Goal: Task Accomplishment & Management: Use online tool/utility

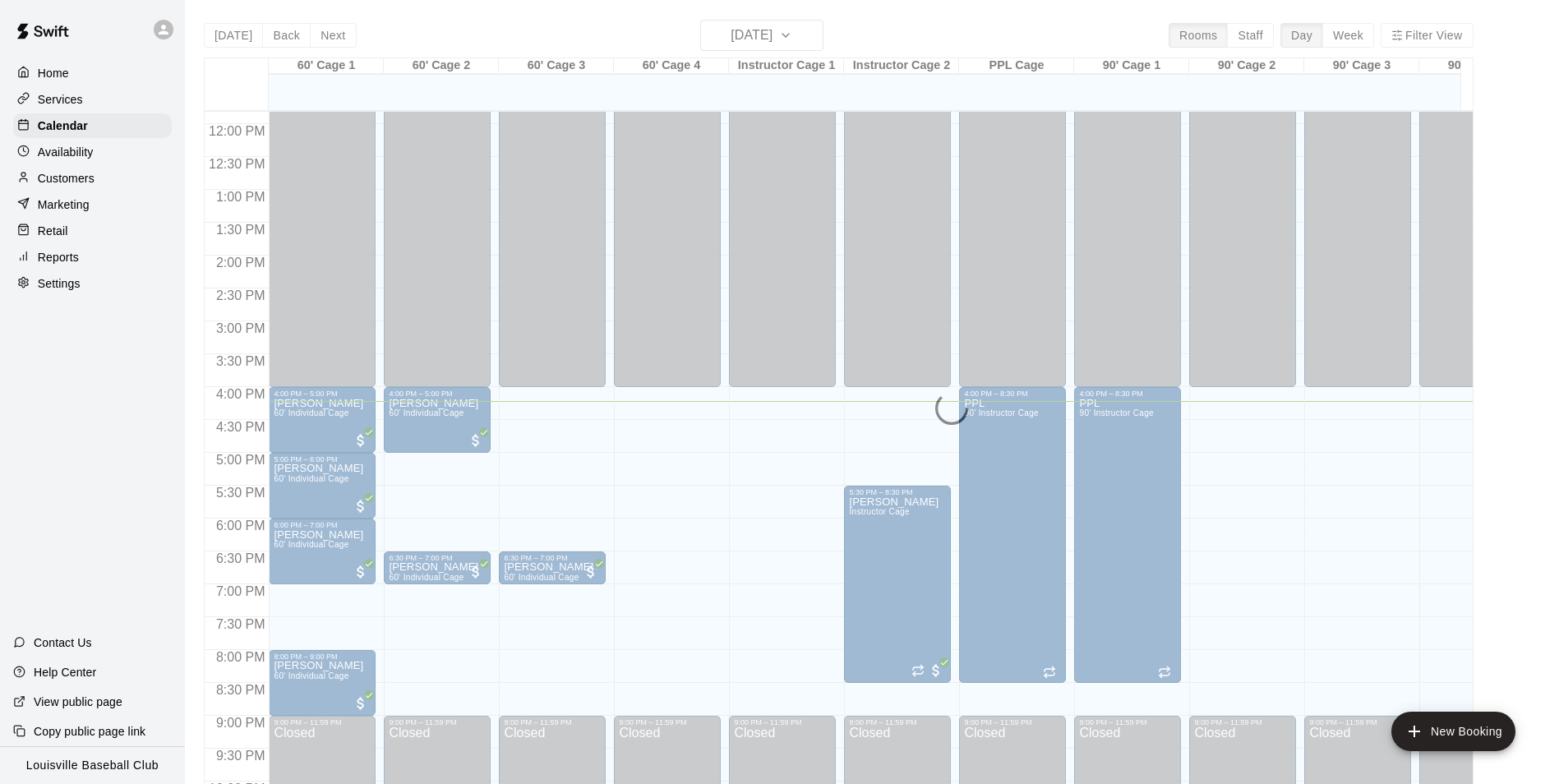
scroll to position [777, 0]
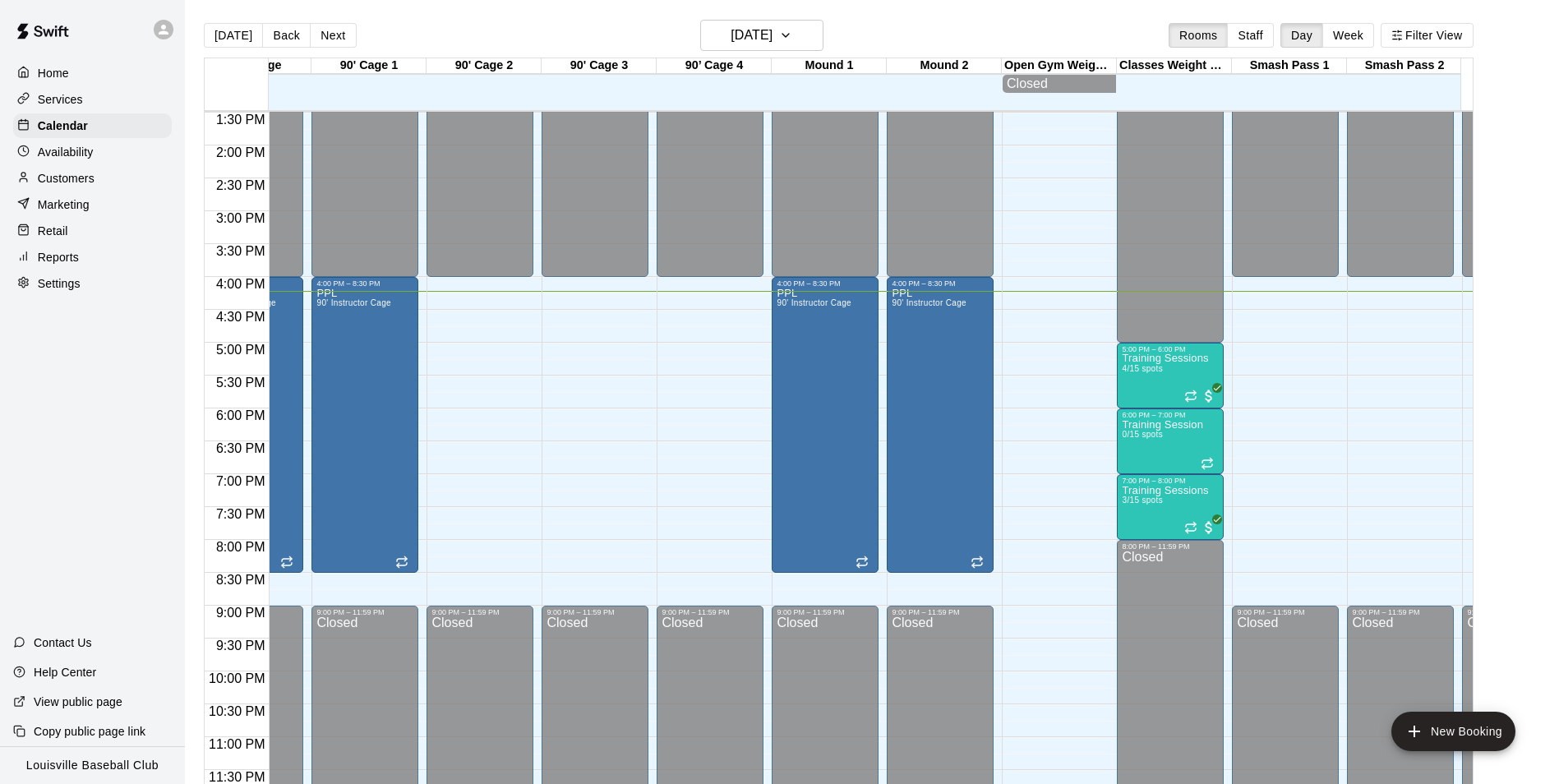
scroll to position [0, 742]
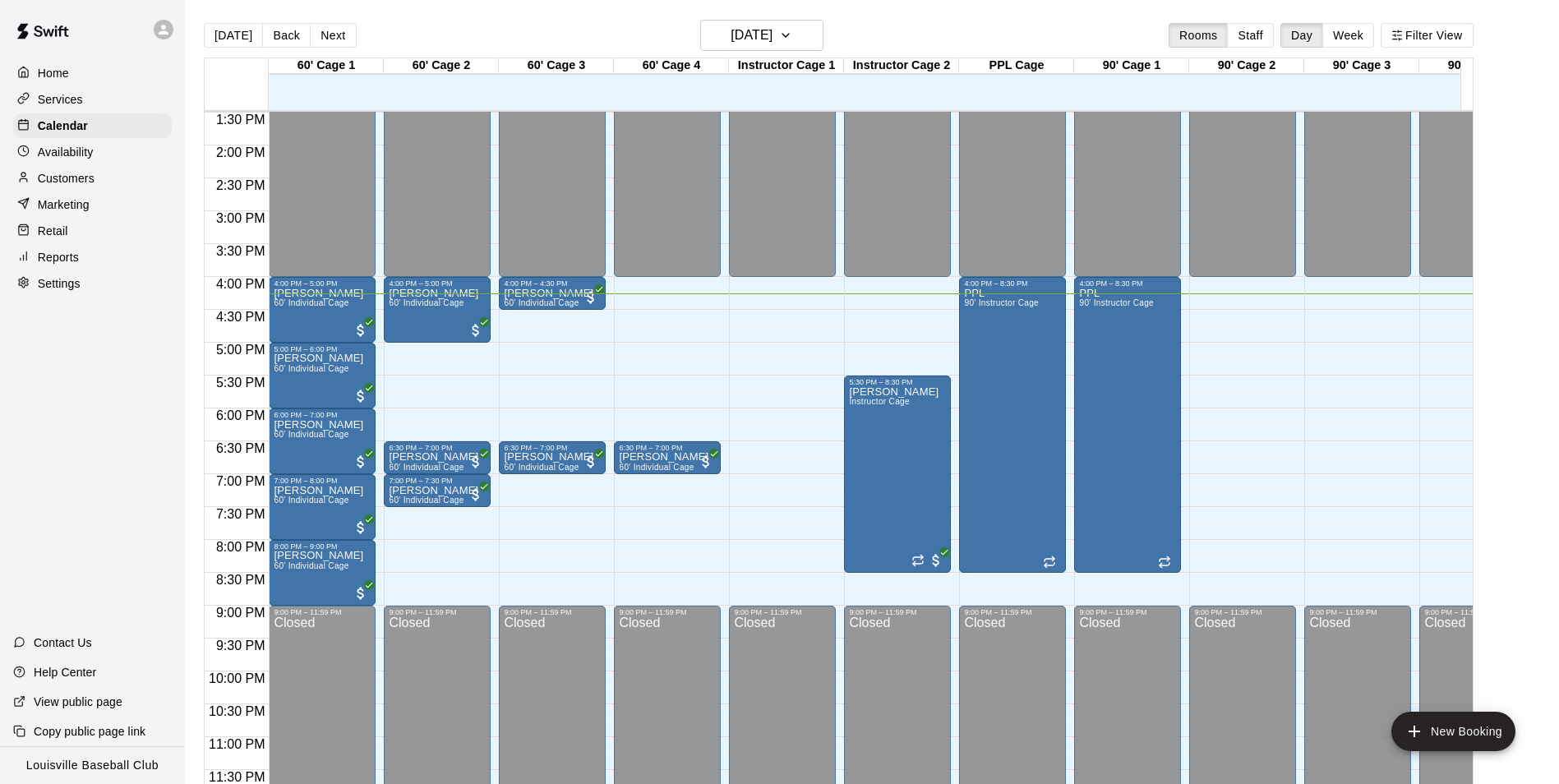
click at [163, 27] on icon at bounding box center [163, 30] width 10 height 10
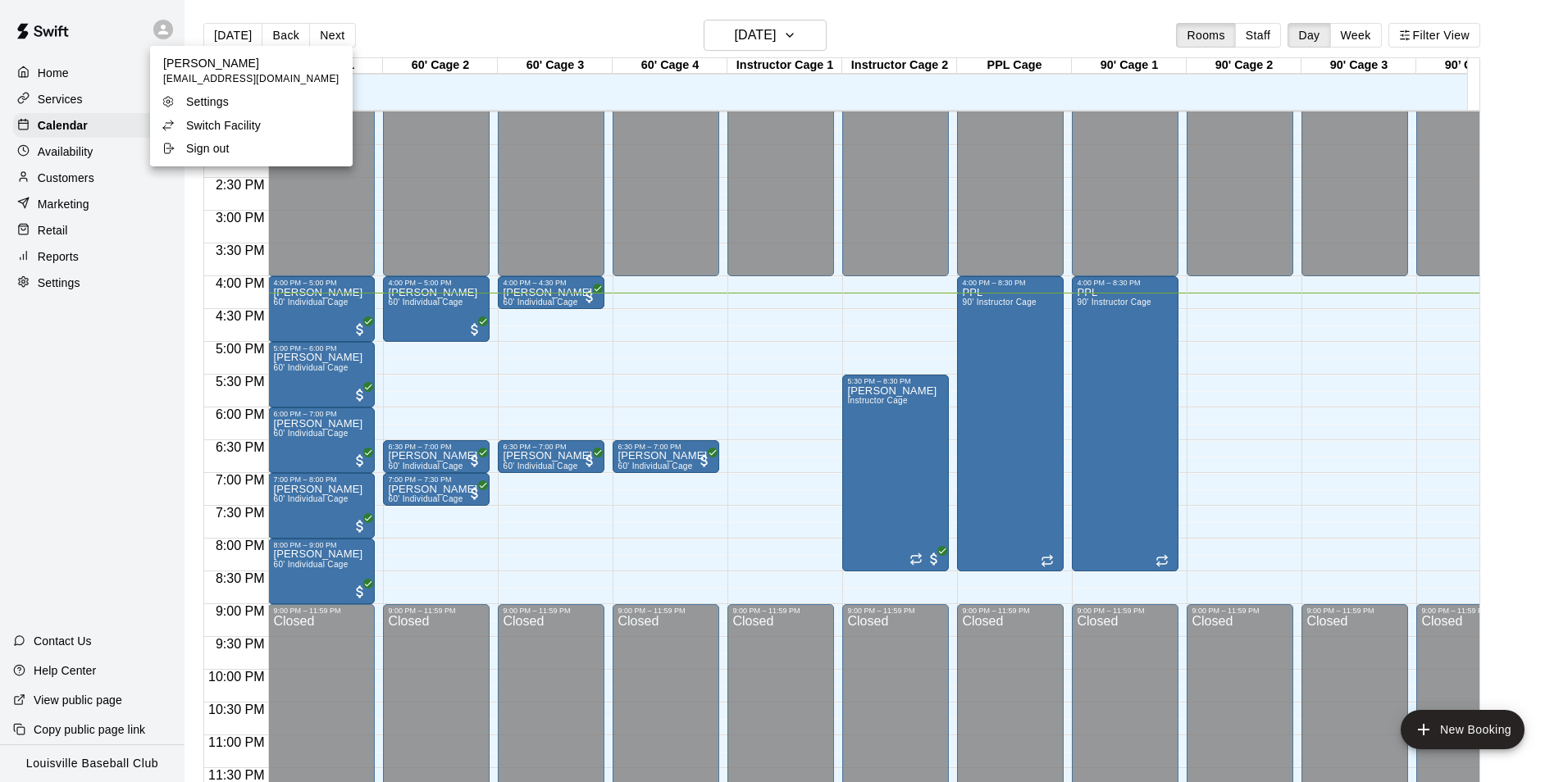
click at [269, 128] on li "Switch Facility" at bounding box center [251, 125] width 203 height 23
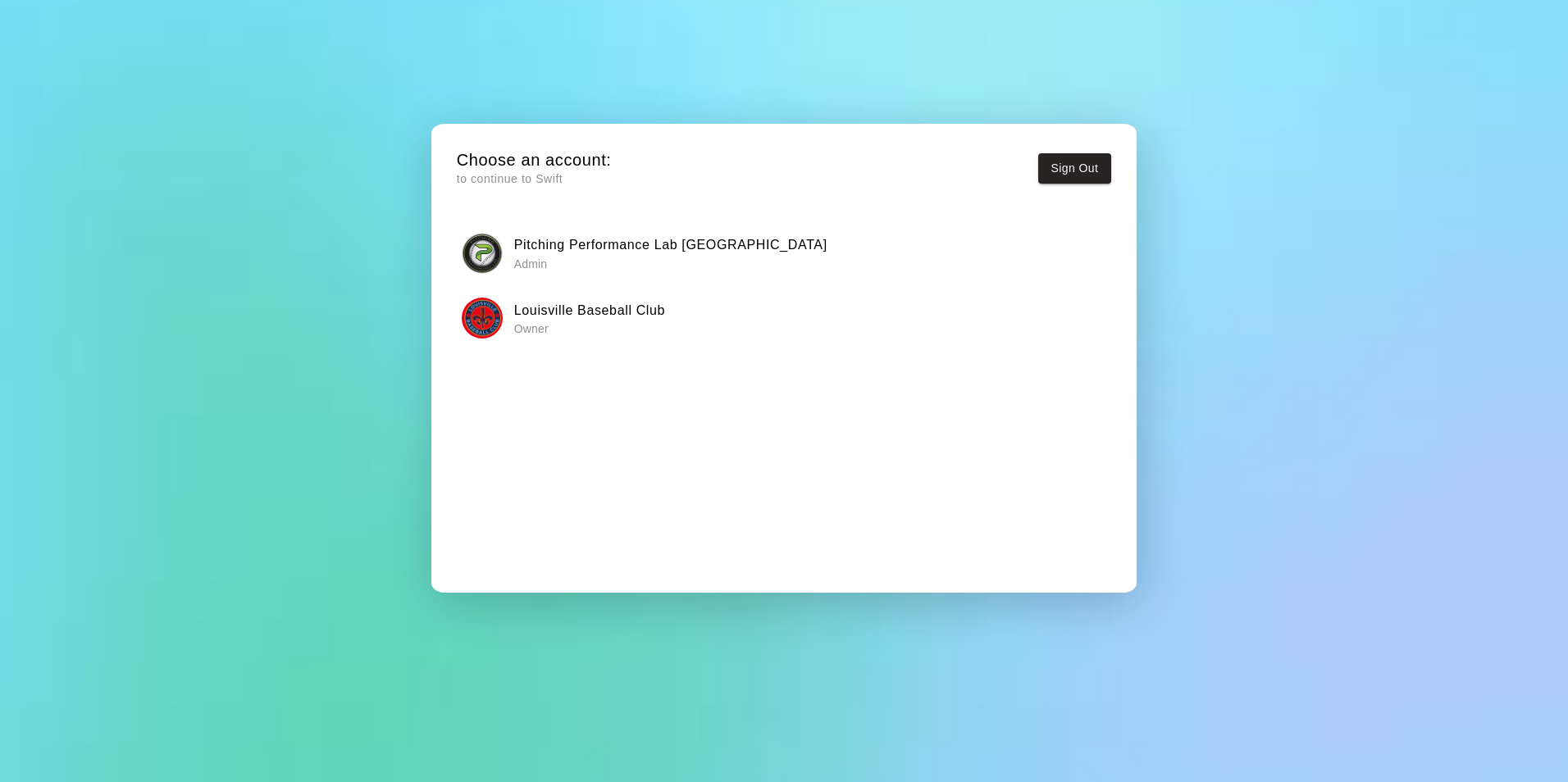
click at [538, 307] on h6 "Louisville Baseball Club" at bounding box center [589, 311] width 151 height 21
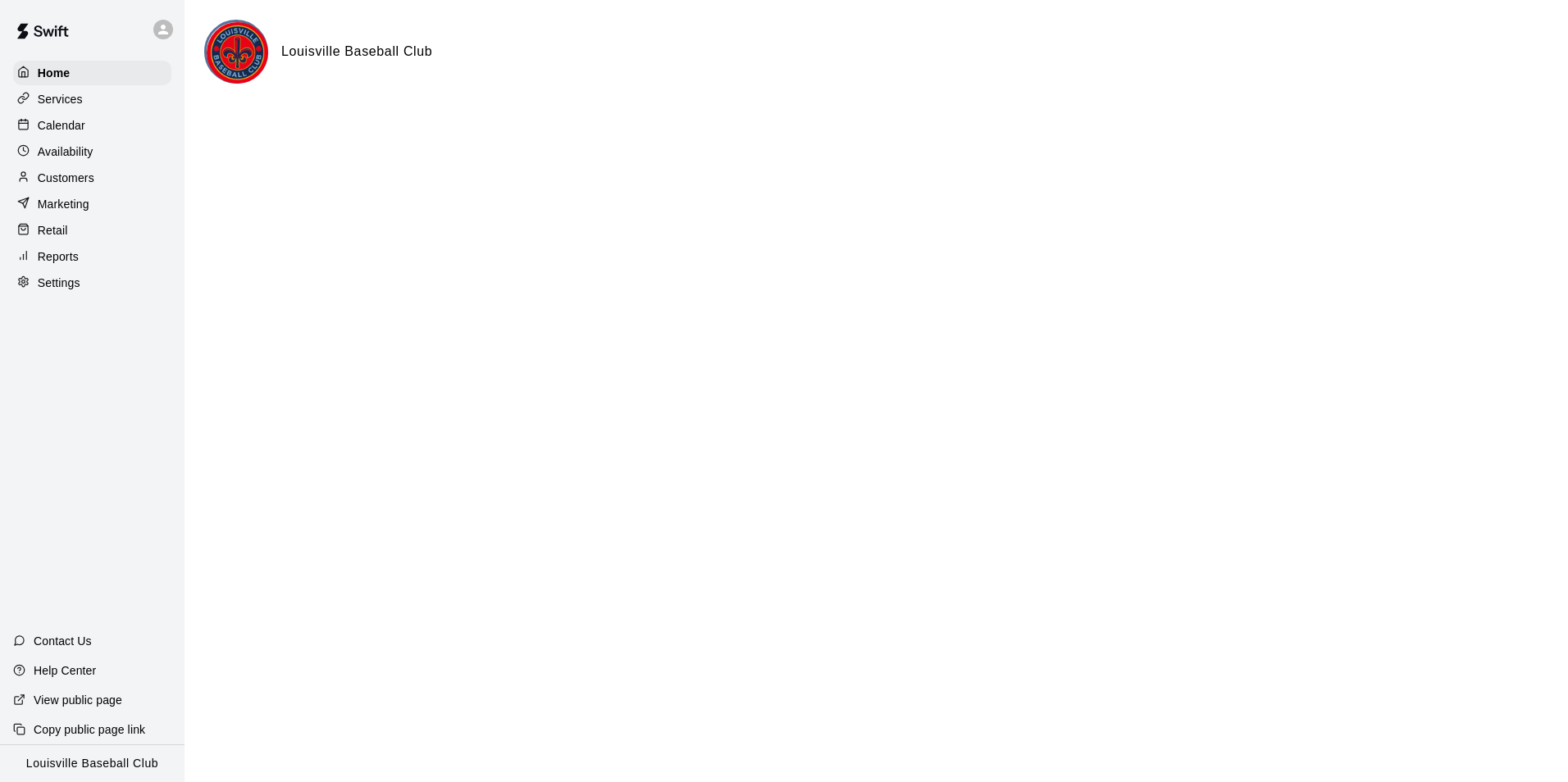
click at [96, 128] on div "Calendar" at bounding box center [92, 125] width 158 height 25
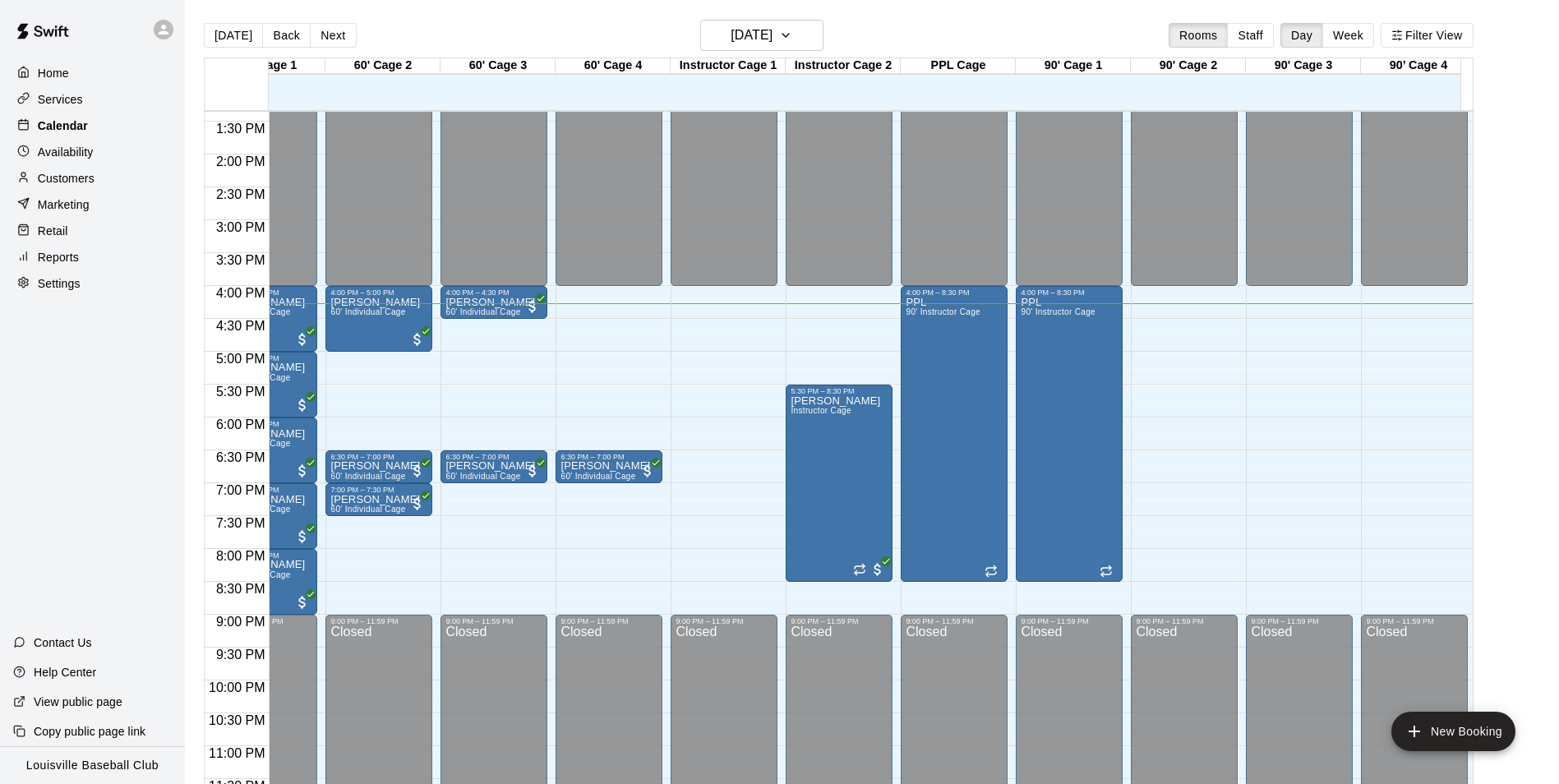
scroll to position [0, 59]
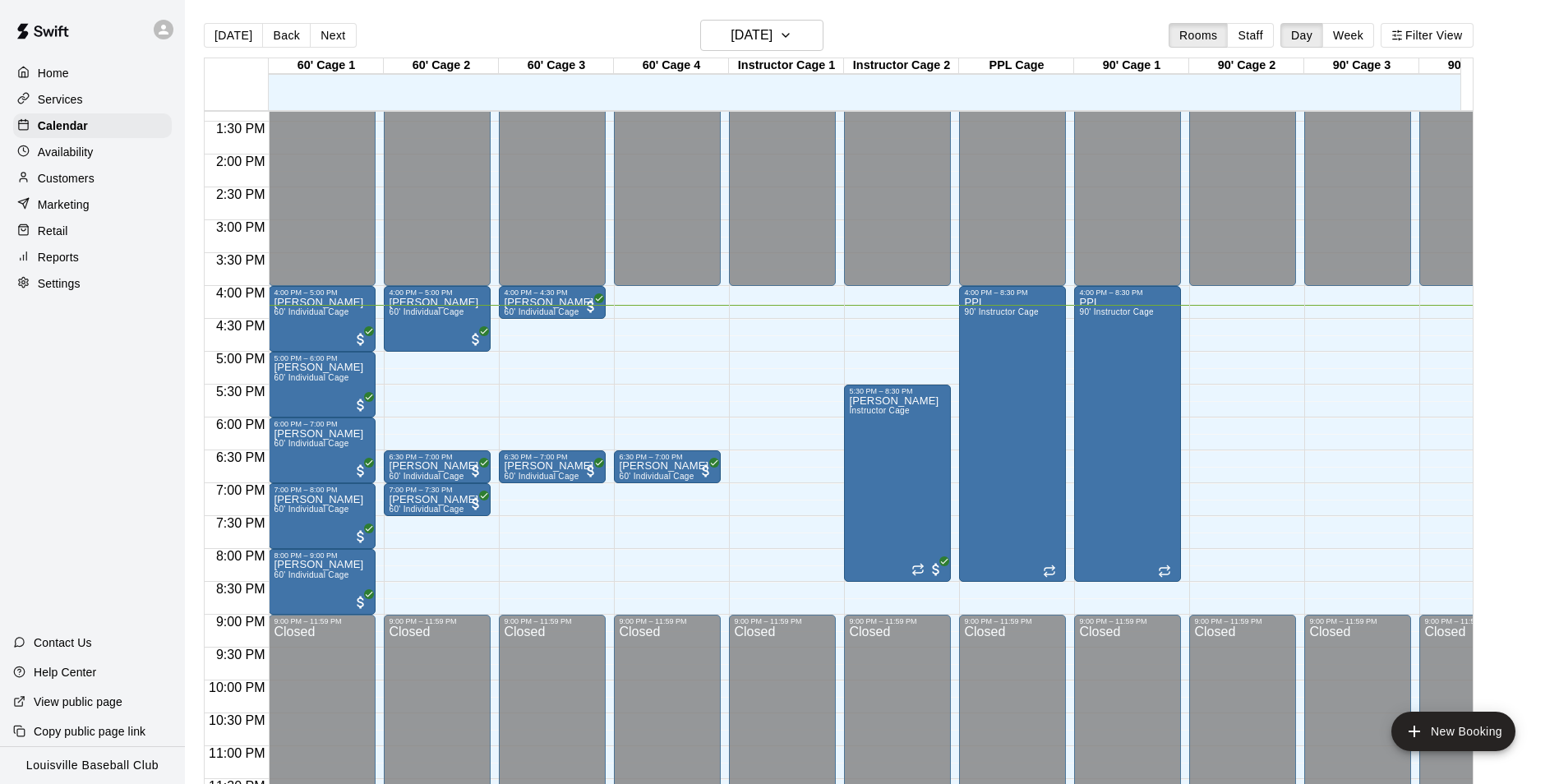
click at [95, 191] on div "Customers" at bounding box center [92, 178] width 158 height 25
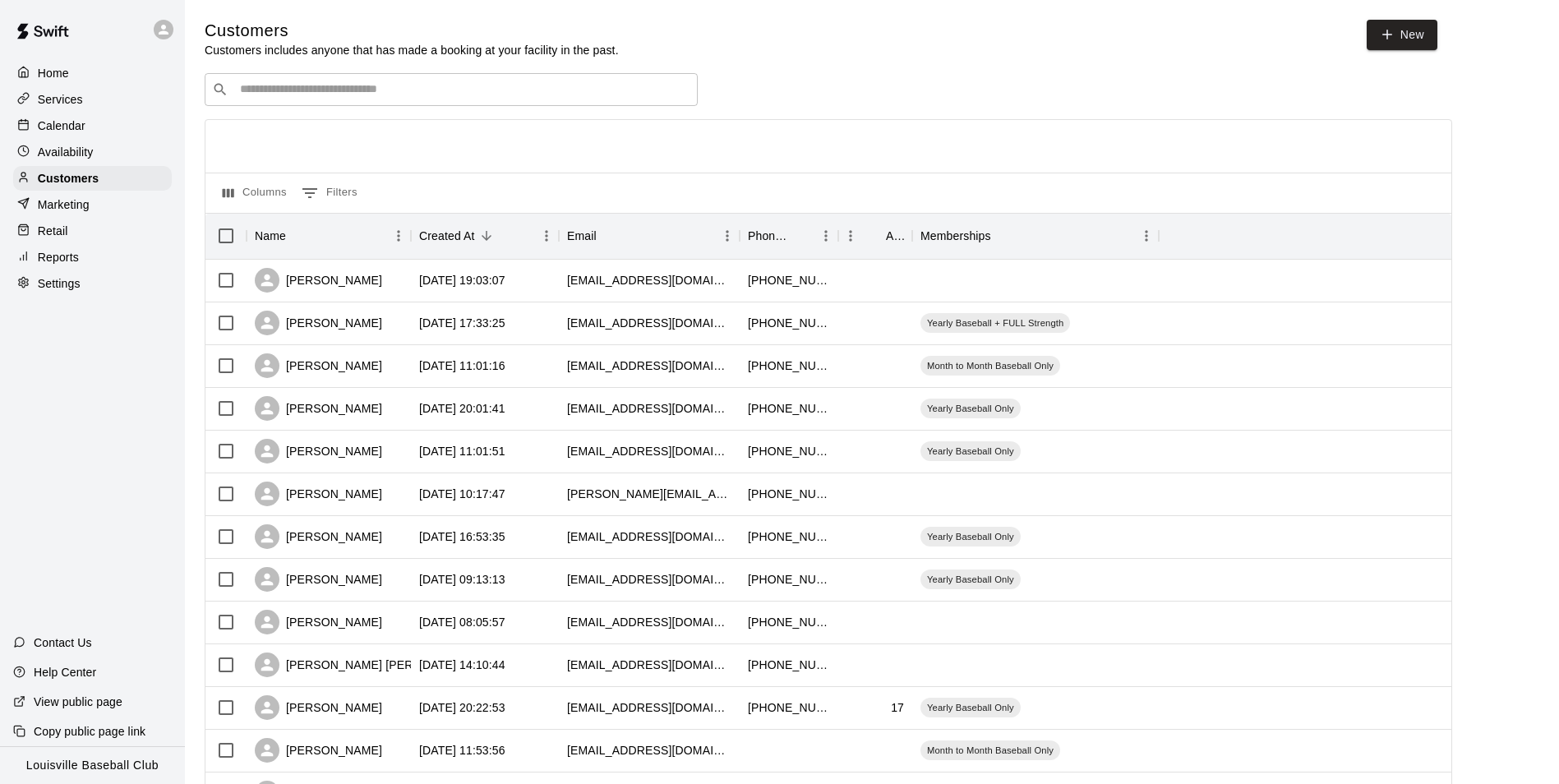
click at [349, 61] on div "Customers Customers includes anyone that has made a booking at your facility in…" at bounding box center [872, 696] width 1335 height 1353
click at [384, 93] on input "Search customers by name or email" at bounding box center [463, 90] width 456 height 17
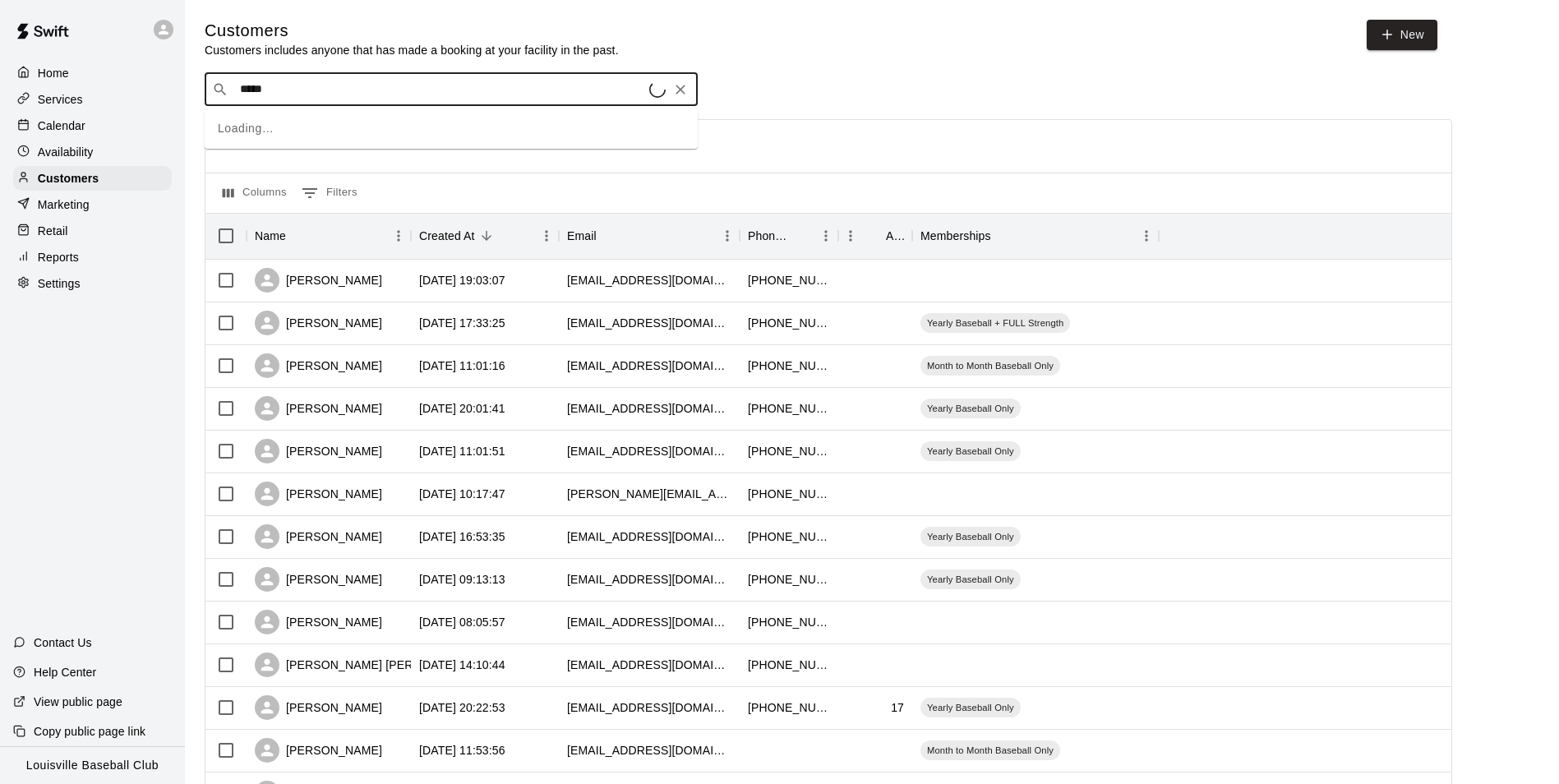
type input "******"
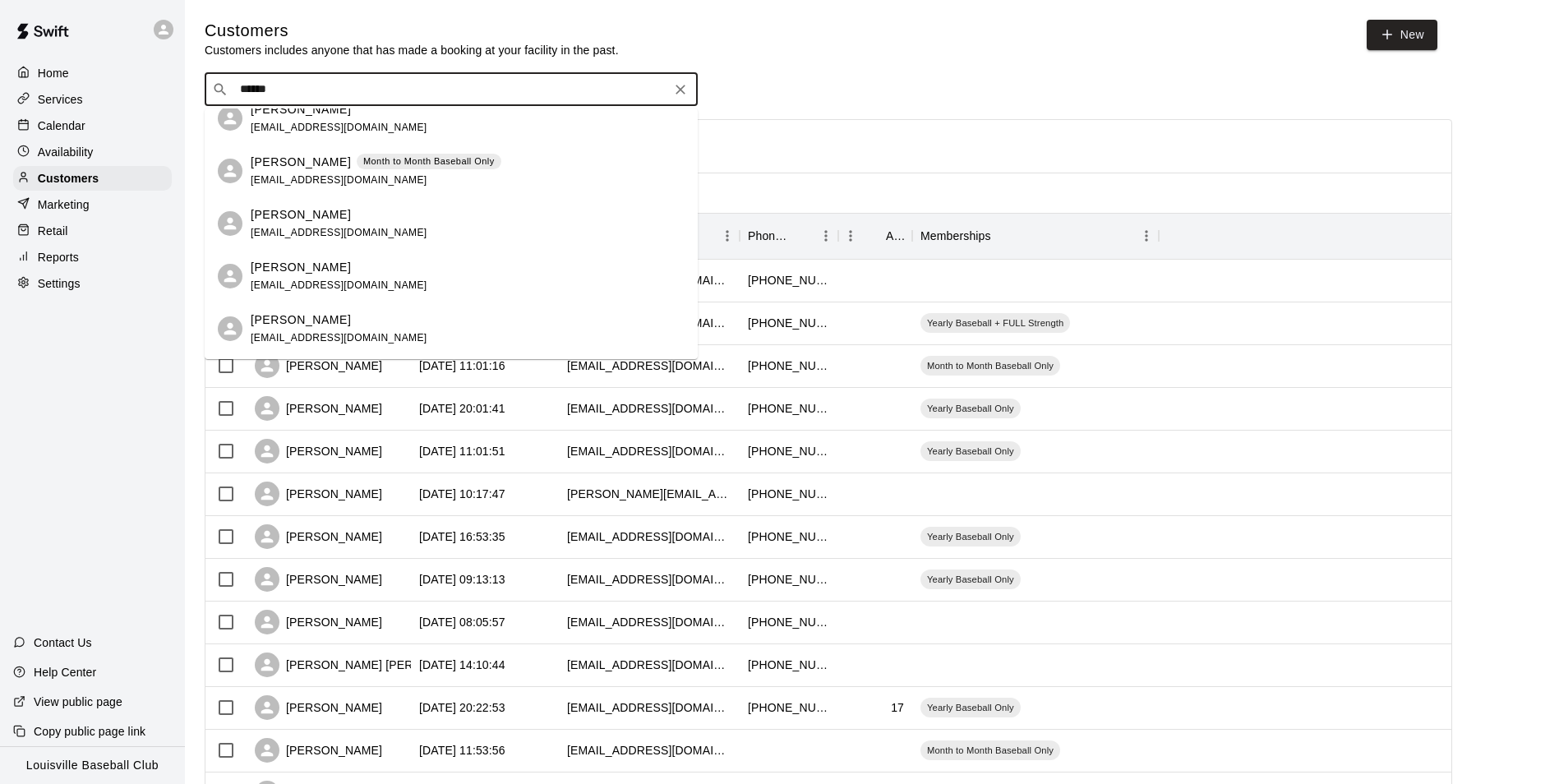
scroll to position [170, 0]
click at [441, 332] on div "Landon Pfeifer Yearly Baseball Only cpfeifer61@gmail.com" at bounding box center [468, 333] width 434 height 35
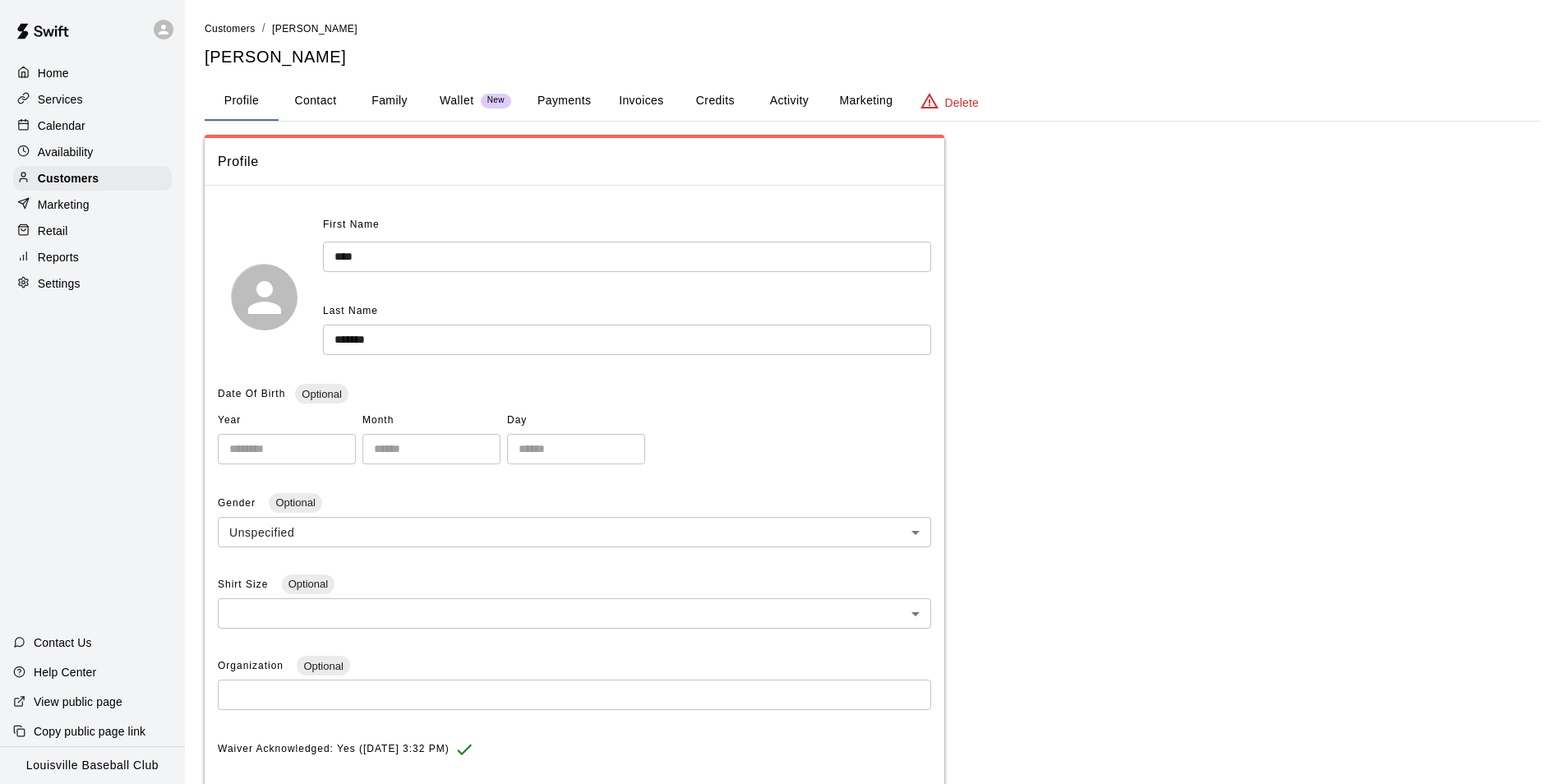
click at [627, 101] on button "Invoices" at bounding box center [641, 102] width 74 height 40
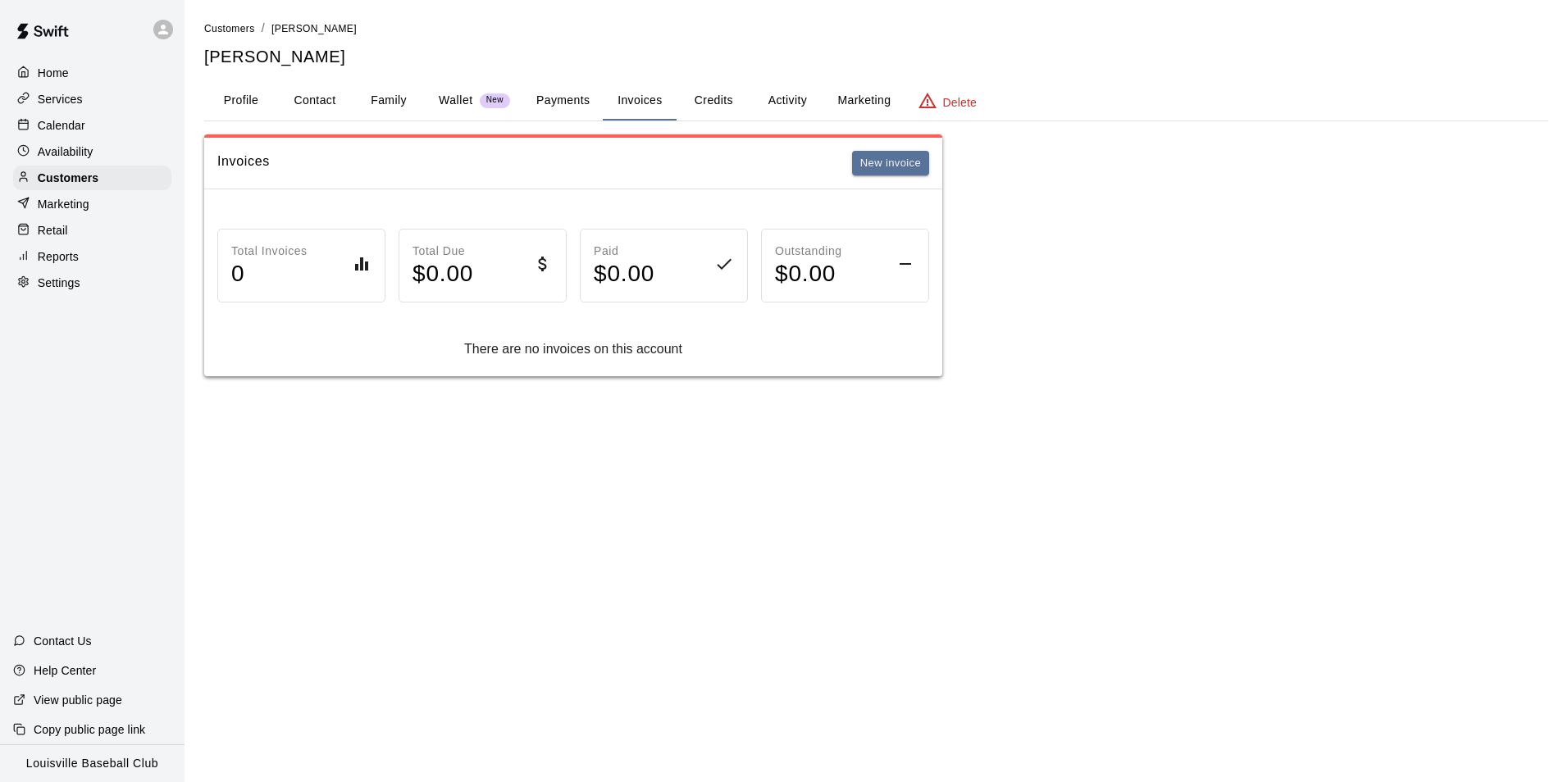
click at [565, 101] on button "Payments" at bounding box center [562, 101] width 80 height 40
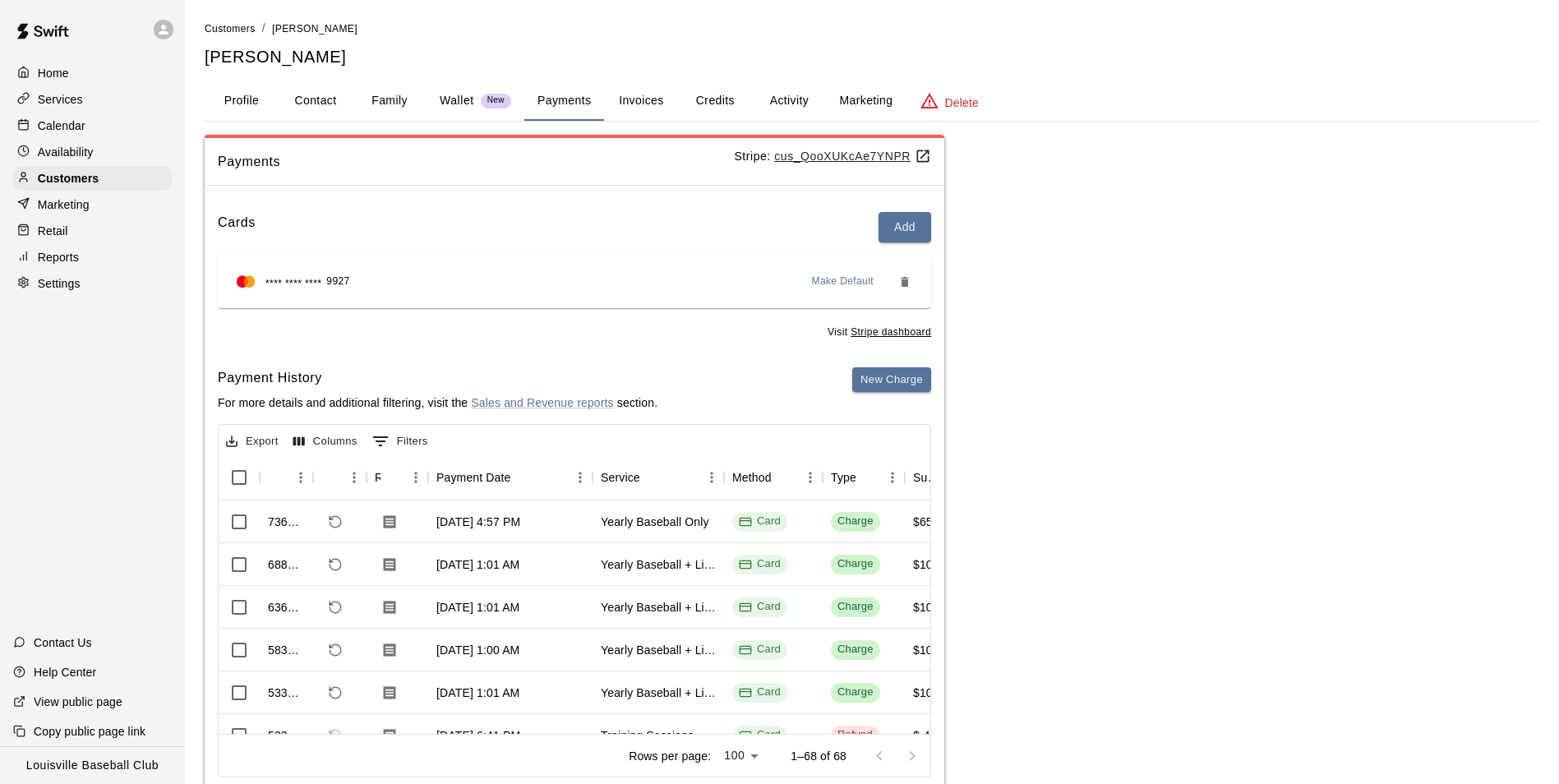
click at [99, 111] on div "Services" at bounding box center [92, 100] width 158 height 25
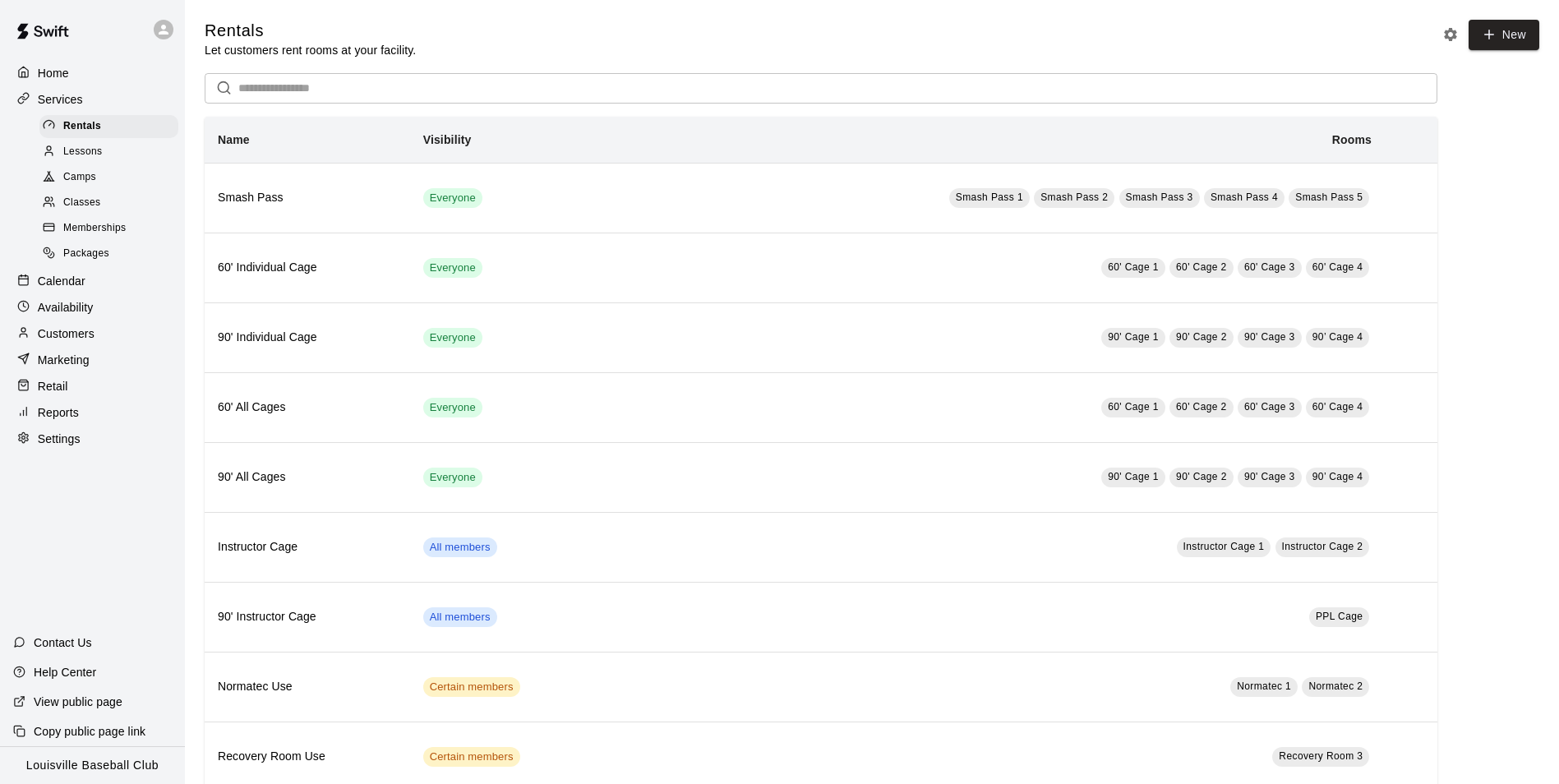
click at [161, 26] on icon at bounding box center [163, 30] width 15 height 15
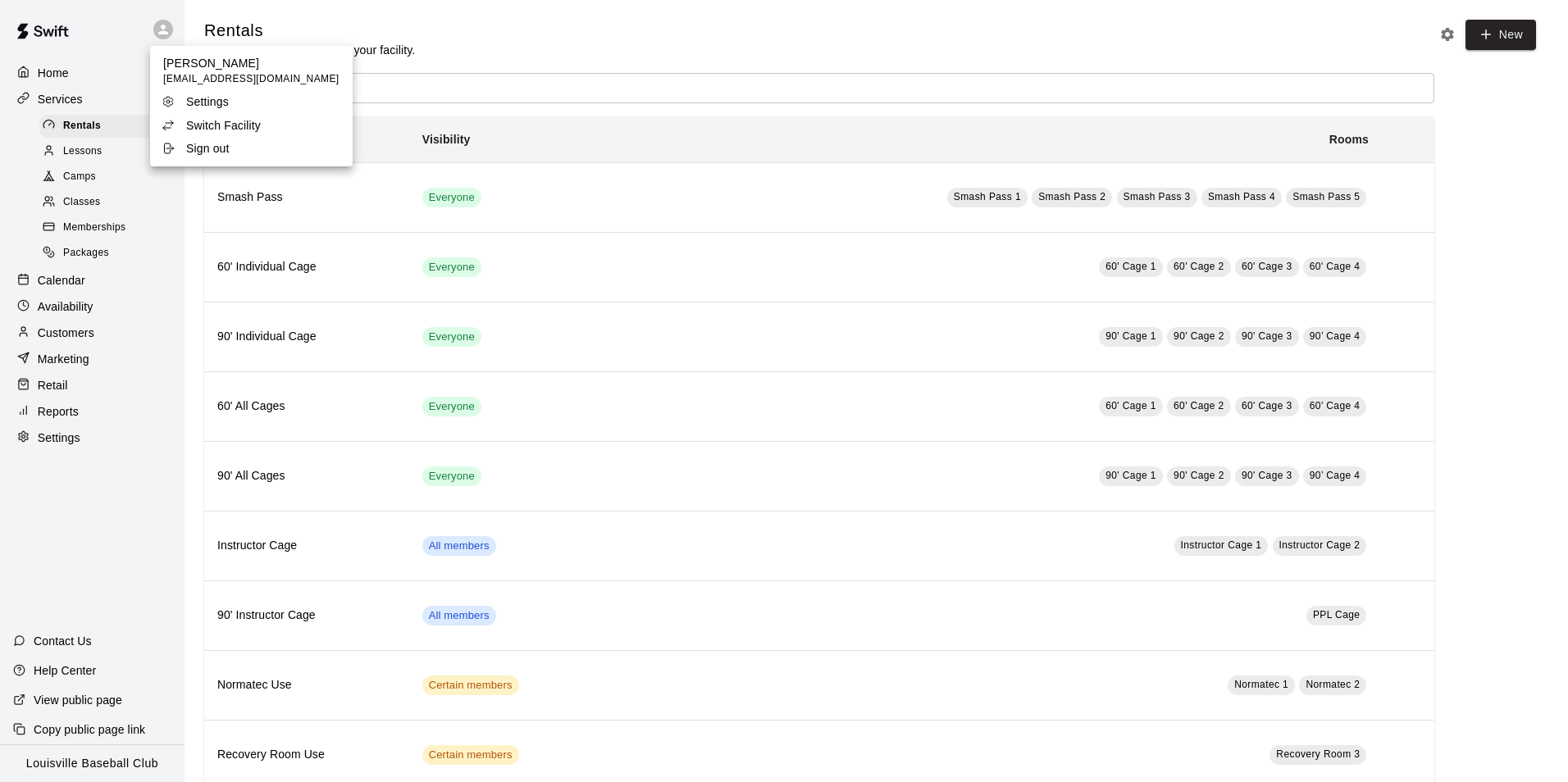
click at [273, 128] on li "Switch Facility" at bounding box center [251, 125] width 203 height 23
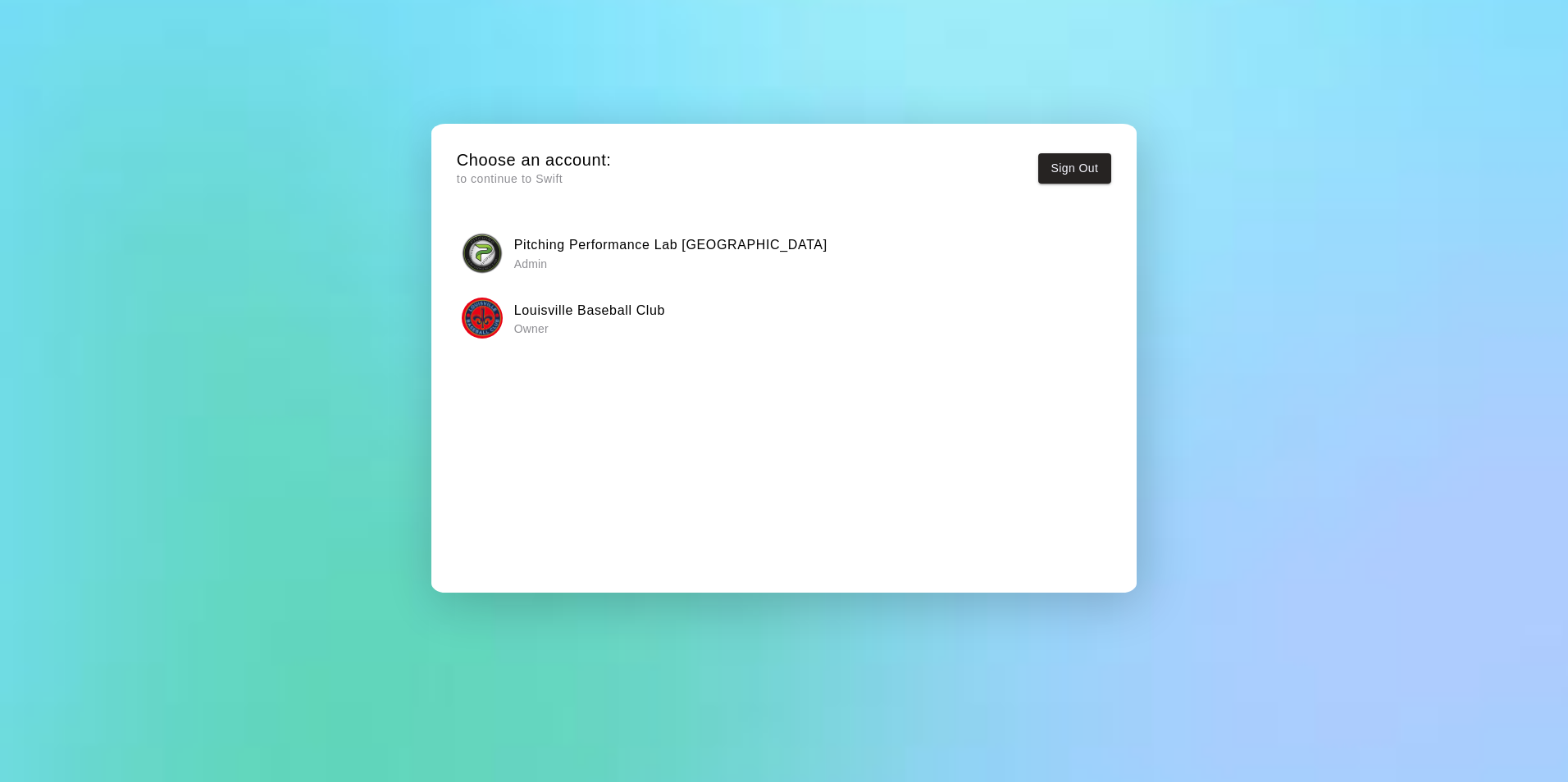
click at [526, 260] on p "Admin" at bounding box center [670, 264] width 313 height 16
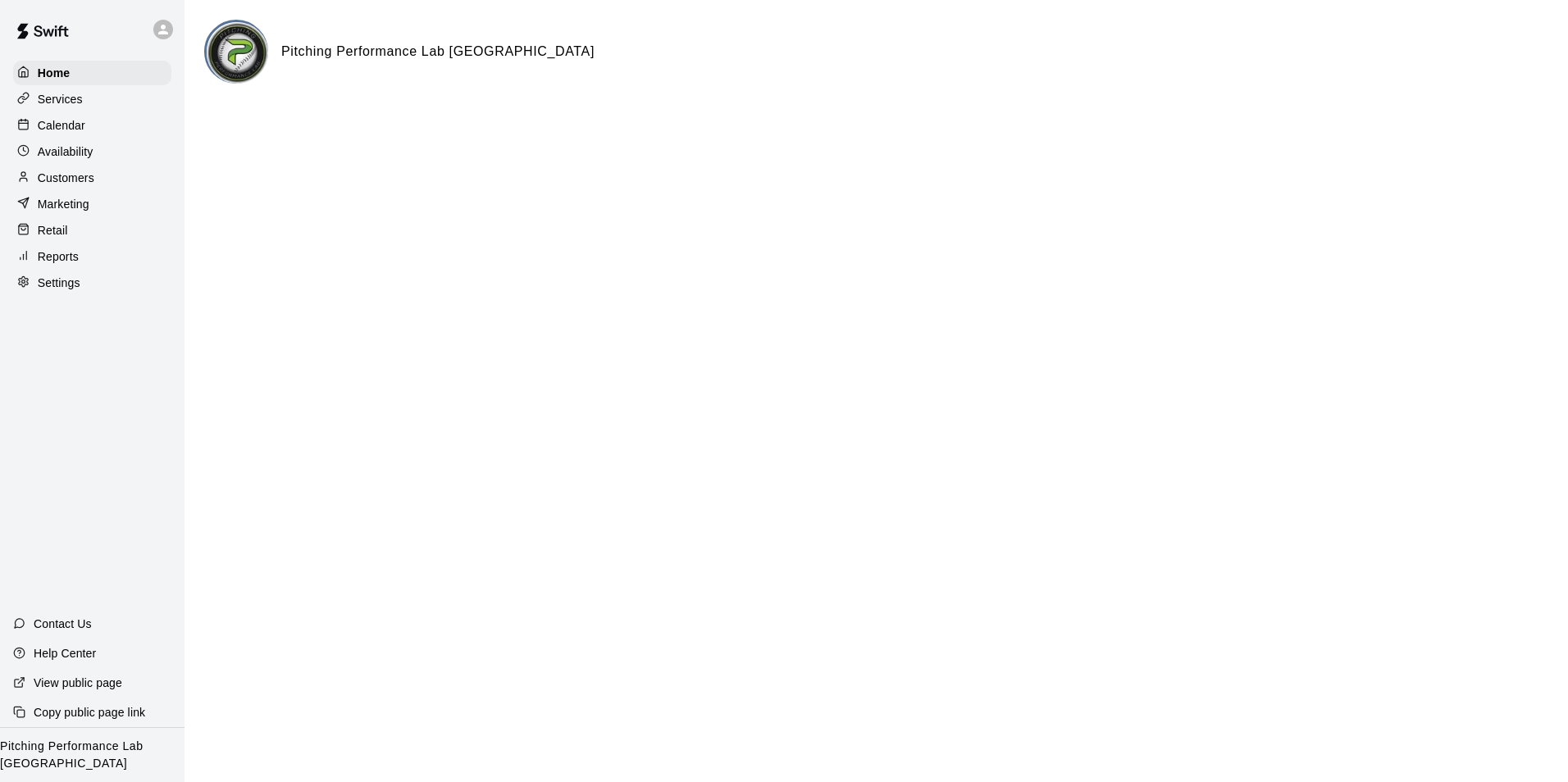
click at [120, 156] on div "Availability" at bounding box center [92, 151] width 158 height 25
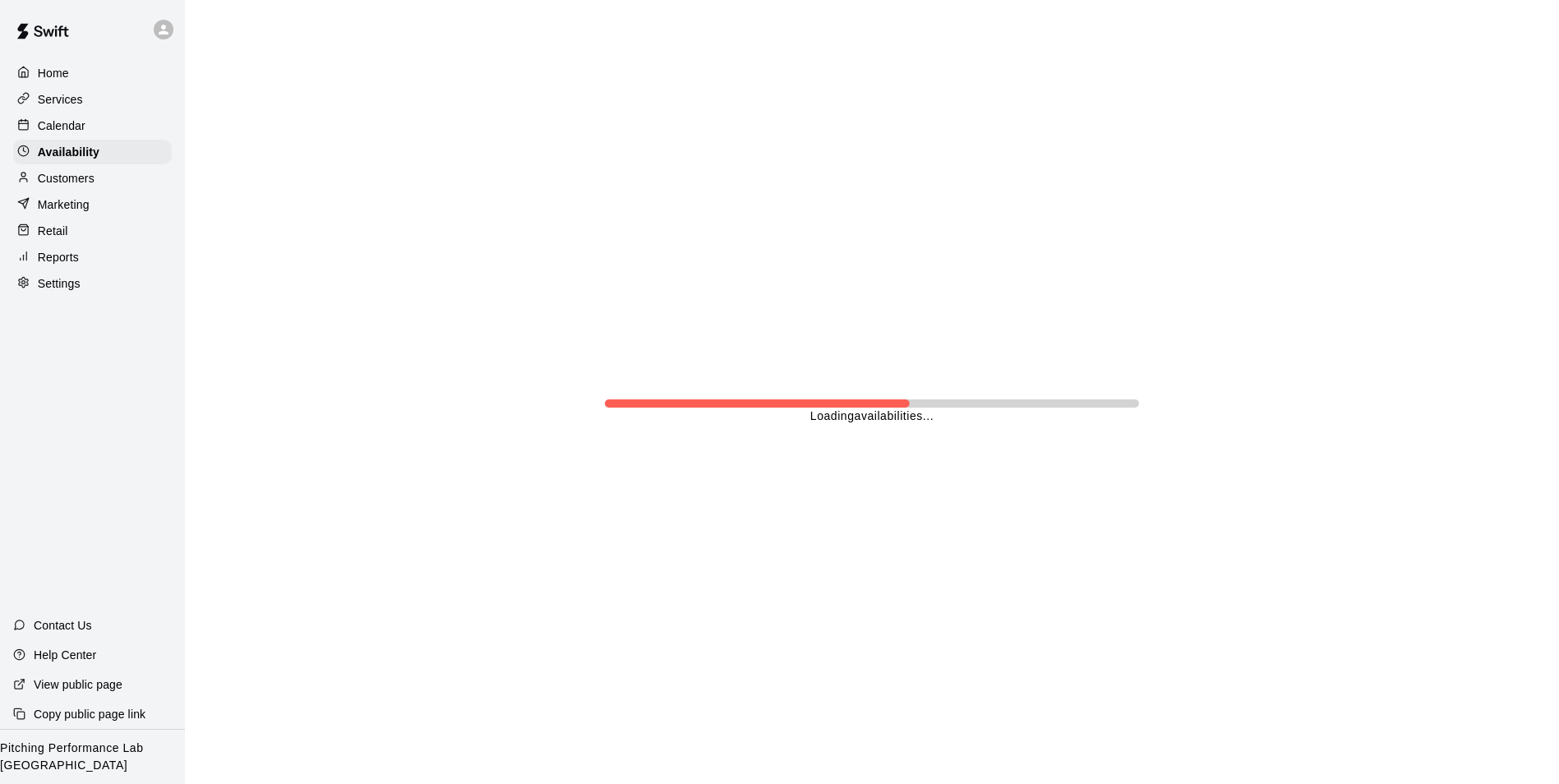
click at [116, 196] on div "Marketing" at bounding box center [92, 205] width 158 height 25
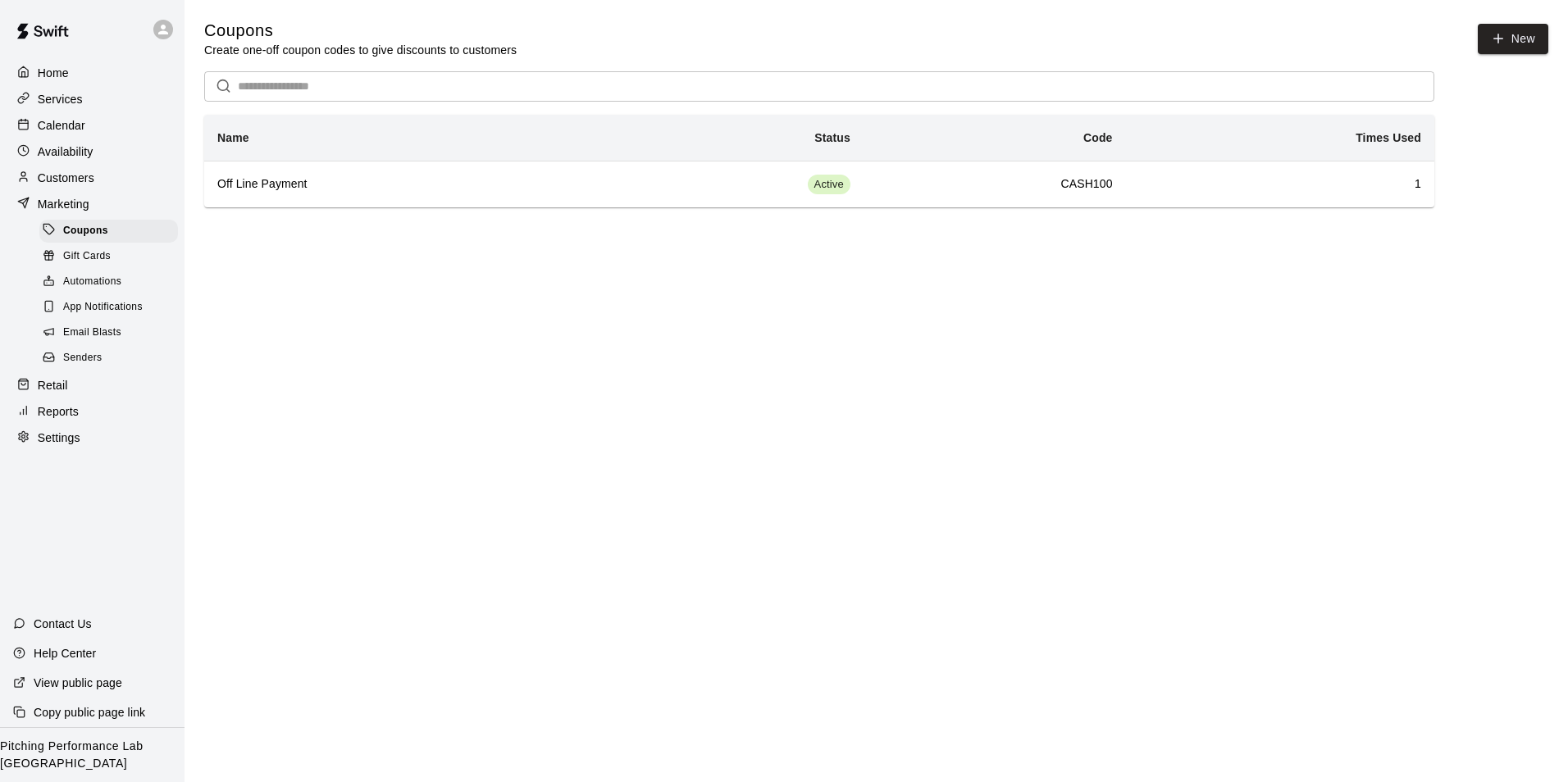
click at [110, 189] on div "Customers" at bounding box center [92, 178] width 158 height 25
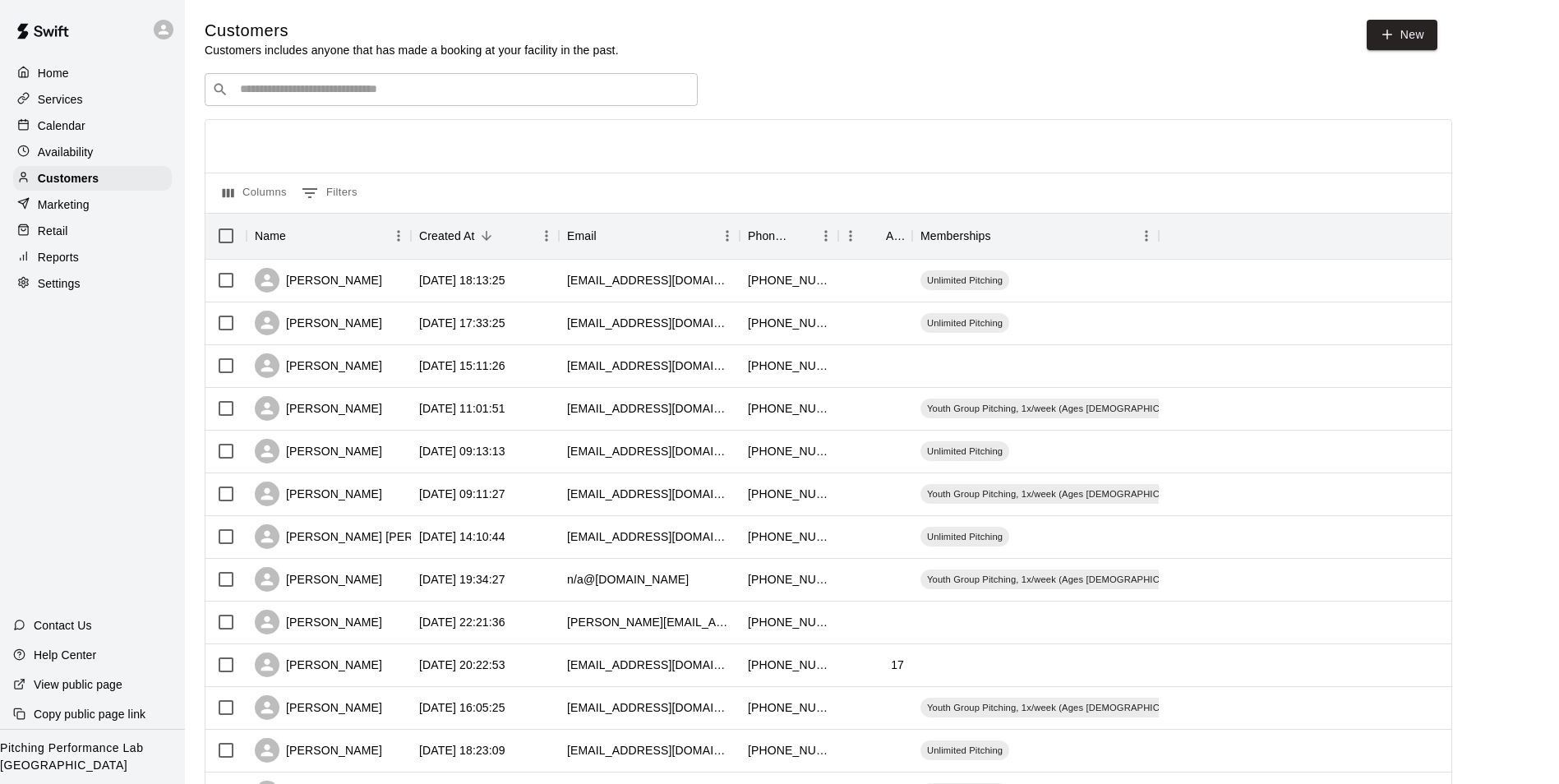
click at [98, 126] on div "Calendar" at bounding box center [92, 125] width 158 height 25
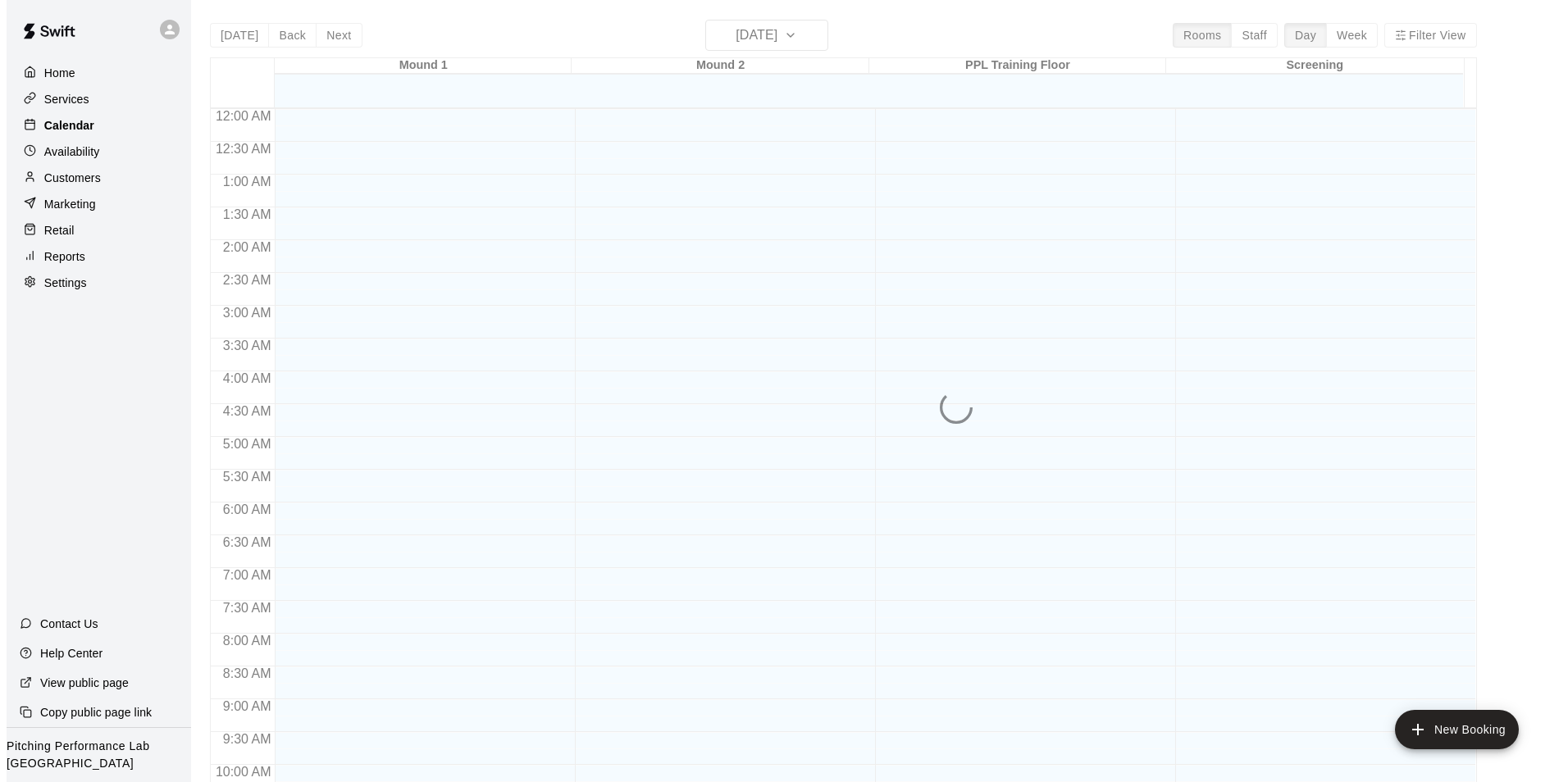
scroll to position [833, 0]
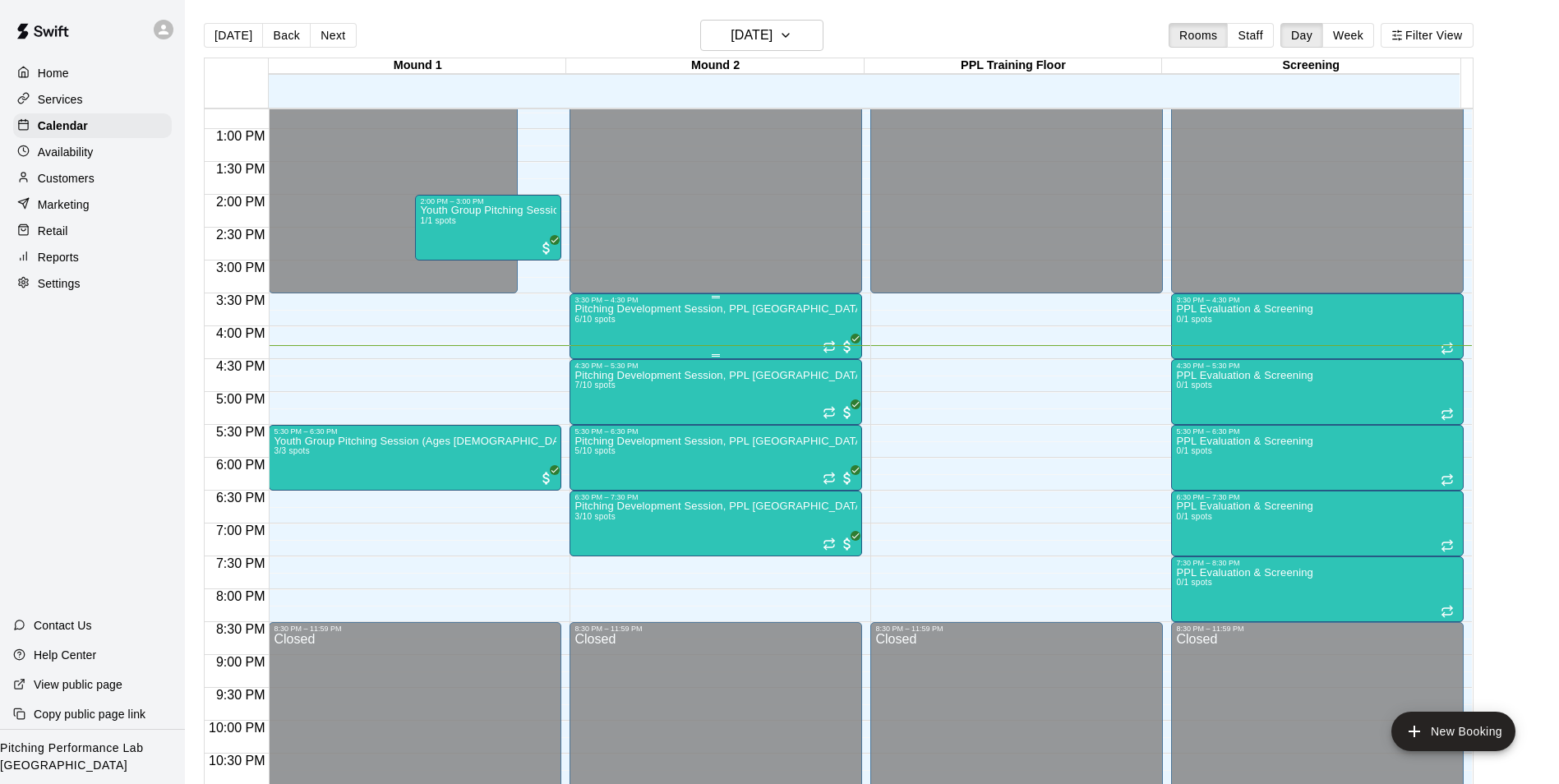
click at [756, 309] on p "Pitching Development Session, PPL Louisville (Ages 13+)" at bounding box center [716, 309] width 283 height 0
click at [586, 372] on img "edit" at bounding box center [590, 368] width 19 height 19
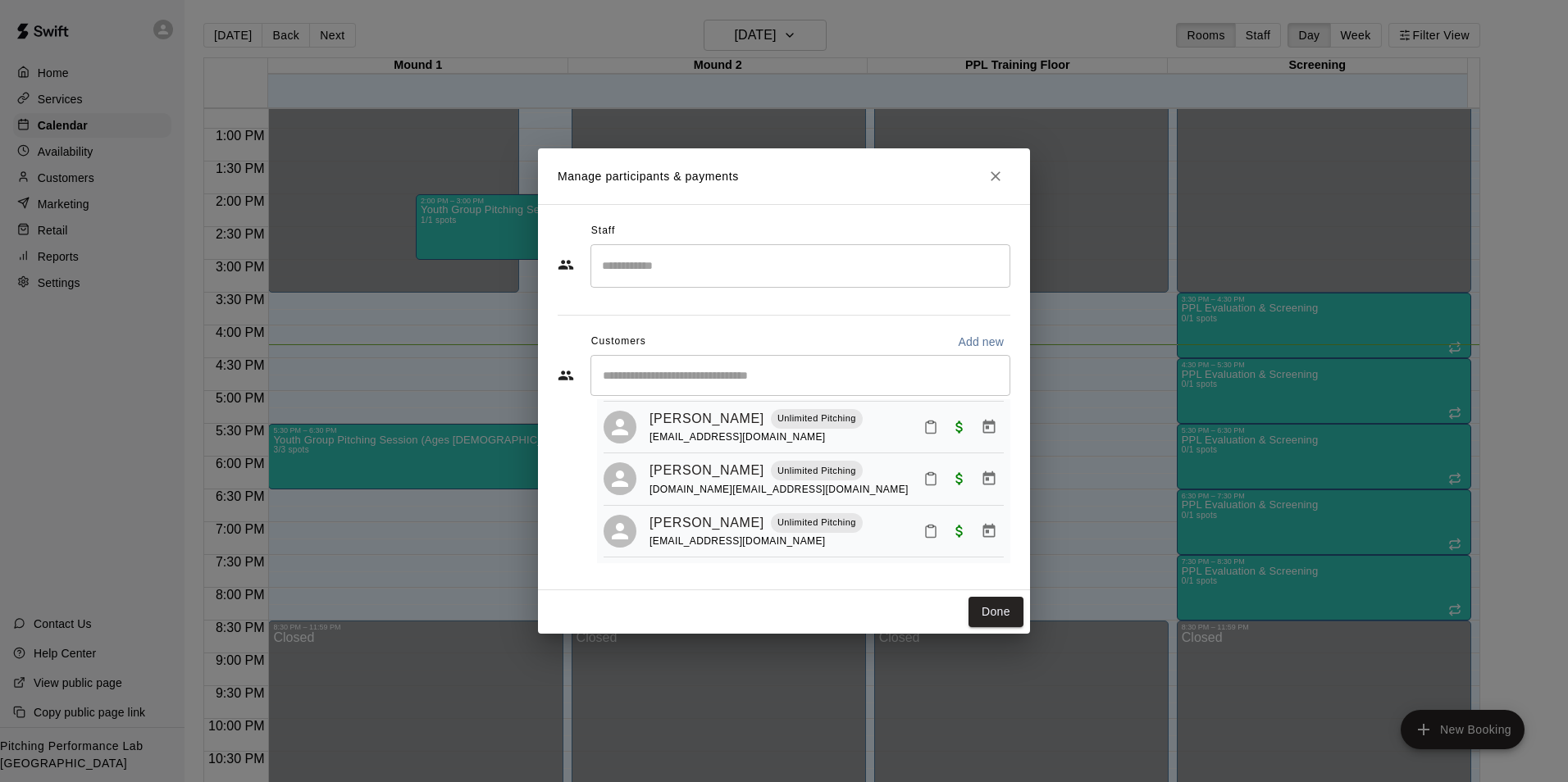
scroll to position [194, 0]
click at [993, 177] on icon "Close" at bounding box center [996, 176] width 16 height 16
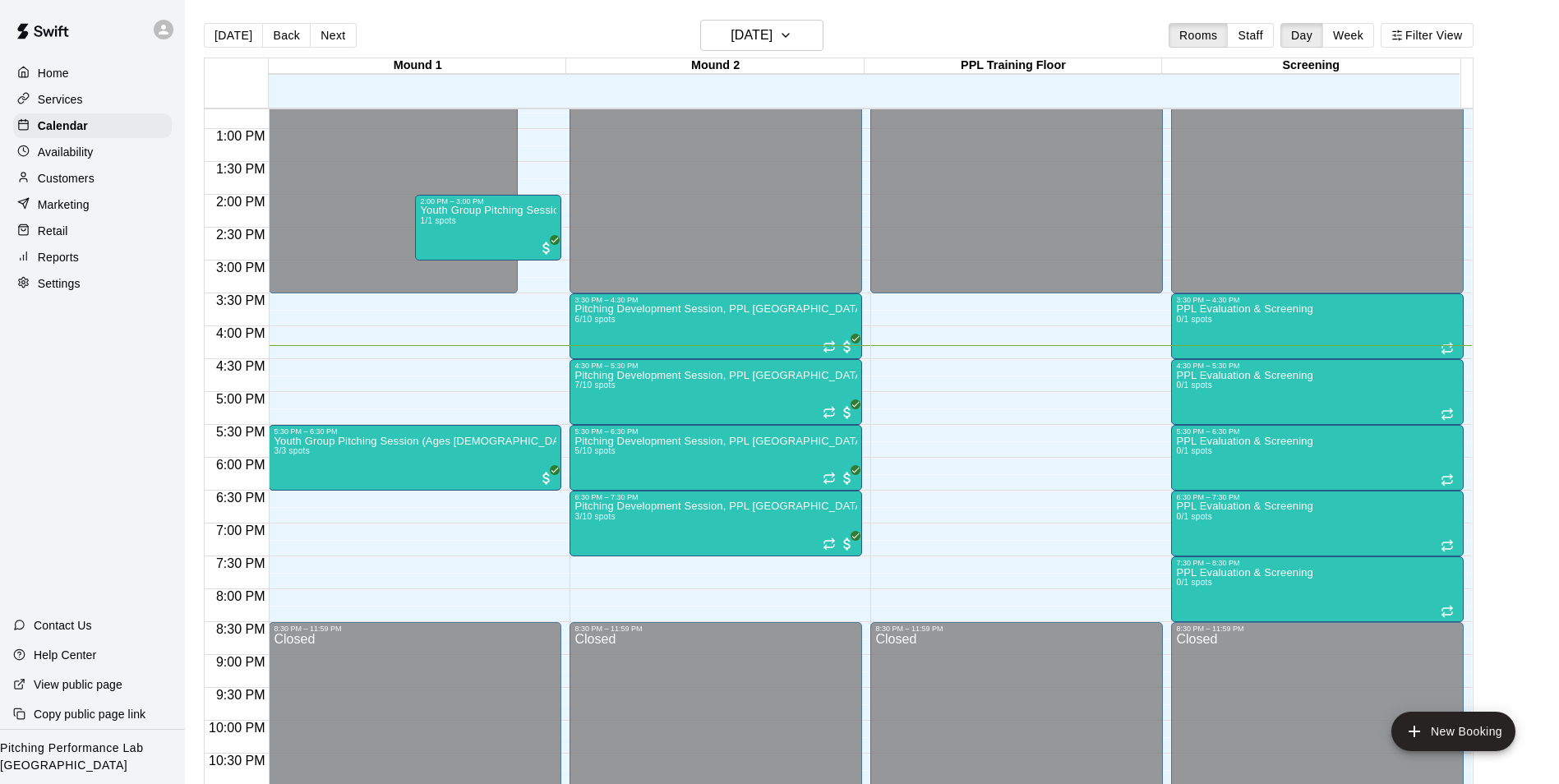
click at [163, 40] on div at bounding box center [168, 30] width 35 height 33
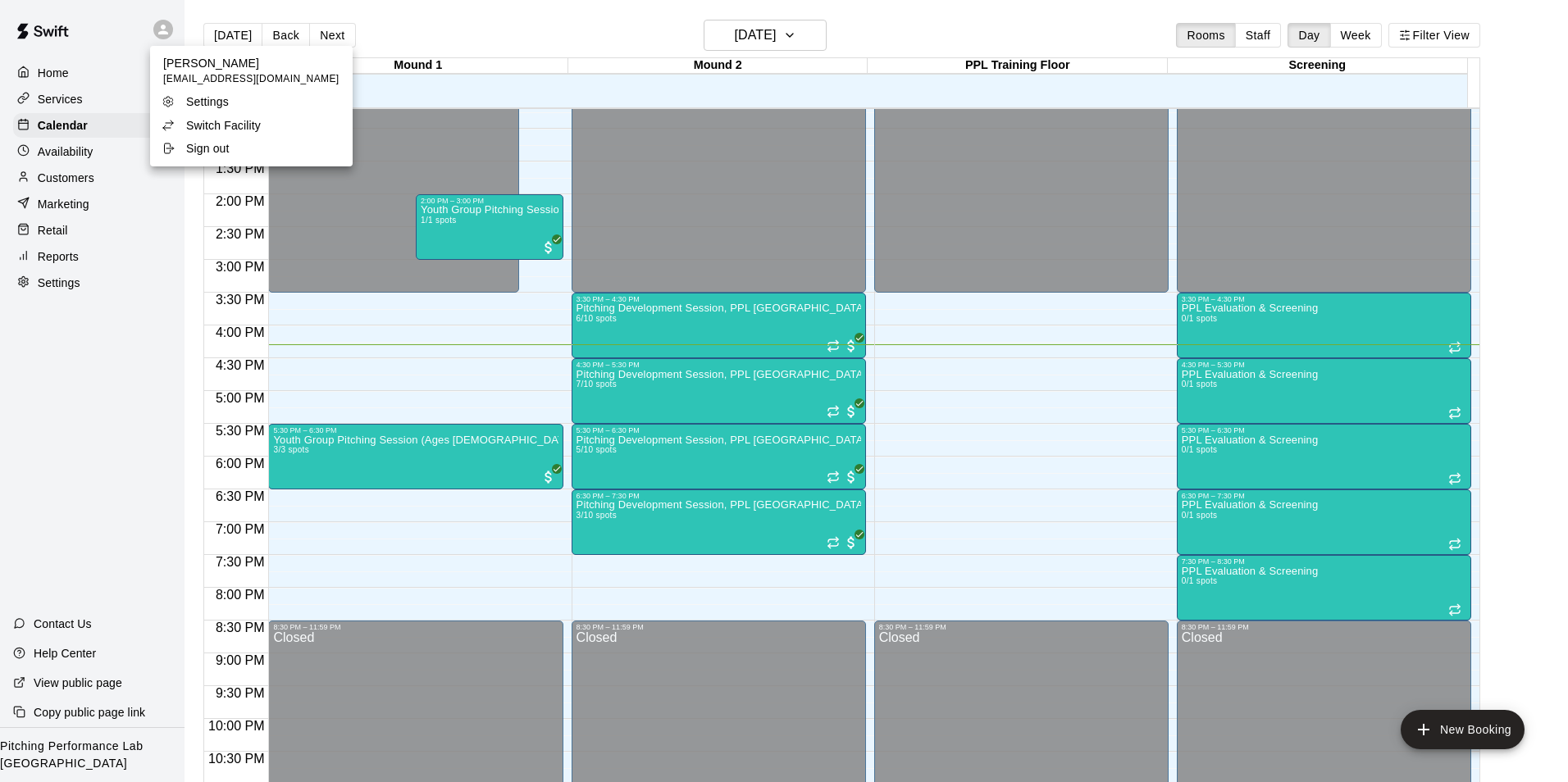
click at [436, 370] on div at bounding box center [784, 391] width 1568 height 782
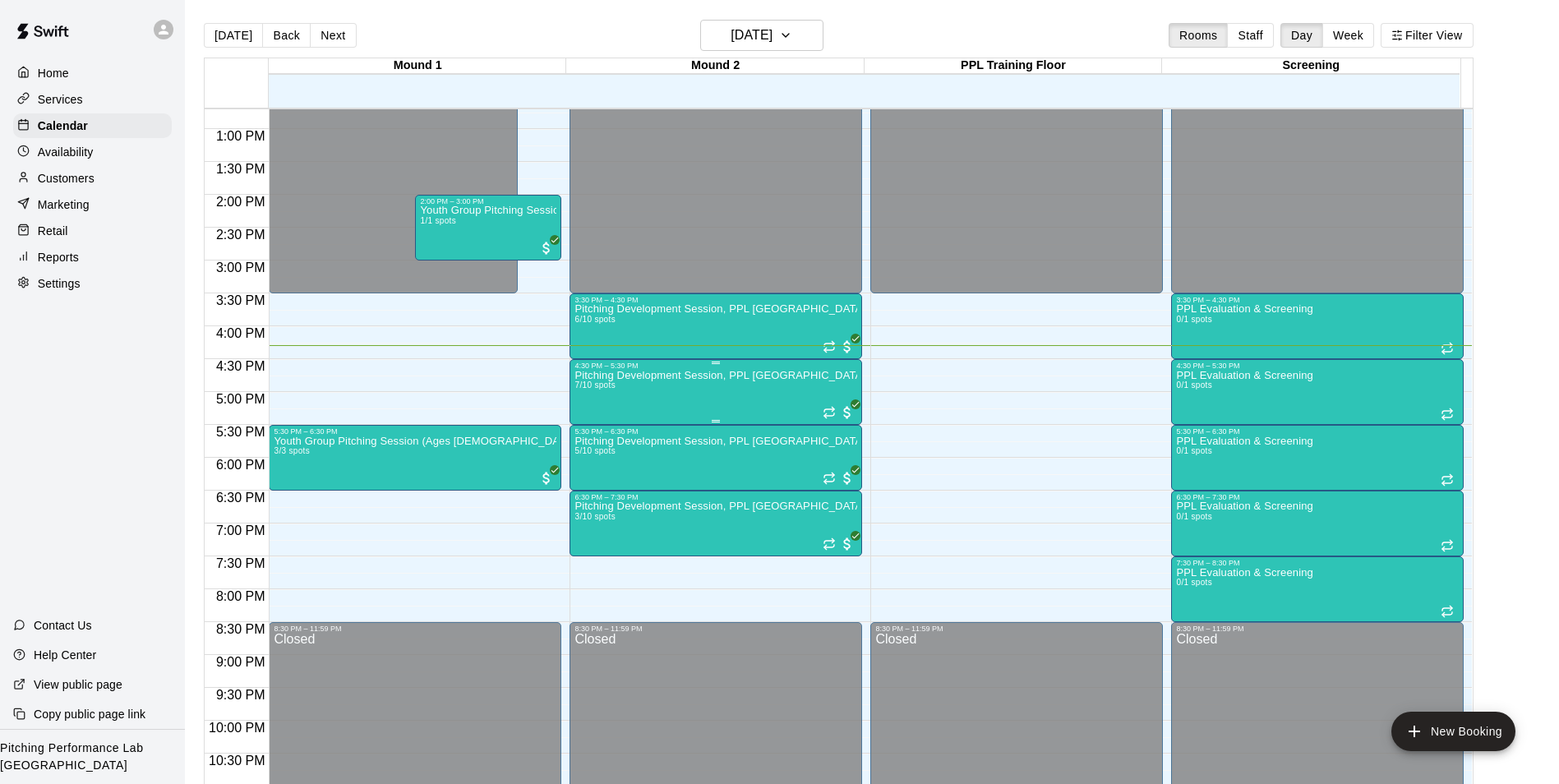
click at [717, 404] on div "Pitching Development Session, PPL Louisville (Ages 13+) 7/10 spots" at bounding box center [716, 762] width 283 height 784
click at [597, 427] on img "edit" at bounding box center [590, 428] width 19 height 19
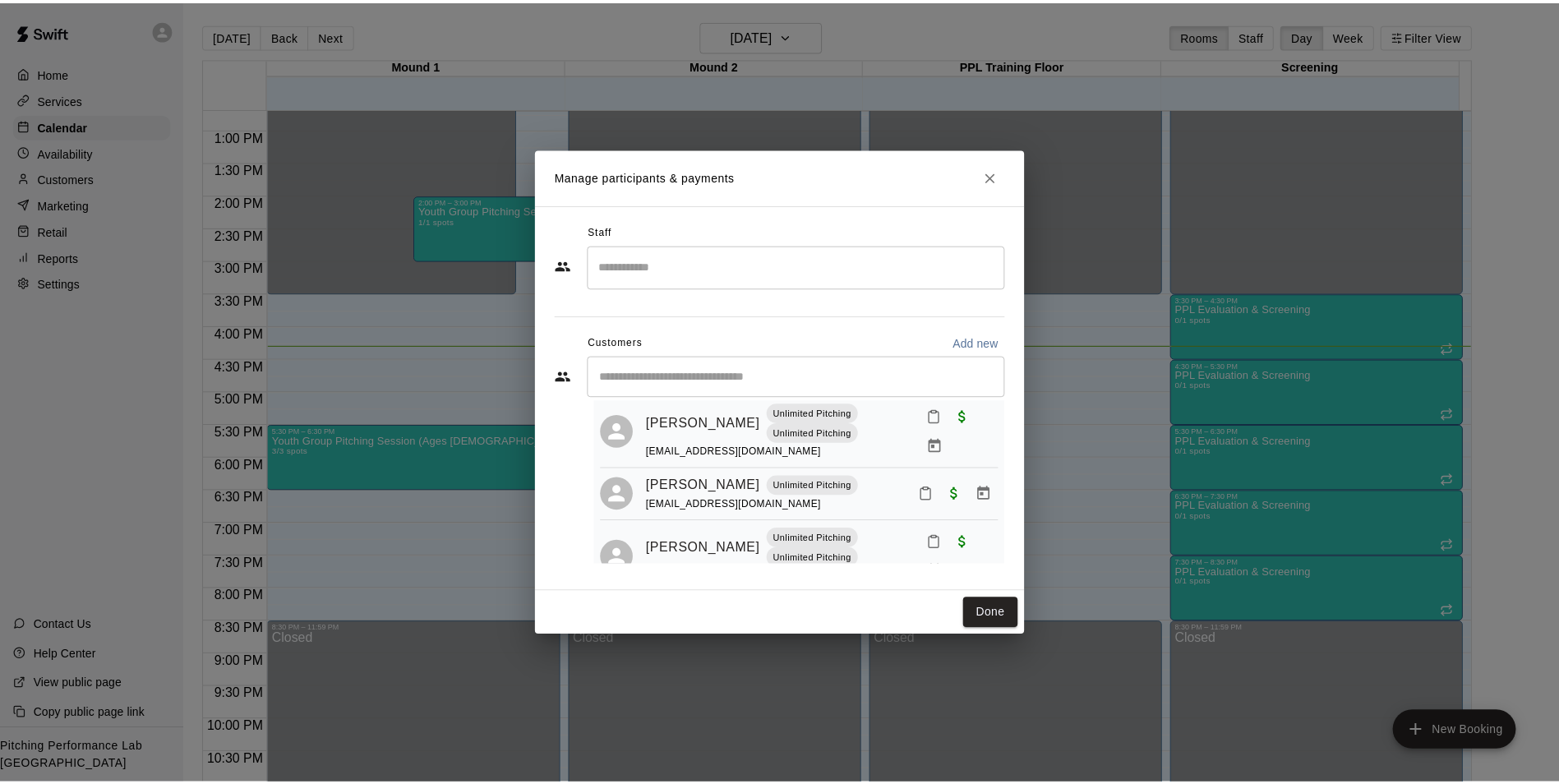
scroll to position [253, 0]
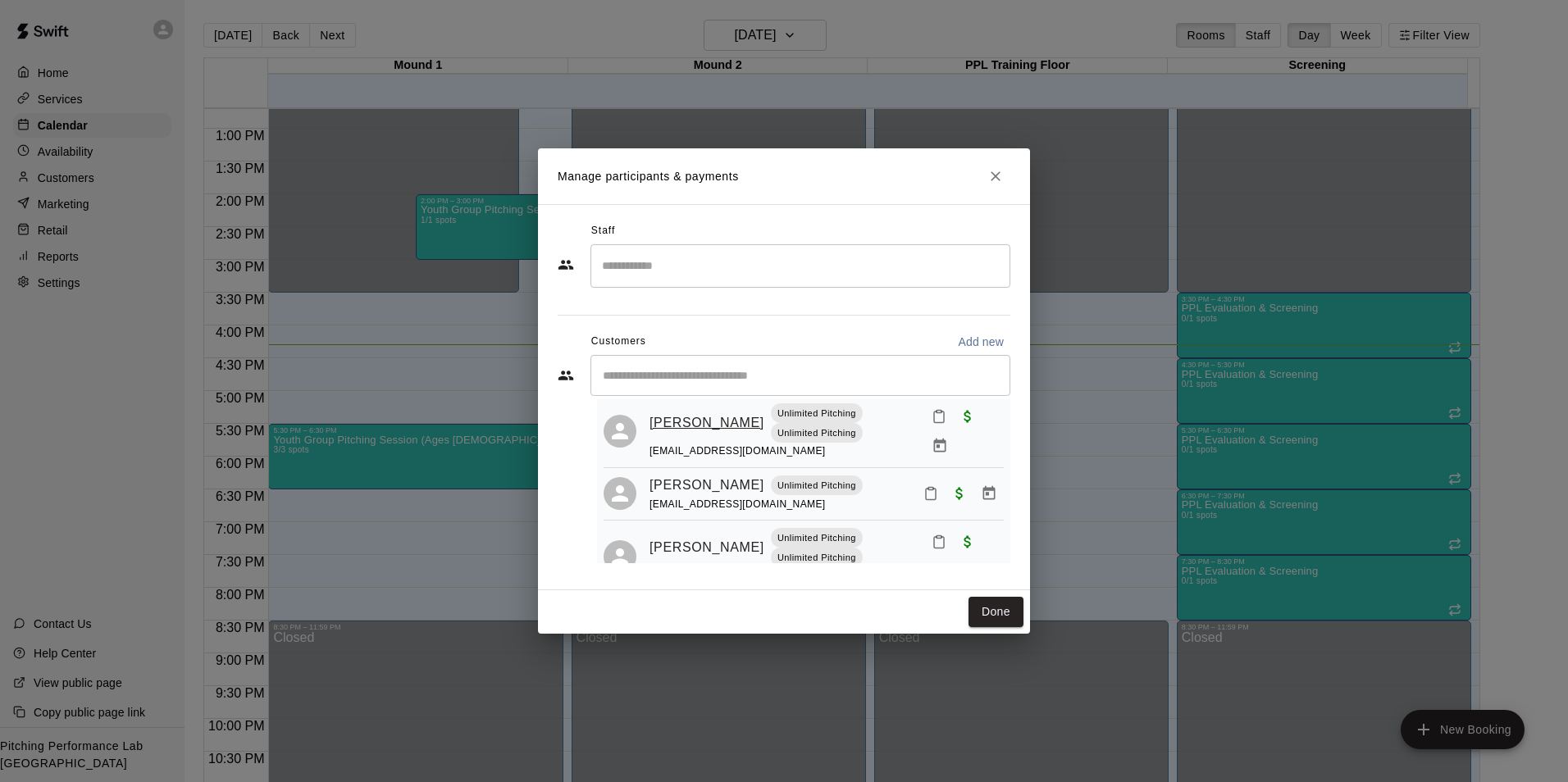
click at [699, 434] on link "John Stratman" at bounding box center [707, 423] width 114 height 21
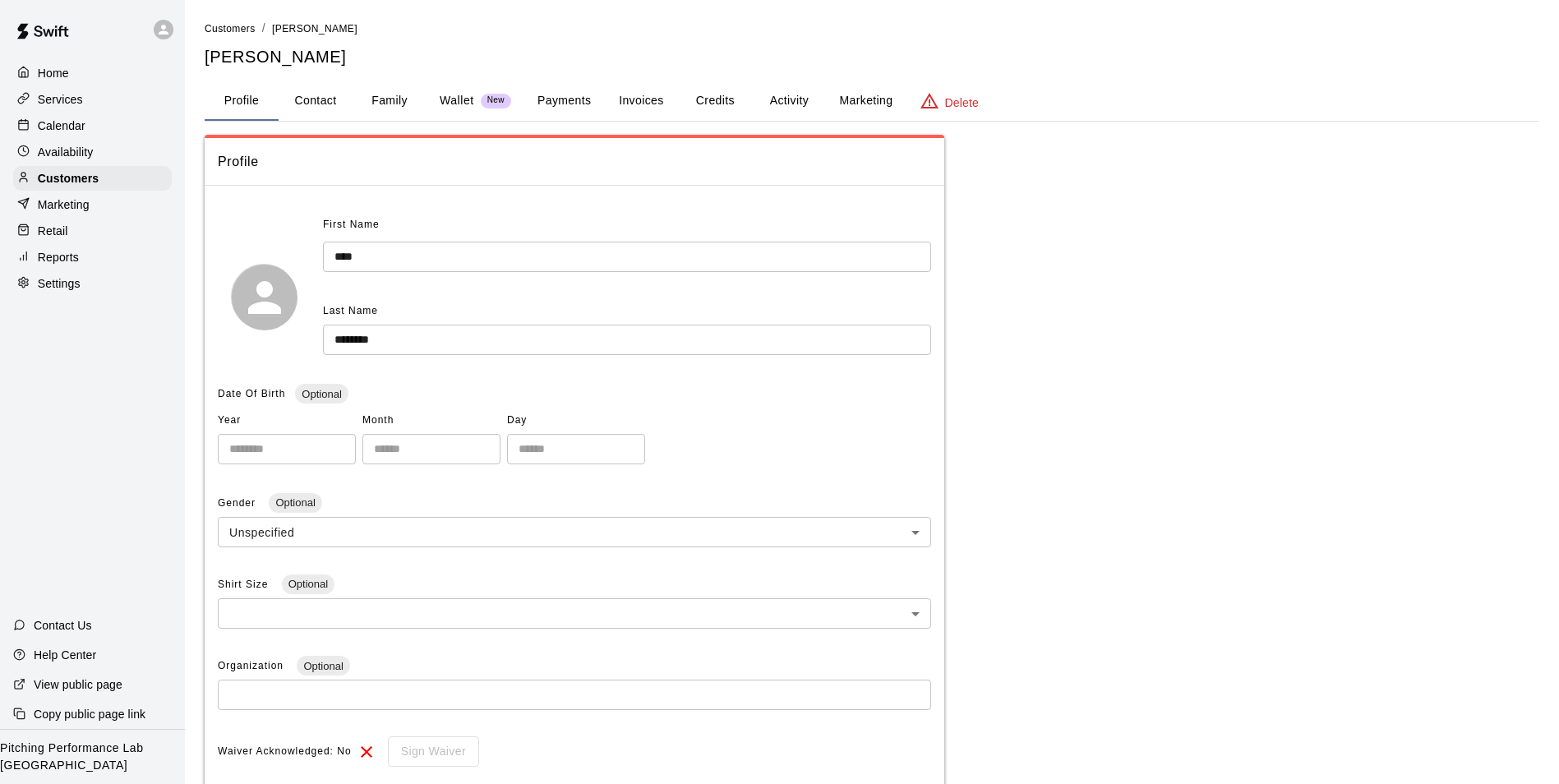
click at [786, 93] on button "Activity" at bounding box center [789, 102] width 74 height 40
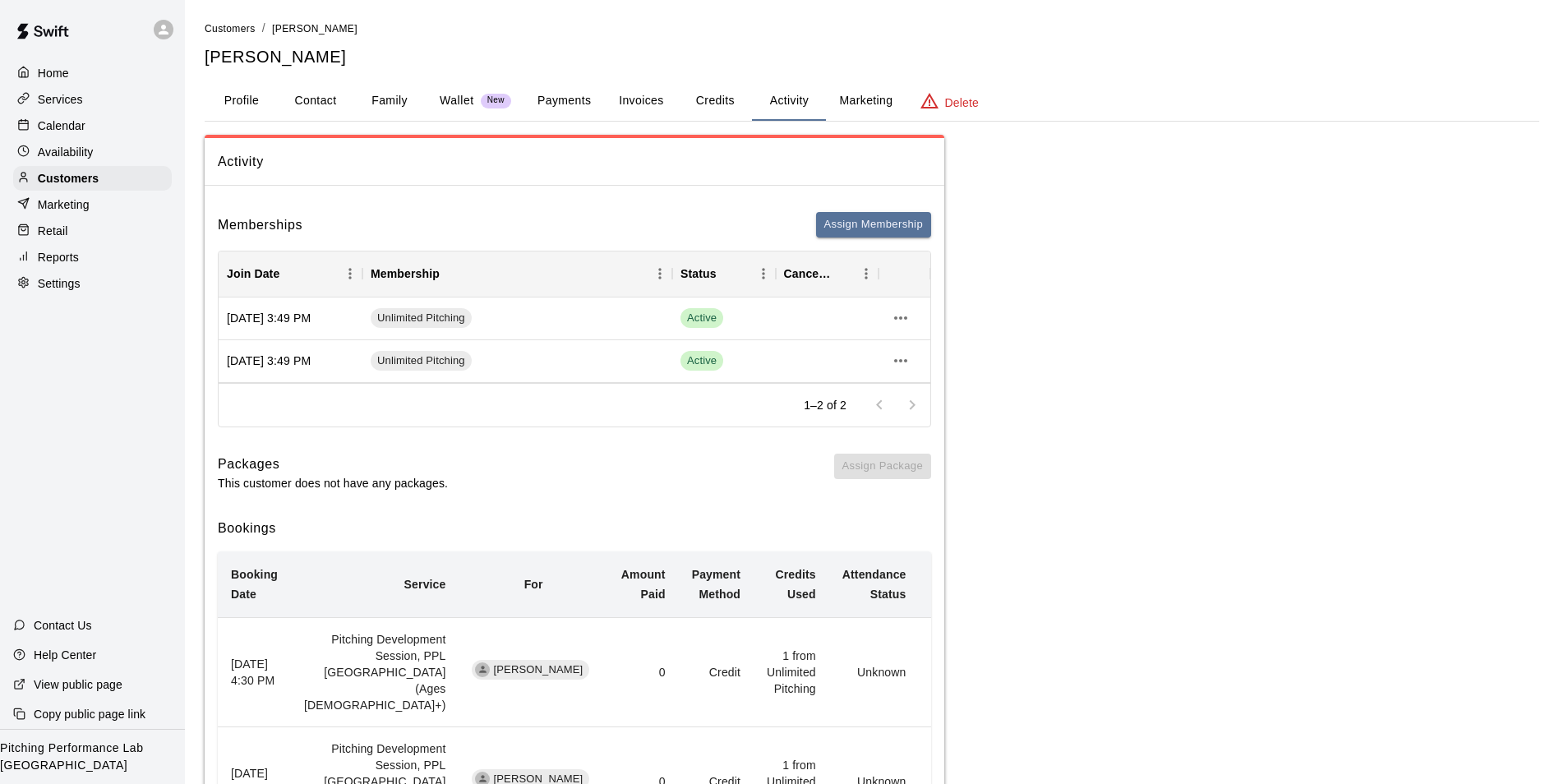
click at [565, 103] on button "Payments" at bounding box center [564, 102] width 80 height 40
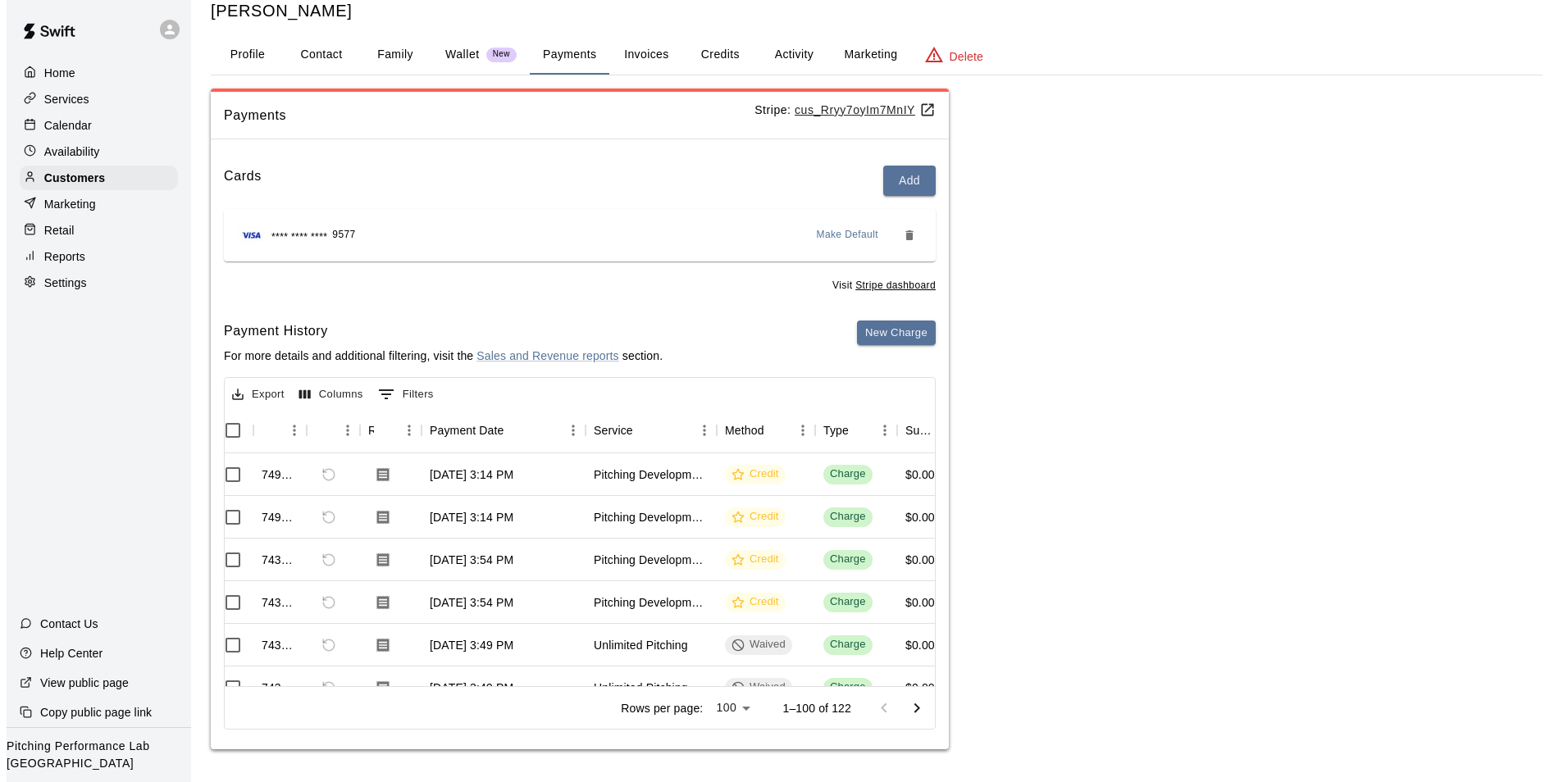
scroll to position [0, 15]
click at [163, 30] on icon at bounding box center [163, 30] width 10 height 10
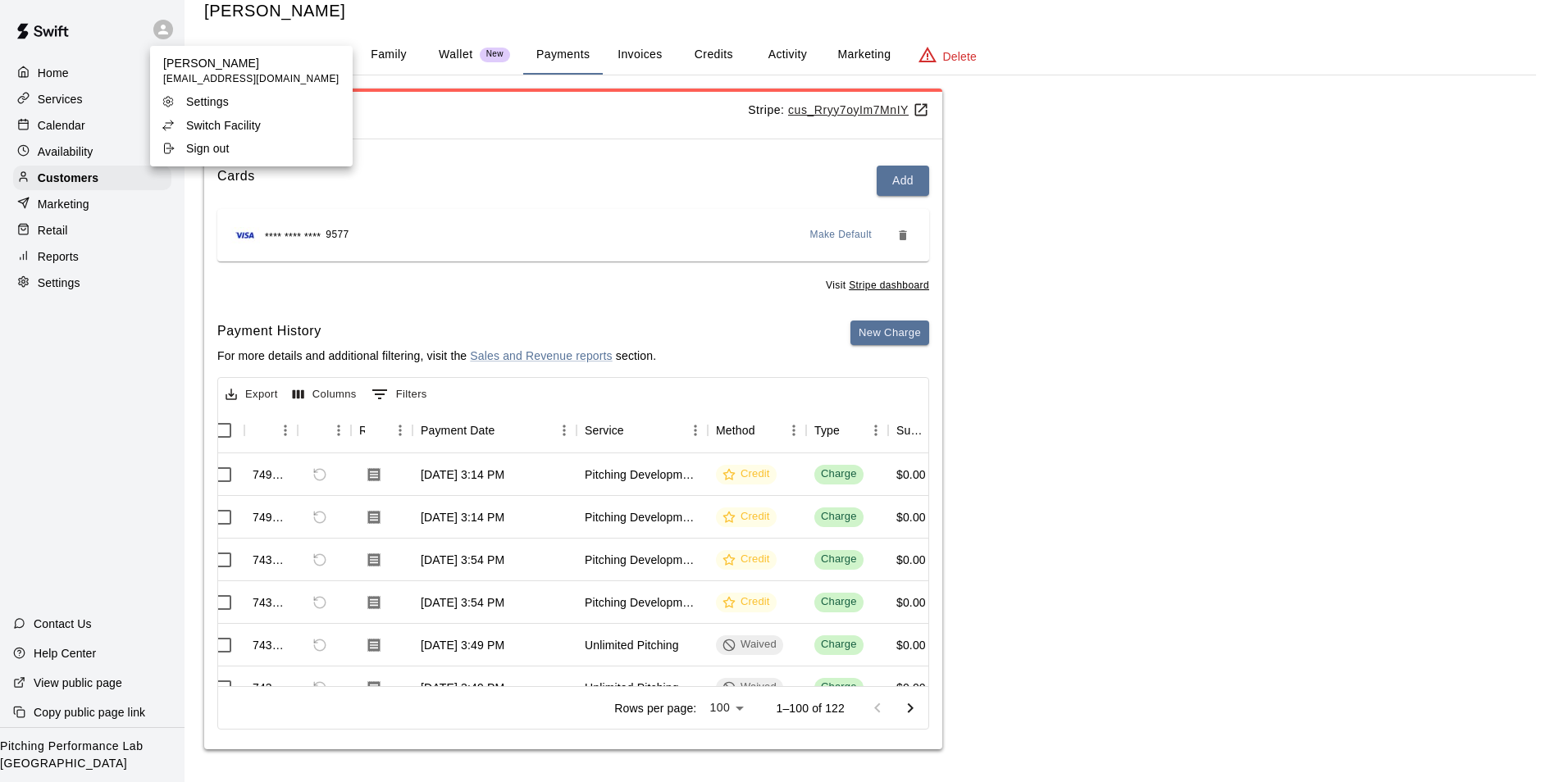
click at [263, 129] on div "Switch Facility" at bounding box center [214, 125] width 106 height 16
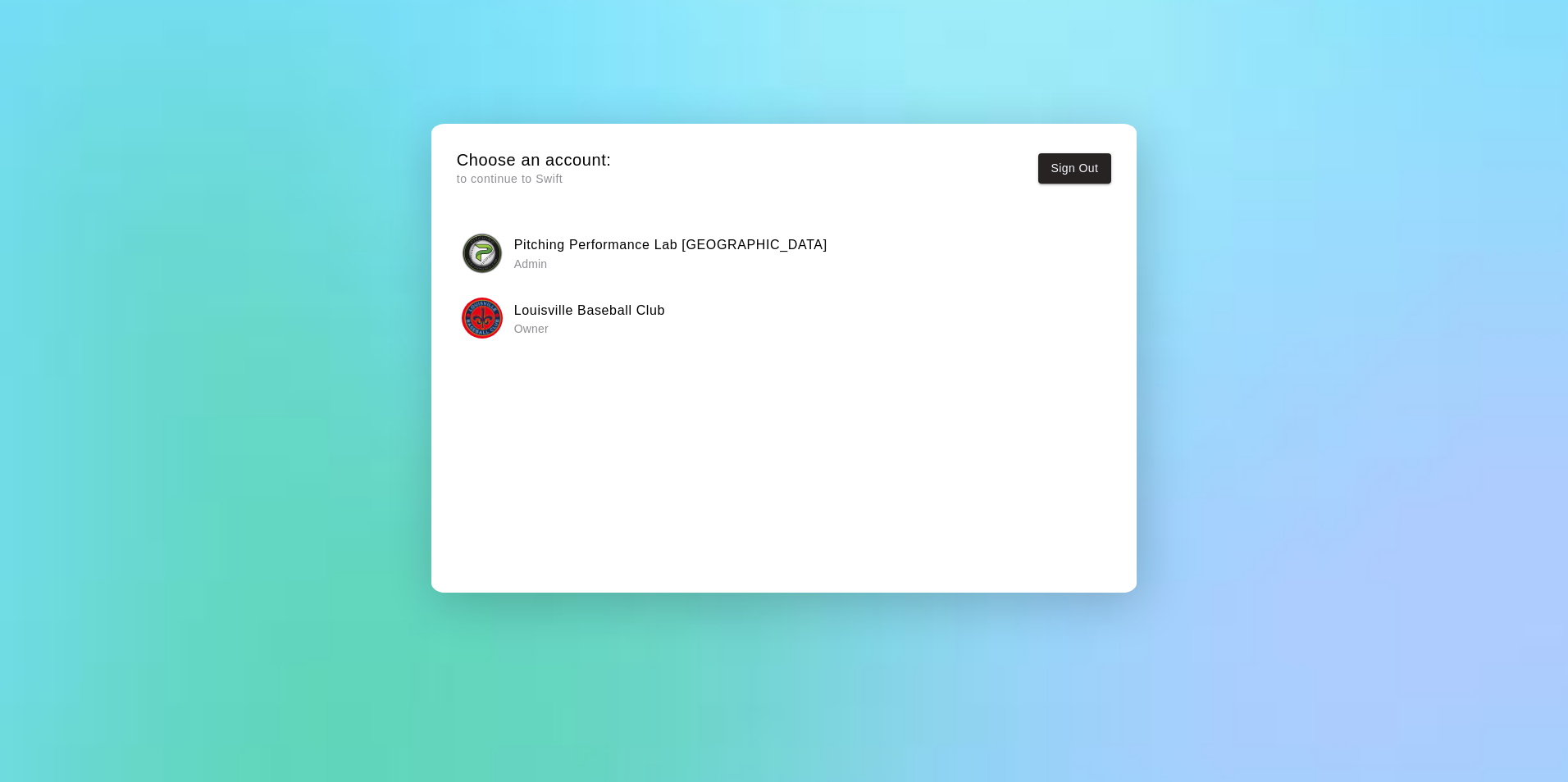
click at [552, 333] on p "Owner" at bounding box center [589, 328] width 151 height 16
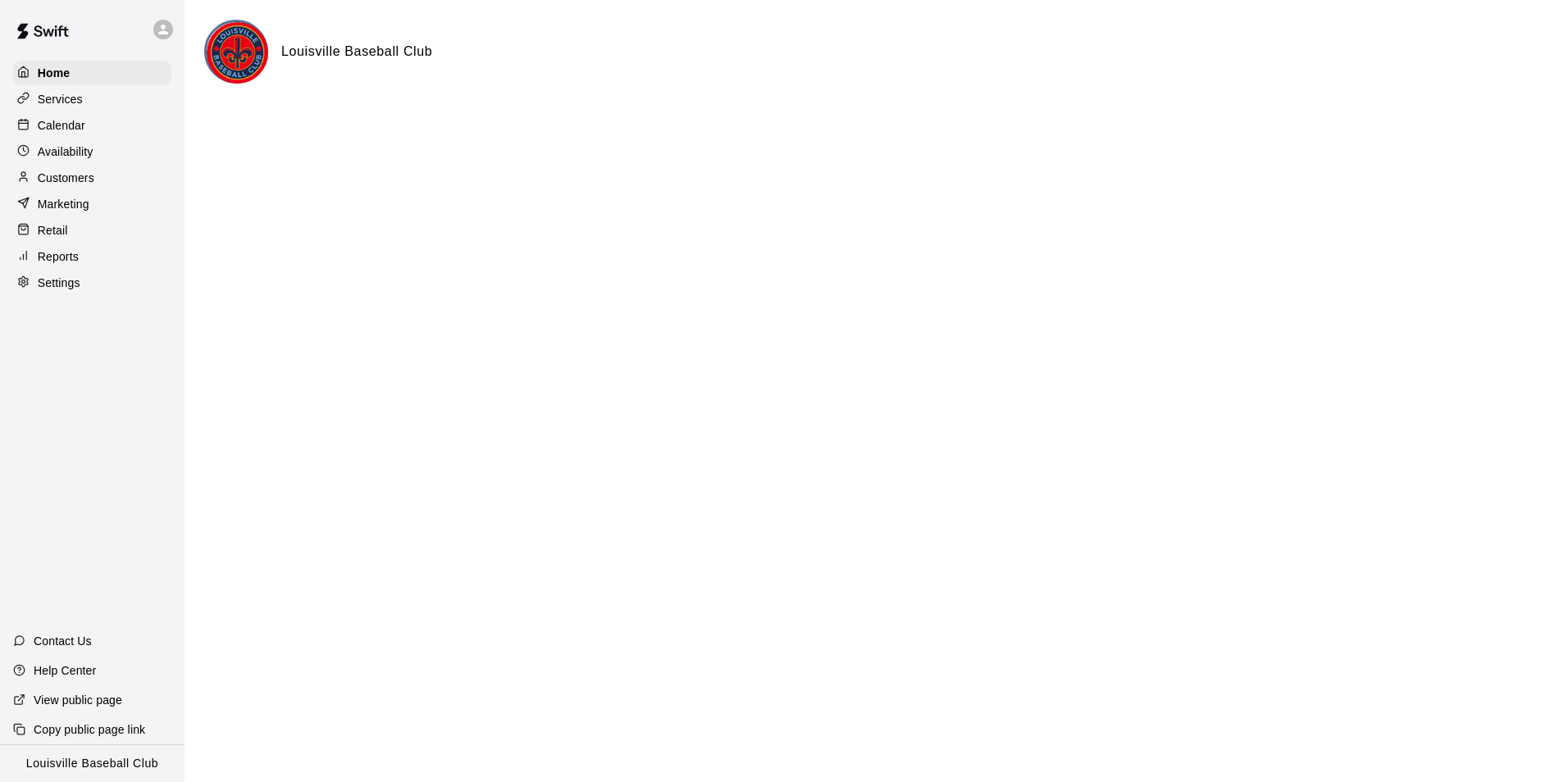
click at [100, 137] on div "Calendar" at bounding box center [92, 125] width 158 height 25
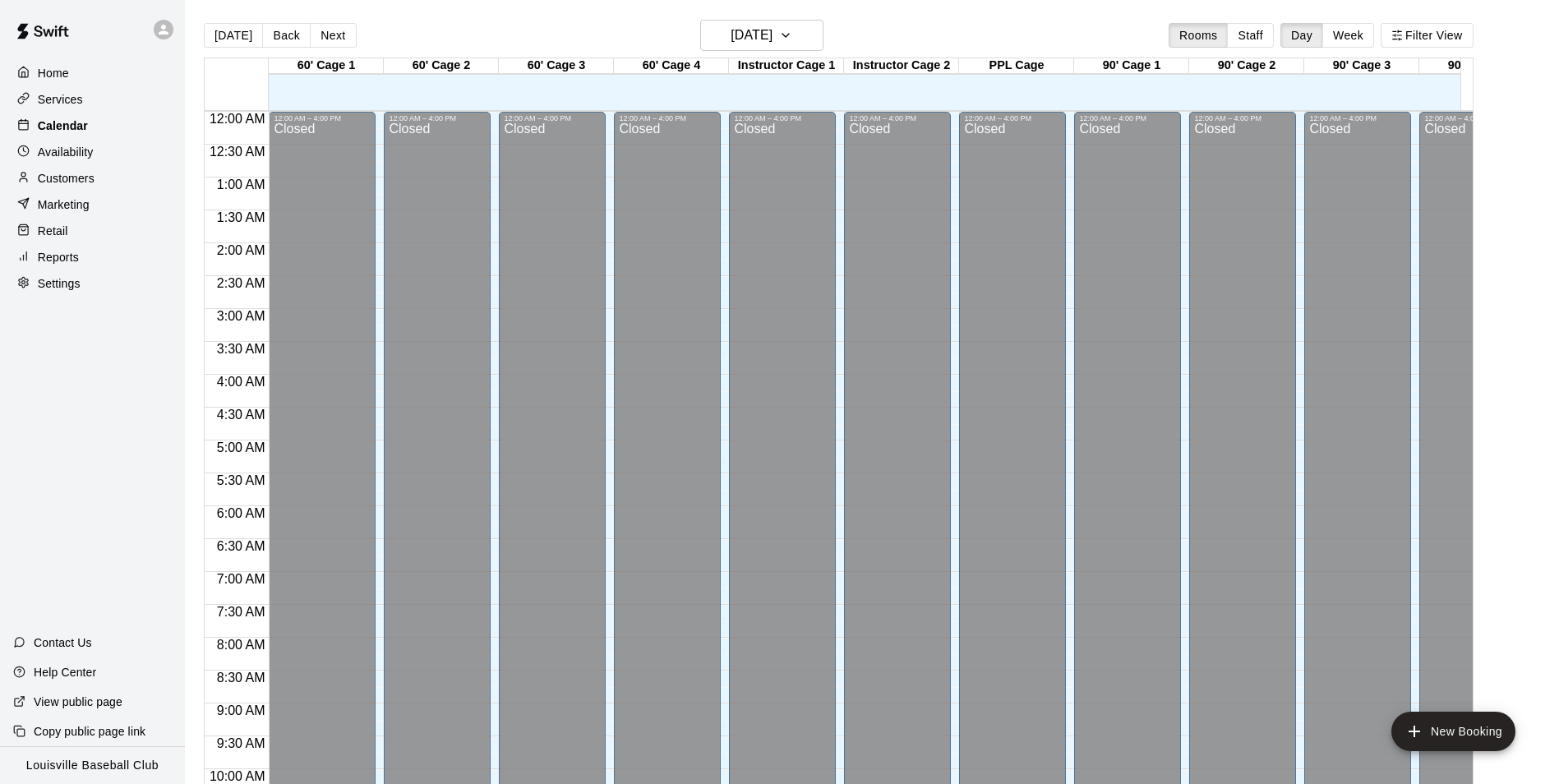
scroll to position [835, 0]
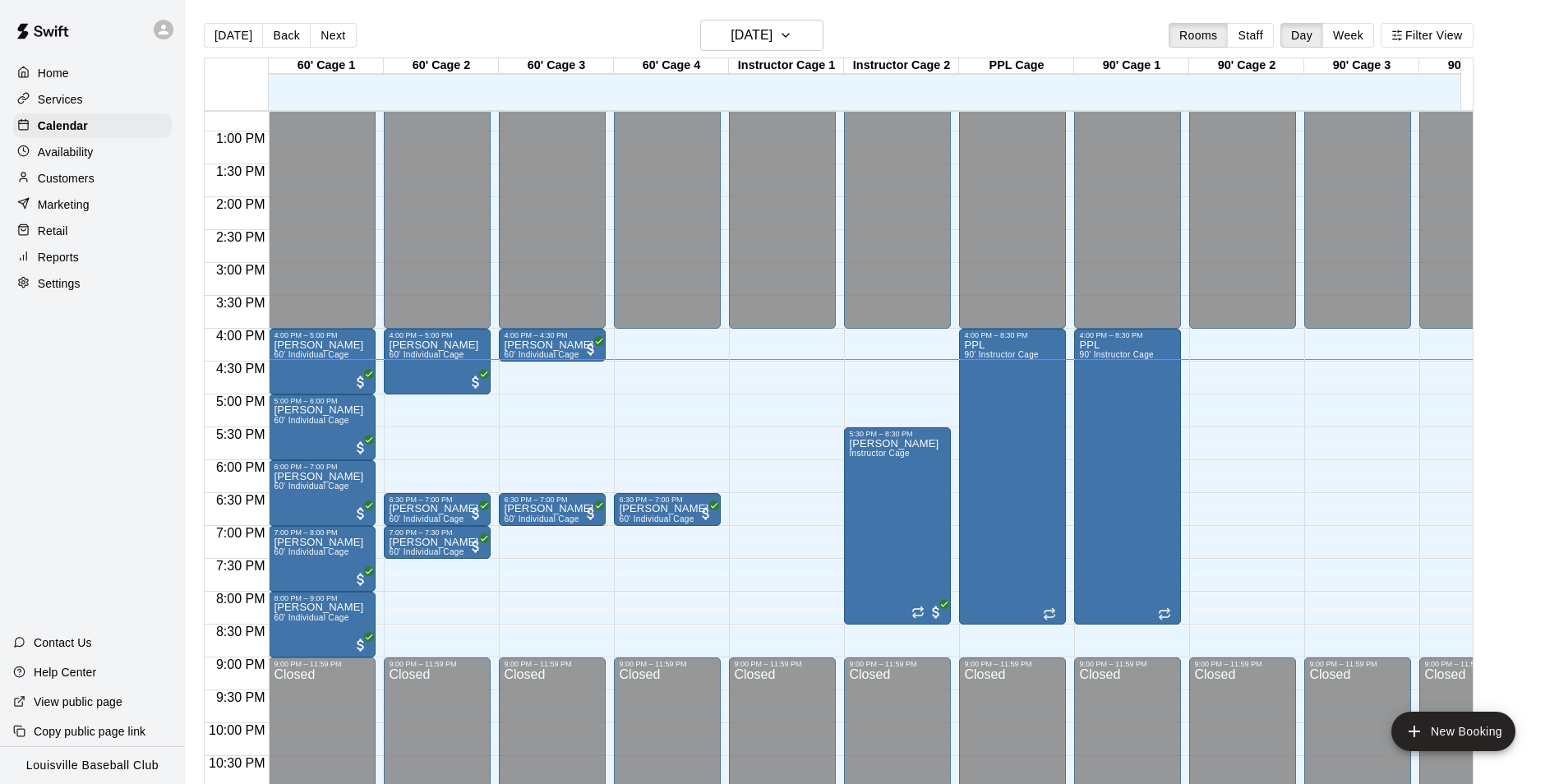
click at [106, 188] on div "Customers" at bounding box center [92, 178] width 158 height 25
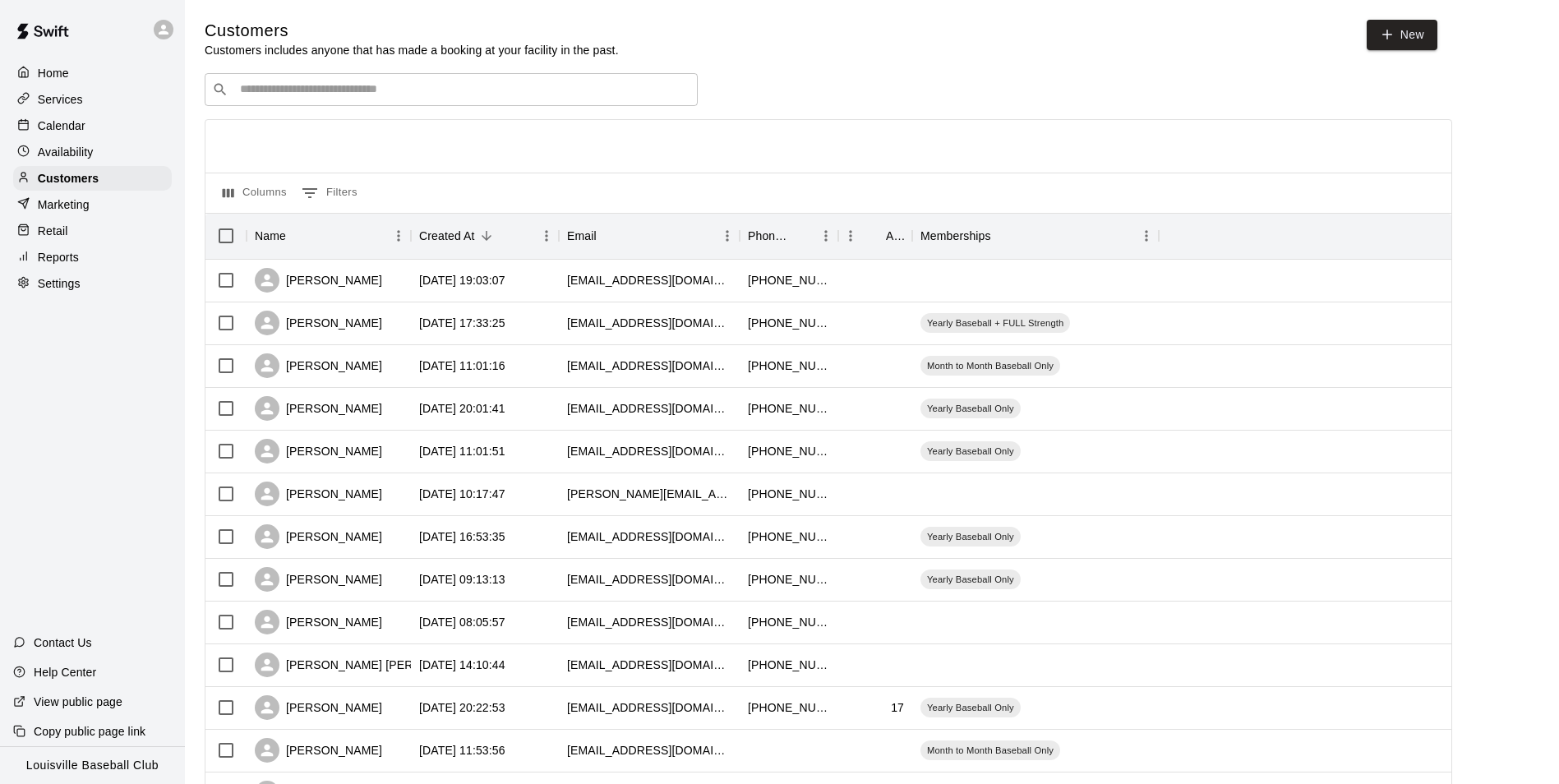
click at [344, 88] on input "Search customers by name or email" at bounding box center [463, 90] width 456 height 17
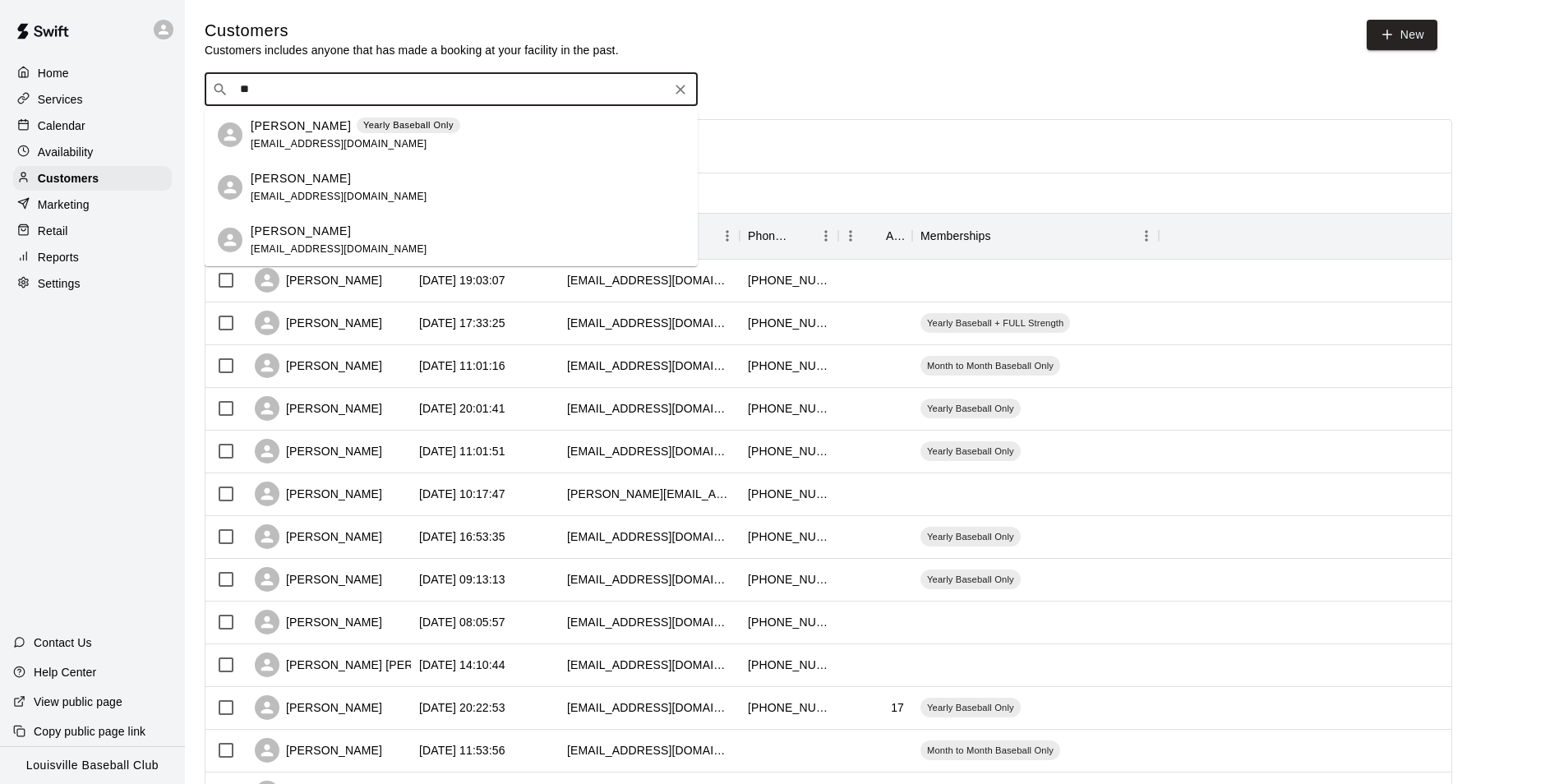
type input "*"
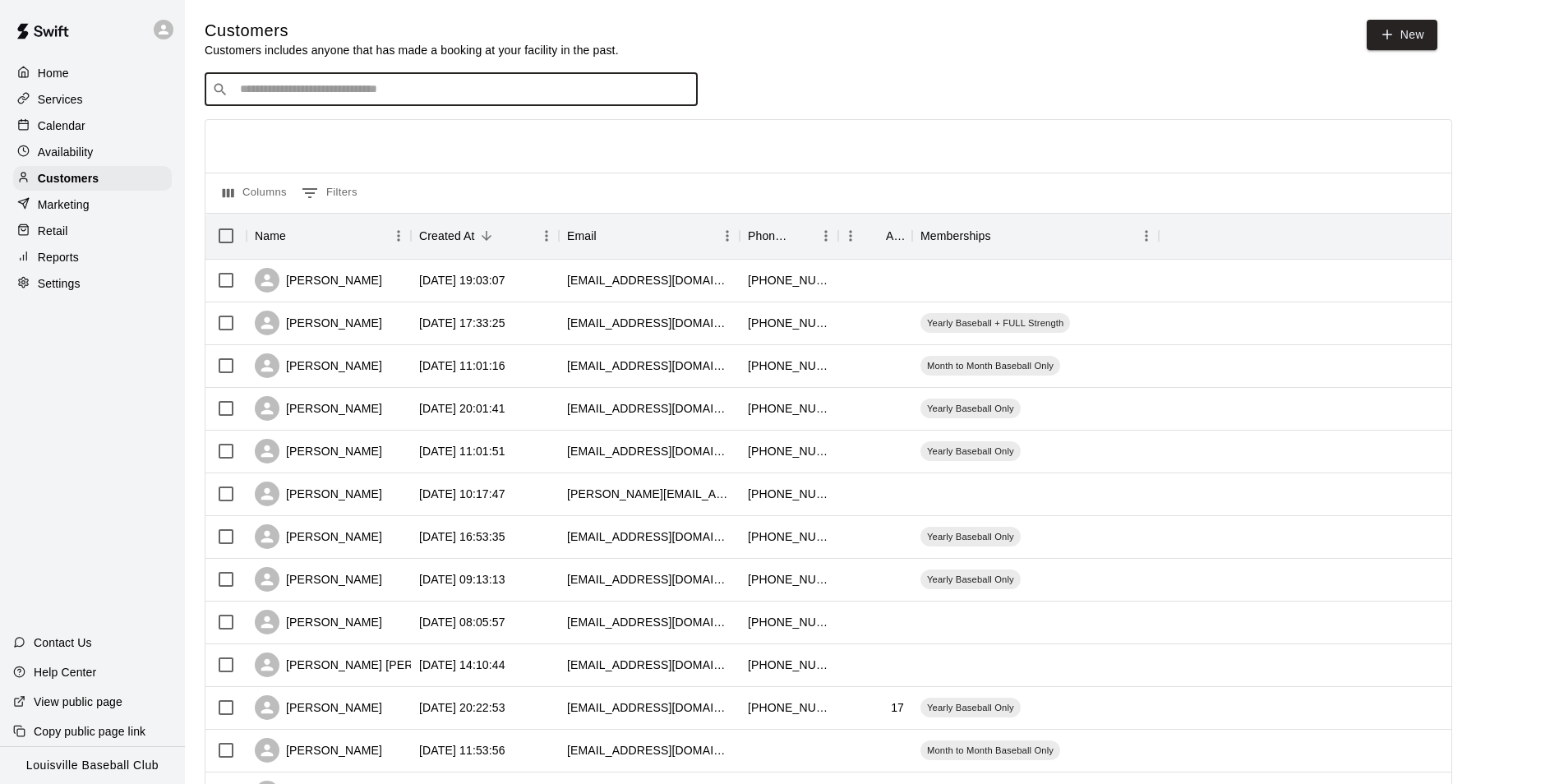
click at [95, 130] on div "Calendar" at bounding box center [92, 125] width 158 height 25
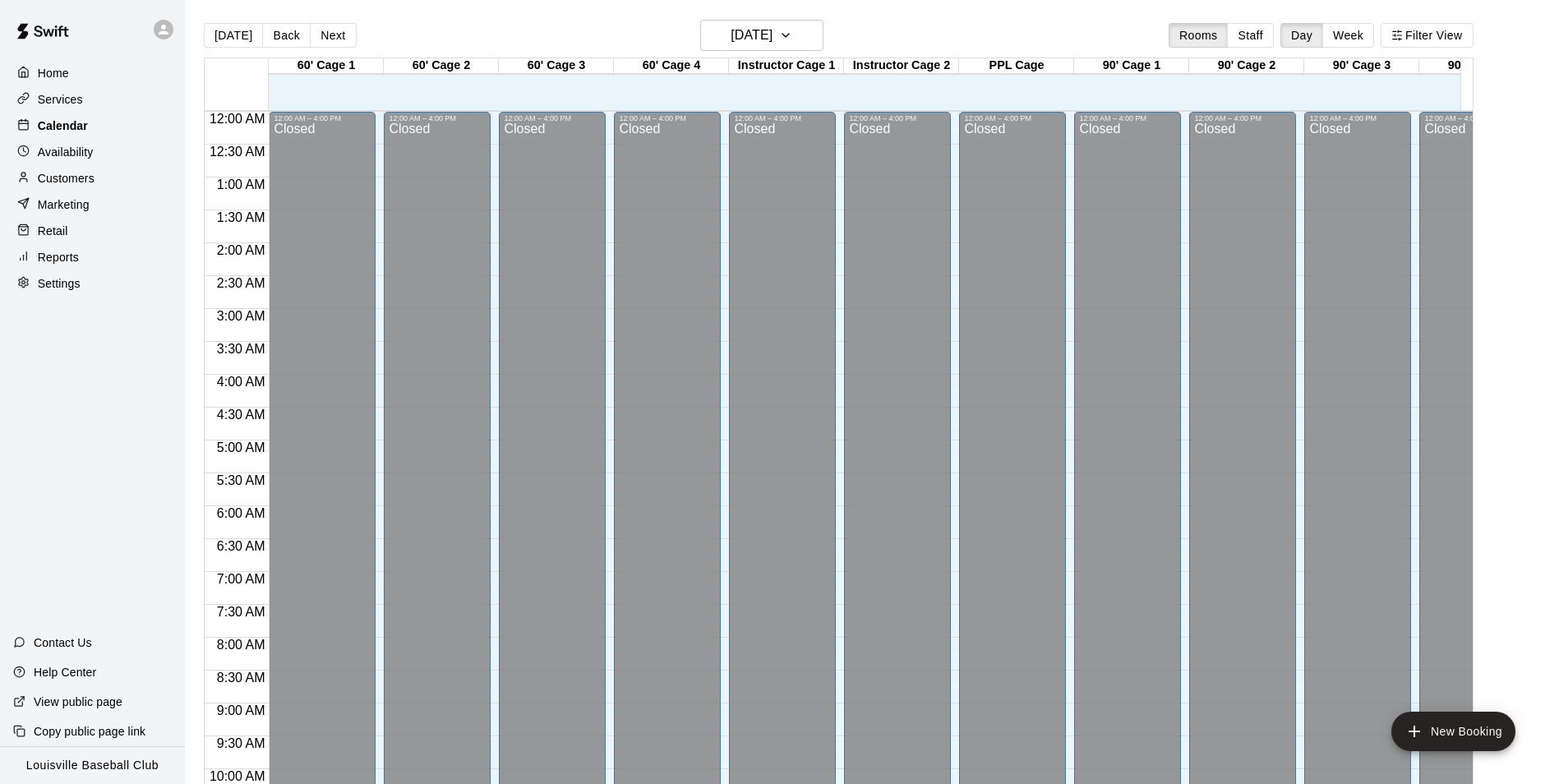
scroll to position [835, 0]
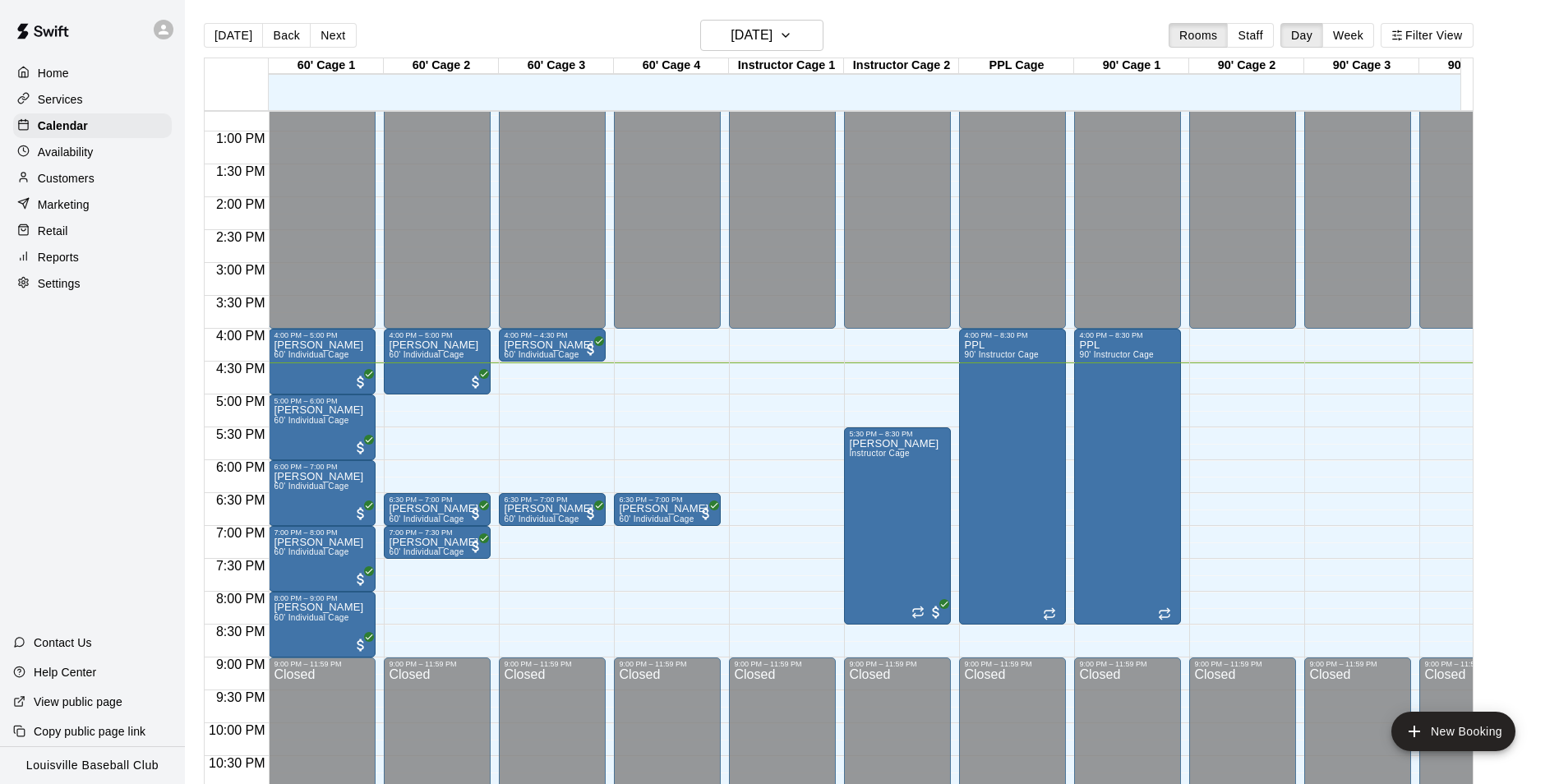
click at [90, 187] on p "Customers" at bounding box center [66, 178] width 57 height 17
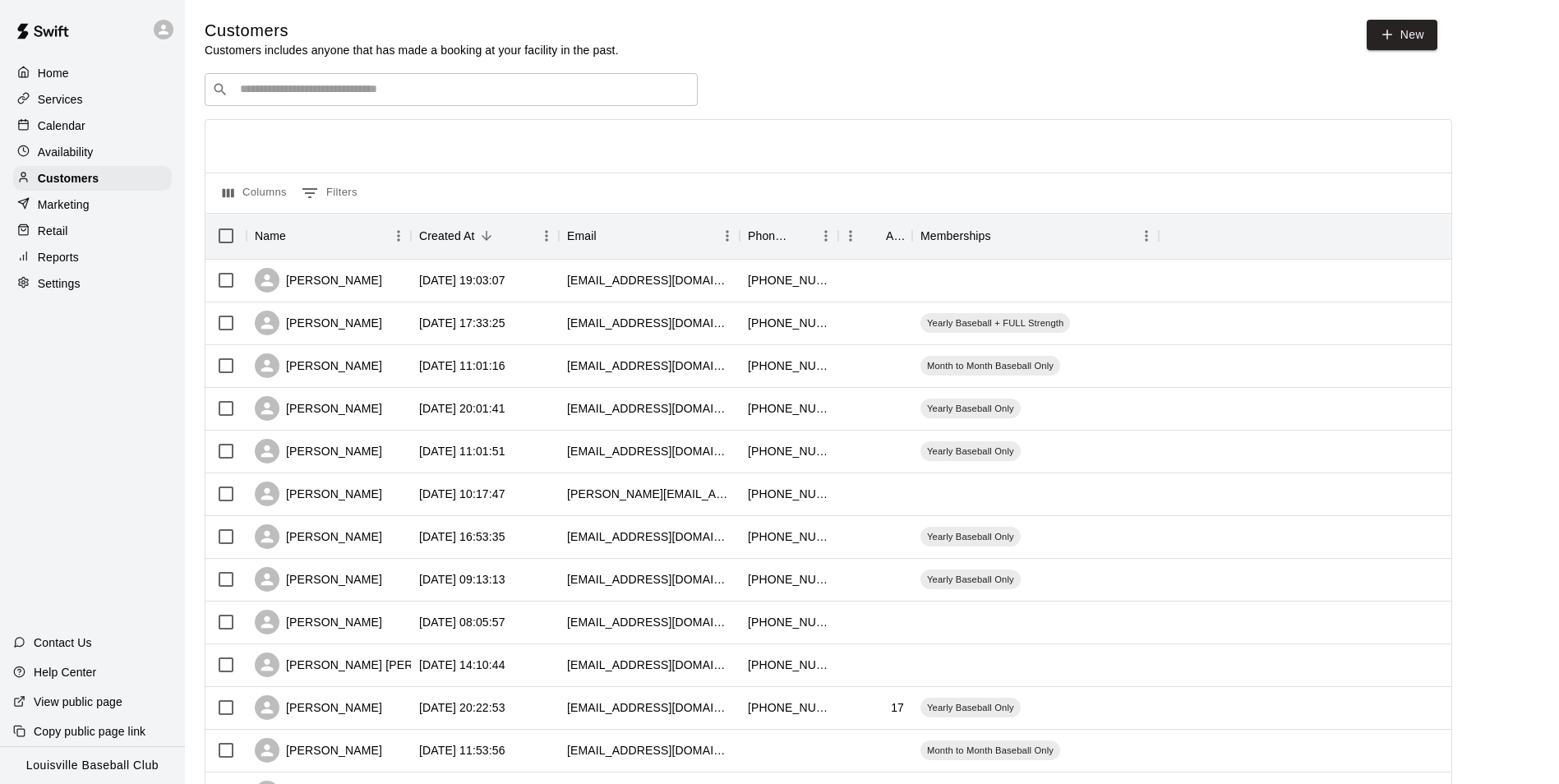
click at [345, 95] on input "Search customers by name or email" at bounding box center [463, 90] width 456 height 17
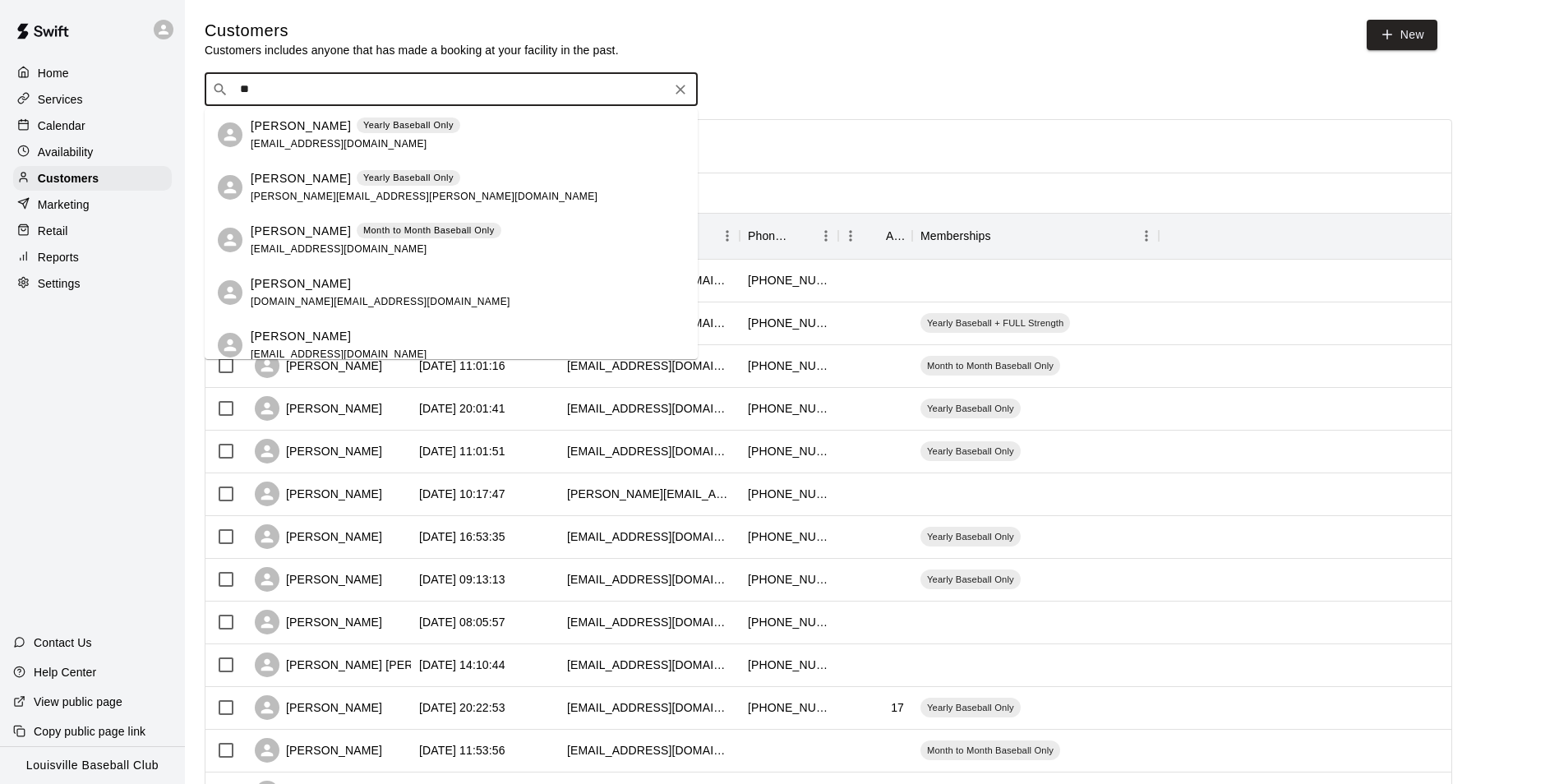
type input "***"
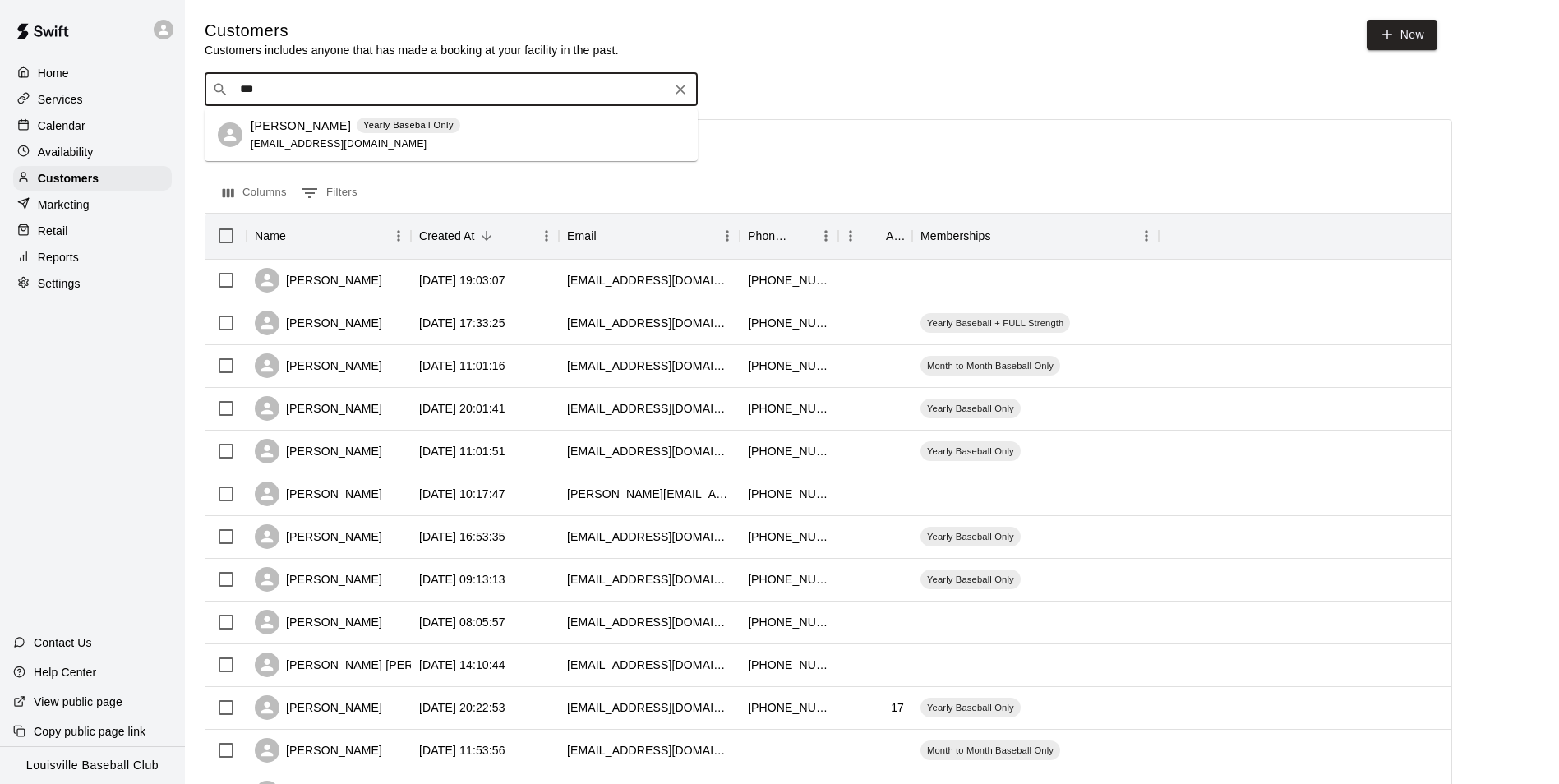
click at [506, 120] on div "Andrew McMurry Yearly Baseball Only kevinmcmurry@hotmail.com" at bounding box center [468, 135] width 434 height 35
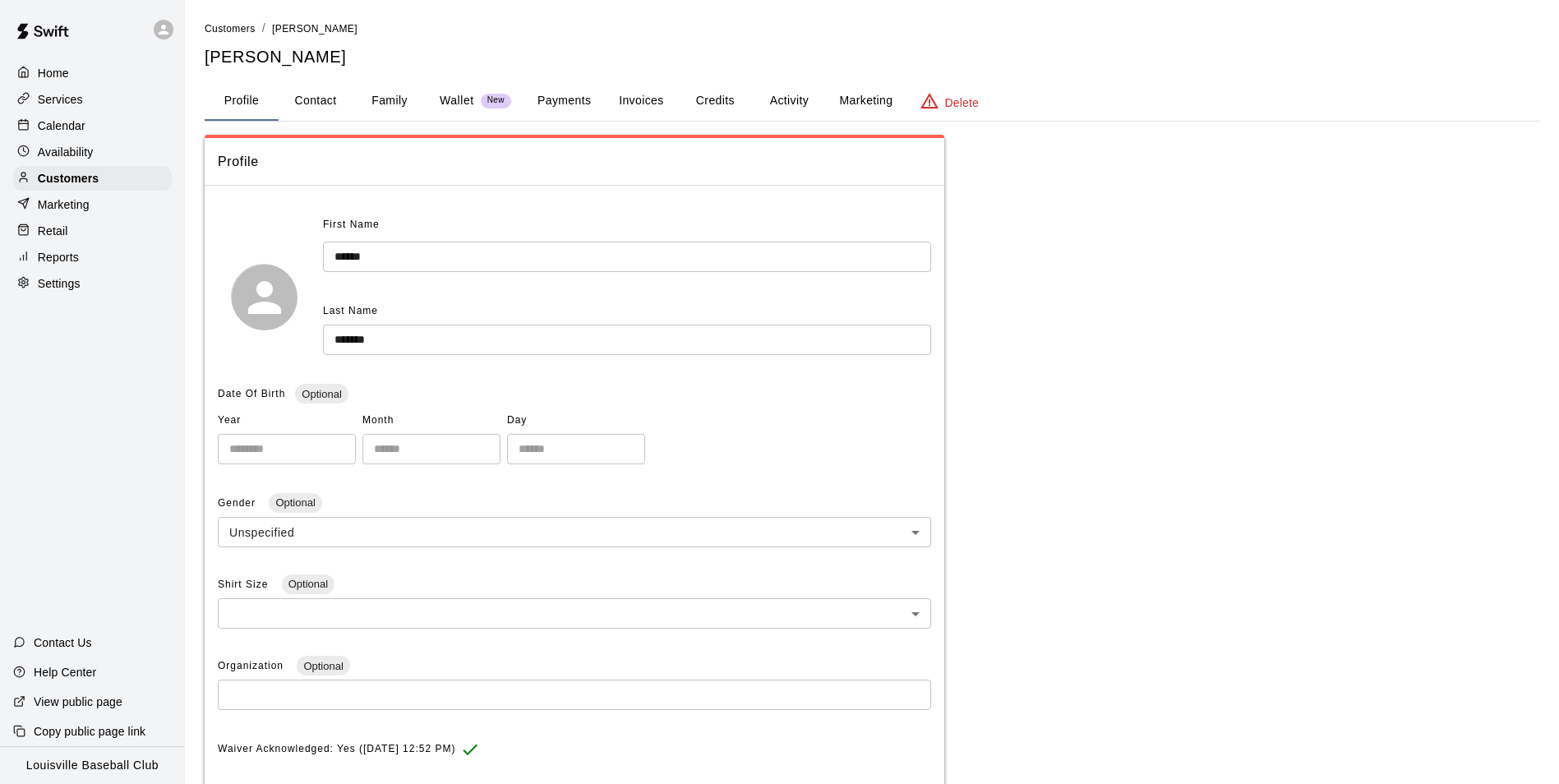
click at [706, 100] on button "Credits" at bounding box center [716, 102] width 74 height 40
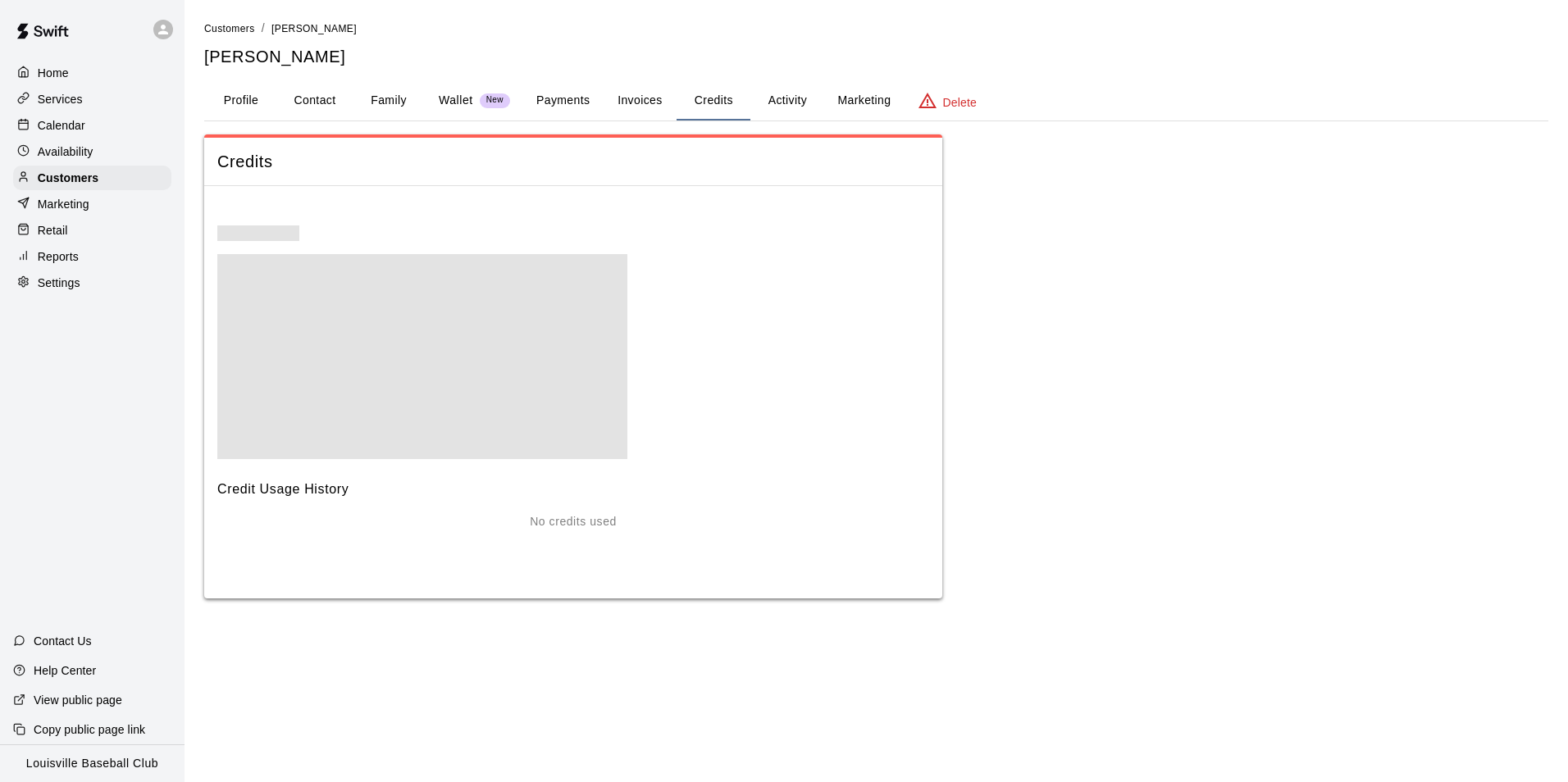
click at [782, 99] on button "Activity" at bounding box center [787, 101] width 74 height 40
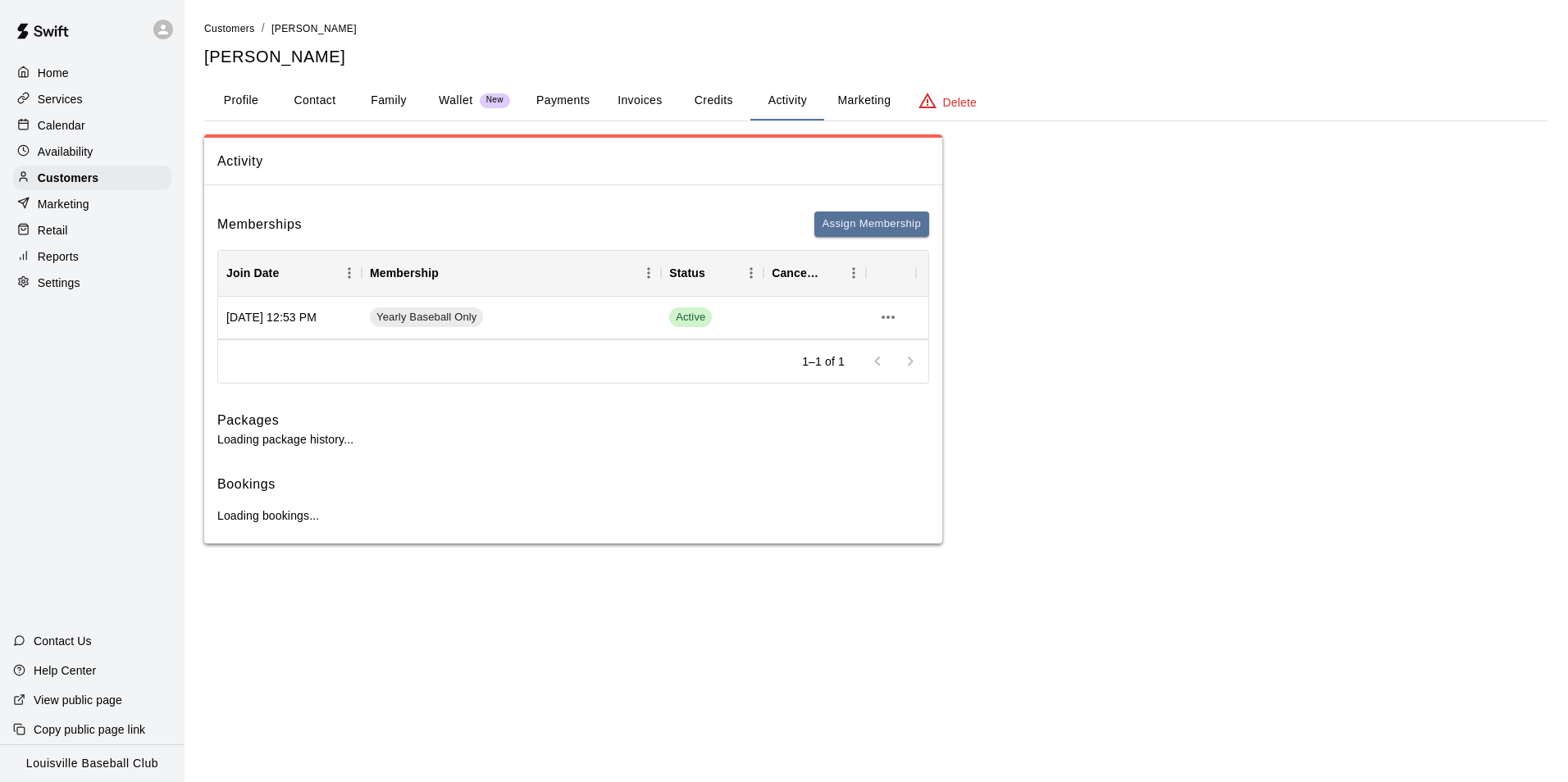
click at [583, 105] on button "Payments" at bounding box center [562, 101] width 80 height 40
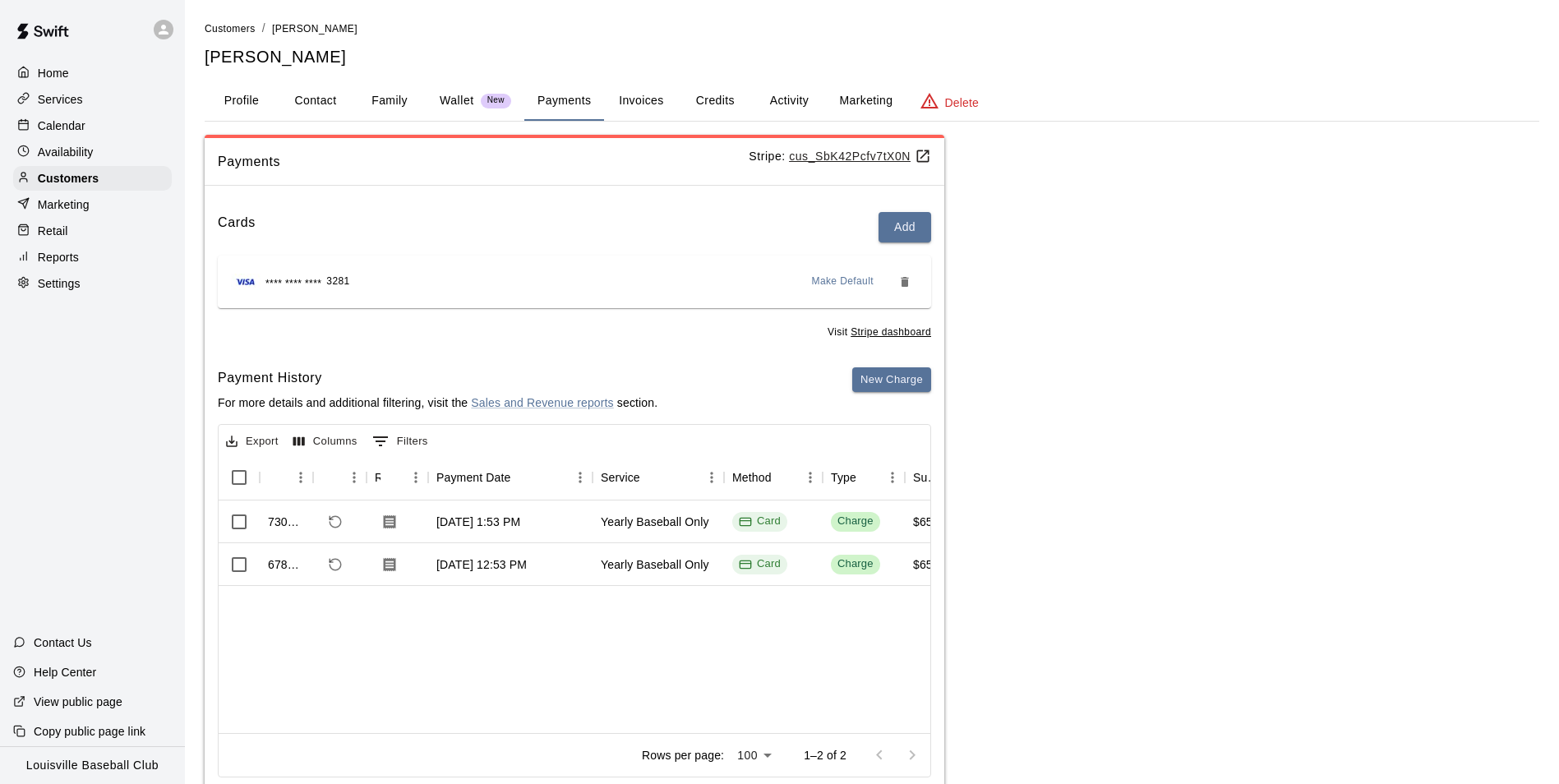
click at [83, 122] on p "Calendar" at bounding box center [62, 125] width 48 height 17
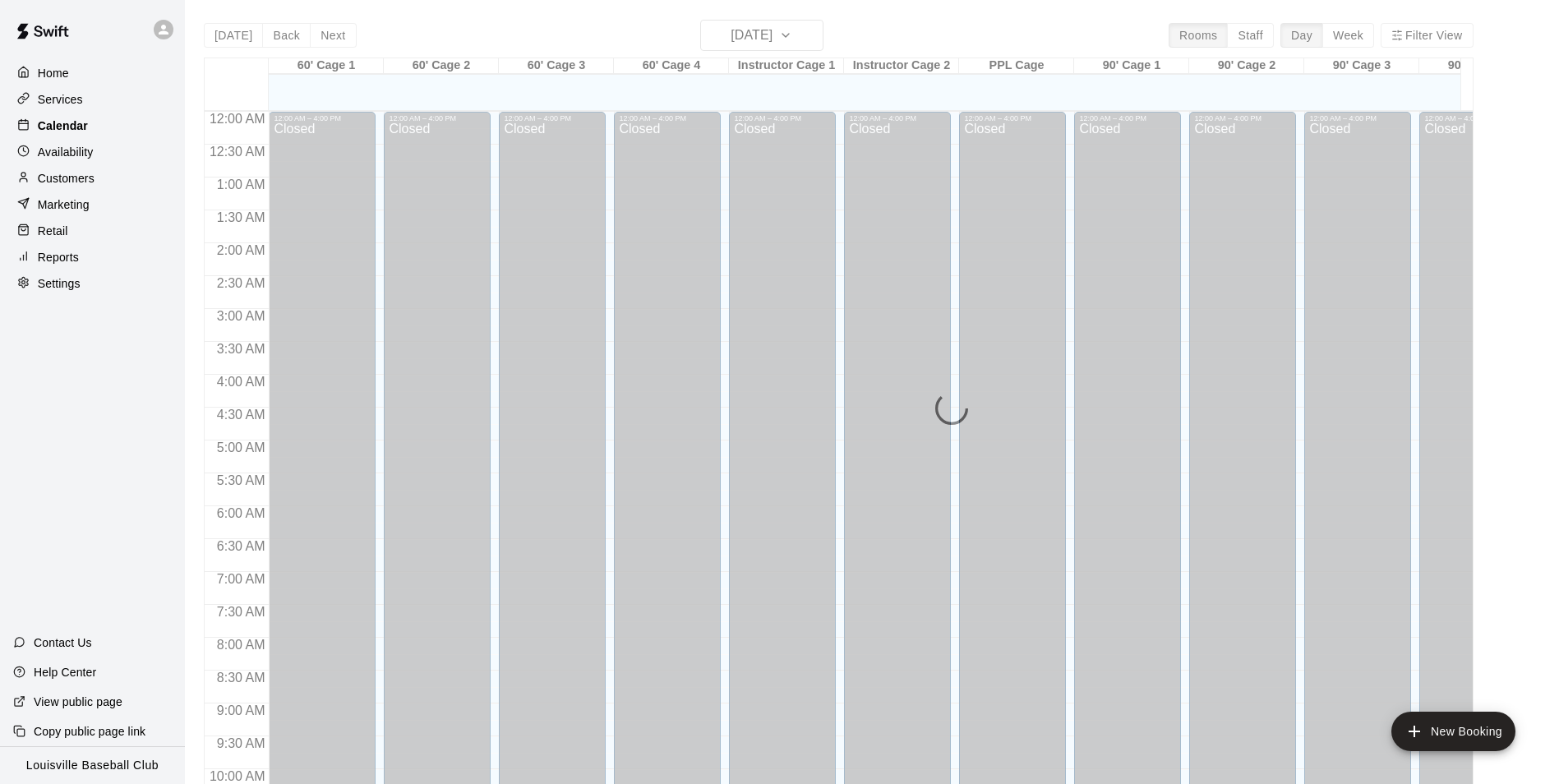
scroll to position [835, 0]
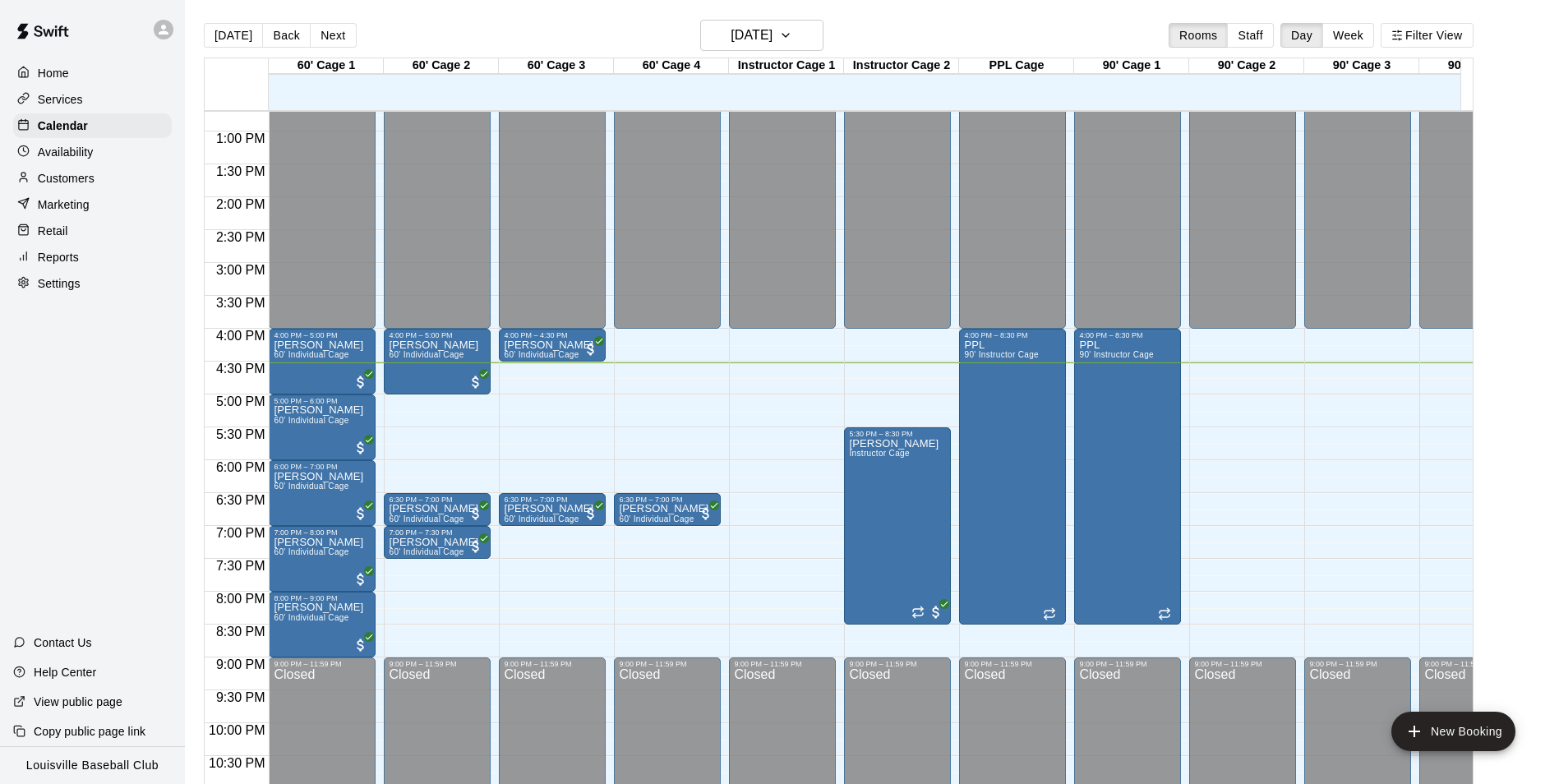
click at [73, 177] on p "Customers" at bounding box center [66, 178] width 57 height 17
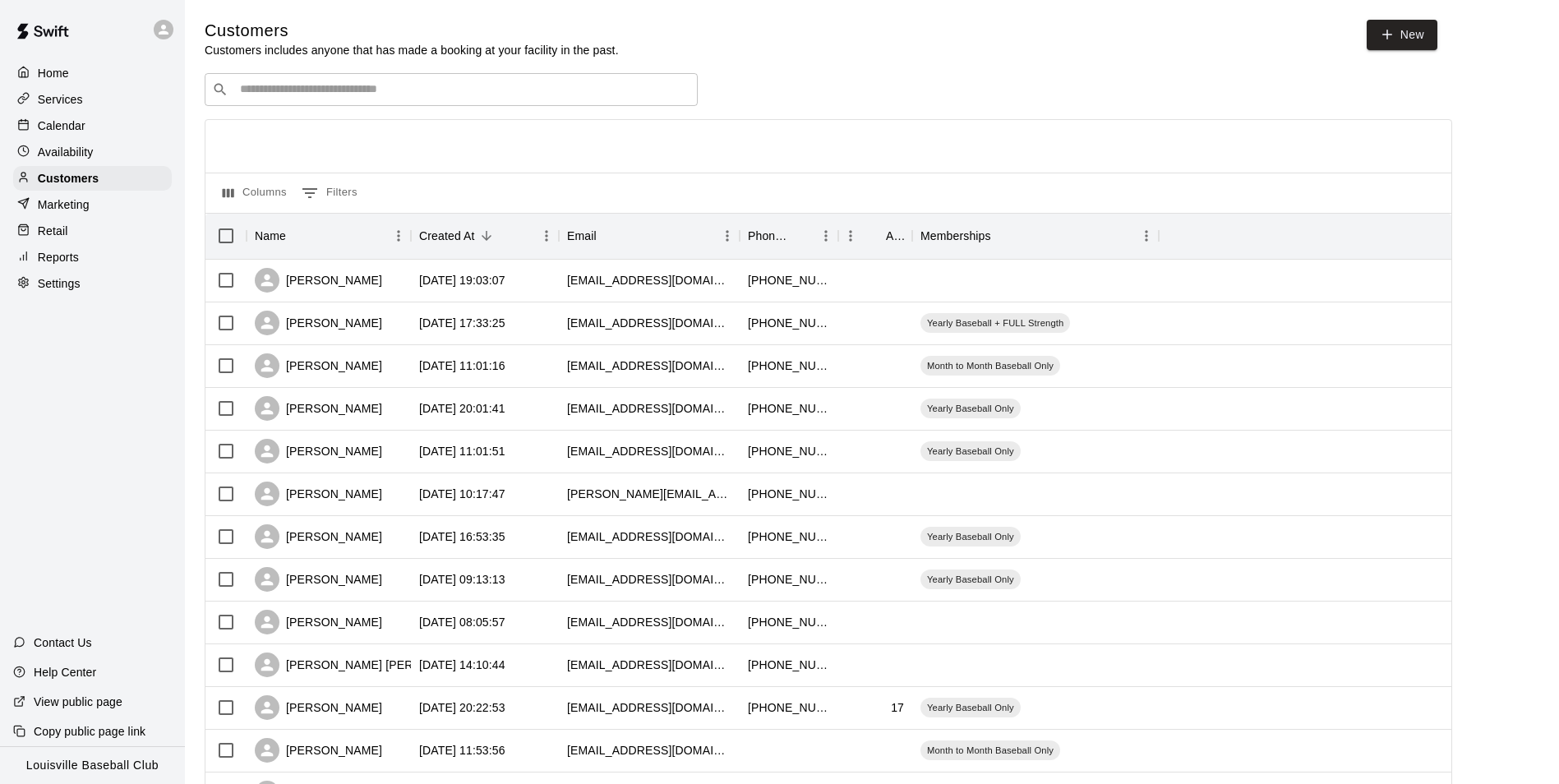
click at [476, 89] on input "Search customers by name or email" at bounding box center [463, 90] width 456 height 17
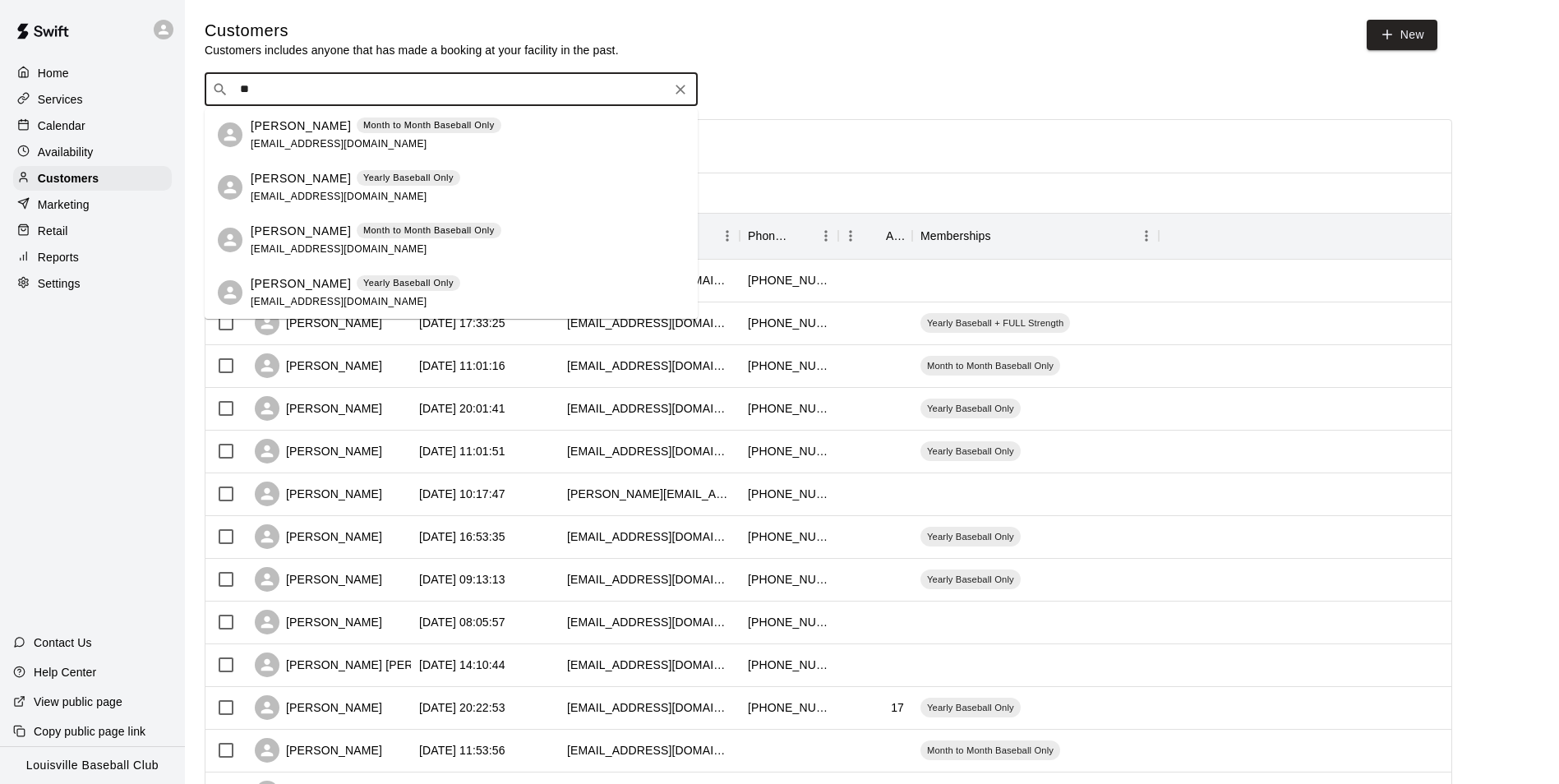
type input "*"
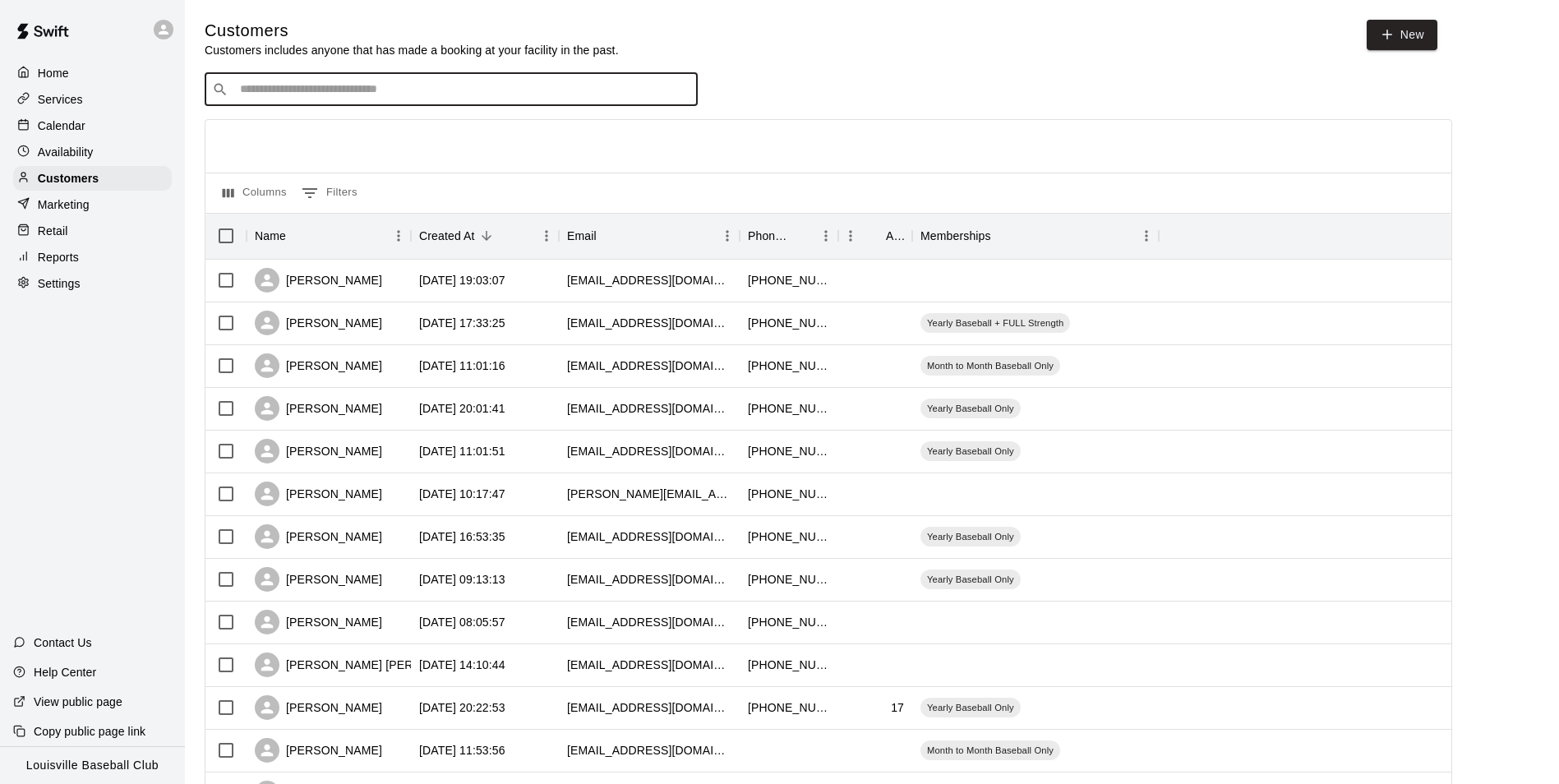
click at [46, 125] on p "Calendar" at bounding box center [62, 125] width 48 height 17
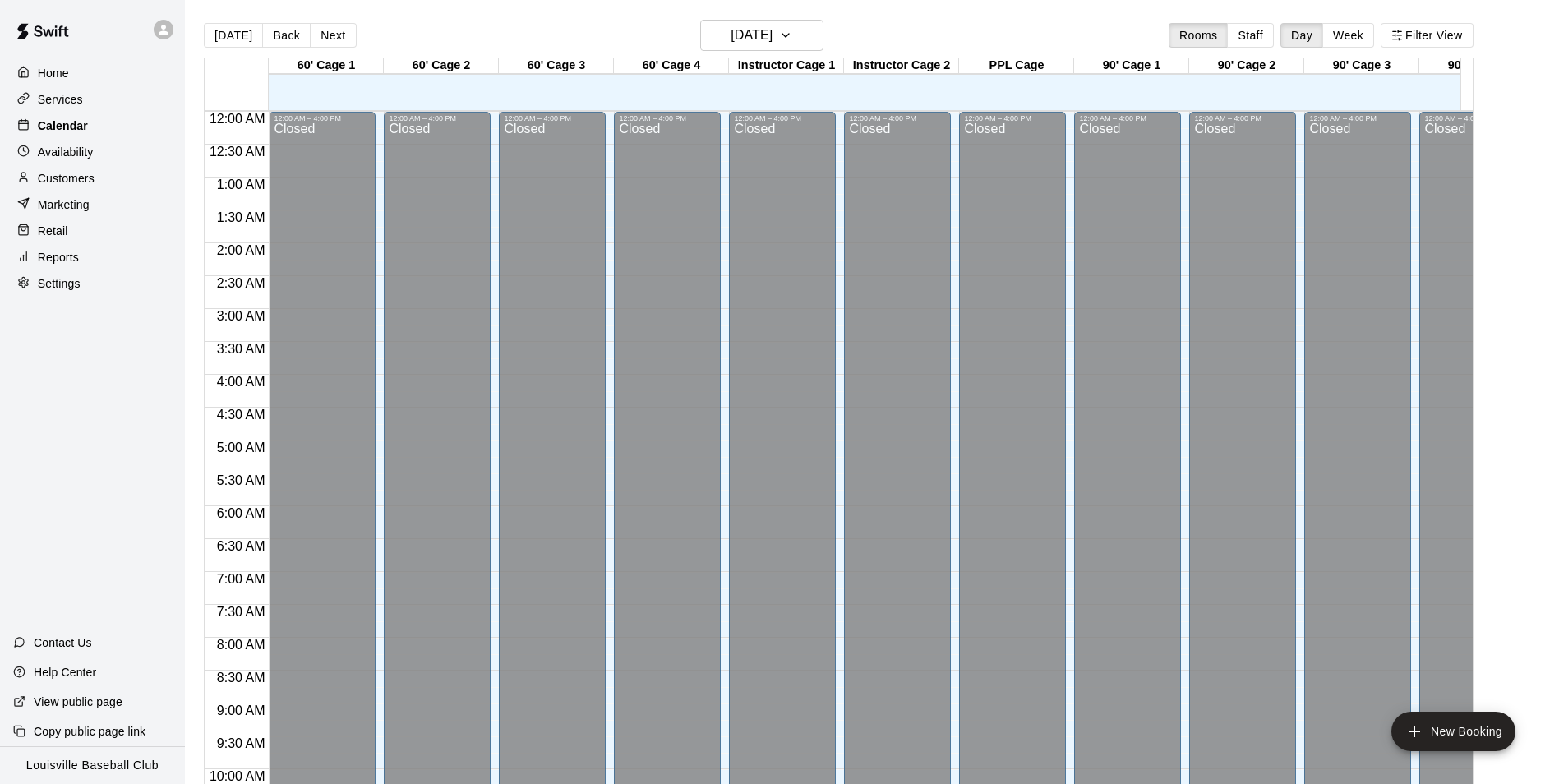
scroll to position [835, 0]
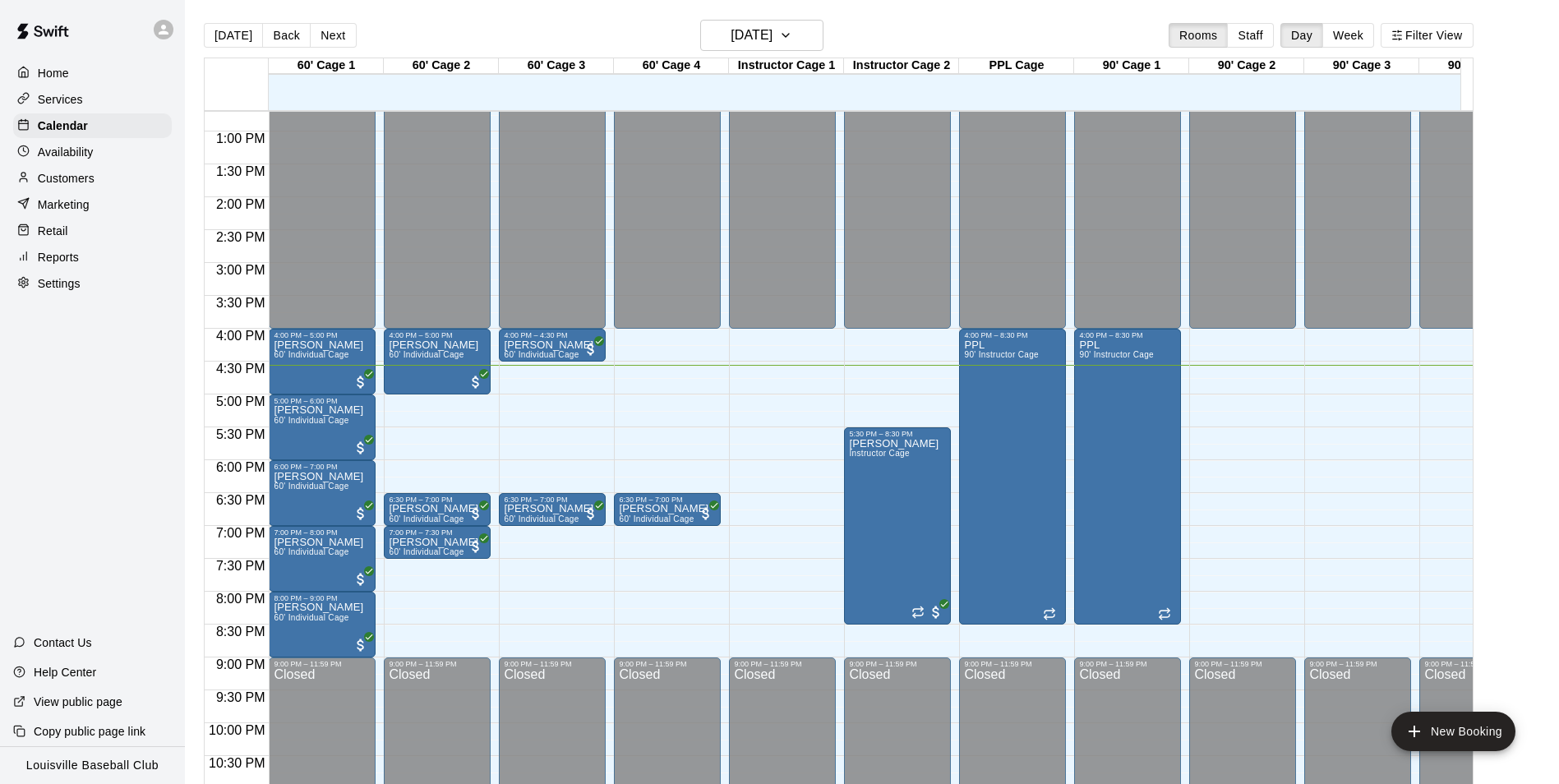
click at [61, 207] on p "Marketing" at bounding box center [64, 205] width 52 height 17
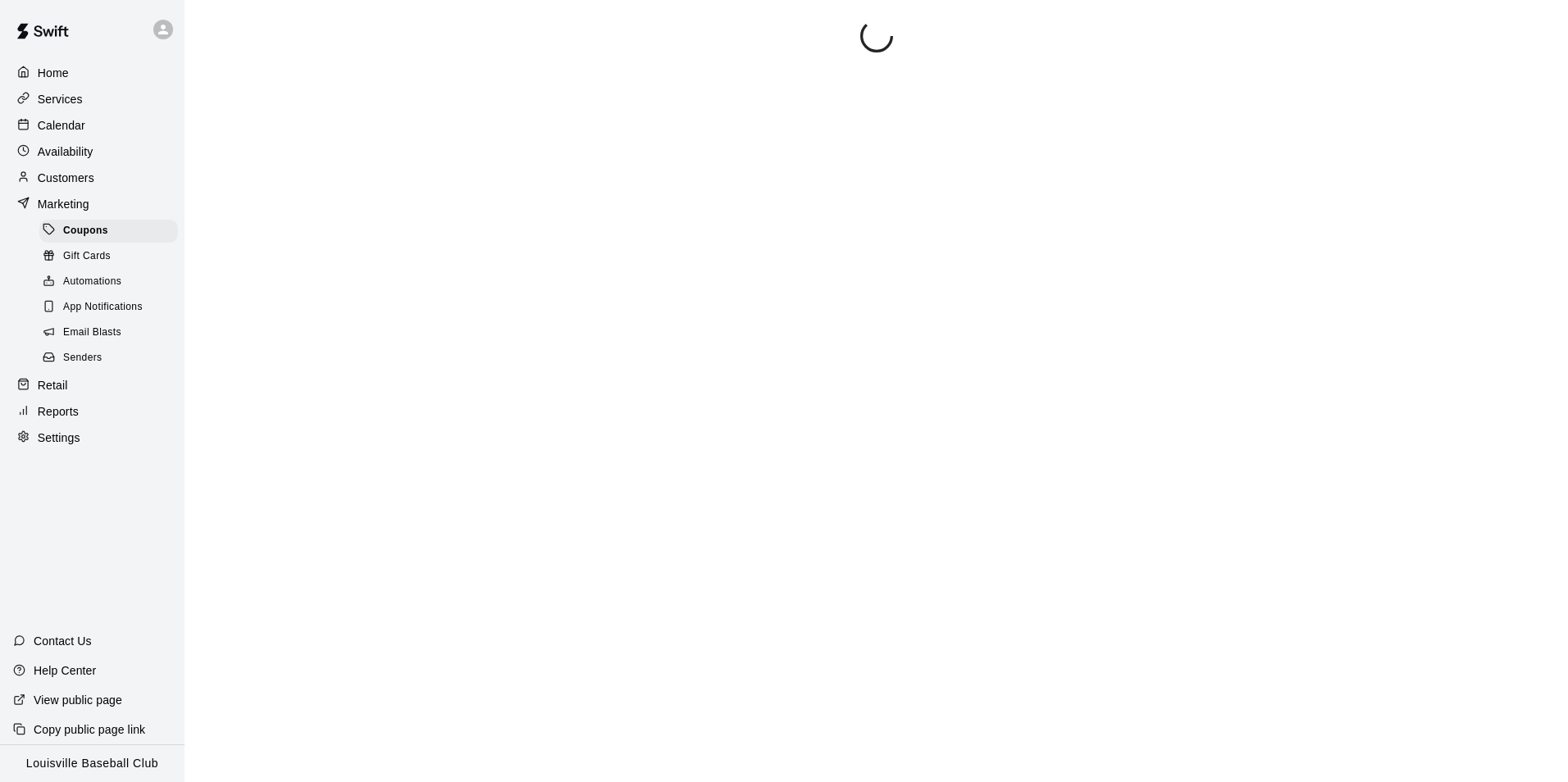
click at [101, 196] on div "Marketing" at bounding box center [92, 204] width 158 height 25
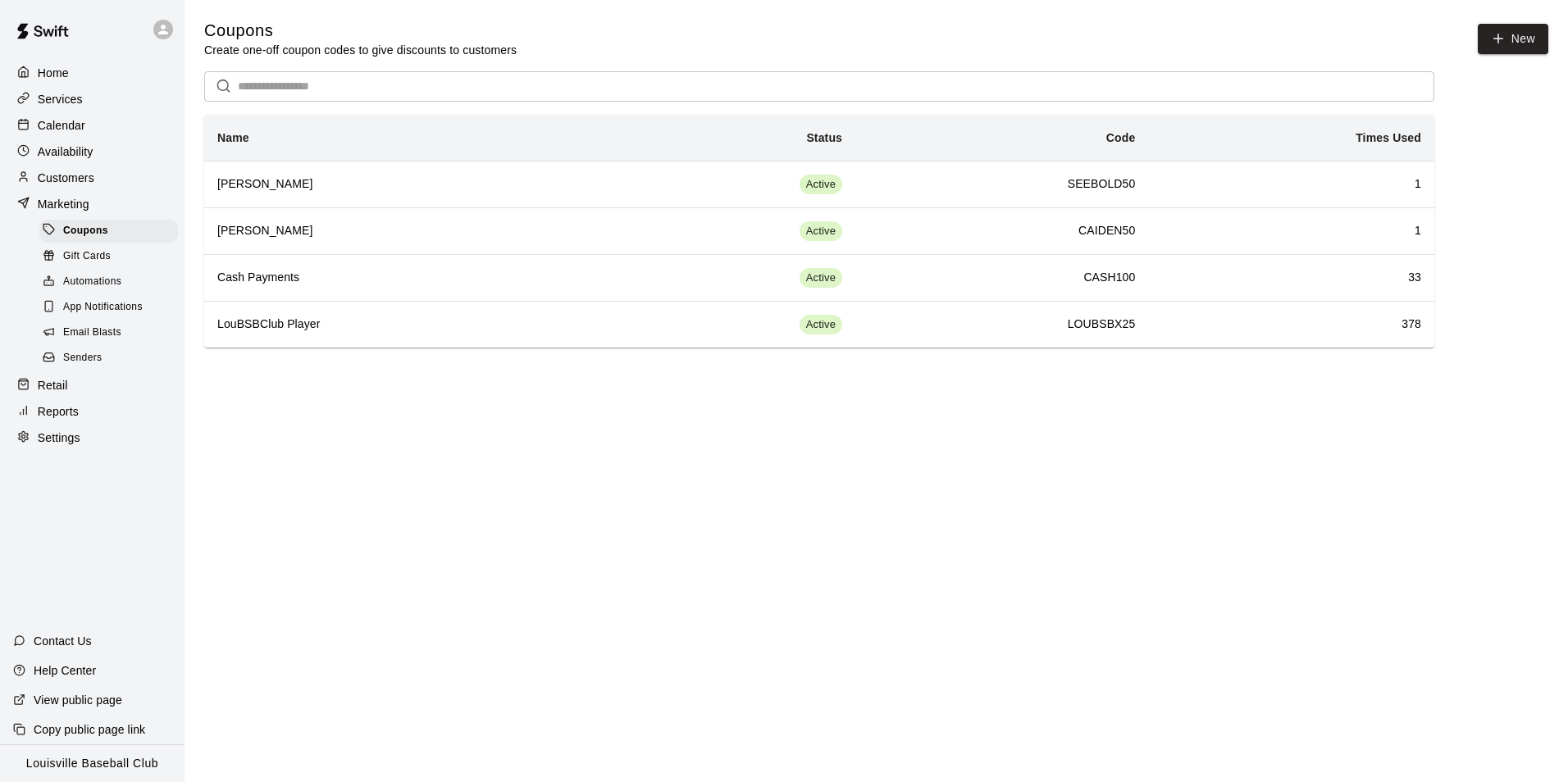
click at [111, 179] on div "Customers" at bounding box center [92, 178] width 158 height 25
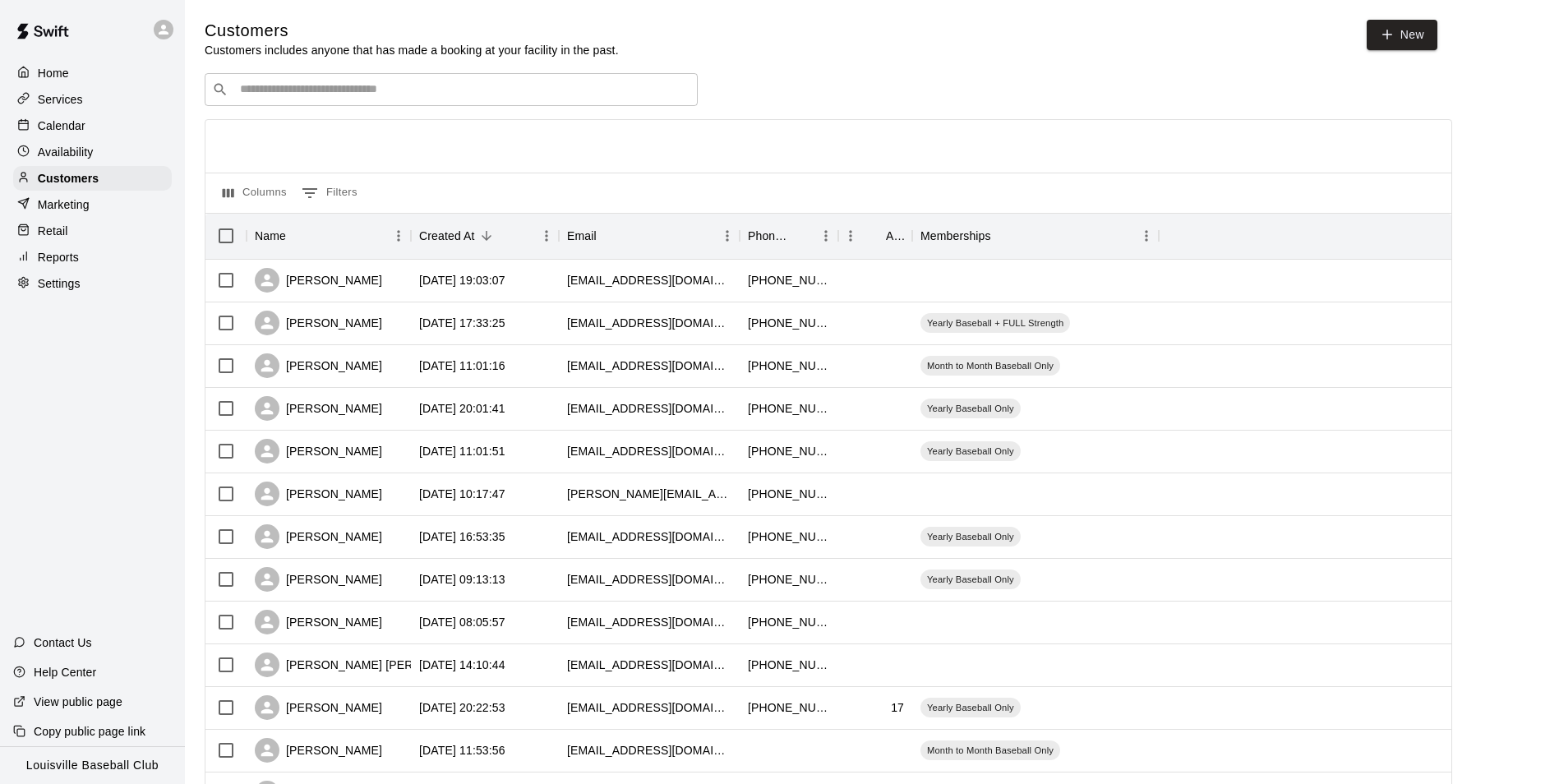
click at [337, 91] on input "Search customers by name or email" at bounding box center [463, 90] width 456 height 17
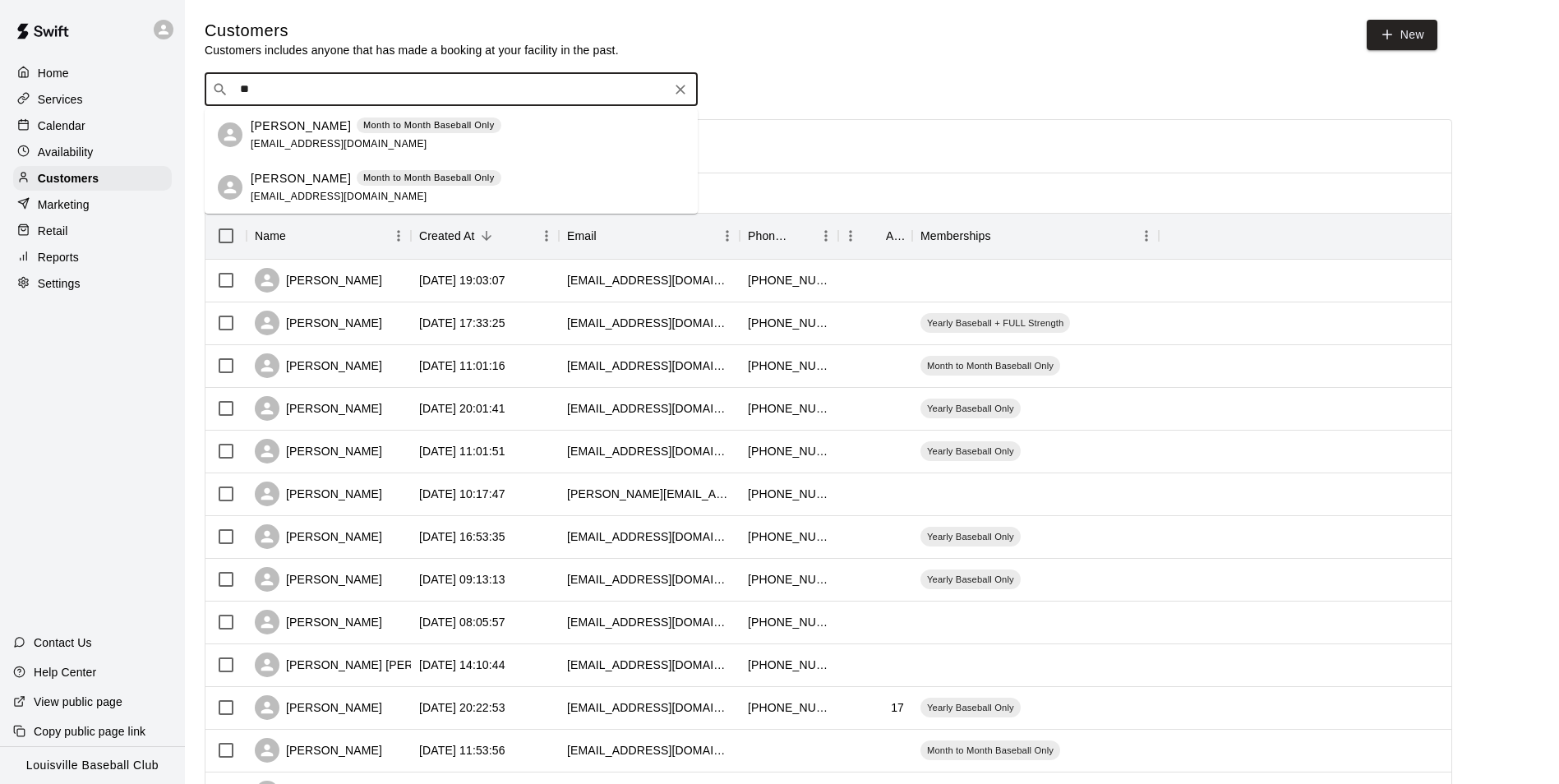
type input "*"
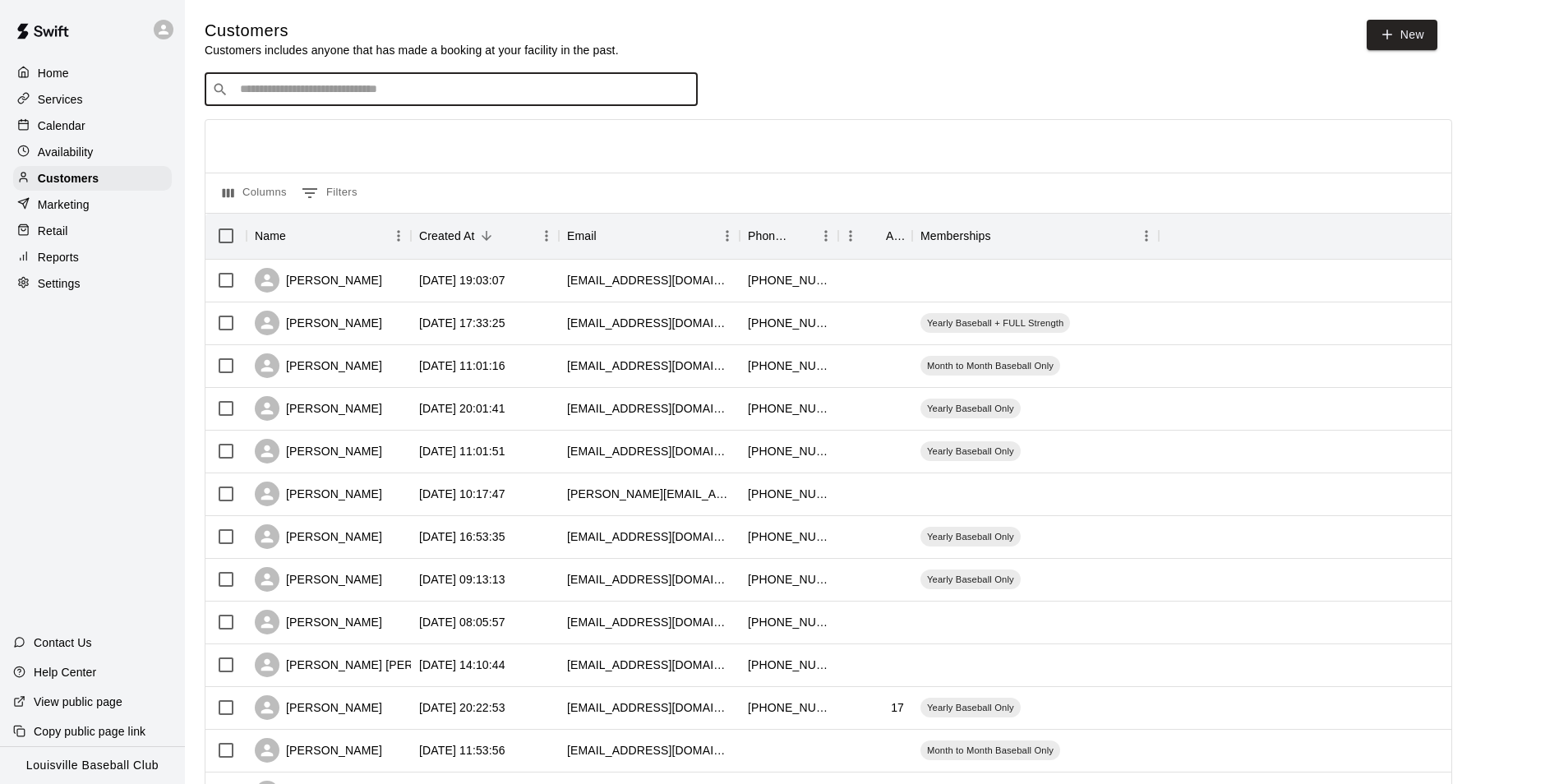
click at [138, 147] on div "Availability" at bounding box center [92, 152] width 158 height 25
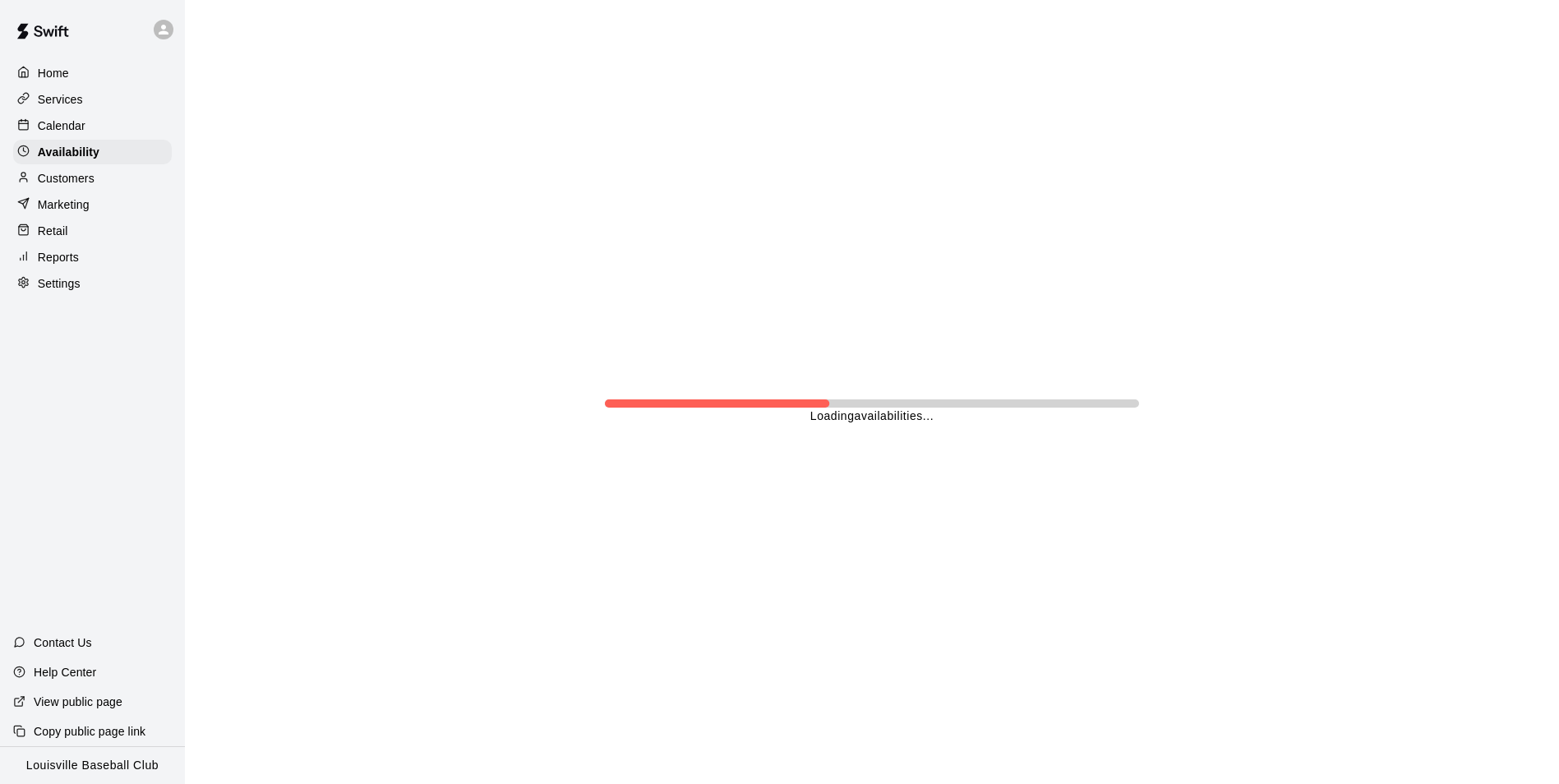
click at [112, 127] on div "Calendar" at bounding box center [92, 125] width 158 height 25
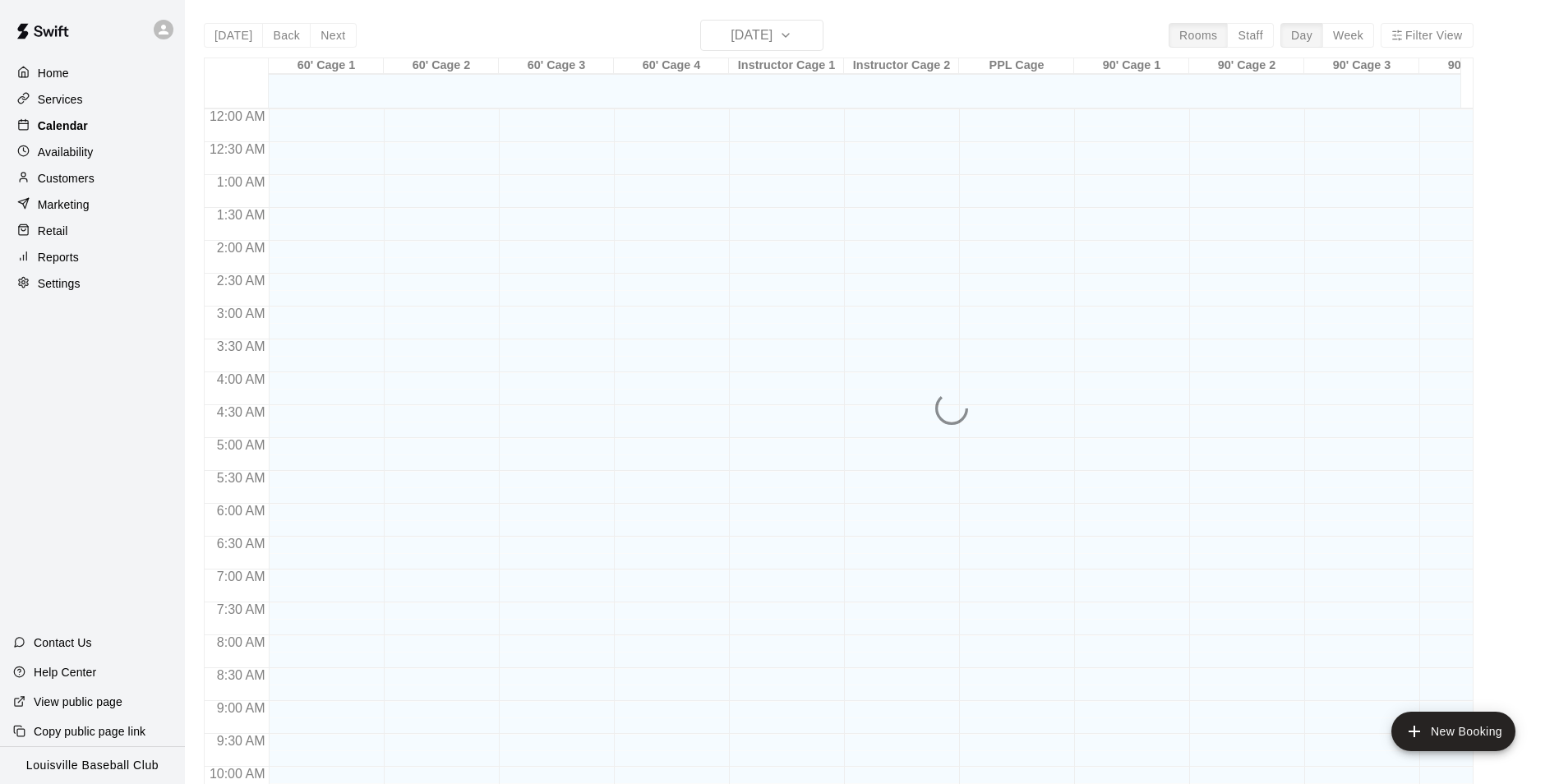
scroll to position [835, 0]
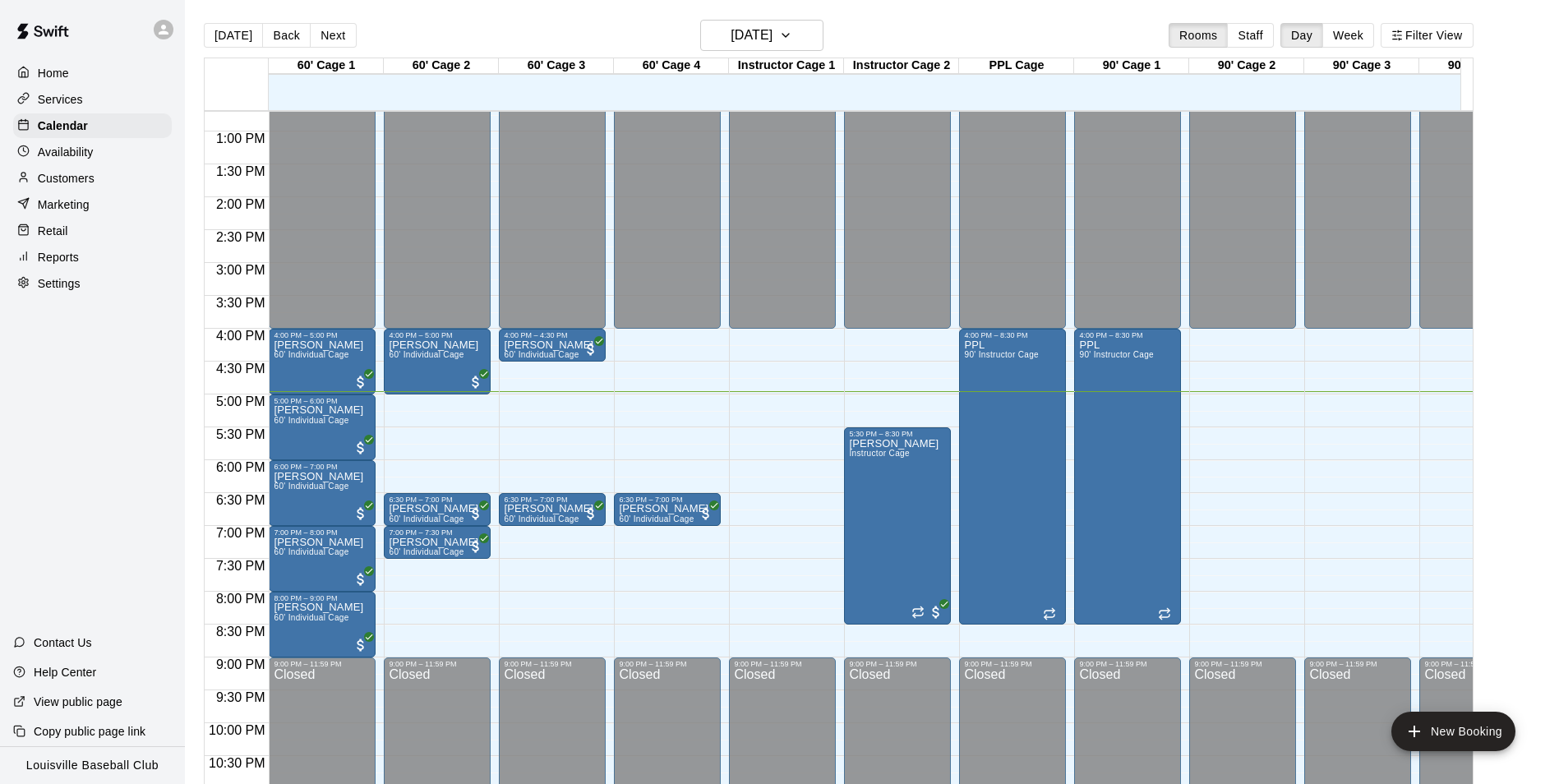
click at [98, 186] on div "Customers" at bounding box center [92, 178] width 158 height 25
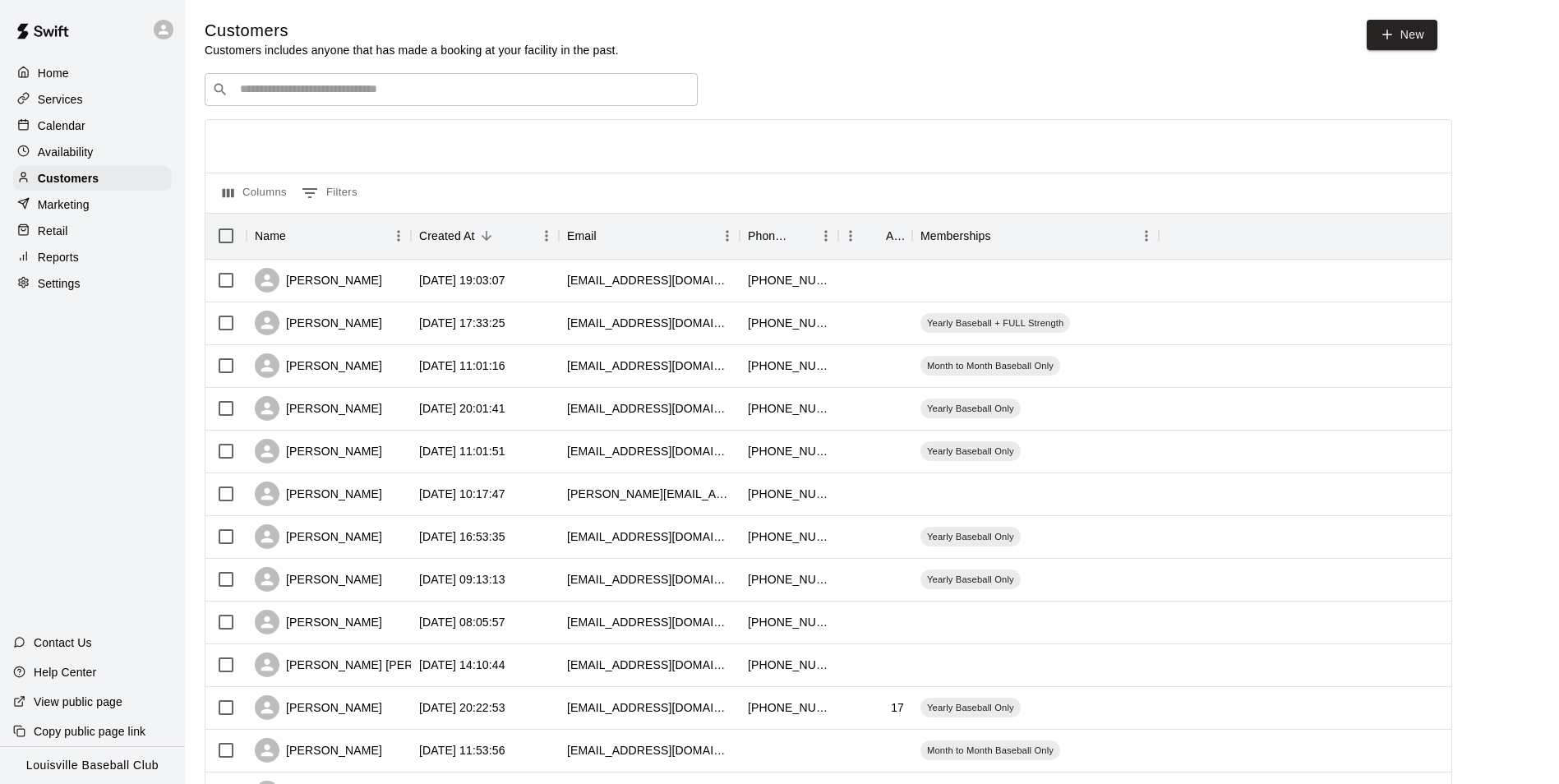
click at [354, 90] on input "Search customers by name or email" at bounding box center [463, 90] width 456 height 17
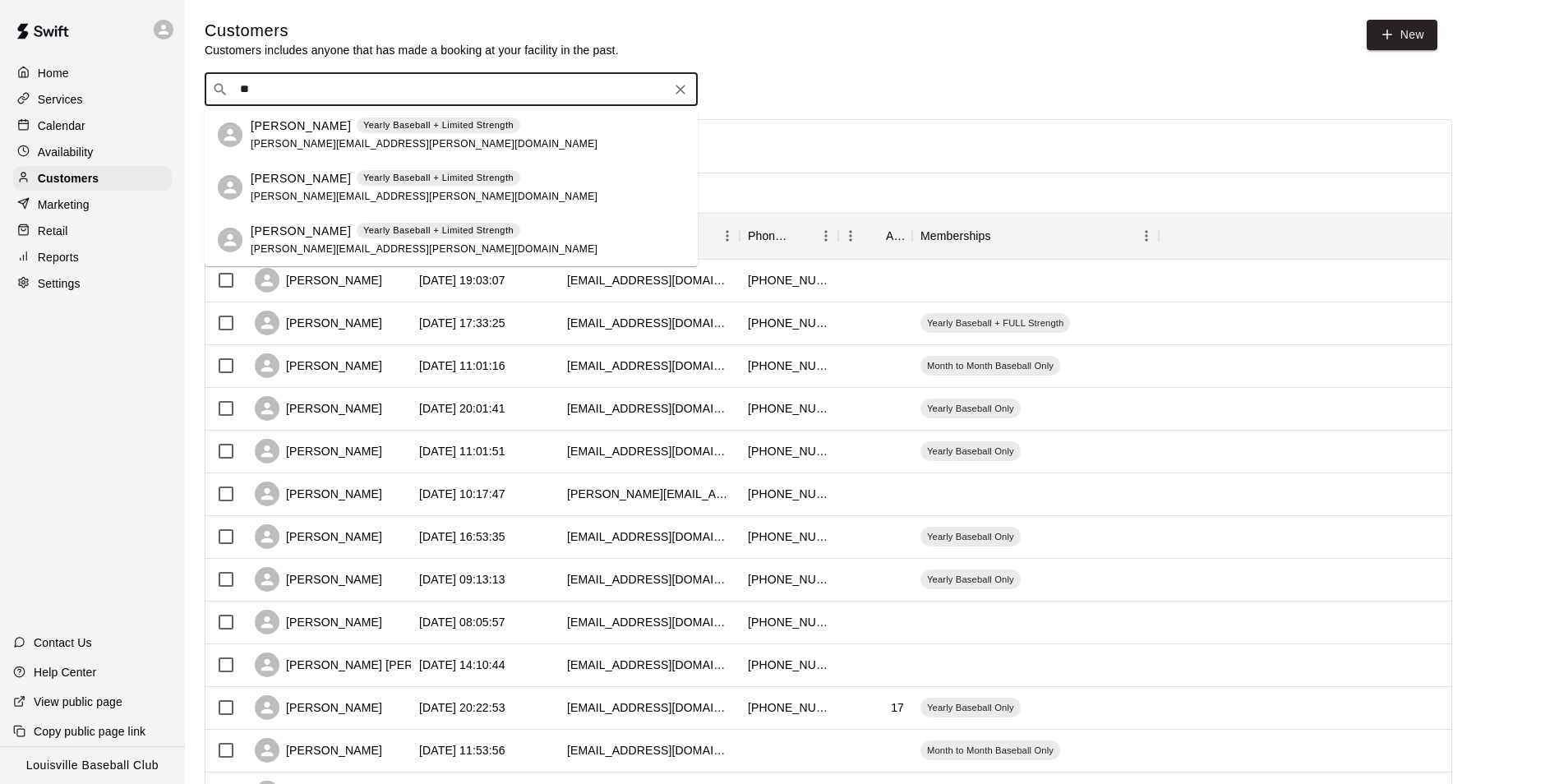
type input "*"
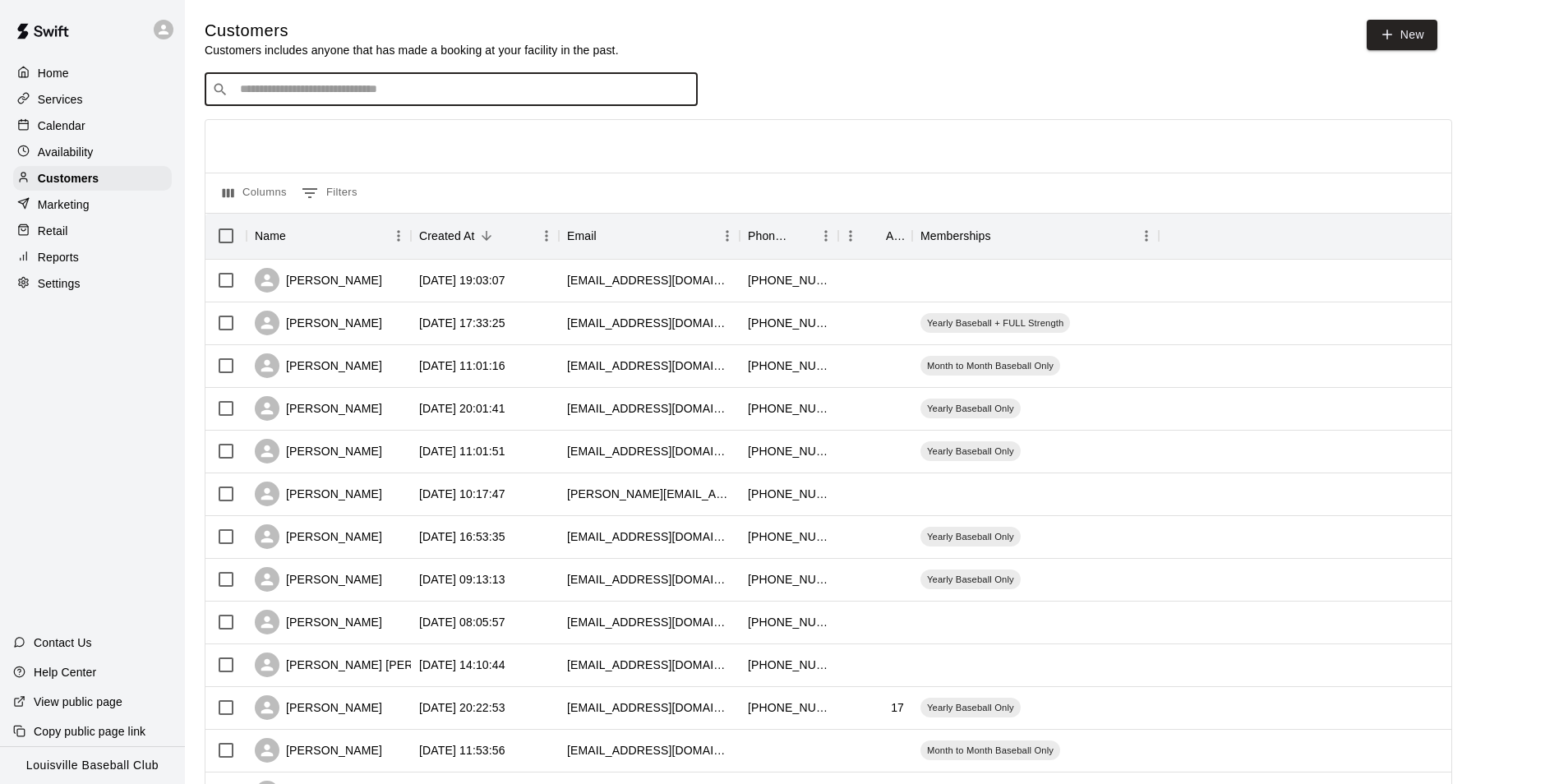
click at [78, 151] on p "Availability" at bounding box center [66, 152] width 56 height 17
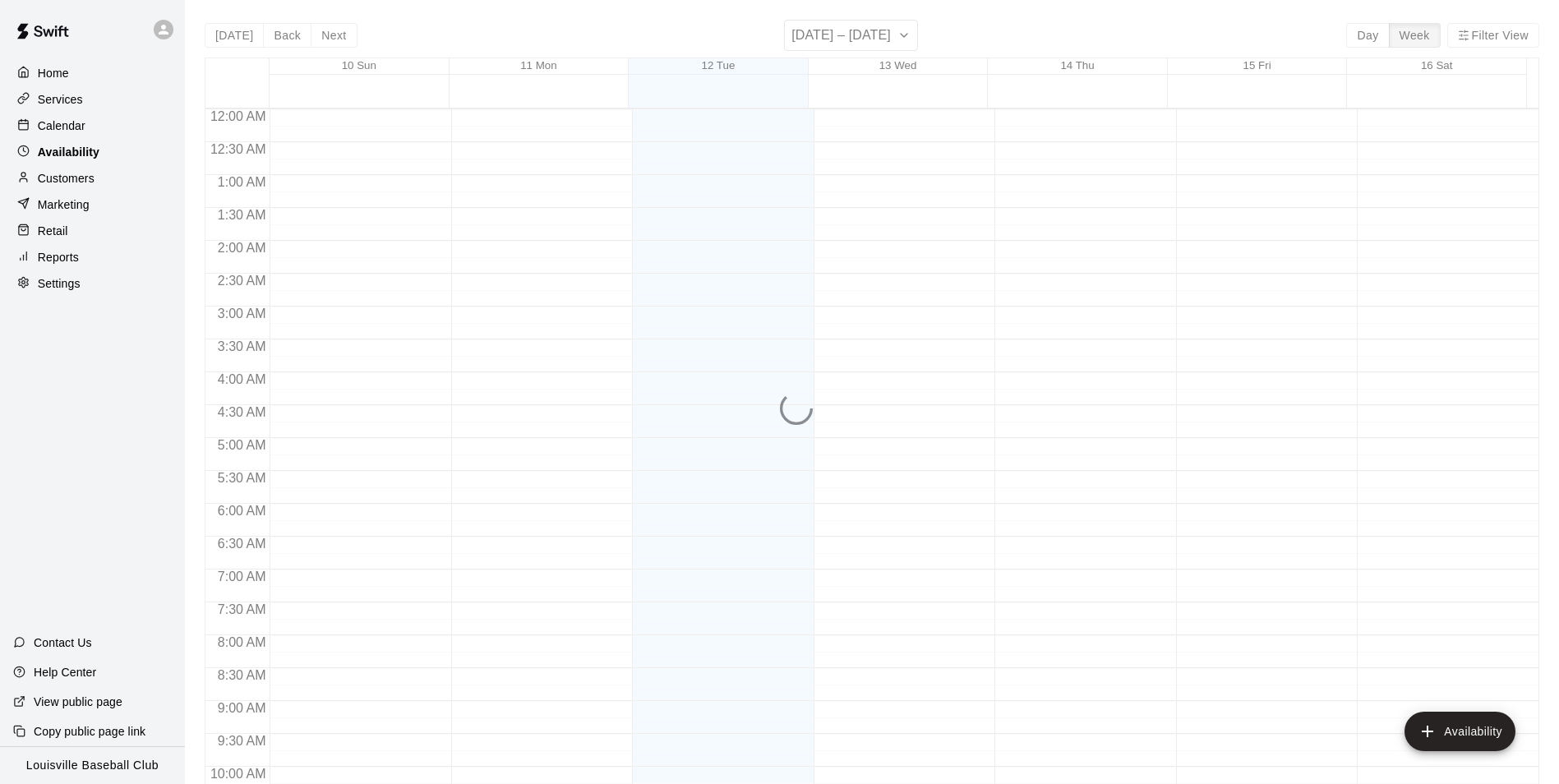
scroll to position [886, 0]
click at [109, 130] on div "Calendar" at bounding box center [92, 125] width 158 height 25
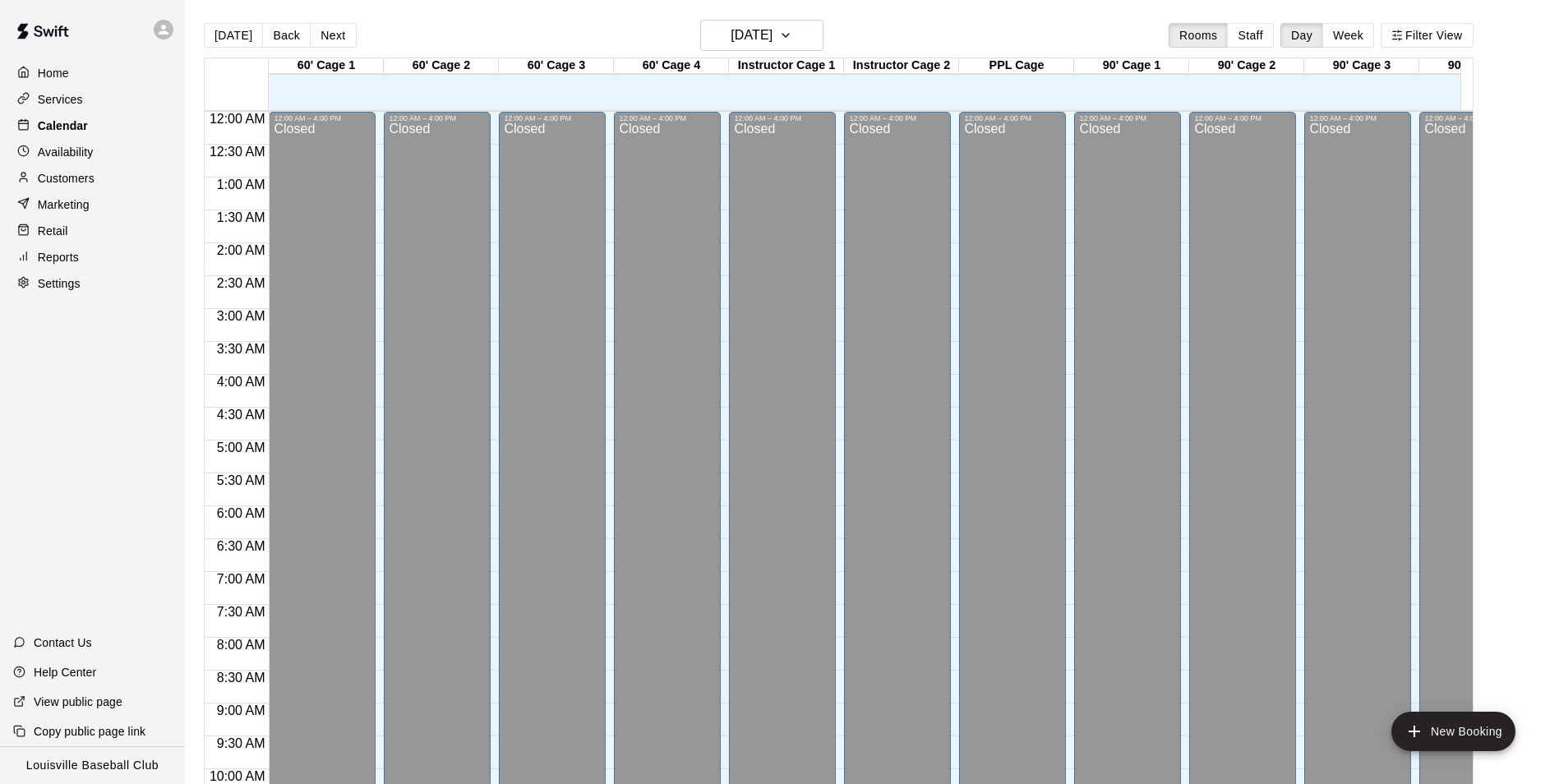
scroll to position [835, 0]
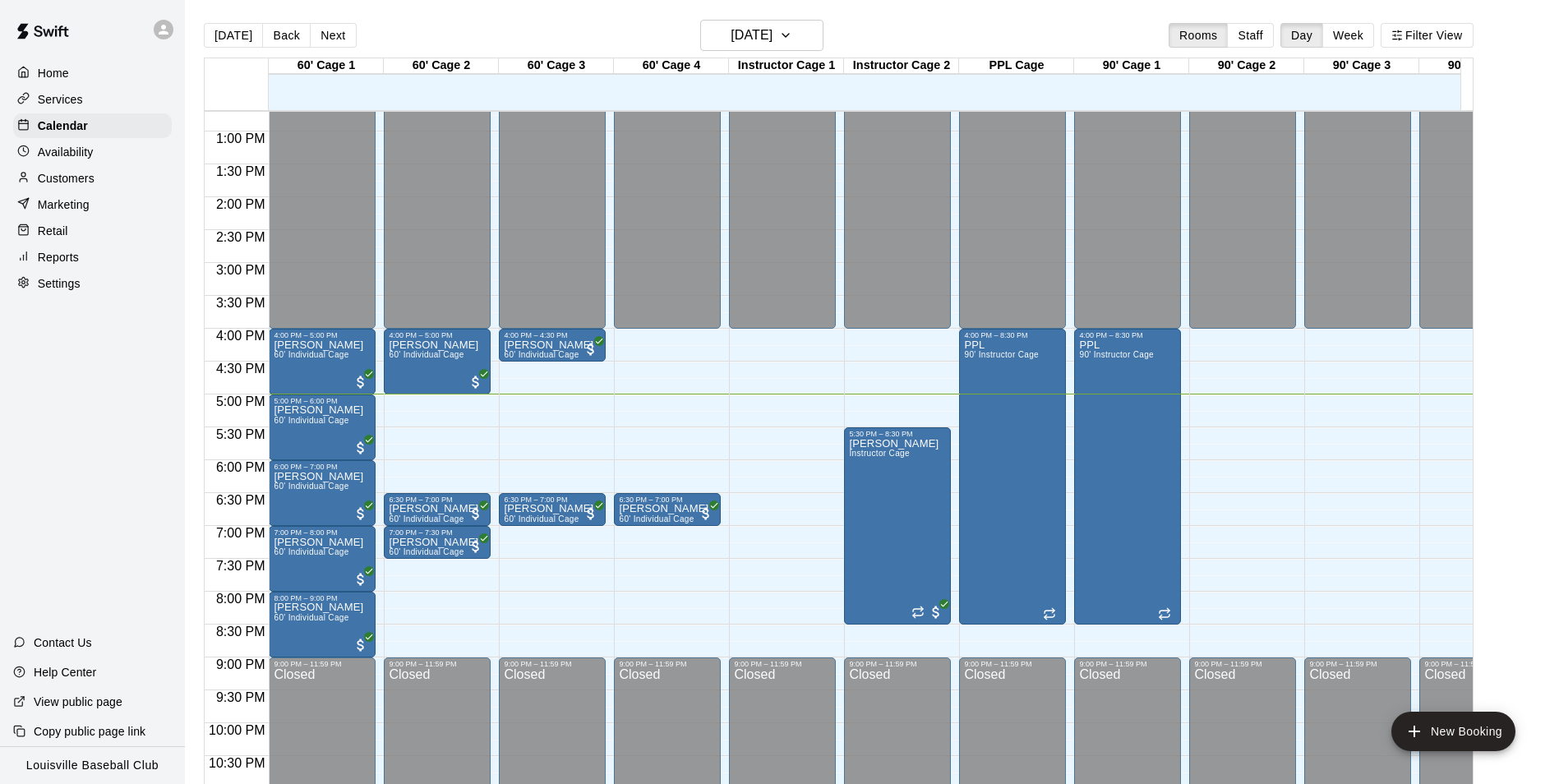
click at [112, 173] on div "Customers" at bounding box center [92, 178] width 158 height 25
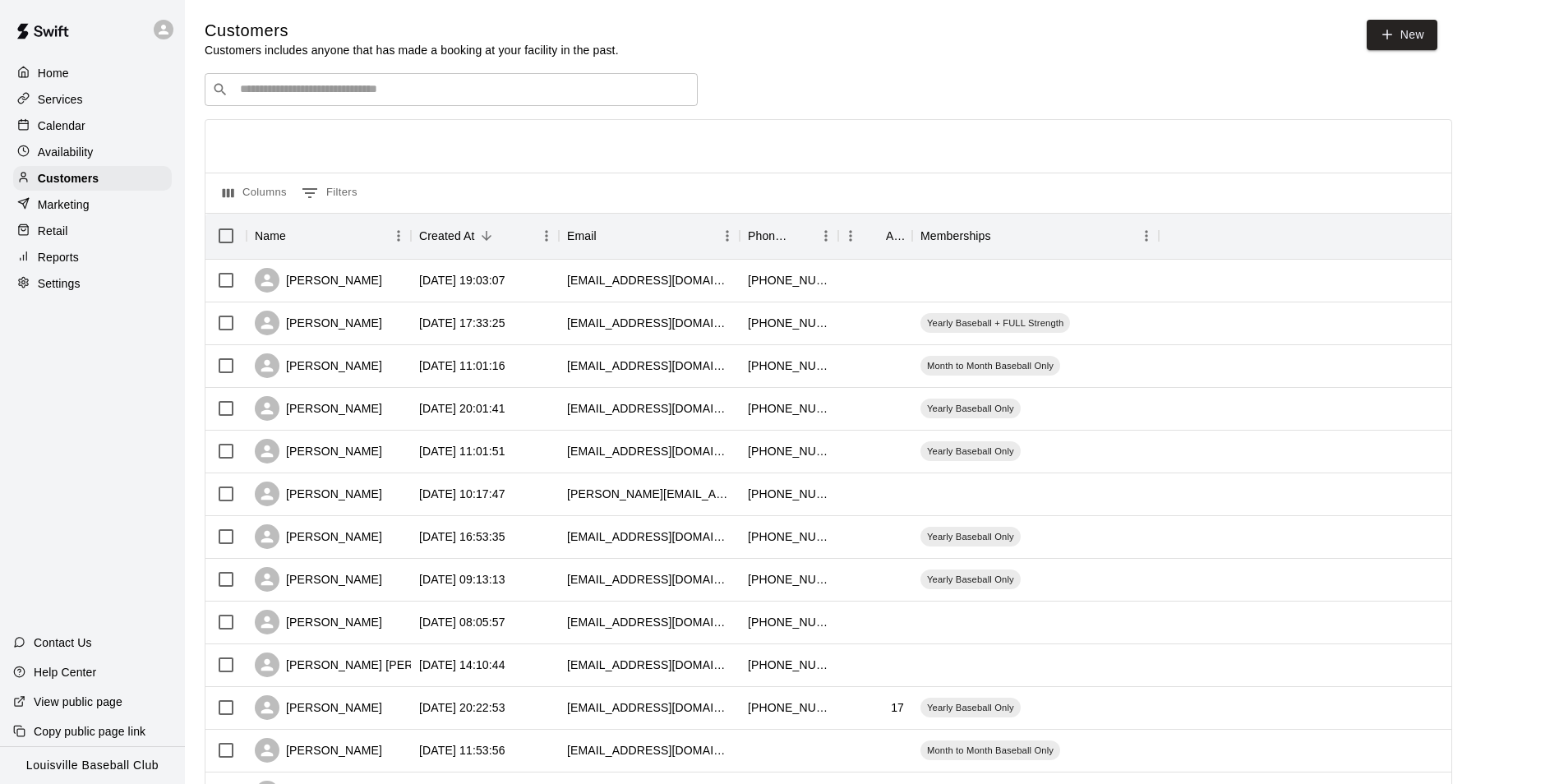
click at [114, 209] on div "Marketing" at bounding box center [92, 205] width 158 height 25
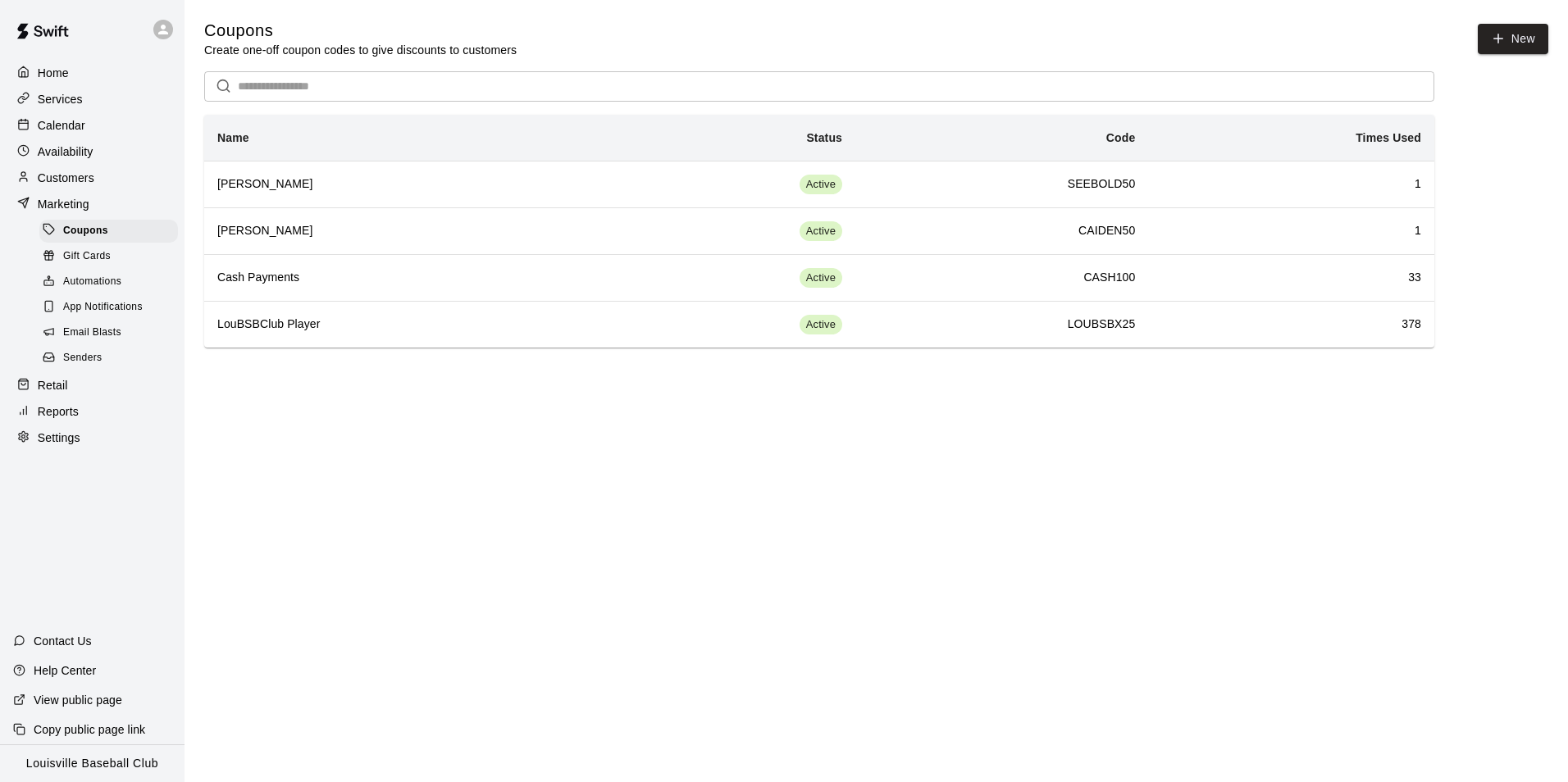
click at [119, 186] on div "Customers" at bounding box center [92, 178] width 158 height 25
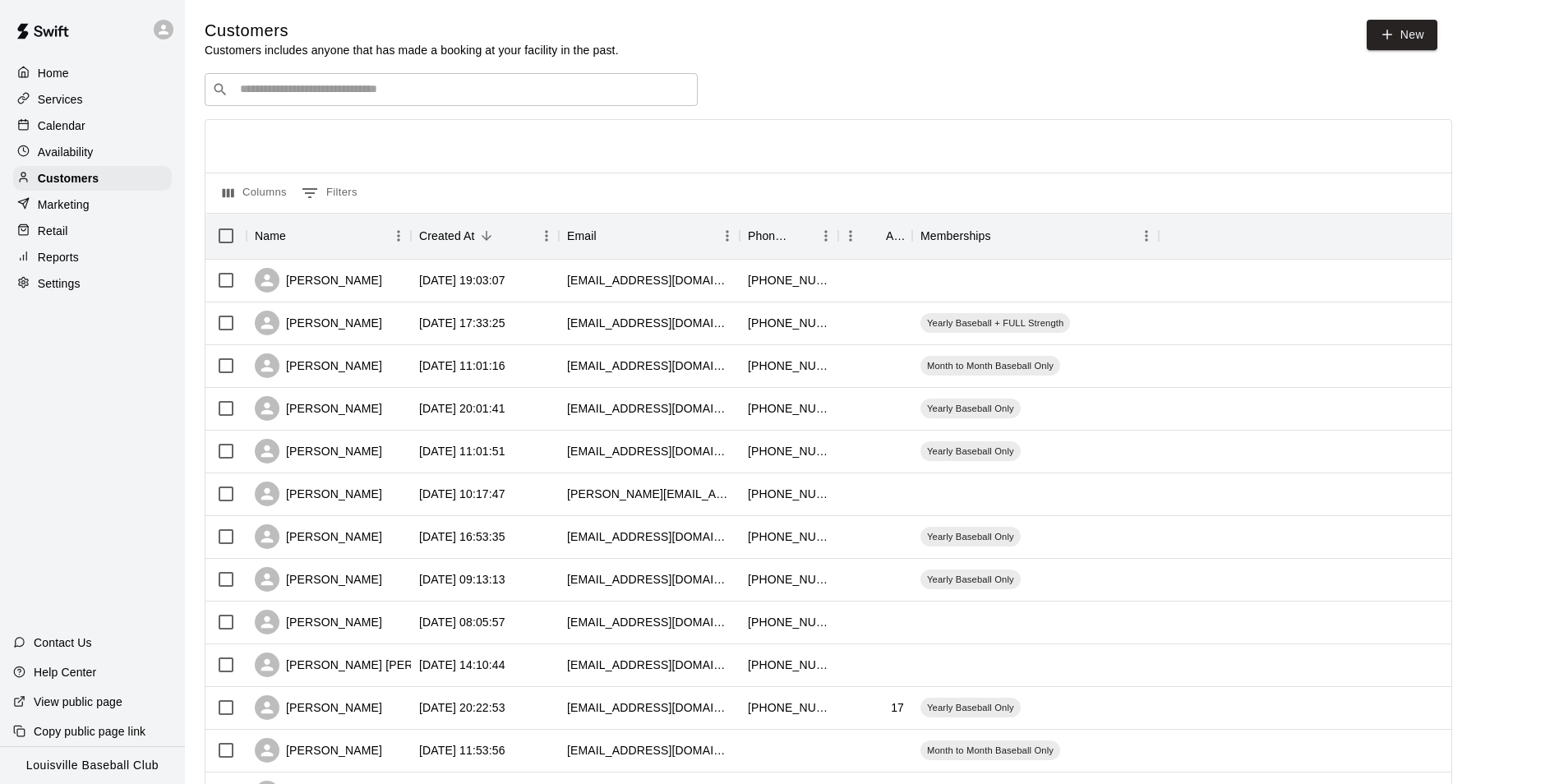
click at [309, 92] on input "Search customers by name or email" at bounding box center [463, 90] width 456 height 17
click at [102, 131] on div "Calendar" at bounding box center [92, 125] width 158 height 25
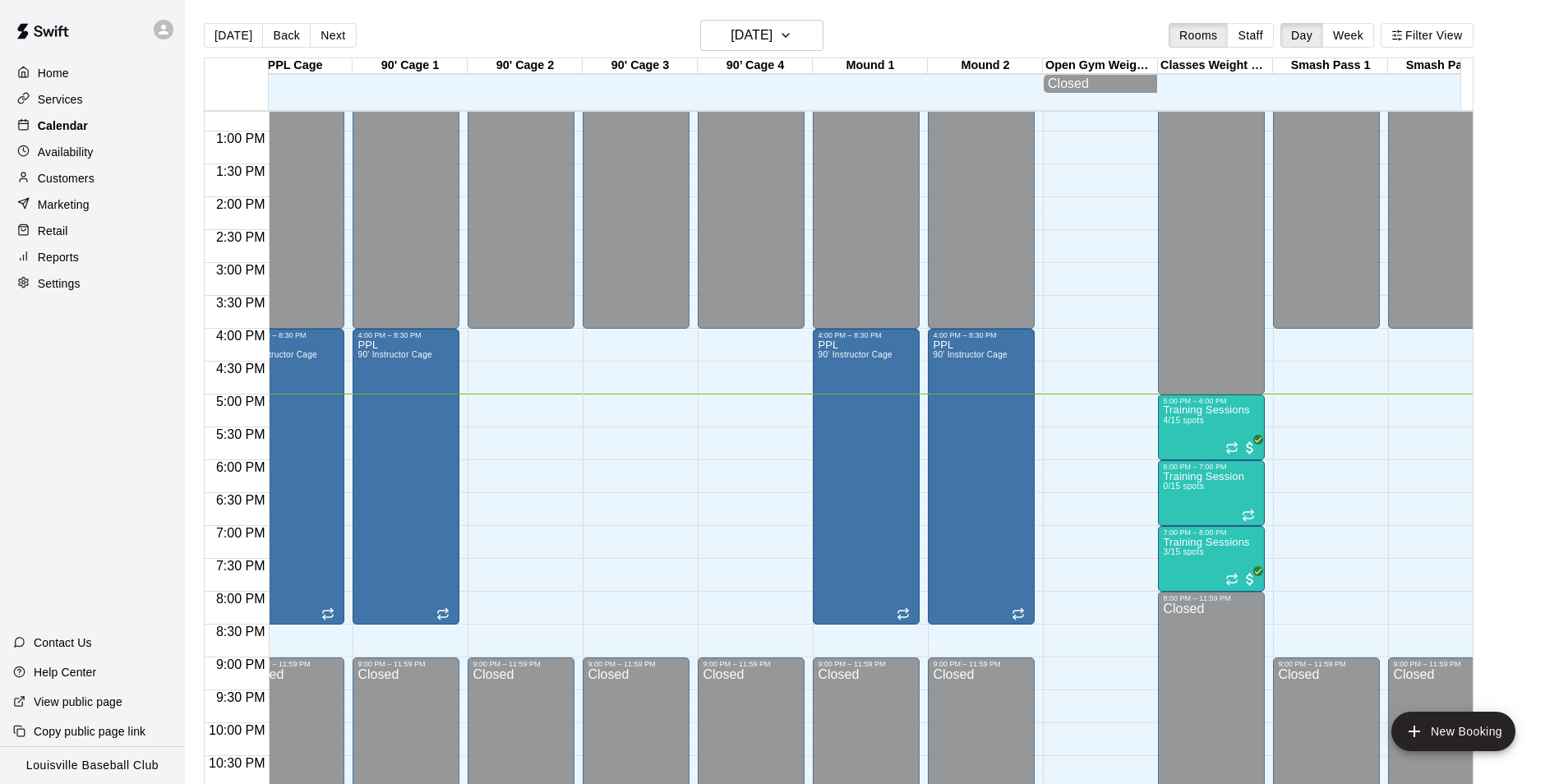
scroll to position [835, 720]
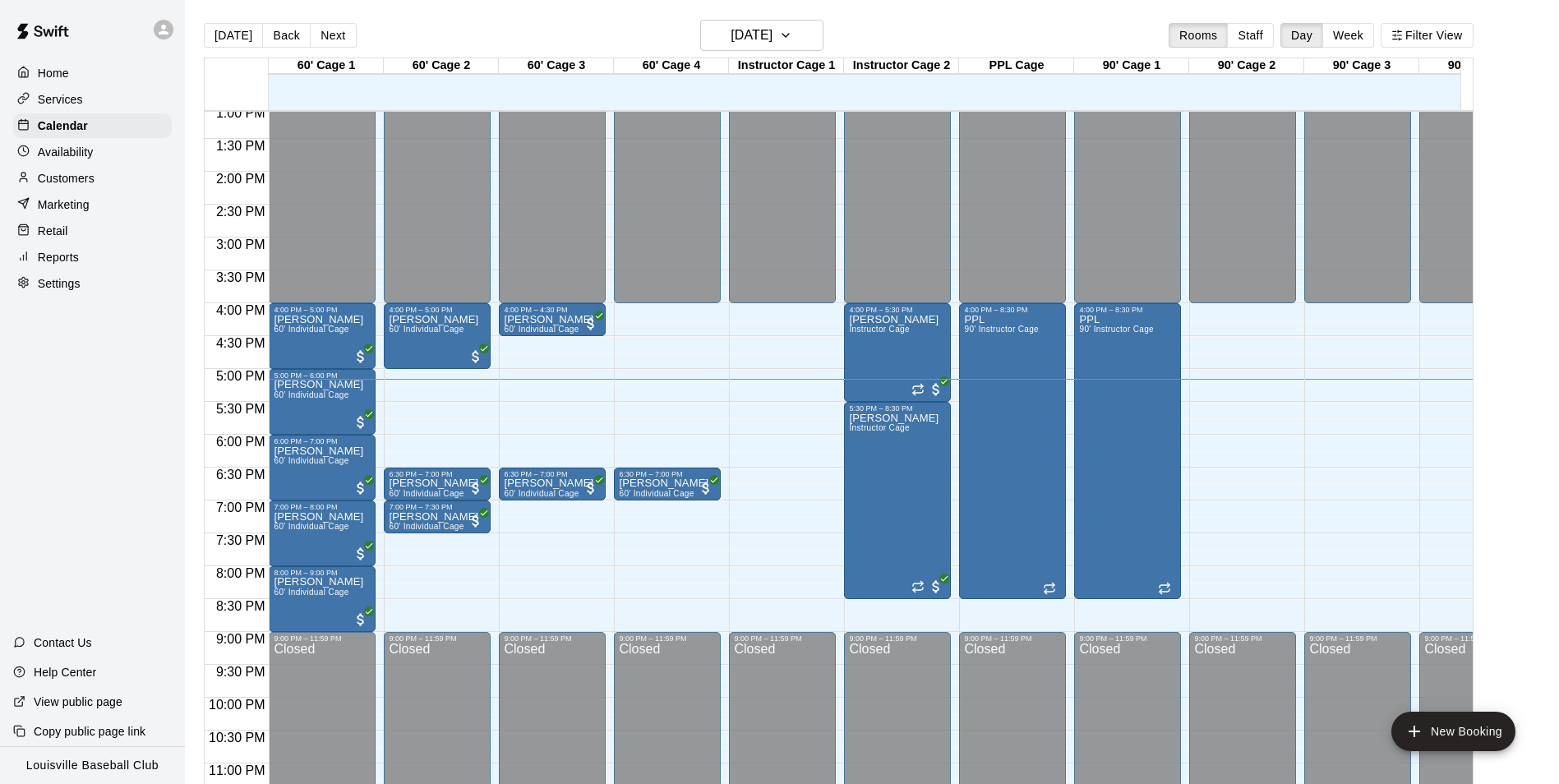
click at [162, 40] on div at bounding box center [168, 30] width 35 height 33
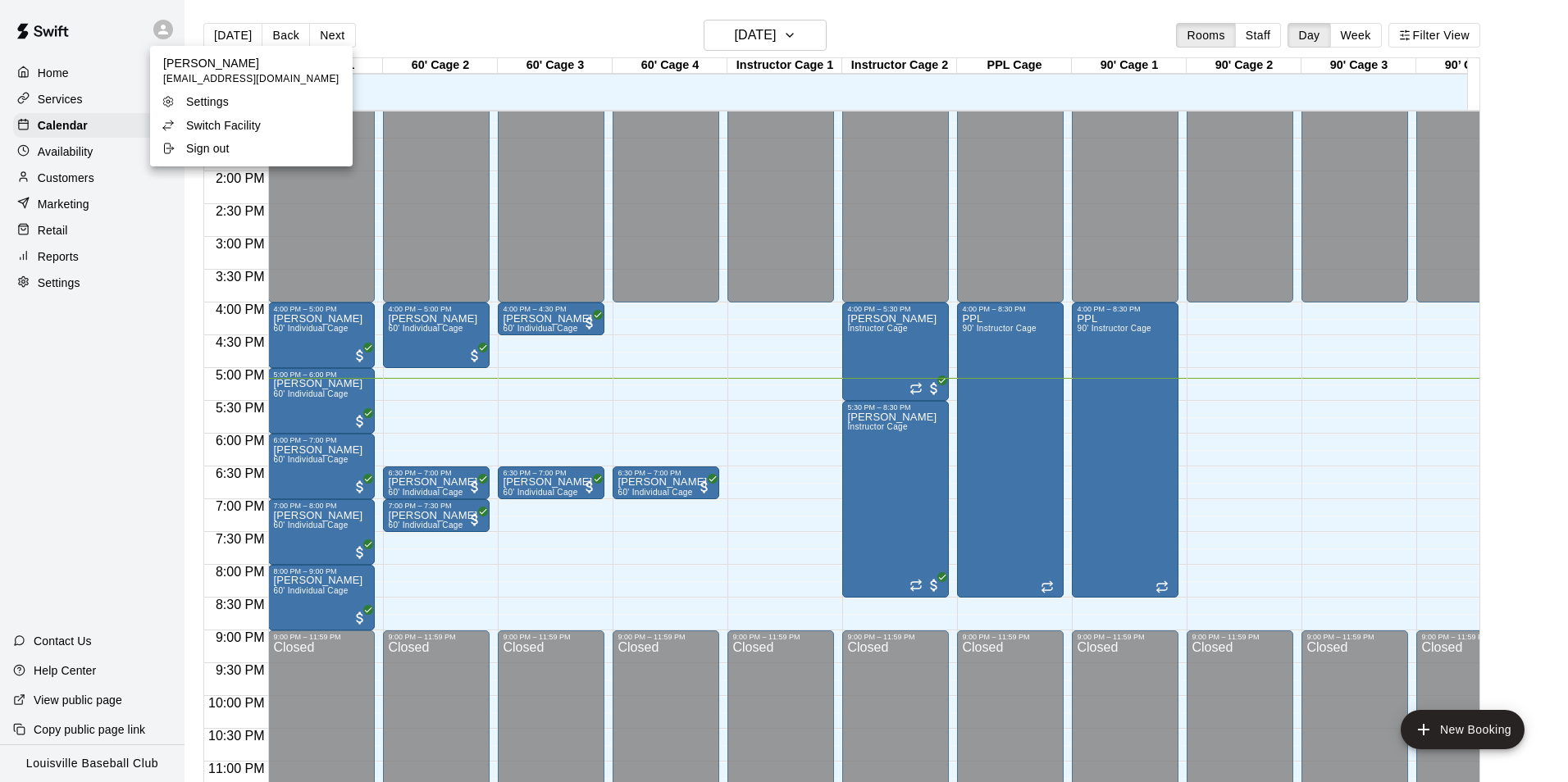
click at [201, 128] on p "Switch Facility" at bounding box center [223, 125] width 75 height 16
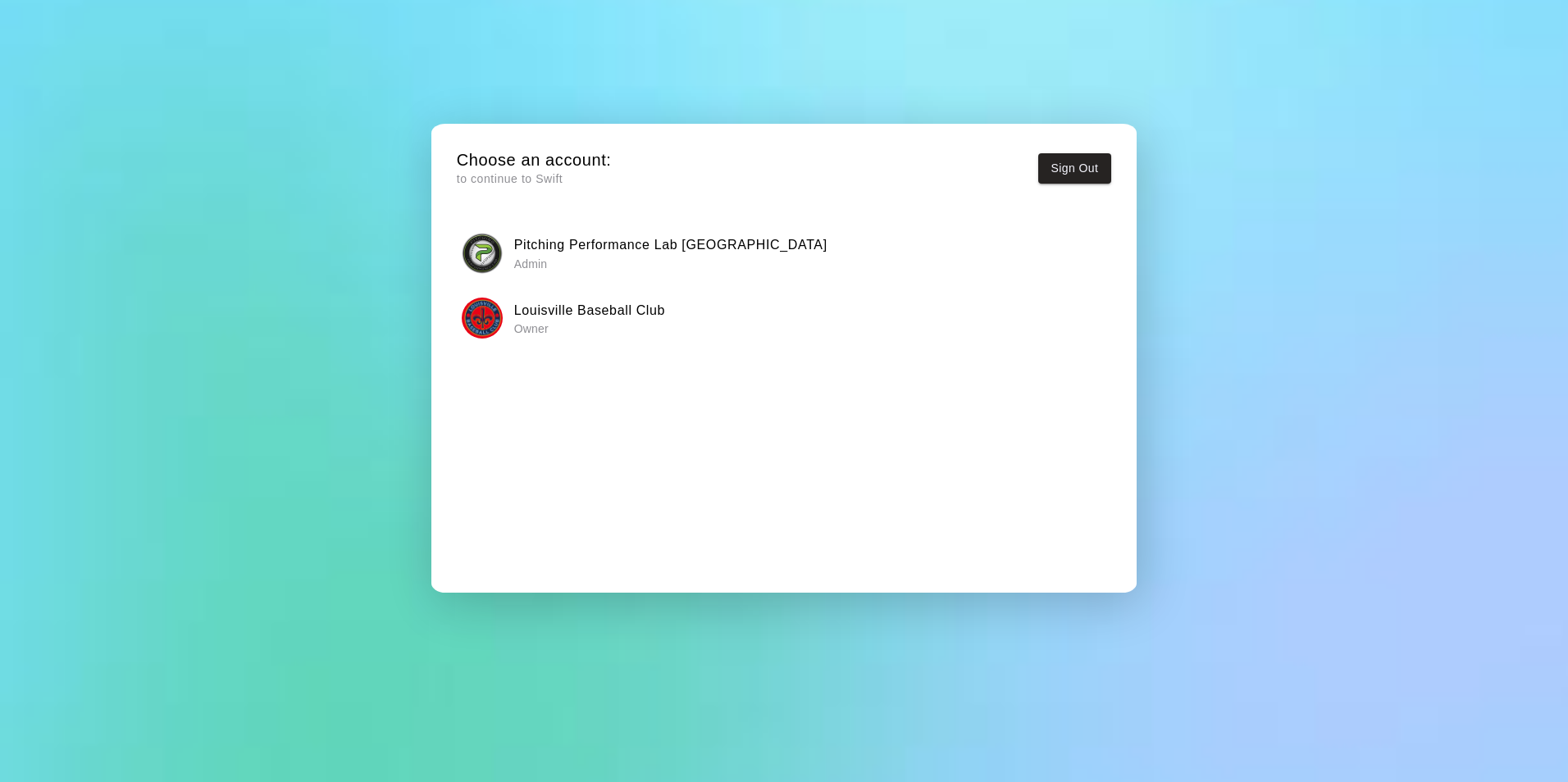
click at [499, 263] on img "button" at bounding box center [483, 254] width 41 height 41
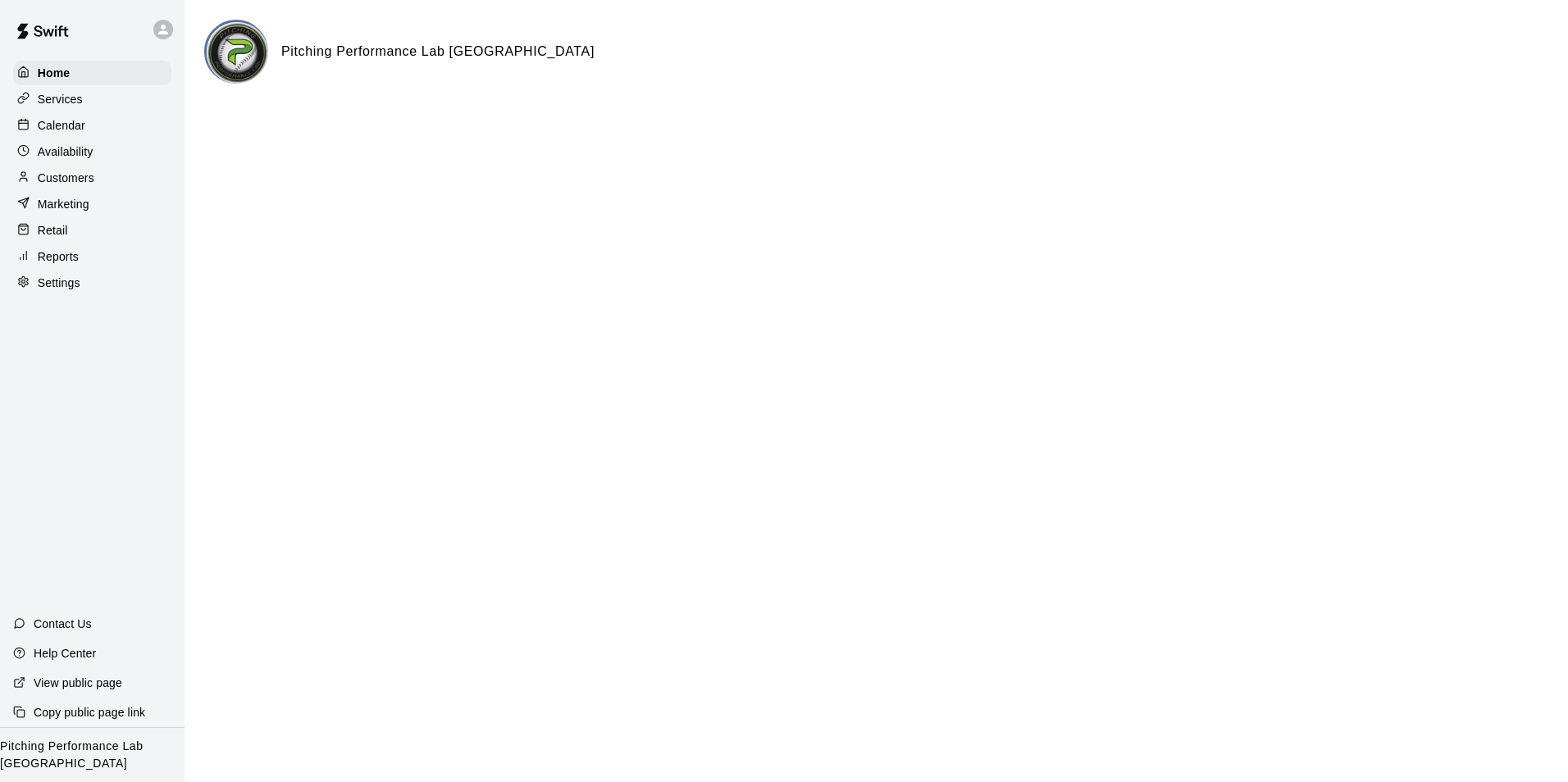
click at [52, 153] on p "Availability" at bounding box center [66, 151] width 56 height 16
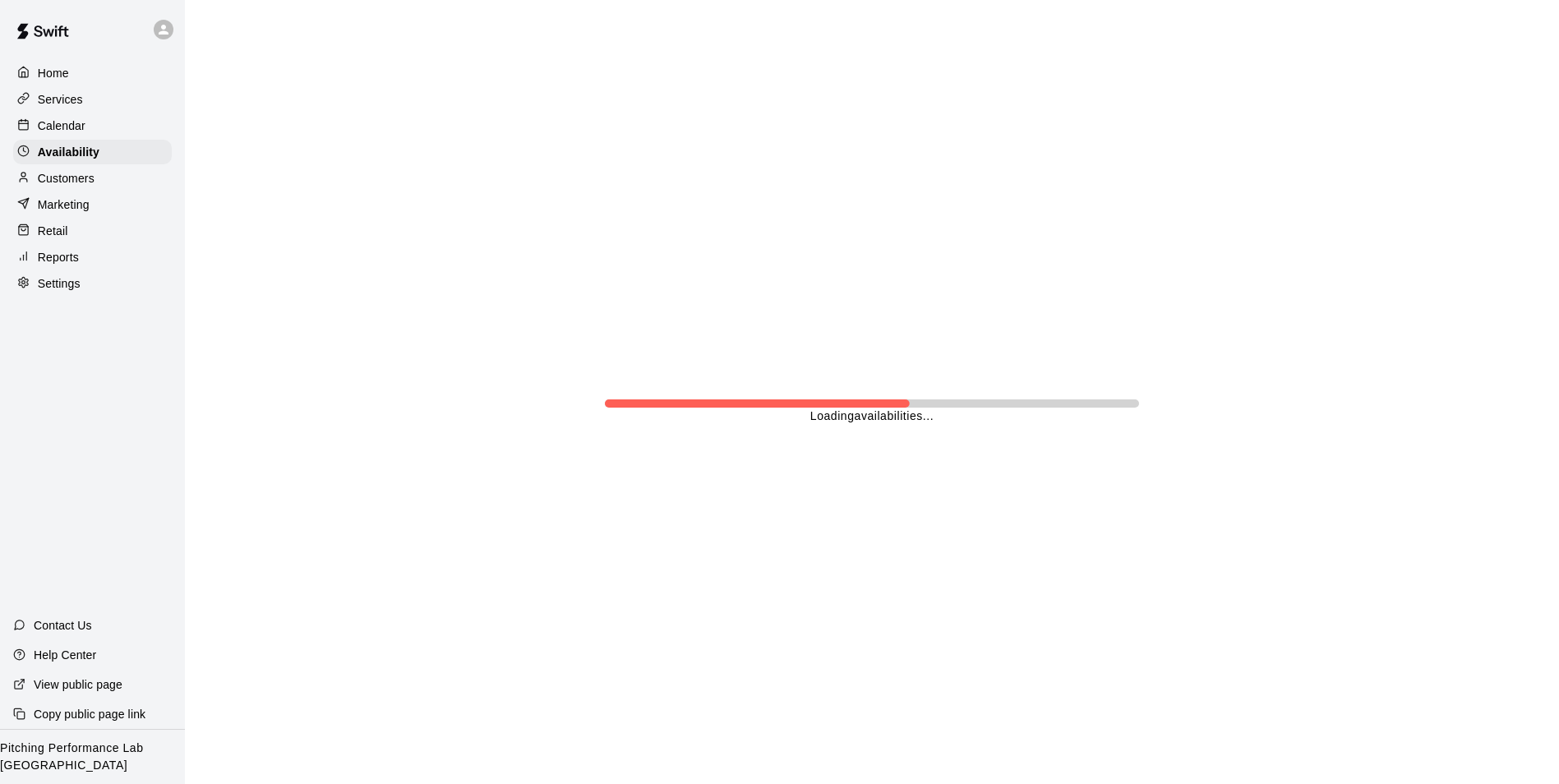
click at [54, 128] on p "Calendar" at bounding box center [62, 125] width 48 height 17
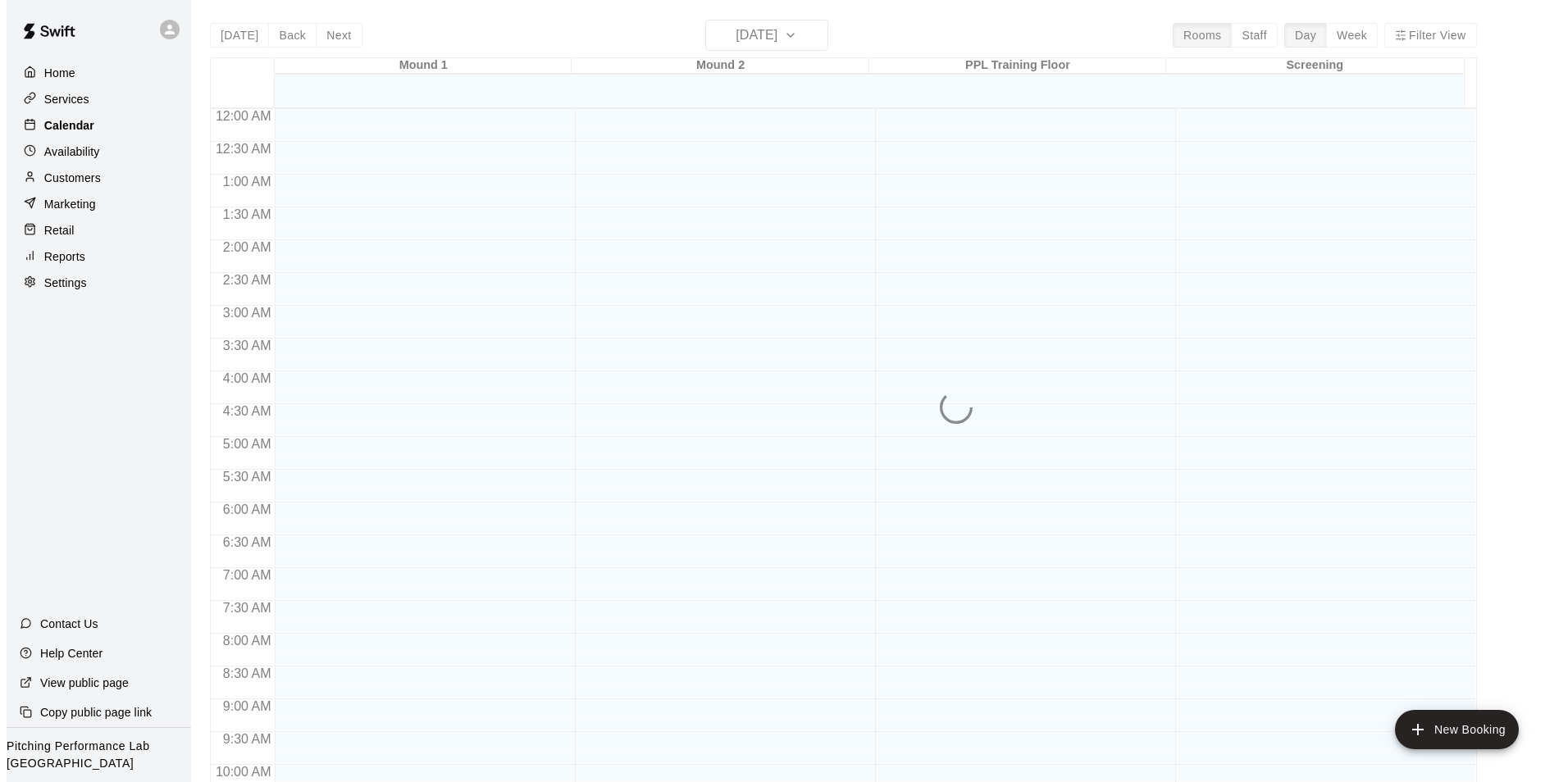
scroll to position [833, 0]
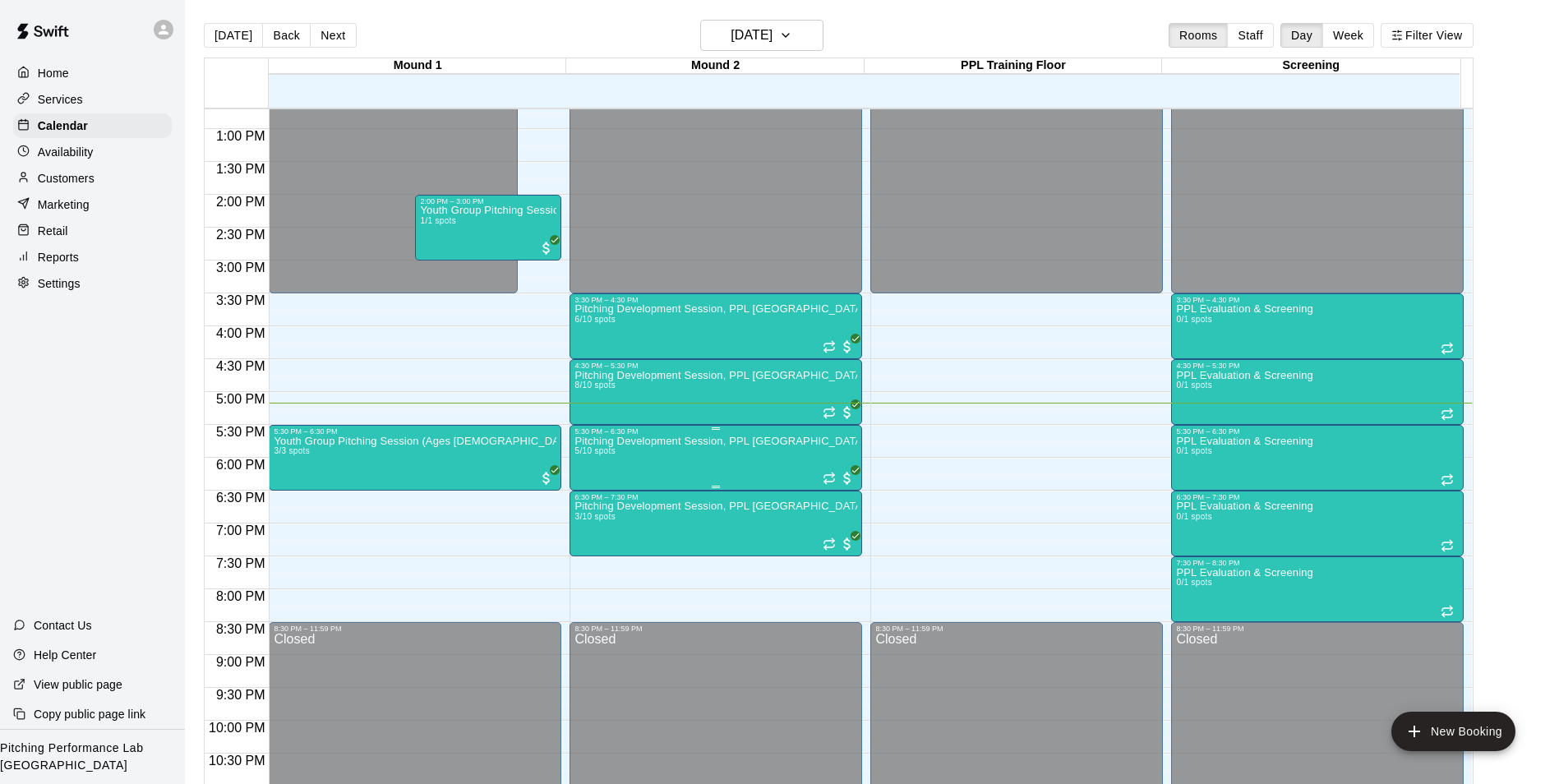
click at [588, 498] on img "edit" at bounding box center [590, 494] width 19 height 19
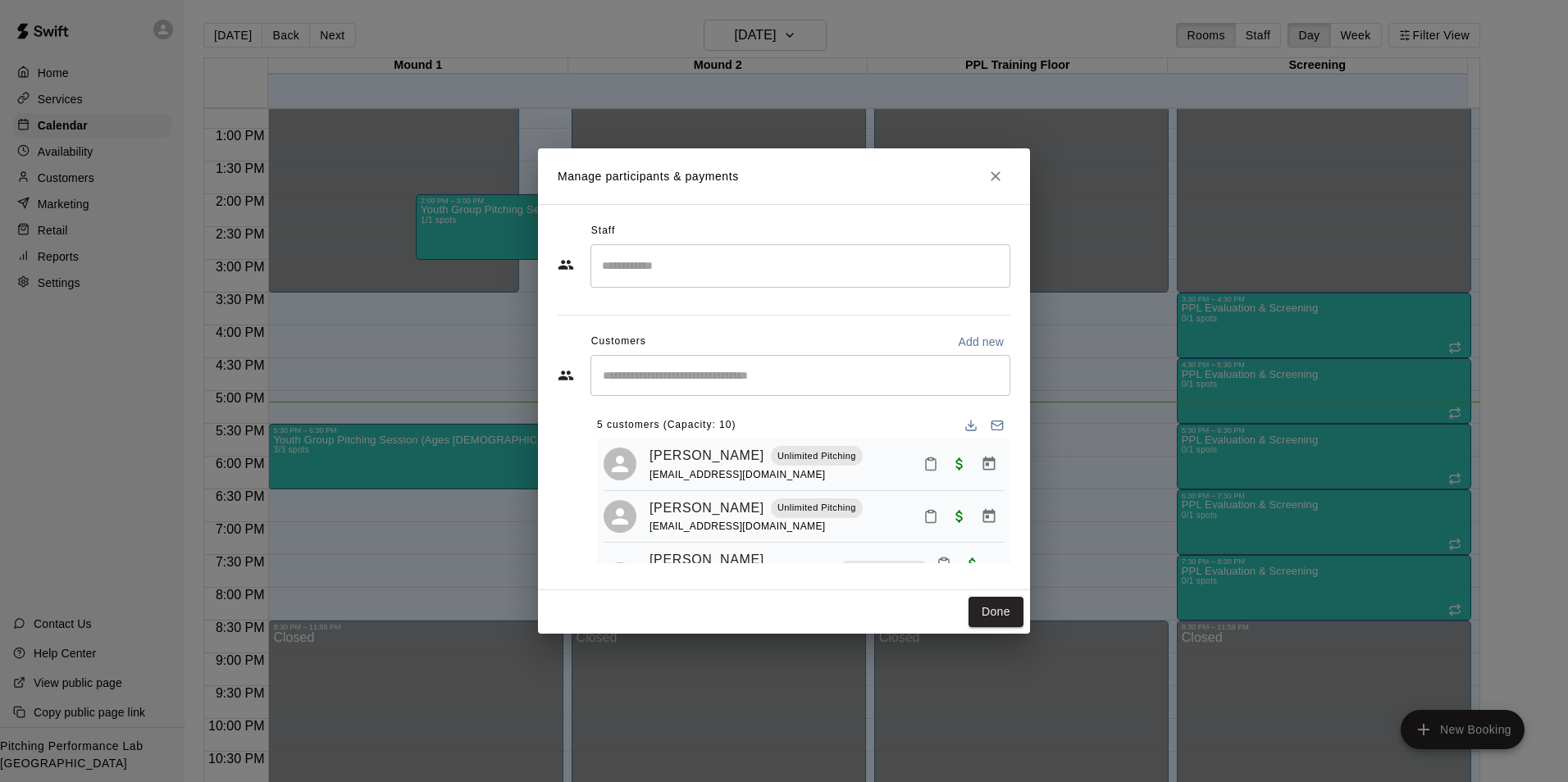
click at [693, 378] on input "Start typing to search customers..." at bounding box center [800, 375] width 405 height 16
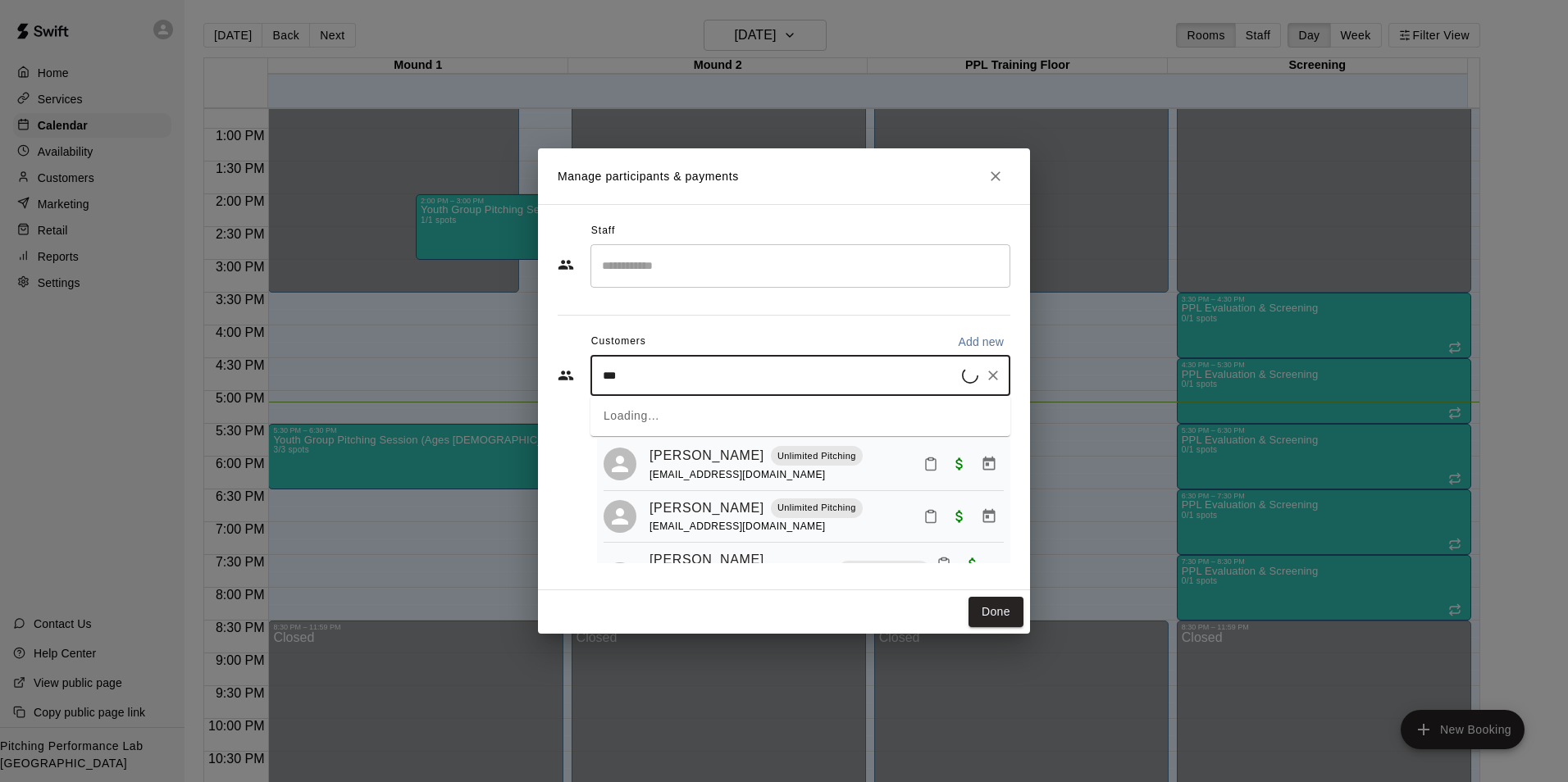
type input "****"
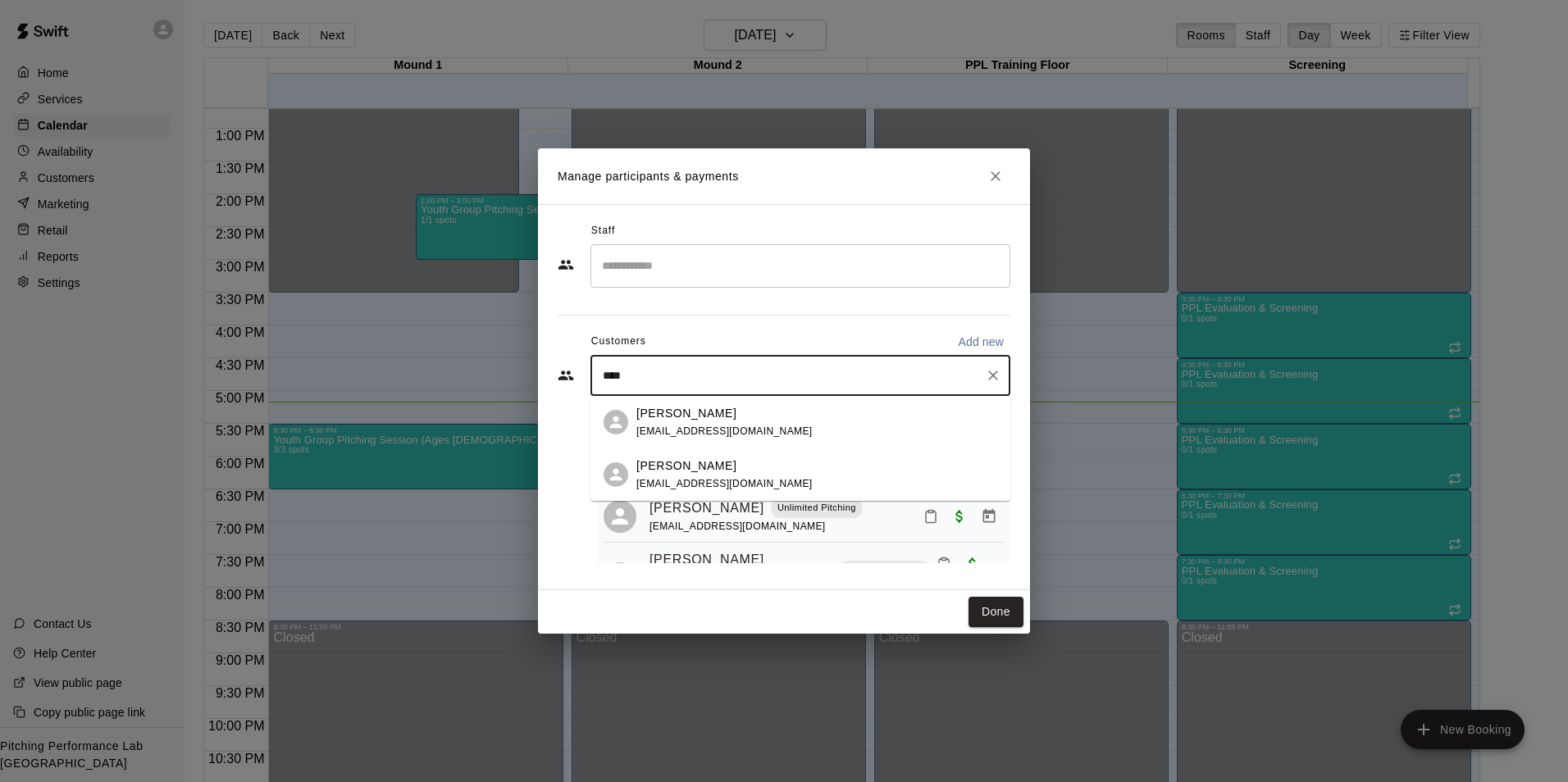
click at [742, 481] on span "lesliecombs212@hotmail.com" at bounding box center [725, 484] width 176 height 12
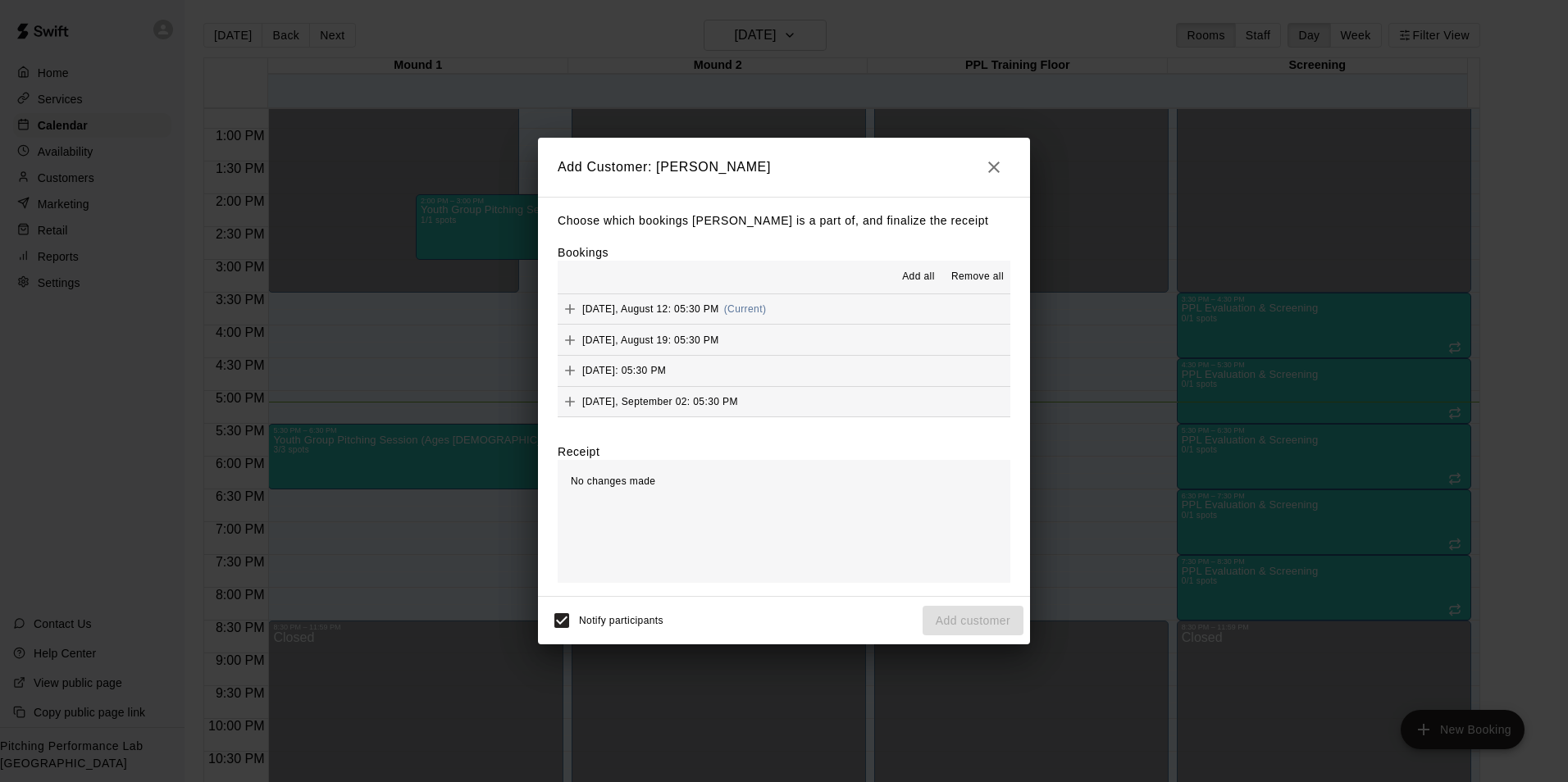
click at [818, 305] on button "Tuesday, August 12: 05:30 PM (Current)" at bounding box center [784, 310] width 453 height 30
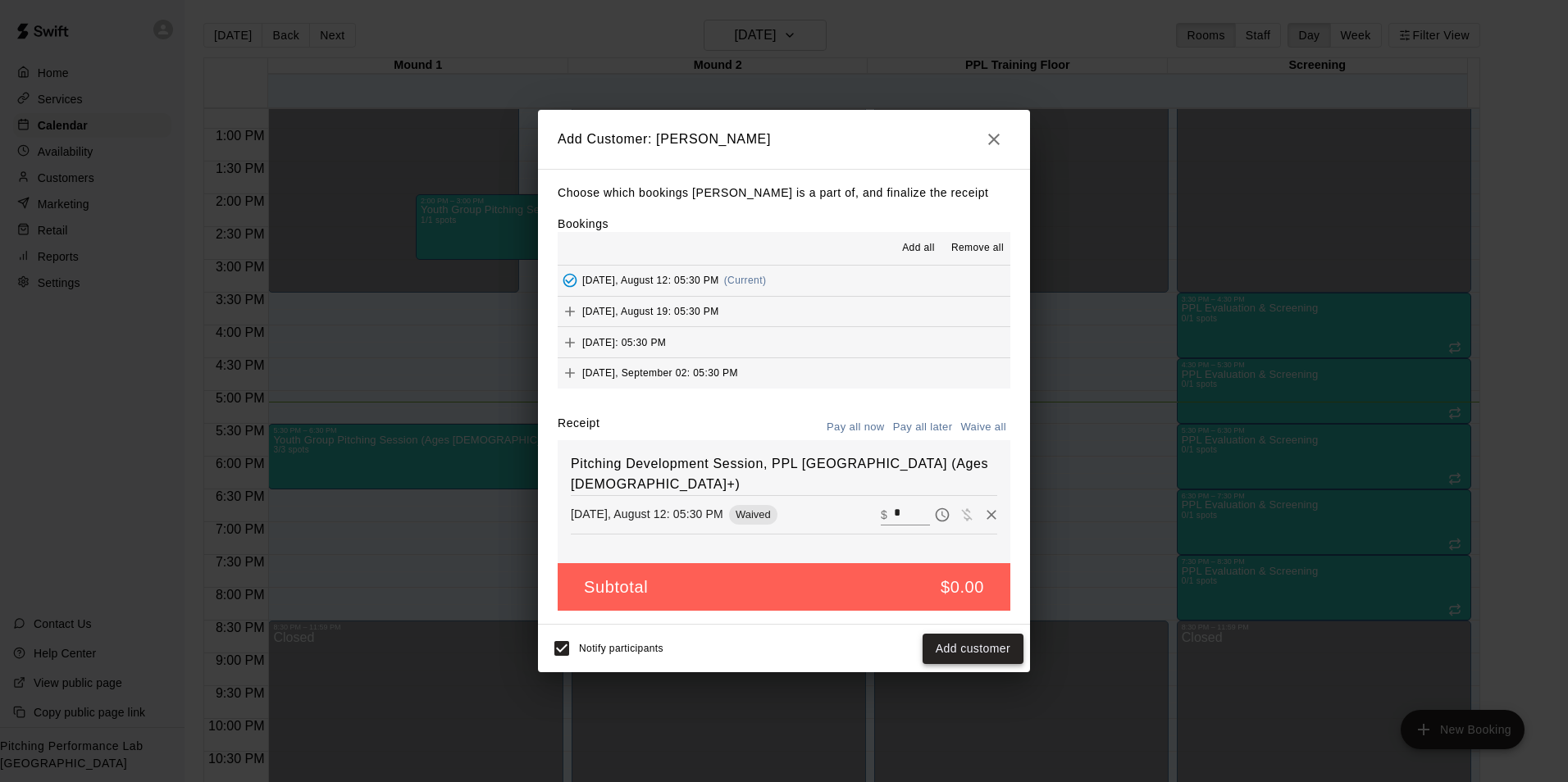
click at [991, 651] on button "Add customer" at bounding box center [973, 649] width 100 height 30
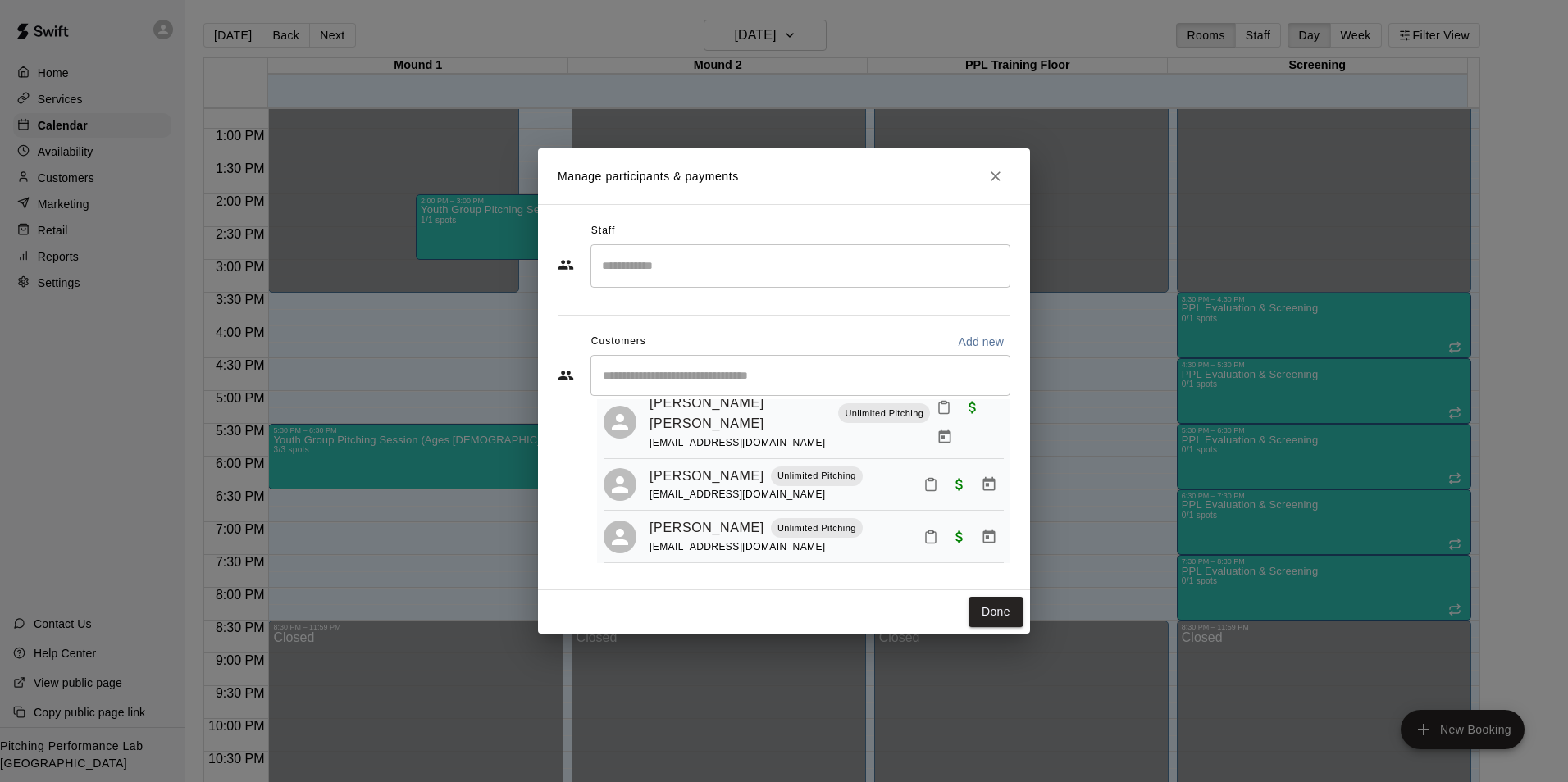
scroll to position [207, 0]
click at [999, 621] on button "Done" at bounding box center [996, 612] width 55 height 30
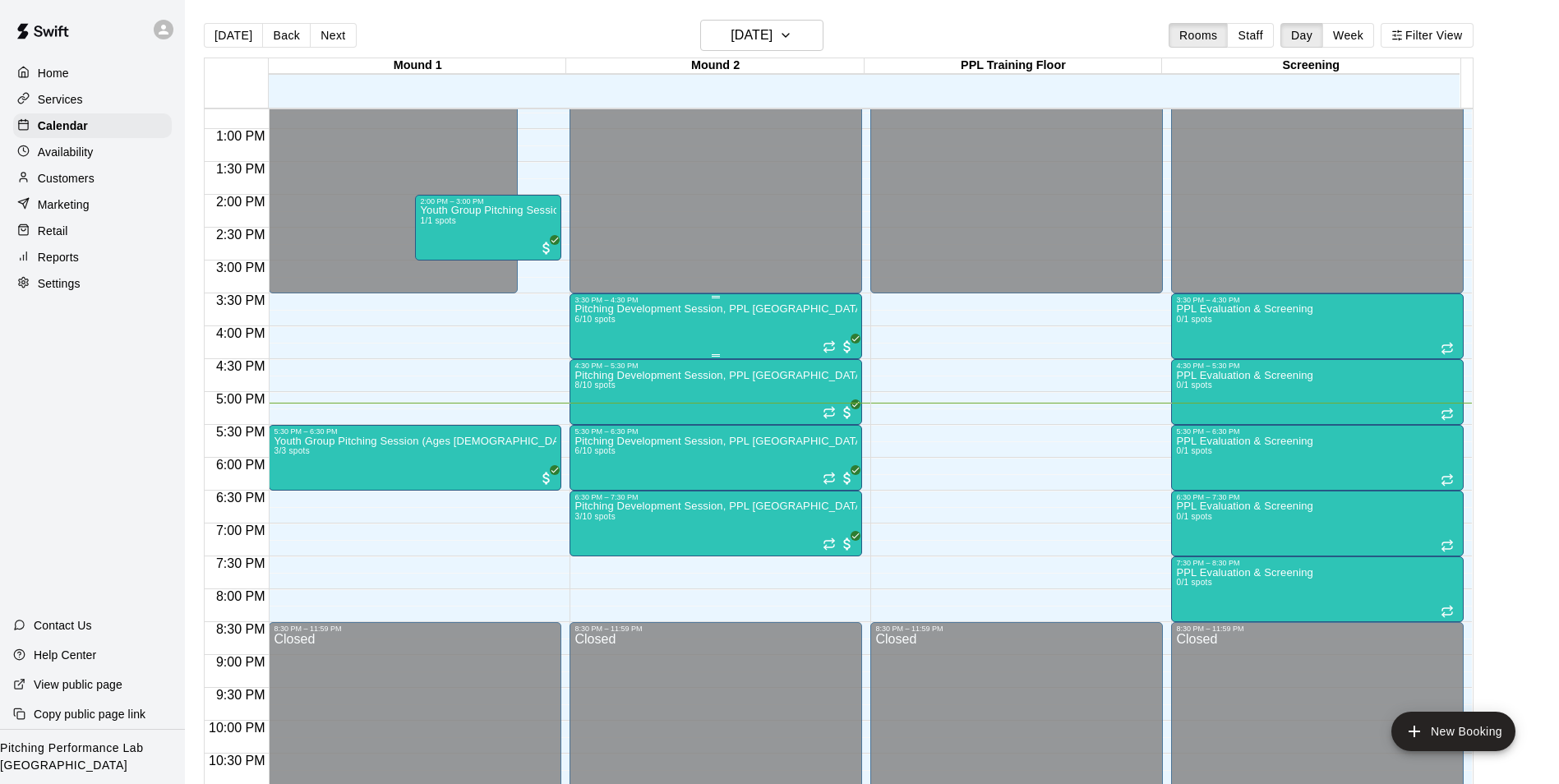
click at [759, 320] on div "Pitching Development Session, PPL Louisville (Ages 13+) 6/10 spots" at bounding box center [716, 696] width 283 height 784
click at [588, 371] on img "edit" at bounding box center [590, 362] width 19 height 19
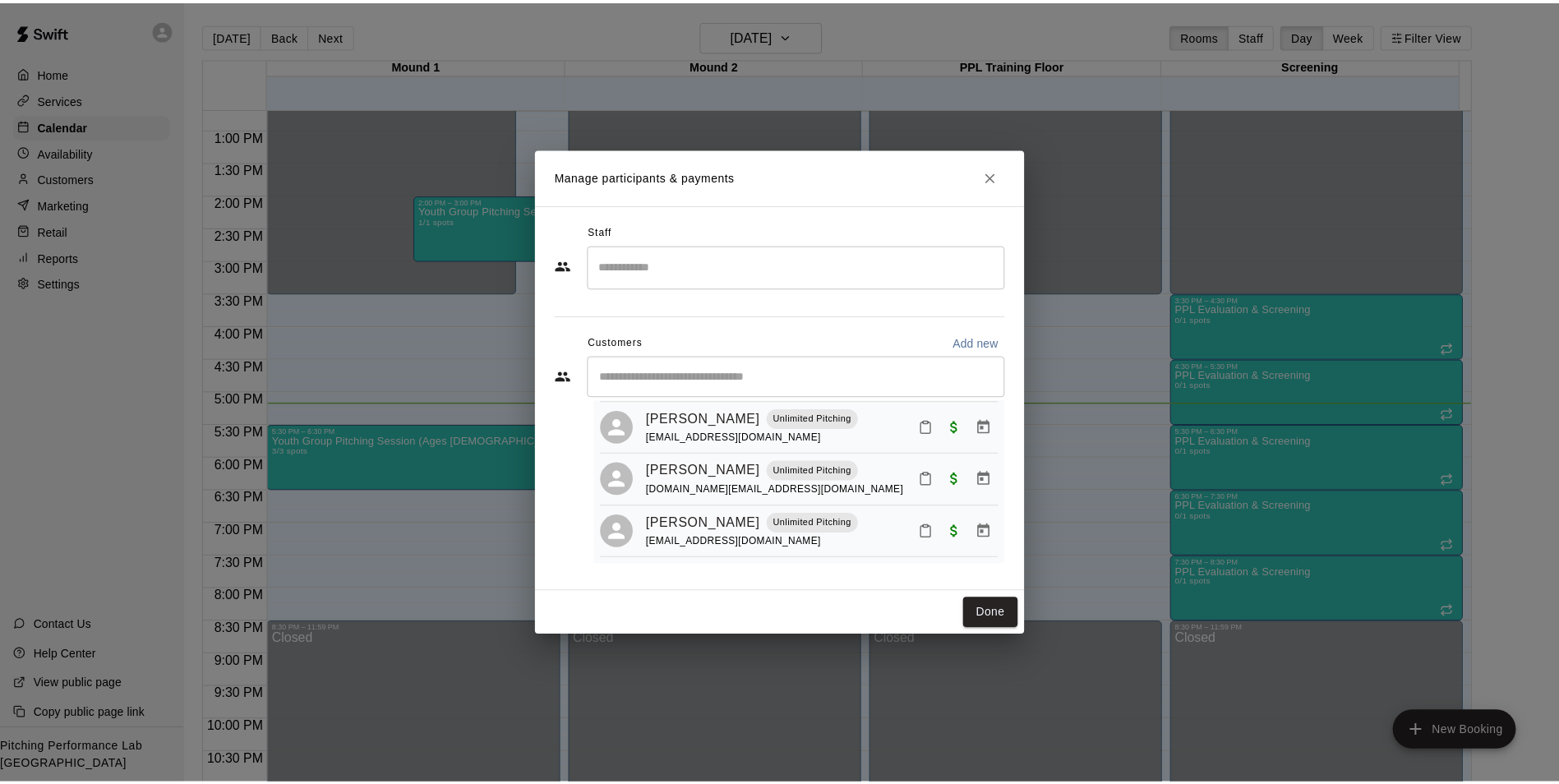
scroll to position [210, 0]
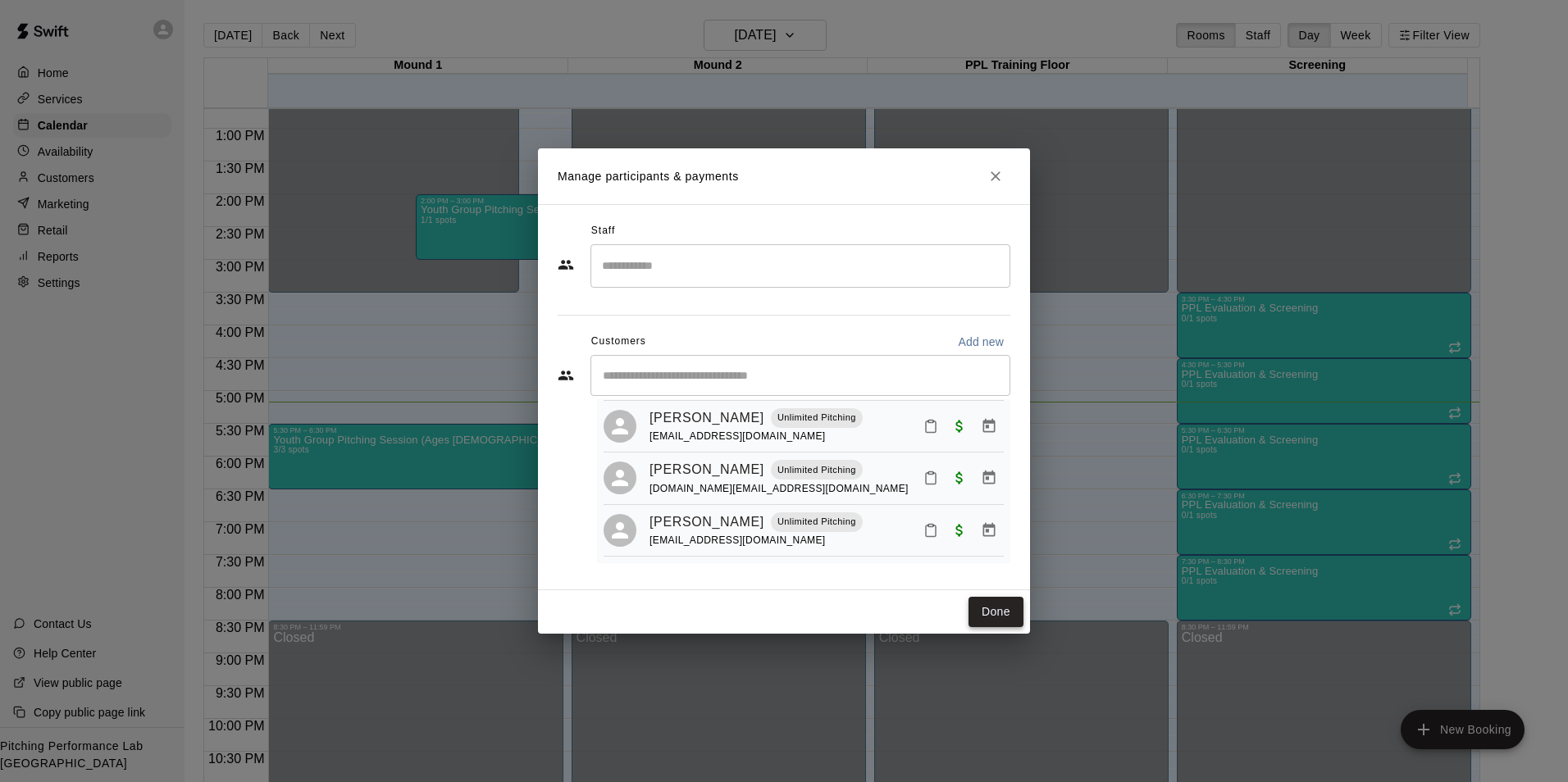
click at [988, 626] on button "Done" at bounding box center [996, 612] width 55 height 30
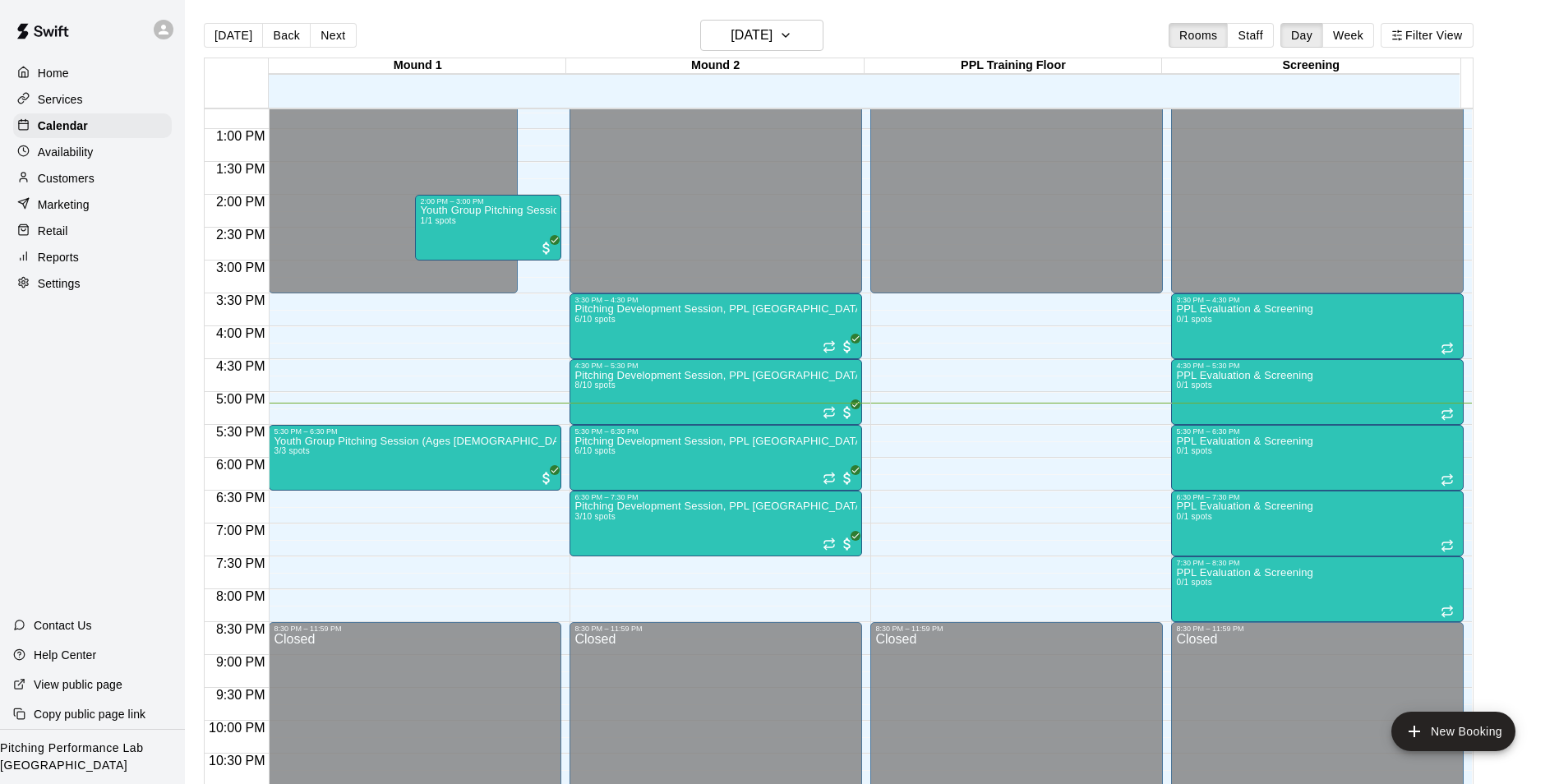
click at [52, 183] on p "Customers" at bounding box center [66, 178] width 57 height 17
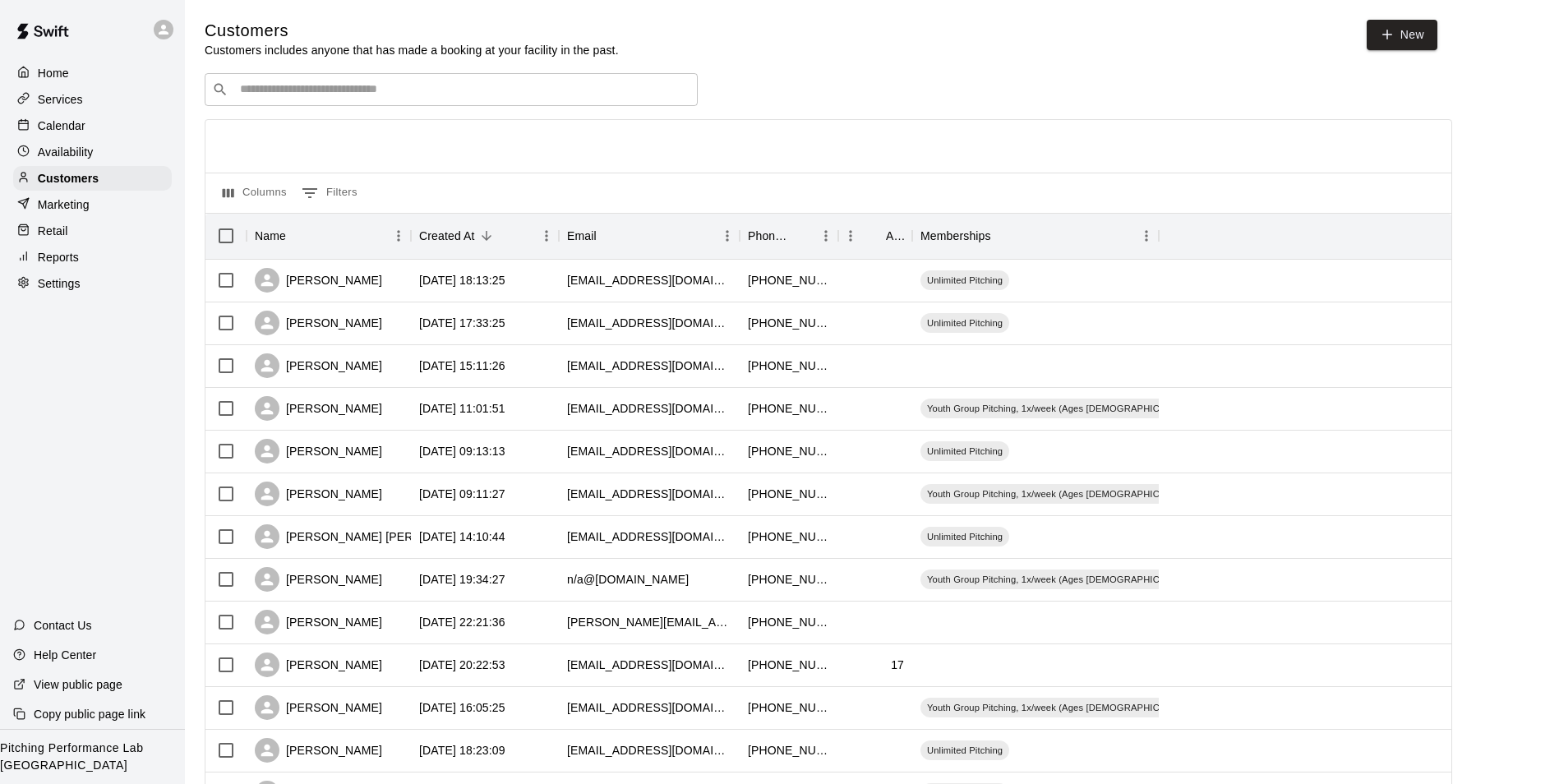
click at [163, 32] on icon at bounding box center [163, 30] width 10 height 10
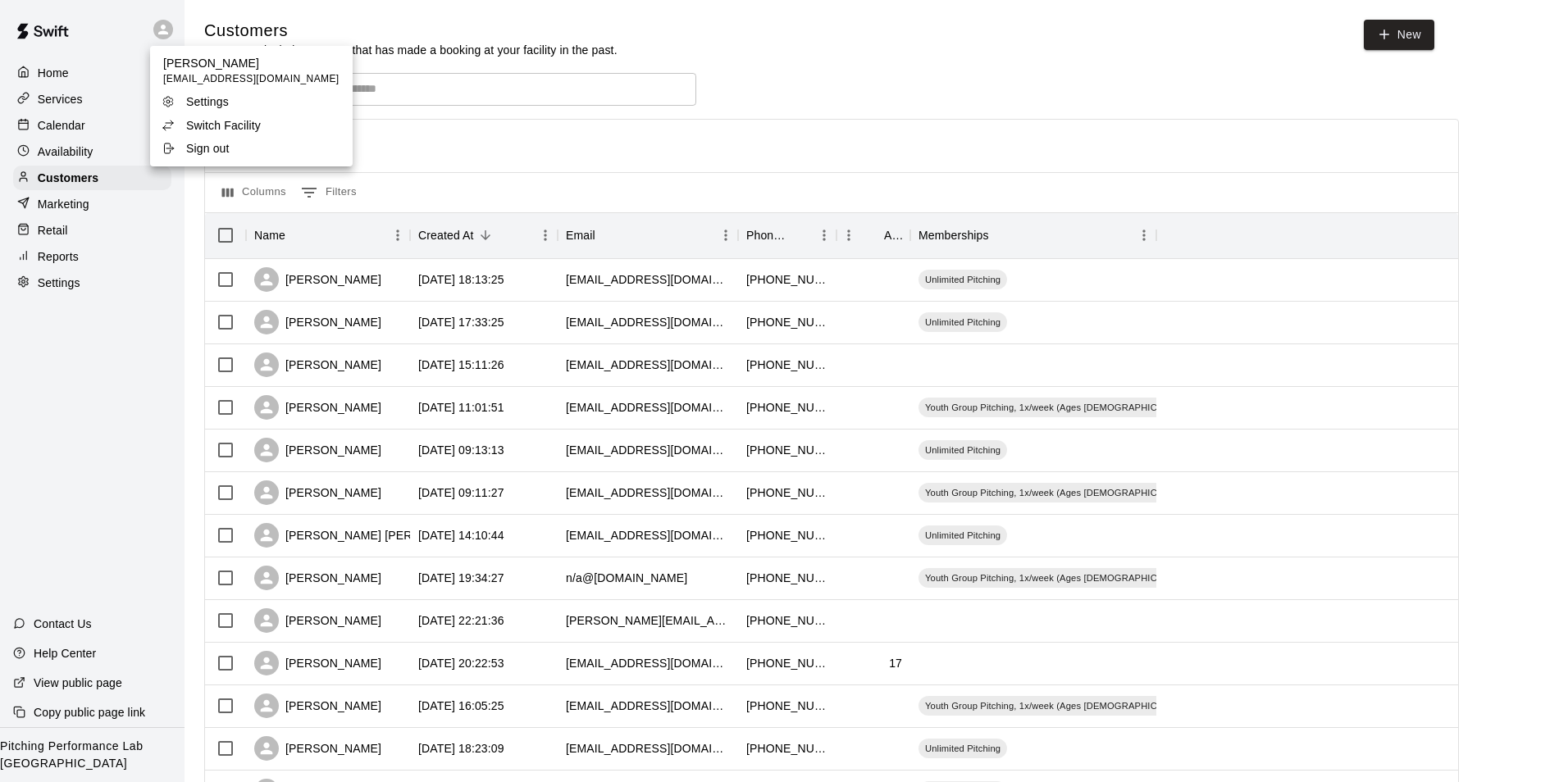
click at [202, 128] on p "Switch Facility" at bounding box center [223, 125] width 75 height 16
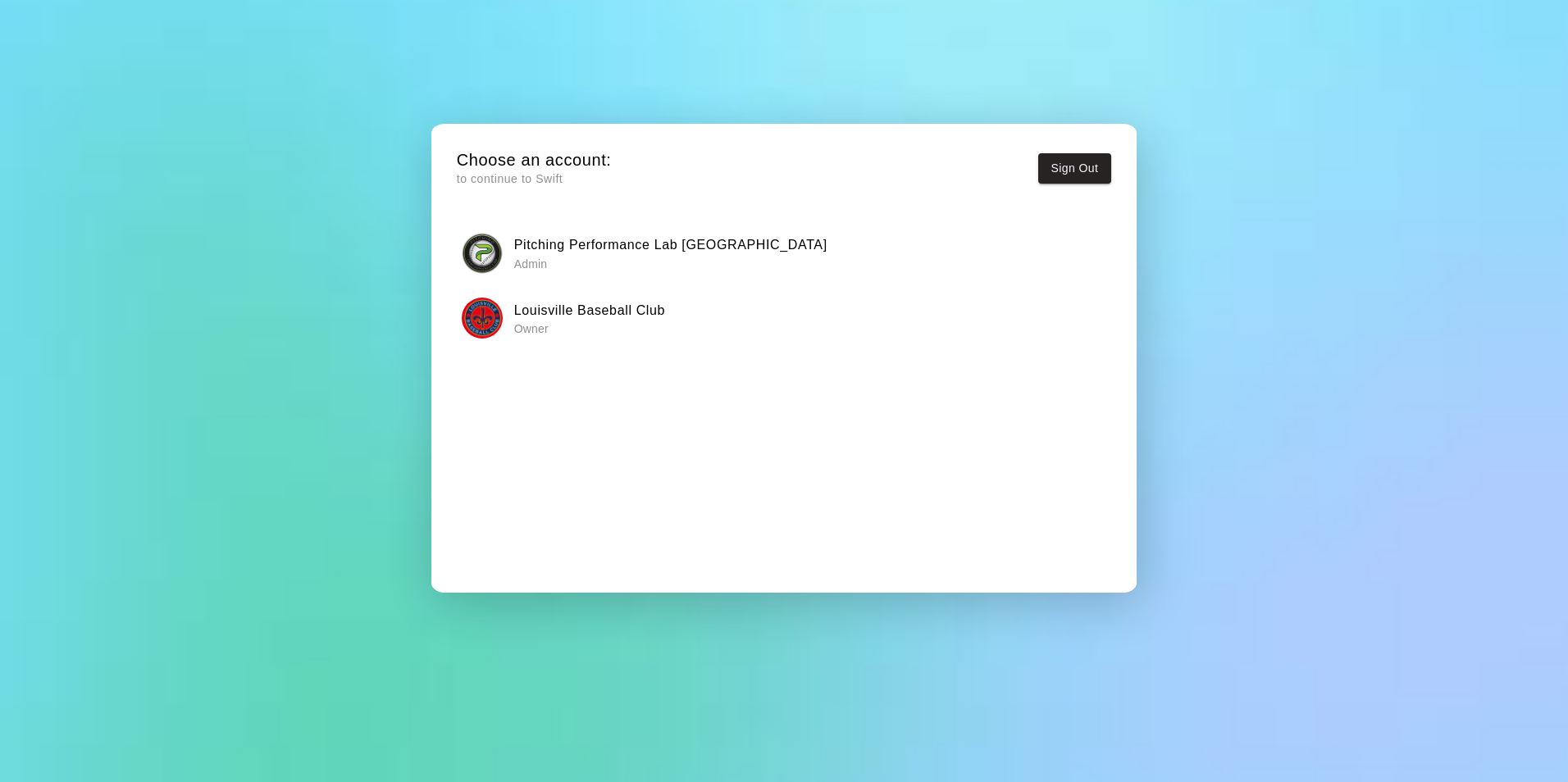
click at [567, 319] on h6 "Louisville Baseball Club" at bounding box center [589, 311] width 151 height 21
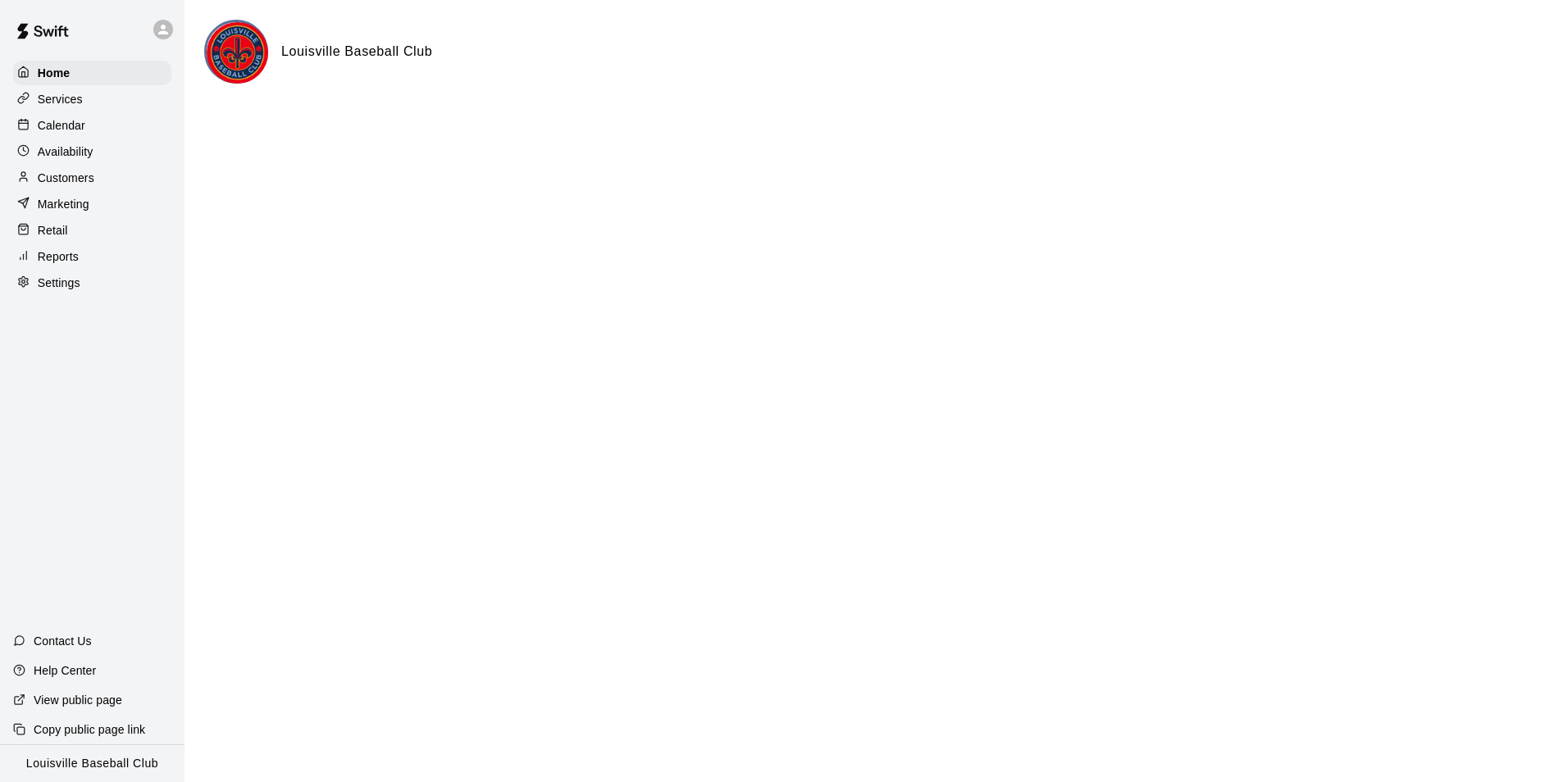
click at [61, 133] on p "Calendar" at bounding box center [62, 125] width 48 height 16
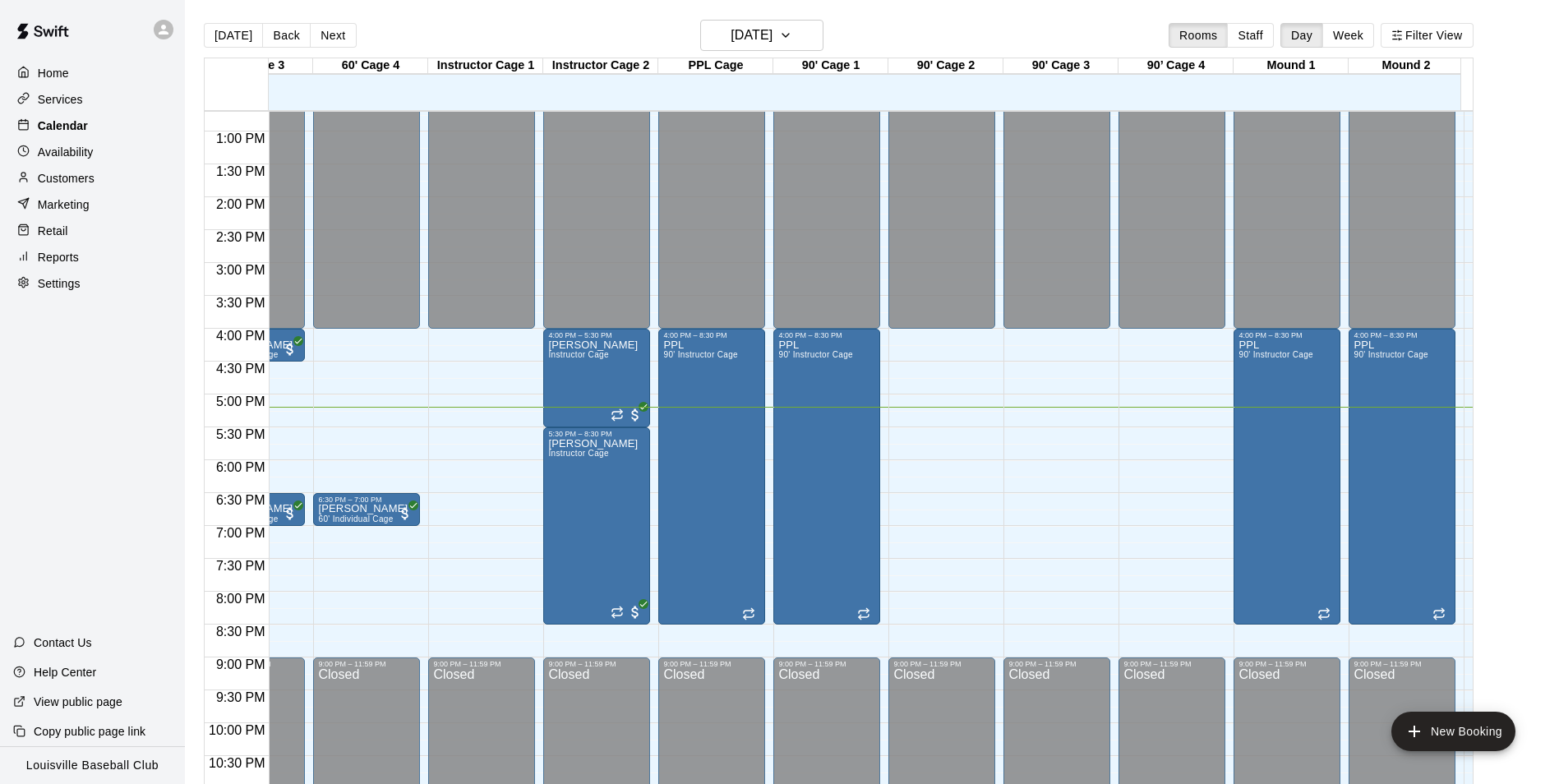
scroll to position [0, 440]
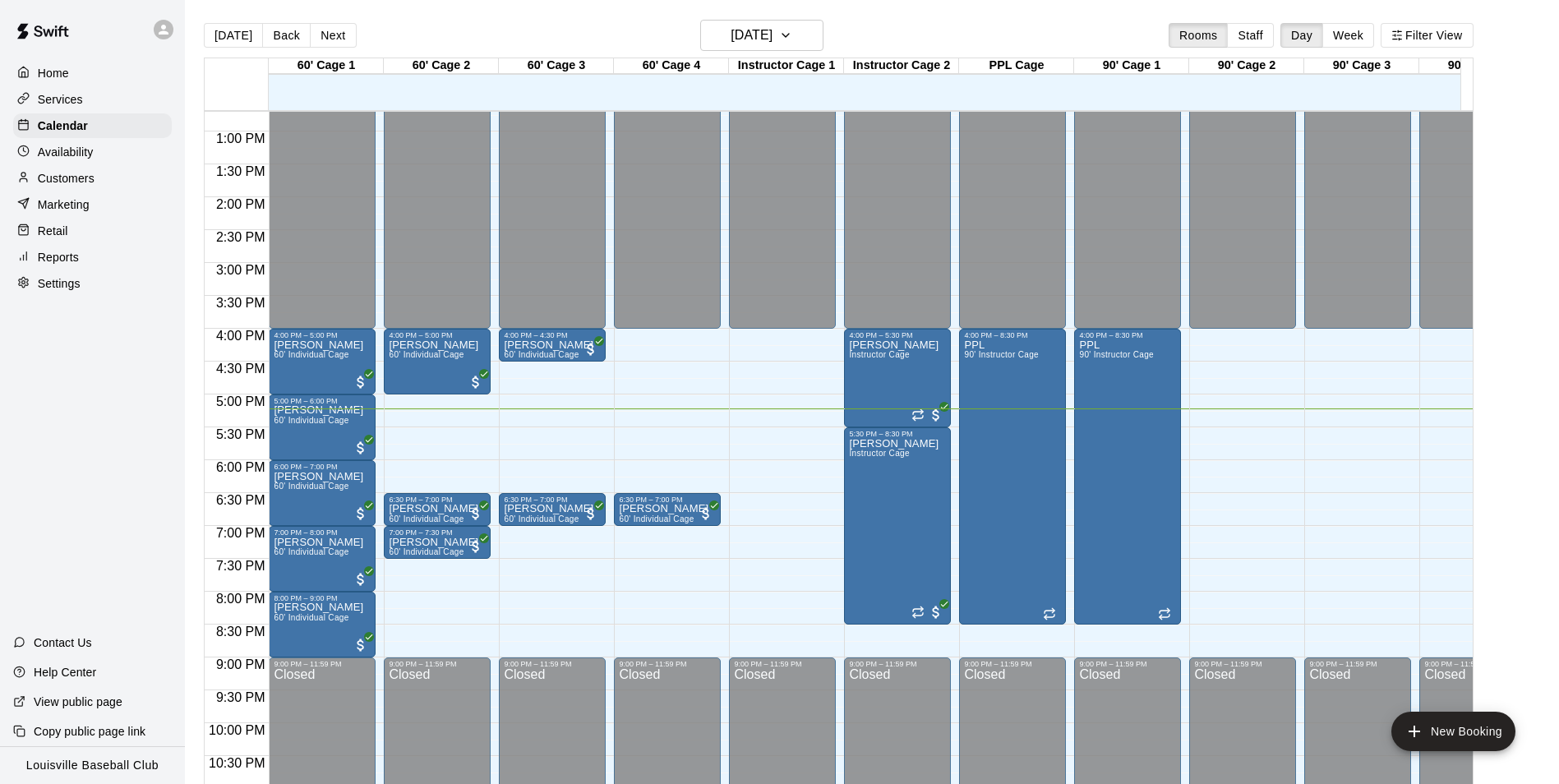
click at [45, 187] on p "Customers" at bounding box center [66, 178] width 57 height 17
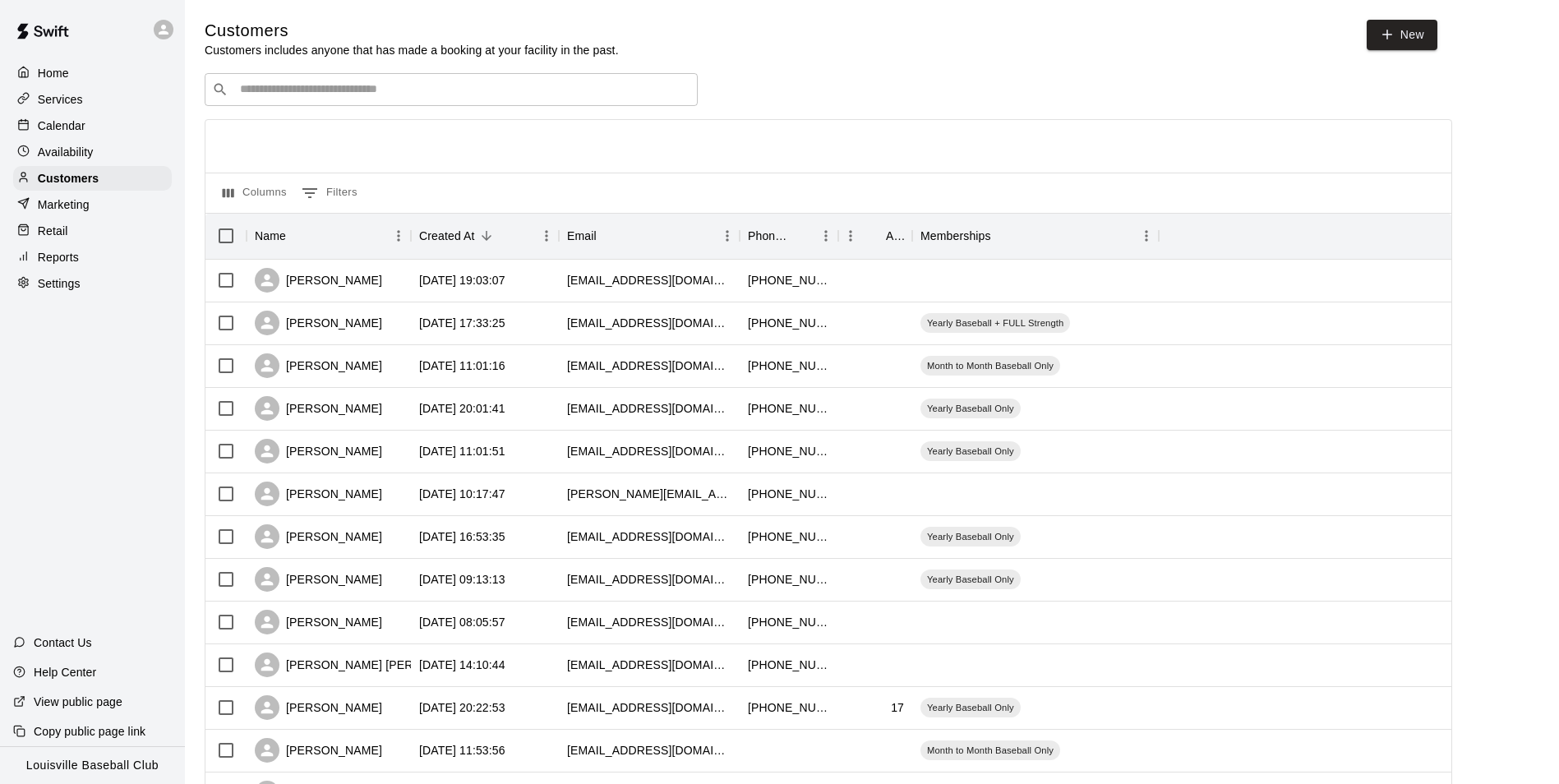
click at [283, 88] on input "Search customers by name or email" at bounding box center [463, 90] width 456 height 17
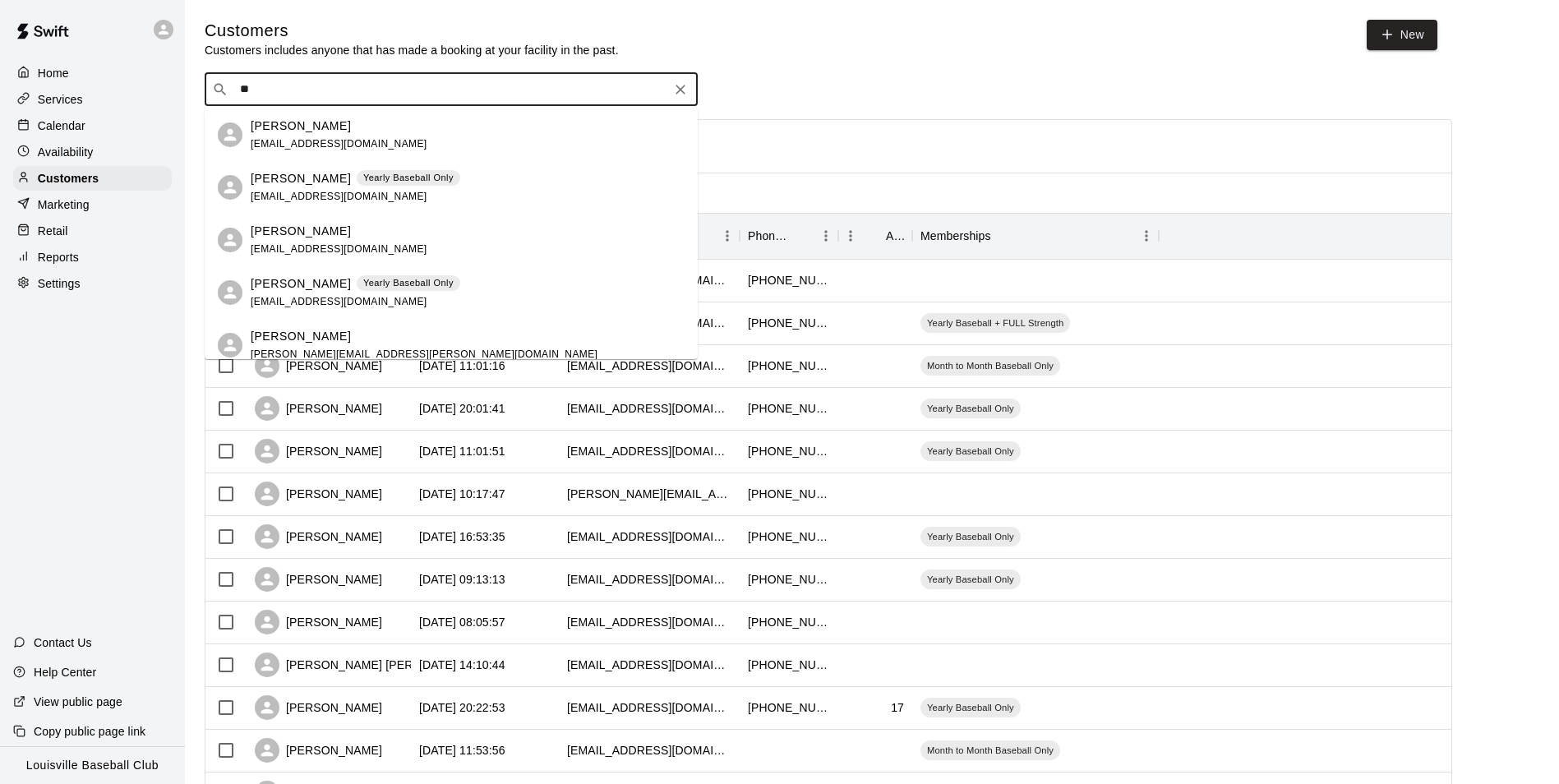
type input "*"
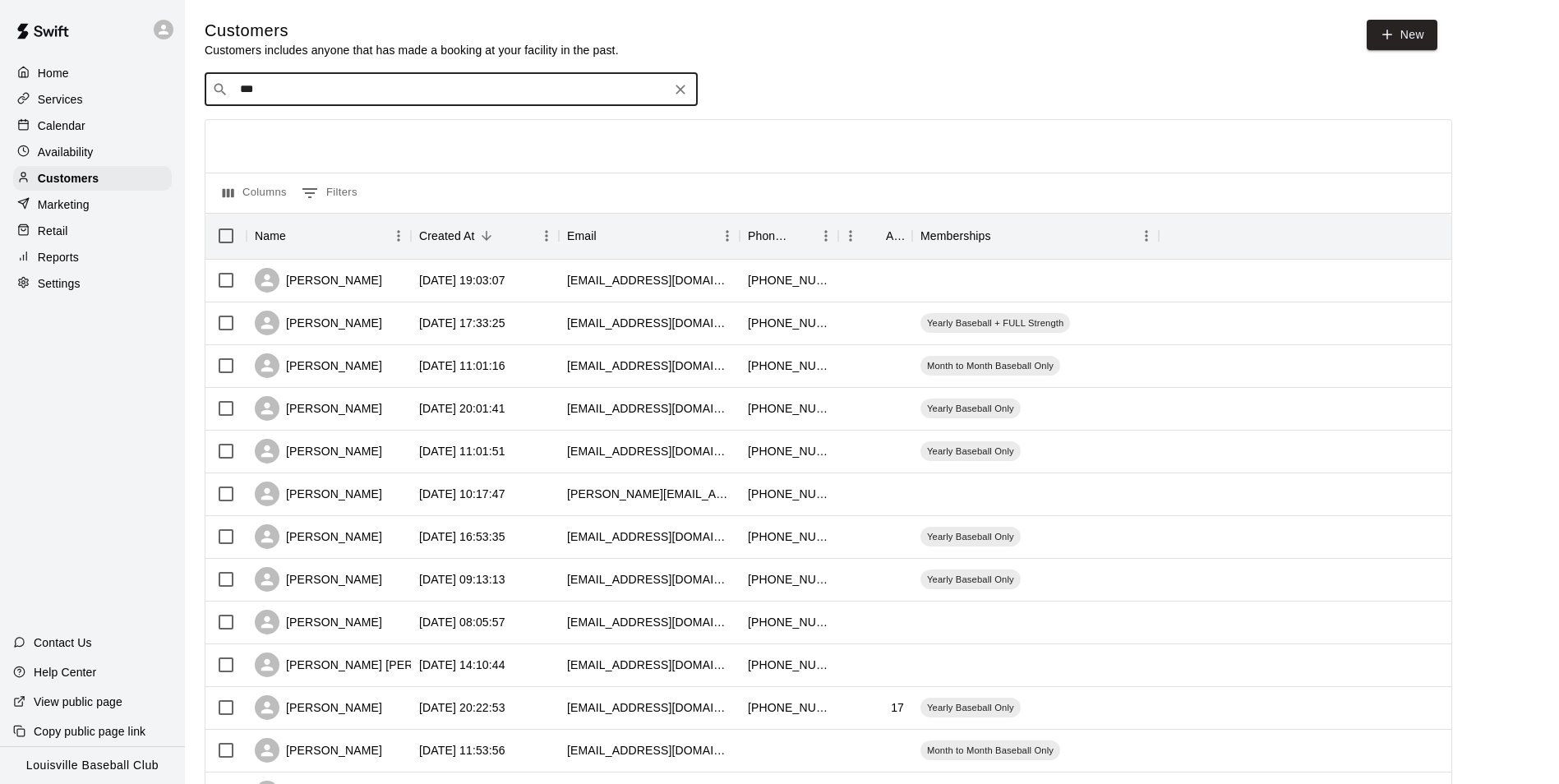
type input "****"
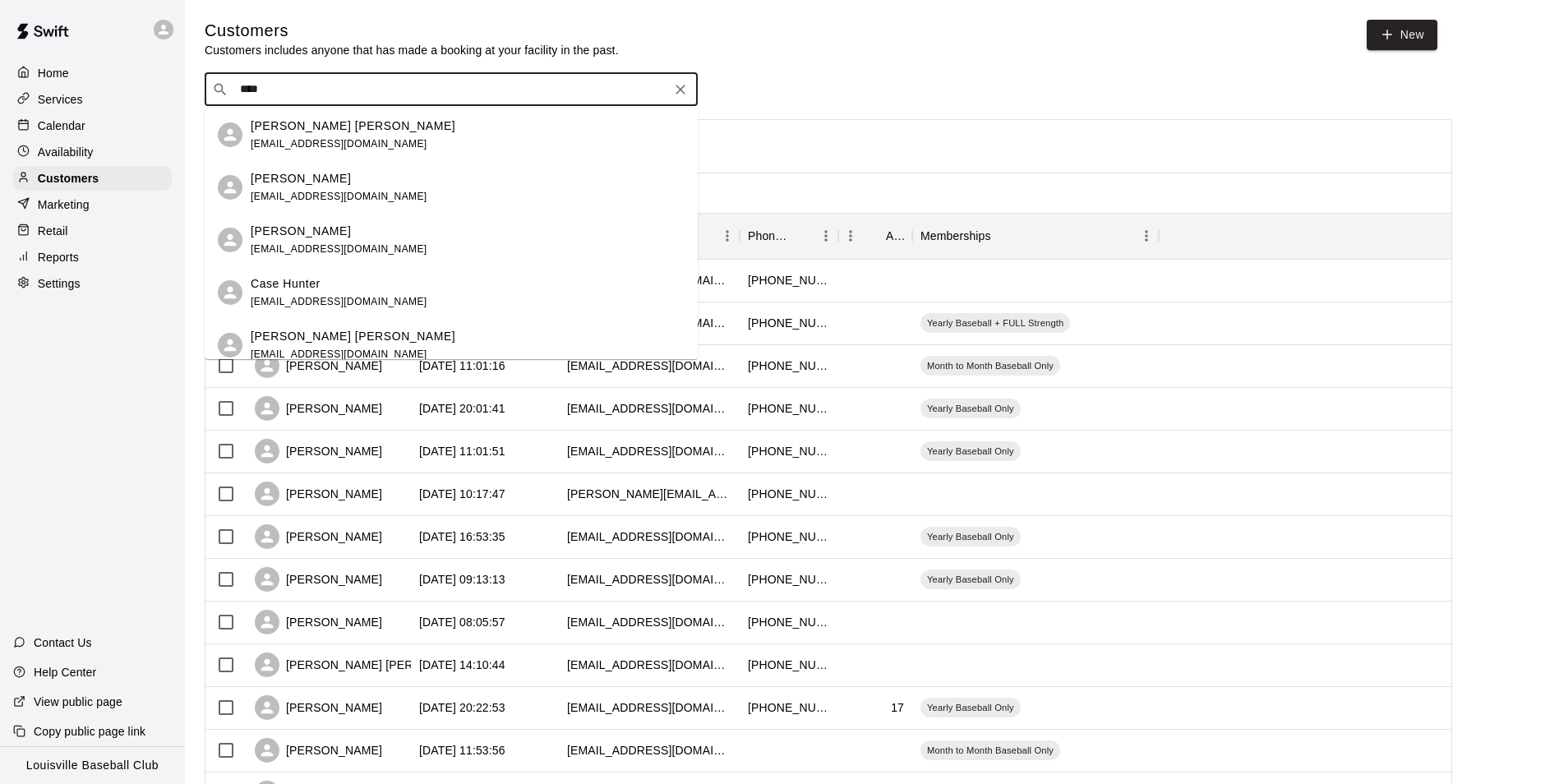
click at [531, 157] on div "Eason Woodrum easonwoodrum2599@gmail.com" at bounding box center [451, 135] width 494 height 53
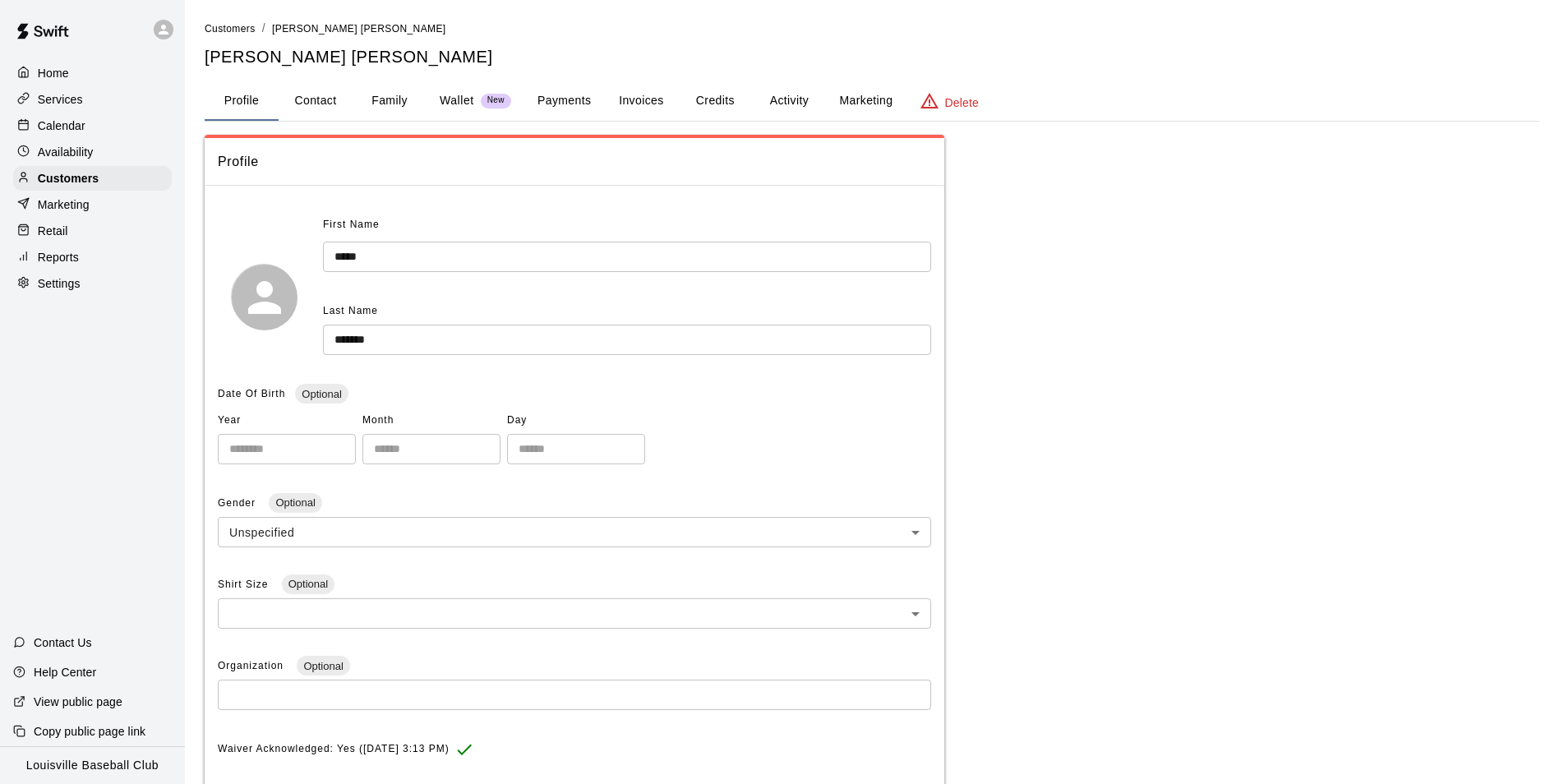
click at [777, 101] on button "Activity" at bounding box center [789, 102] width 74 height 40
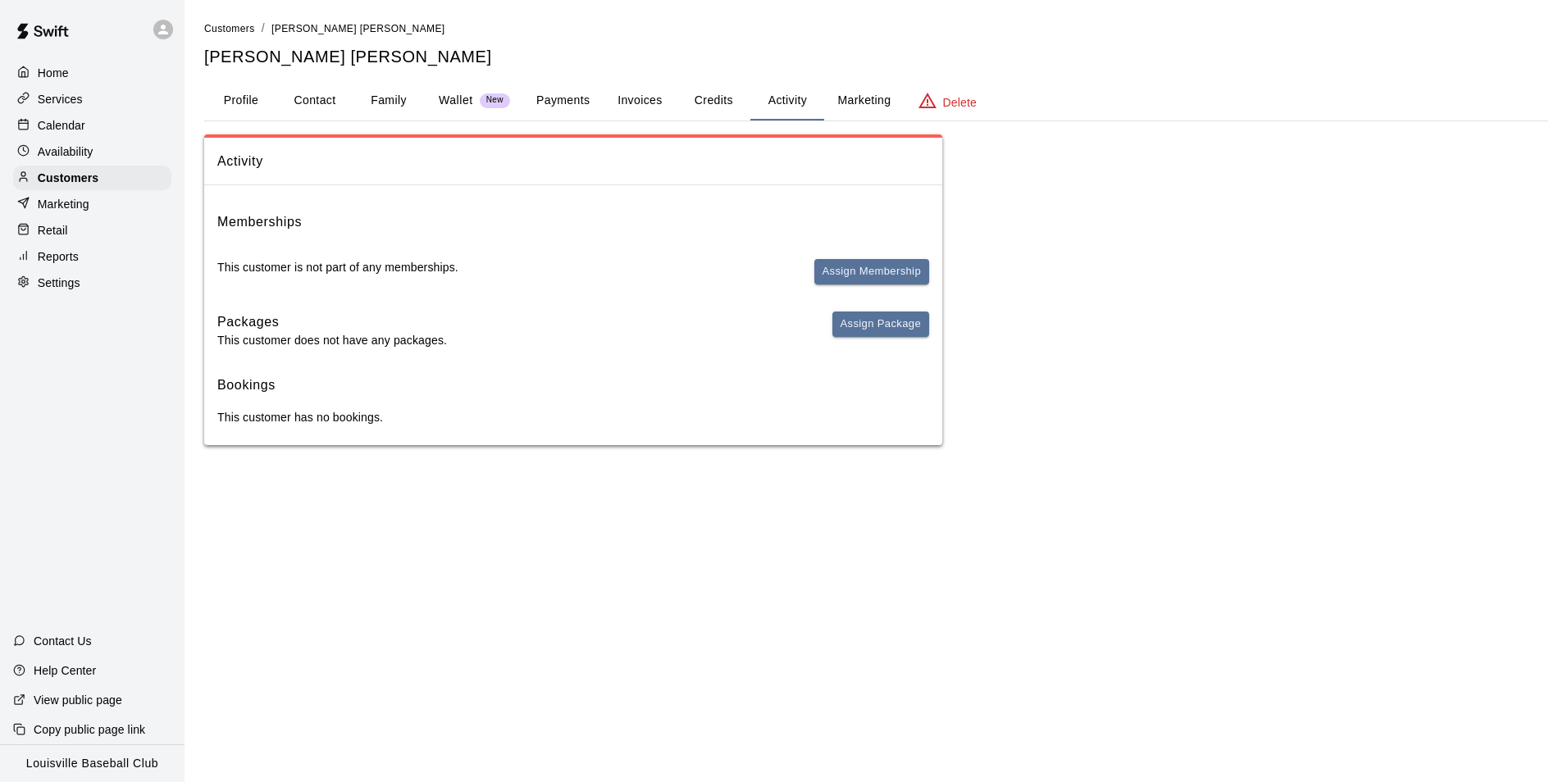
click at [551, 98] on button "Payments" at bounding box center [562, 101] width 80 height 40
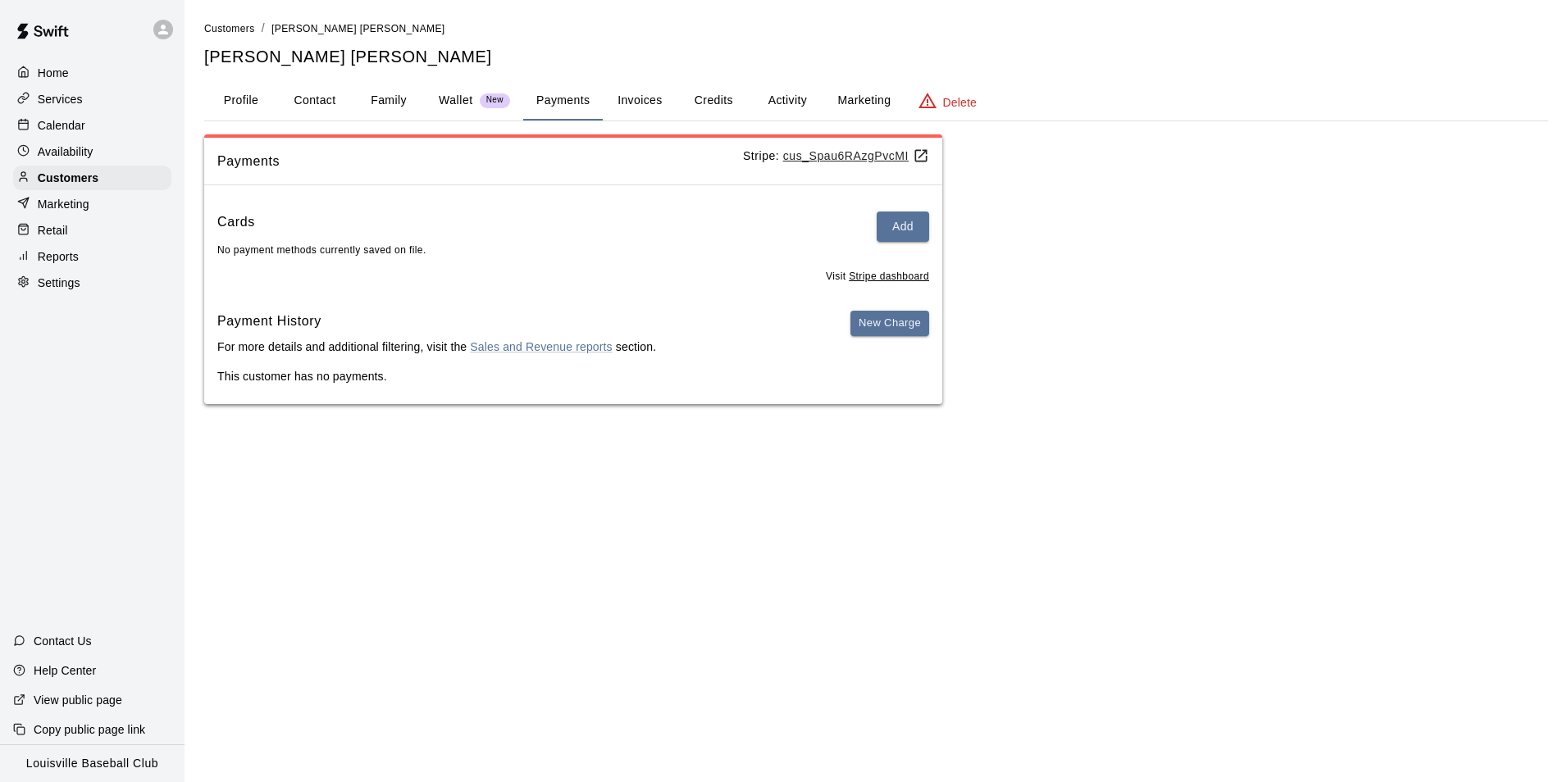
click at [312, 101] on button "Contact" at bounding box center [315, 101] width 74 height 40
select select "**"
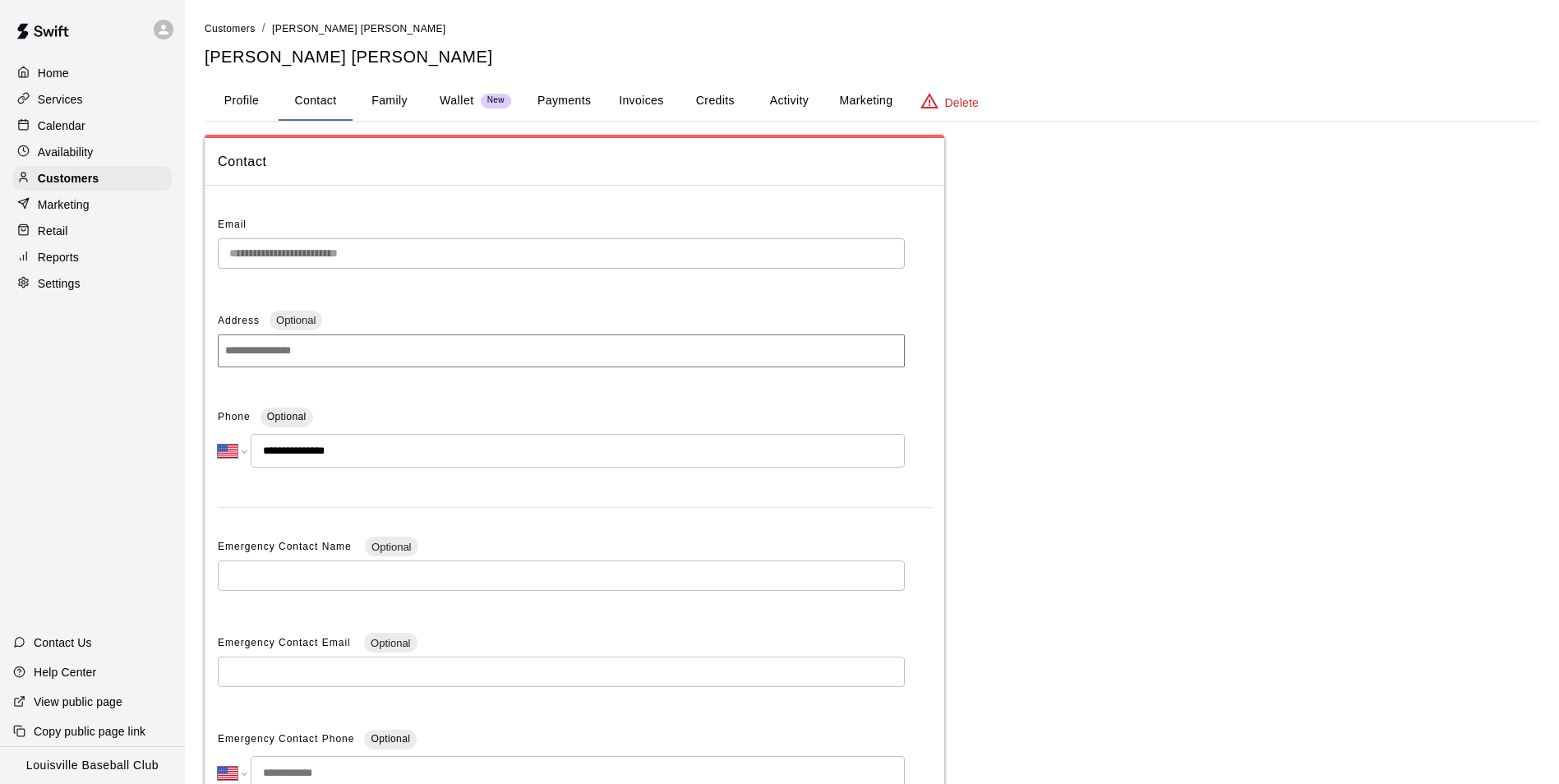
click at [385, 91] on button "Family" at bounding box center [390, 102] width 74 height 40
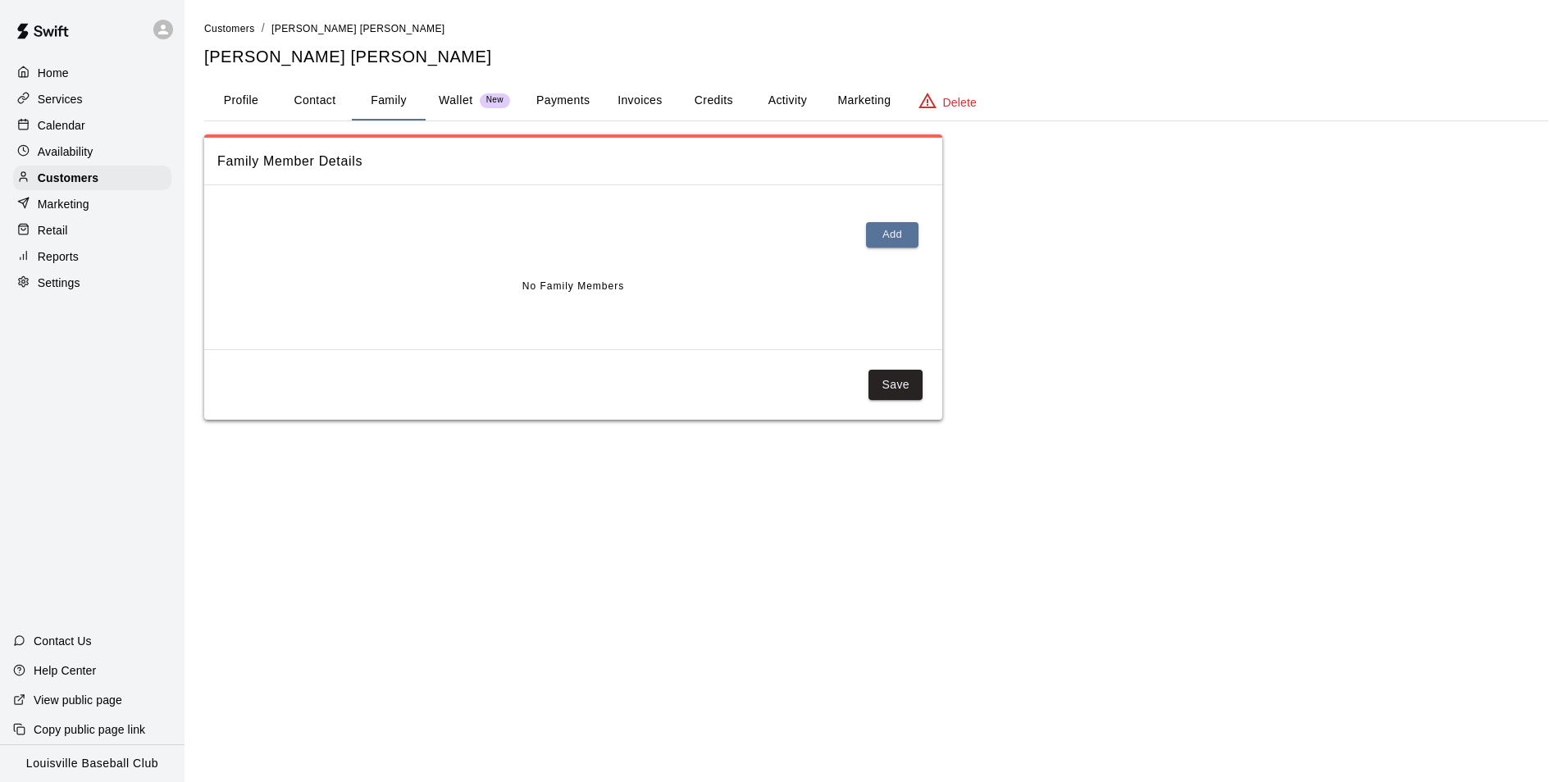
click at [239, 105] on button "Profile" at bounding box center [241, 101] width 74 height 40
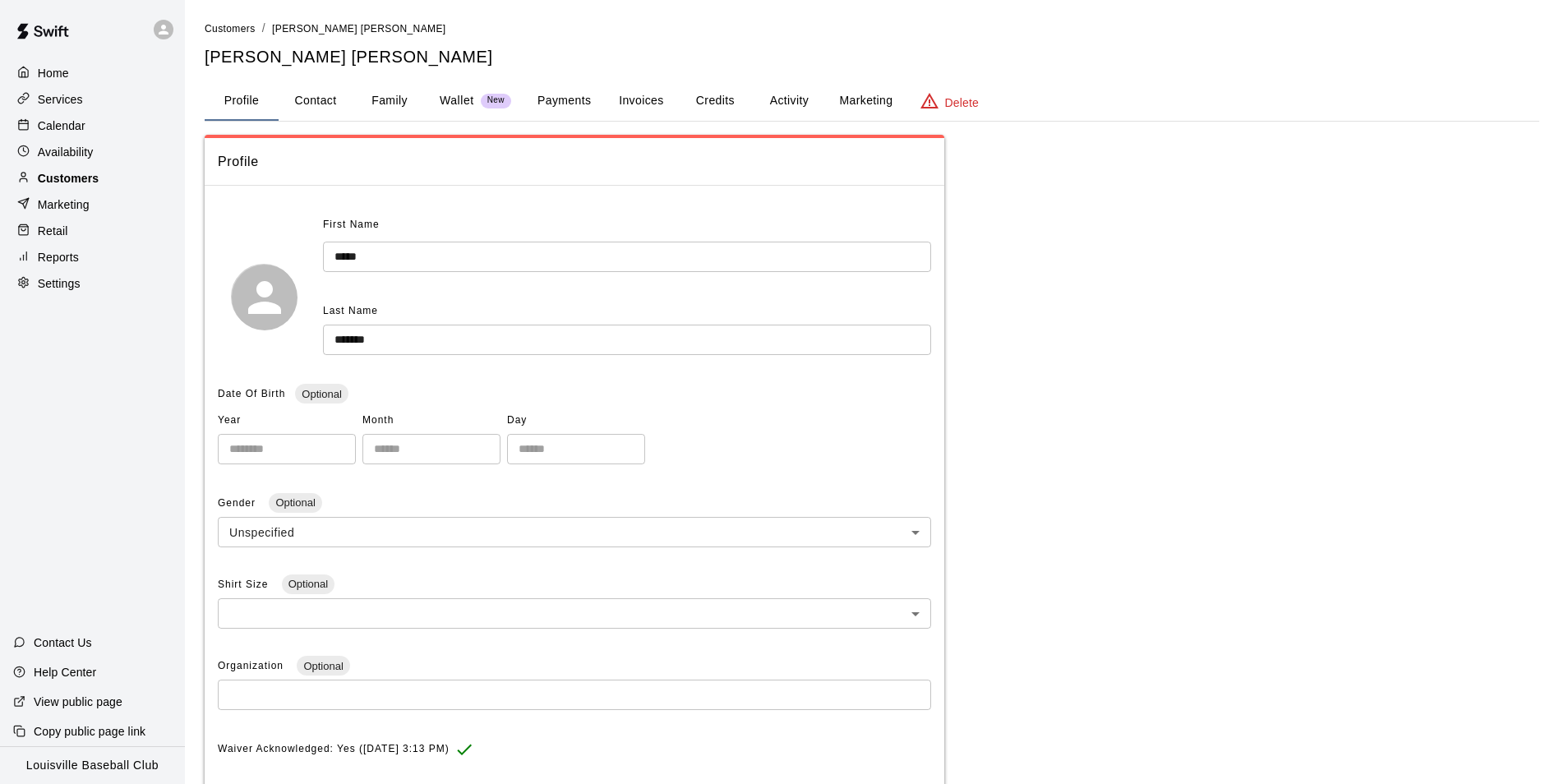
click at [47, 182] on p "Customers" at bounding box center [69, 178] width 61 height 17
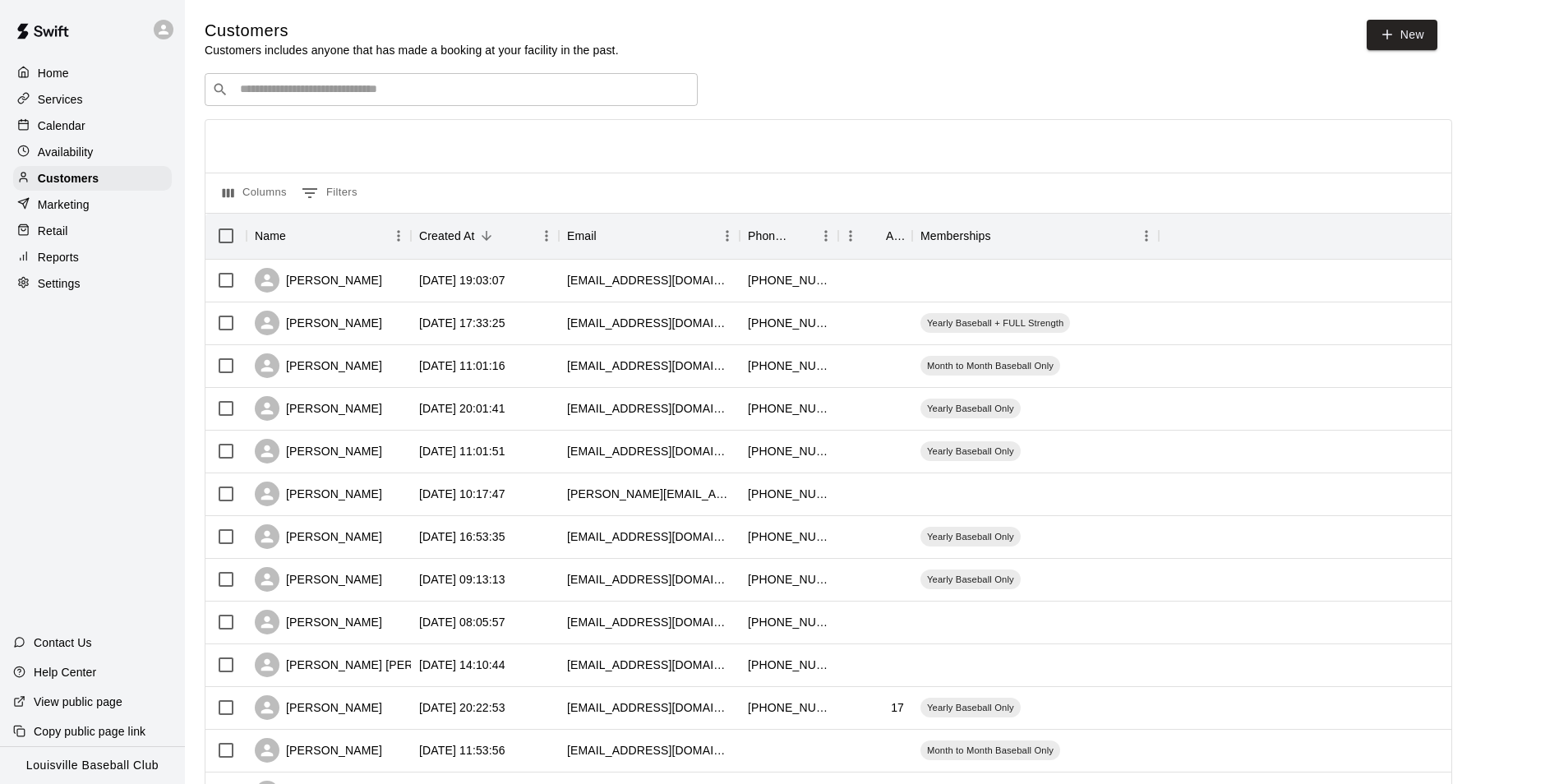
click at [243, 85] on input "Search customers by name or email" at bounding box center [463, 90] width 456 height 17
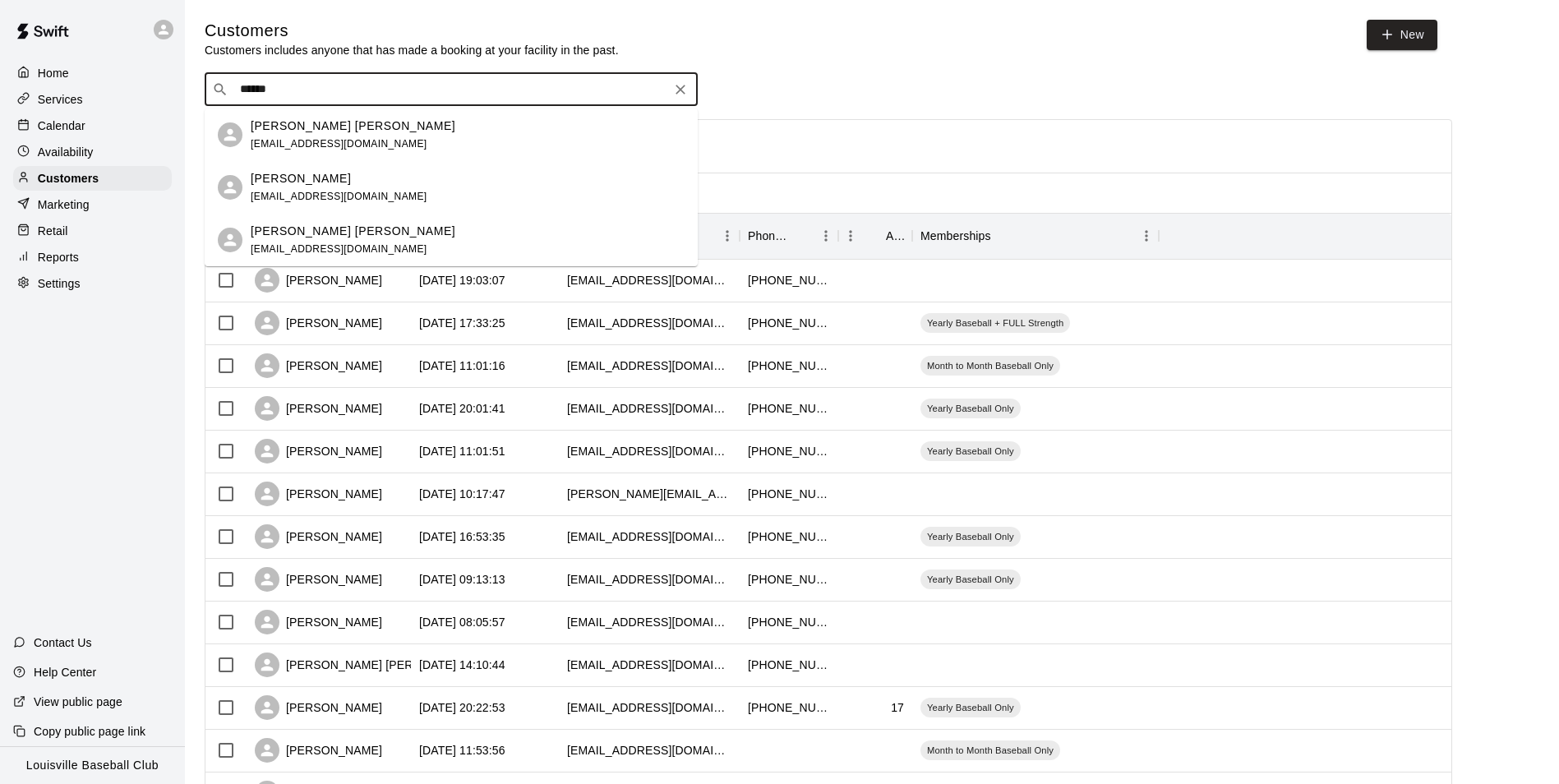
type input "*******"
click at [267, 178] on p "Glenn Woodrum" at bounding box center [301, 178] width 101 height 17
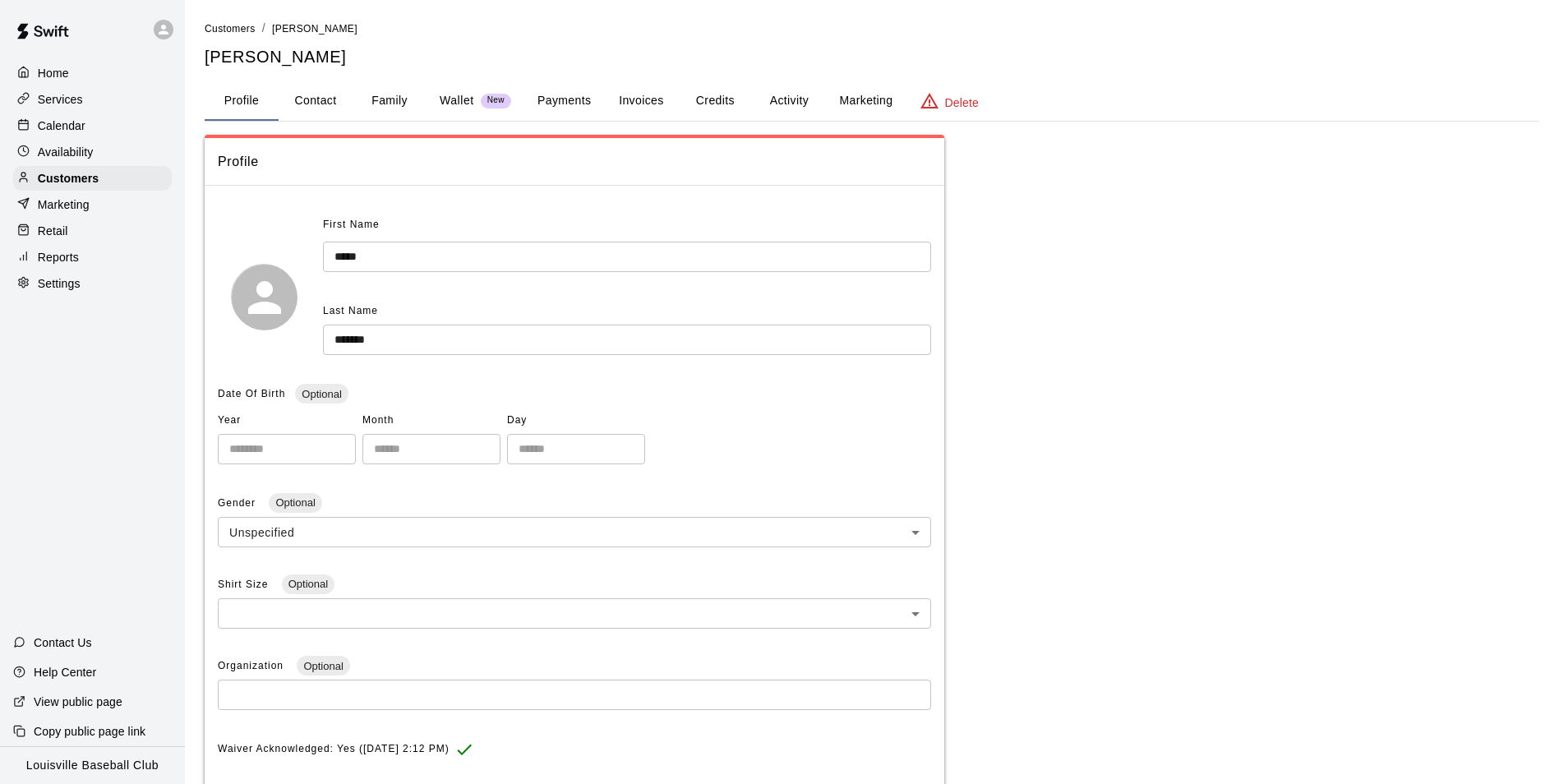
click at [587, 101] on button "Payments" at bounding box center [564, 102] width 80 height 40
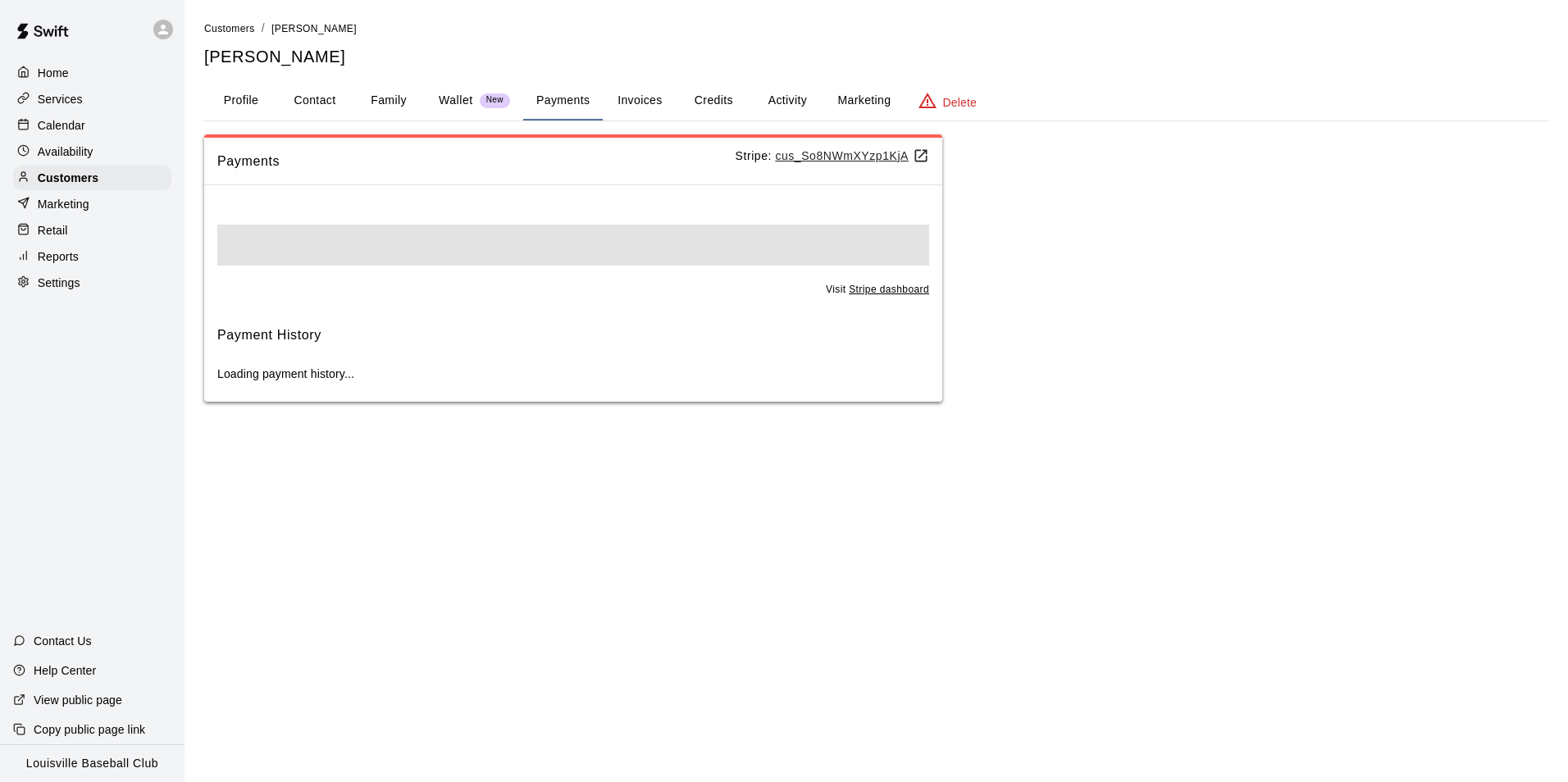
click at [795, 111] on button "Activity" at bounding box center [787, 101] width 74 height 40
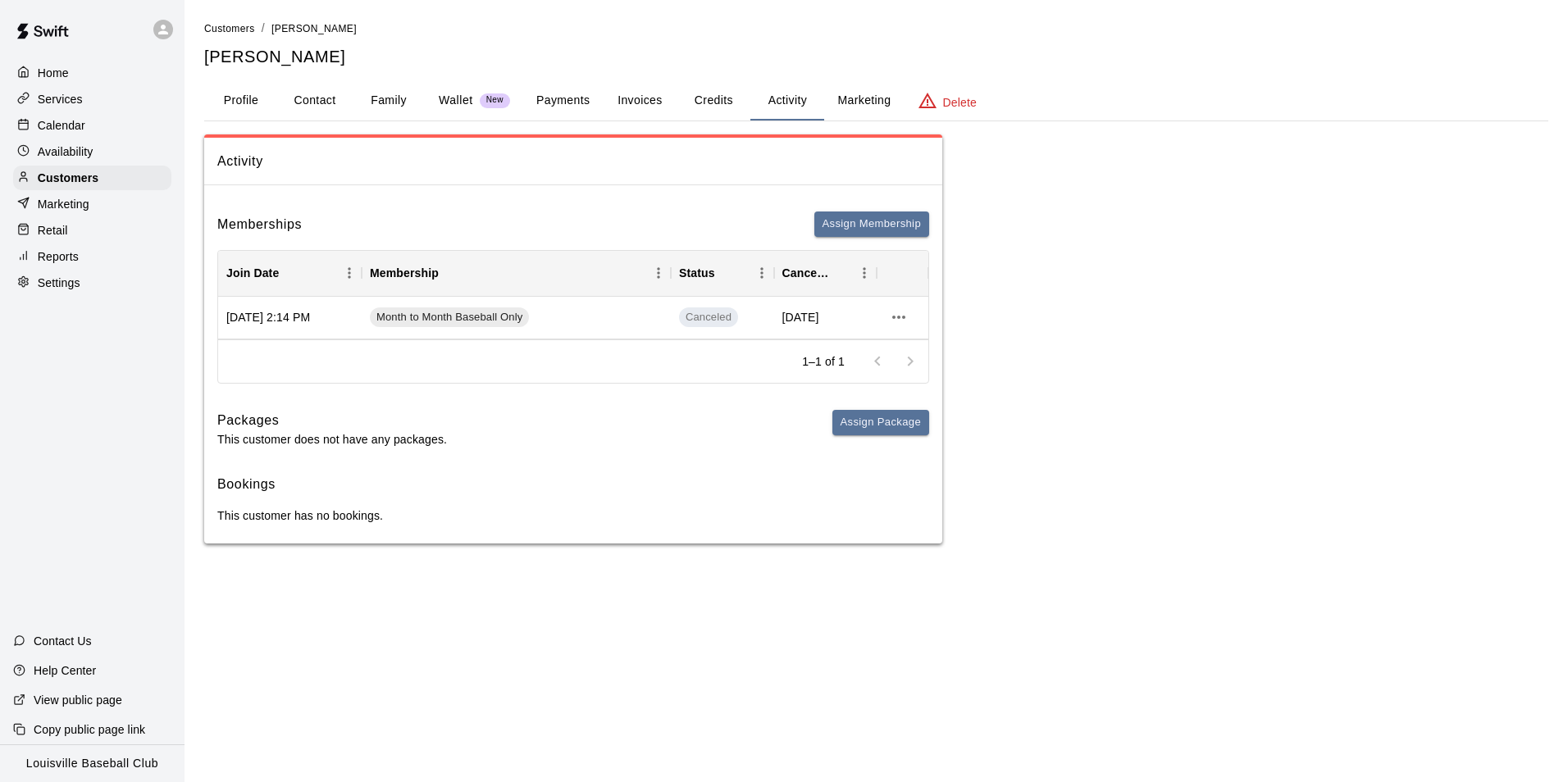
click at [627, 104] on button "Invoices" at bounding box center [640, 101] width 74 height 40
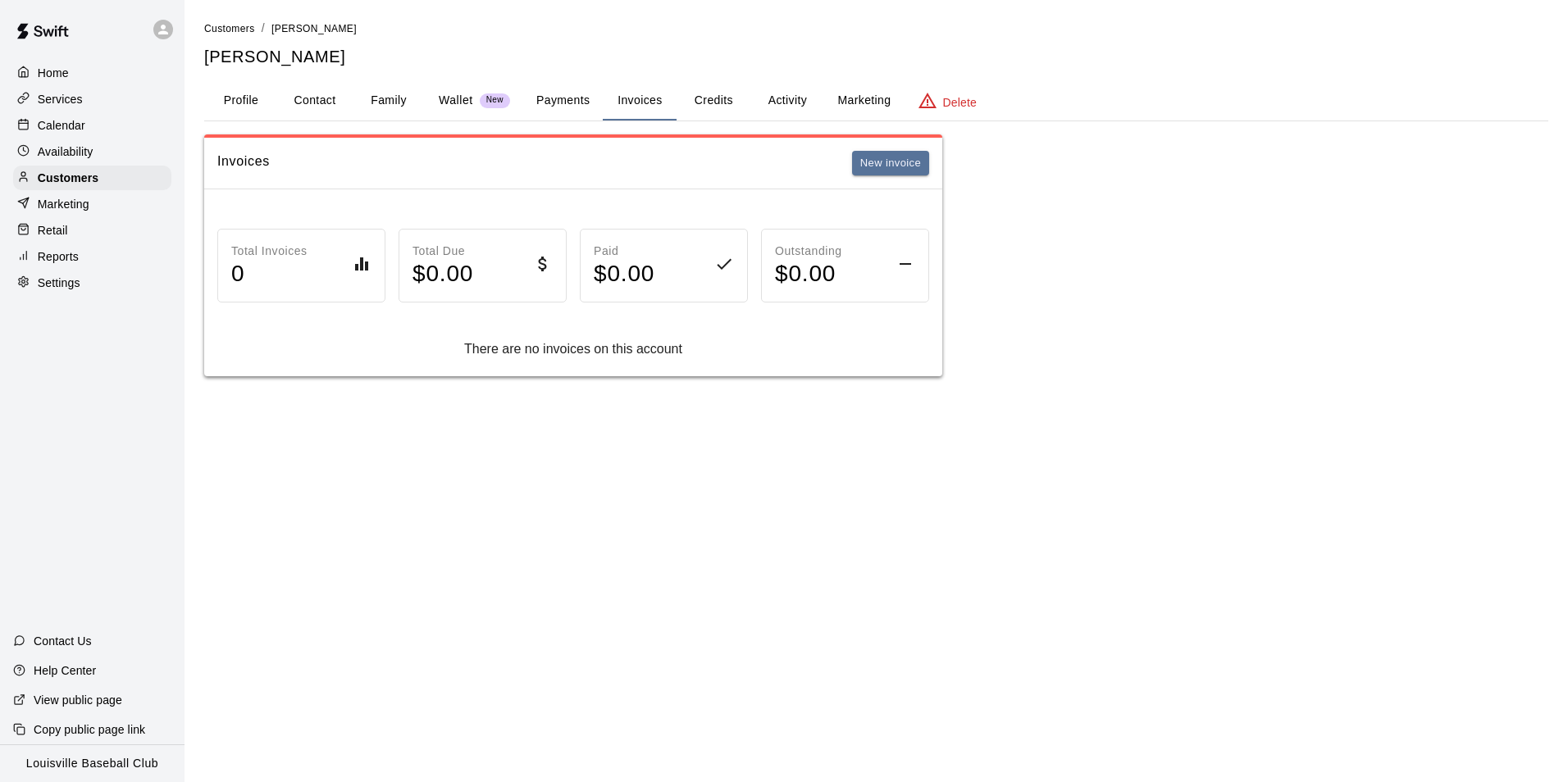
click at [544, 114] on button "Payments" at bounding box center [562, 101] width 80 height 40
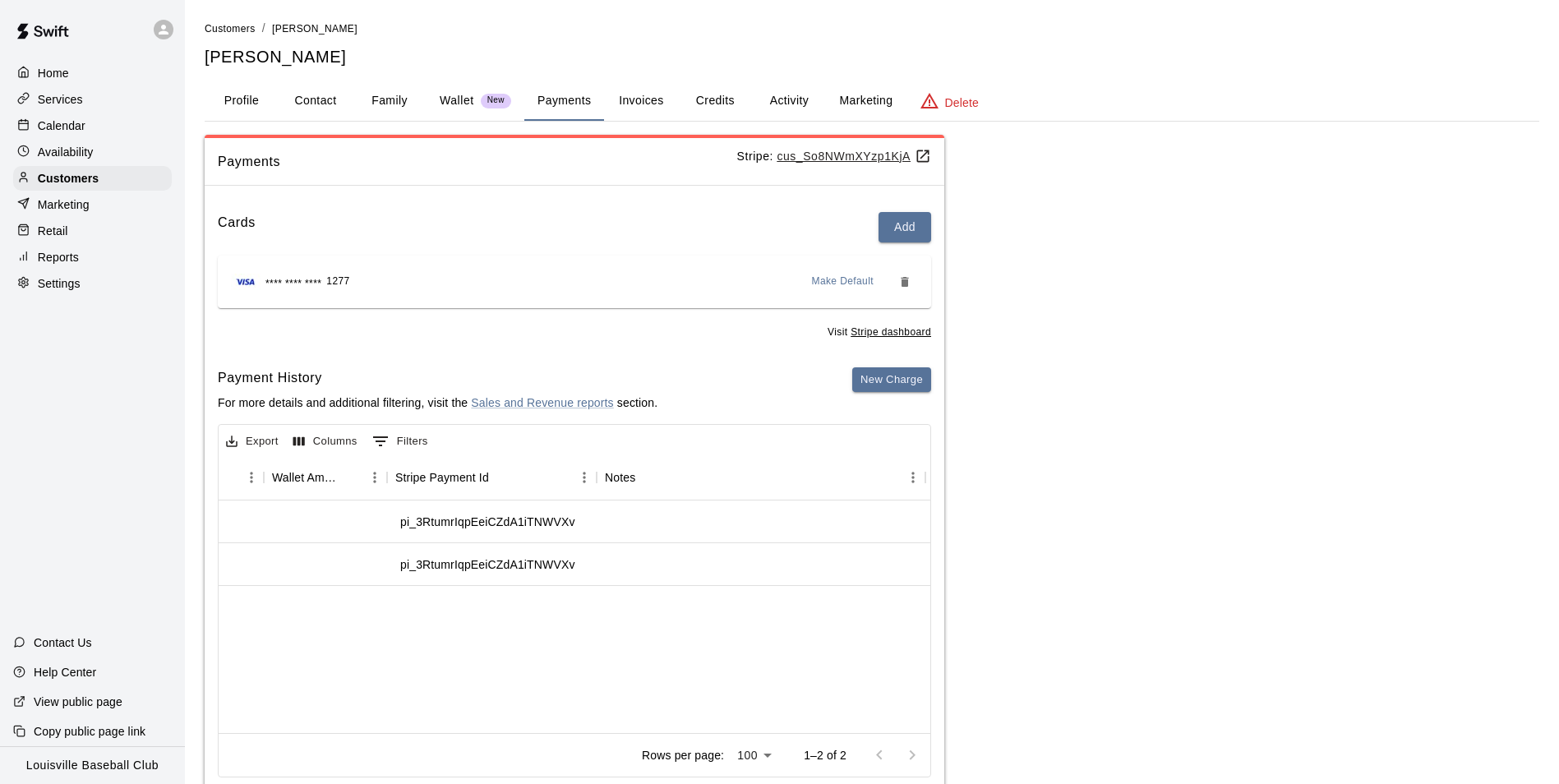
scroll to position [0, 1524]
click at [788, 97] on button "Activity" at bounding box center [789, 102] width 74 height 40
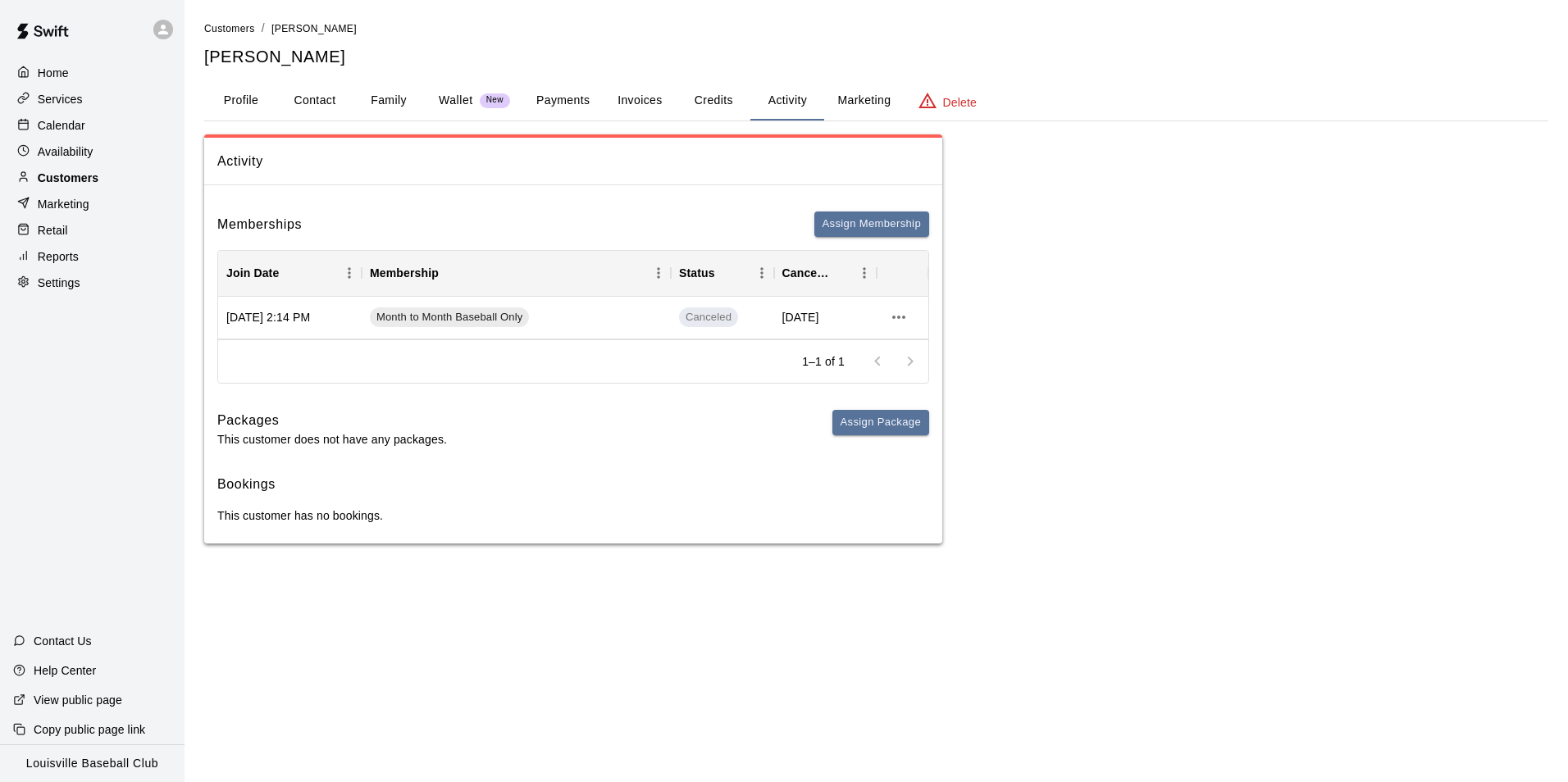
click at [67, 175] on p "Customers" at bounding box center [68, 178] width 61 height 16
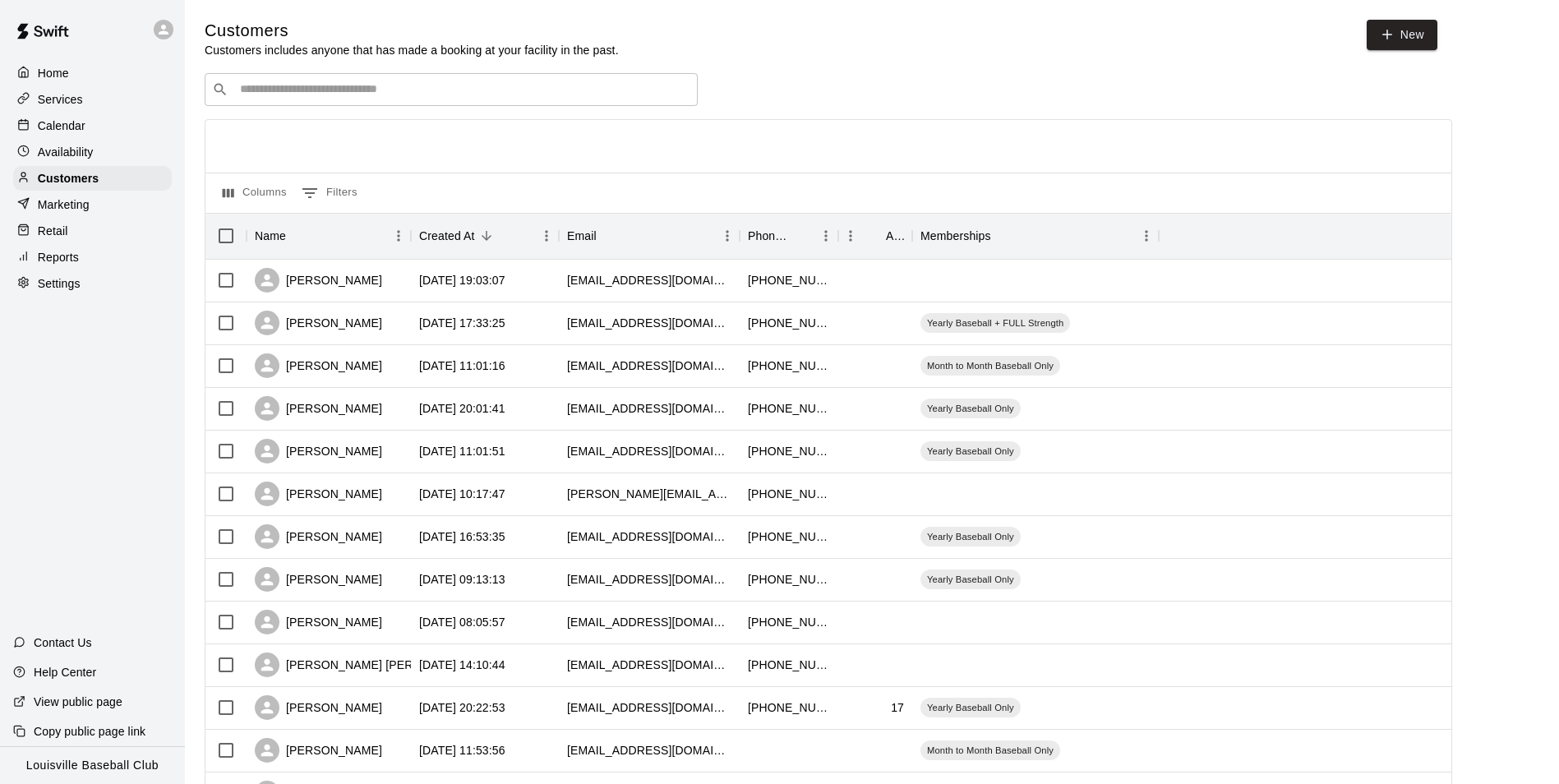
click at [270, 90] on input "Search customers by name or email" at bounding box center [463, 90] width 456 height 17
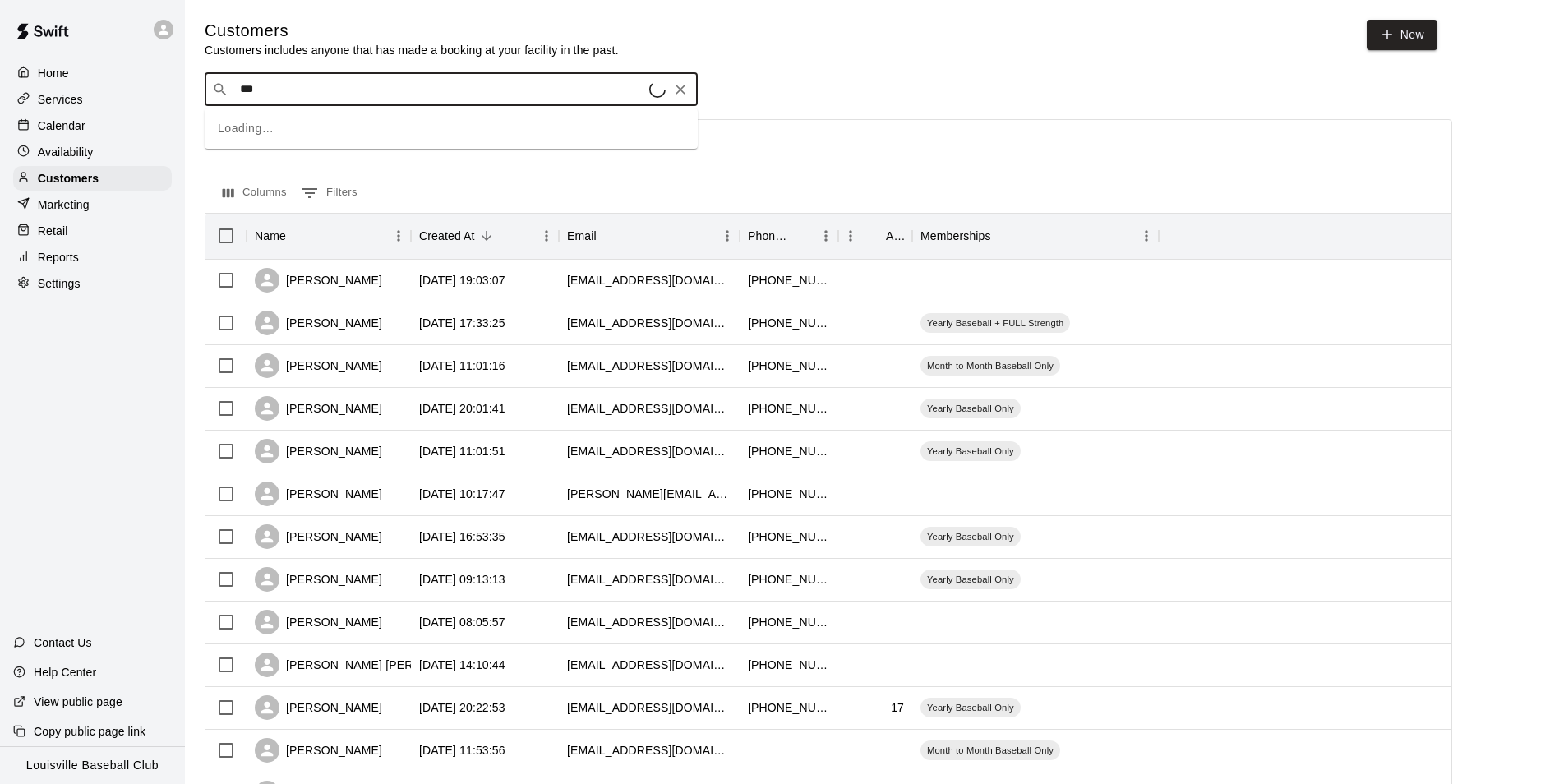
type input "****"
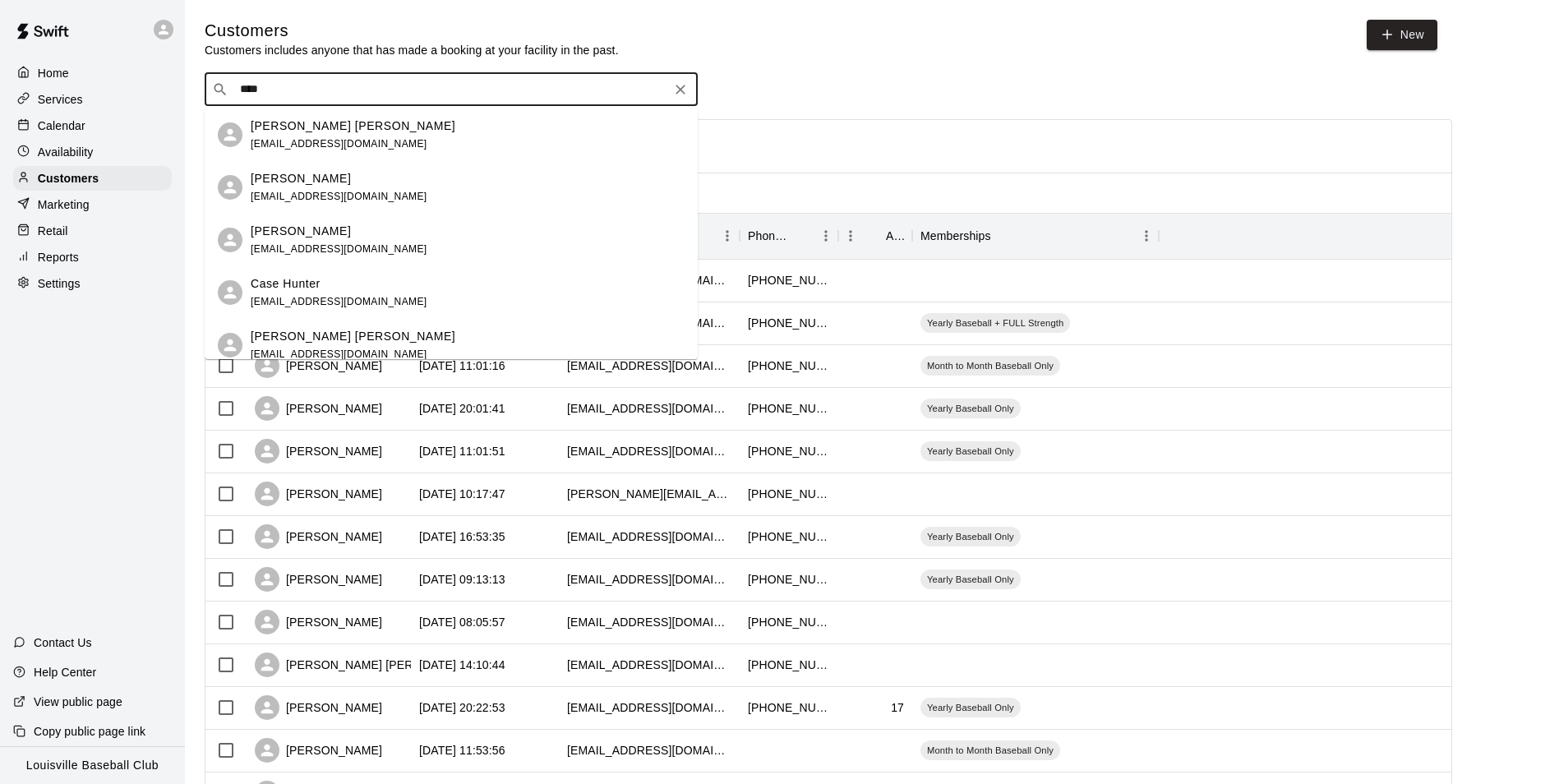
click at [305, 144] on span "easonwoodrum2599@gmail.com" at bounding box center [339, 144] width 177 height 12
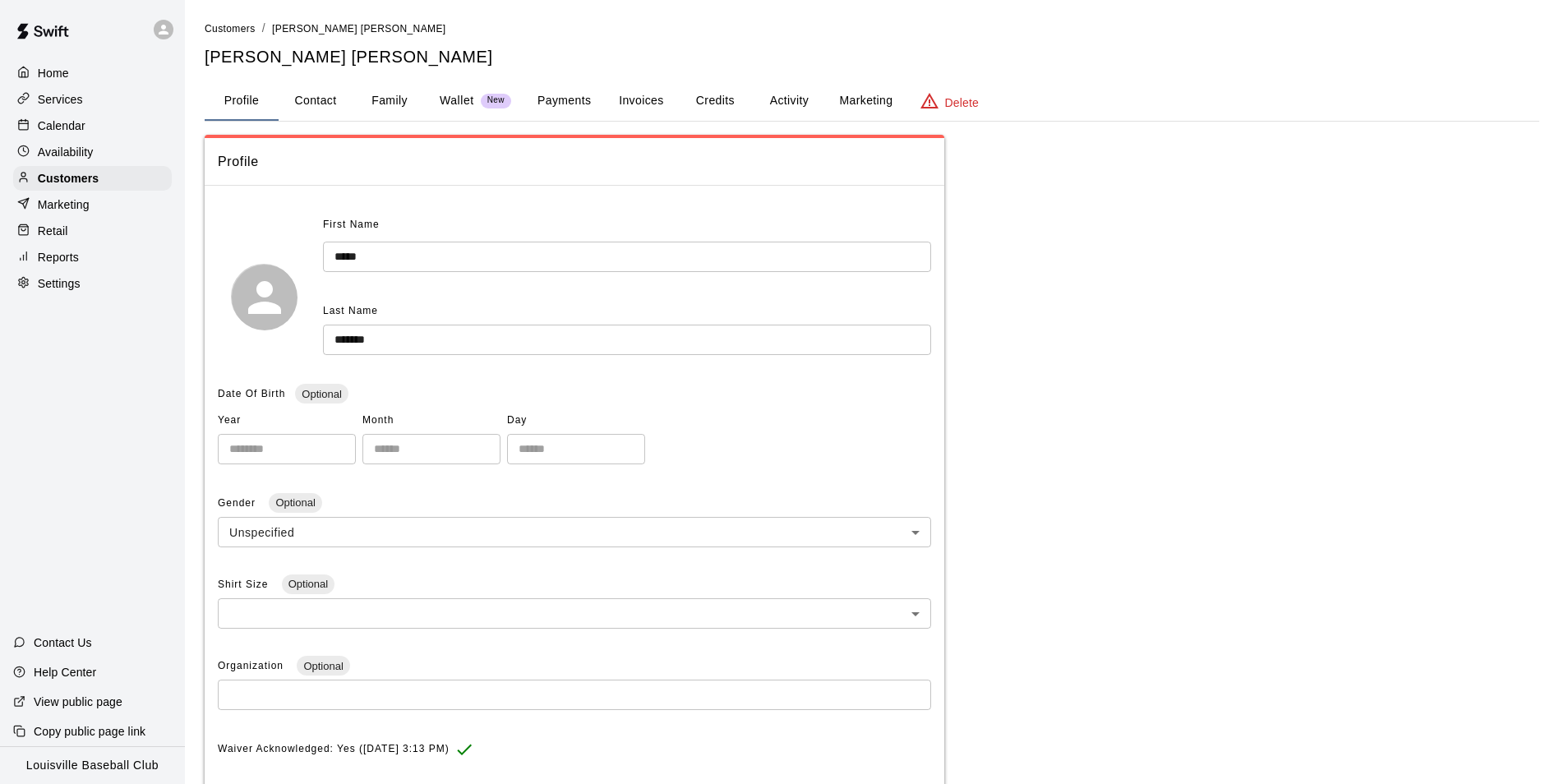
click at [572, 59] on h5 "Eason Woodrum" at bounding box center [872, 57] width 1335 height 22
click at [647, 86] on button "Invoices" at bounding box center [641, 102] width 74 height 40
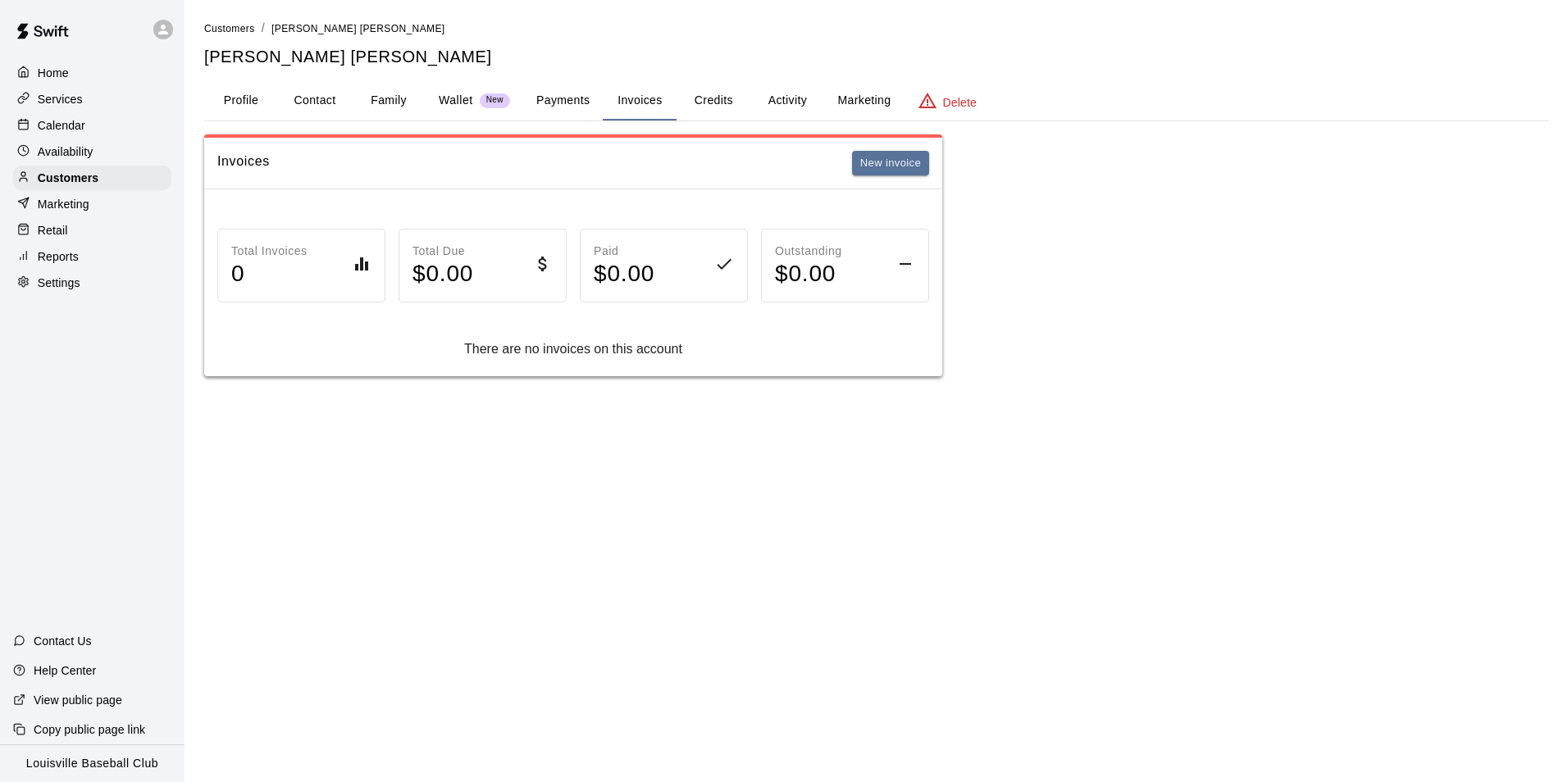
click at [754, 105] on button "Activity" at bounding box center [787, 101] width 74 height 40
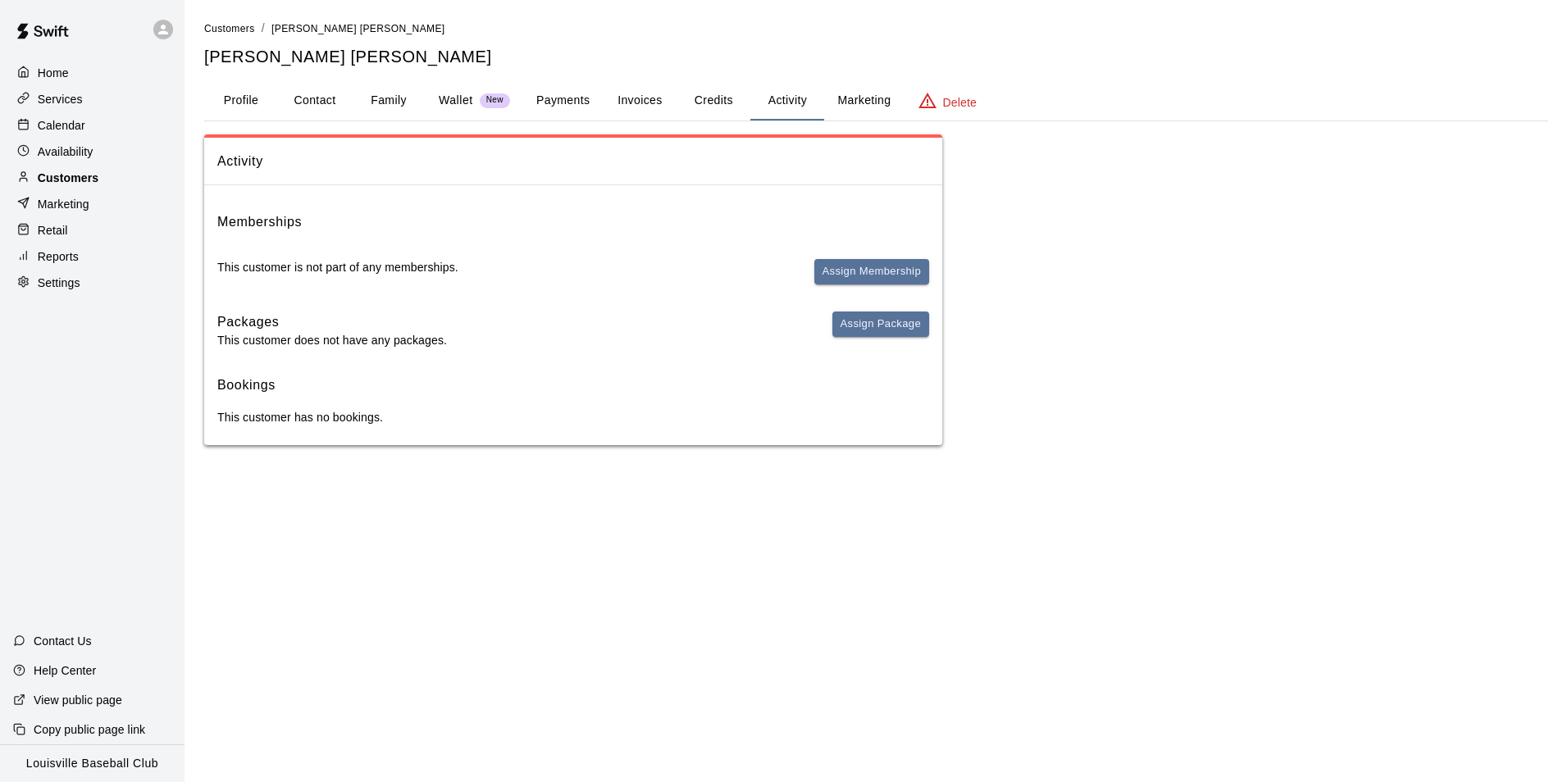
click at [50, 179] on p "Customers" at bounding box center [68, 178] width 61 height 16
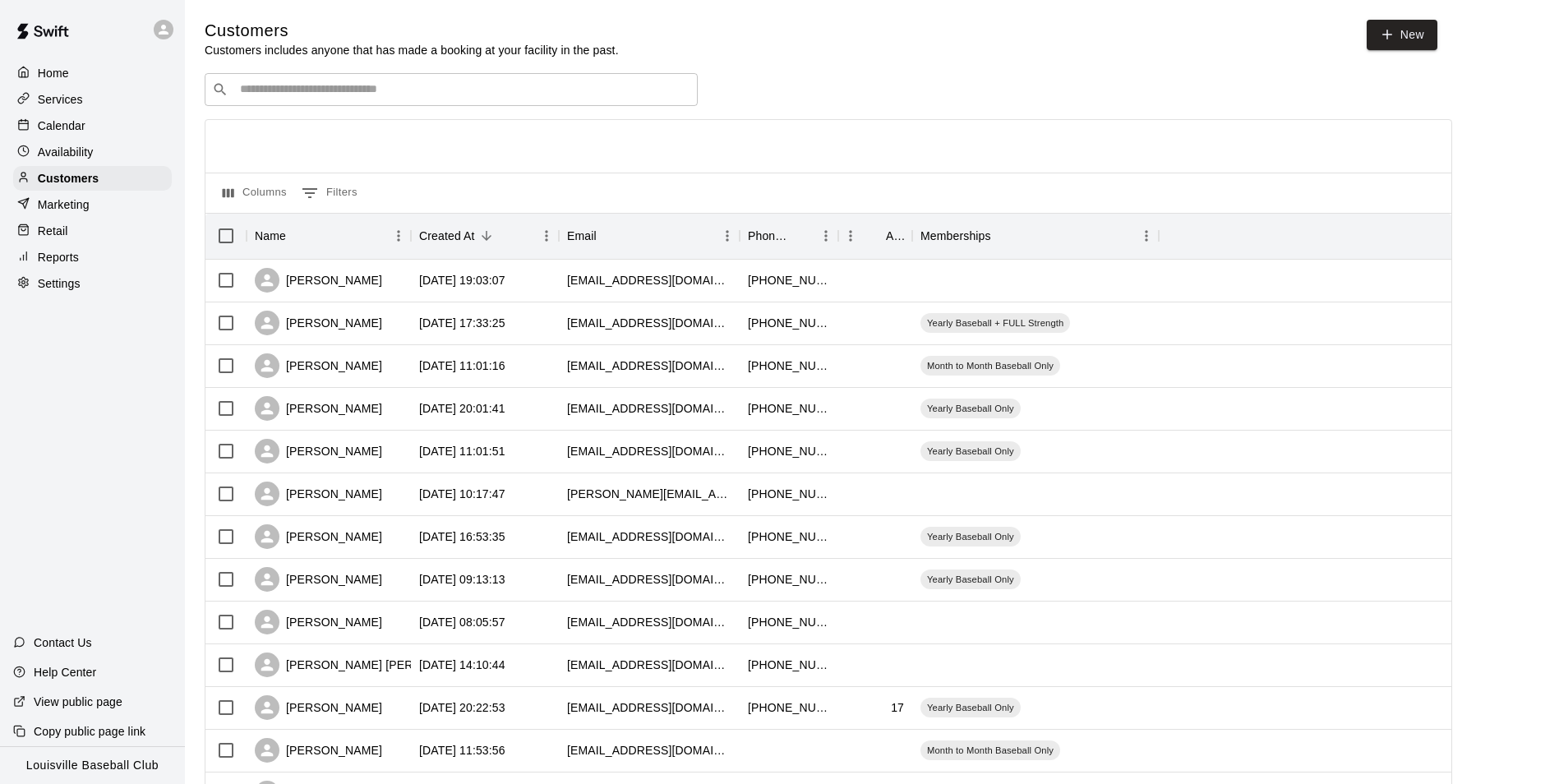
click at [280, 95] on input "Search customers by name or email" at bounding box center [463, 90] width 456 height 17
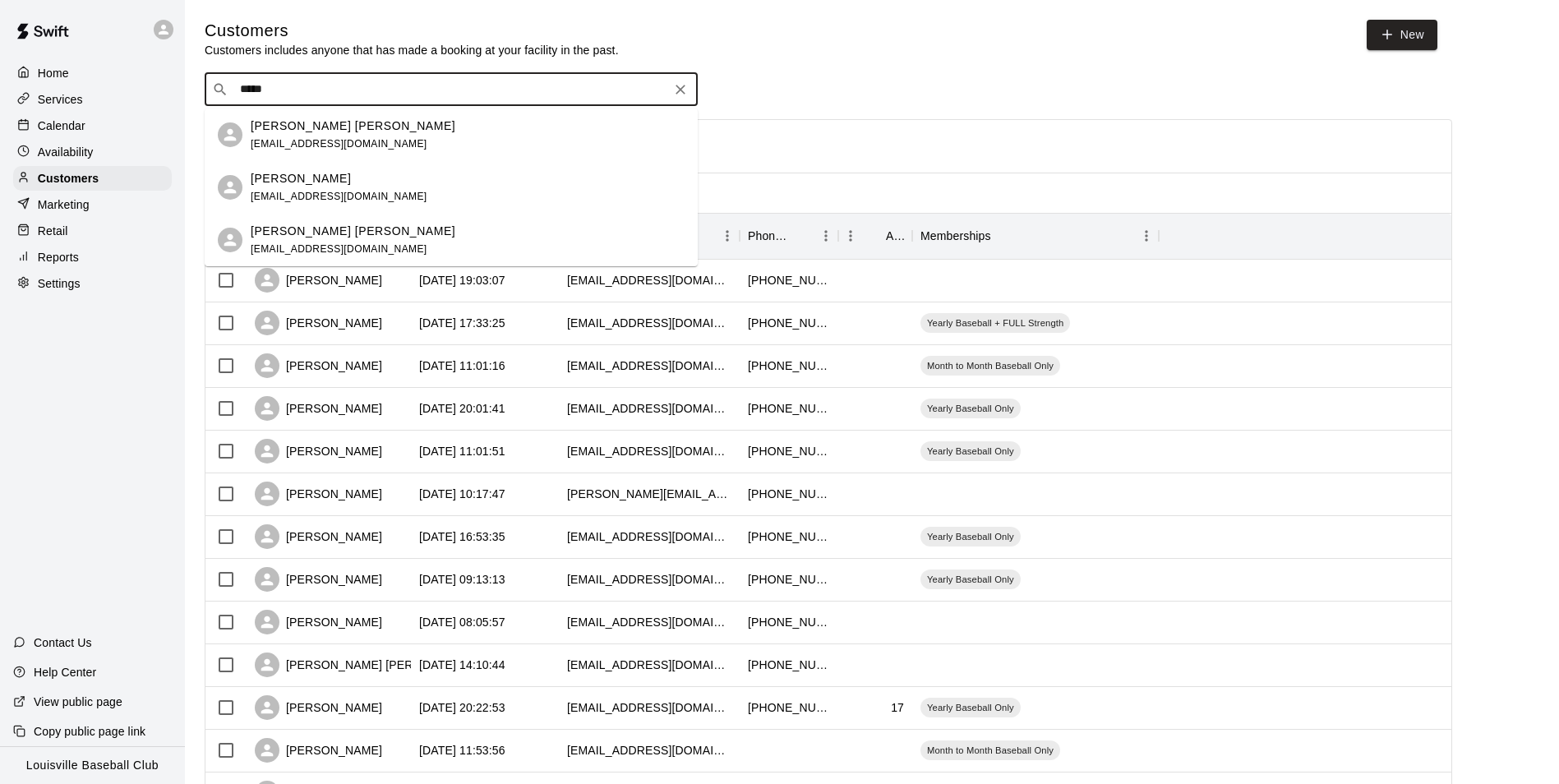
type input "*****"
click at [59, 138] on div "Calendar" at bounding box center [92, 125] width 158 height 25
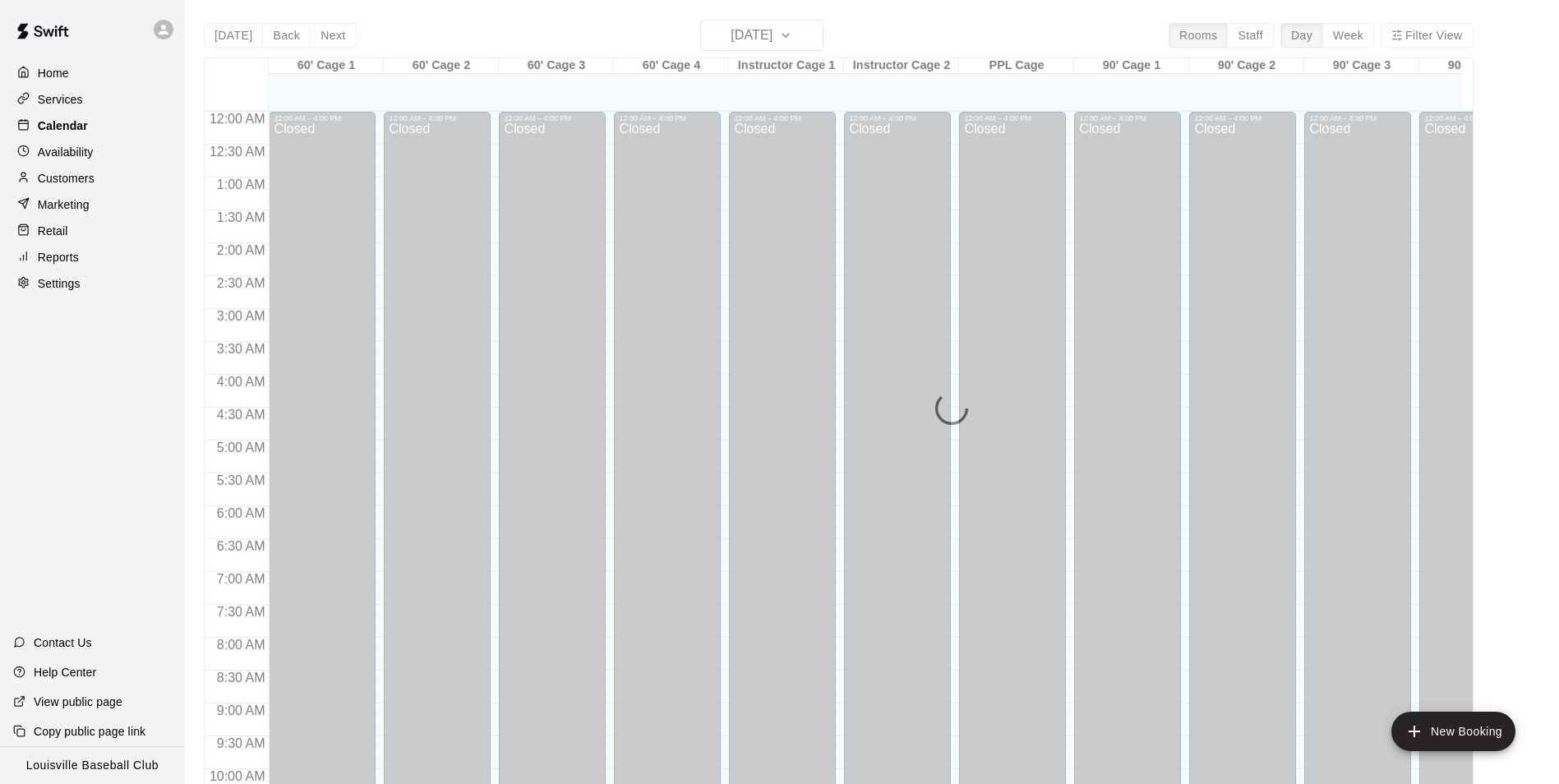
scroll to position [835, 0]
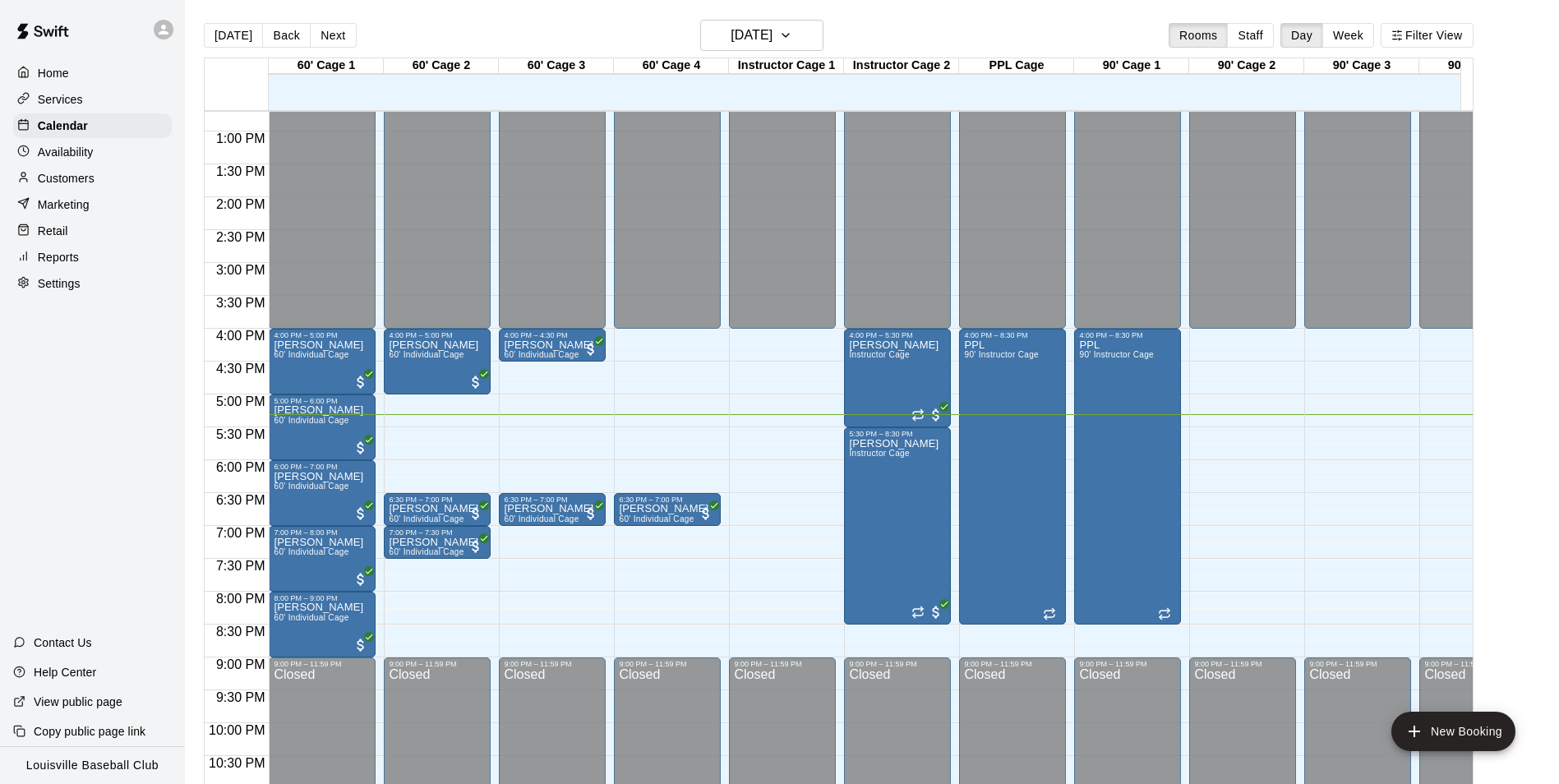
click at [47, 182] on p "Customers" at bounding box center [66, 178] width 57 height 17
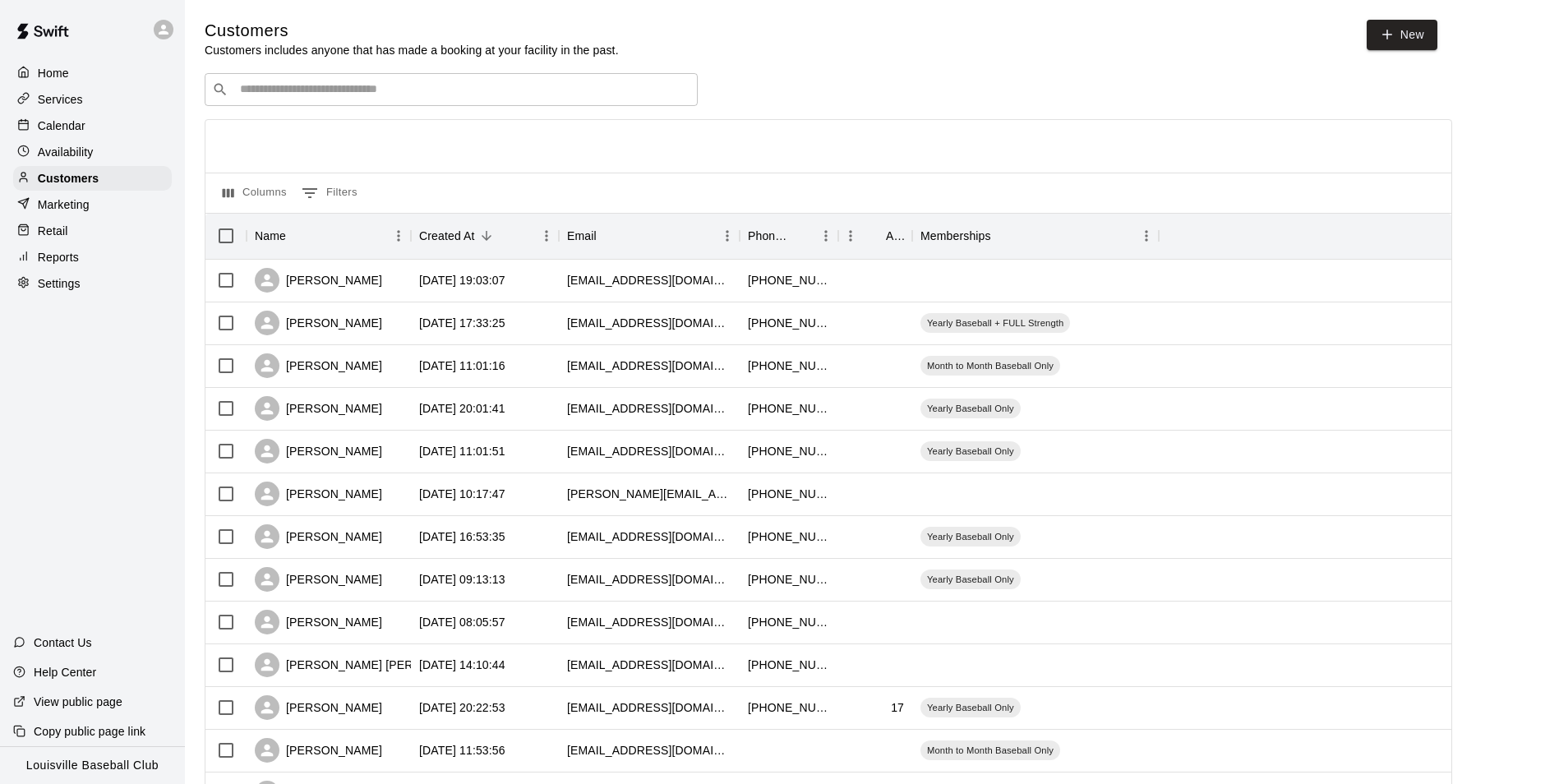
click at [262, 96] on input "Search customers by name or email" at bounding box center [463, 90] width 456 height 17
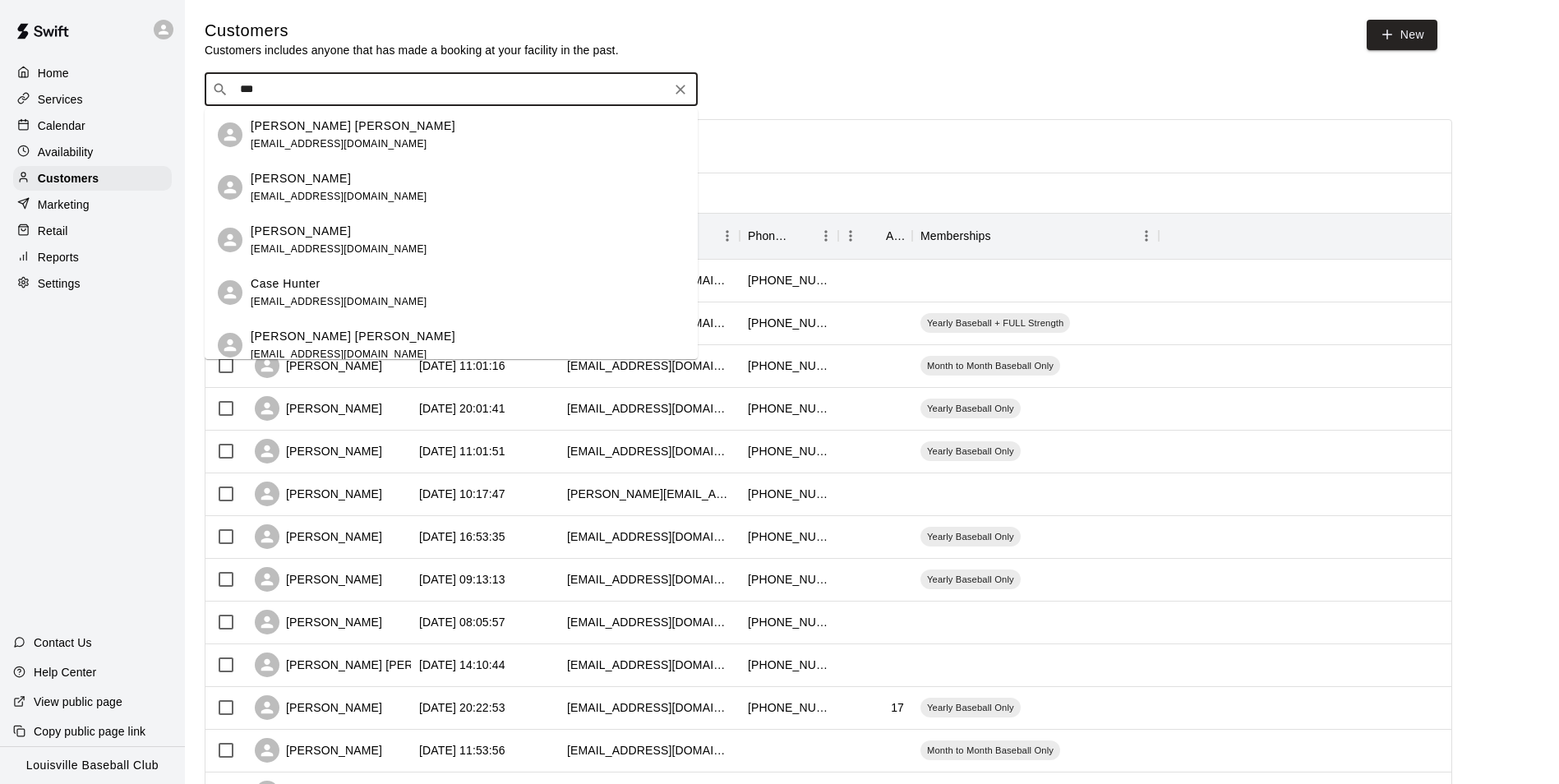
type input "****"
click at [295, 195] on span "glennwoodrum45@gmail.com" at bounding box center [339, 196] width 177 height 12
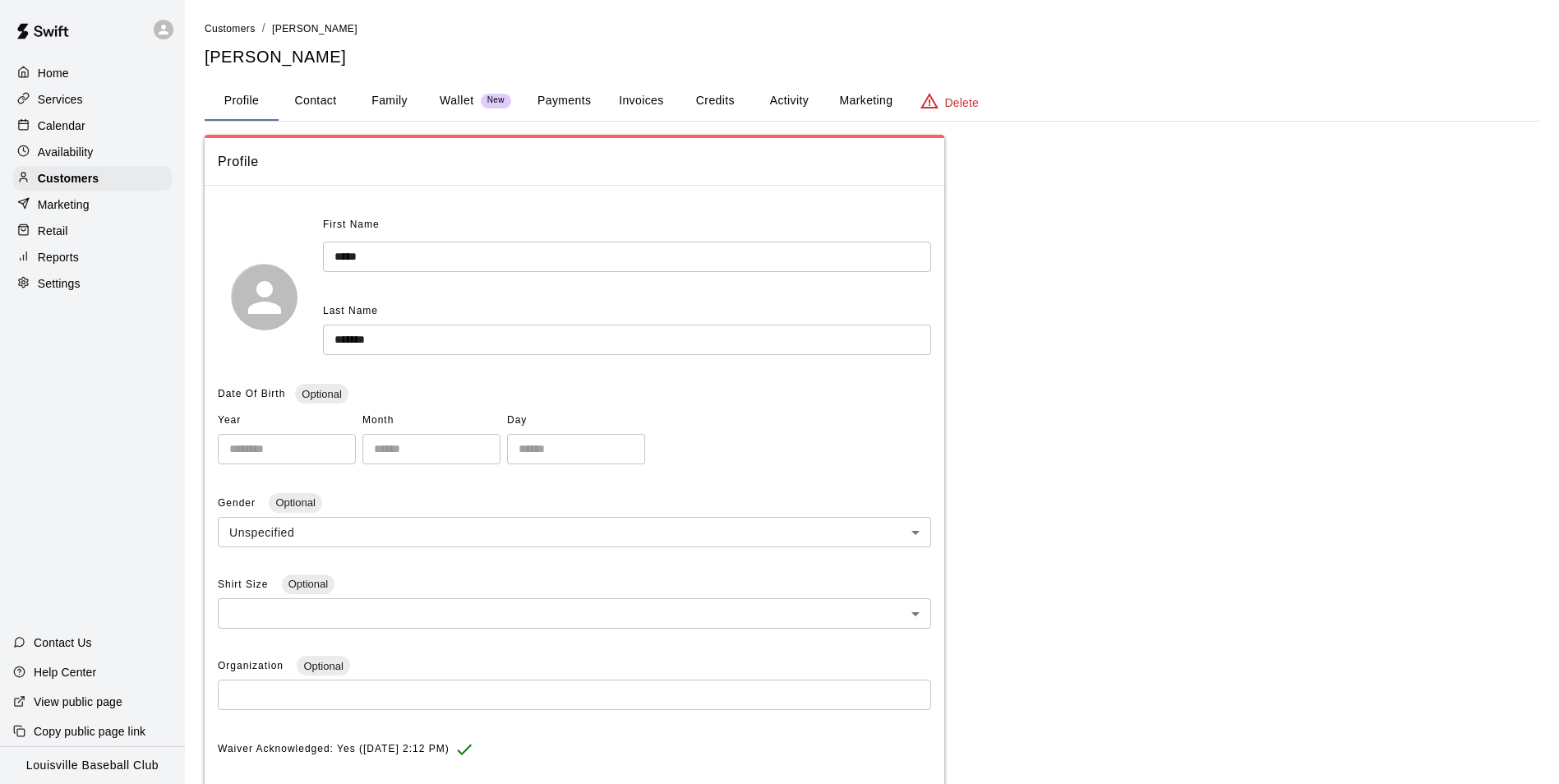
click at [804, 87] on button "Activity" at bounding box center [789, 102] width 74 height 40
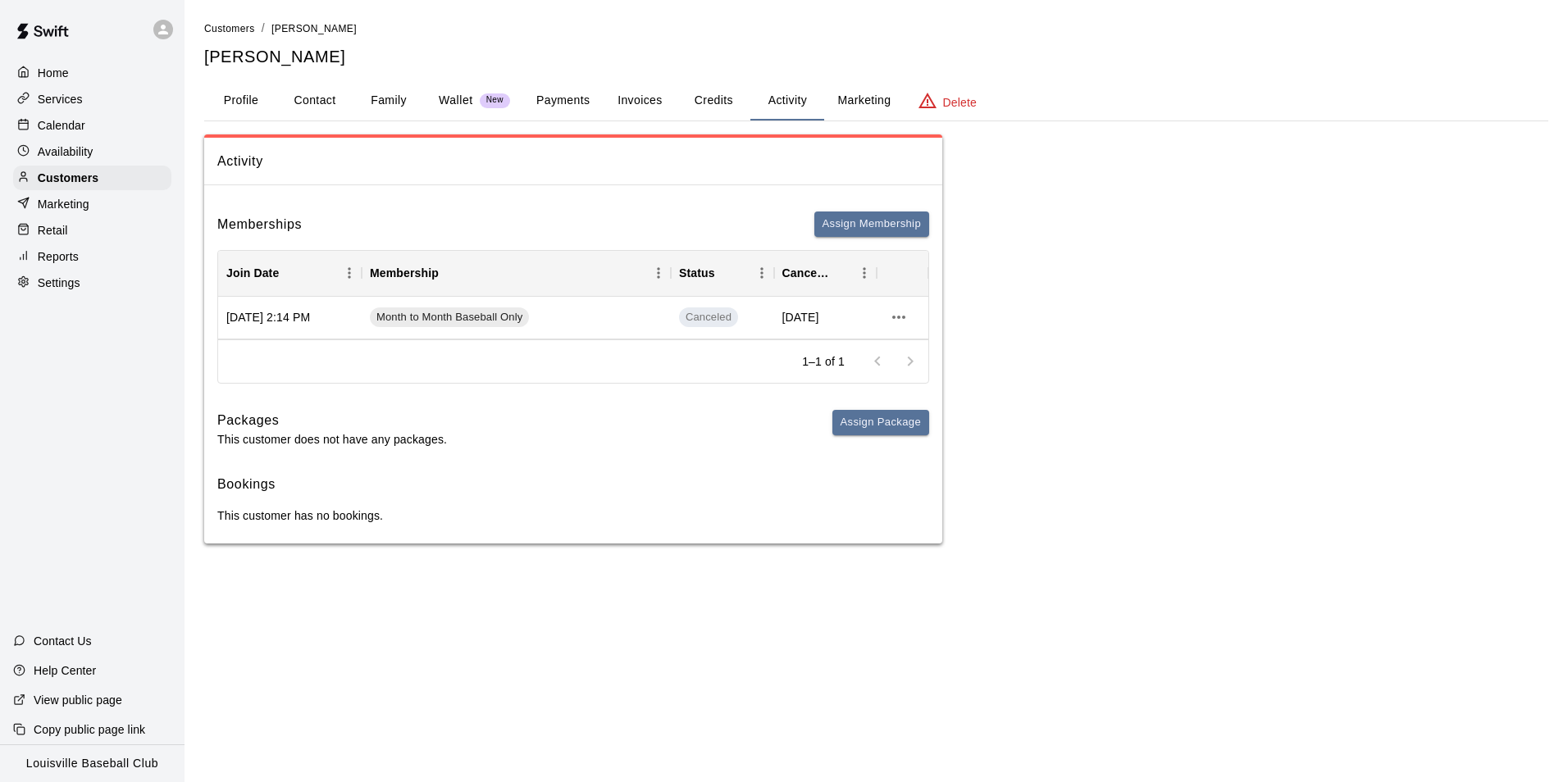
click at [557, 97] on button "Payments" at bounding box center [562, 101] width 80 height 40
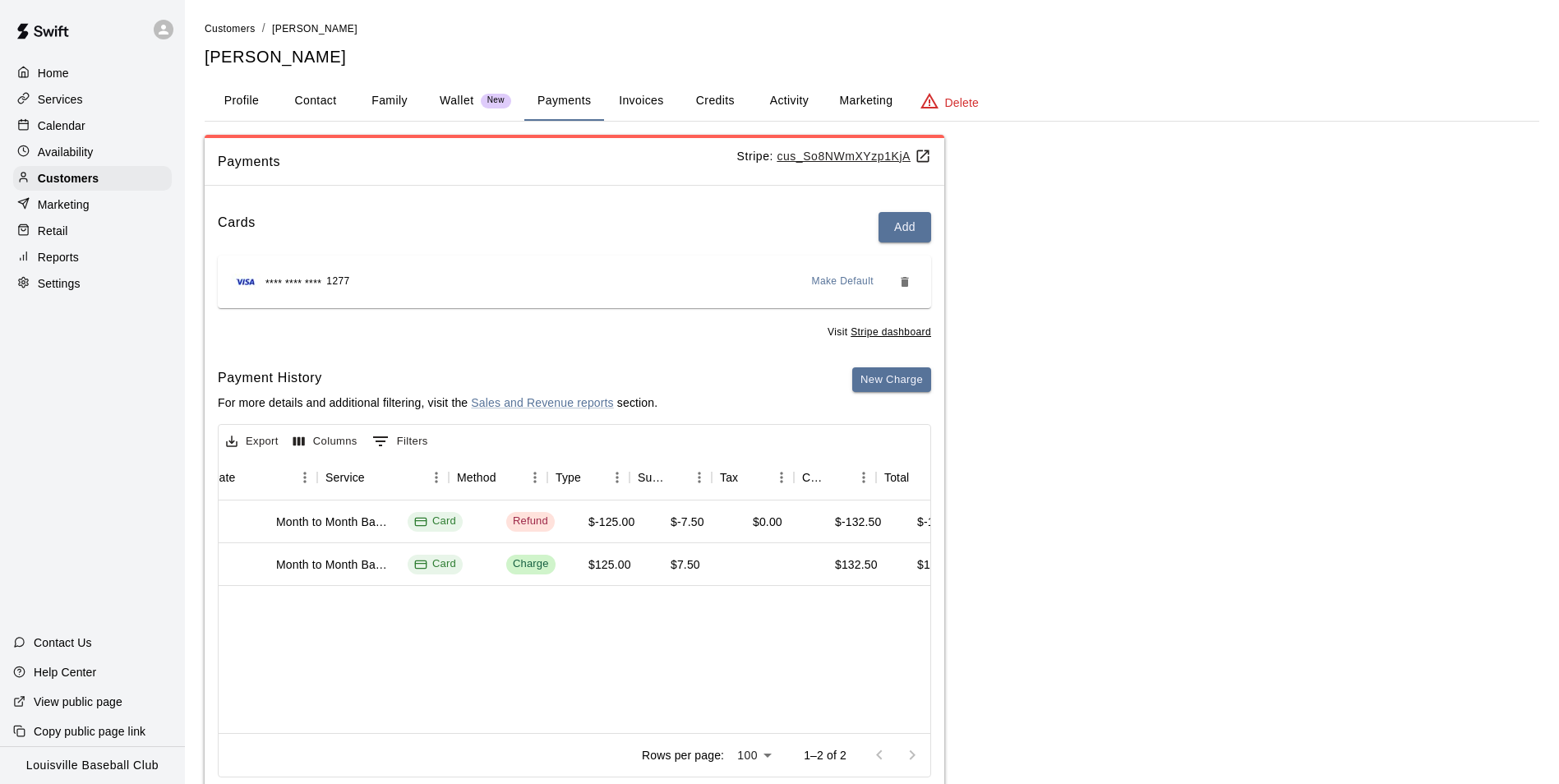
scroll to position [0, 328]
click at [68, 133] on p "Calendar" at bounding box center [62, 125] width 48 height 17
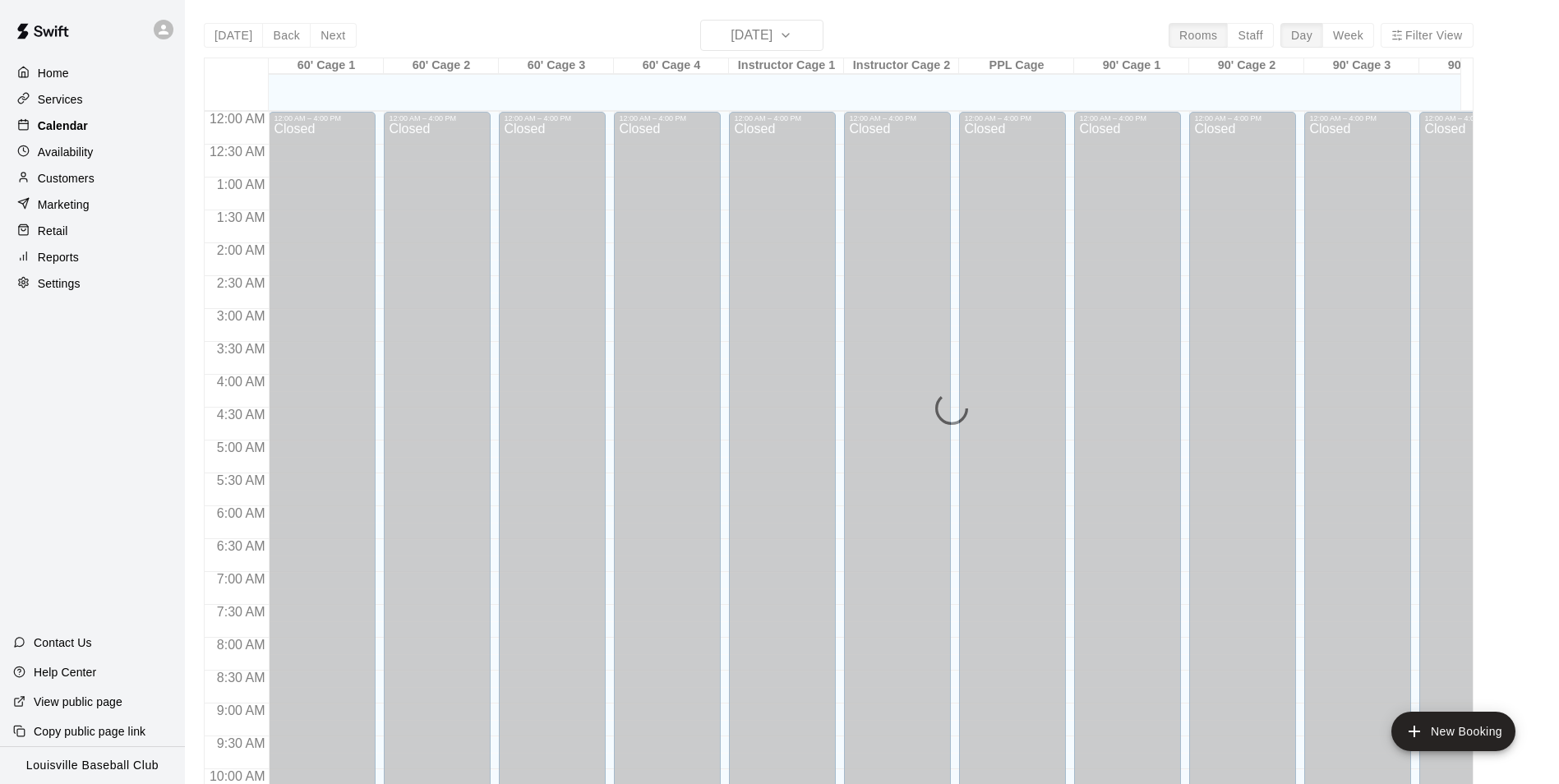
scroll to position [835, 0]
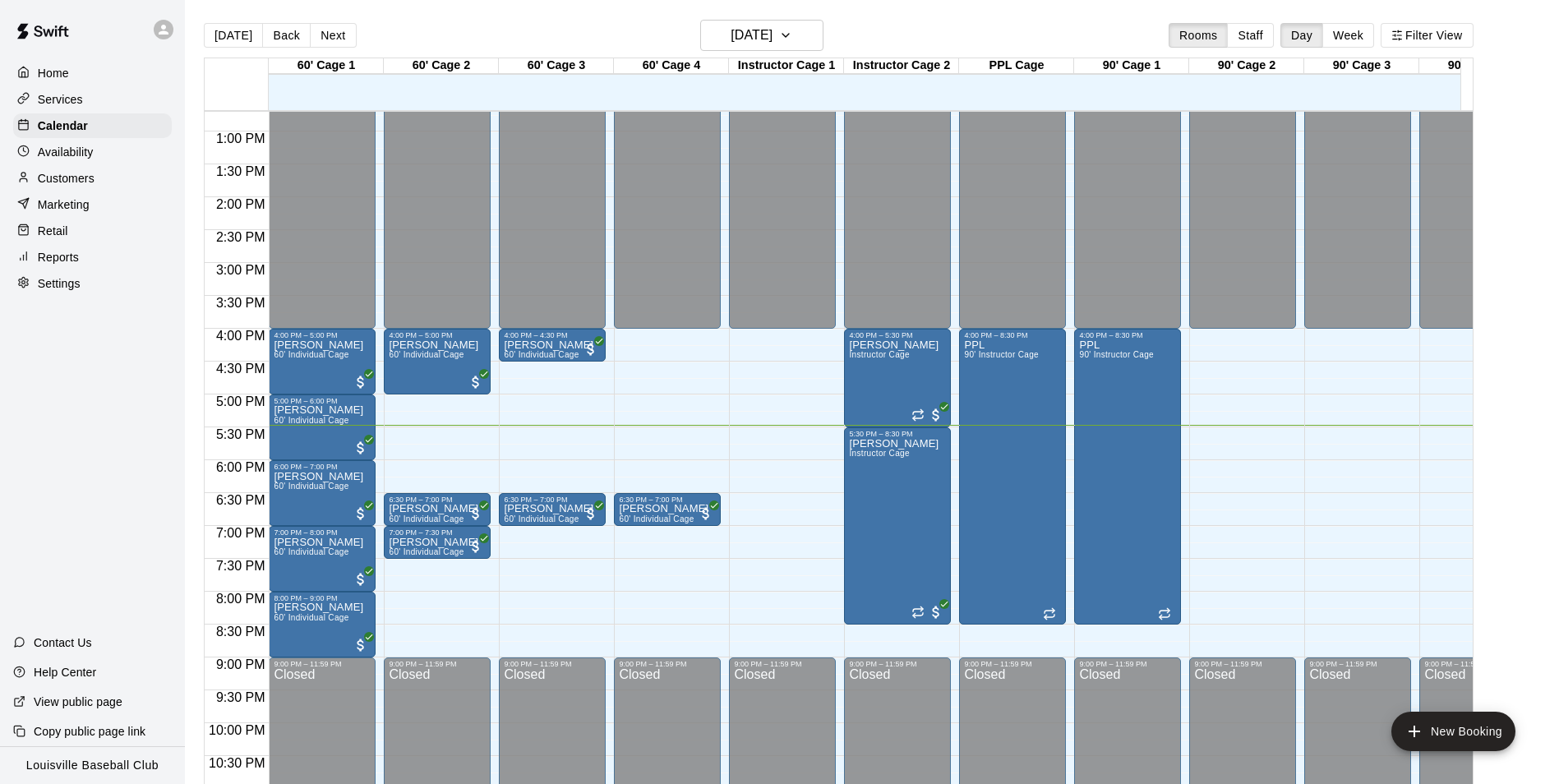
click at [65, 187] on p "Customers" at bounding box center [66, 178] width 57 height 17
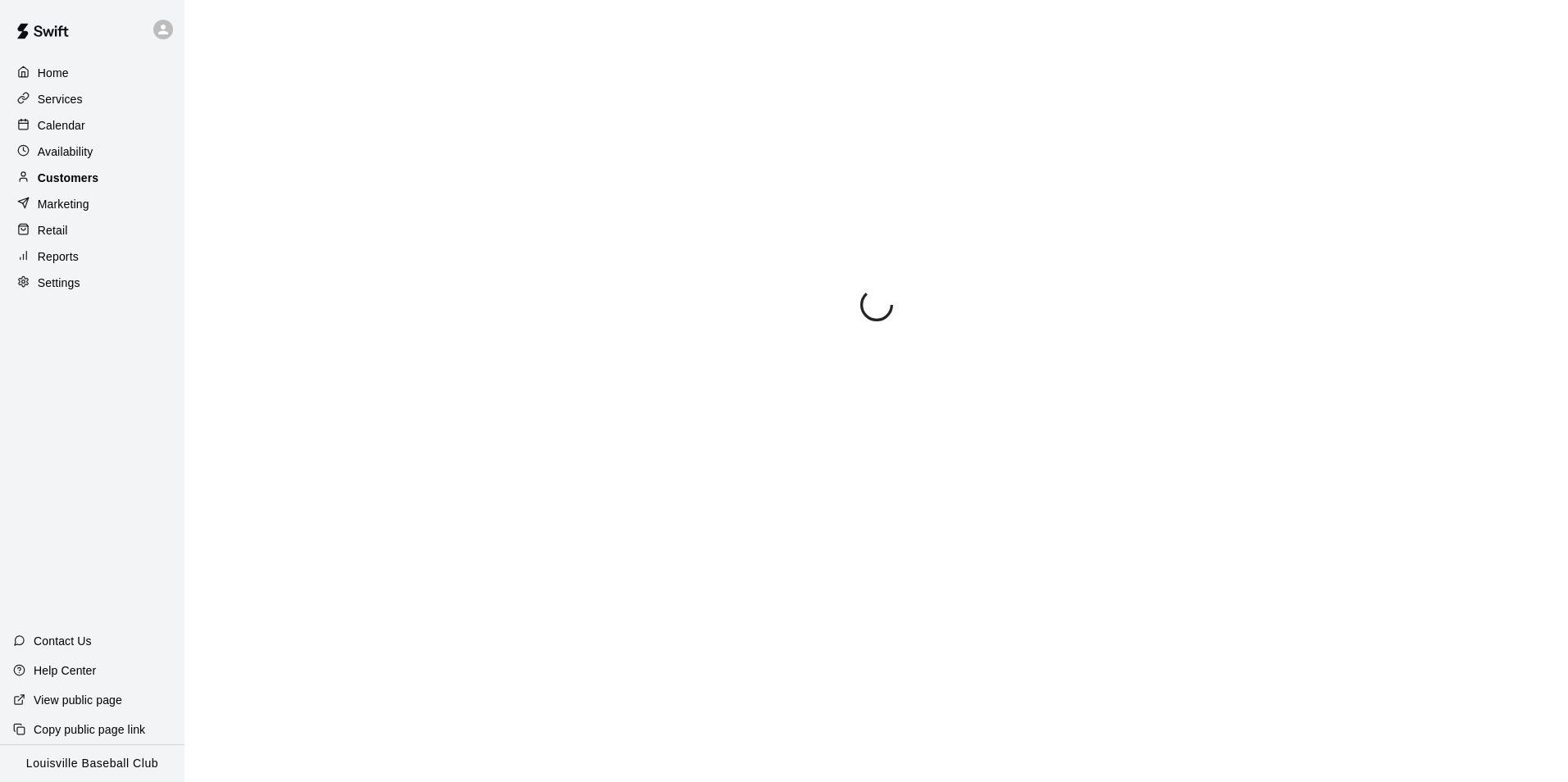
click at [72, 186] on p "Customers" at bounding box center [68, 178] width 61 height 16
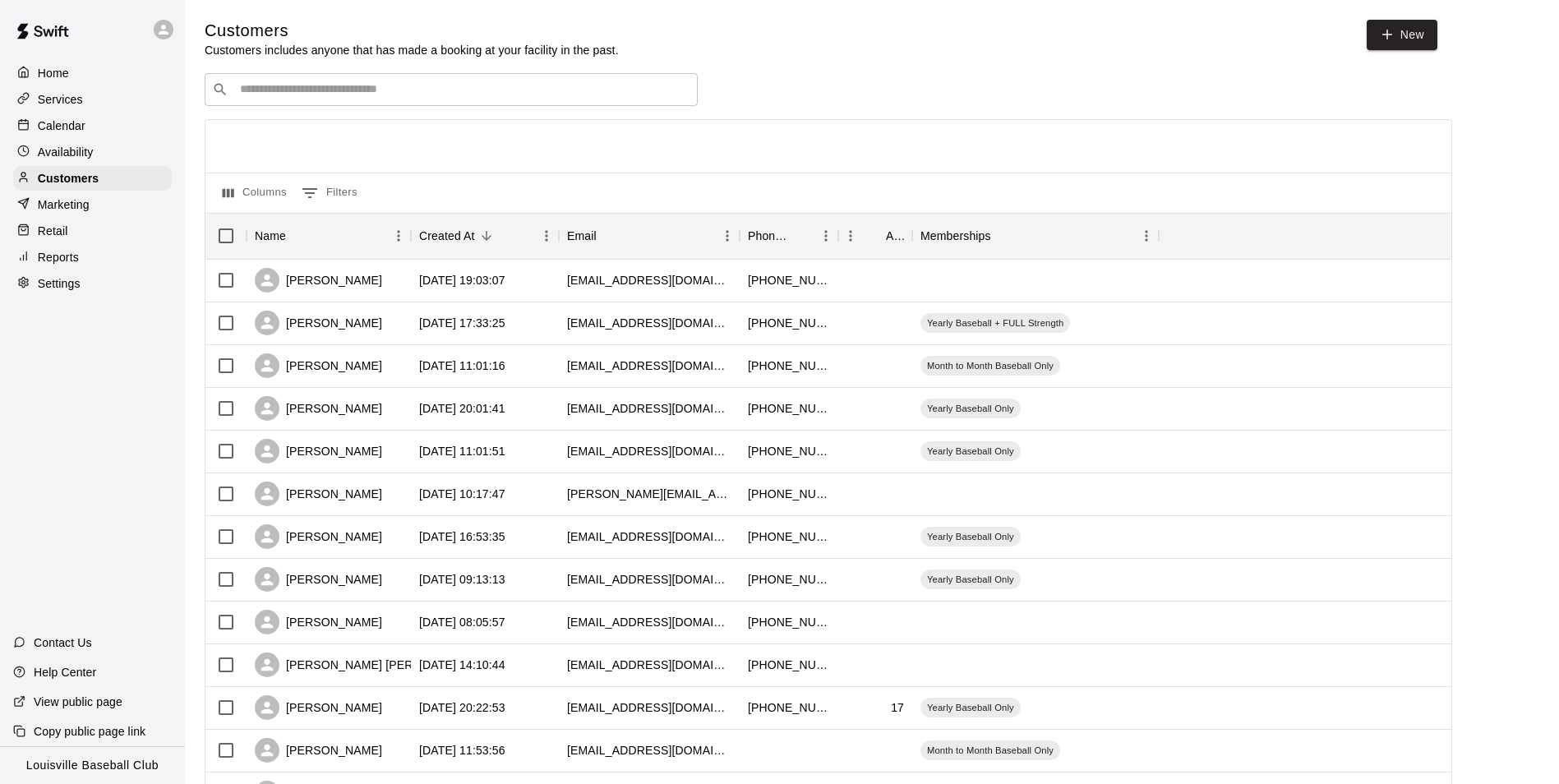
click at [470, 96] on input "Search customers by name or email" at bounding box center [463, 90] width 456 height 17
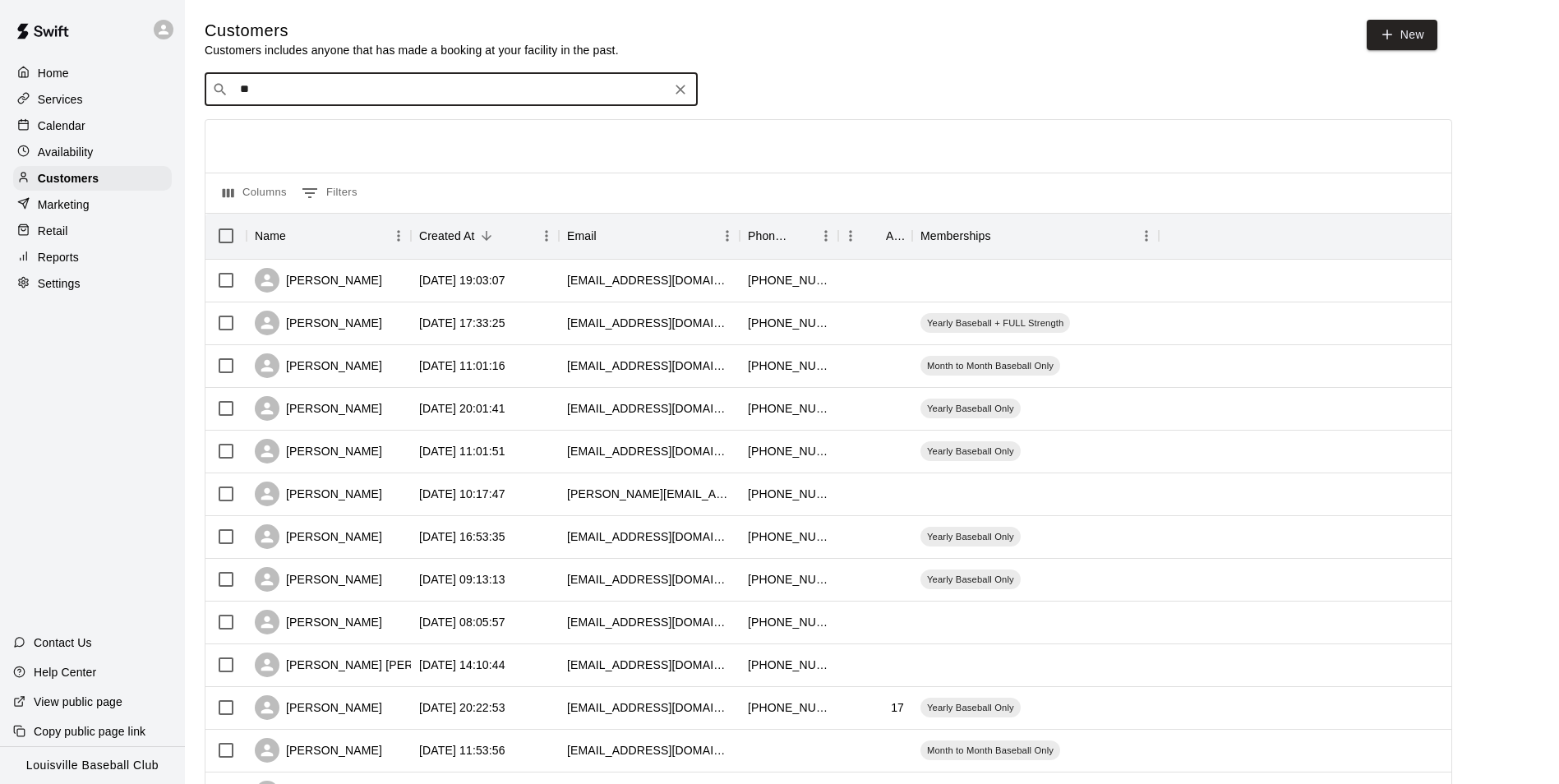
type input "***"
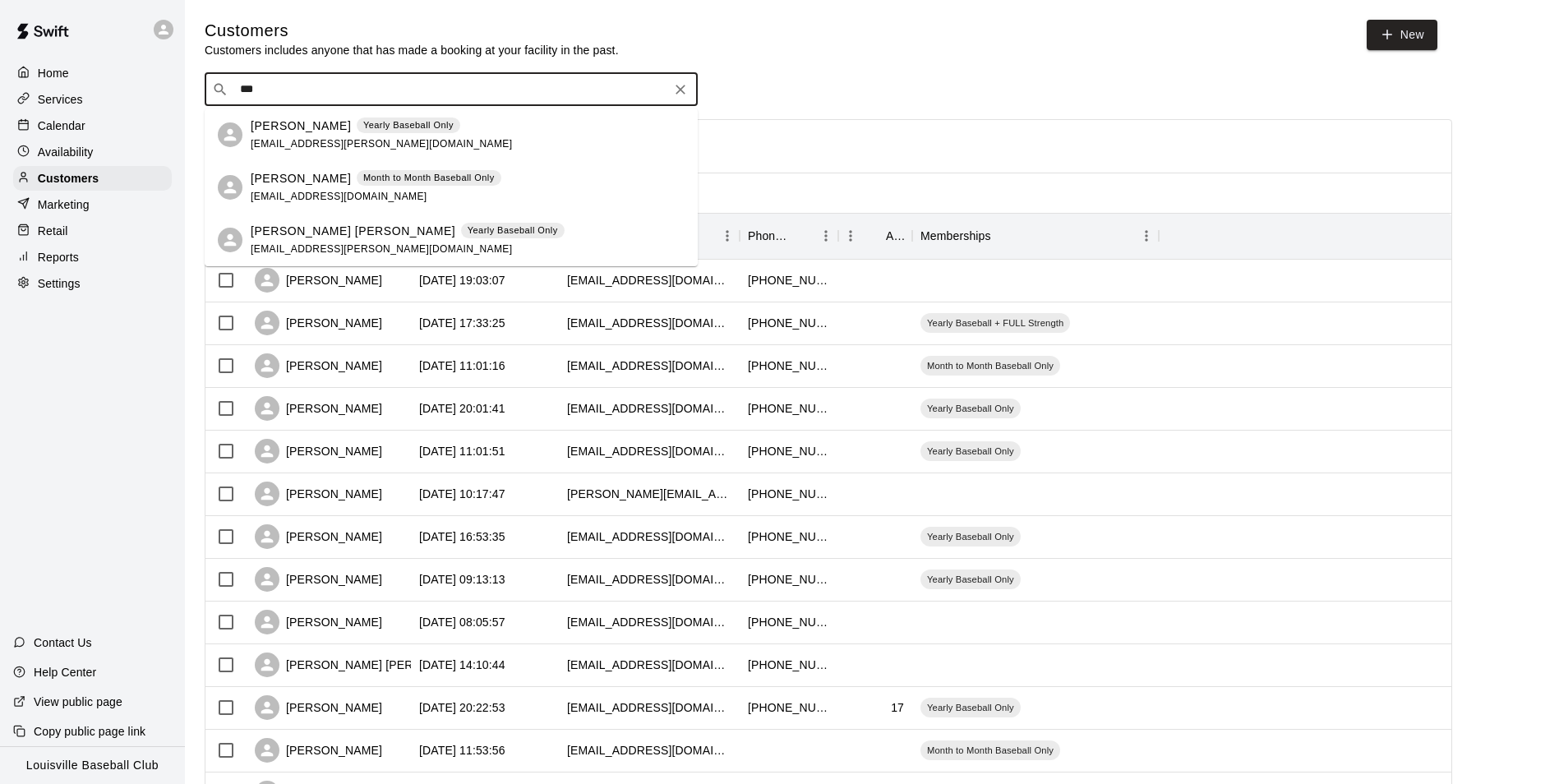
click at [397, 186] on div "Month to Month Baseball Only" at bounding box center [428, 178] width 144 height 17
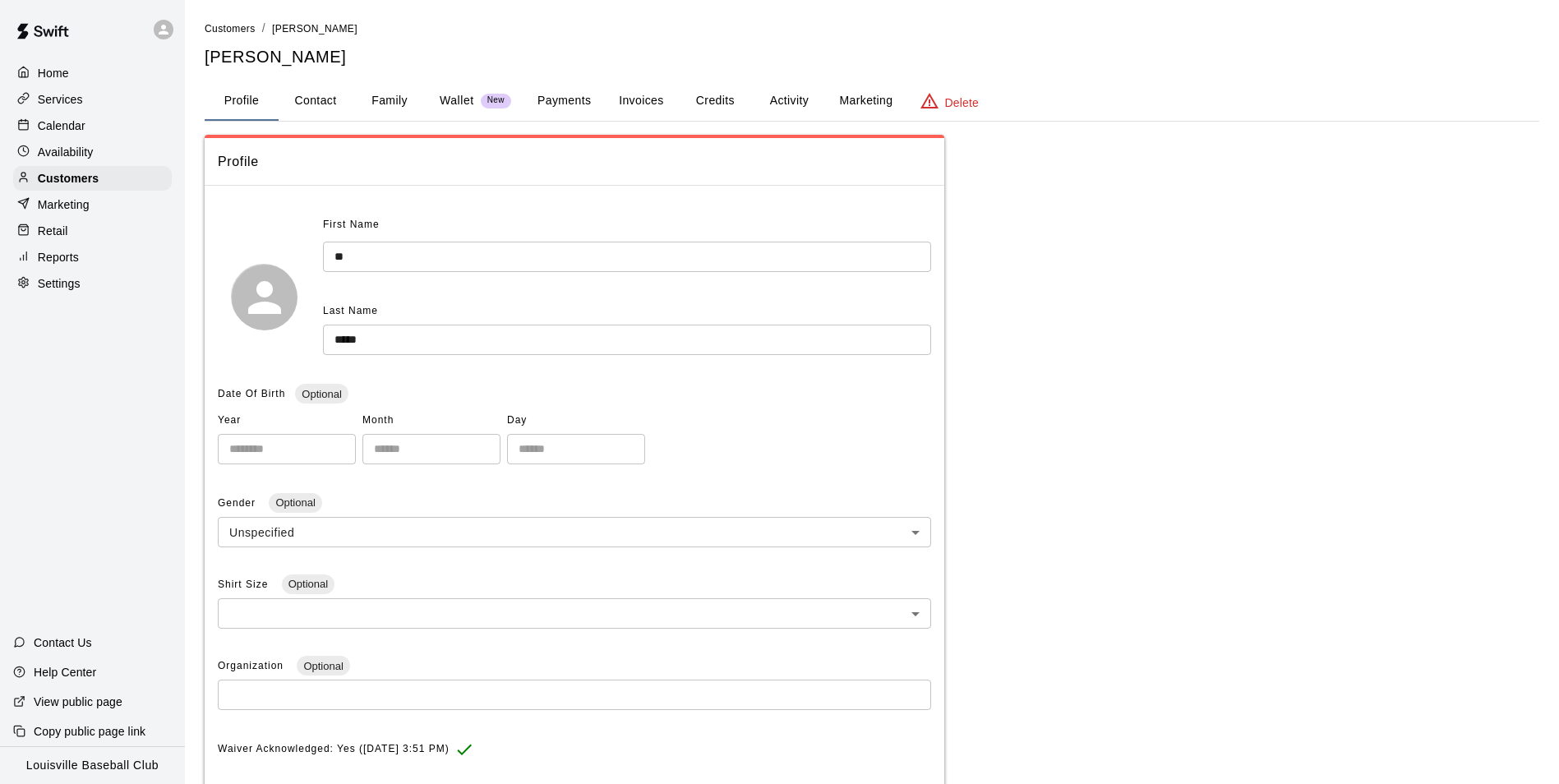
click at [805, 101] on button "Activity" at bounding box center [789, 102] width 74 height 40
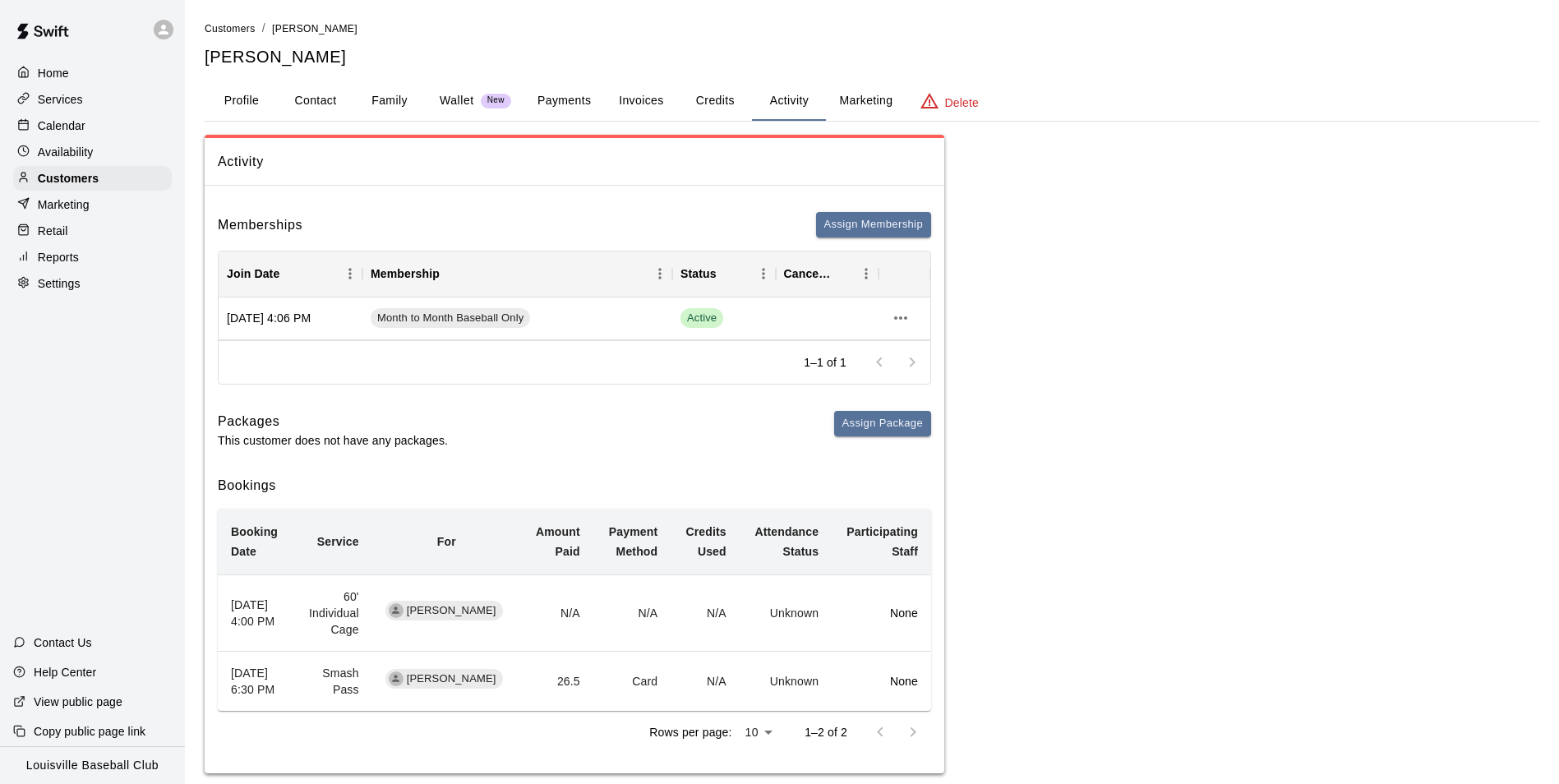
scroll to position [22, 0]
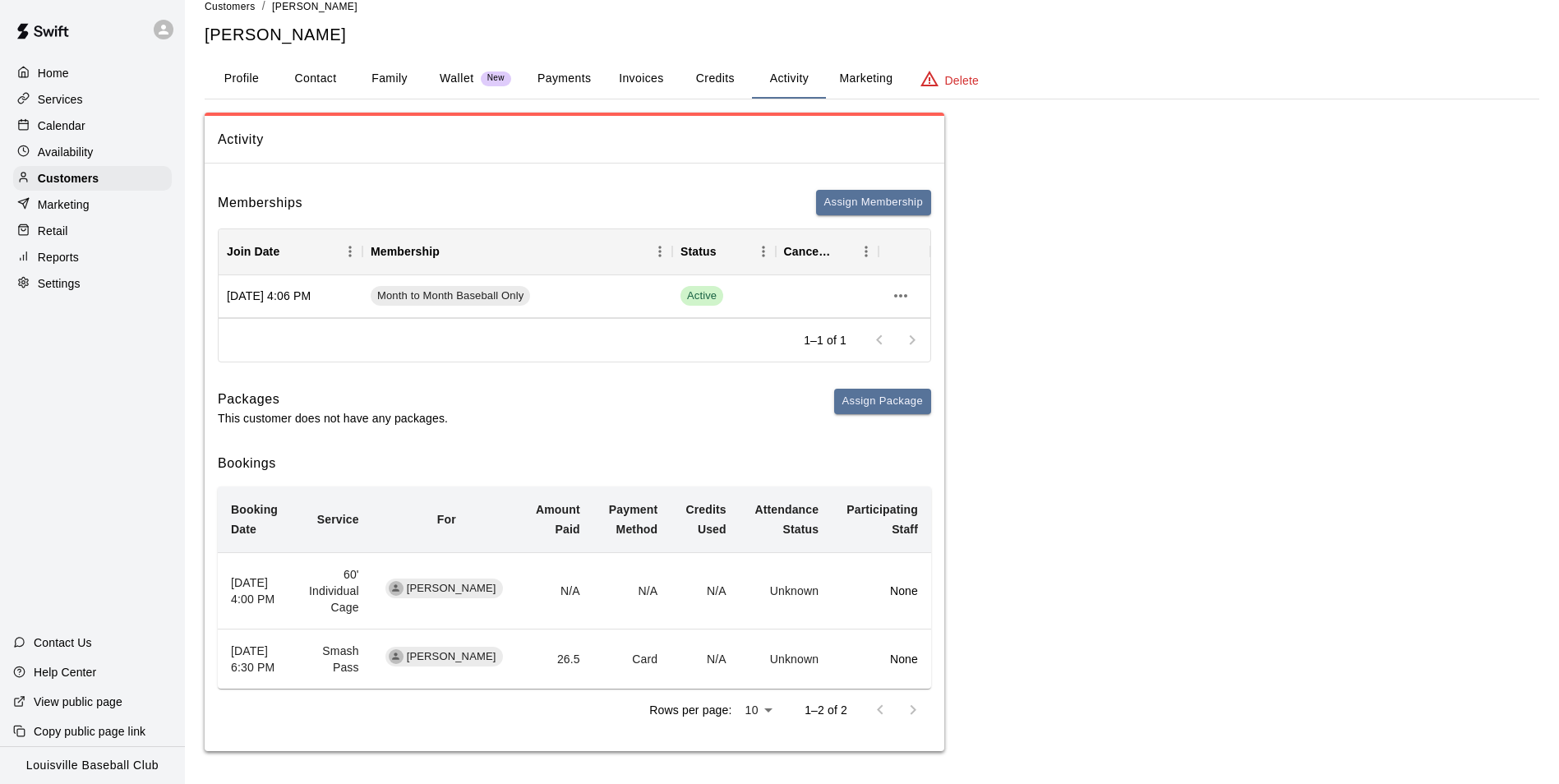
click at [577, 79] on button "Payments" at bounding box center [564, 79] width 80 height 40
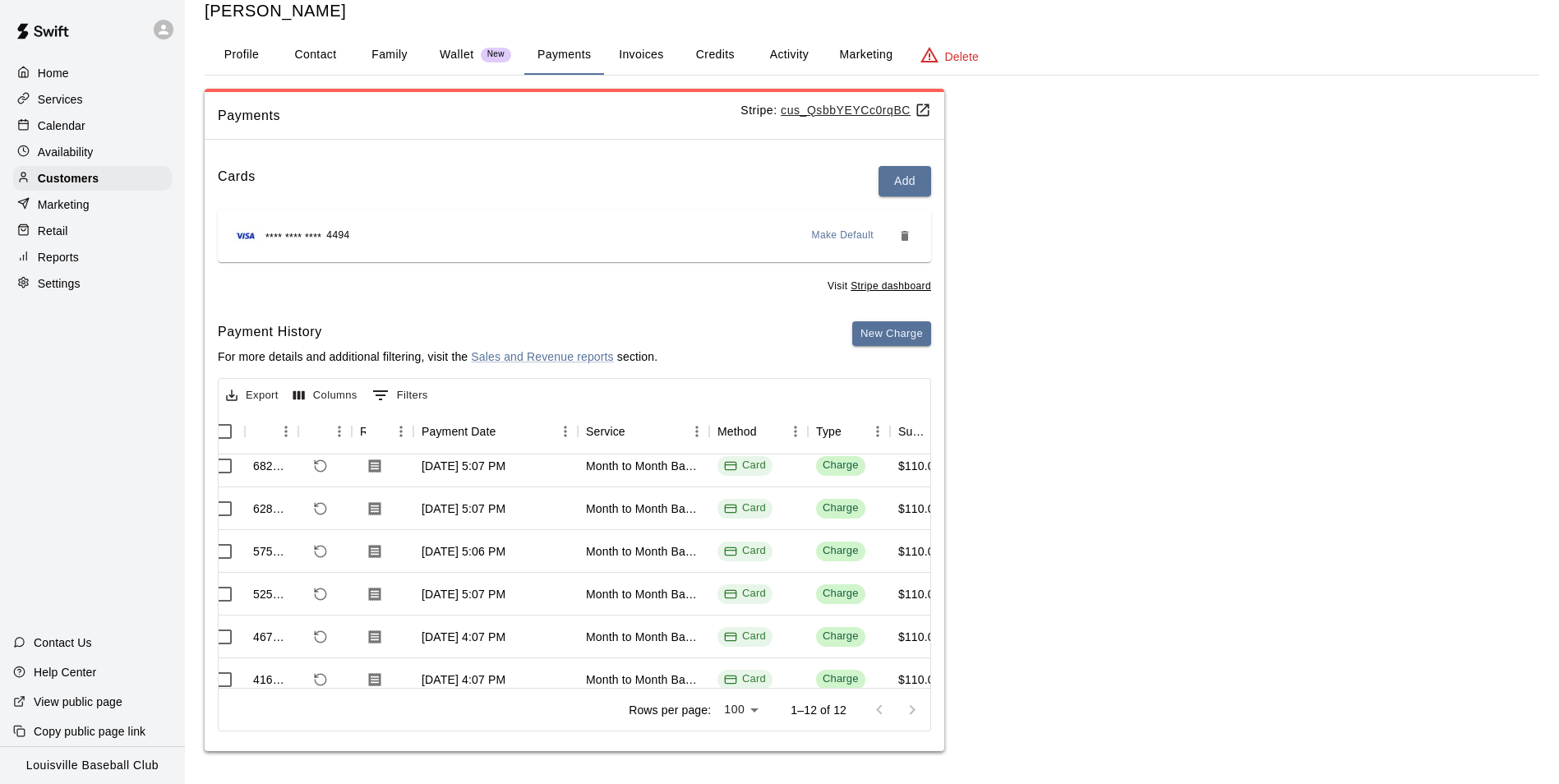
scroll to position [0, 15]
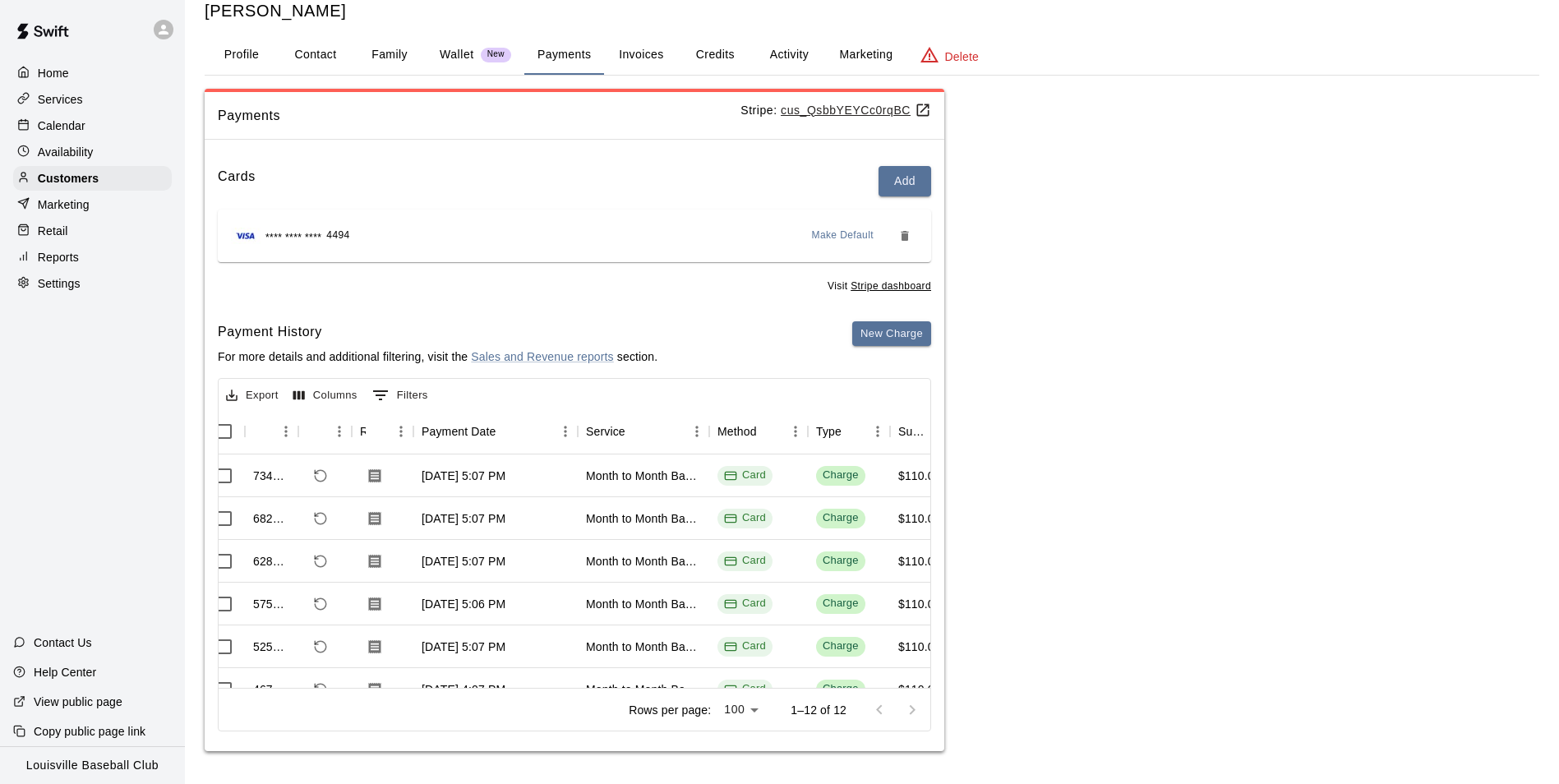
click at [774, 68] on button "Activity" at bounding box center [789, 55] width 74 height 40
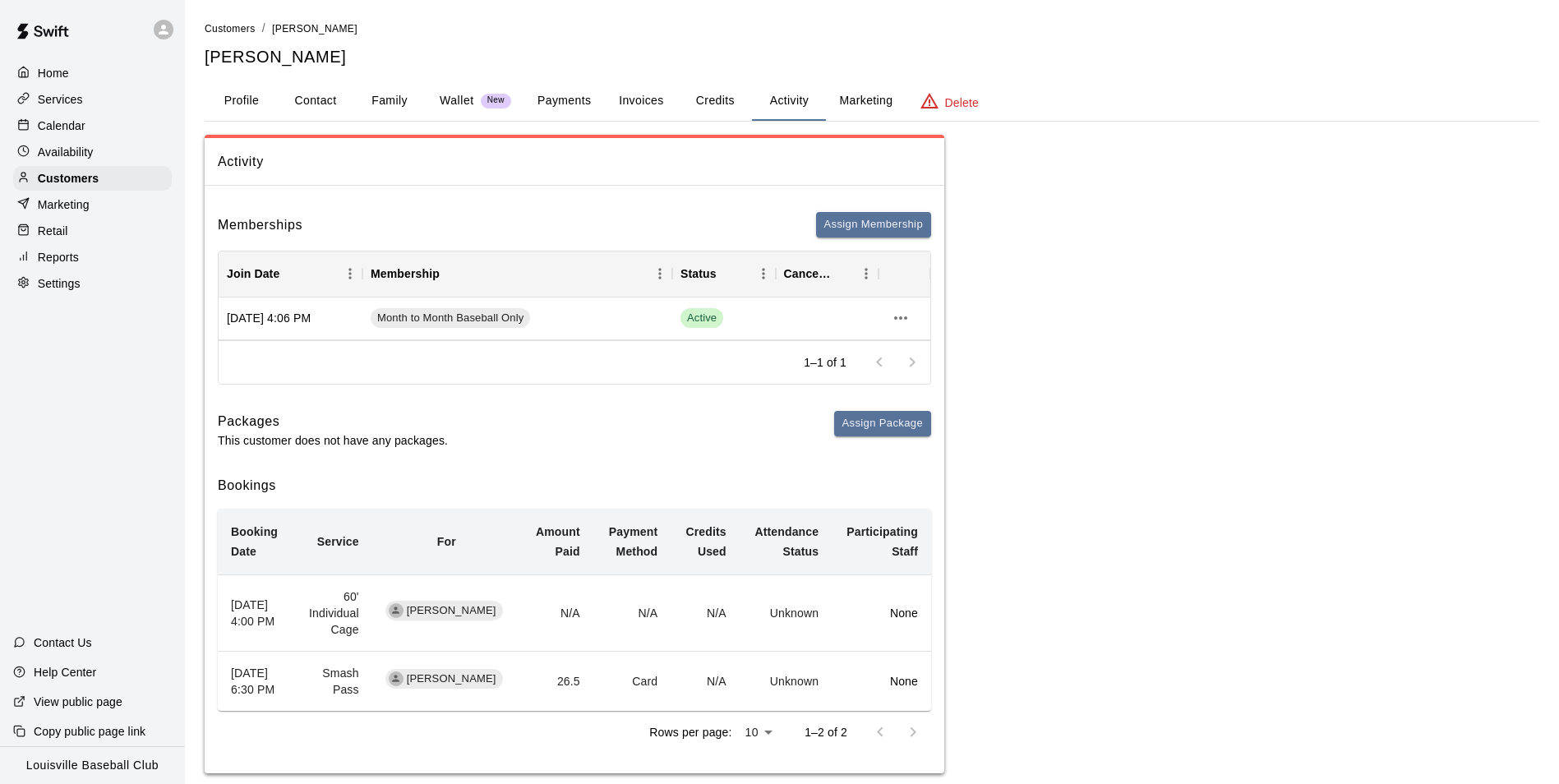
click at [163, 27] on icon at bounding box center [163, 30] width 10 height 10
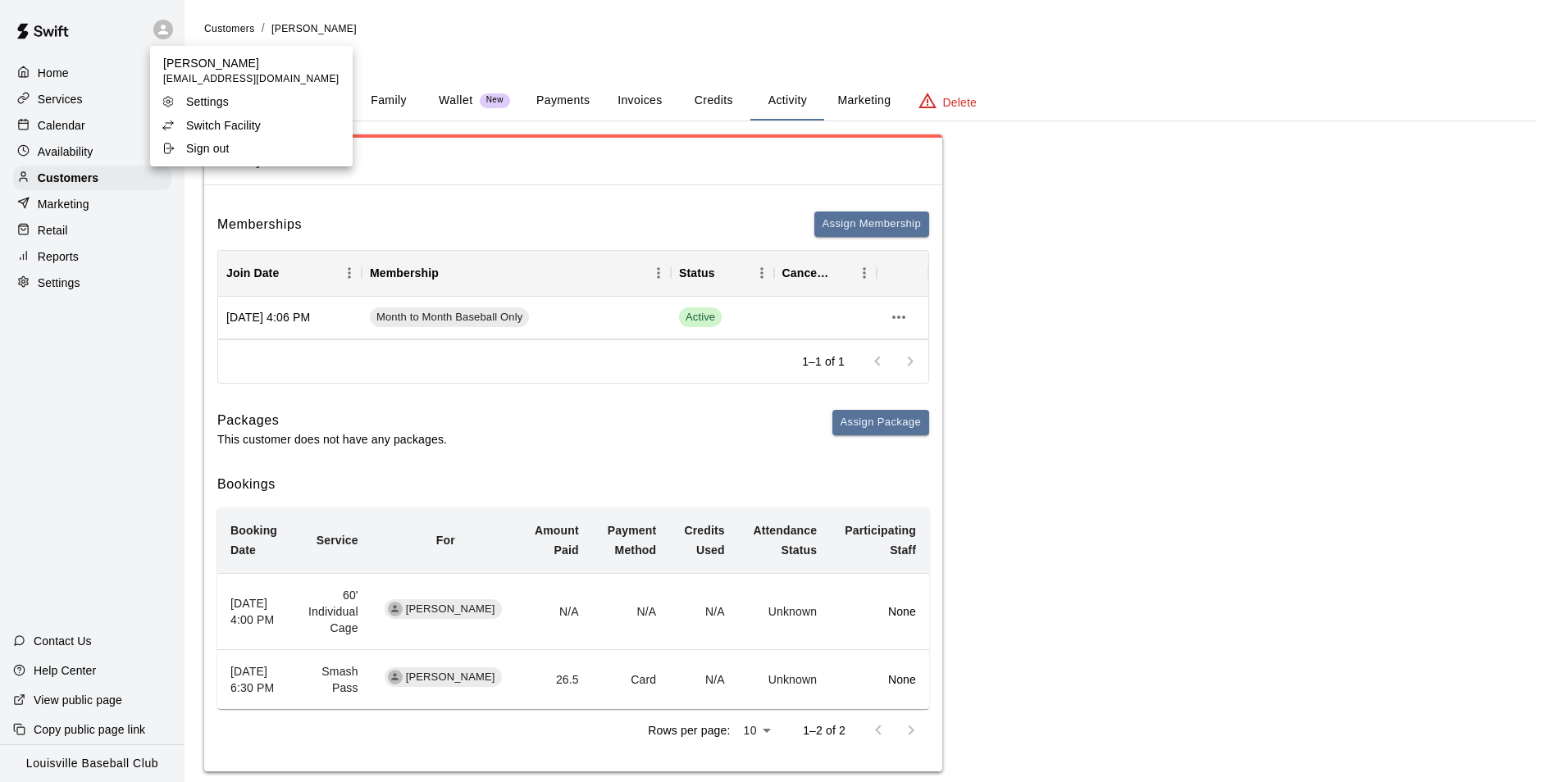
click at [185, 119] on div "Switch Facility" at bounding box center [214, 125] width 106 height 16
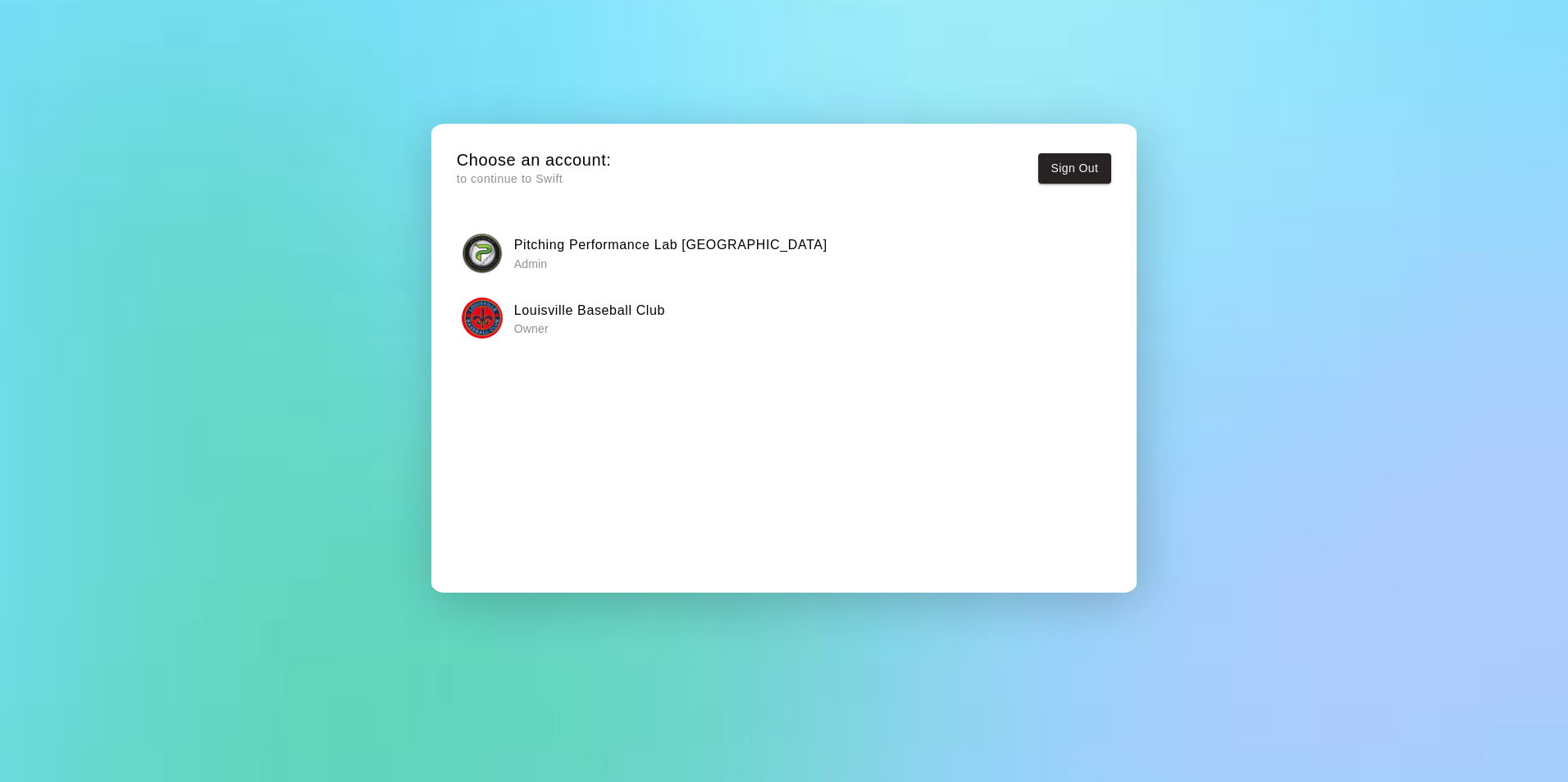
click at [497, 249] on img "button" at bounding box center [483, 254] width 41 height 41
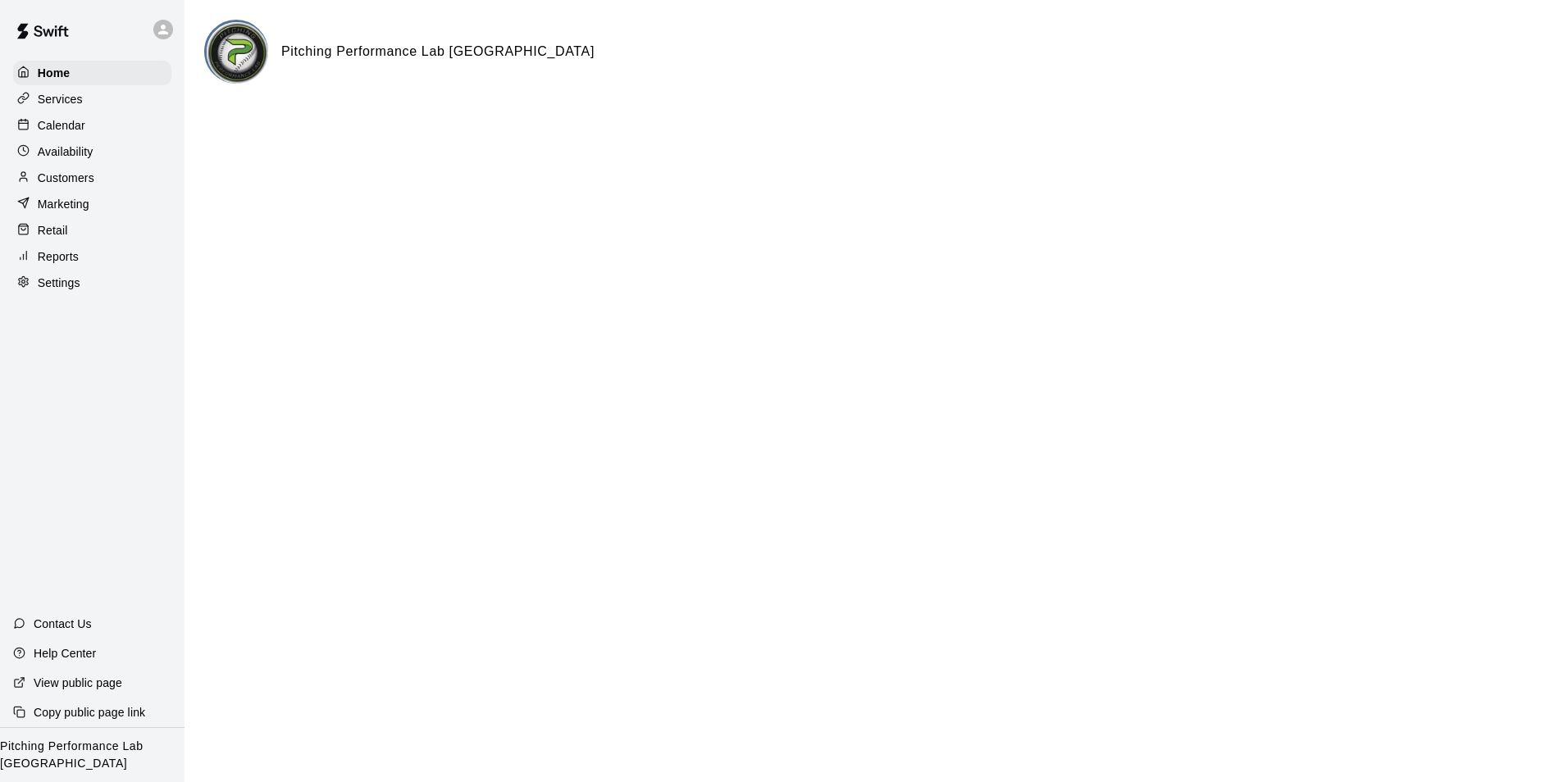
click at [58, 186] on p "Customers" at bounding box center [66, 178] width 57 height 16
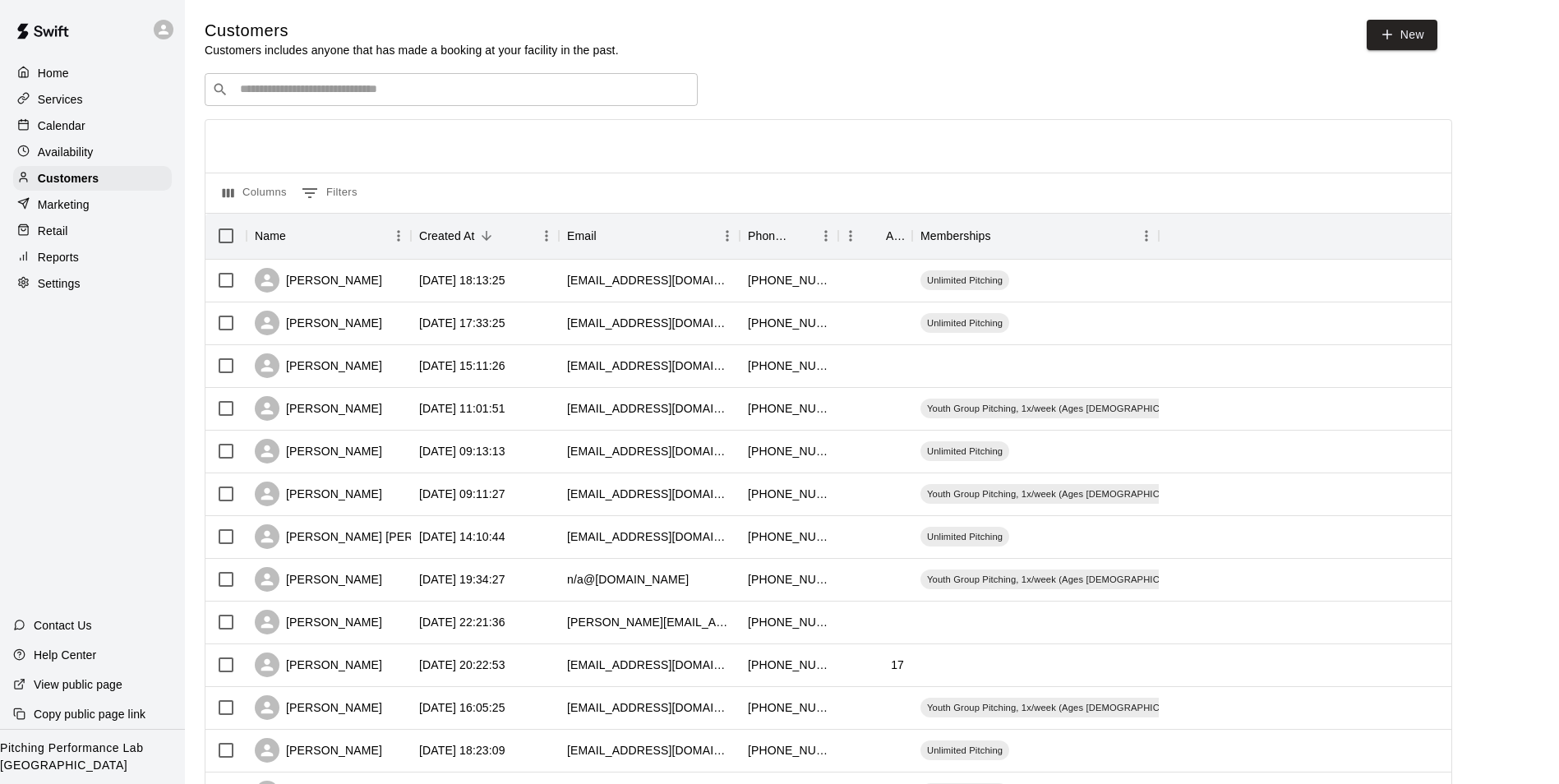
click at [527, 94] on input "Search customers by name or email" at bounding box center [463, 90] width 456 height 17
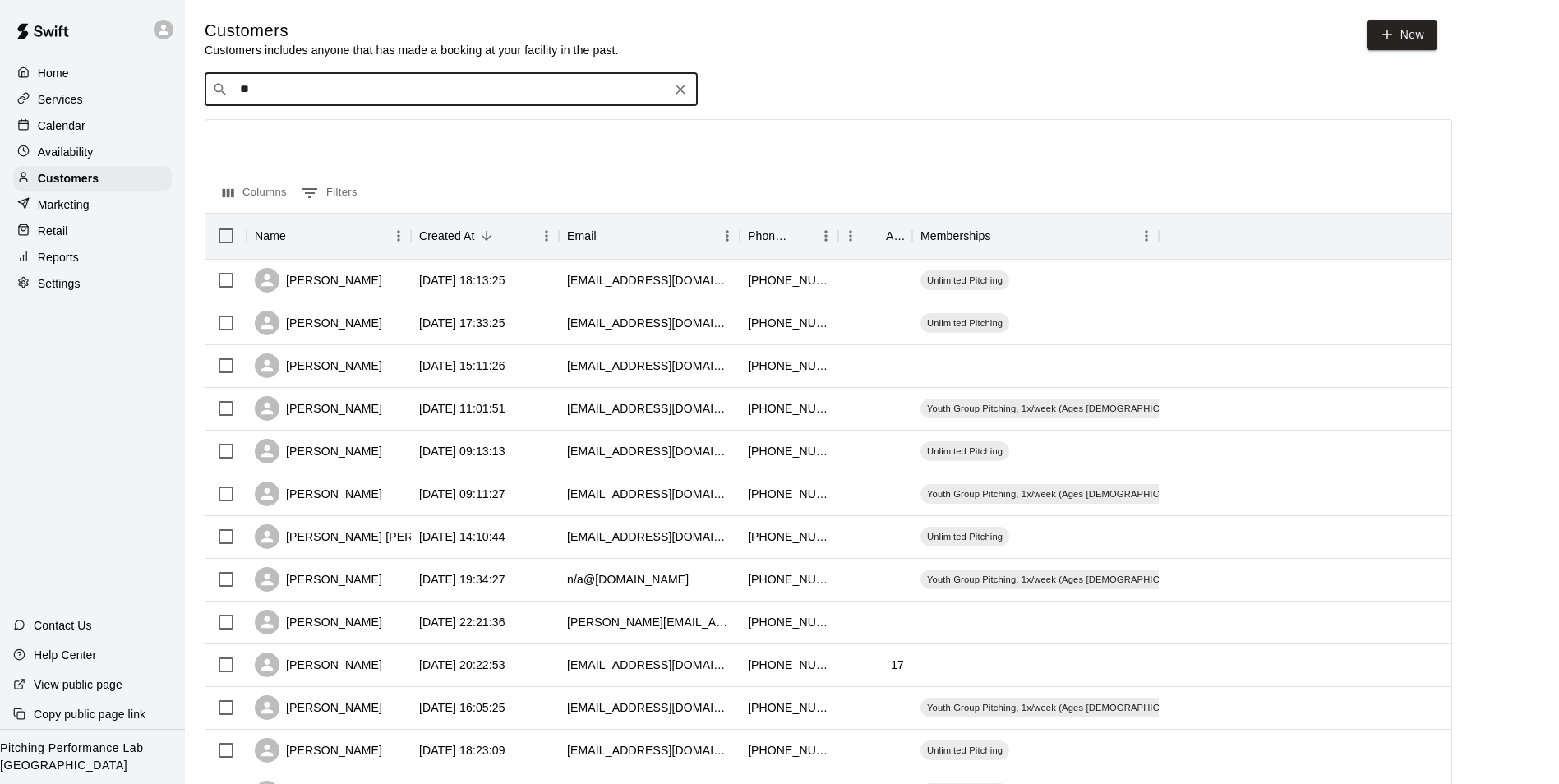
type input "***"
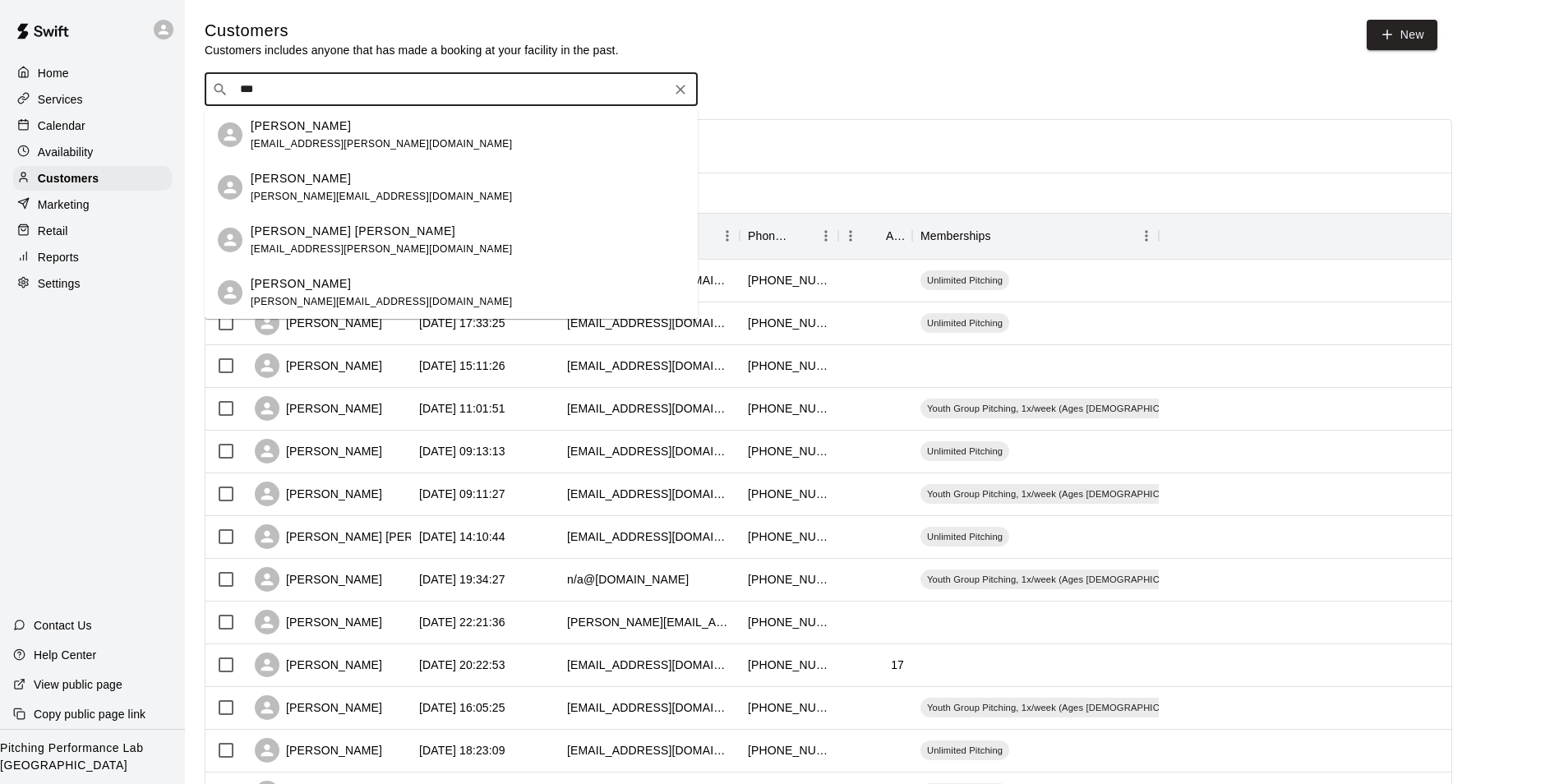
click at [384, 190] on div "Dennis Eggen dennis.eggen20@gmail.com" at bounding box center [468, 187] width 434 height 35
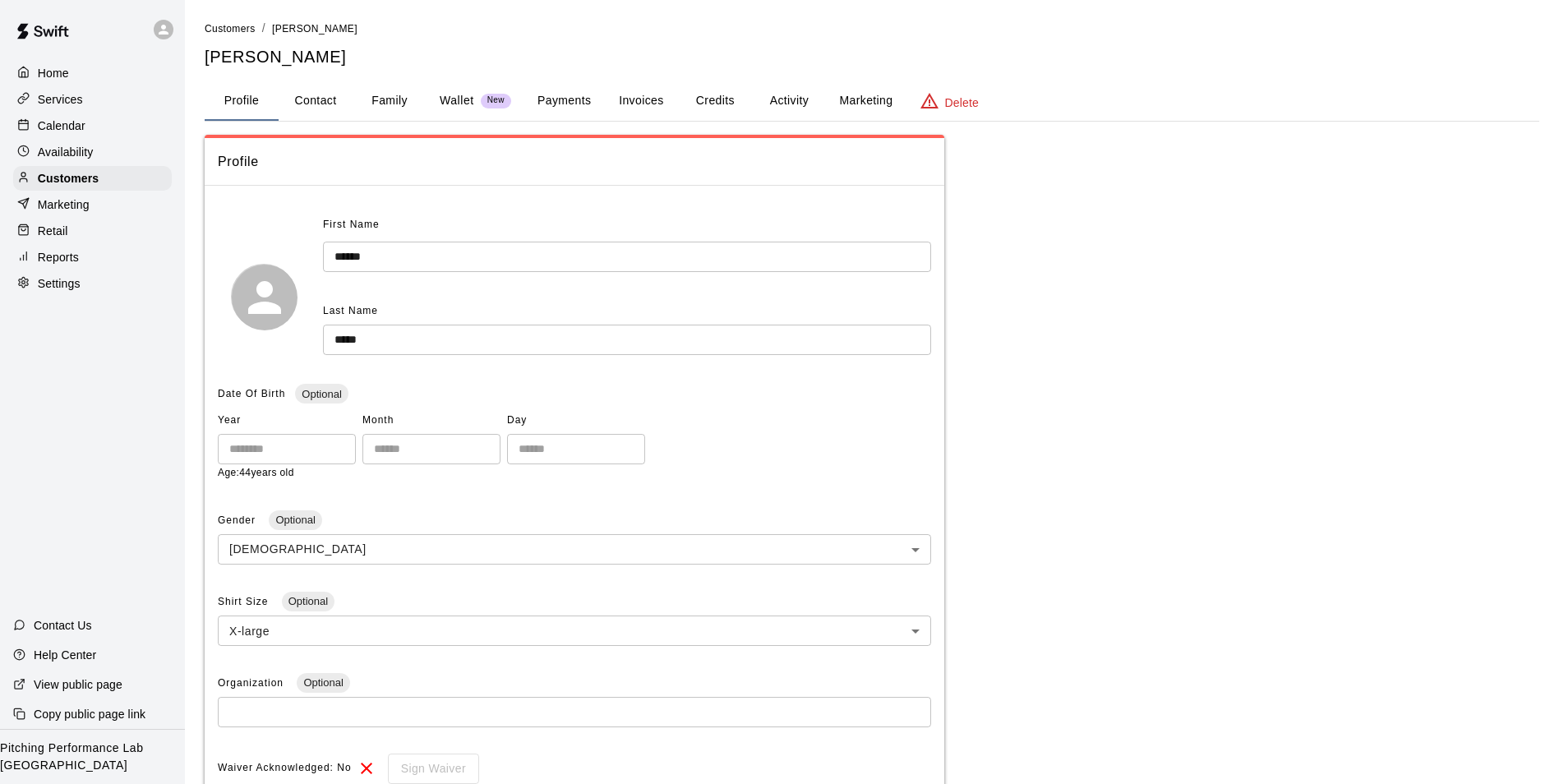
click at [556, 110] on button "Payments" at bounding box center [564, 102] width 80 height 40
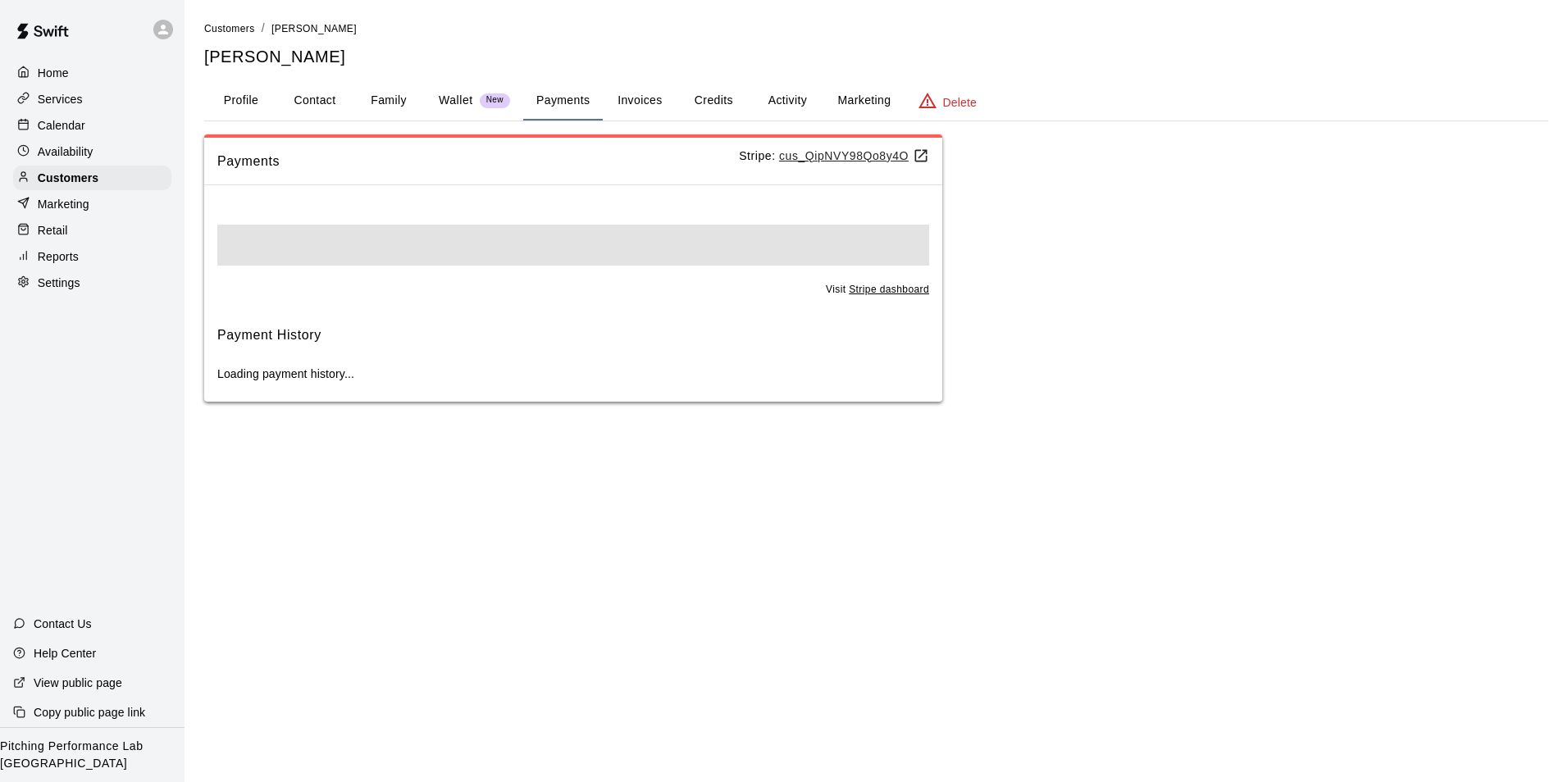
click at [798, 111] on button "Activity" at bounding box center [787, 101] width 74 height 40
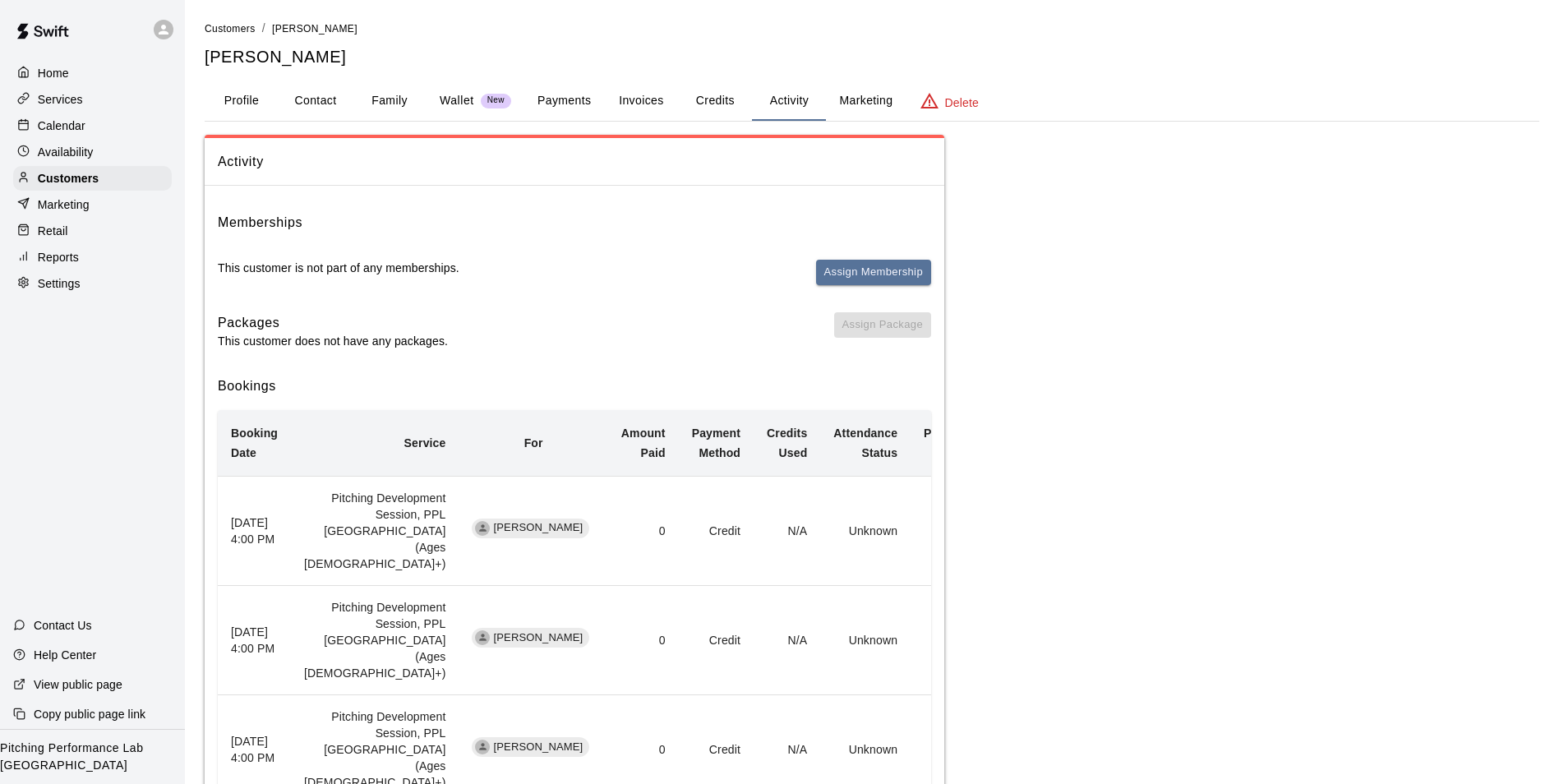
click at [321, 107] on button "Contact" at bounding box center [316, 102] width 74 height 40
select select "**"
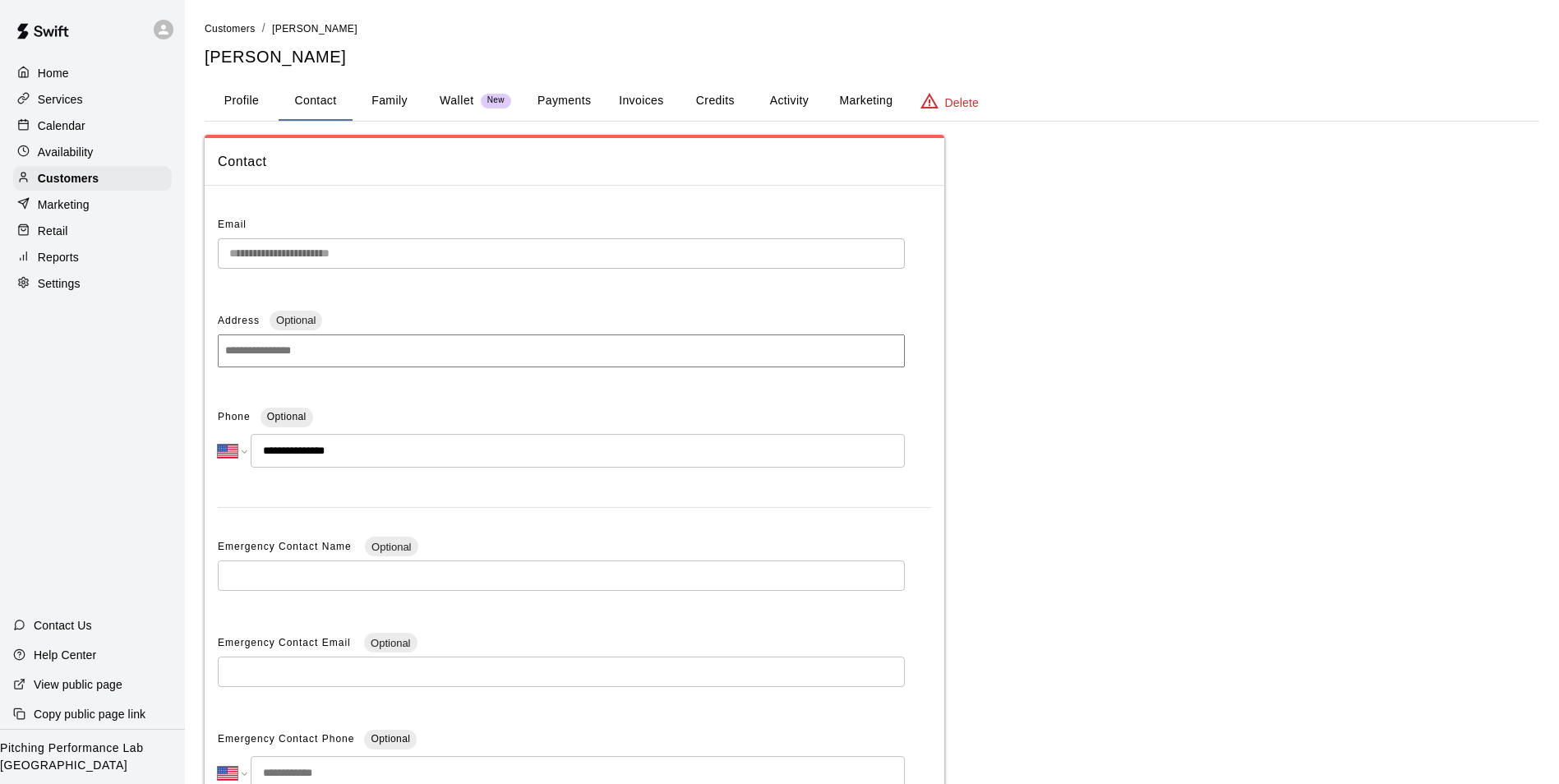
click at [393, 100] on button "Family" at bounding box center [390, 102] width 74 height 40
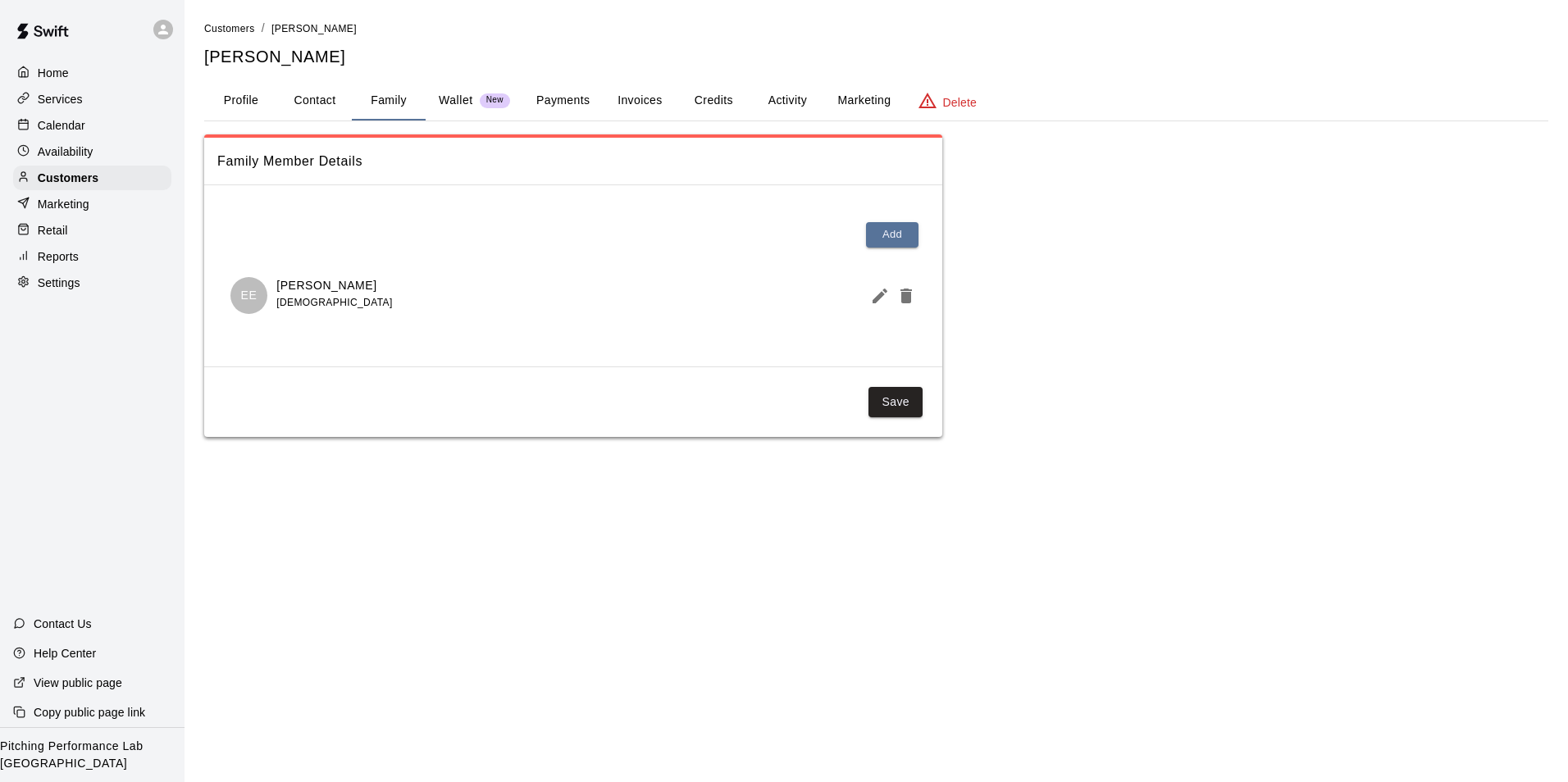
click at [318, 116] on button "Contact" at bounding box center [315, 101] width 74 height 40
select select "**"
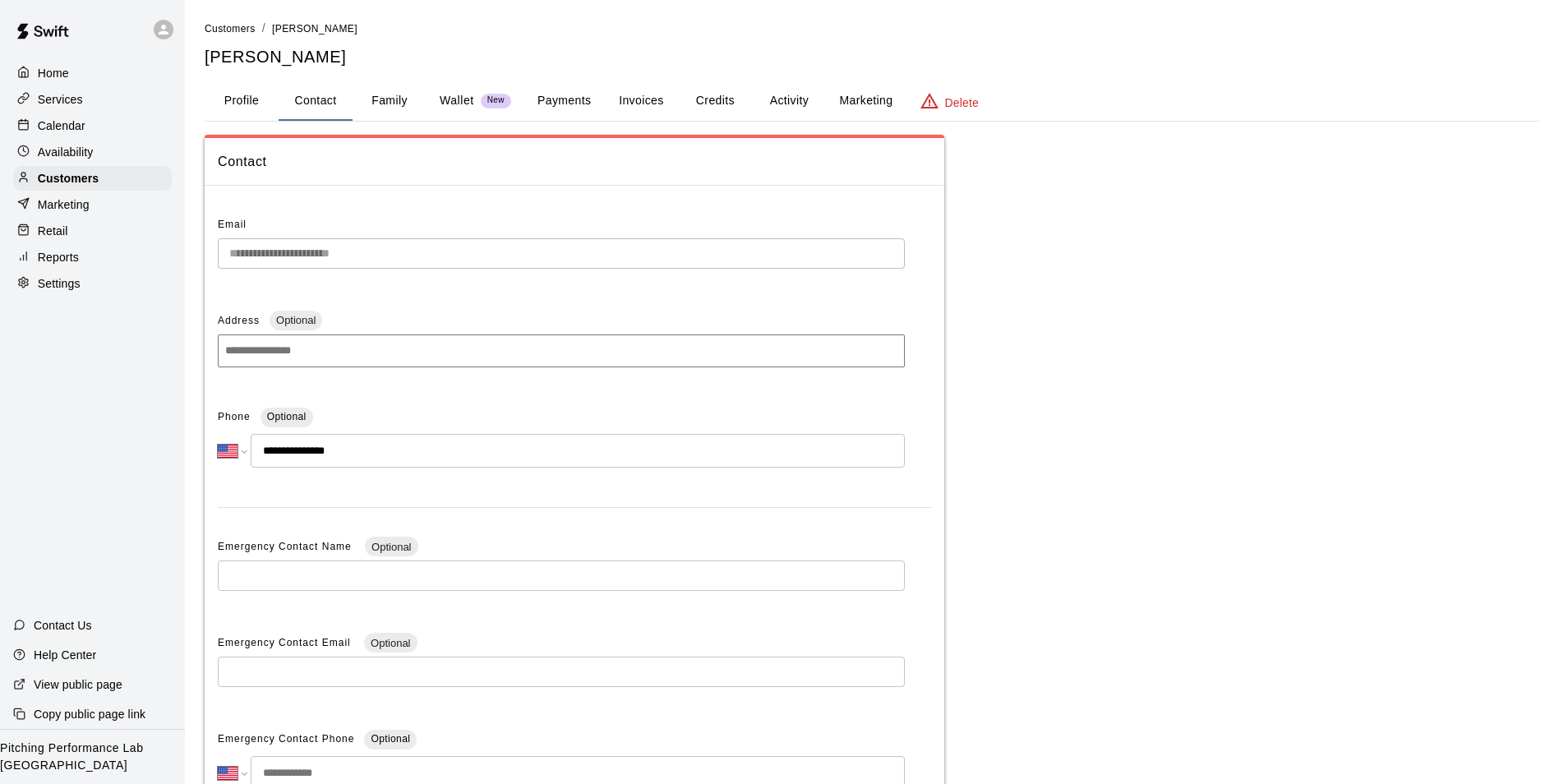
click at [376, 95] on button "Family" at bounding box center [390, 102] width 74 height 40
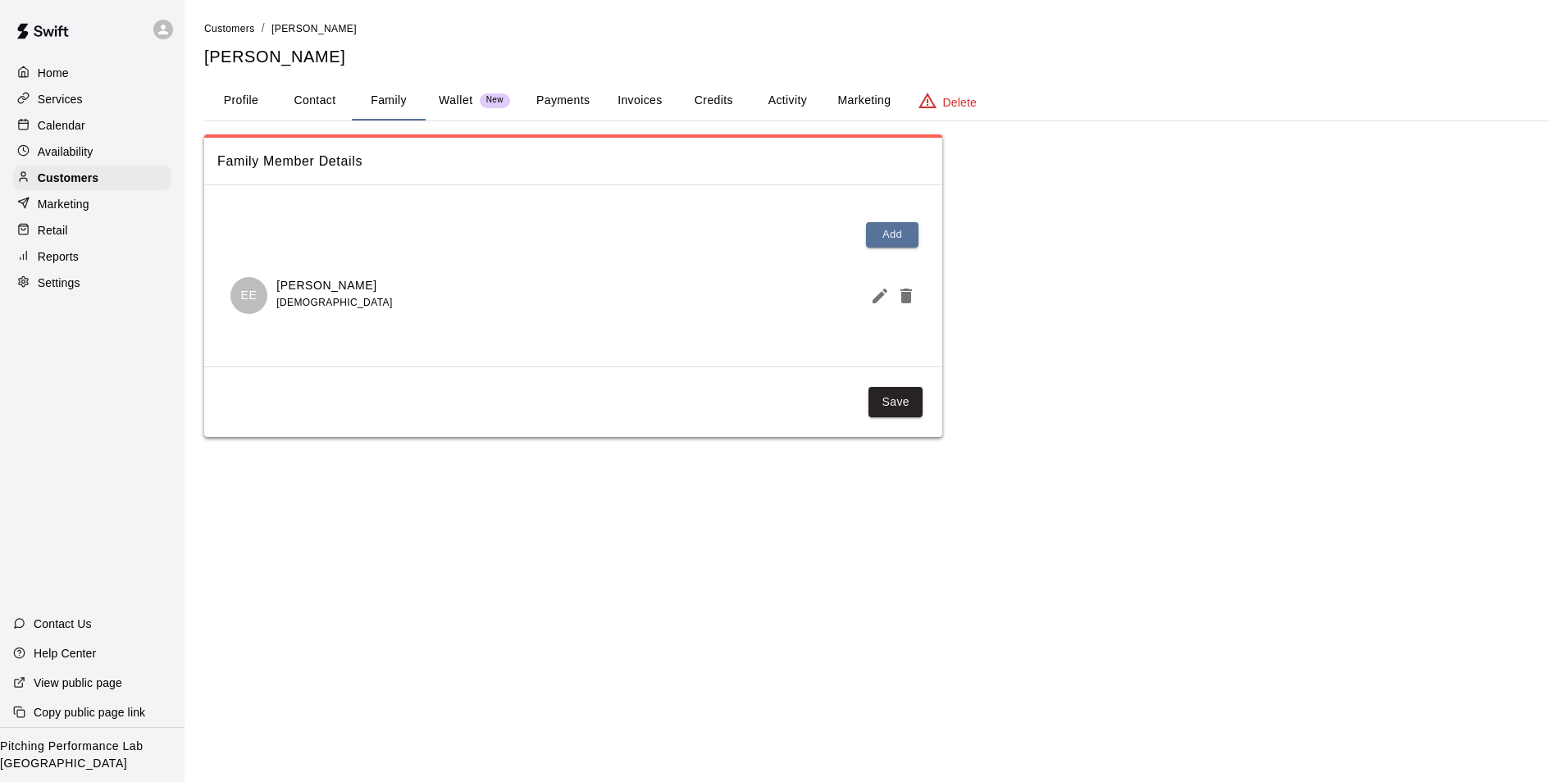
click at [158, 25] on icon at bounding box center [163, 30] width 15 height 15
click at [181, 122] on div "Switch Facility" at bounding box center [214, 125] width 106 height 16
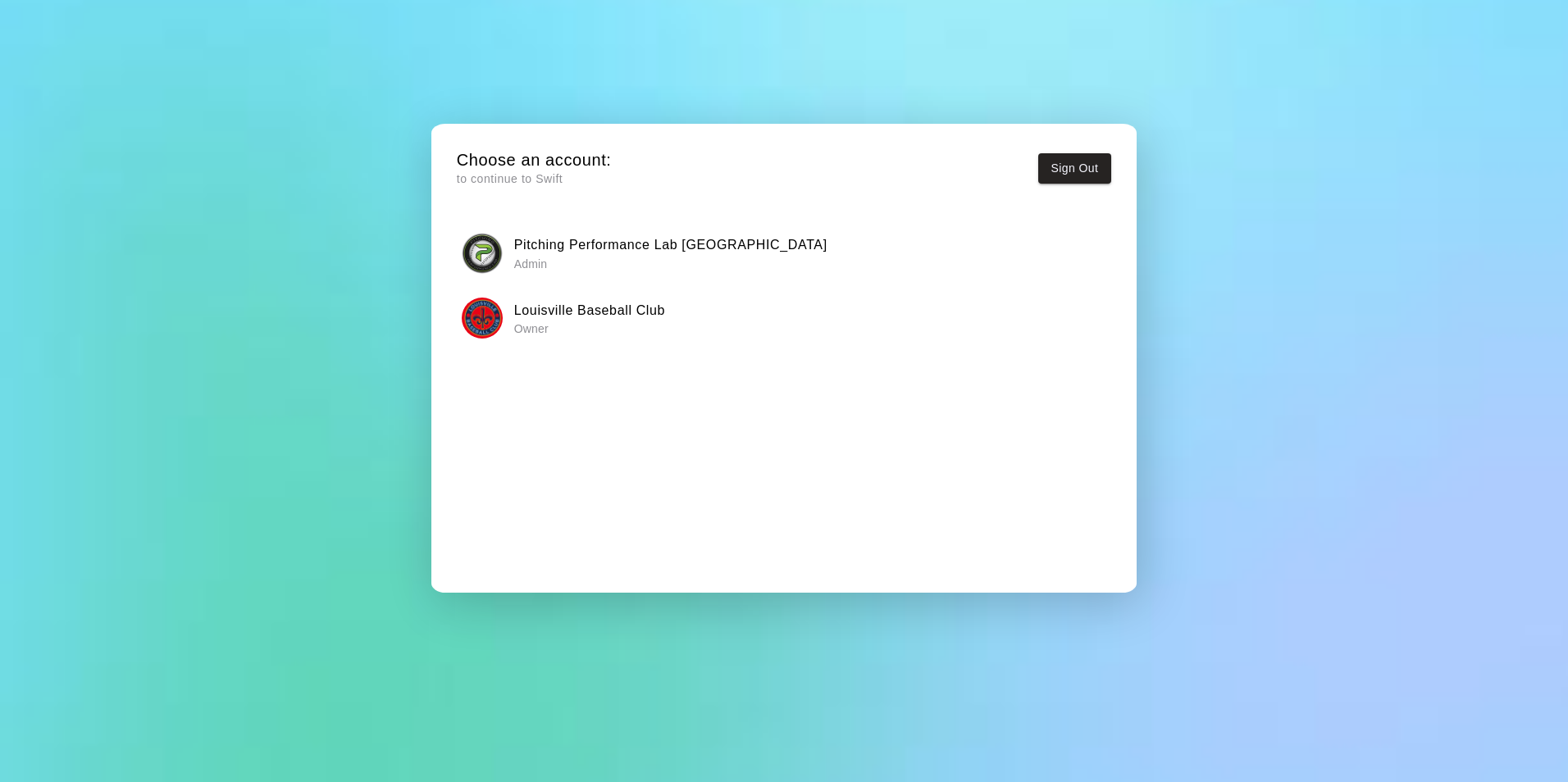
click at [550, 327] on p "Owner" at bounding box center [589, 328] width 151 height 16
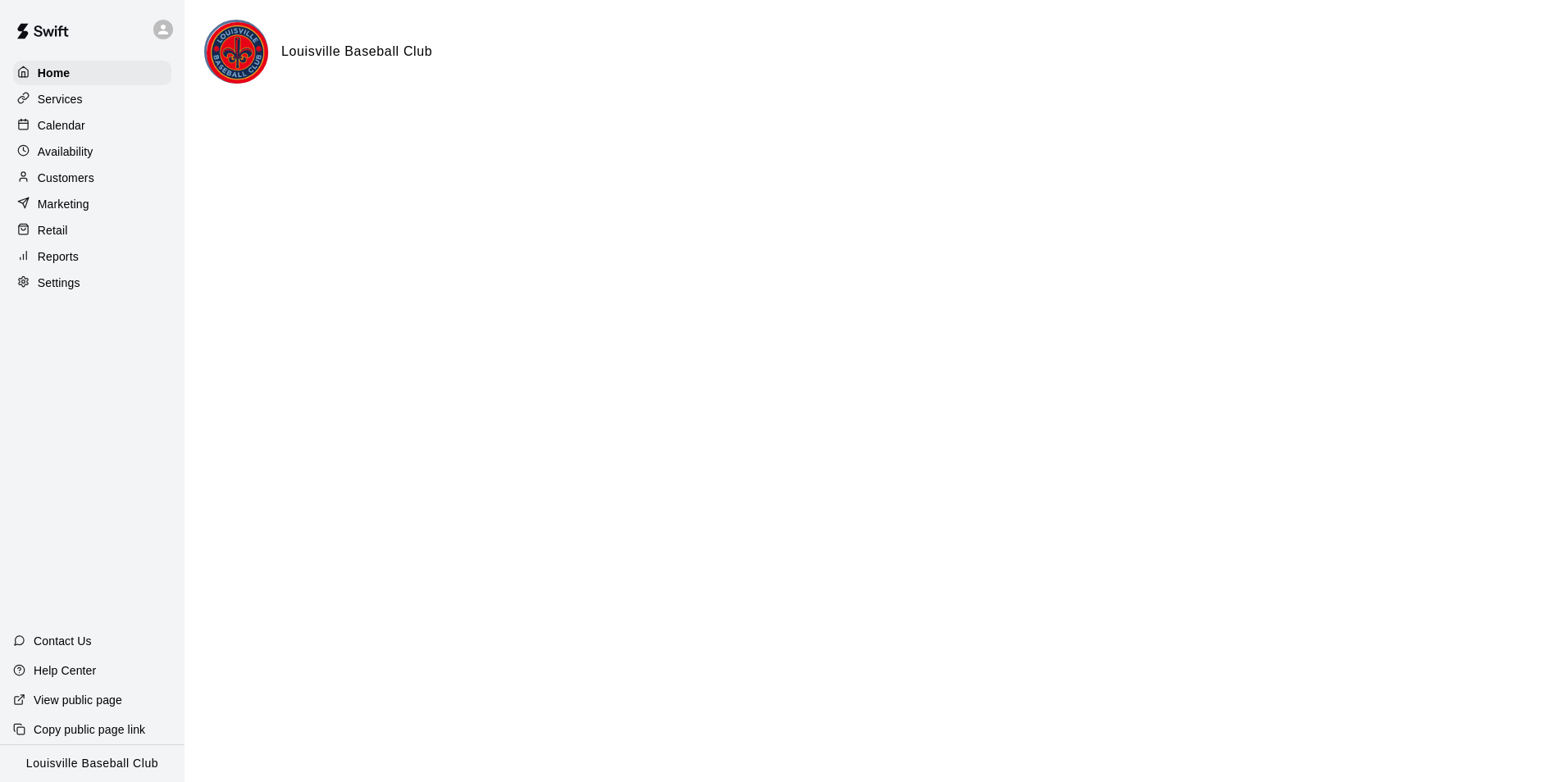
click at [39, 186] on p "Customers" at bounding box center [66, 178] width 57 height 16
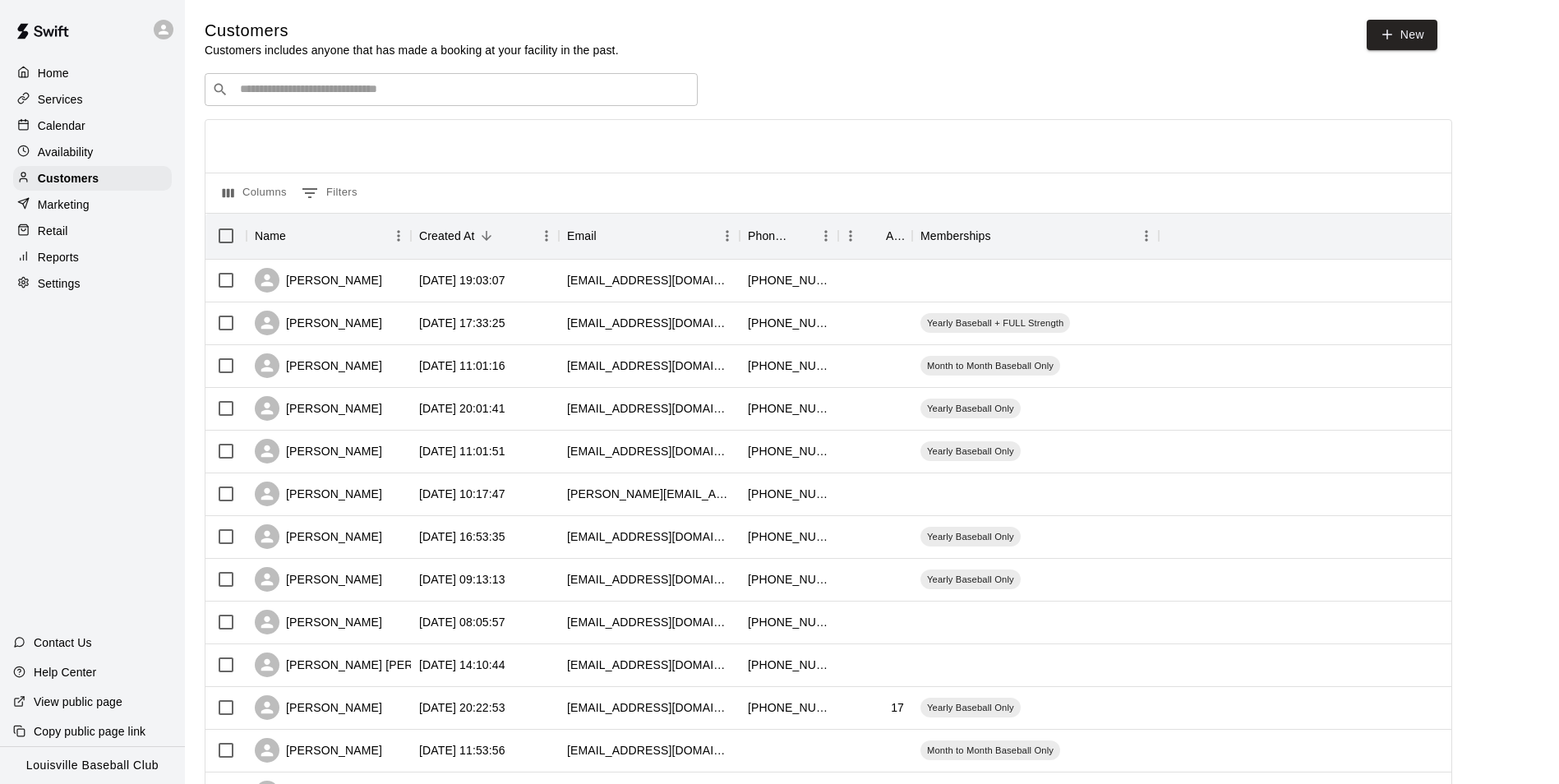
click at [267, 87] on input "Search customers by name or email" at bounding box center [463, 90] width 456 height 17
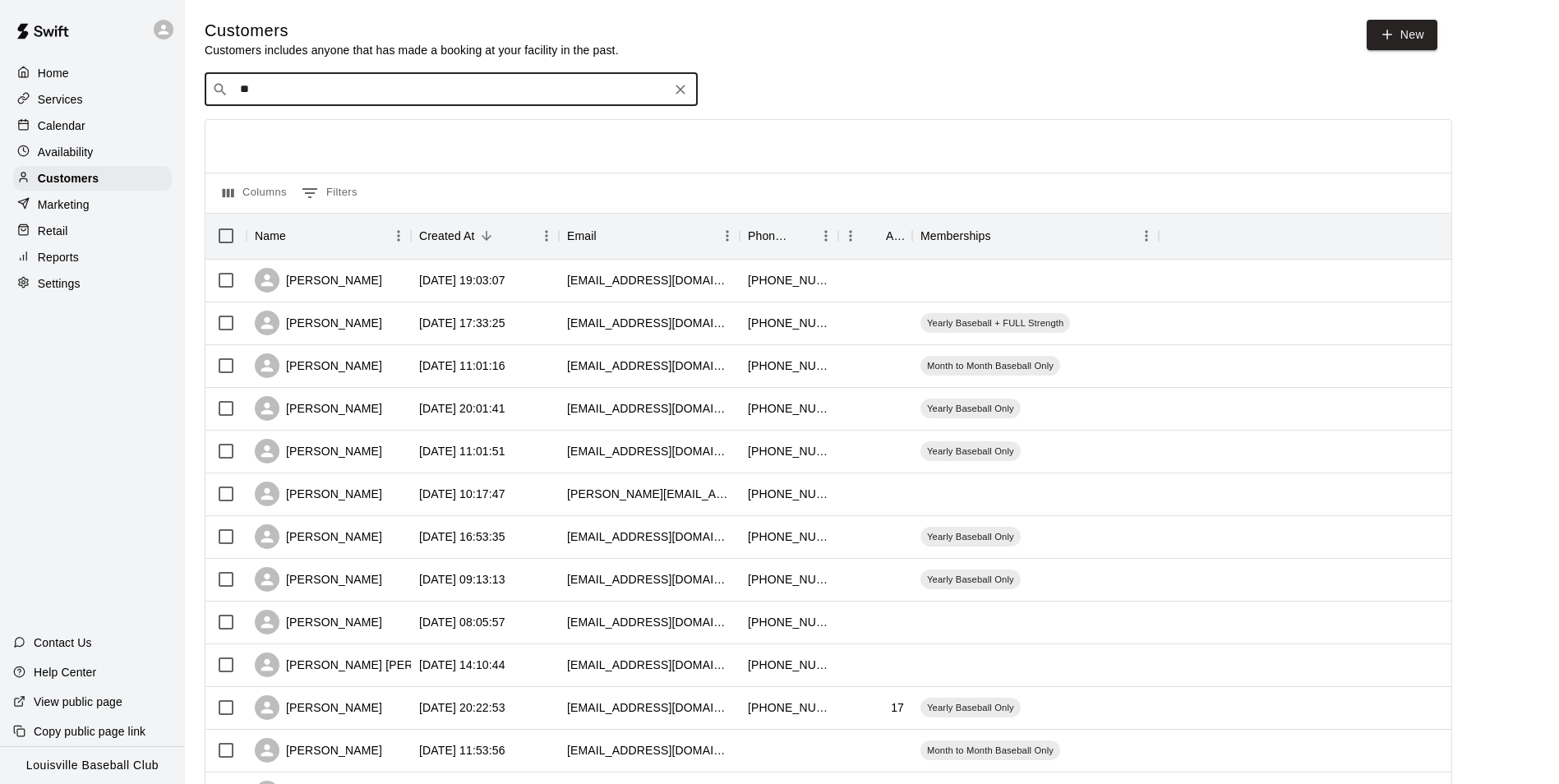
type input "*"
click at [63, 131] on p "Calendar" at bounding box center [62, 125] width 48 height 17
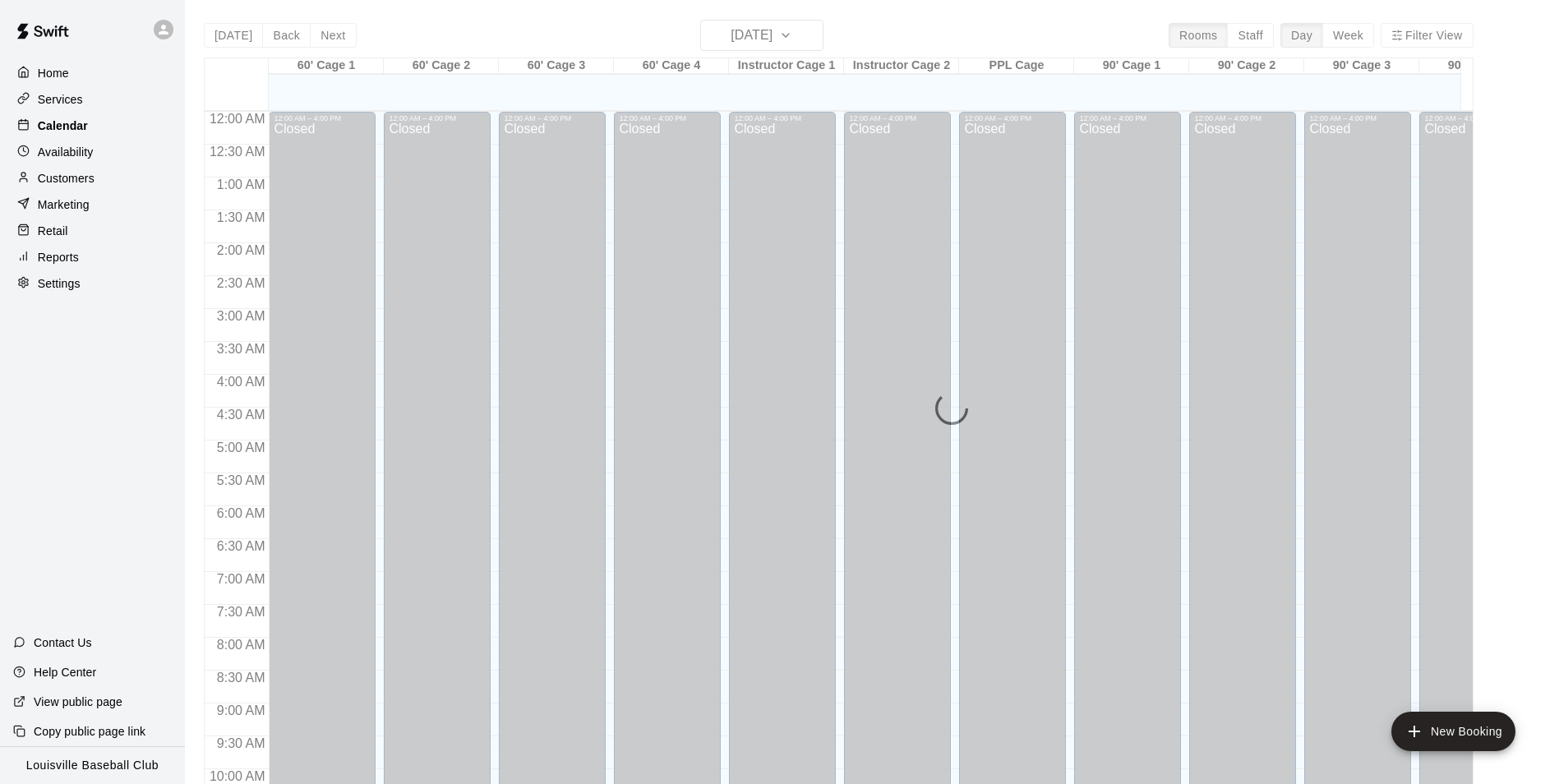
scroll to position [835, 0]
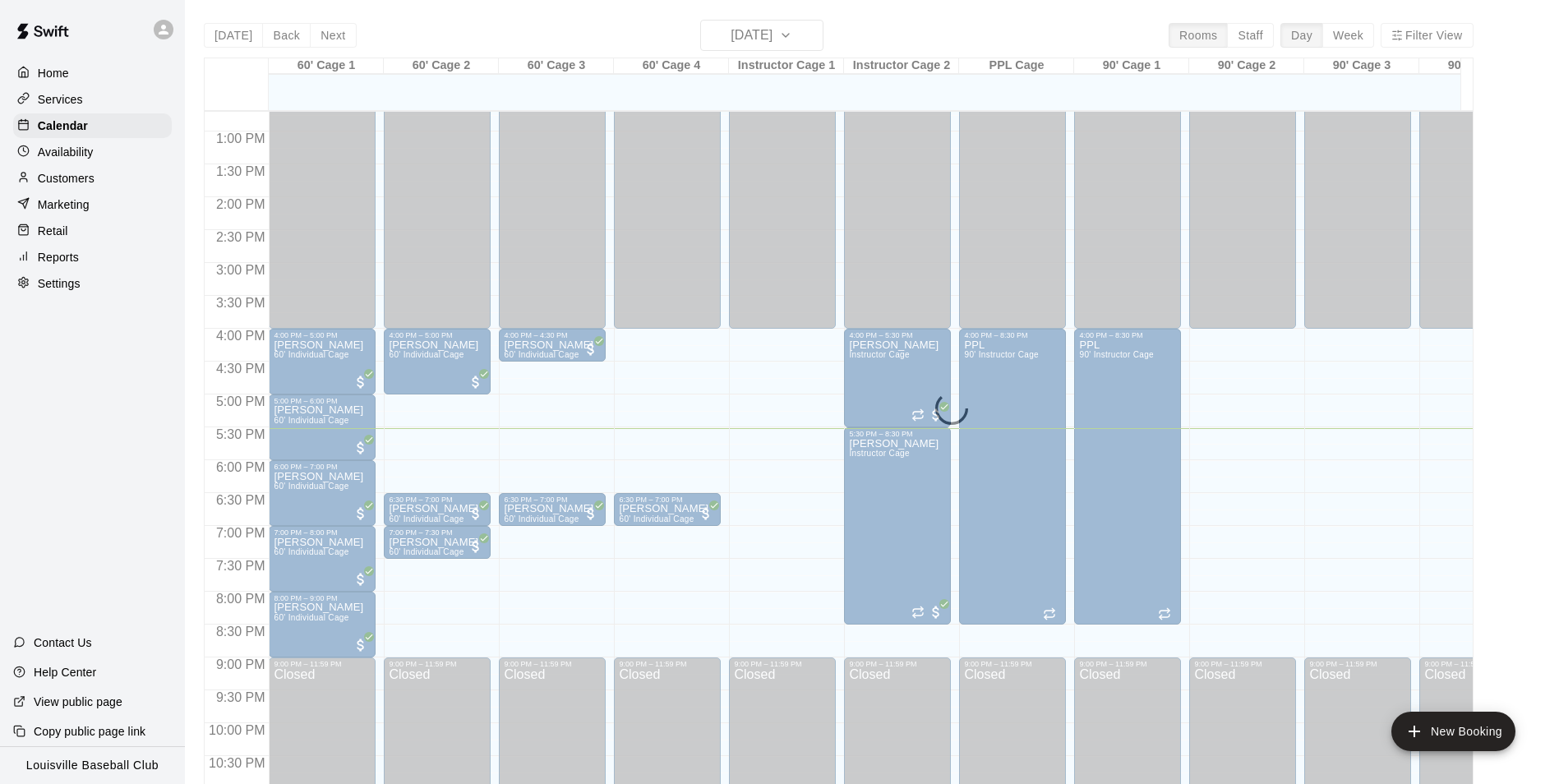
click at [83, 178] on p "Customers" at bounding box center [66, 178] width 57 height 17
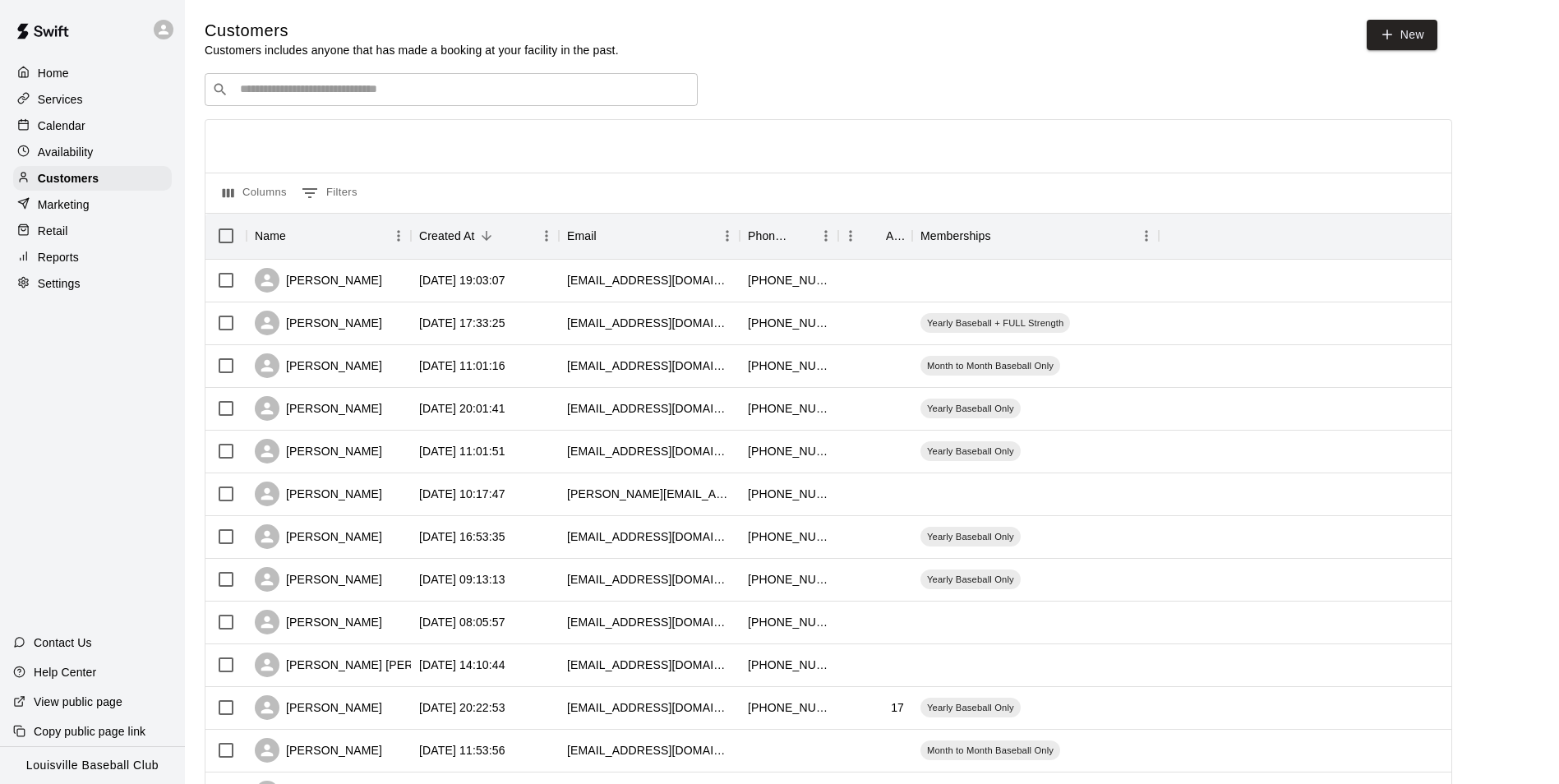
click at [280, 89] on input "Search customers by name or email" at bounding box center [463, 90] width 456 height 17
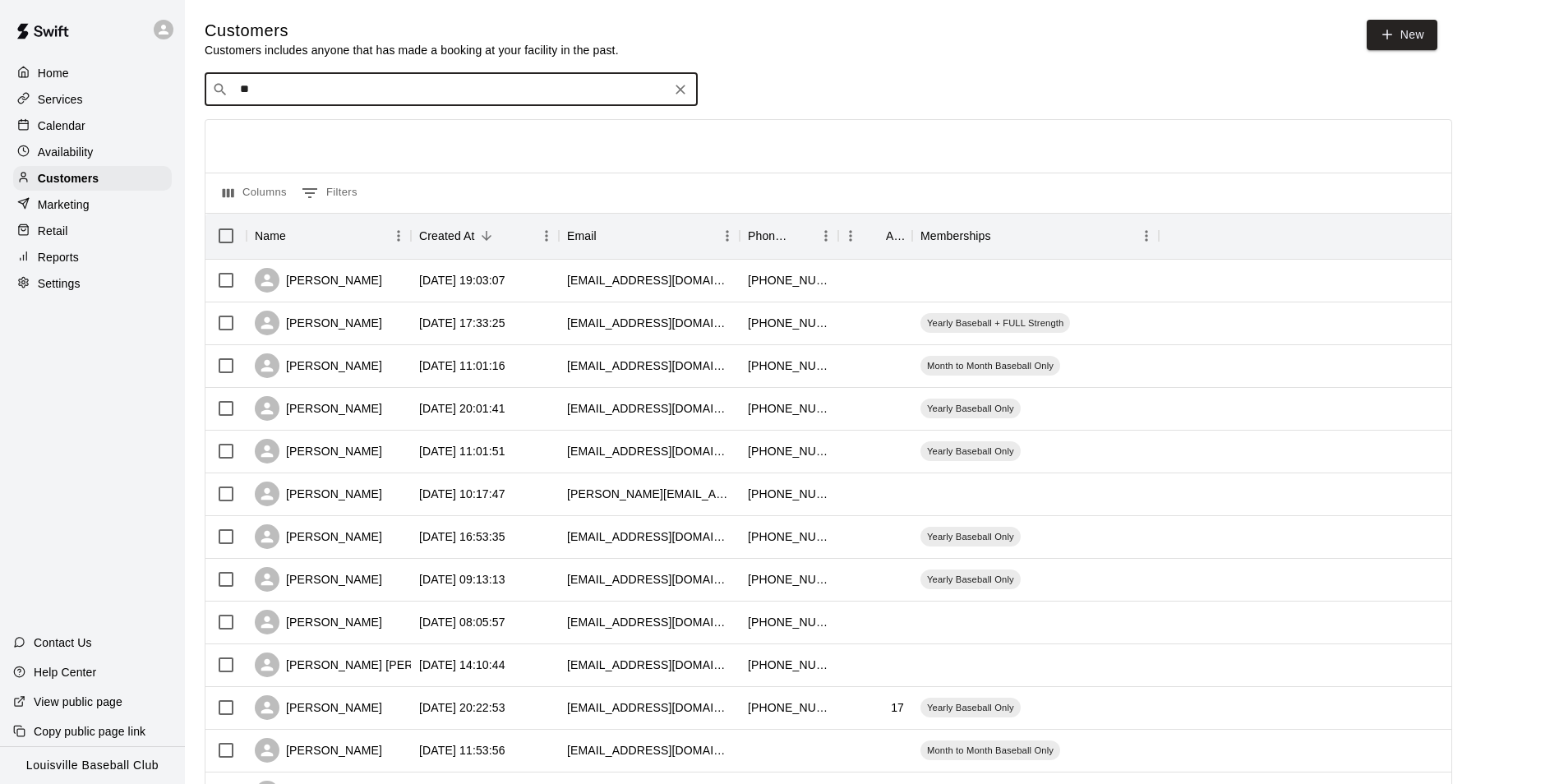
type input "***"
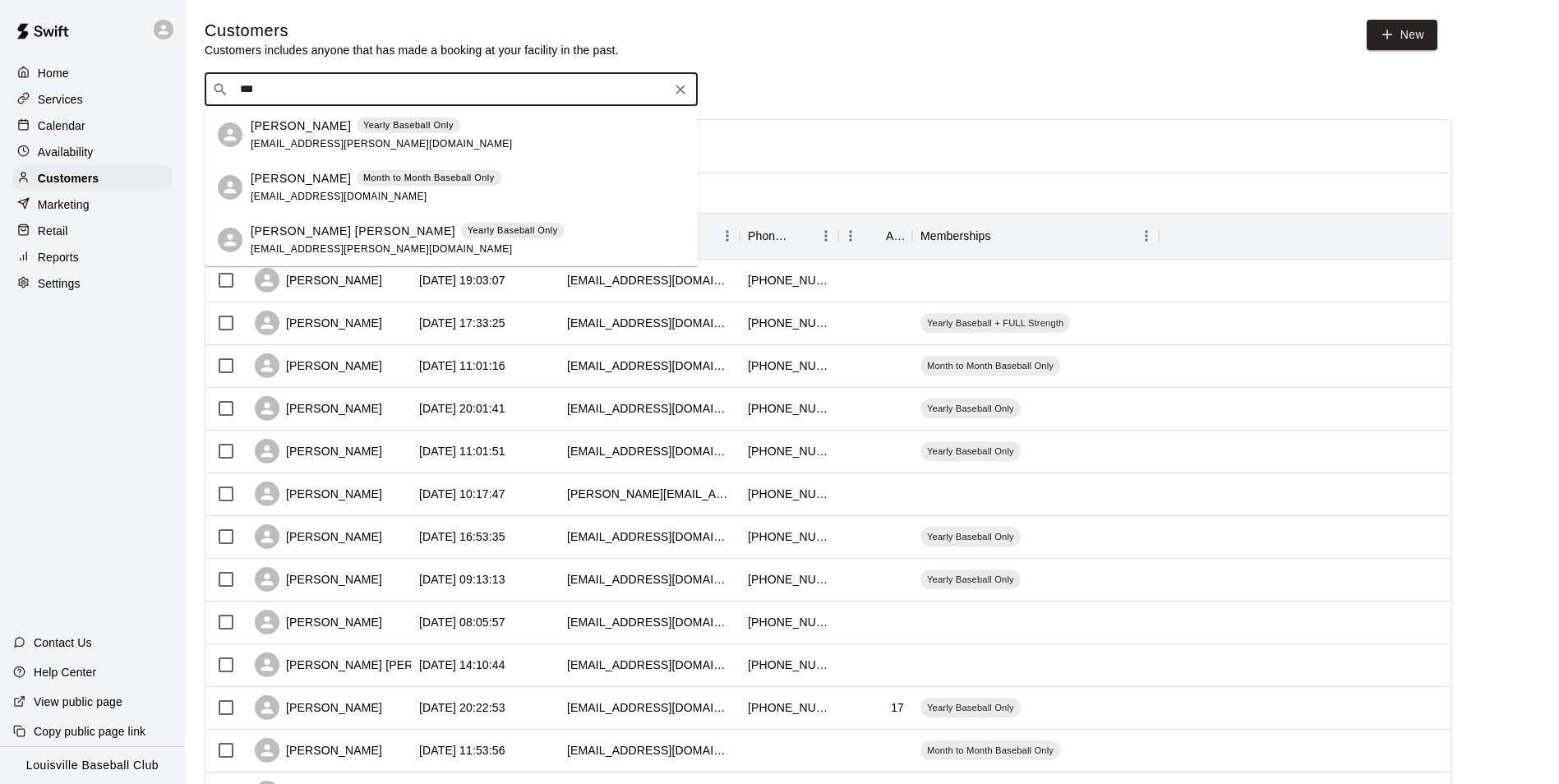
click at [282, 200] on span "ejeggen@icloud.com" at bounding box center [339, 196] width 177 height 12
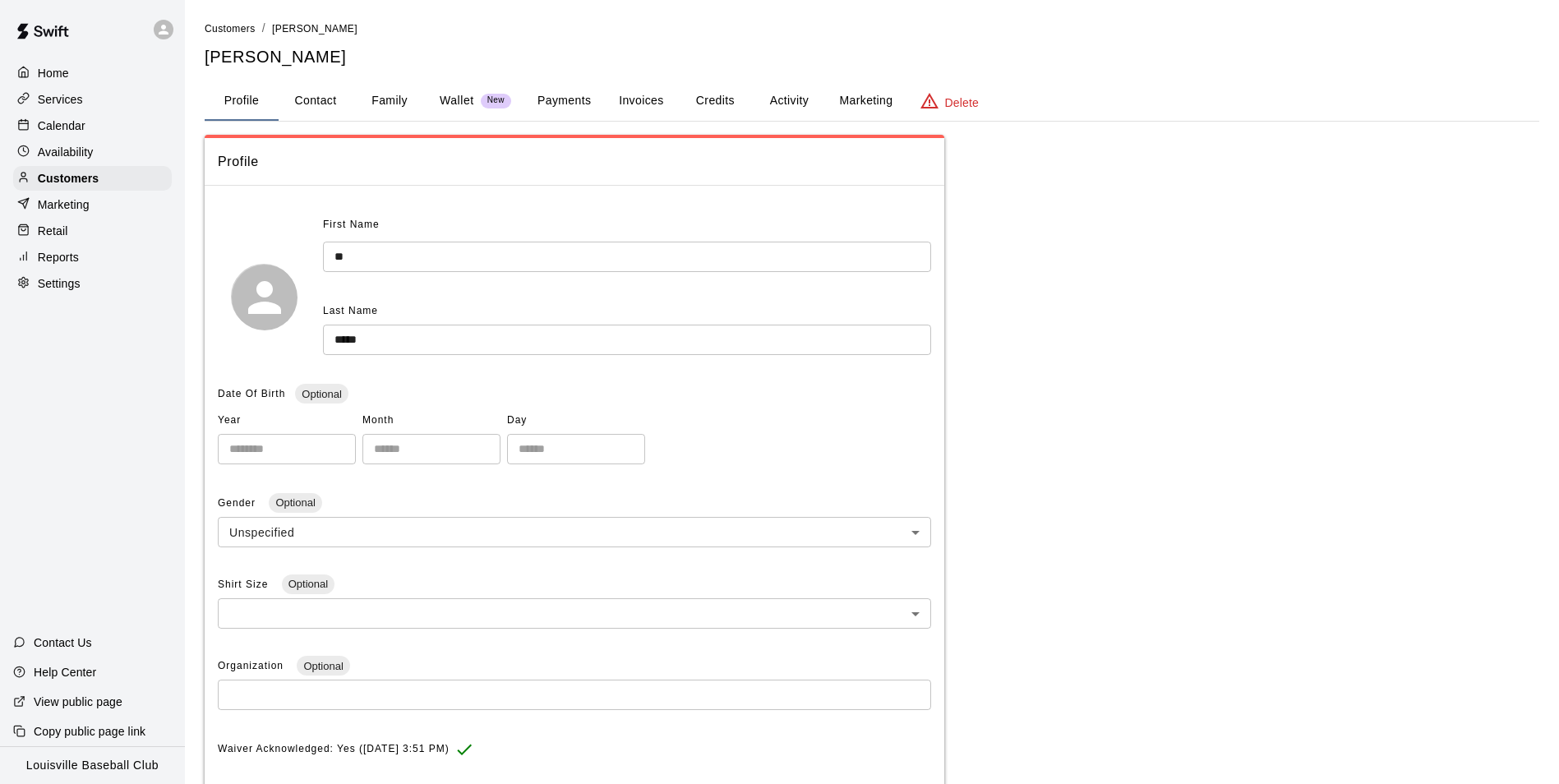
click at [777, 112] on button "Activity" at bounding box center [789, 102] width 74 height 40
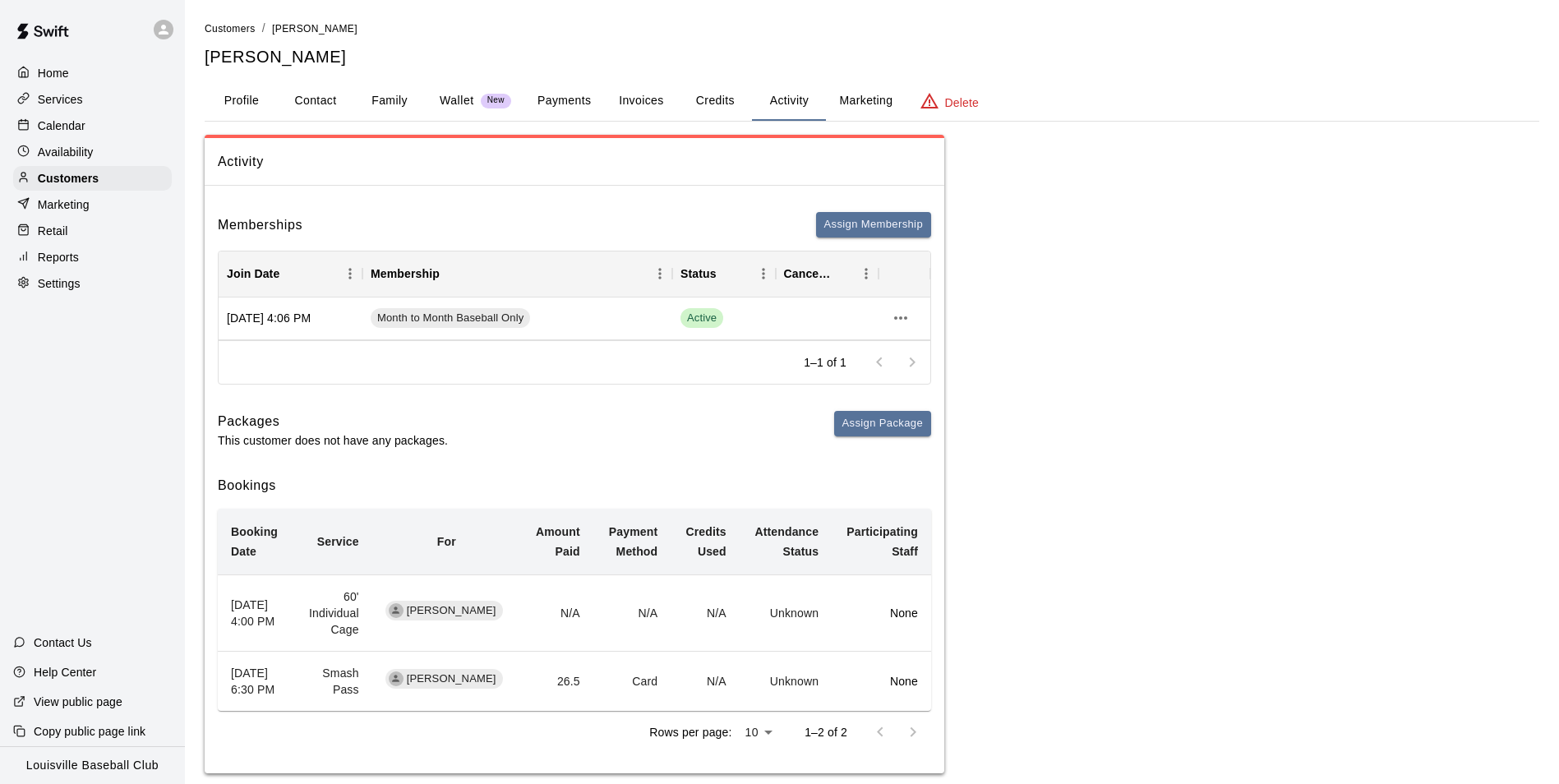
click at [574, 116] on button "Payments" at bounding box center [564, 102] width 80 height 40
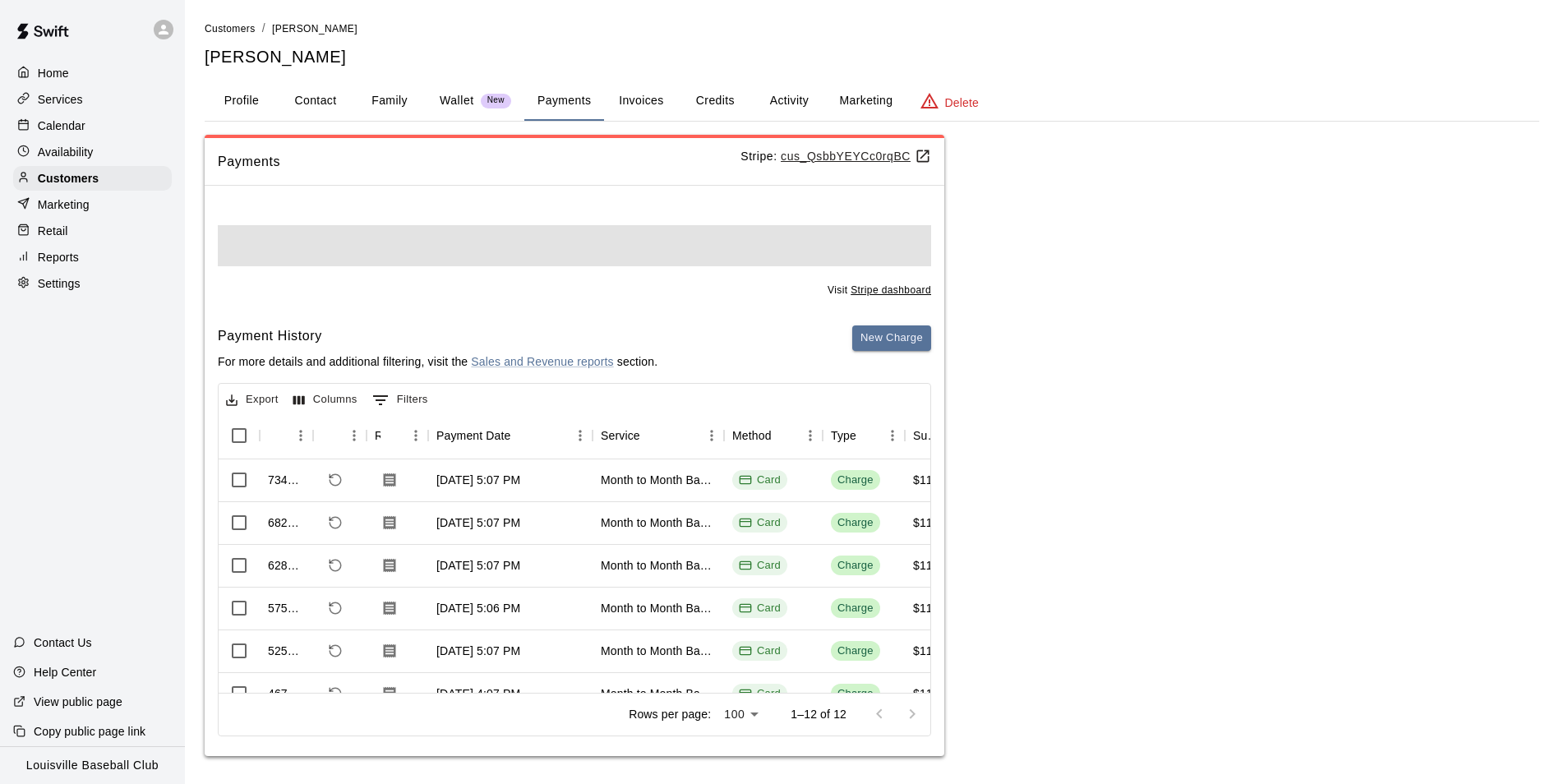
click at [569, 101] on button "Payments" at bounding box center [564, 102] width 80 height 40
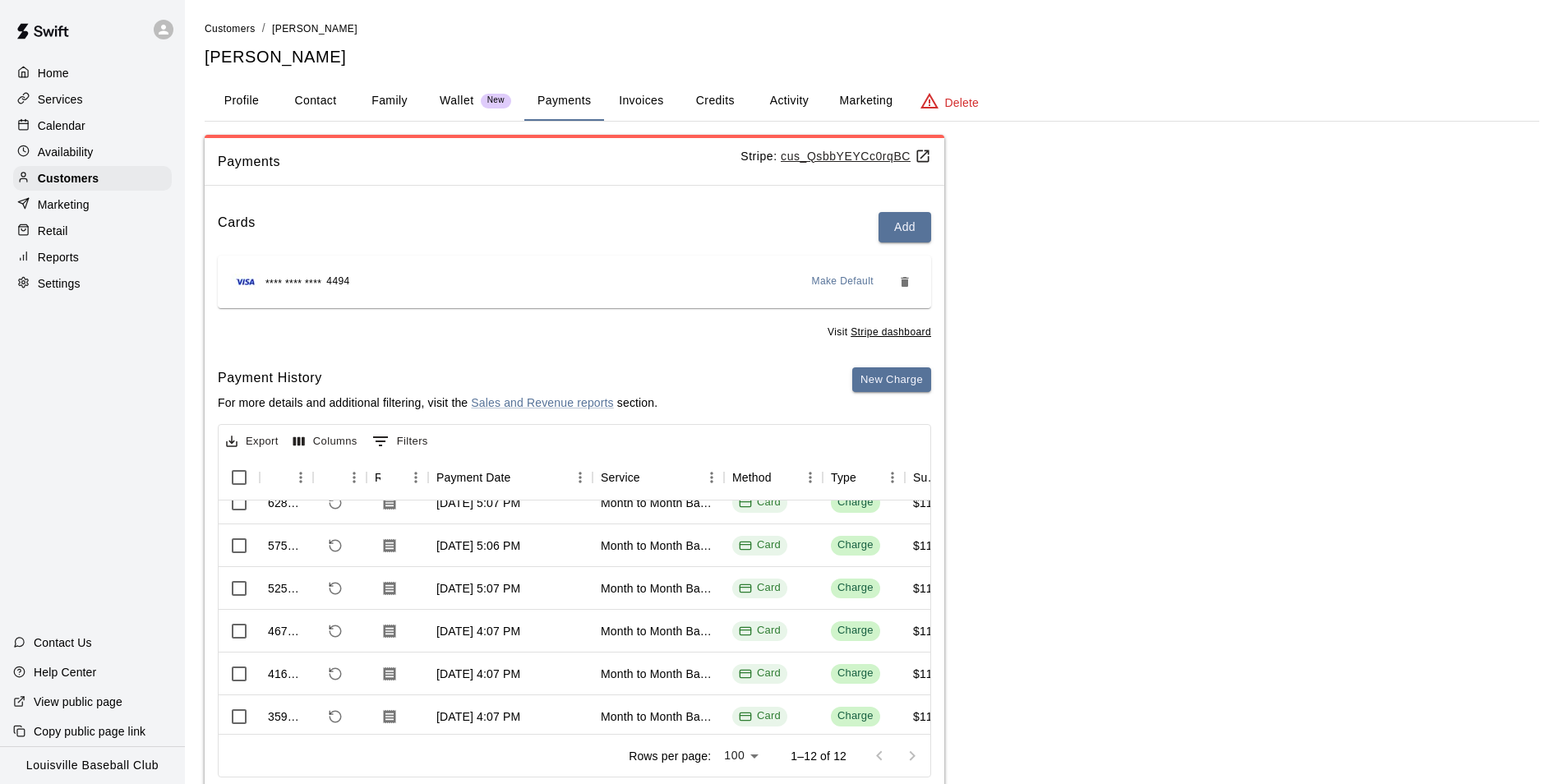
scroll to position [103, 0]
click at [438, 639] on div "Mar 3, 2025, 4:07 PM" at bounding box center [479, 632] width 84 height 17
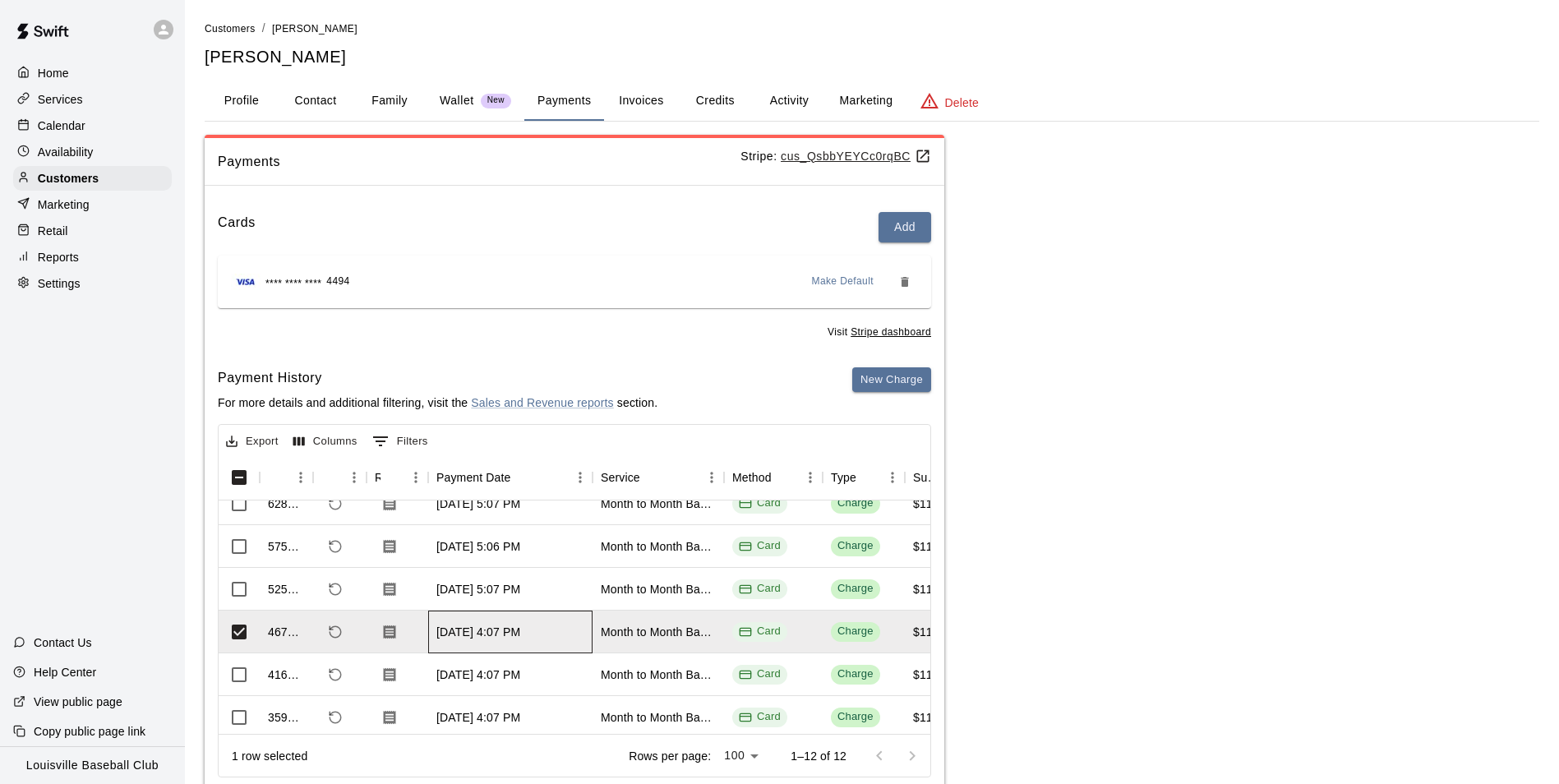
click at [460, 647] on div "Mar 3, 2025, 4:07 PM" at bounding box center [510, 632] width 164 height 43
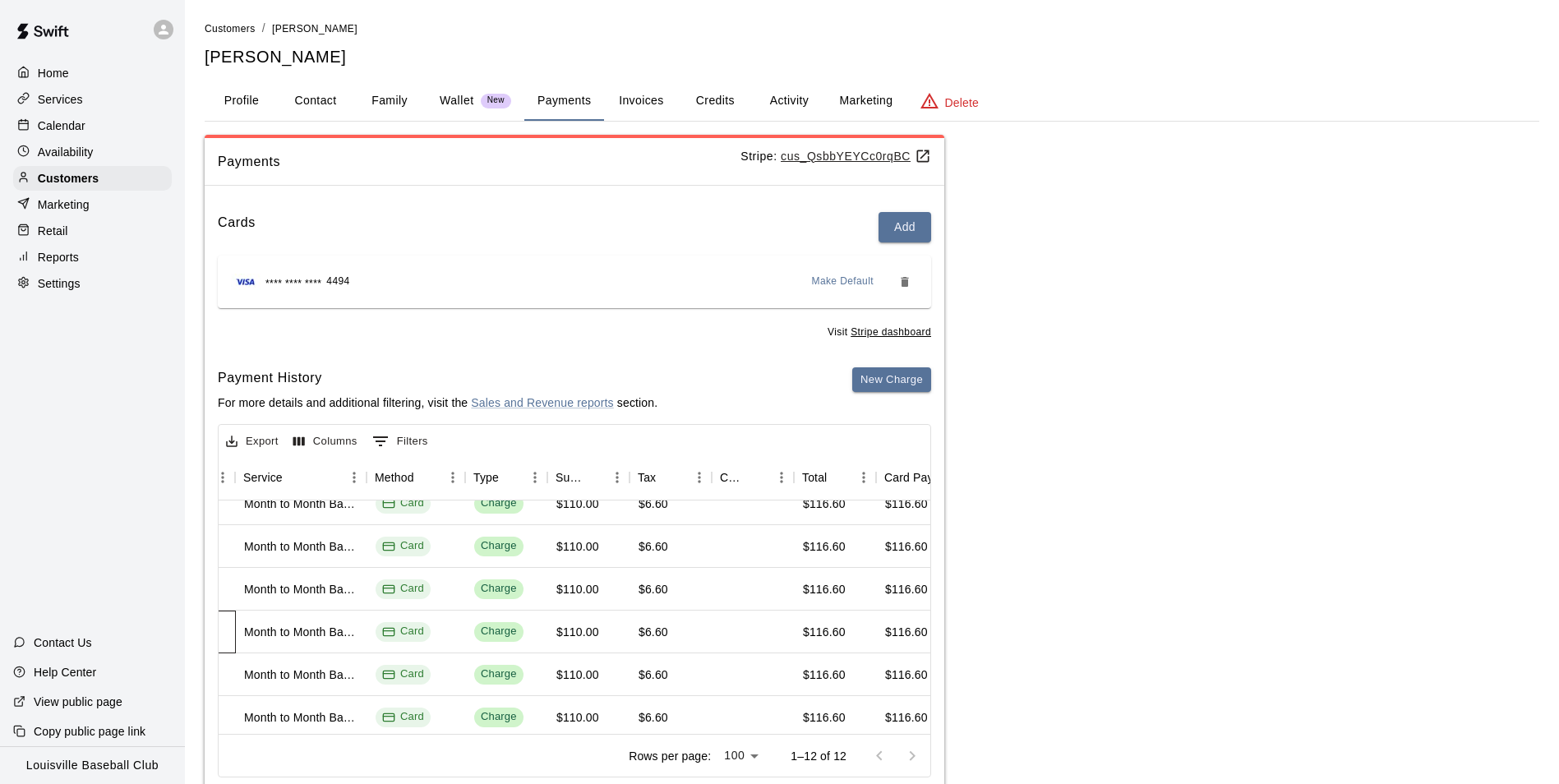
scroll to position [103, 359]
click at [480, 636] on div "Charge" at bounding box center [497, 631] width 36 height 16
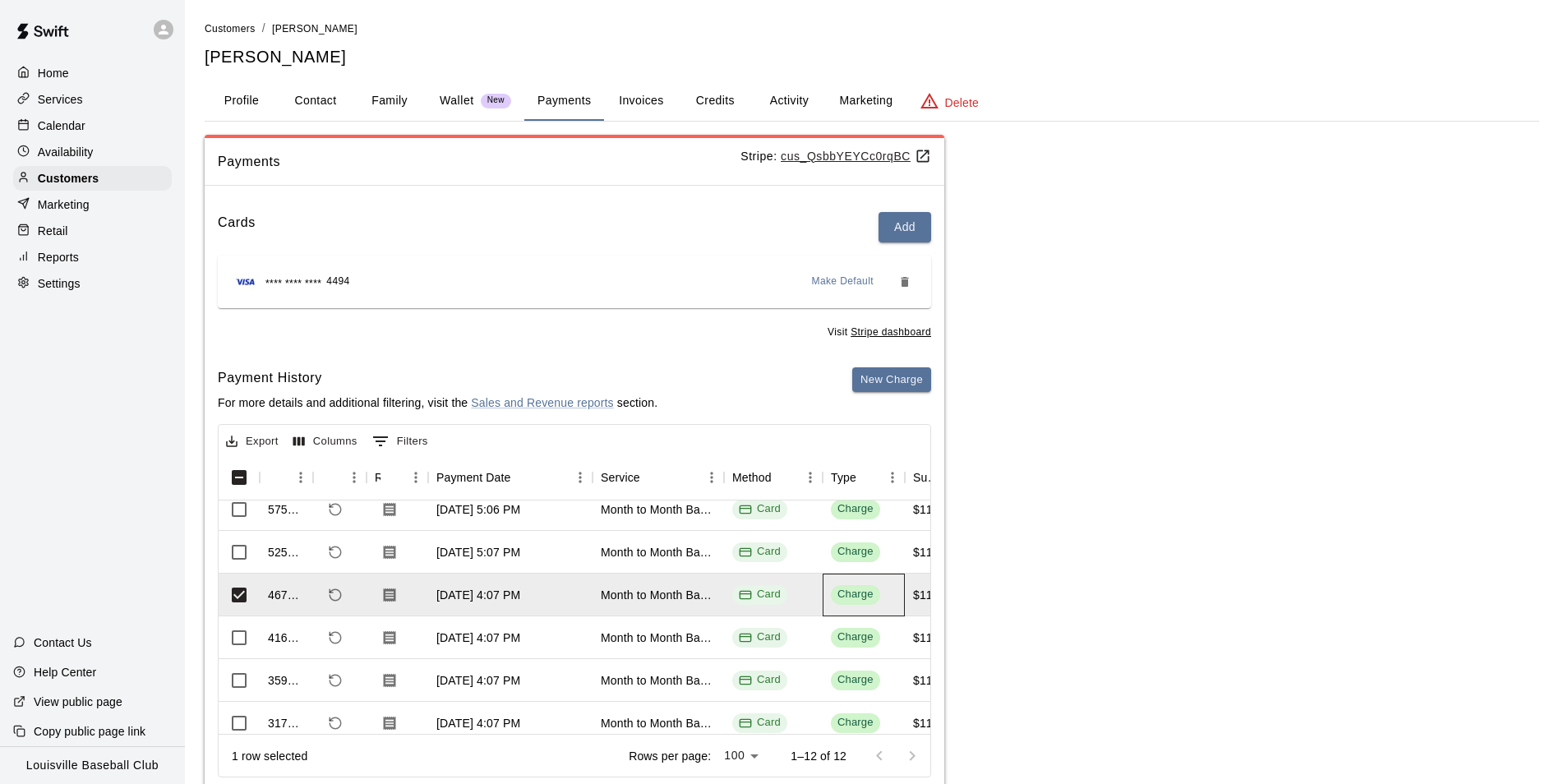
scroll to position [141, 0]
click at [514, 645] on div "Feb 3, 2025, 4:07 PM" at bounding box center [479, 637] width 84 height 17
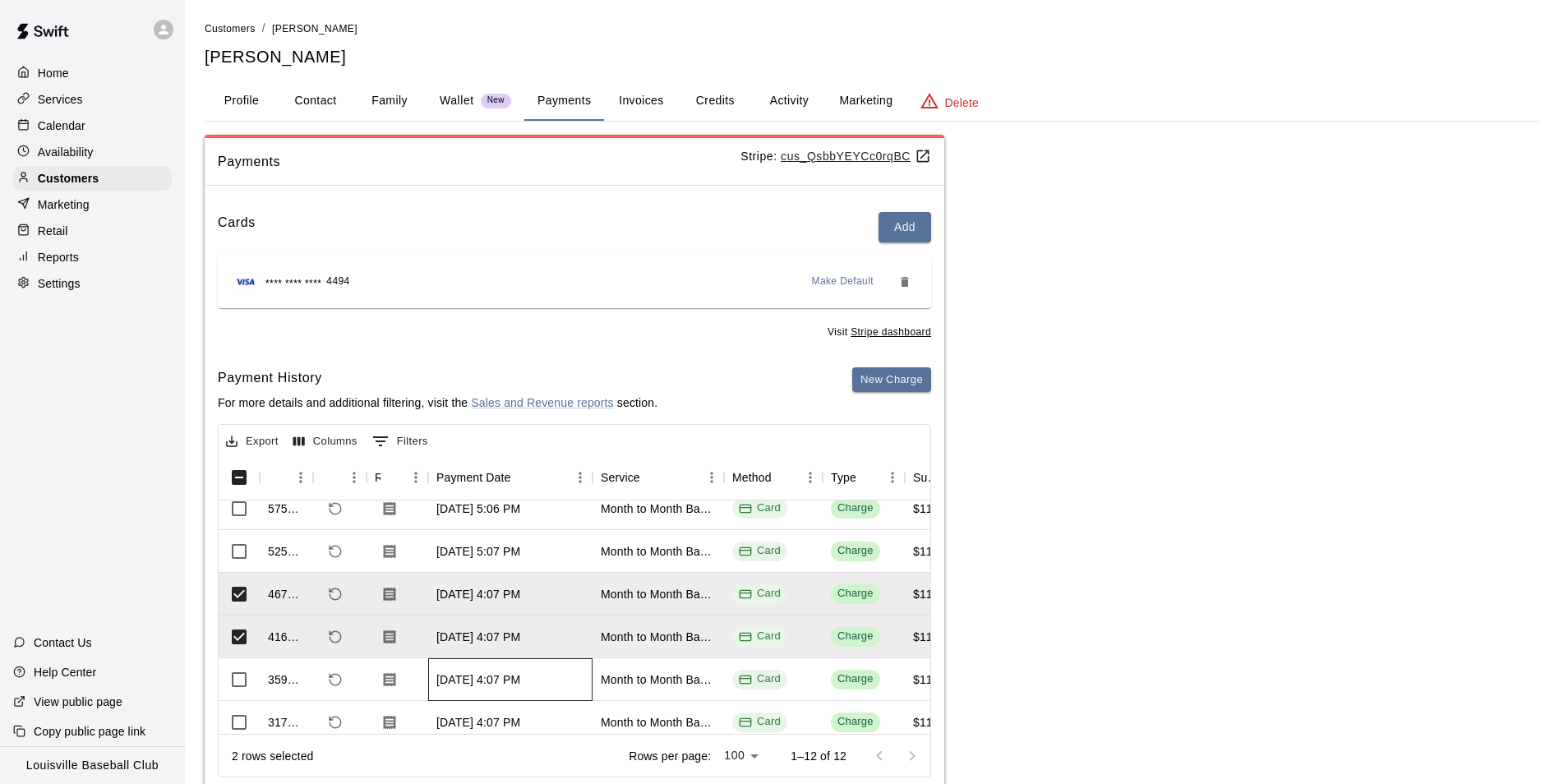
click at [503, 682] on div "Jan 3, 2025, 4:07 PM" at bounding box center [479, 680] width 84 height 17
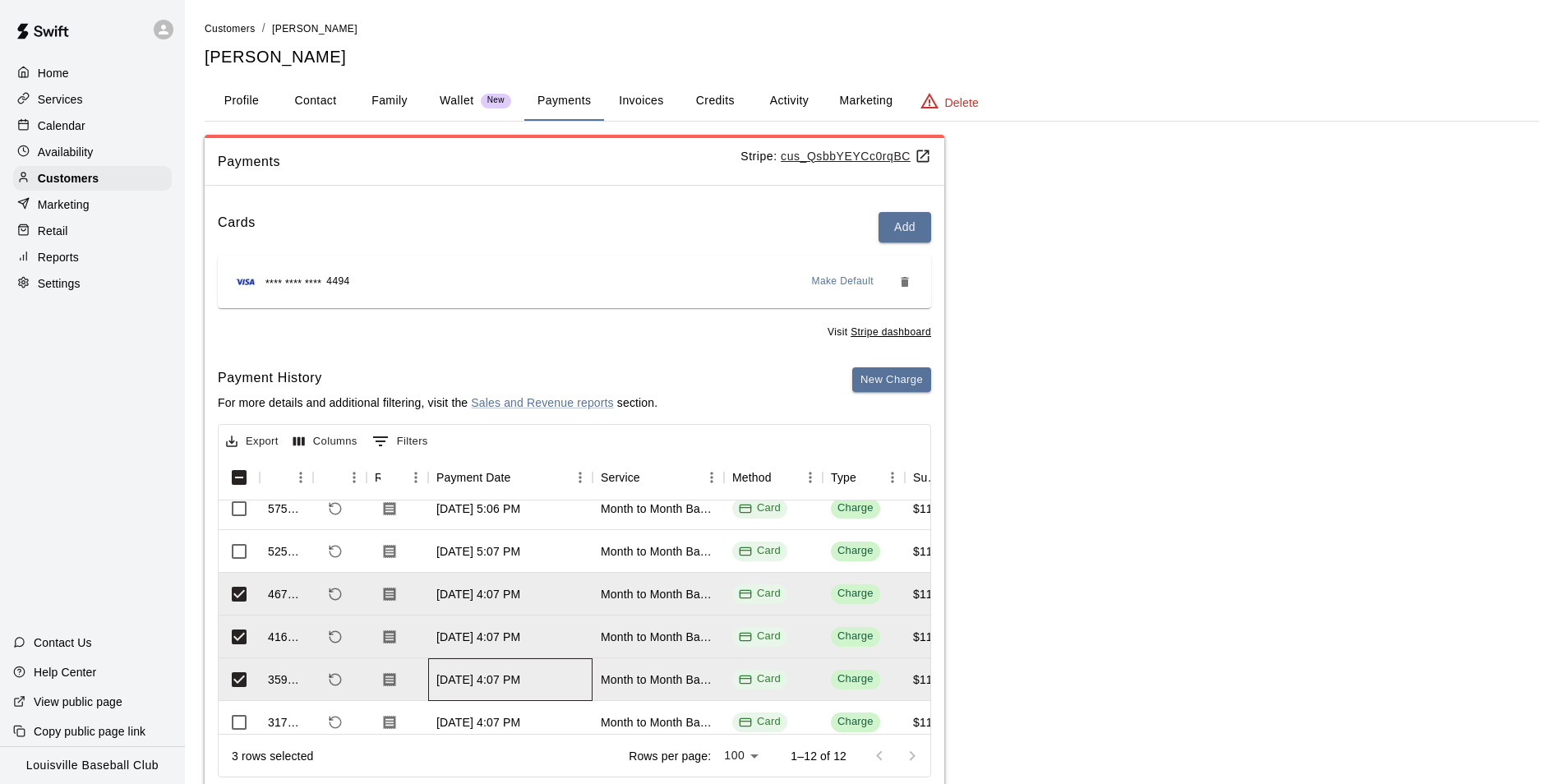
click at [502, 672] on div "Jan 3, 2025, 4:07 PM" at bounding box center [479, 680] width 84 height 17
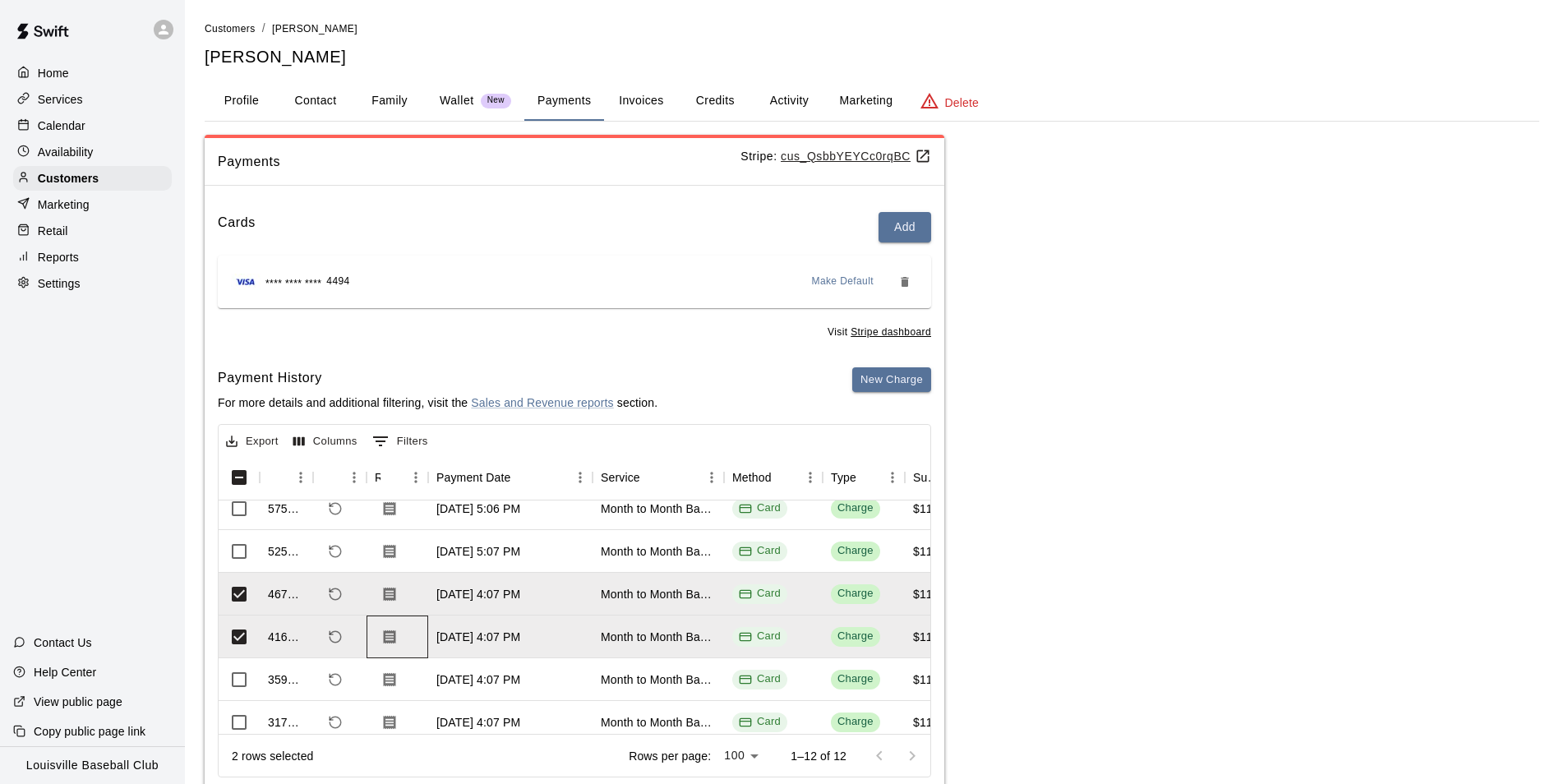
click at [418, 640] on div at bounding box center [397, 637] width 62 height 43
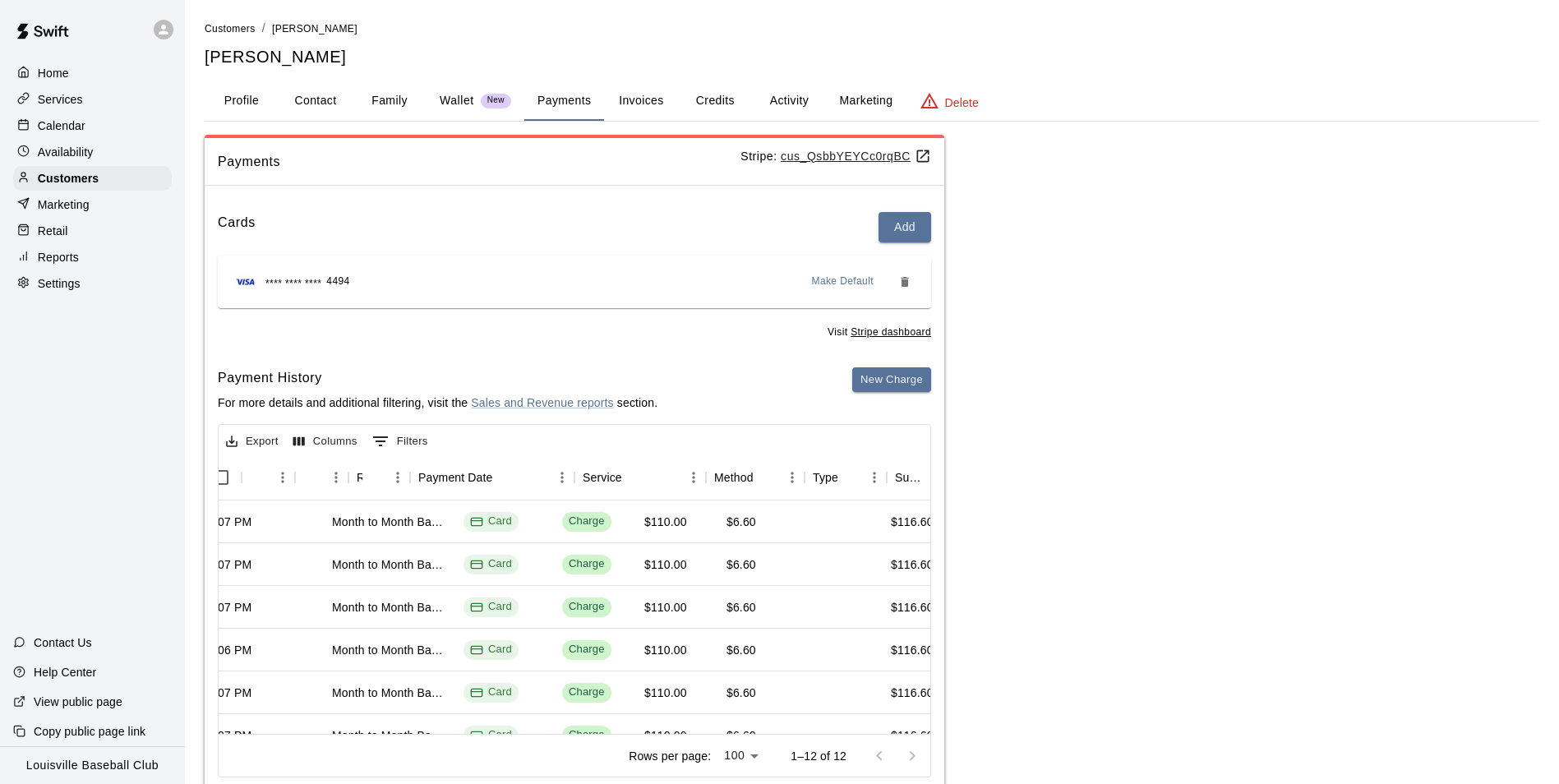
scroll to position [0, 0]
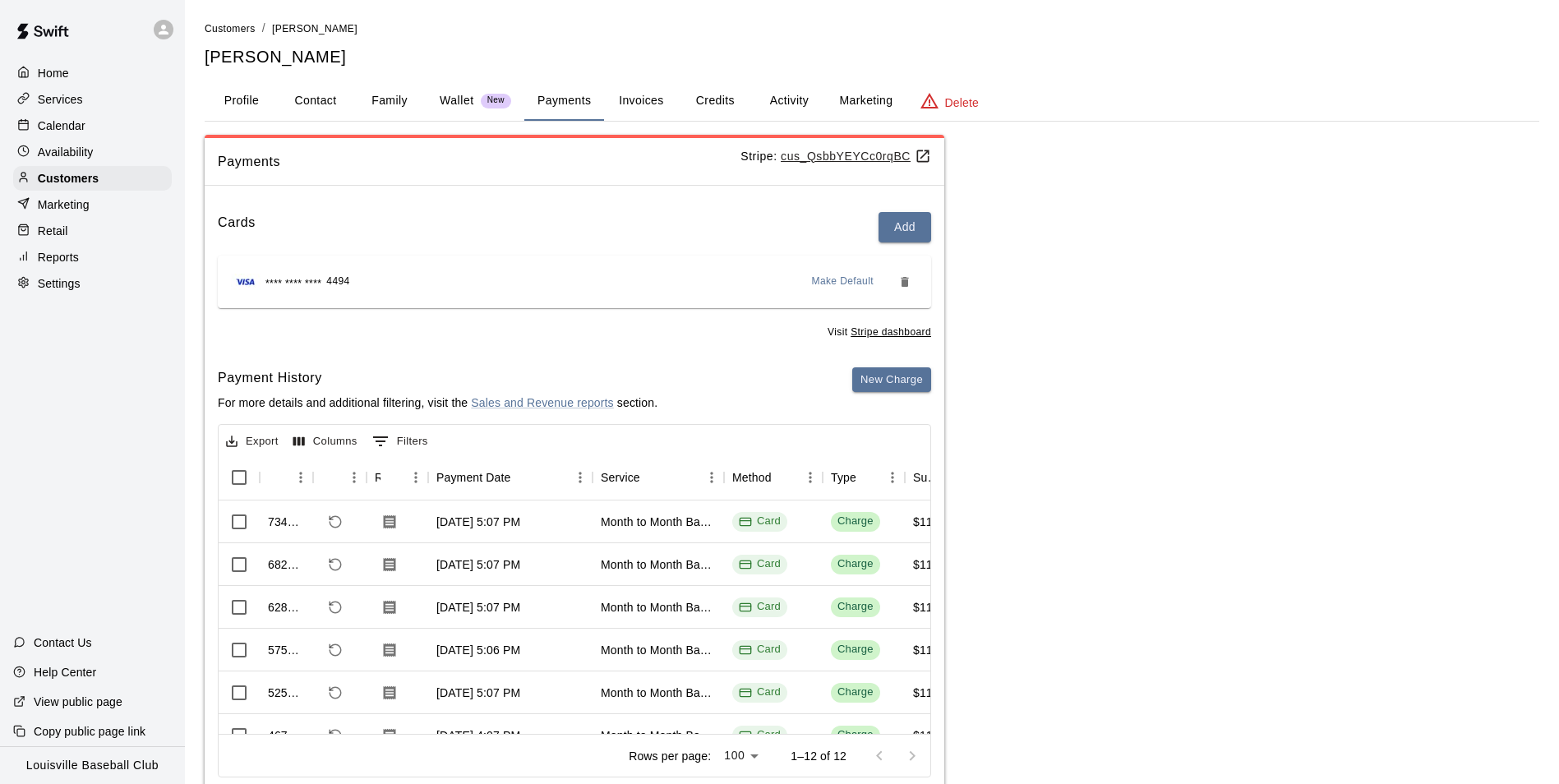
click at [720, 99] on button "Credits" at bounding box center [716, 102] width 74 height 40
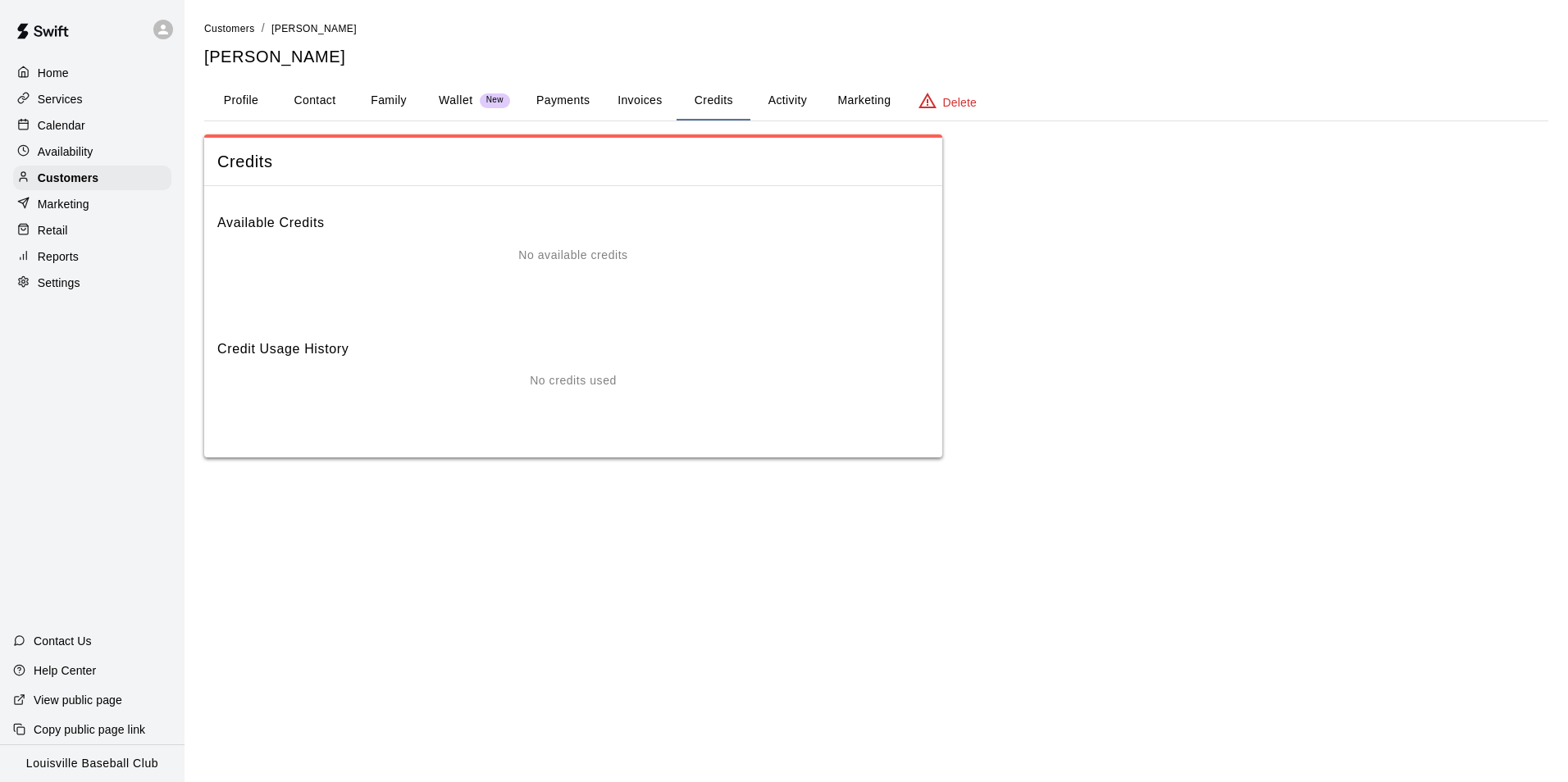
click at [803, 101] on button "Activity" at bounding box center [787, 101] width 74 height 40
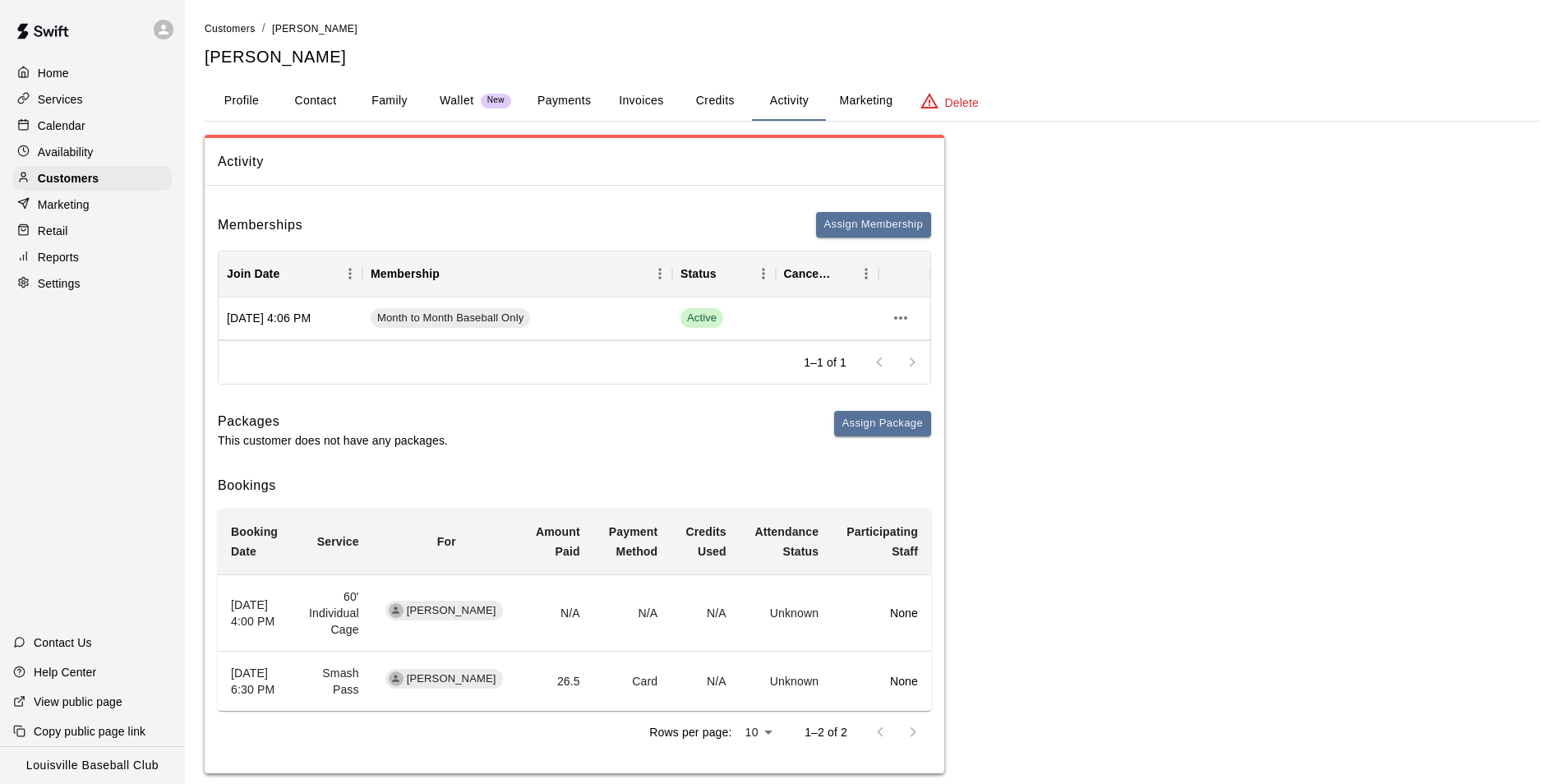
scroll to position [22, 0]
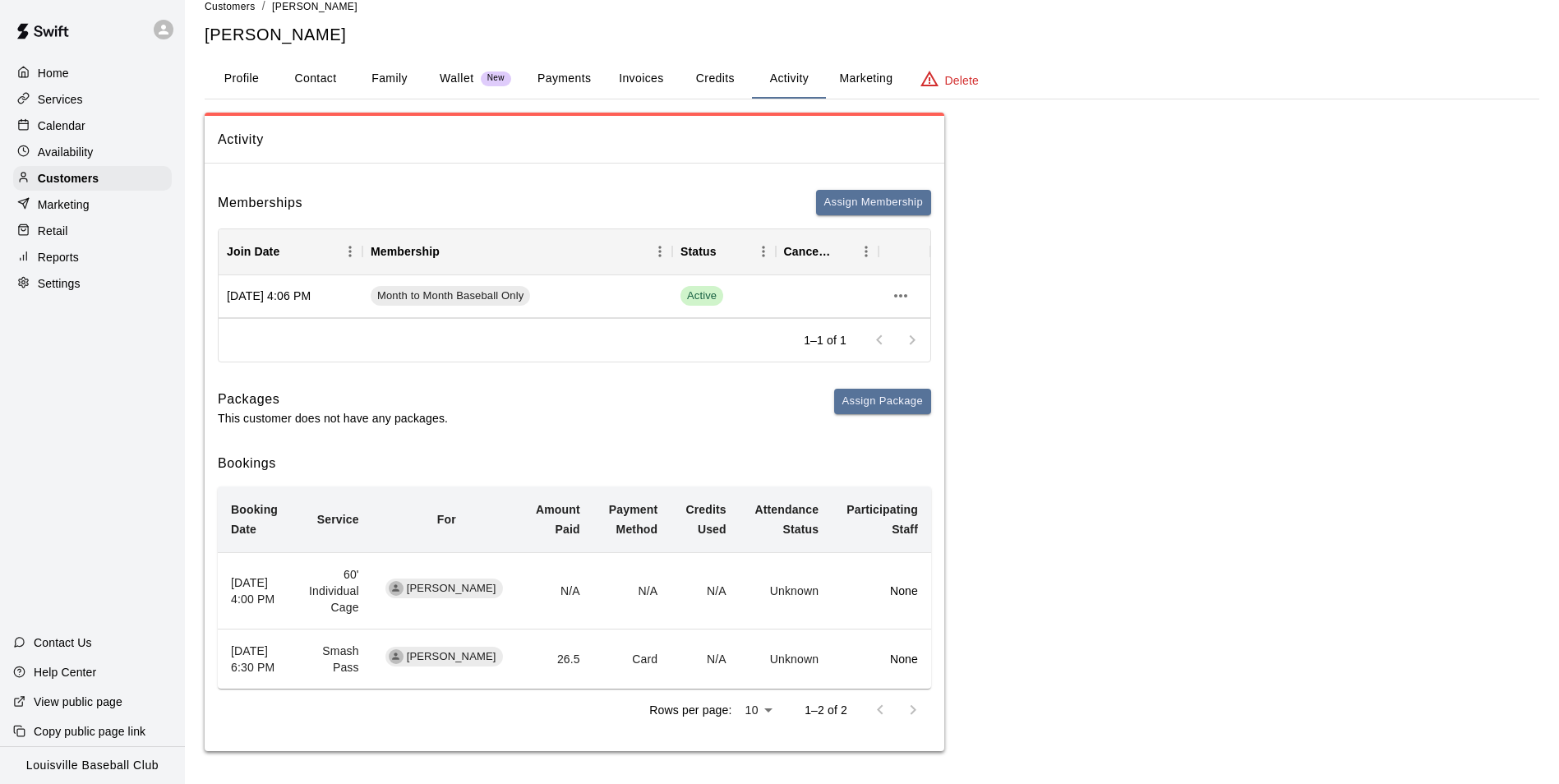
click at [580, 95] on button "Payments" at bounding box center [564, 79] width 80 height 40
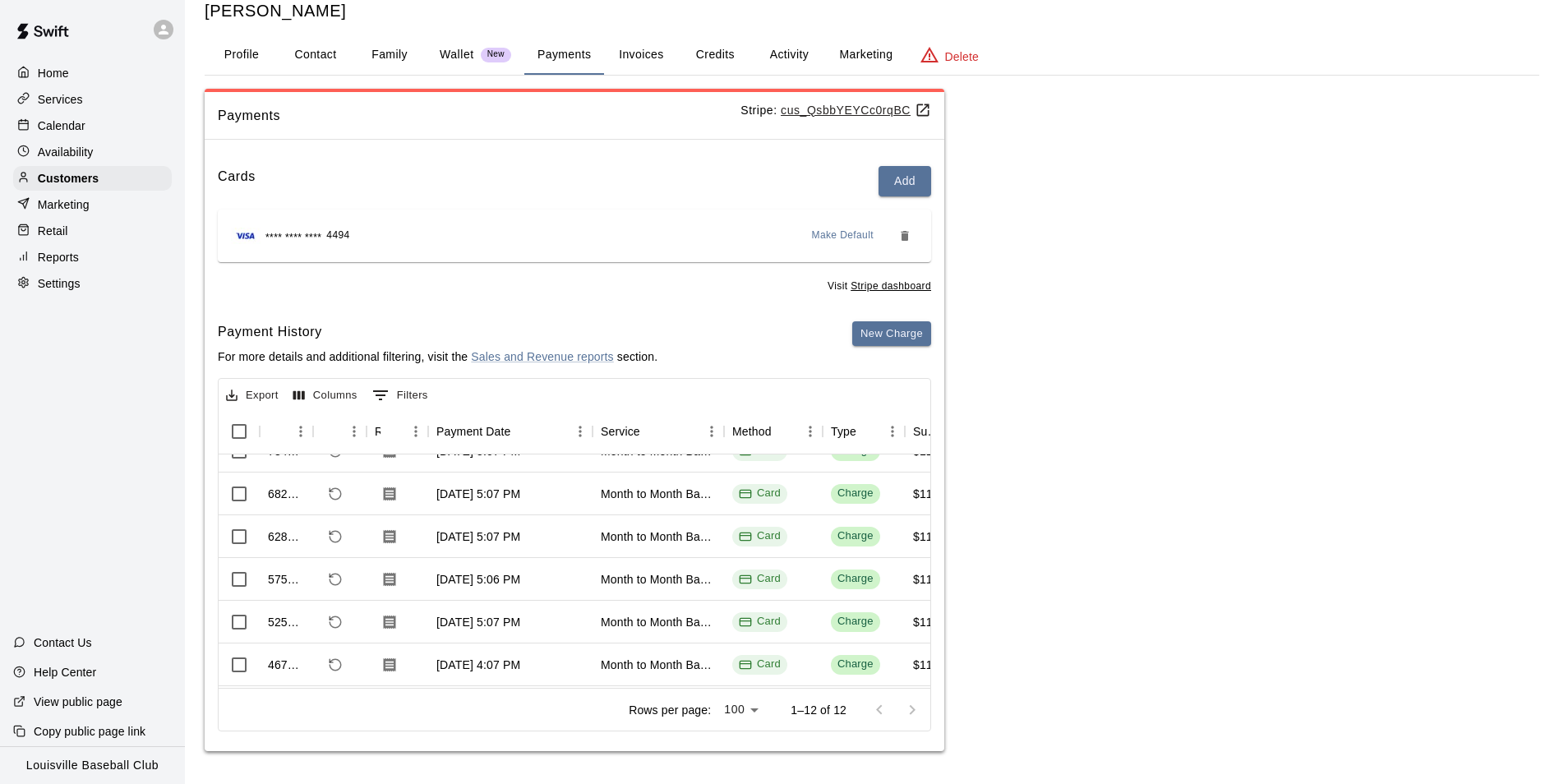
scroll to position [0, 0]
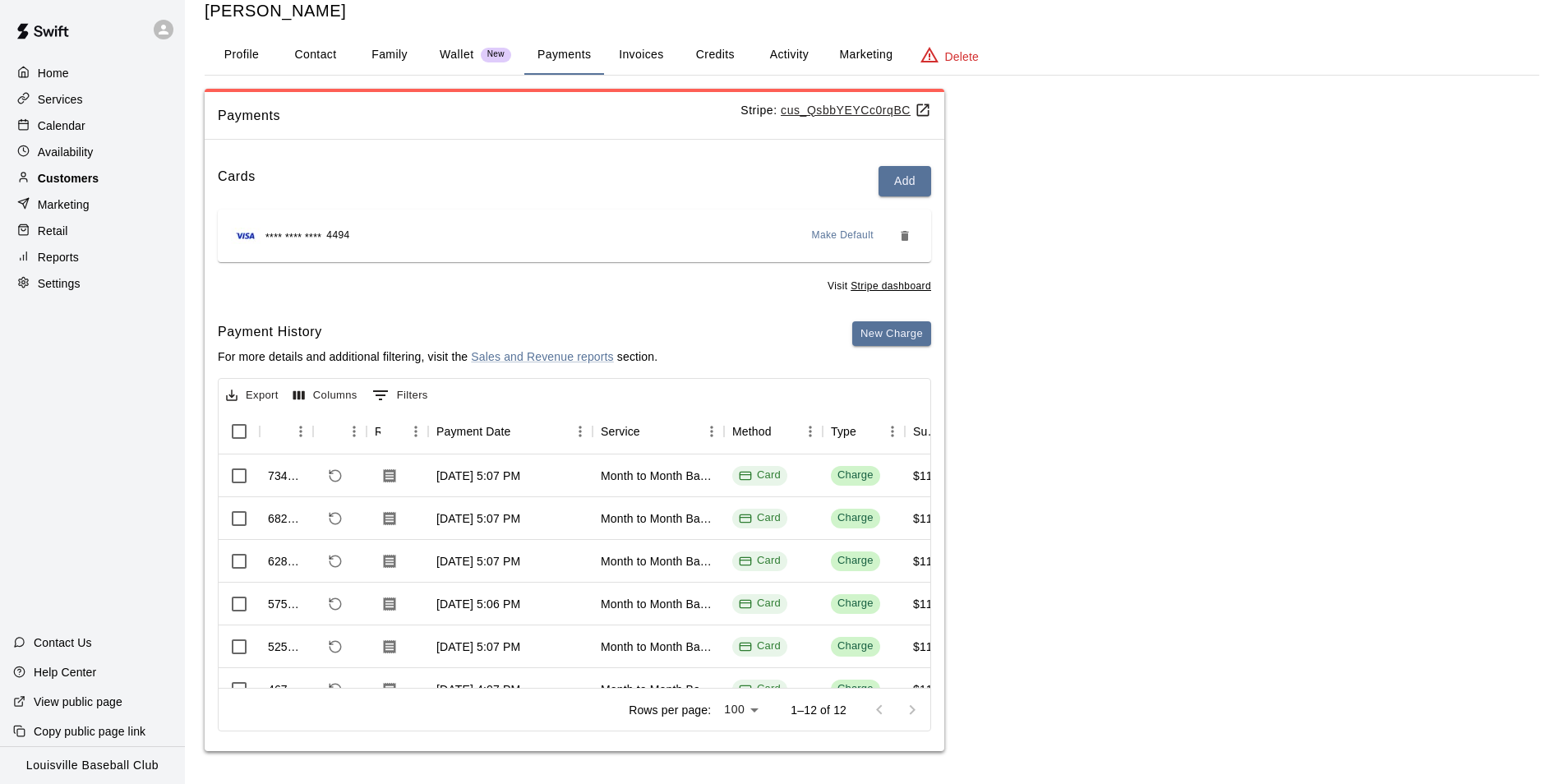
click at [102, 180] on div "Customers" at bounding box center [92, 178] width 158 height 25
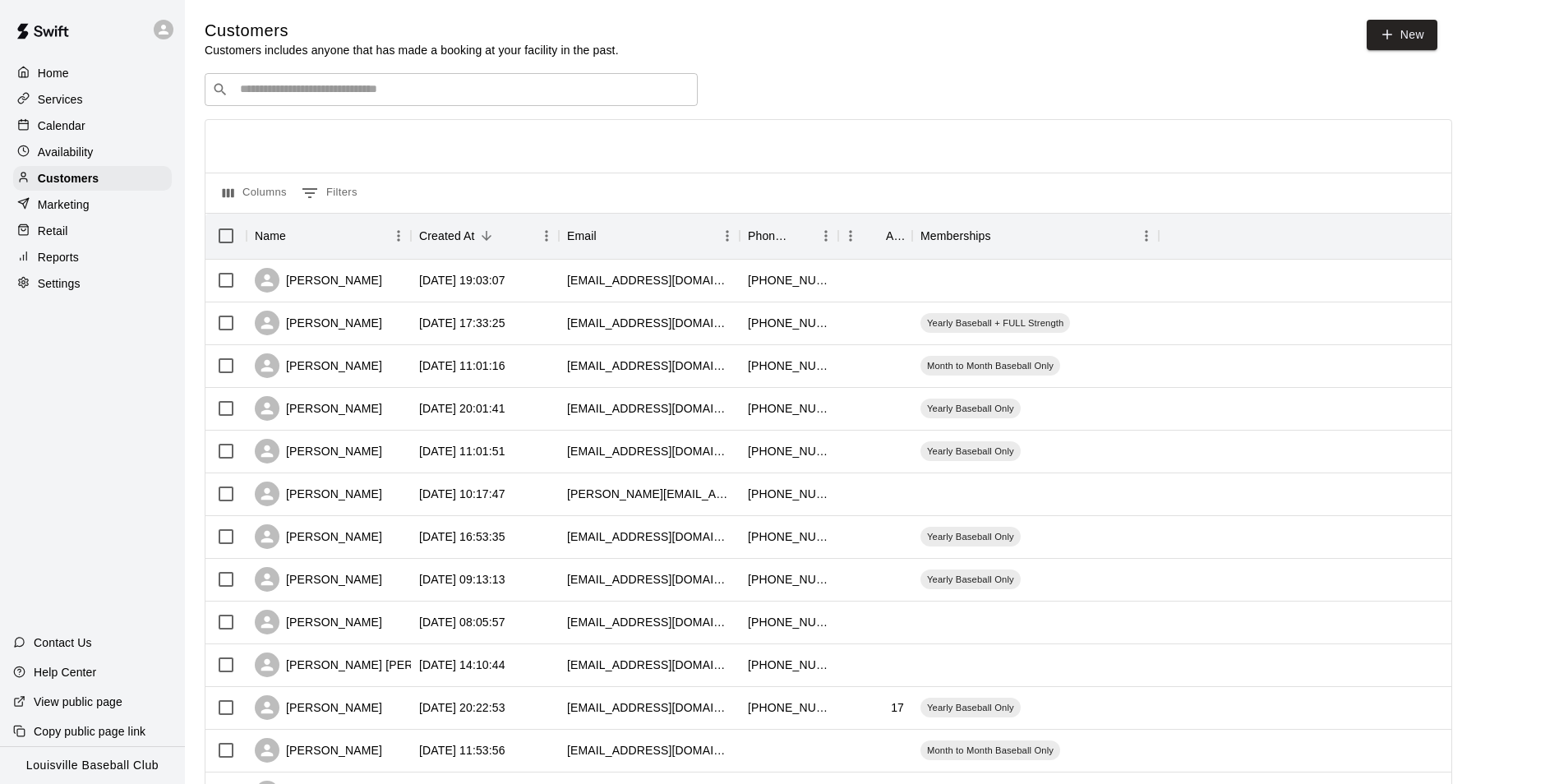
click at [355, 90] on input "Search customers by name or email" at bounding box center [463, 90] width 456 height 17
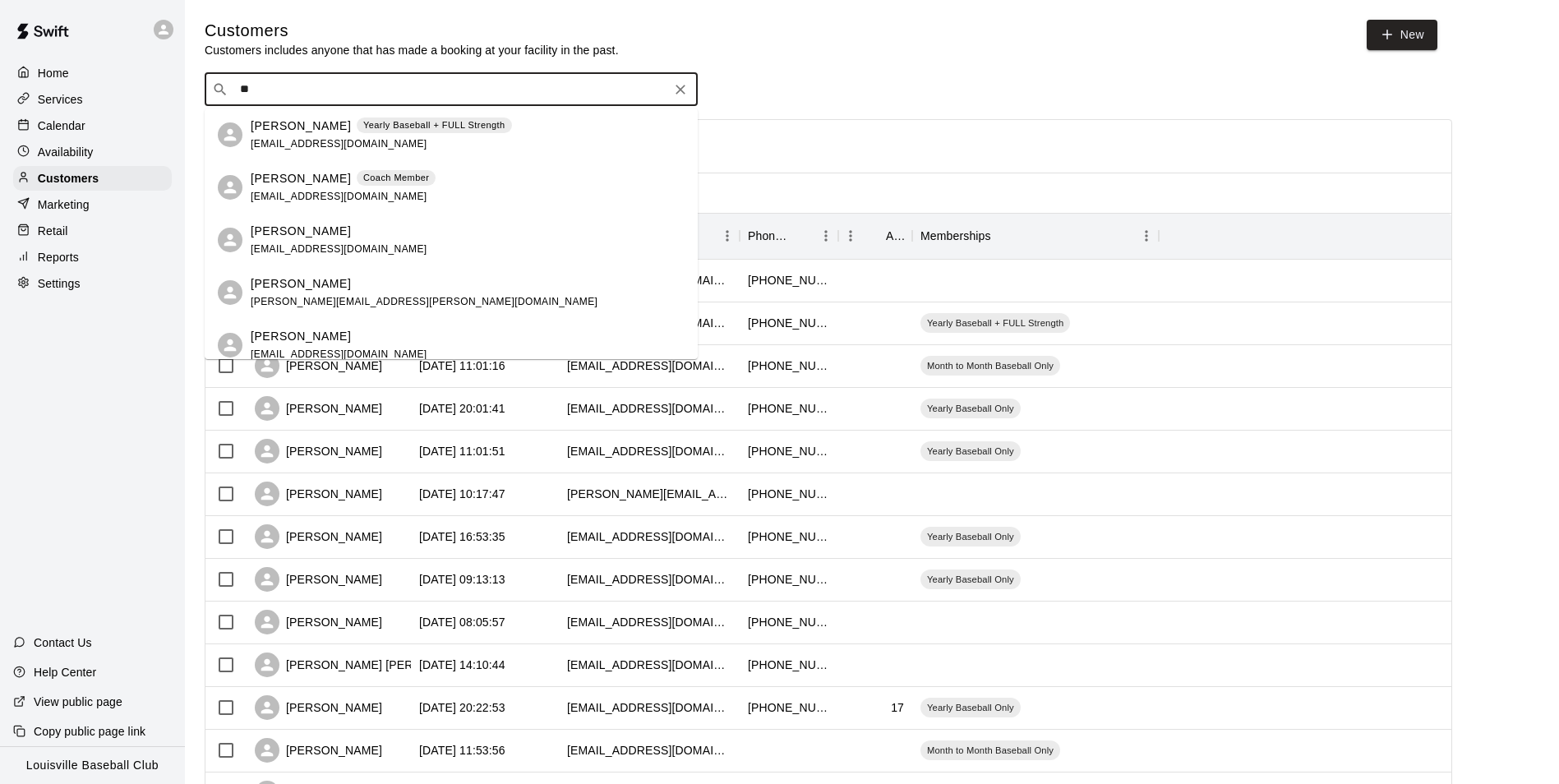
type input "*"
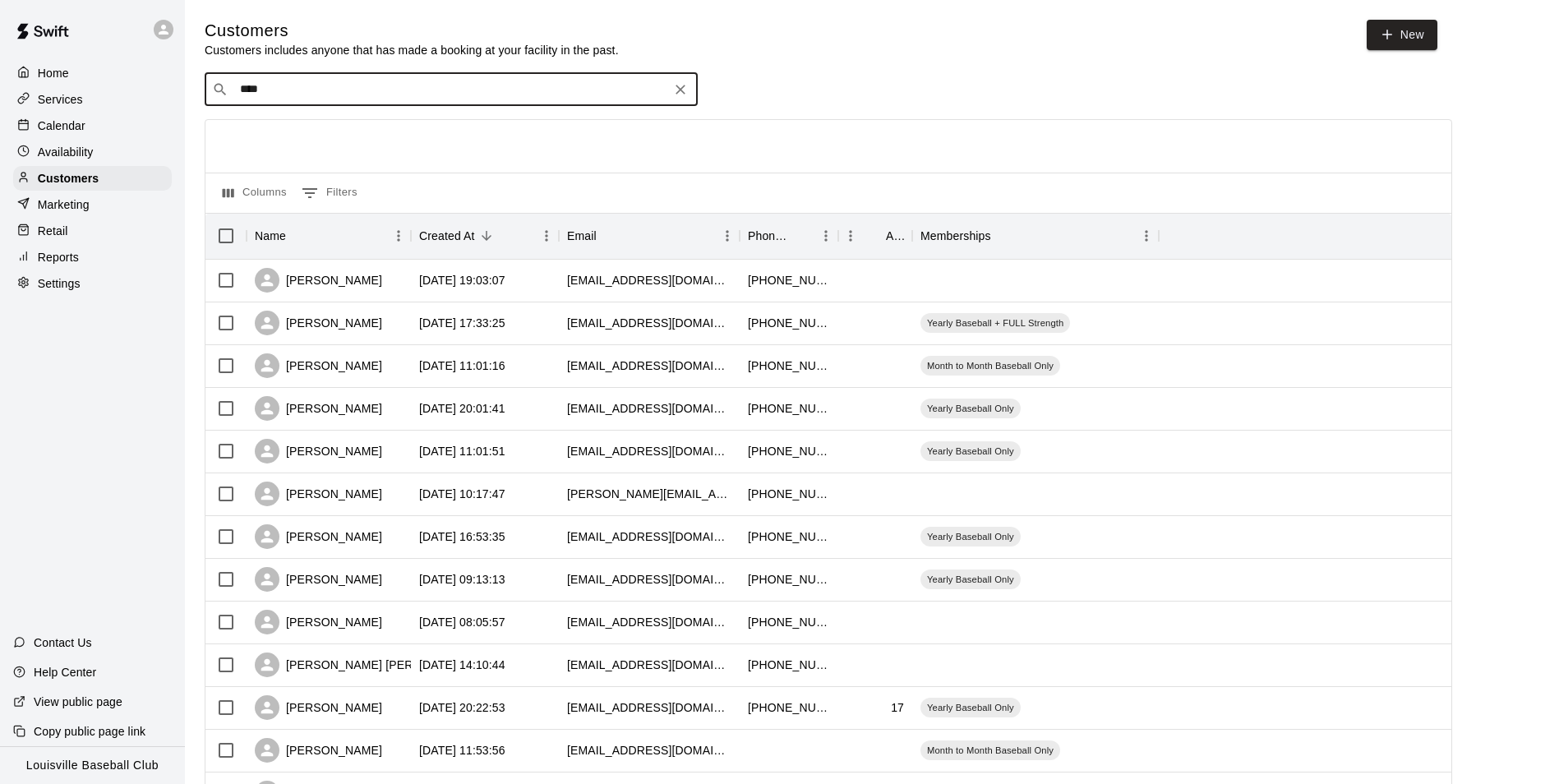
type input "*****"
click at [466, 135] on div "EJ Eggen Month to Month Baseball Only ejeggen@icloud.com" at bounding box center [468, 135] width 434 height 35
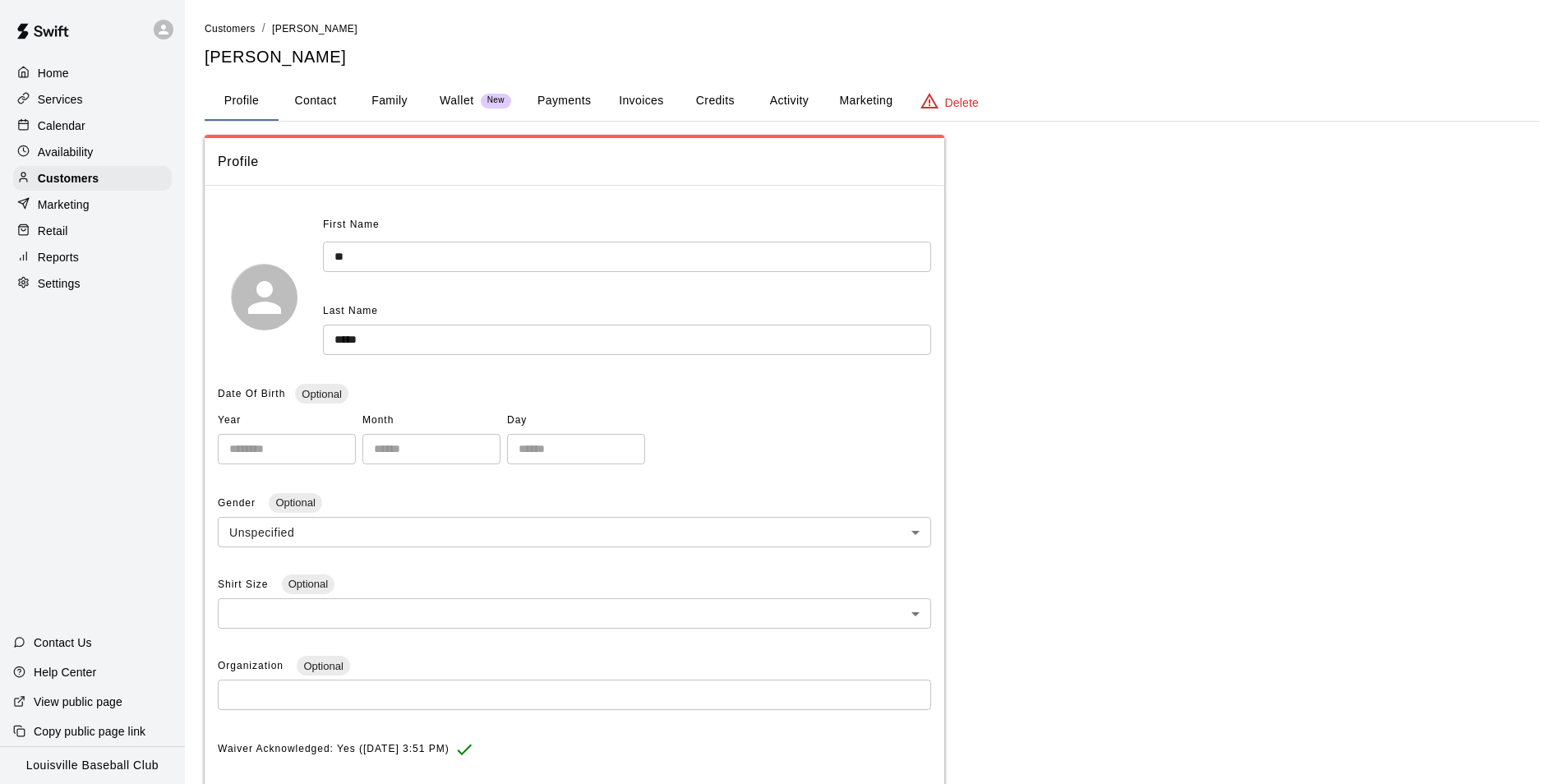
click at [782, 84] on button "Activity" at bounding box center [789, 102] width 74 height 40
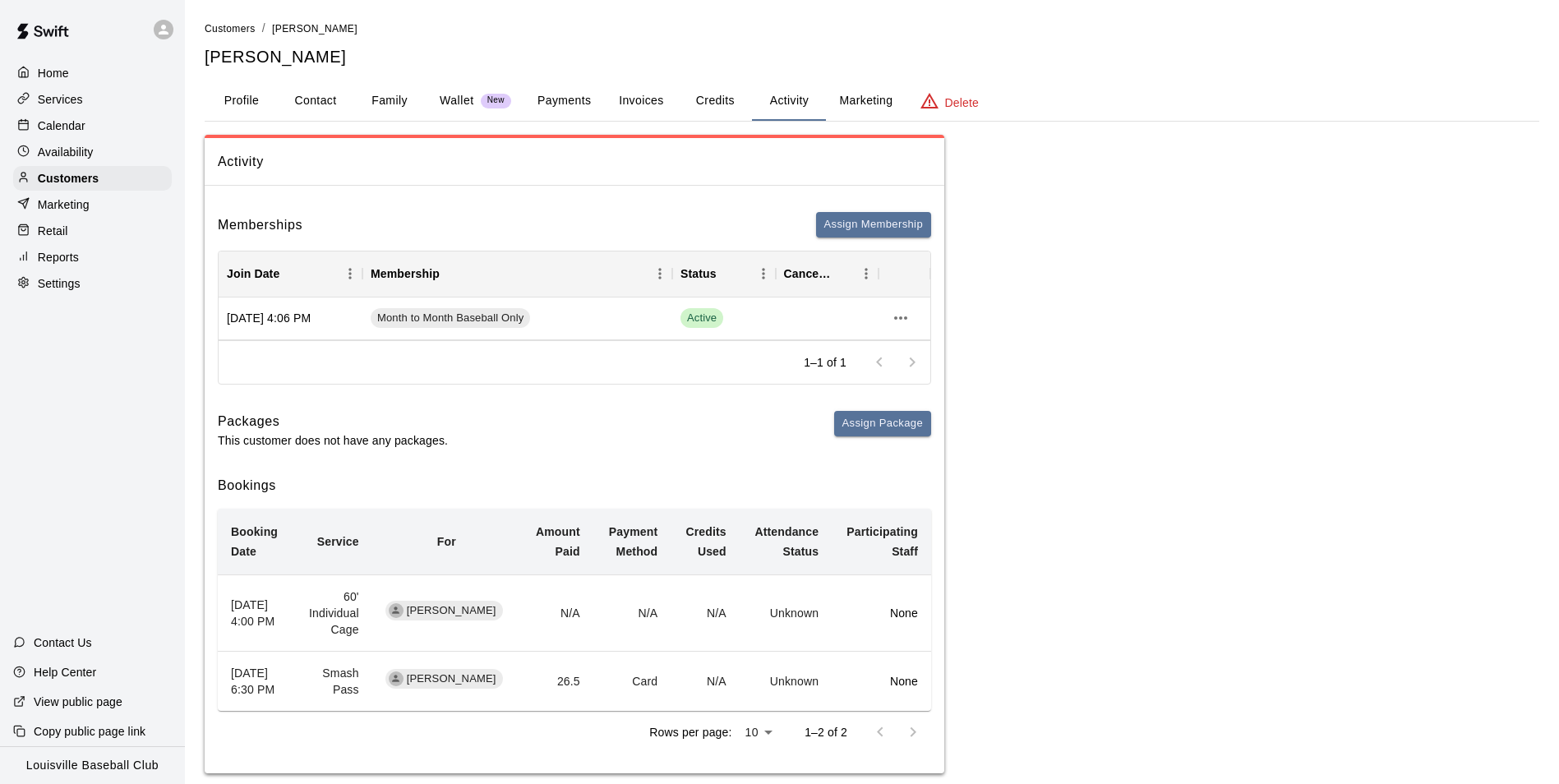
click at [708, 98] on button "Credits" at bounding box center [716, 102] width 74 height 40
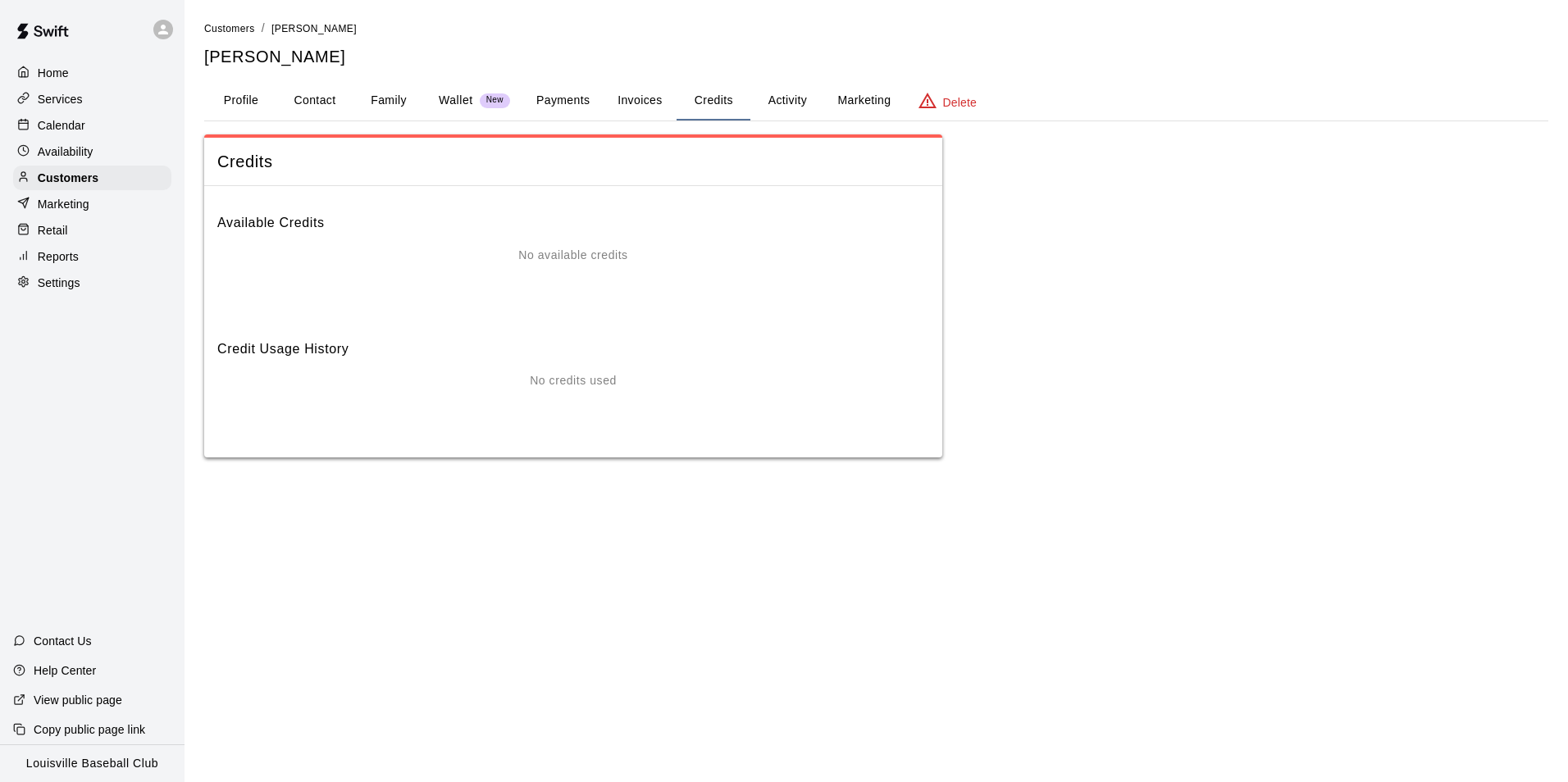
click at [568, 102] on button "Payments" at bounding box center [562, 101] width 80 height 40
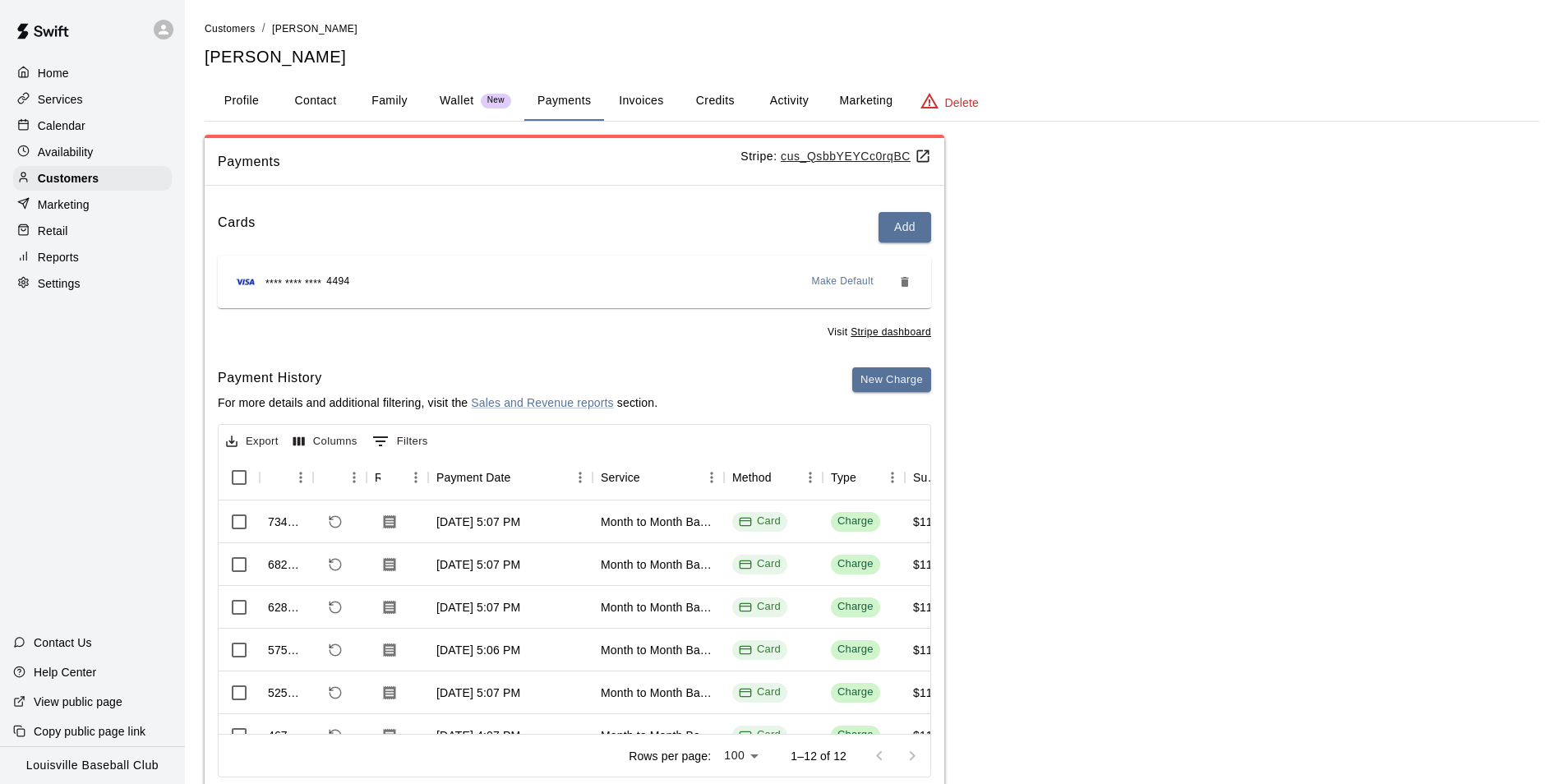
click at [781, 108] on button "Activity" at bounding box center [789, 102] width 74 height 40
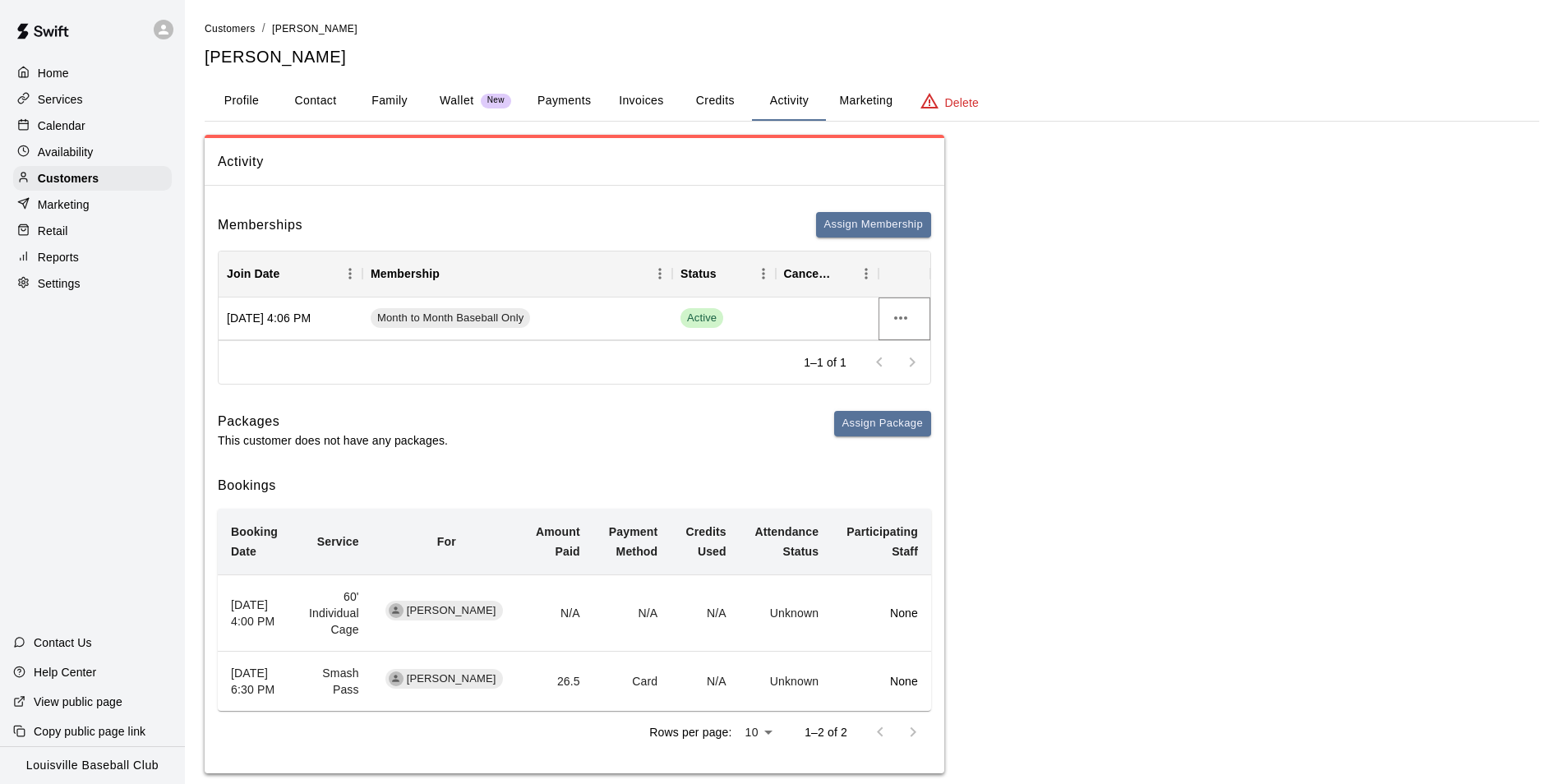
click at [899, 326] on icon "more actions" at bounding box center [901, 318] width 20 height 20
click at [932, 385] on li "Cancel" at bounding box center [933, 379] width 93 height 27
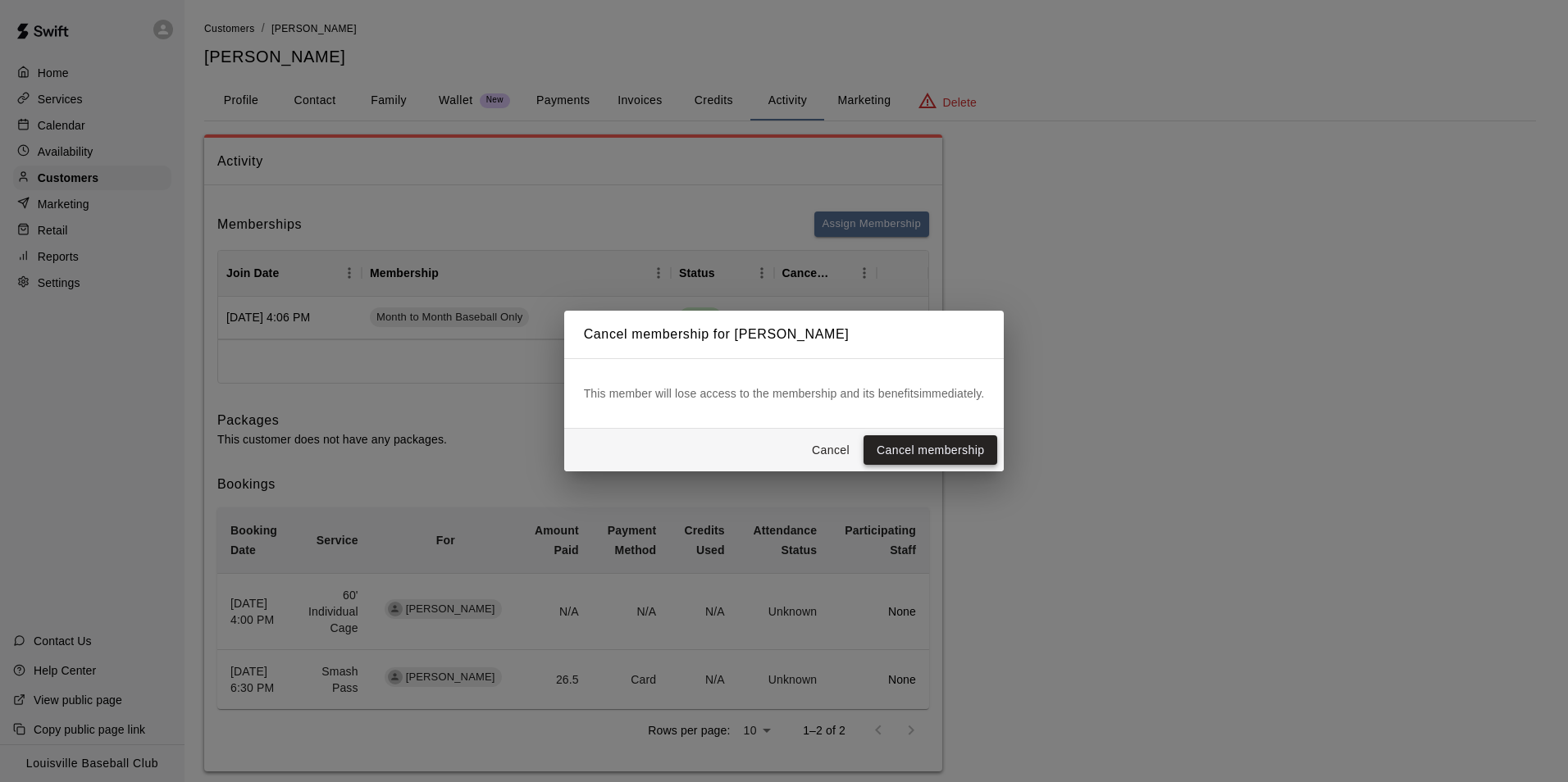
click at [974, 445] on button "Cancel membership" at bounding box center [931, 450] width 133 height 30
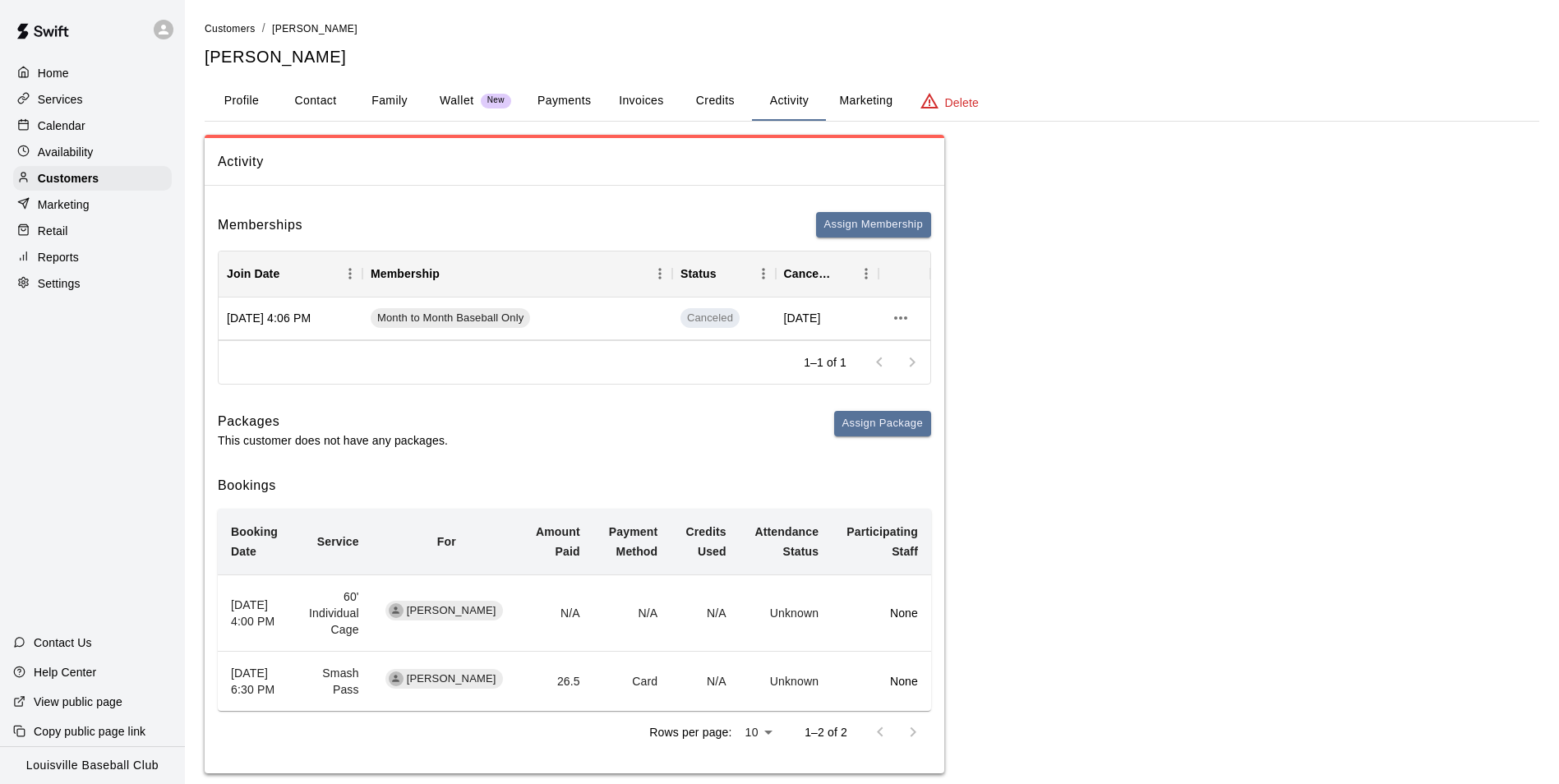
click at [588, 108] on button "Payments" at bounding box center [564, 102] width 80 height 40
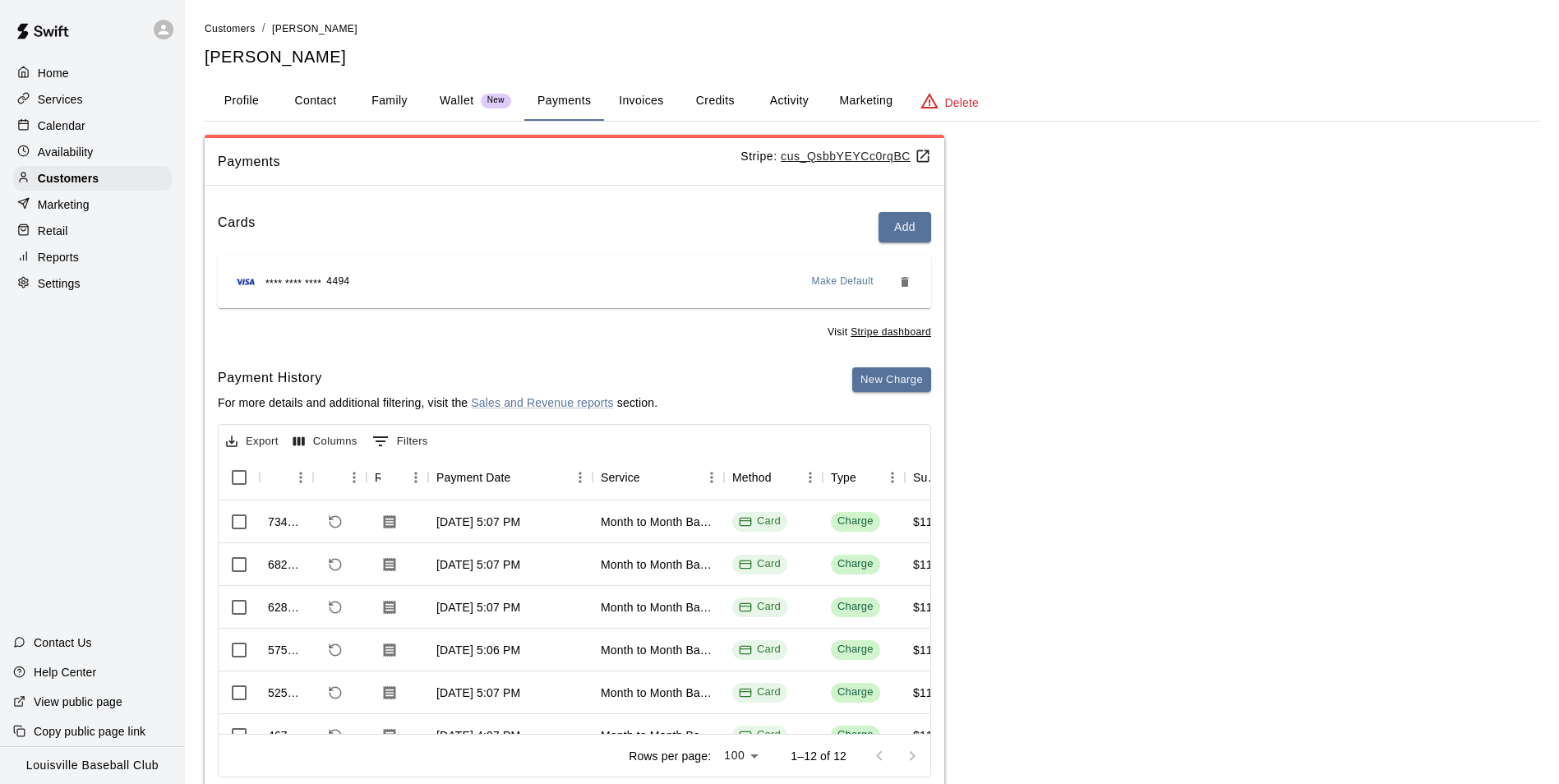
click at [58, 124] on p "Calendar" at bounding box center [62, 125] width 48 height 17
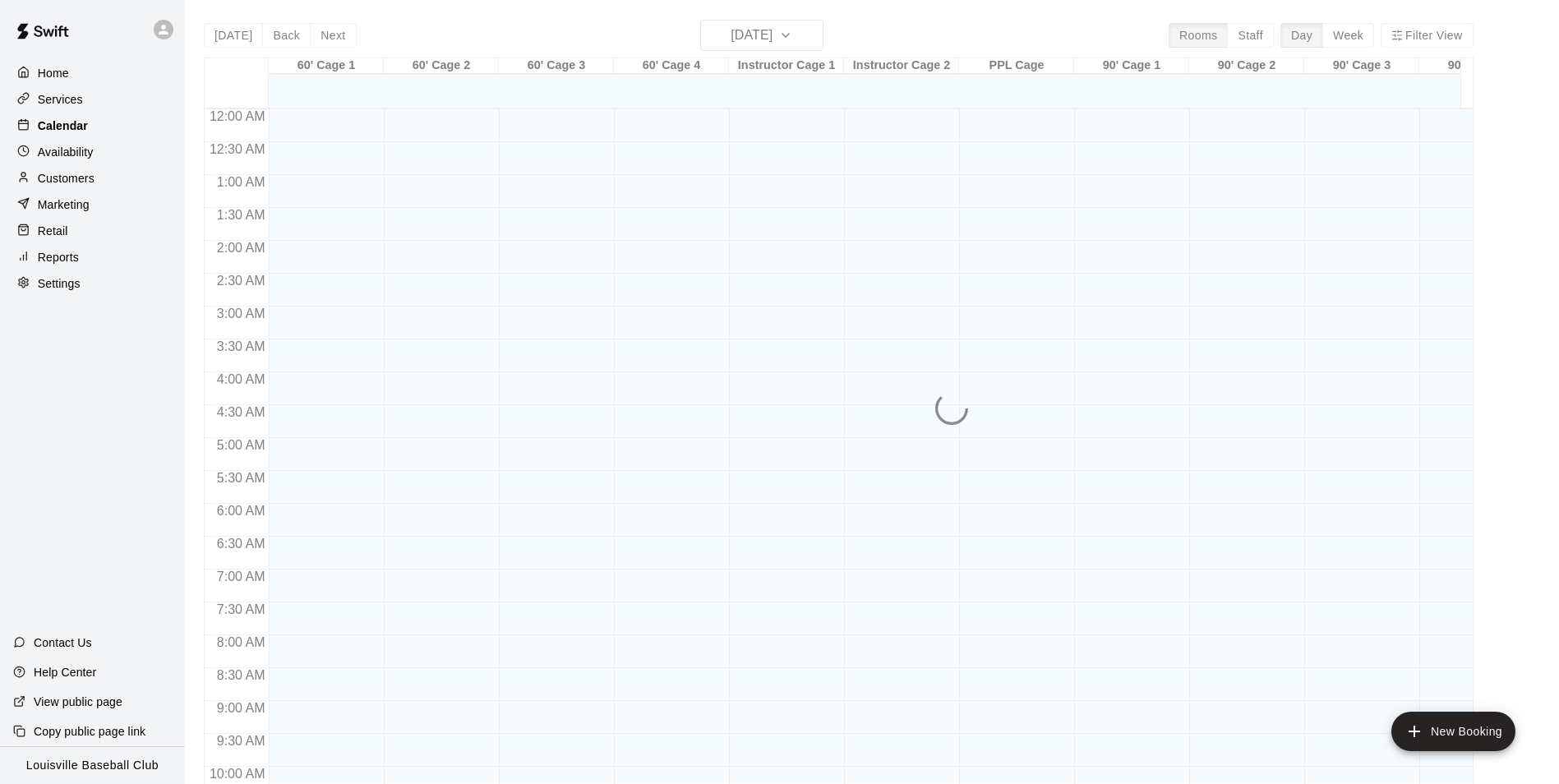
scroll to position [835, 0]
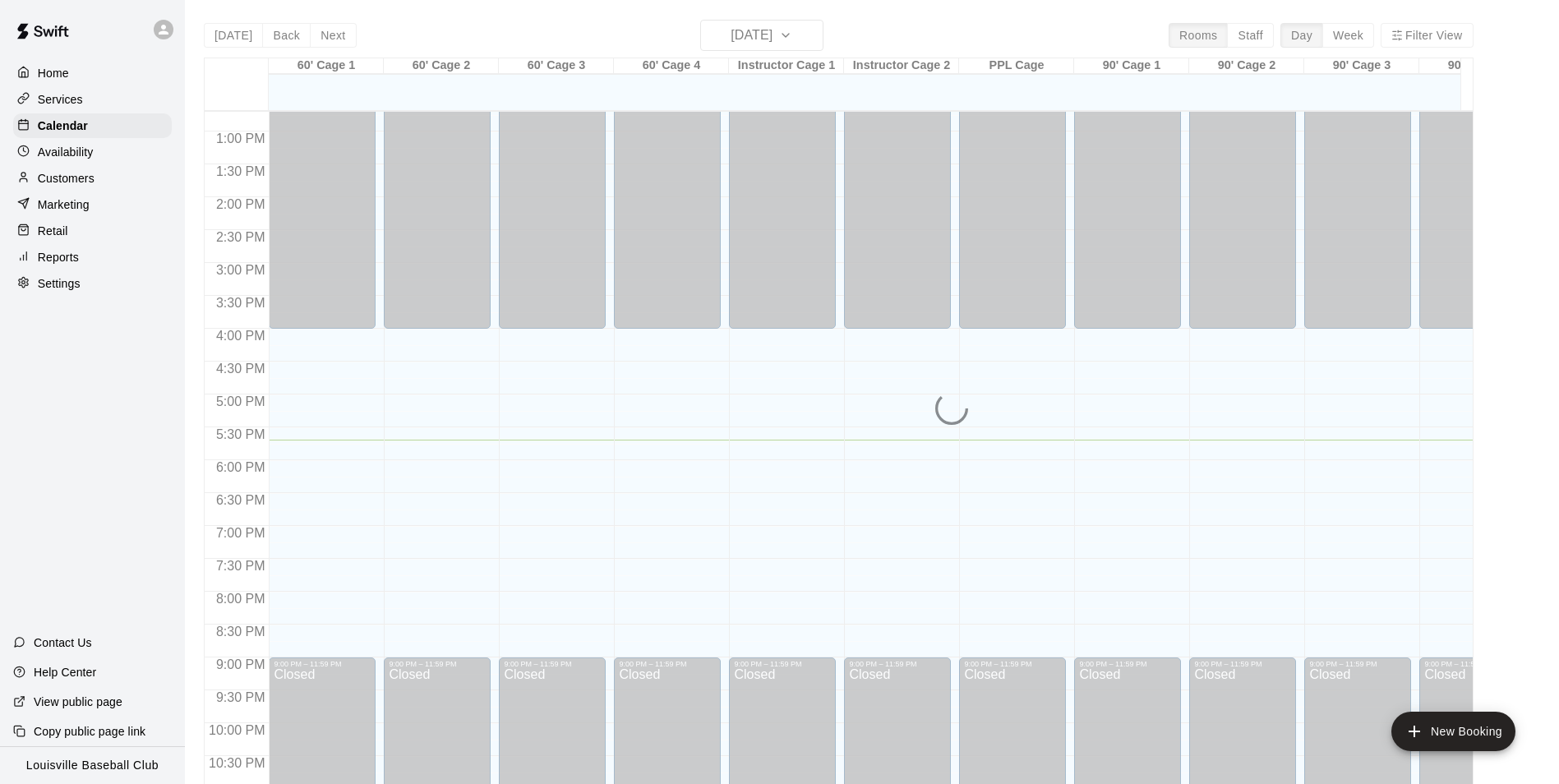
click at [51, 177] on p "Customers" at bounding box center [66, 178] width 57 height 17
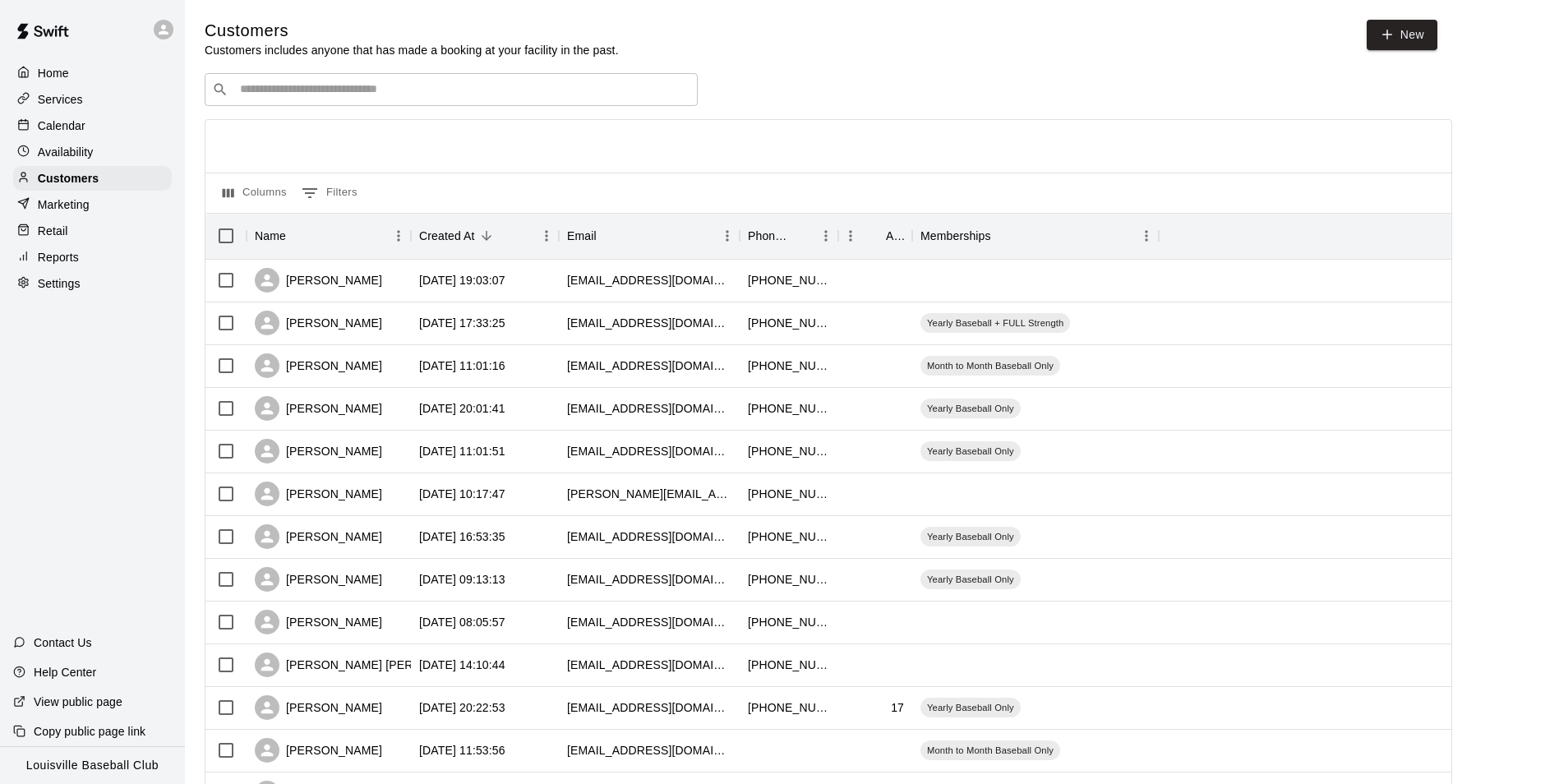
click at [253, 98] on input "Search customers by name or email" at bounding box center [463, 90] width 456 height 17
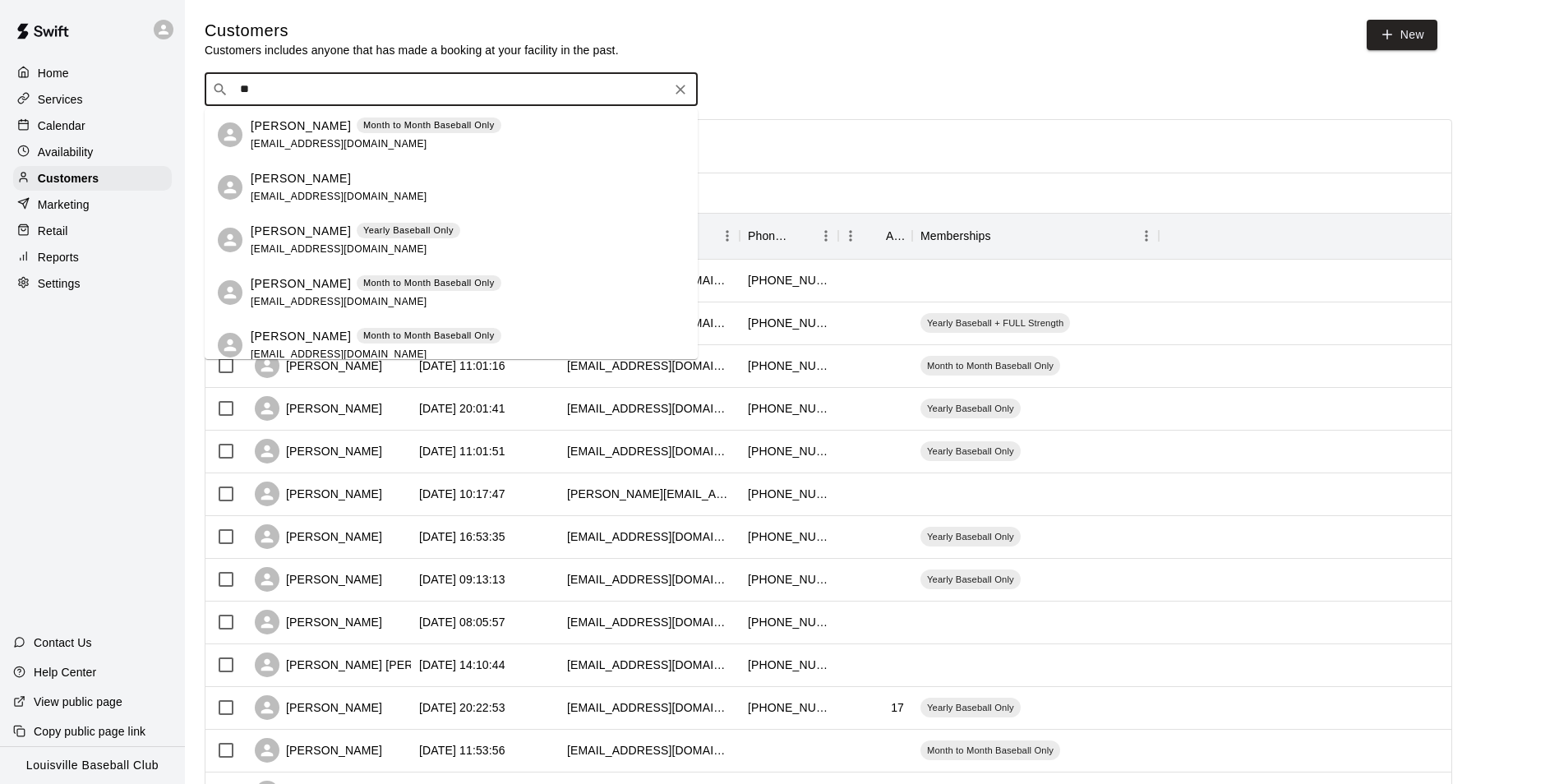
type input "*"
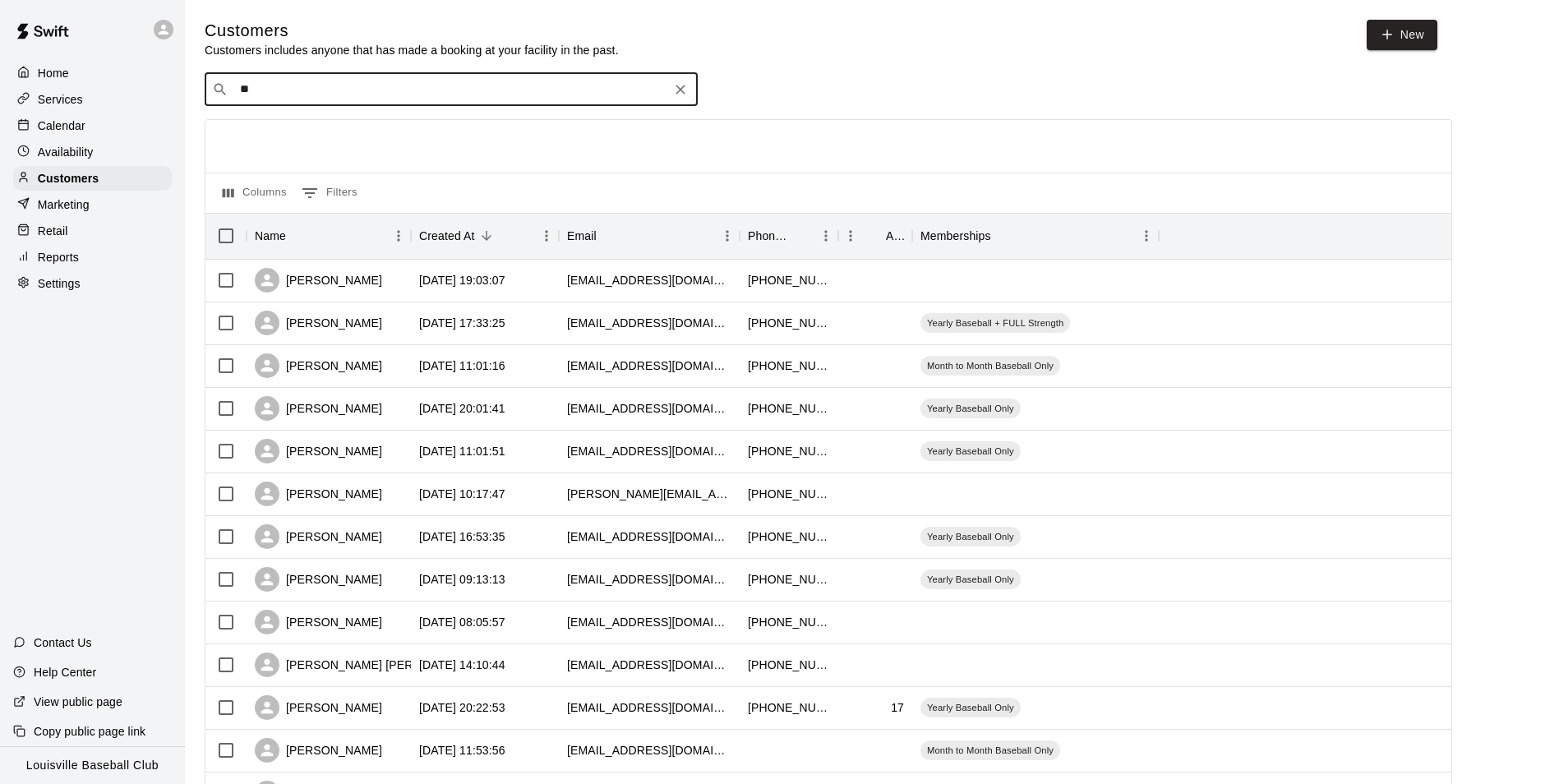
type input "***"
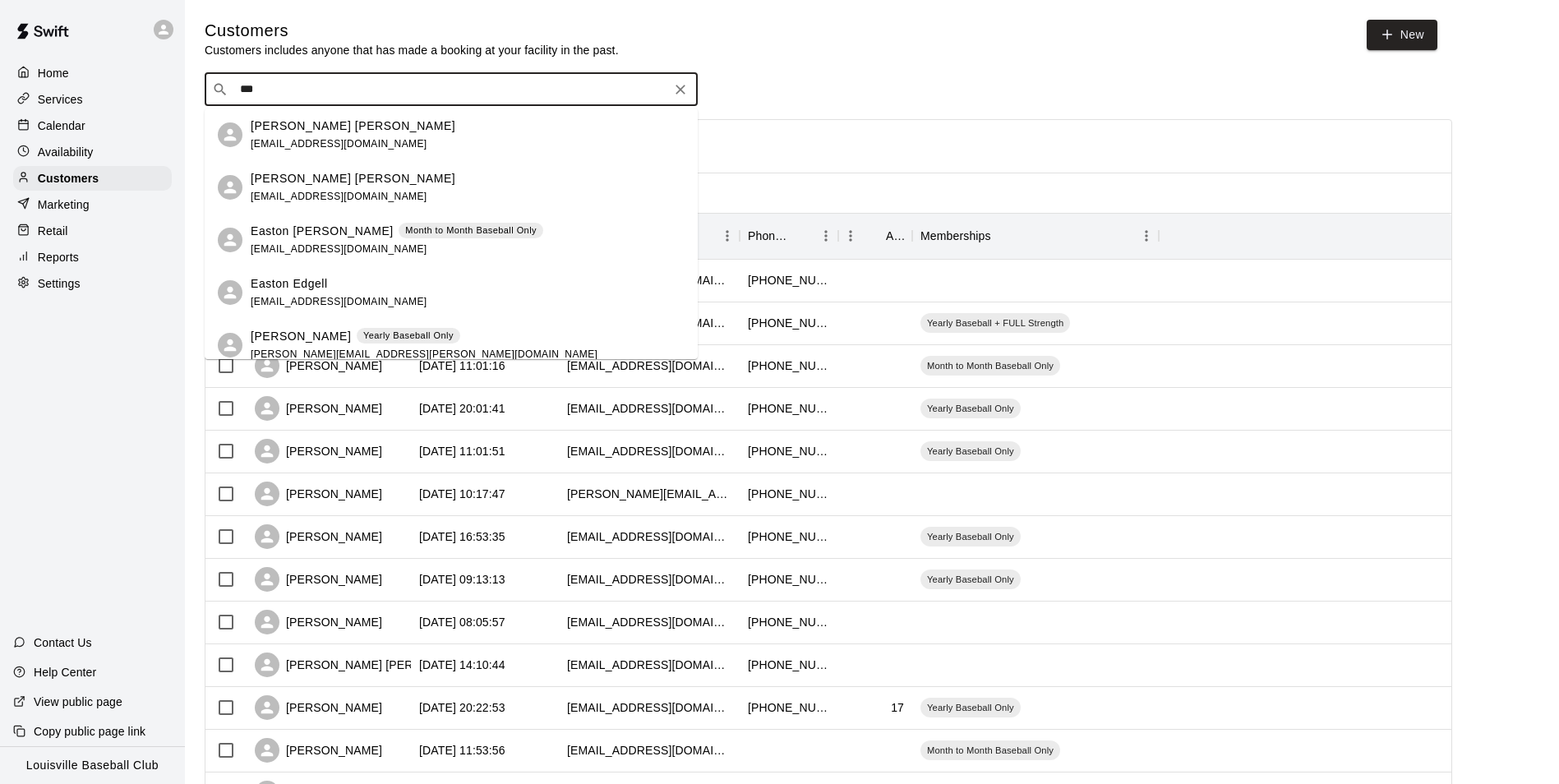
click at [376, 139] on span "easonwoodrum2599@gmail.com" at bounding box center [339, 144] width 177 height 12
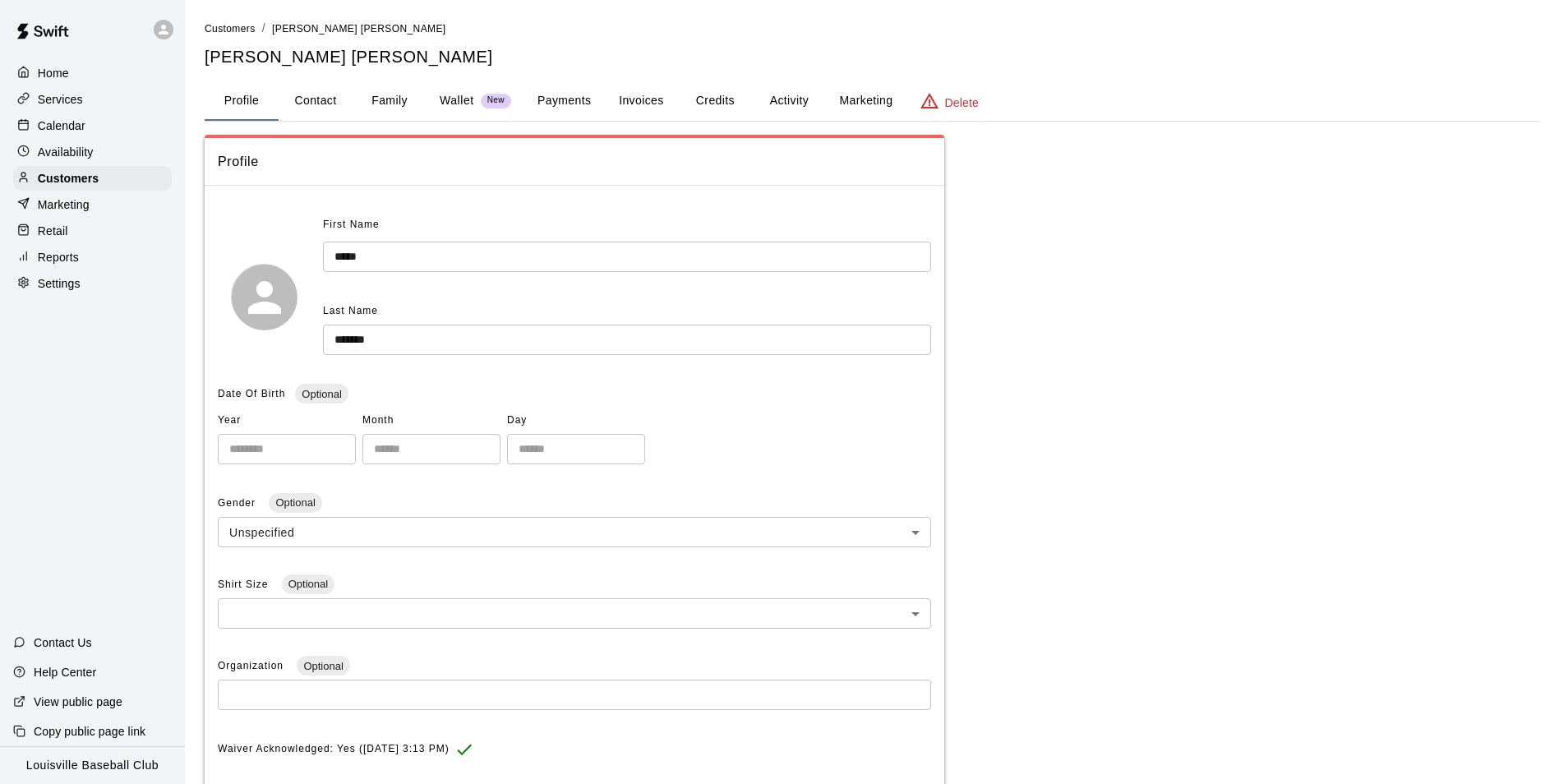
click at [730, 101] on button "Credits" at bounding box center [716, 102] width 74 height 40
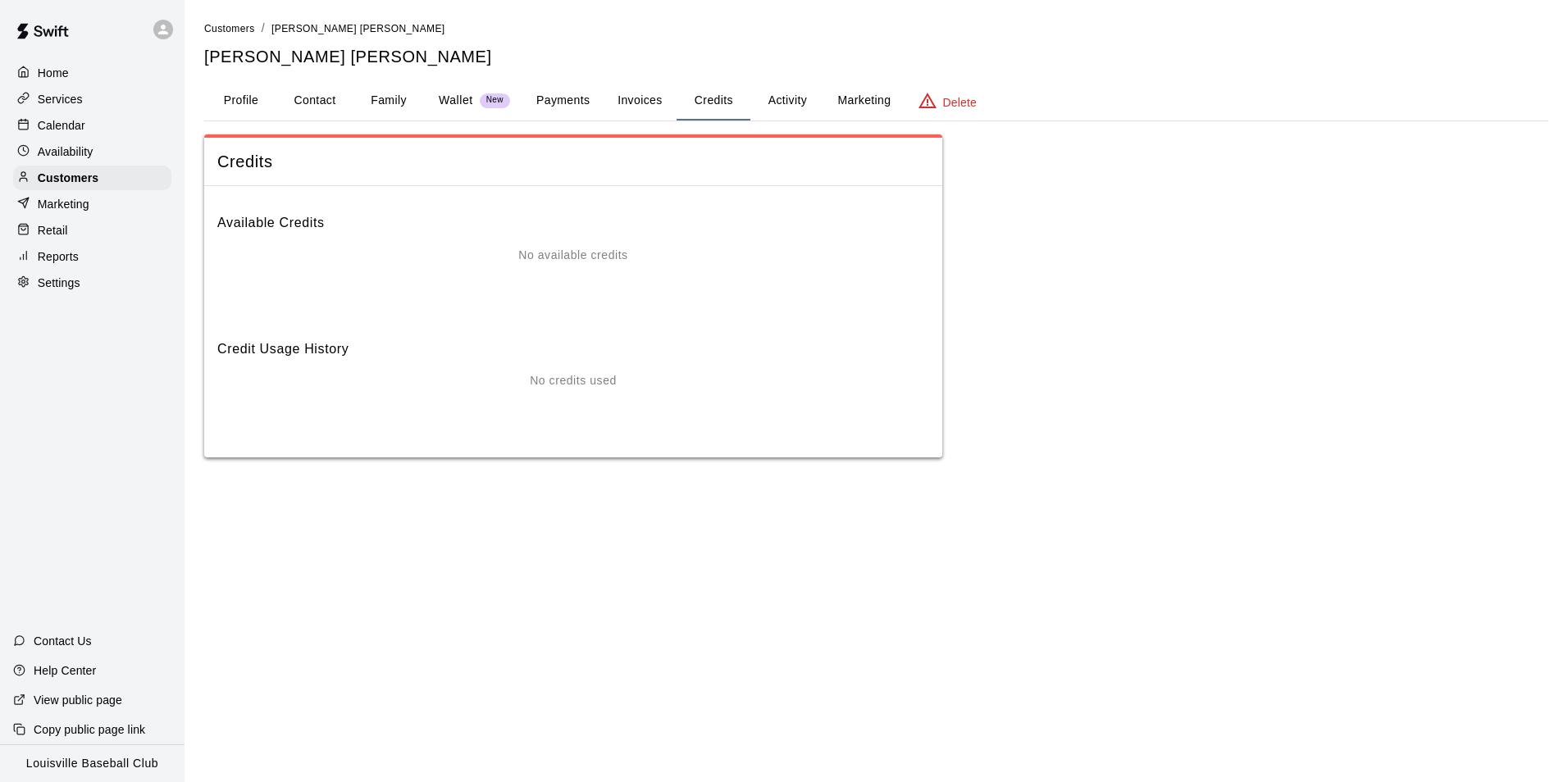
click at [555, 108] on button "Payments" at bounding box center [562, 101] width 80 height 40
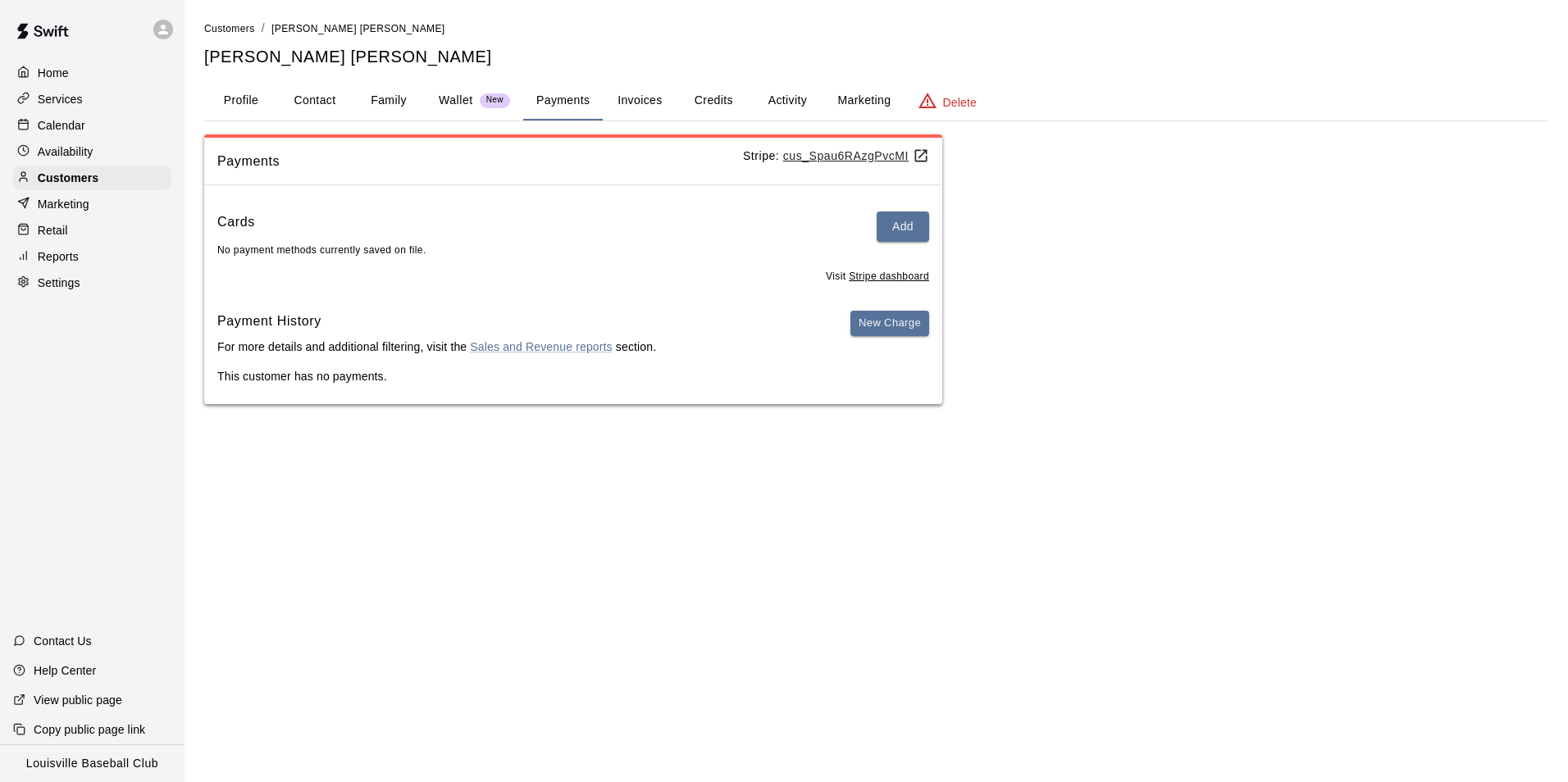
click at [795, 100] on button "Activity" at bounding box center [787, 101] width 74 height 40
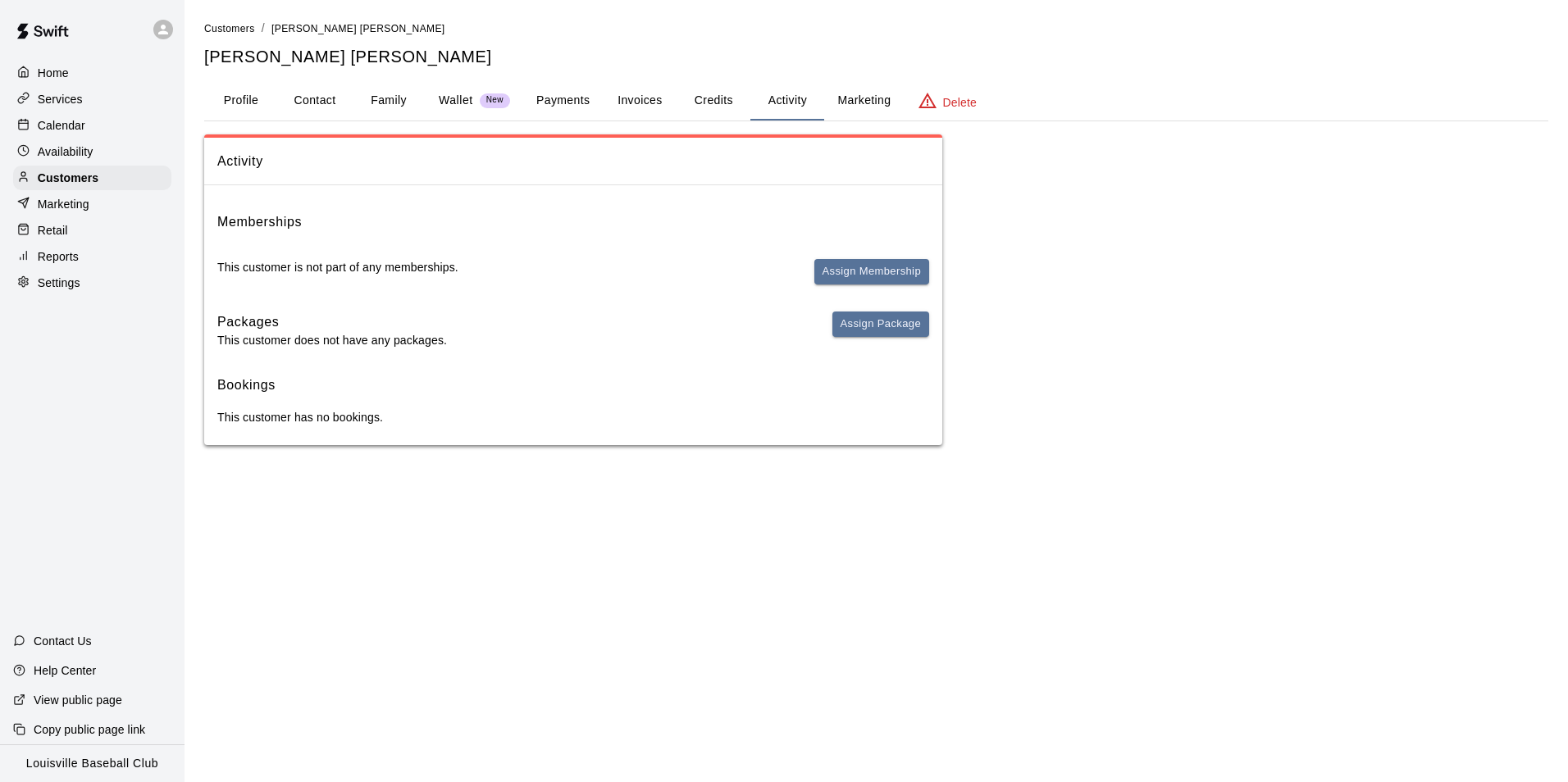
click at [69, 205] on p "Marketing" at bounding box center [63, 204] width 52 height 16
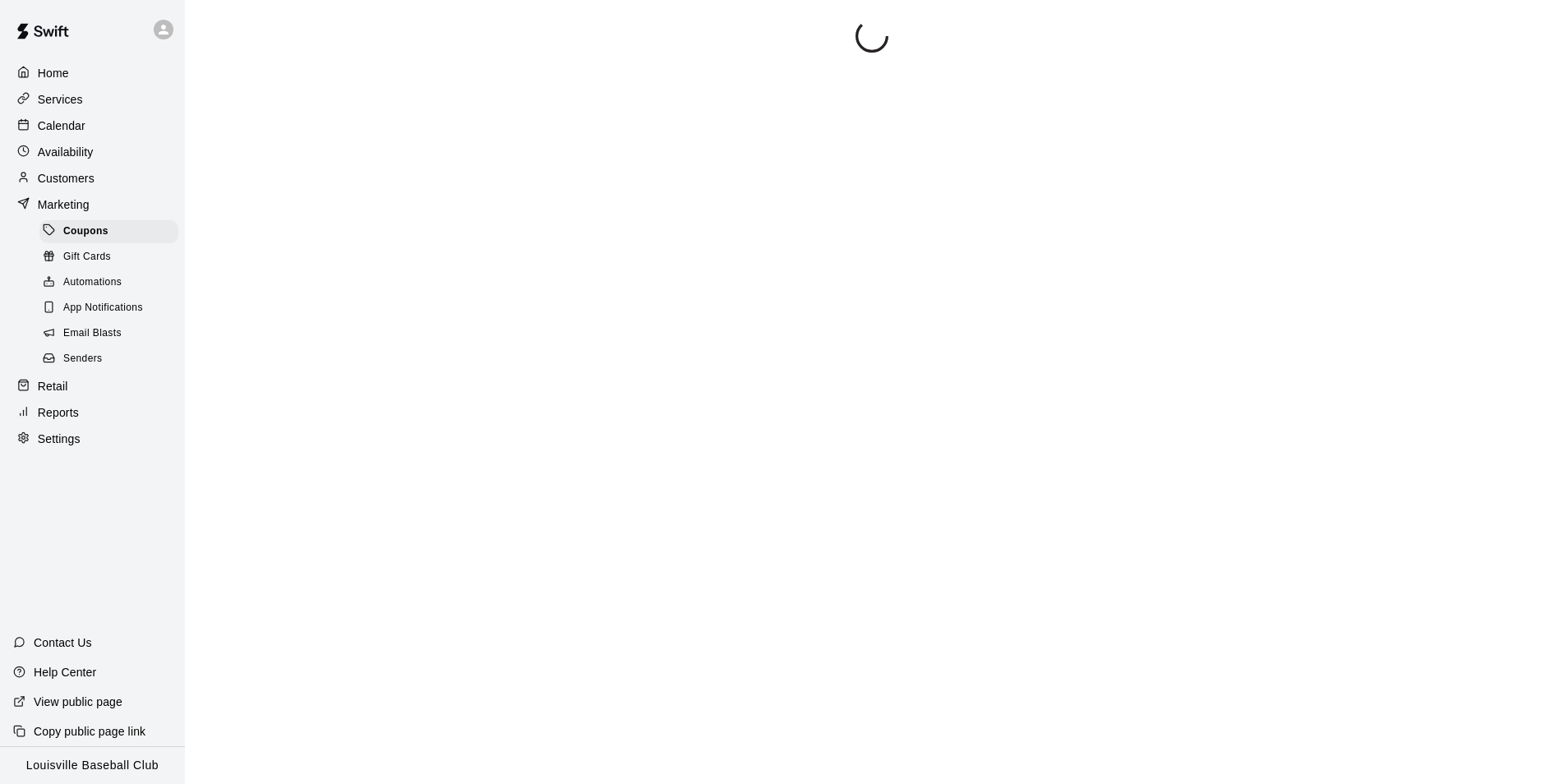
click at [82, 187] on p "Customers" at bounding box center [66, 178] width 57 height 17
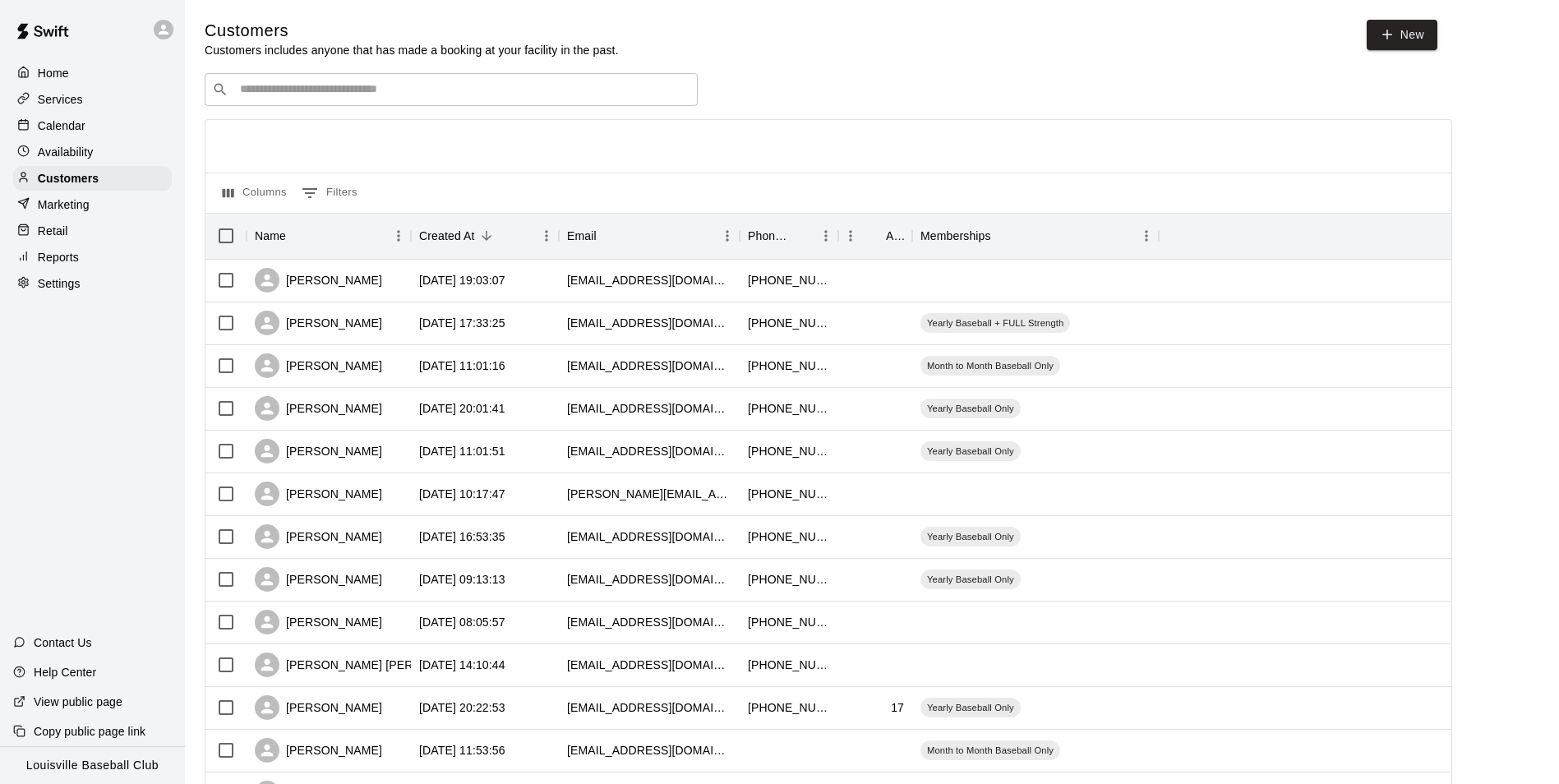
click at [285, 87] on input "Search customers by name or email" at bounding box center [463, 90] width 456 height 17
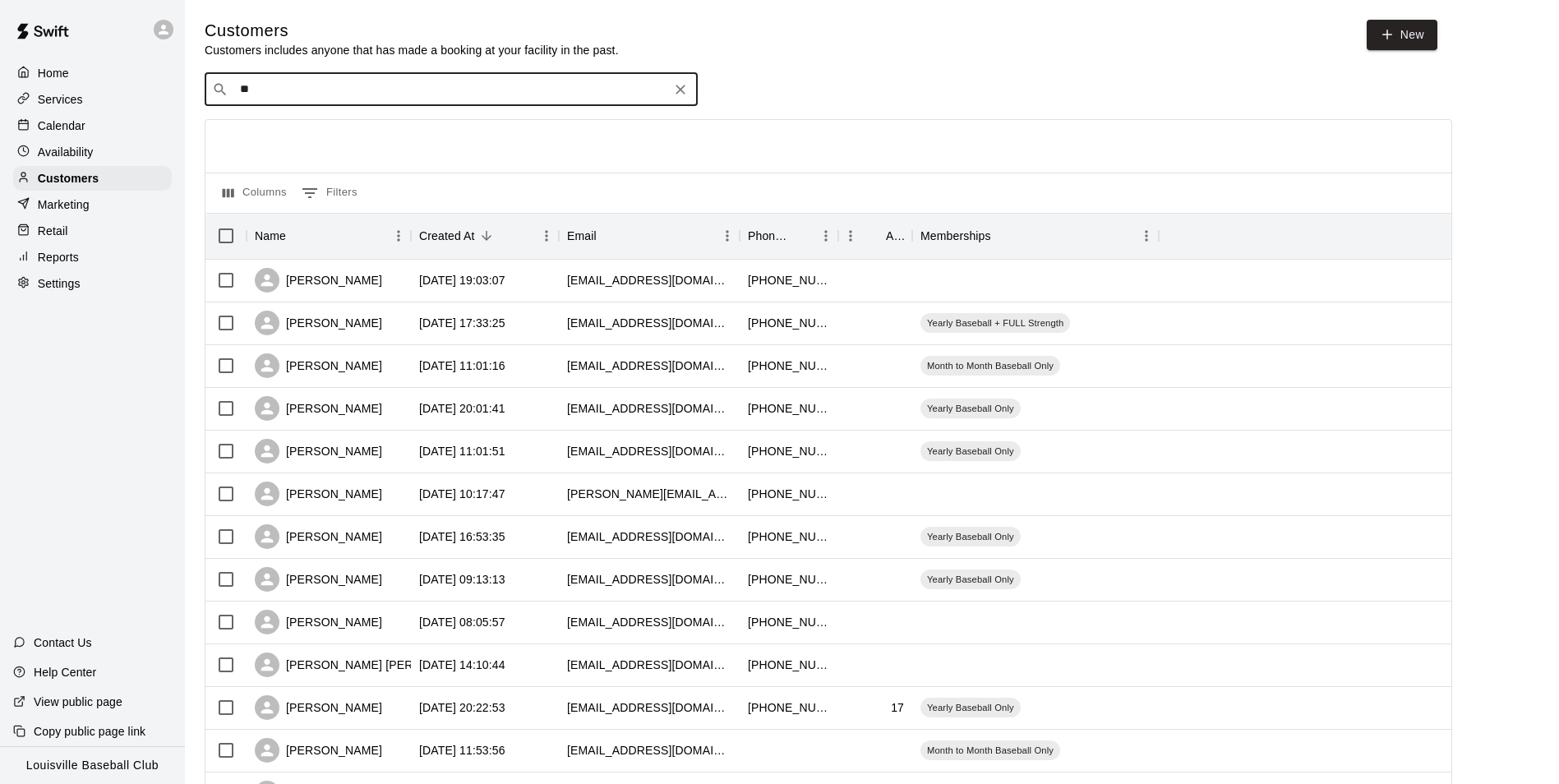
type input "***"
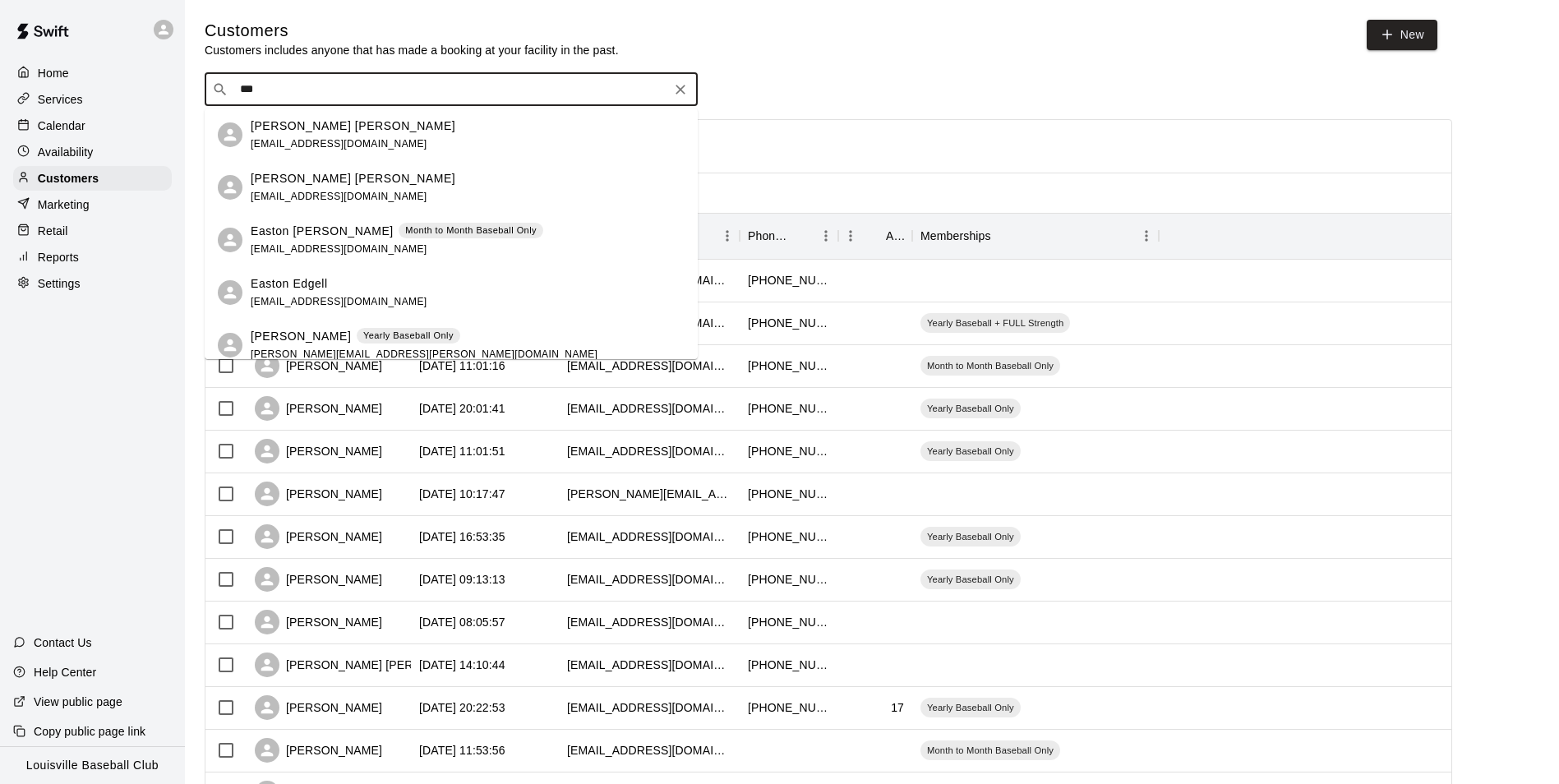
click at [305, 191] on span "glennwoodrum45@gmail.com" at bounding box center [339, 196] width 177 height 12
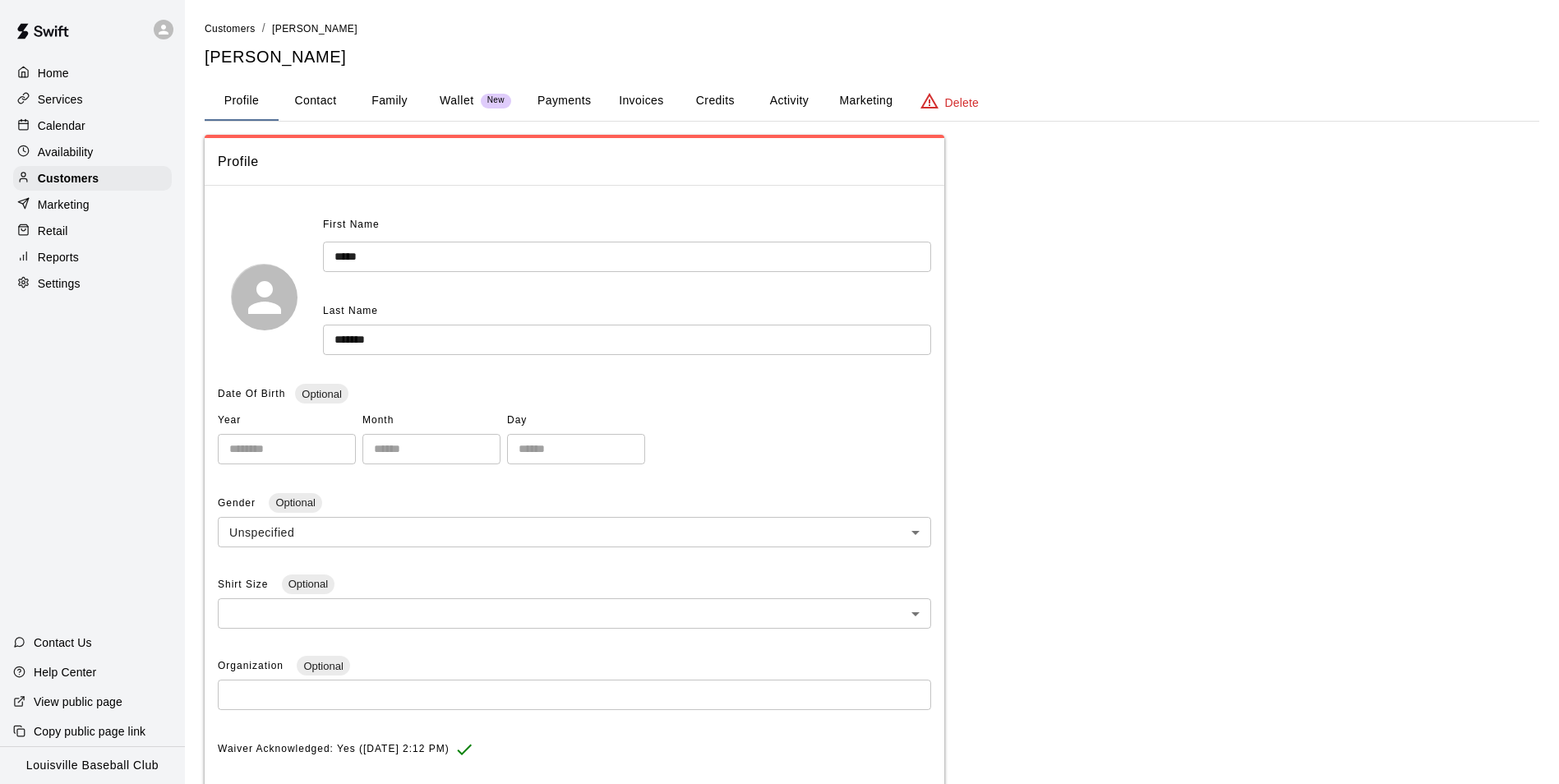
click at [563, 103] on button "Payments" at bounding box center [564, 102] width 80 height 40
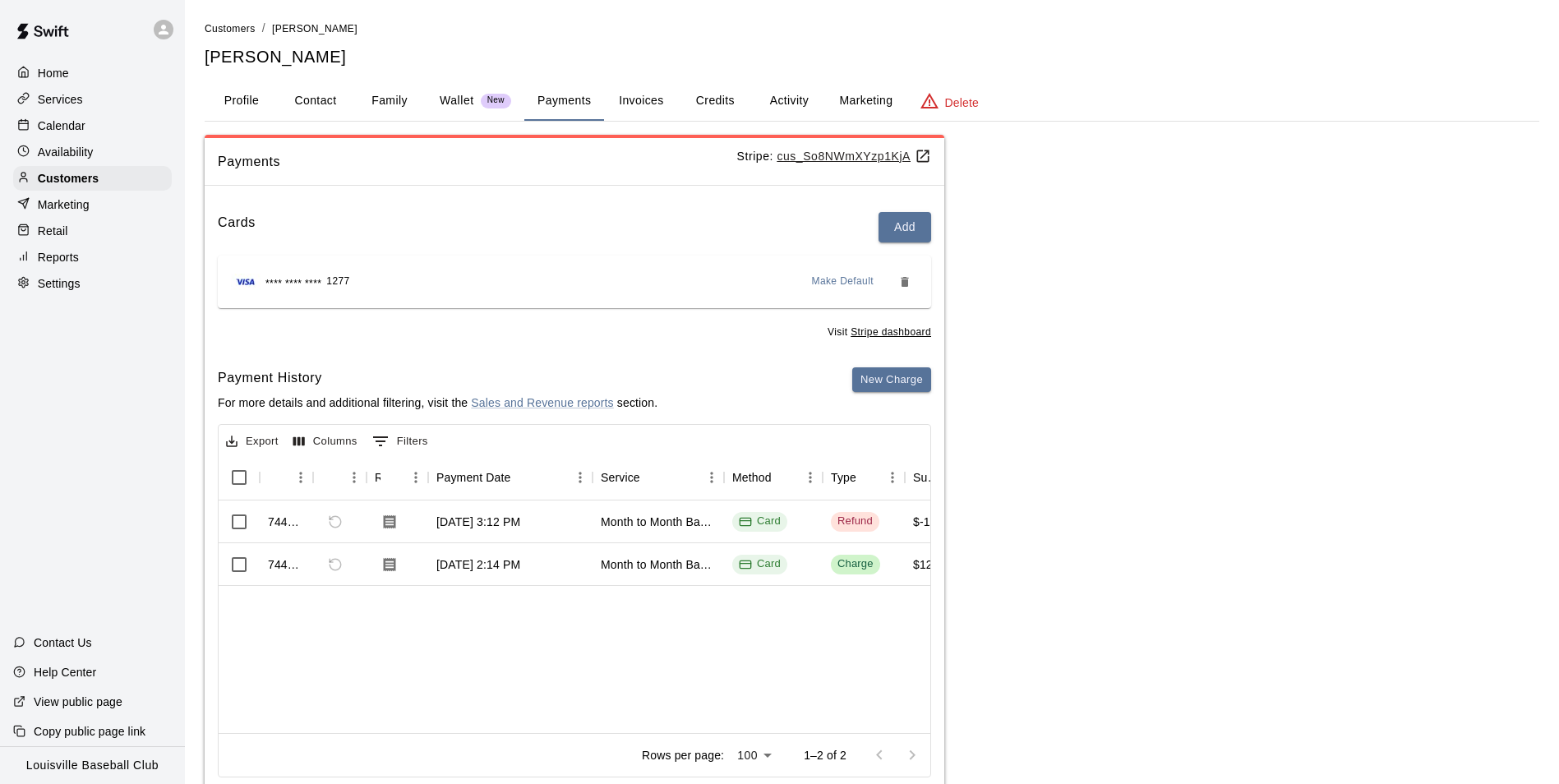
click at [311, 101] on button "Contact" at bounding box center [316, 102] width 74 height 40
select select "**"
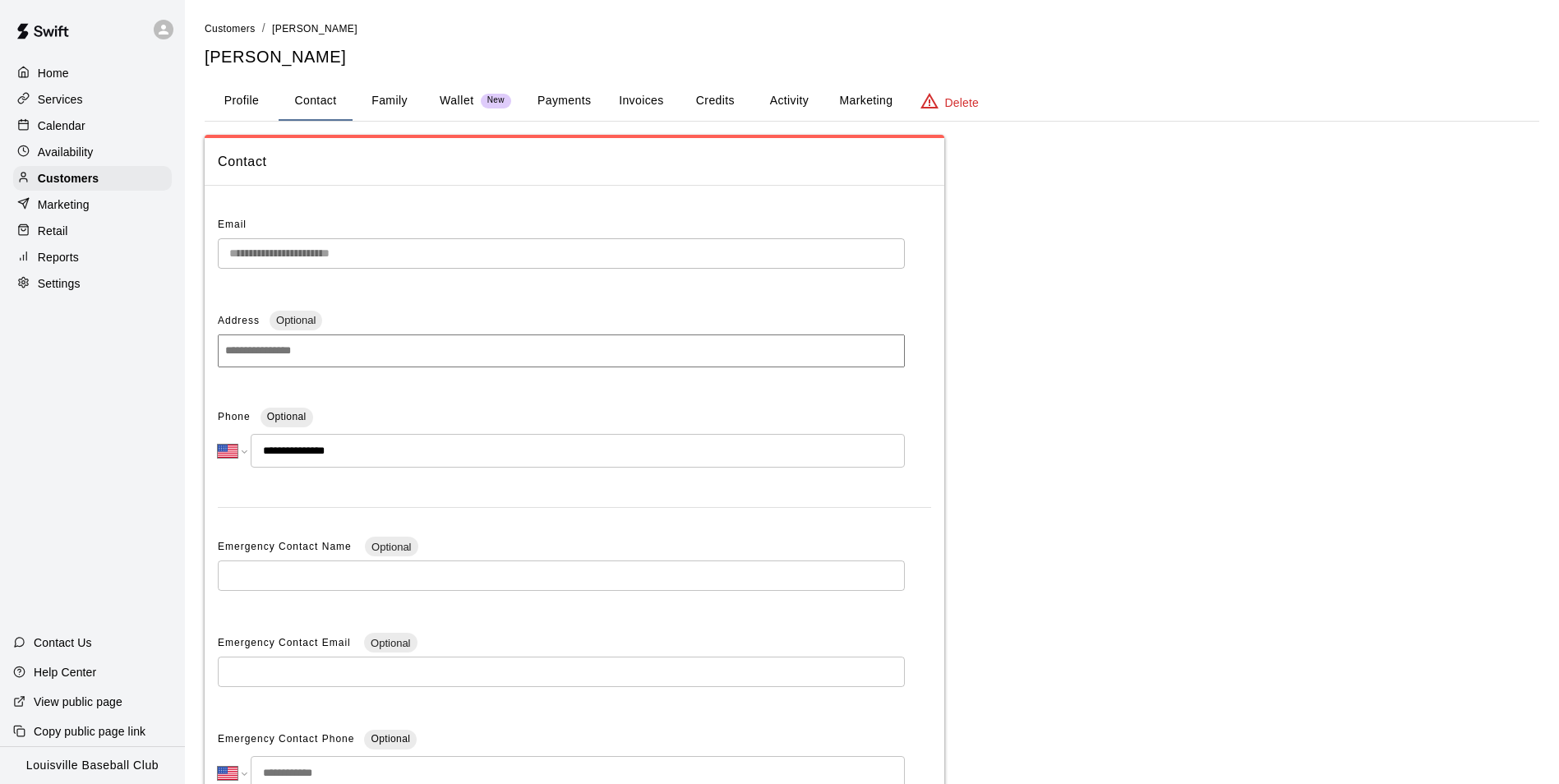
click at [391, 120] on button "Family" at bounding box center [390, 102] width 74 height 40
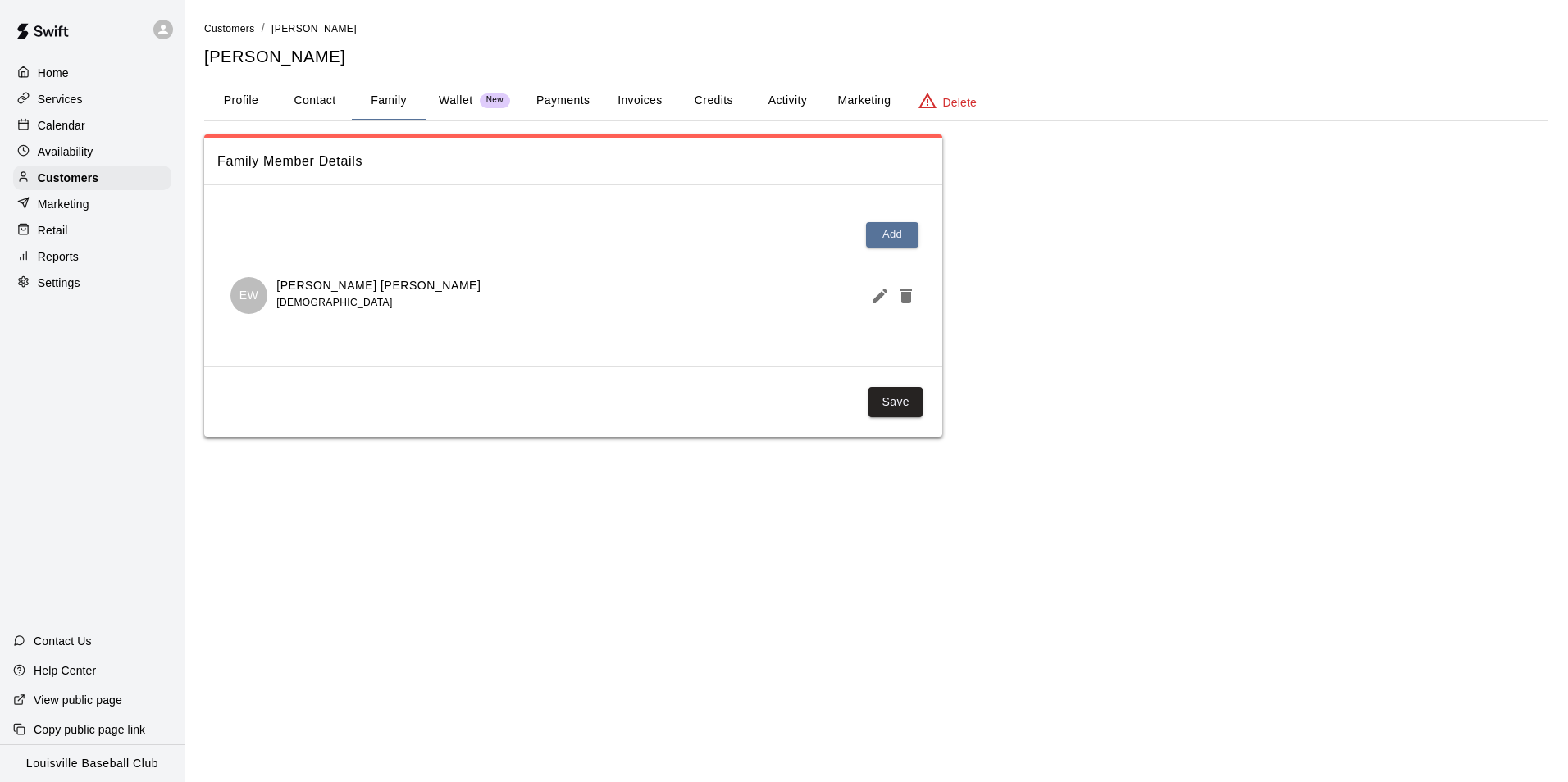
click at [944, 101] on p "Delete" at bounding box center [959, 103] width 34 height 16
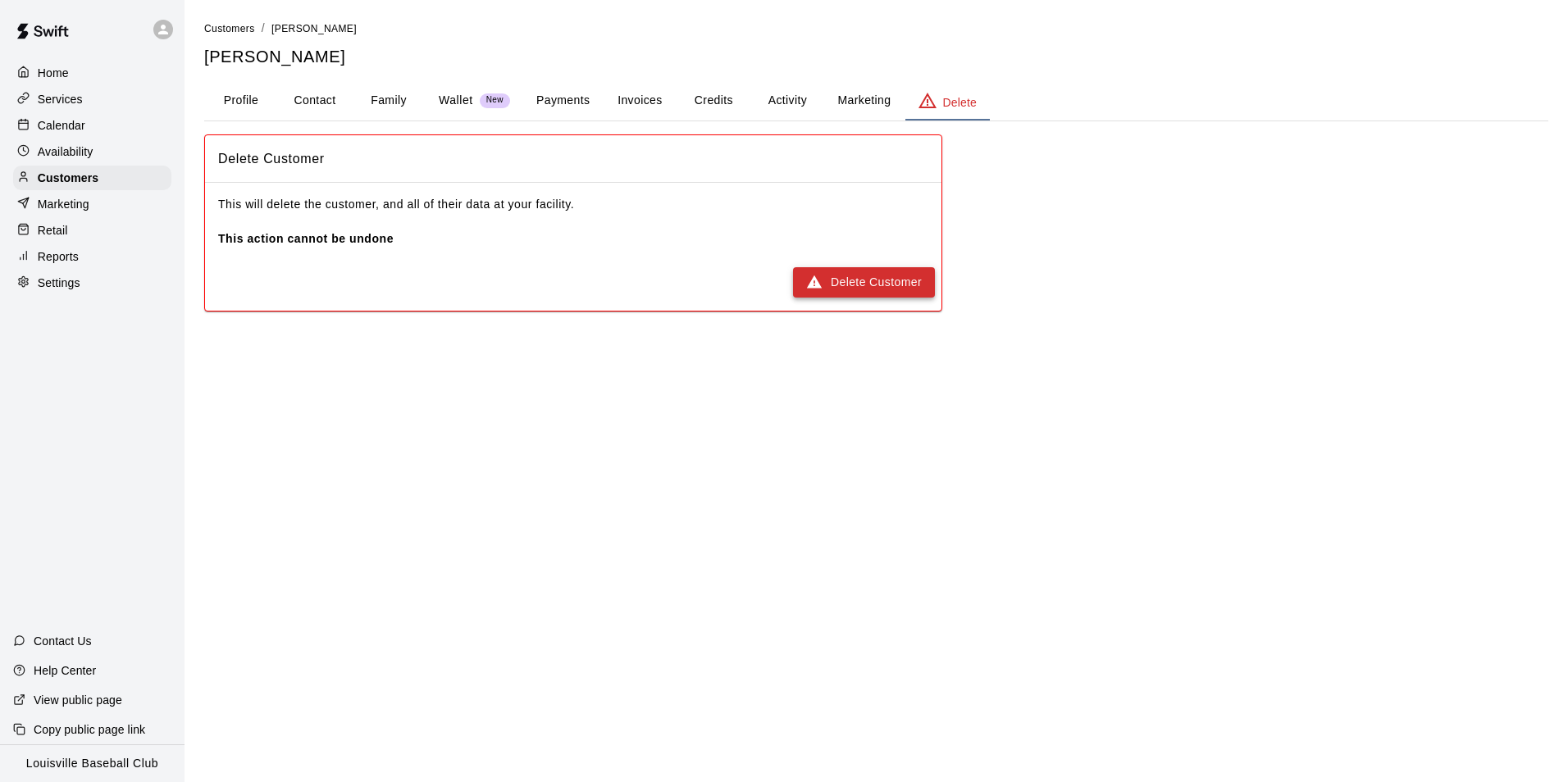
click at [902, 286] on button "Delete Customer" at bounding box center [864, 282] width 142 height 30
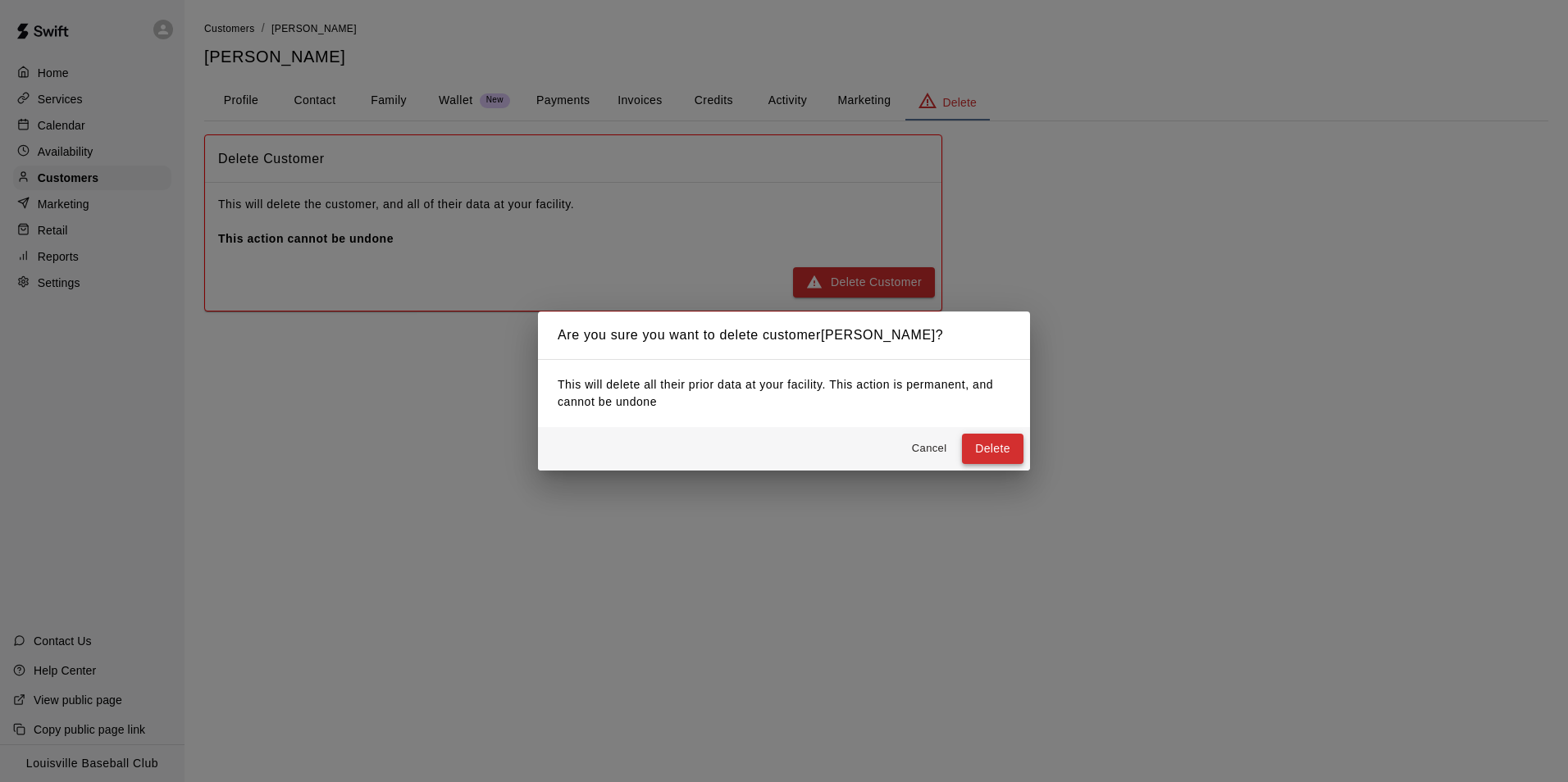
click at [993, 446] on button "Delete" at bounding box center [992, 449] width 62 height 30
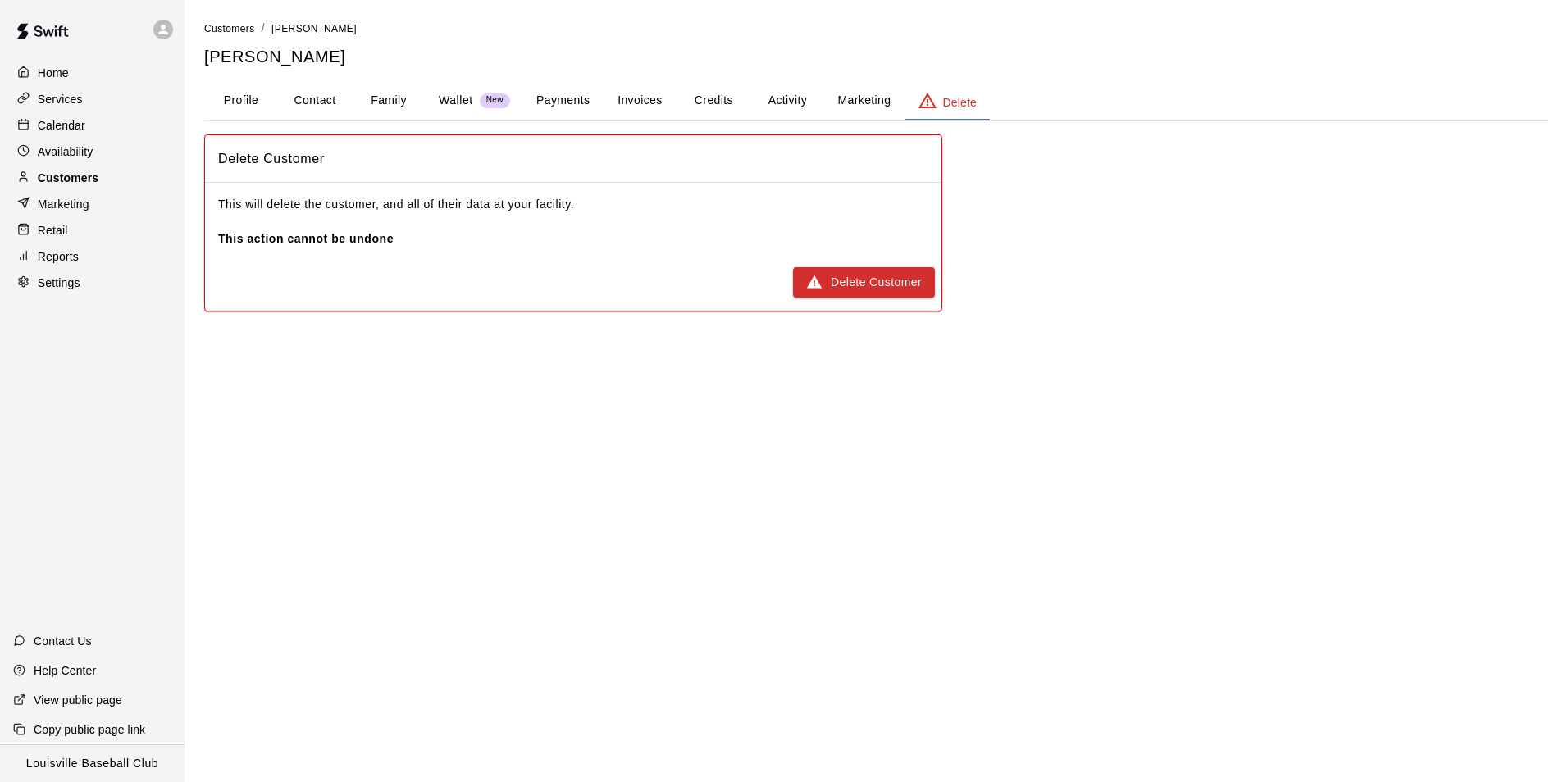
click at [65, 184] on p "Customers" at bounding box center [68, 178] width 61 height 16
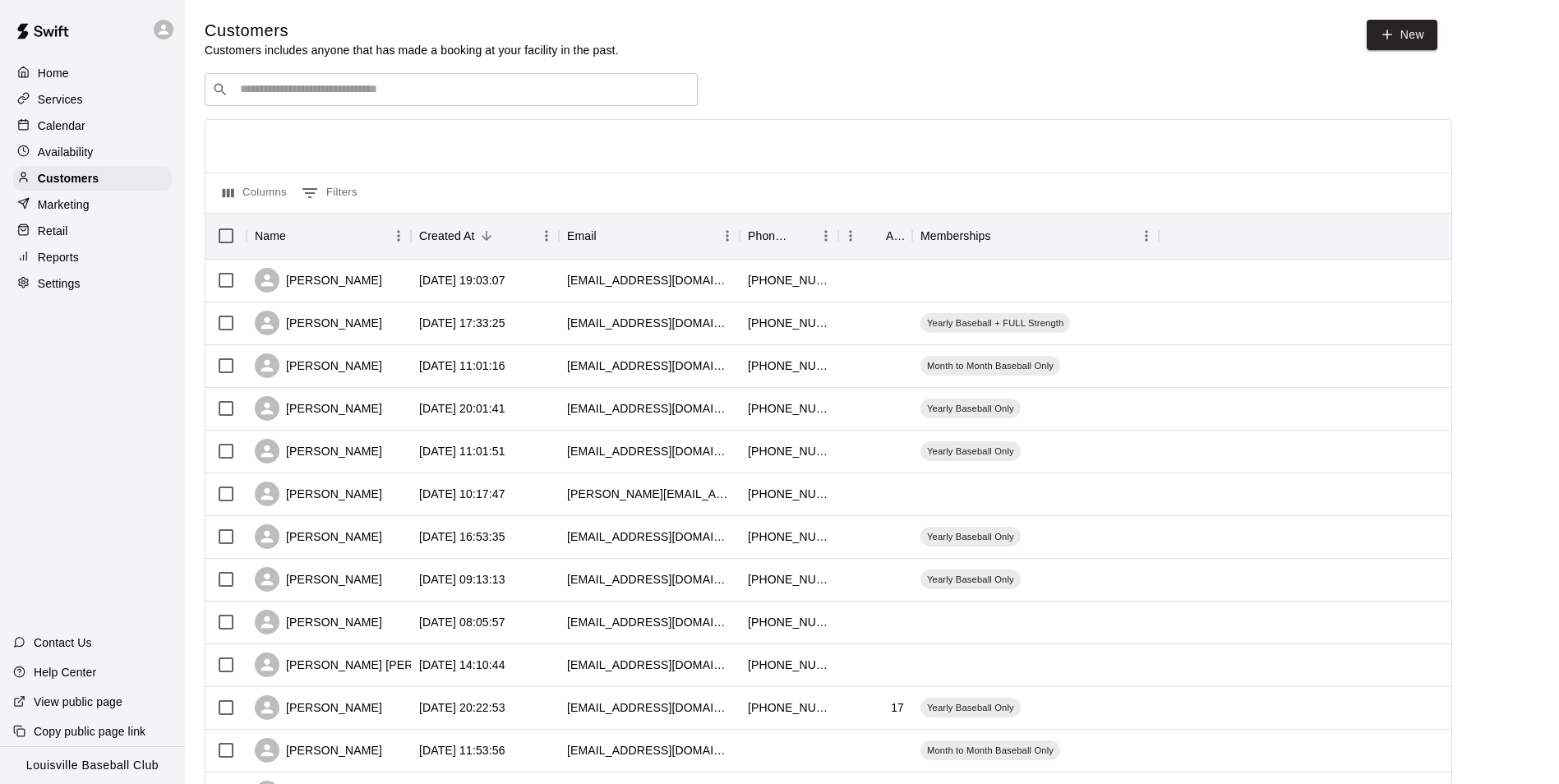
click at [281, 97] on input "Search customers by name or email" at bounding box center [463, 90] width 456 height 17
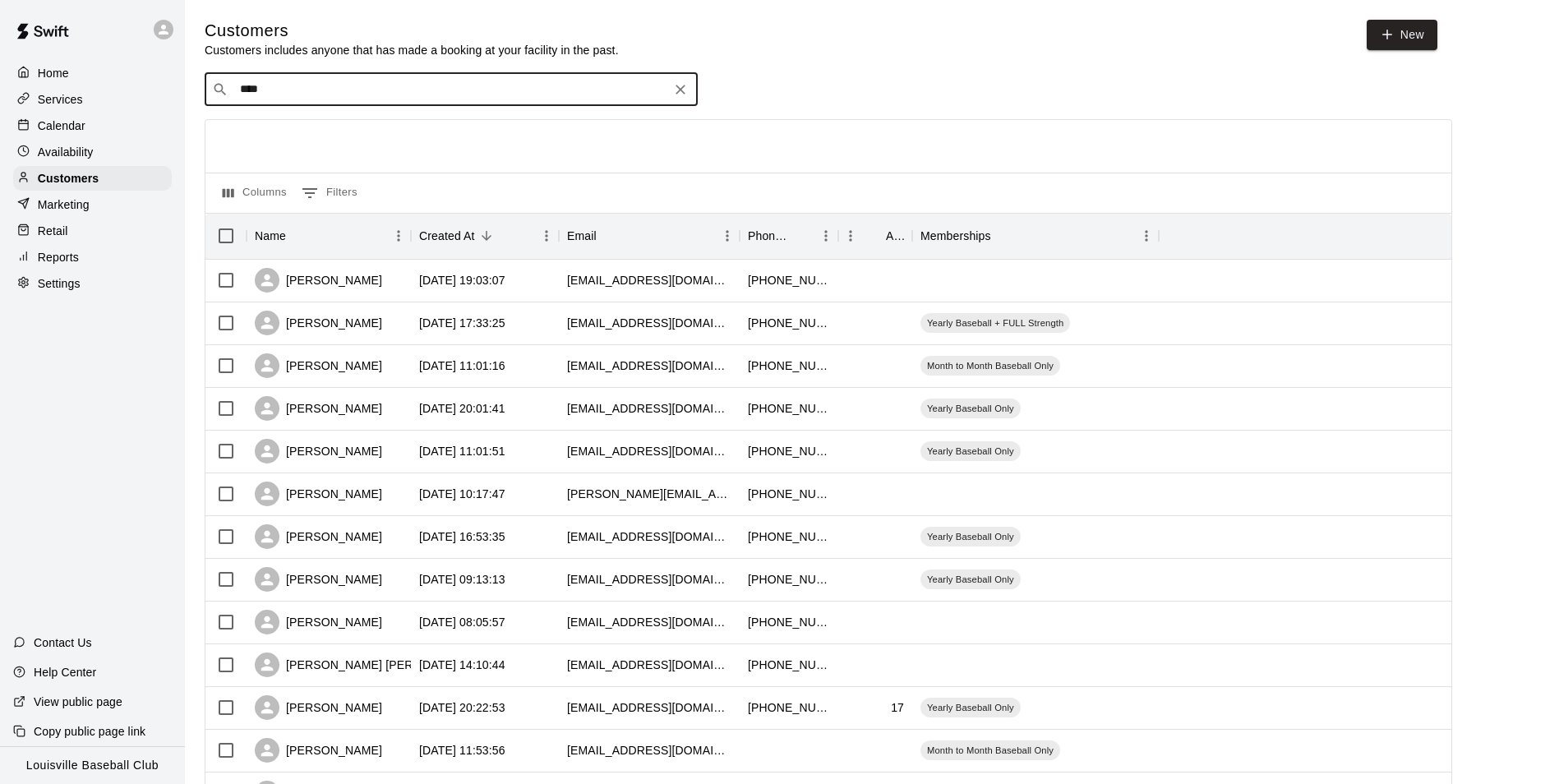
type input "*****"
click at [517, 134] on div "EJ Eggen ejeggen@icloud.com" at bounding box center [468, 135] width 434 height 35
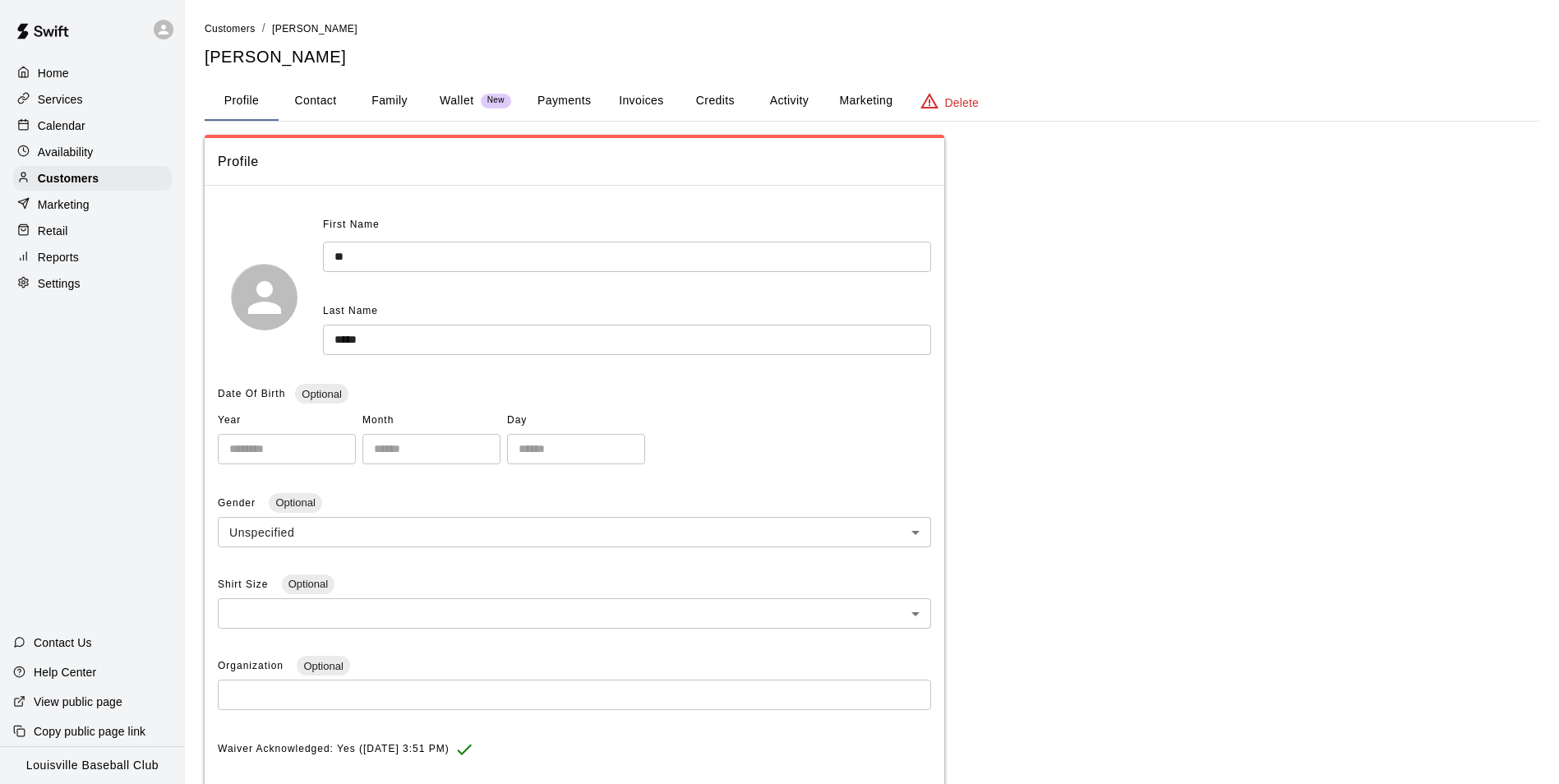
click at [720, 100] on button "Credits" at bounding box center [716, 102] width 74 height 40
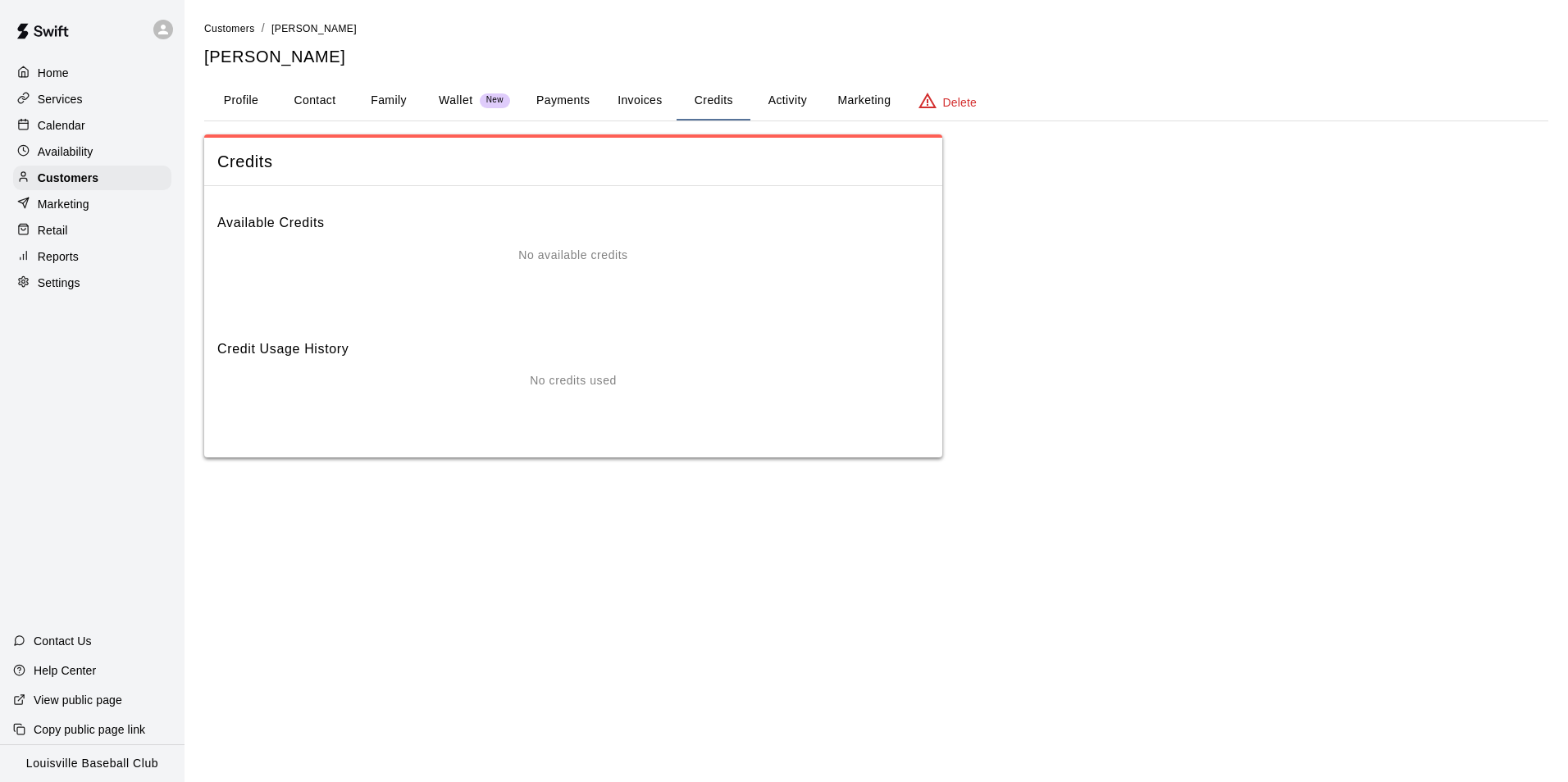
click at [640, 107] on button "Invoices" at bounding box center [640, 101] width 74 height 40
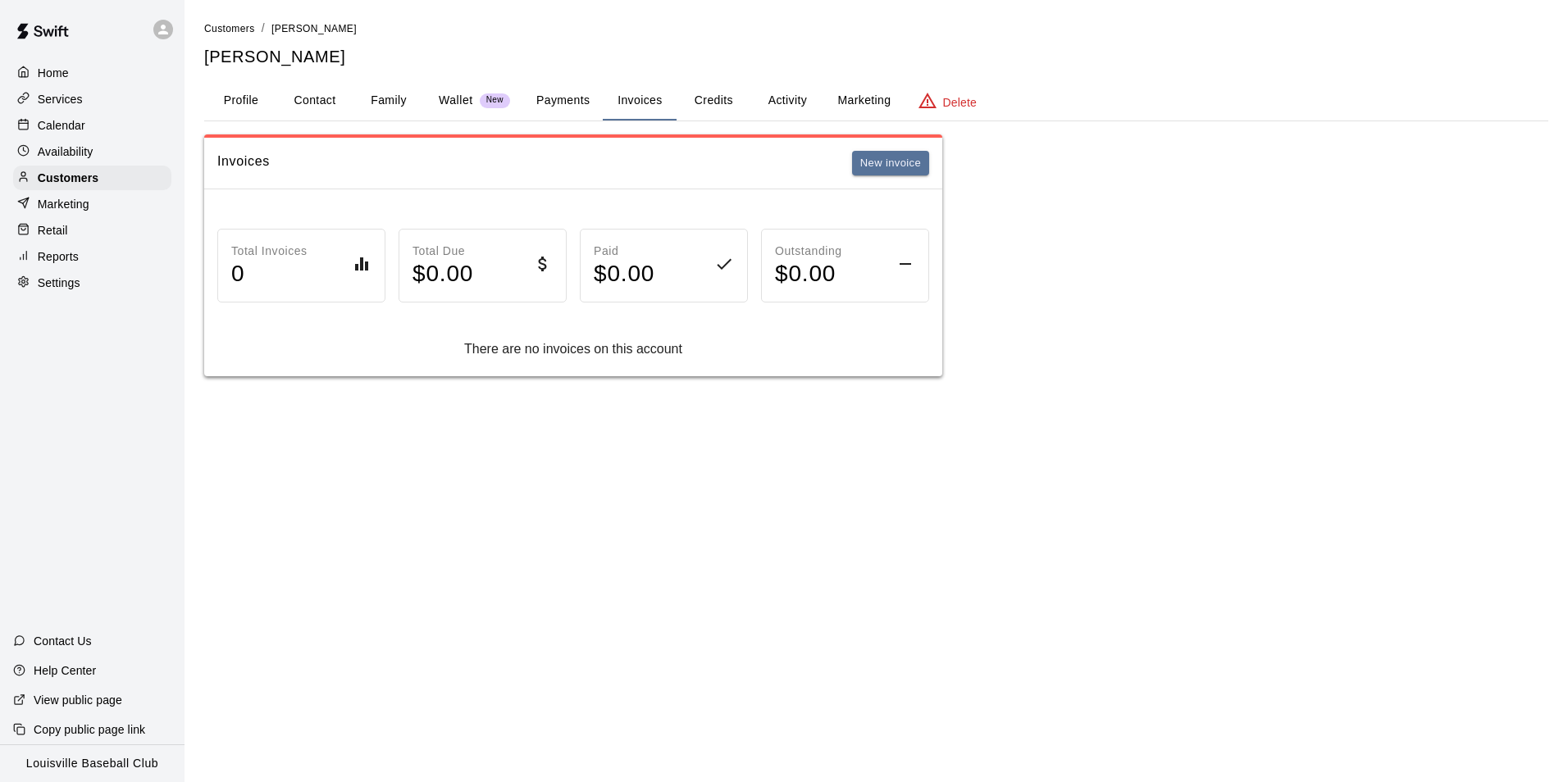
click at [568, 106] on button "Payments" at bounding box center [562, 101] width 80 height 40
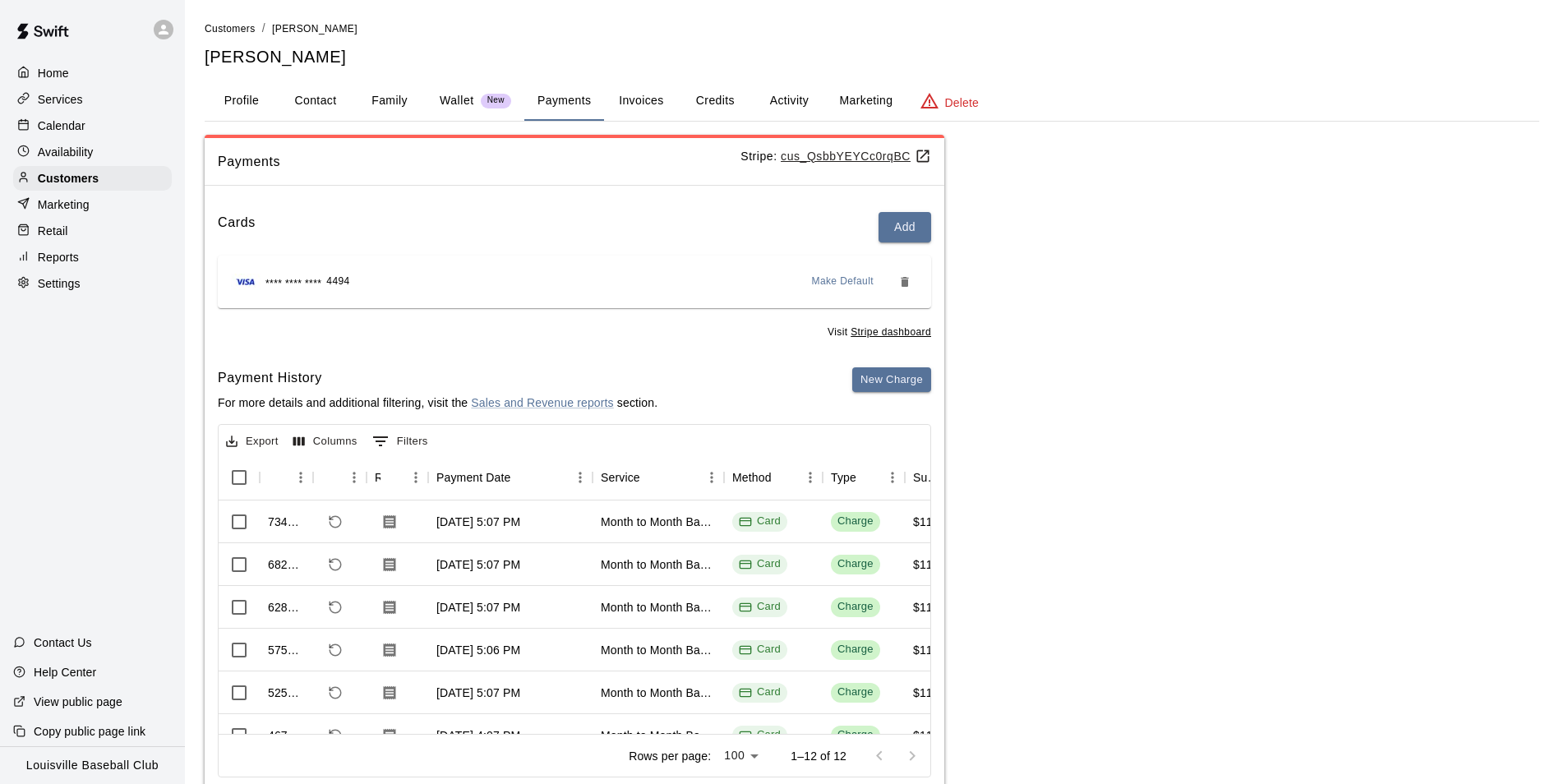
click at [777, 93] on button "Activity" at bounding box center [789, 102] width 74 height 40
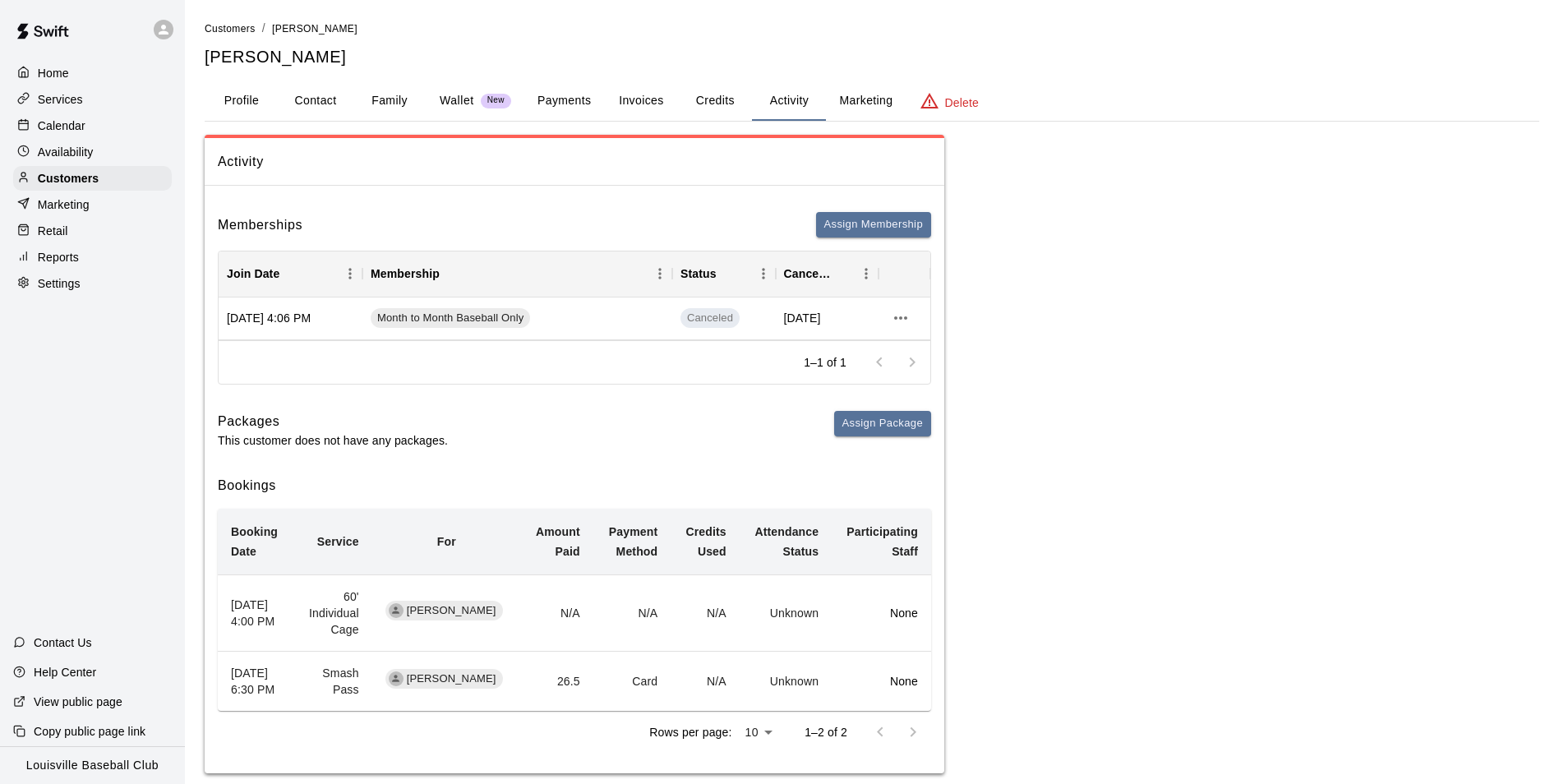
click at [574, 101] on button "Payments" at bounding box center [564, 102] width 80 height 40
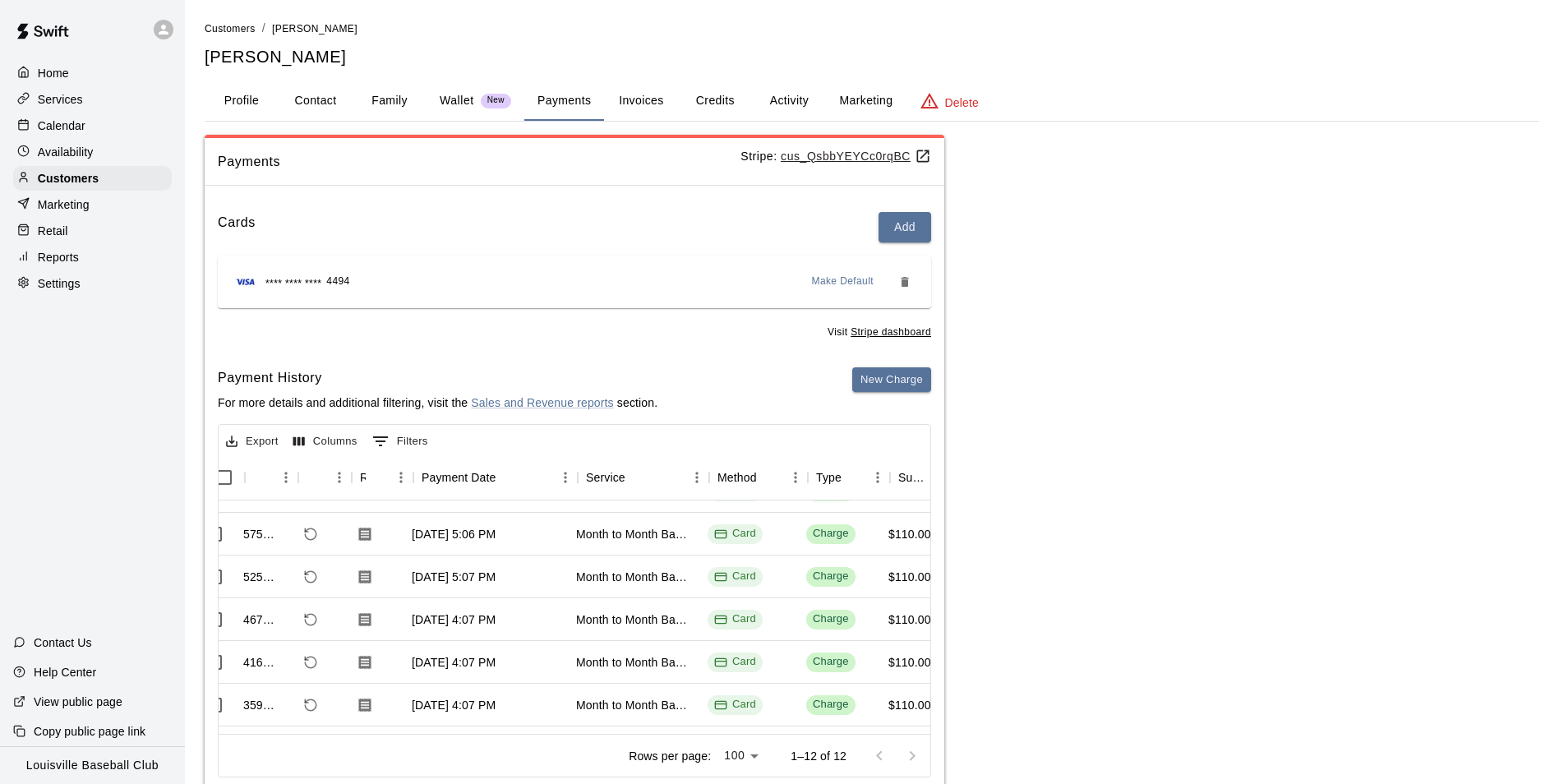
scroll to position [116, 0]
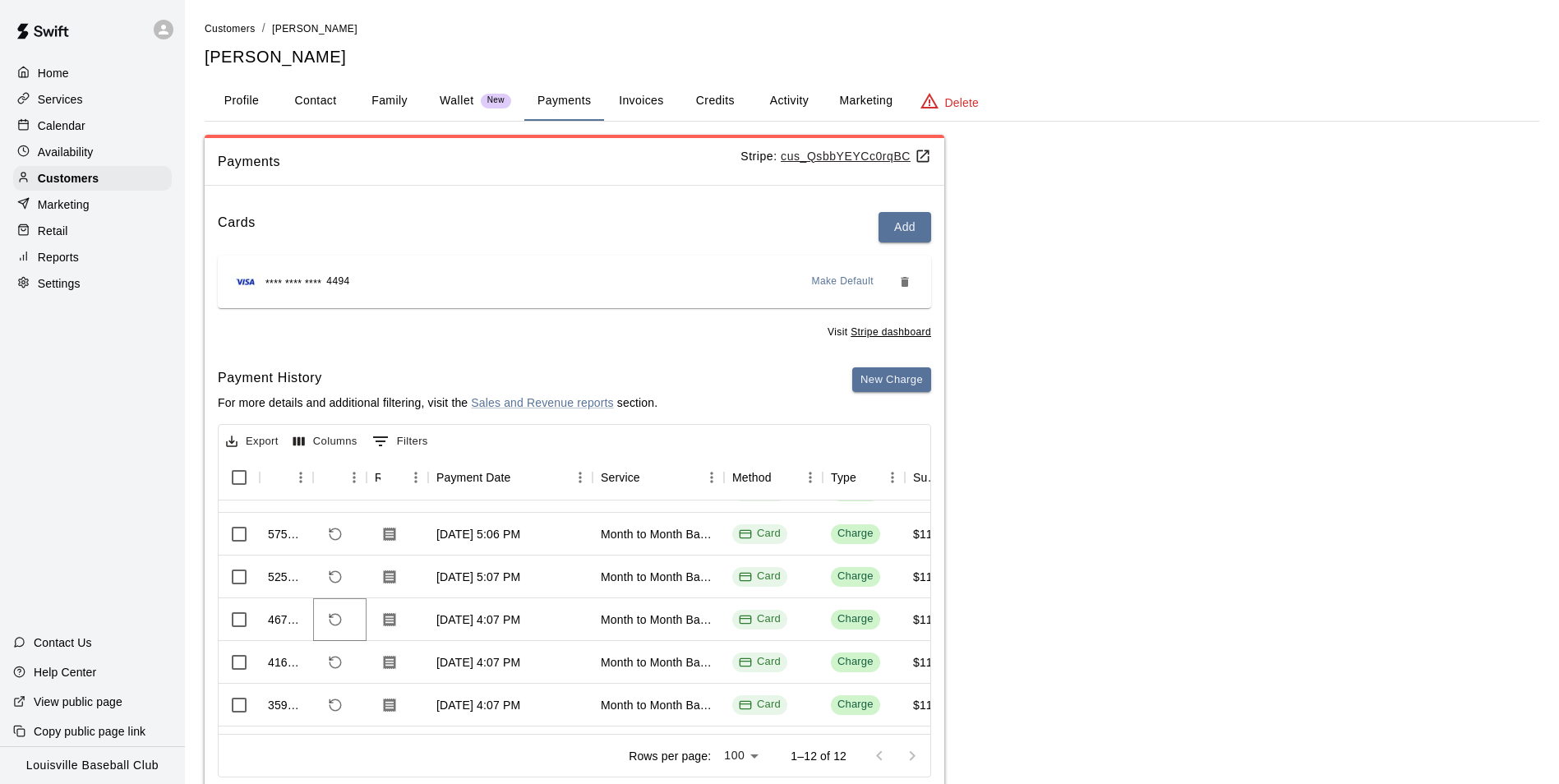
click at [341, 618] on icon "Refund payment" at bounding box center [335, 620] width 12 height 12
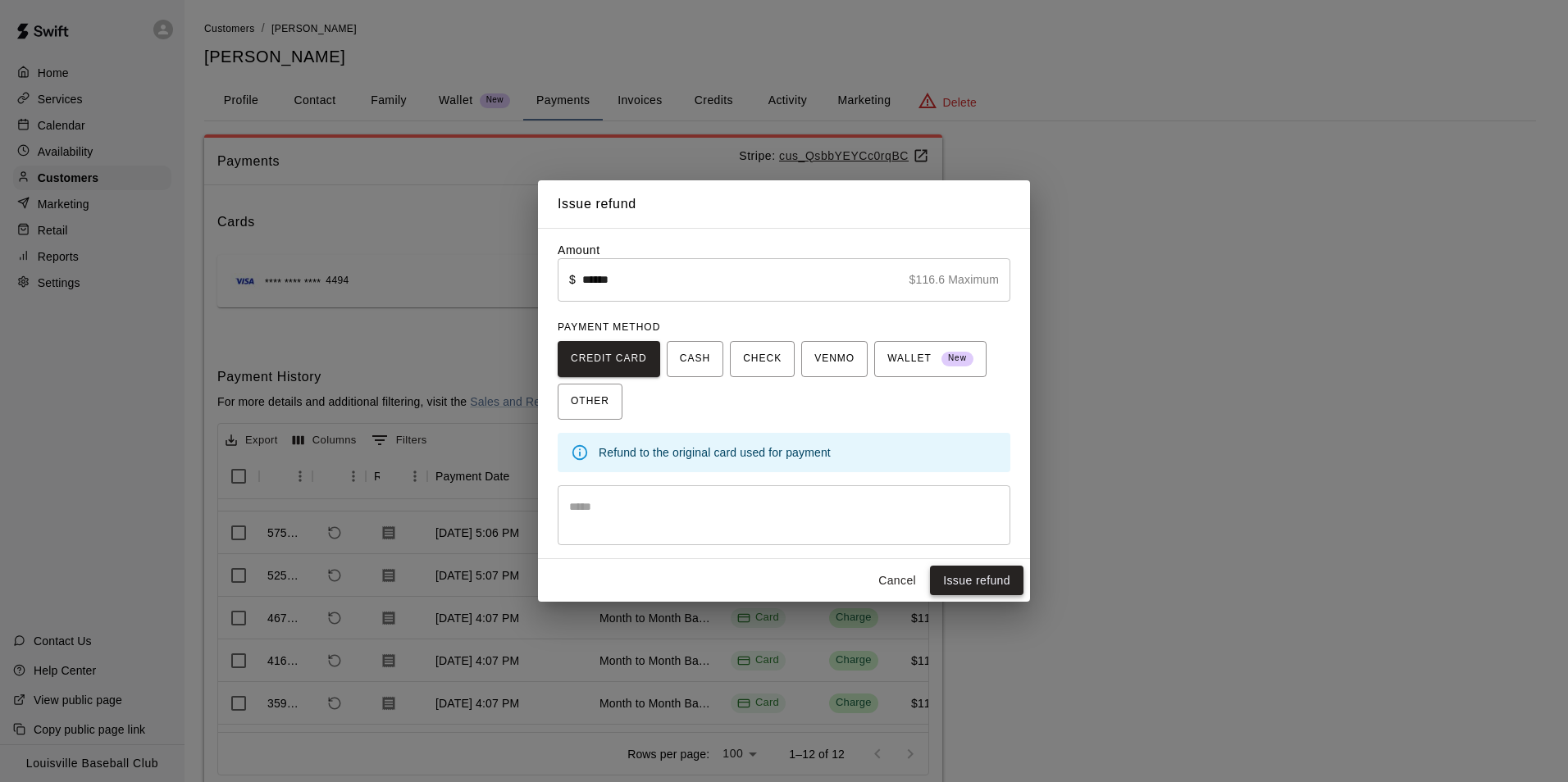
click at [982, 582] on button "Issue refund" at bounding box center [977, 580] width 94 height 30
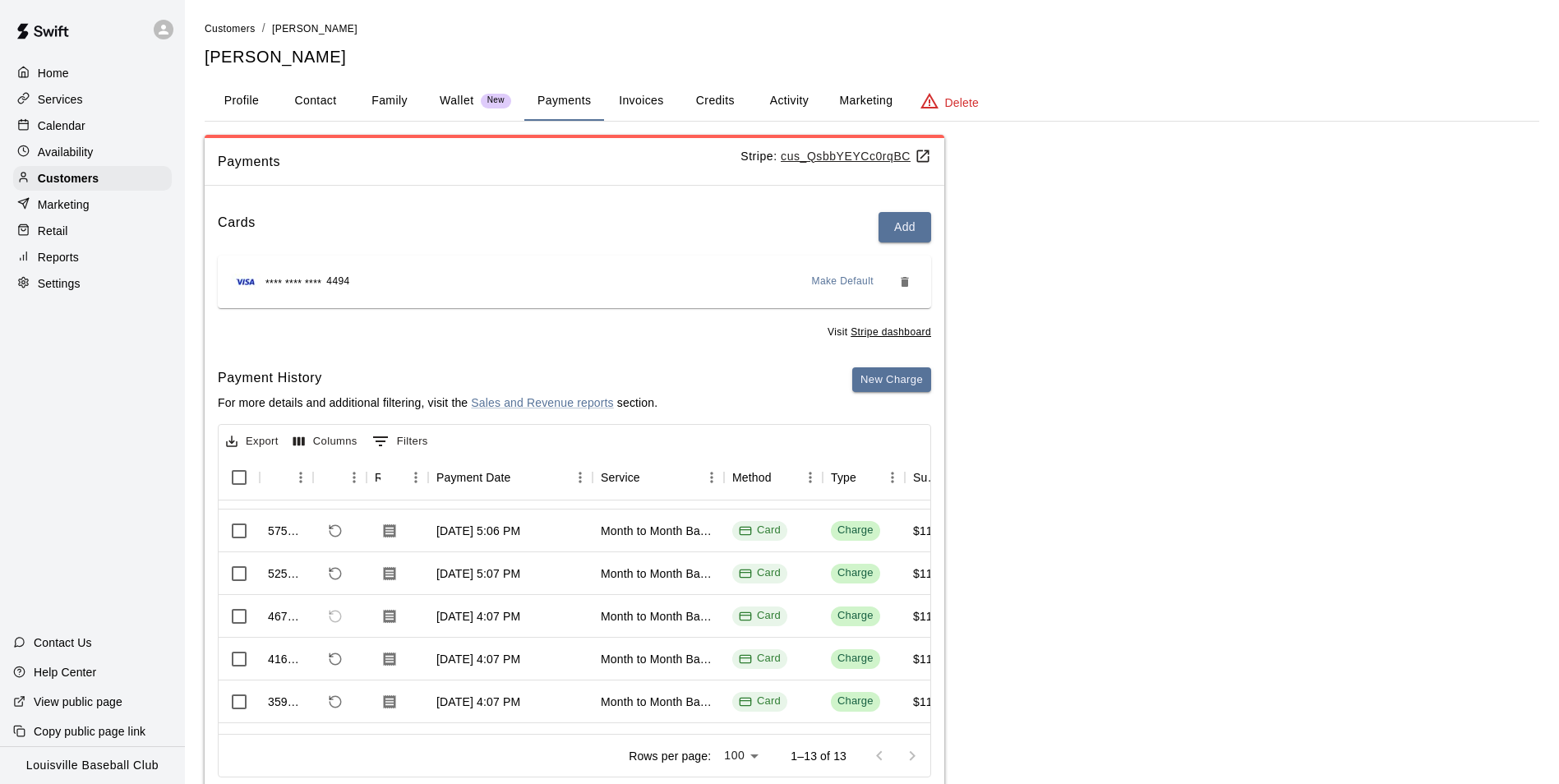
scroll to position [161, 0]
click at [332, 571] on icon "Refund payment" at bounding box center [331, 570] width 3 height 3
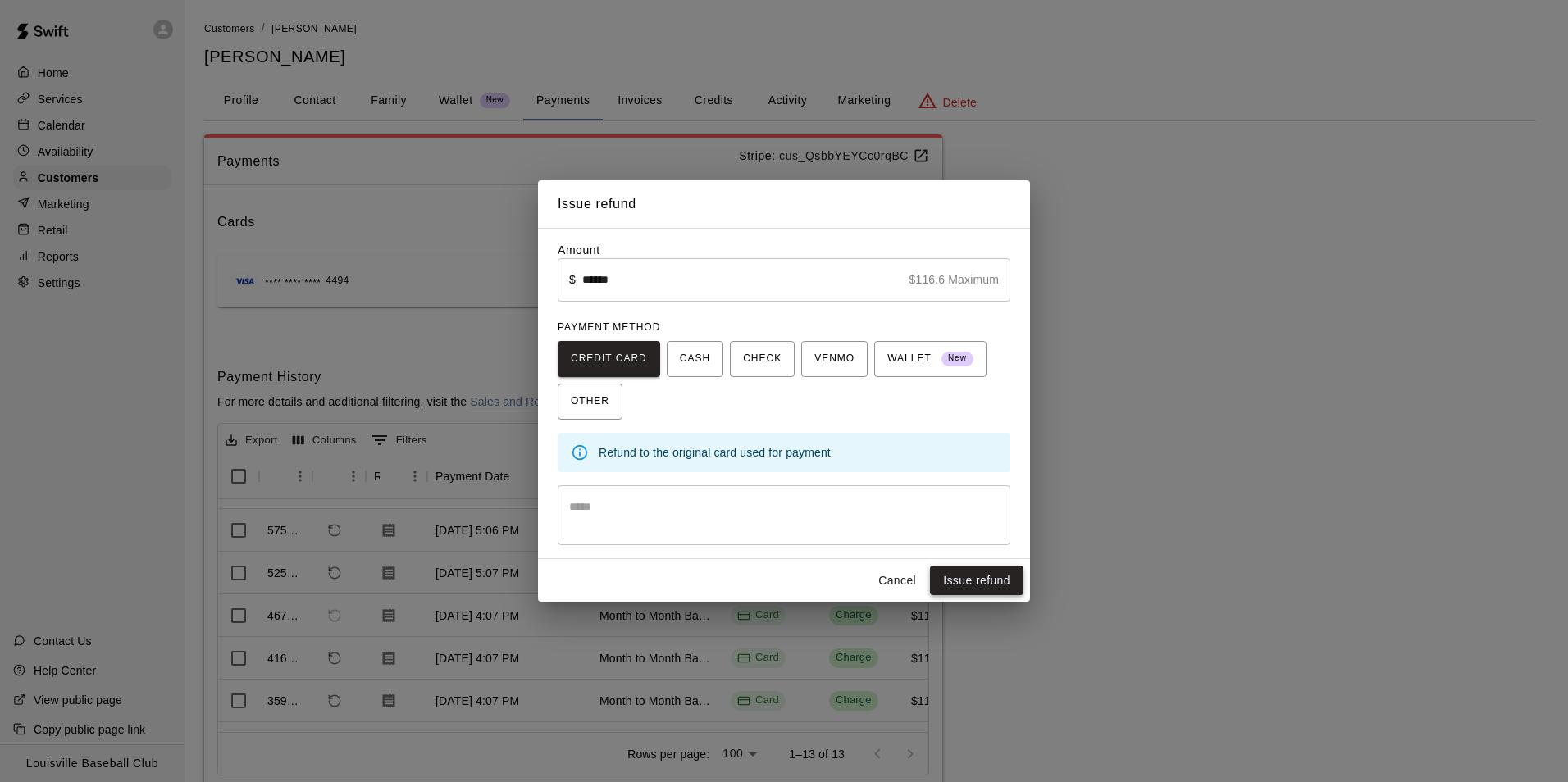
click at [987, 580] on button "Issue refund" at bounding box center [977, 580] width 94 height 30
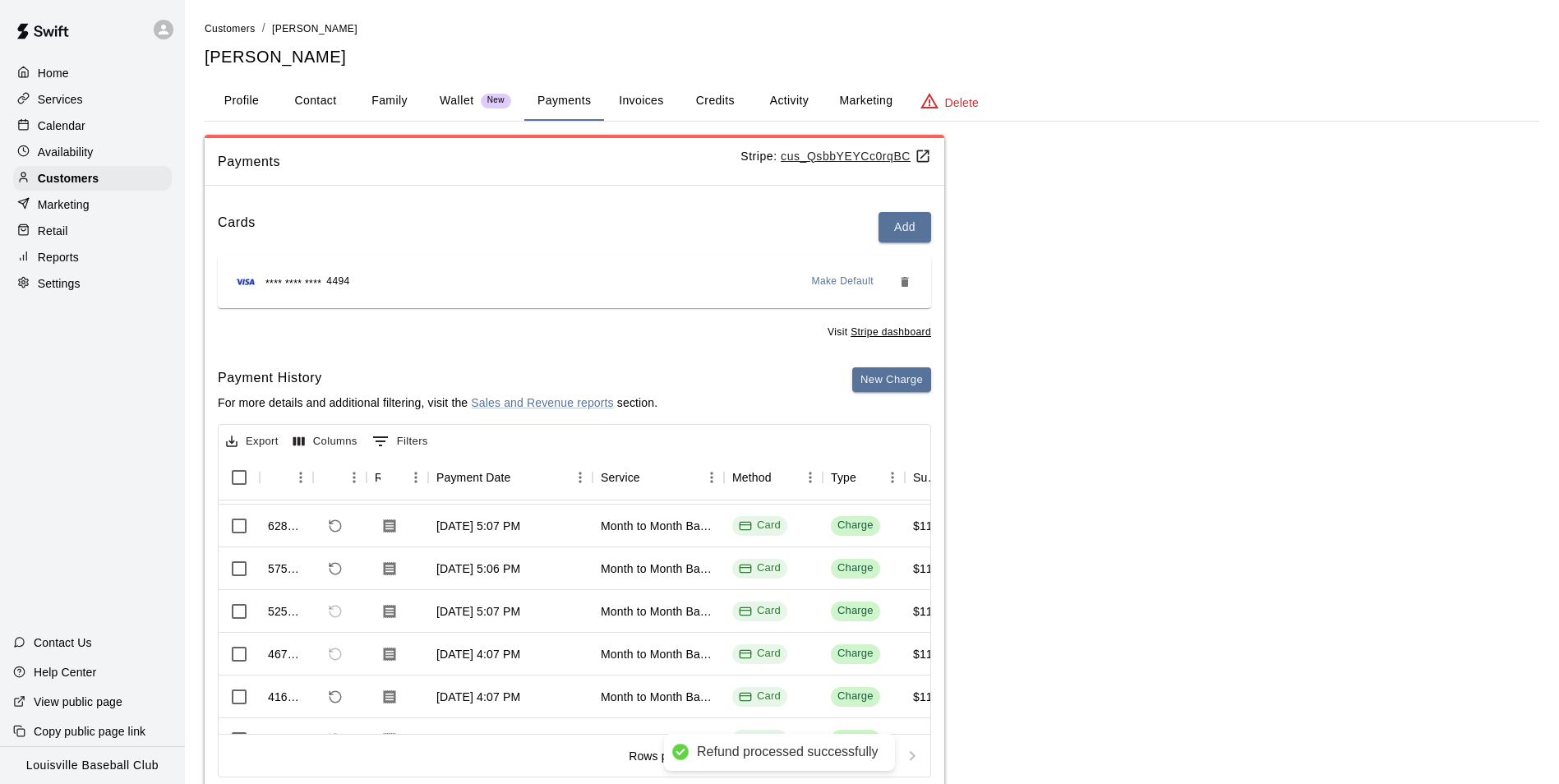
scroll to position [163, 0]
click at [334, 573] on icon "Refund payment" at bounding box center [335, 573] width 15 height 15
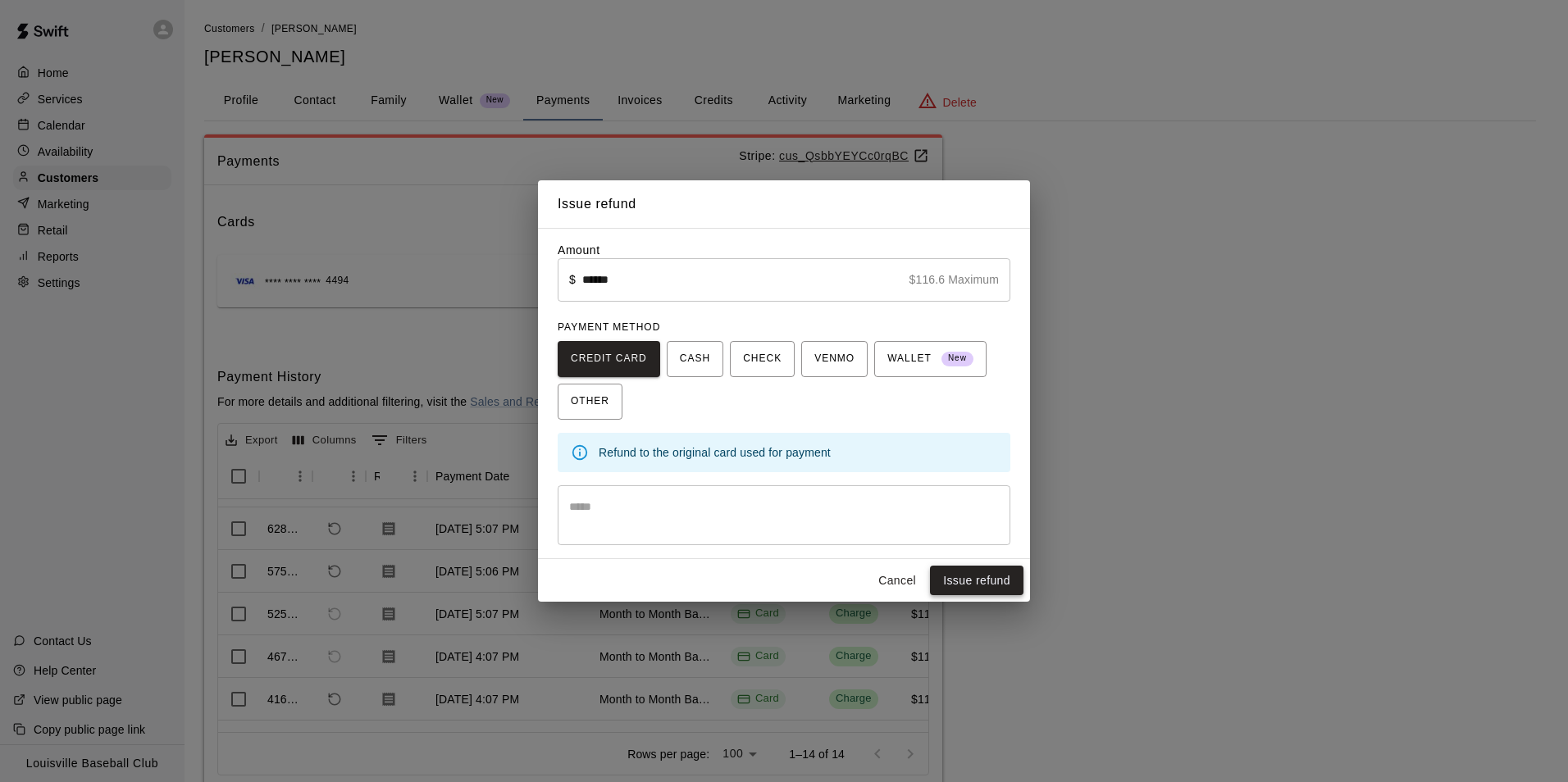
click at [985, 584] on button "Issue refund" at bounding box center [977, 580] width 94 height 30
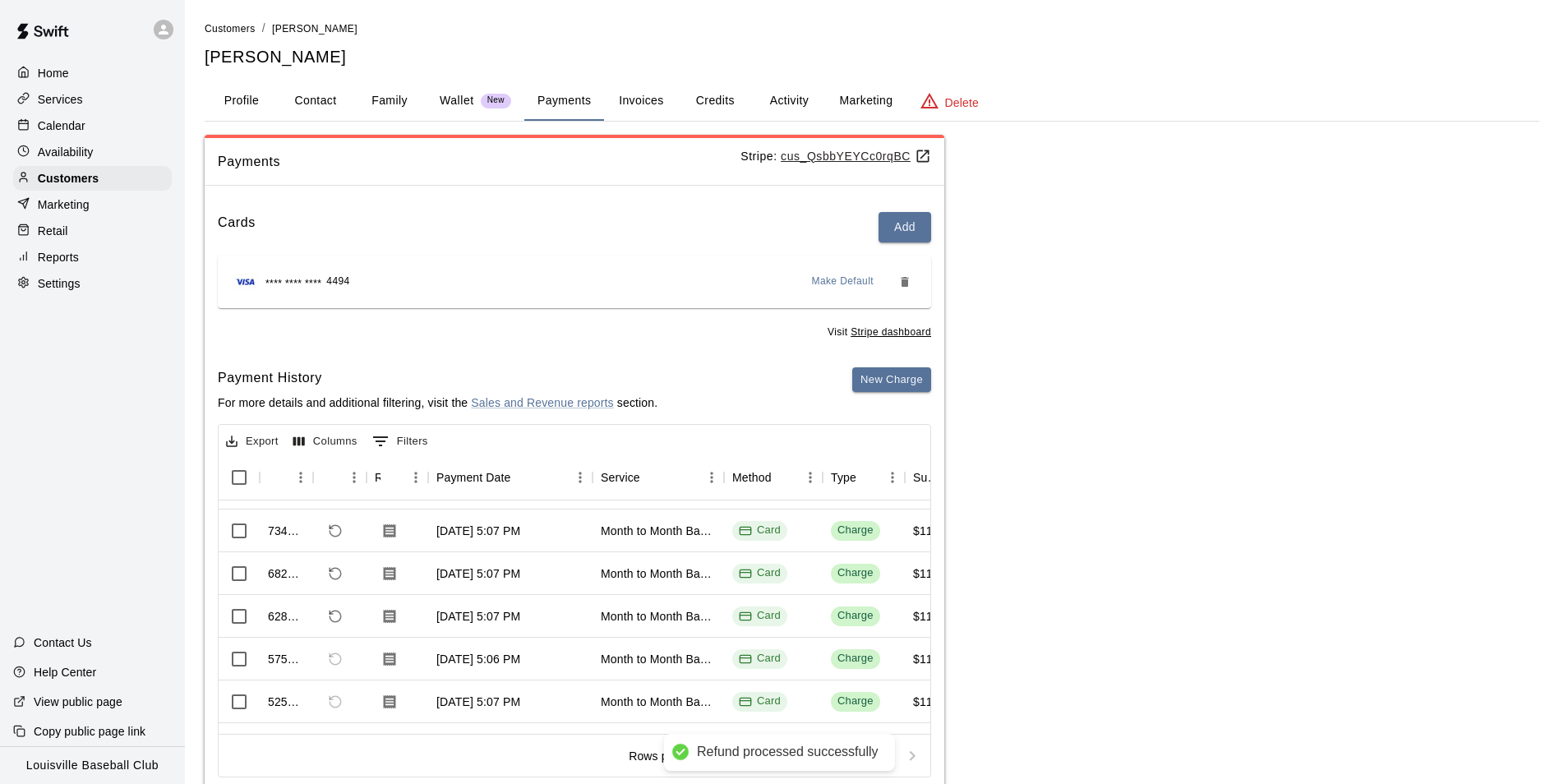
scroll to position [110, 0]
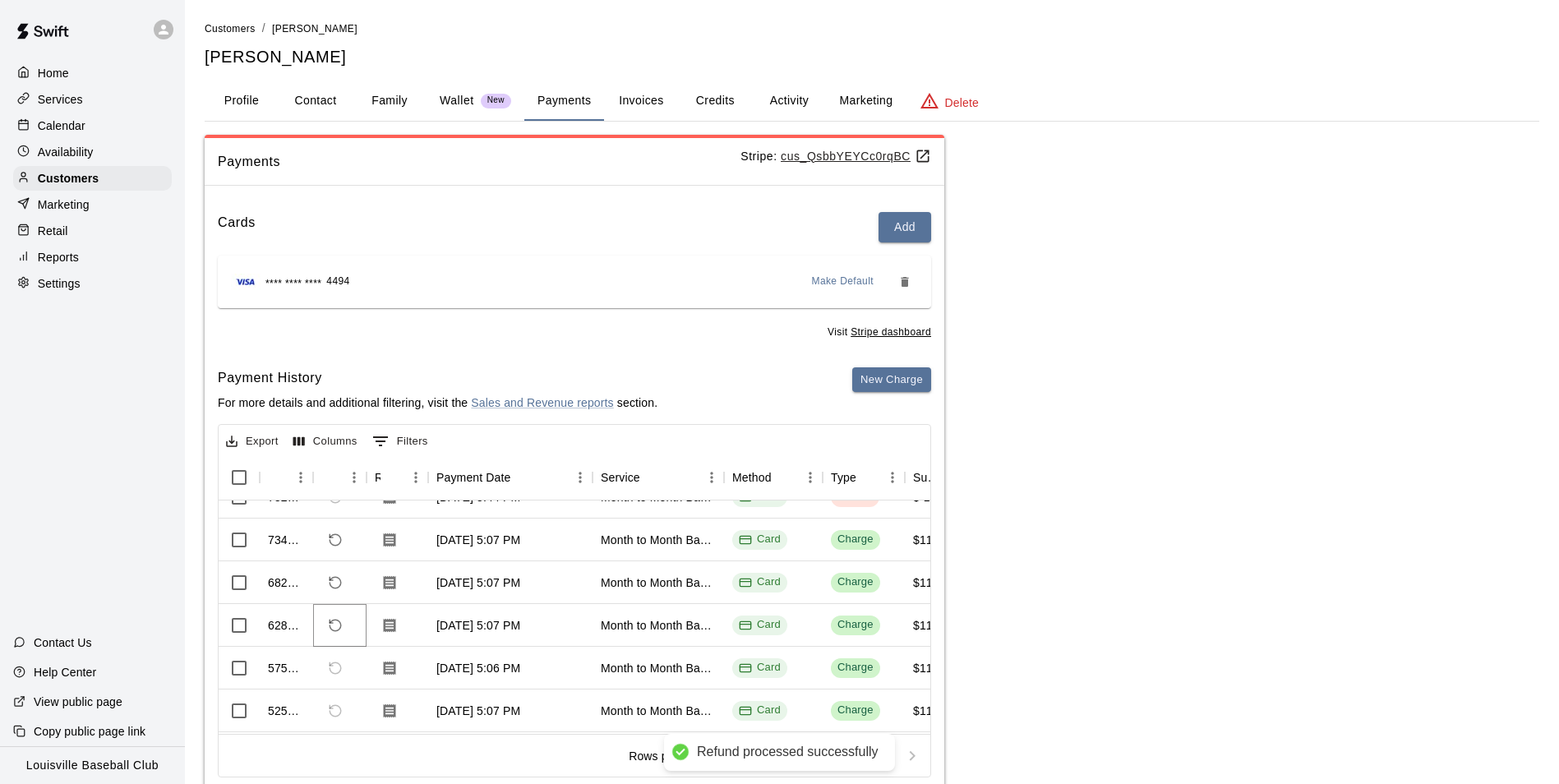
click at [335, 623] on icon "Refund payment" at bounding box center [335, 626] width 15 height 15
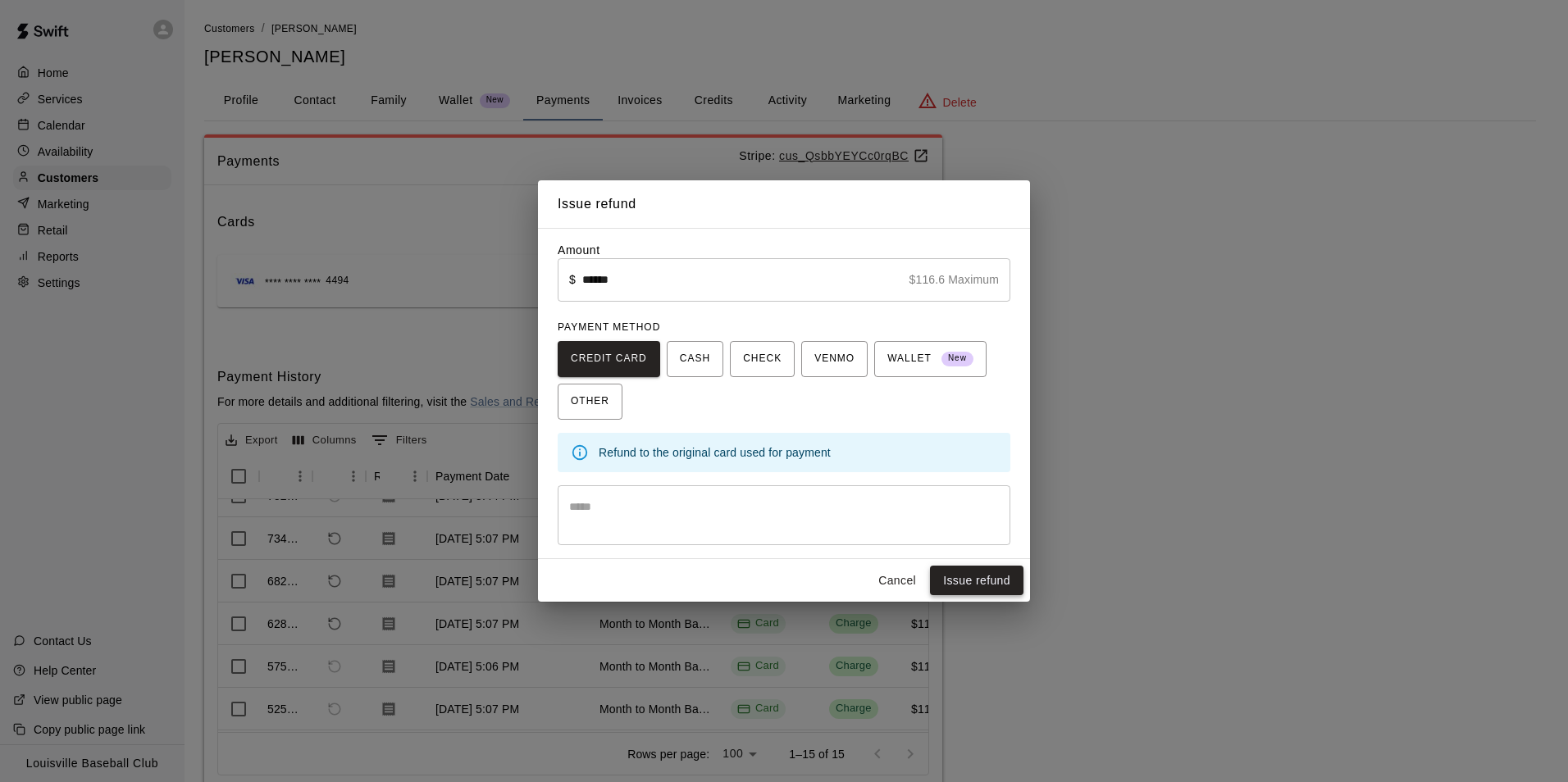
click at [993, 584] on button "Issue refund" at bounding box center [977, 580] width 94 height 30
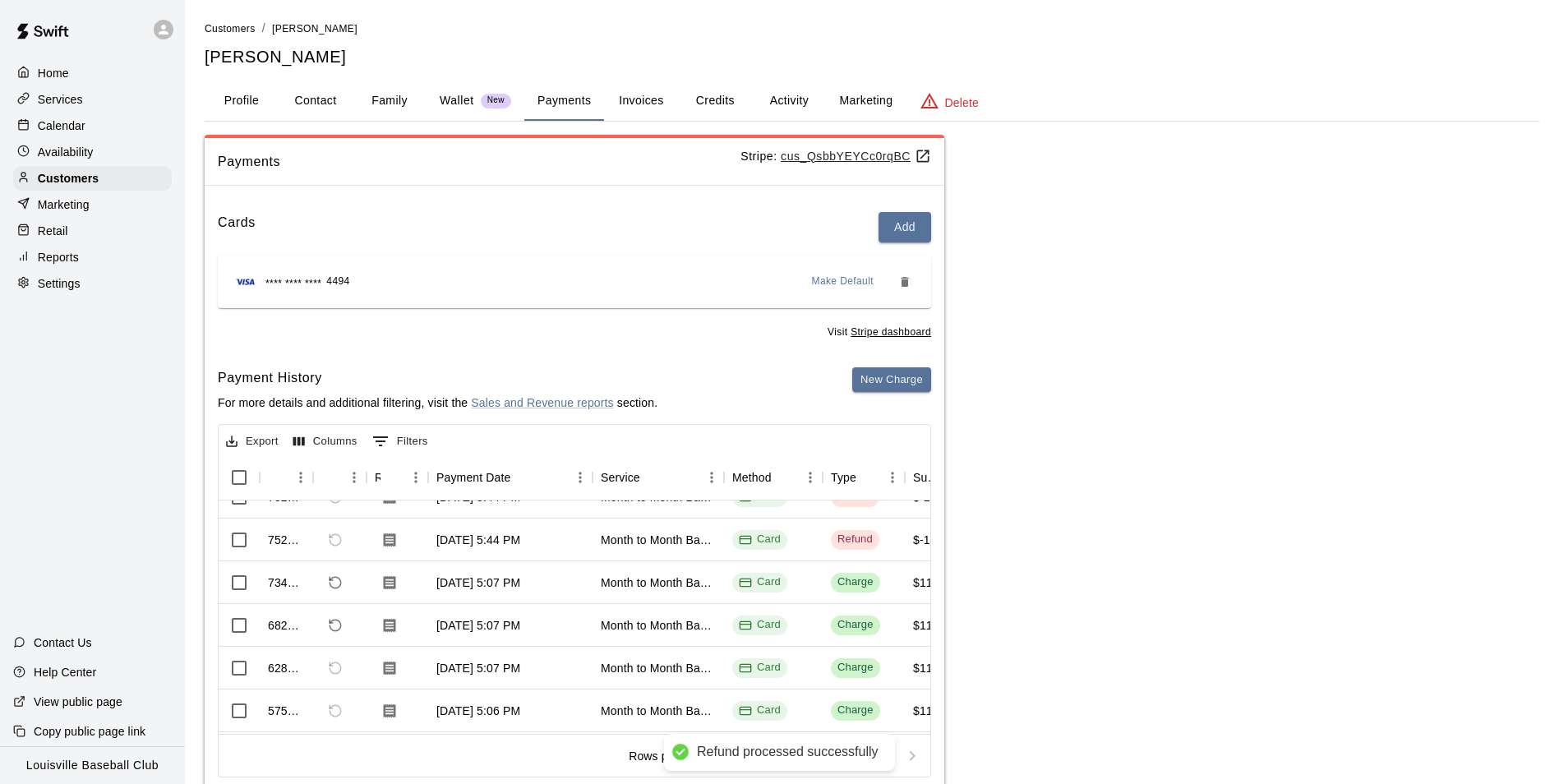
scroll to position [153, 0]
click at [335, 586] on icon "Refund payment" at bounding box center [335, 583] width 15 height 15
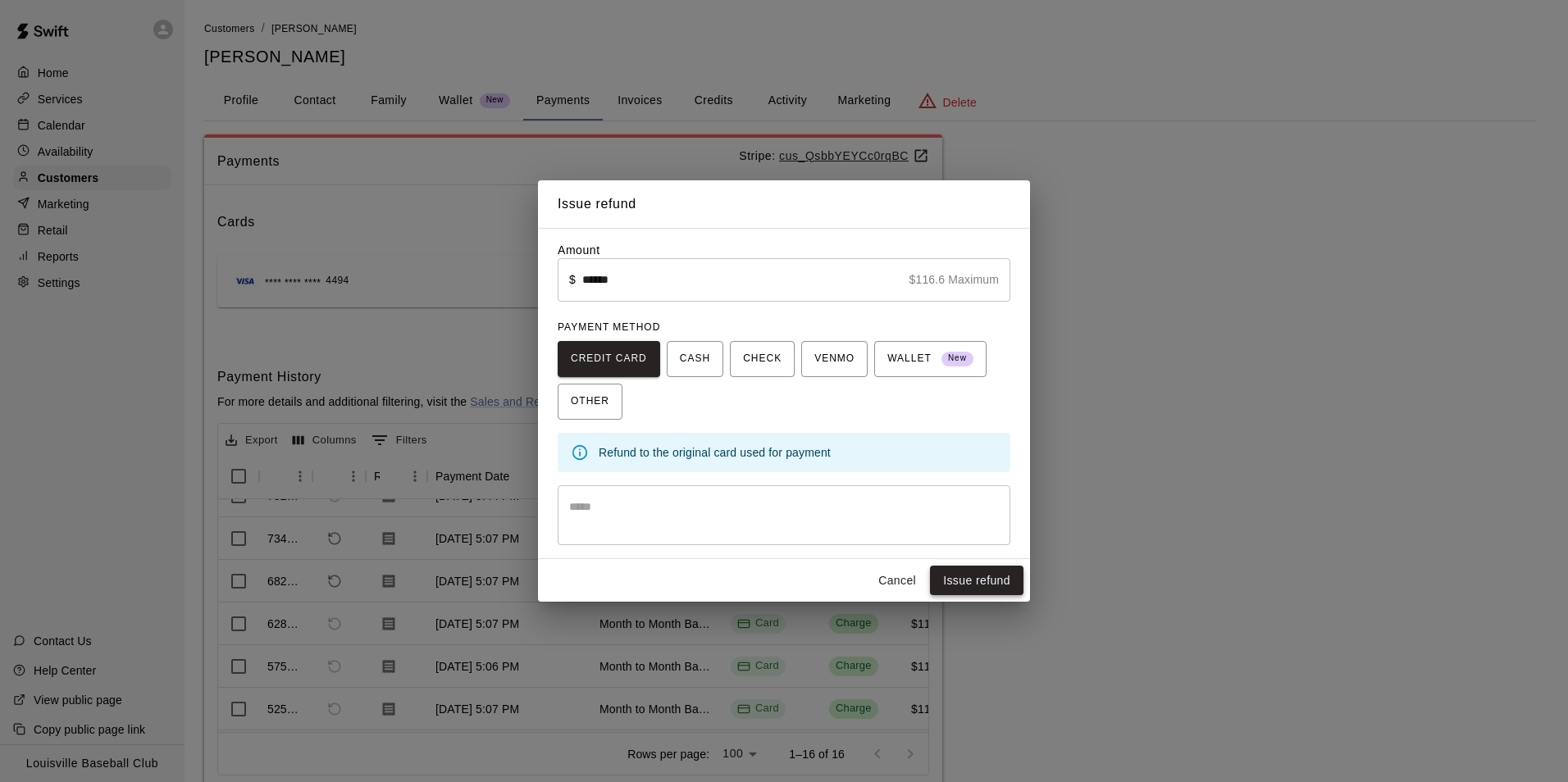
click at [985, 584] on button "Issue refund" at bounding box center [977, 580] width 94 height 30
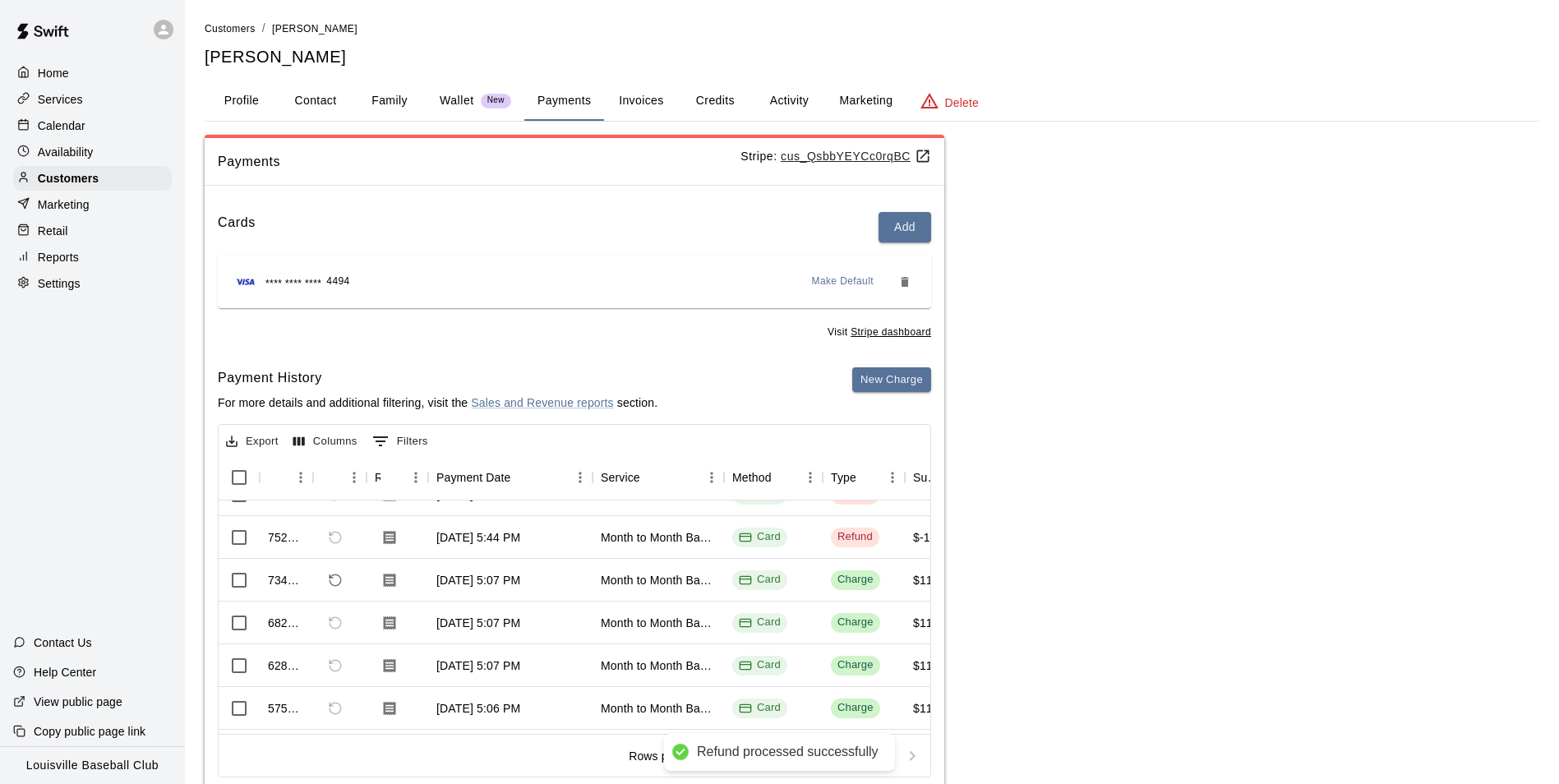
scroll to position [153, 0]
click at [309, 590] on div "734437" at bounding box center [286, 582] width 54 height 43
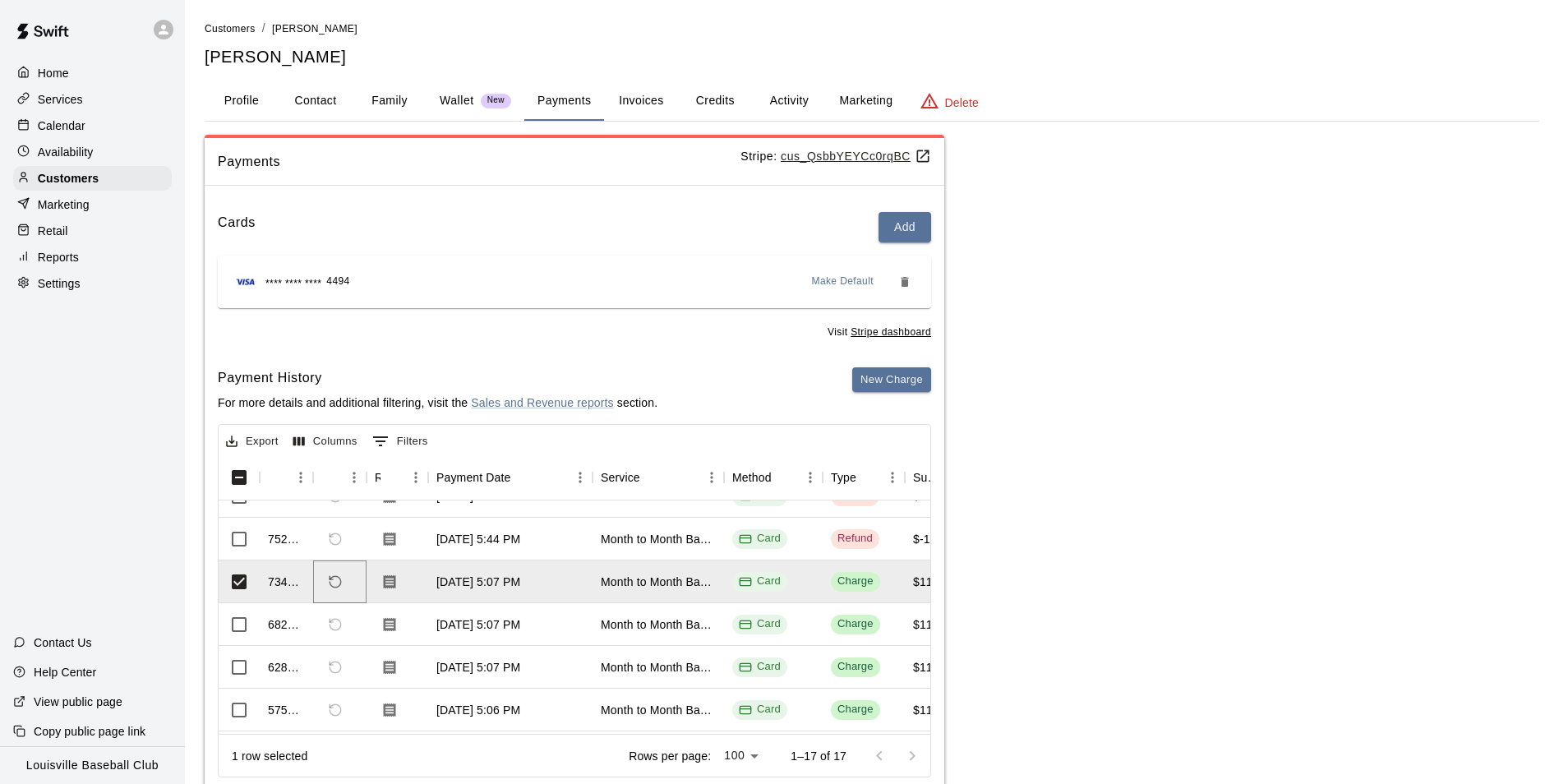
click at [330, 589] on button "Refund payment" at bounding box center [335, 582] width 28 height 28
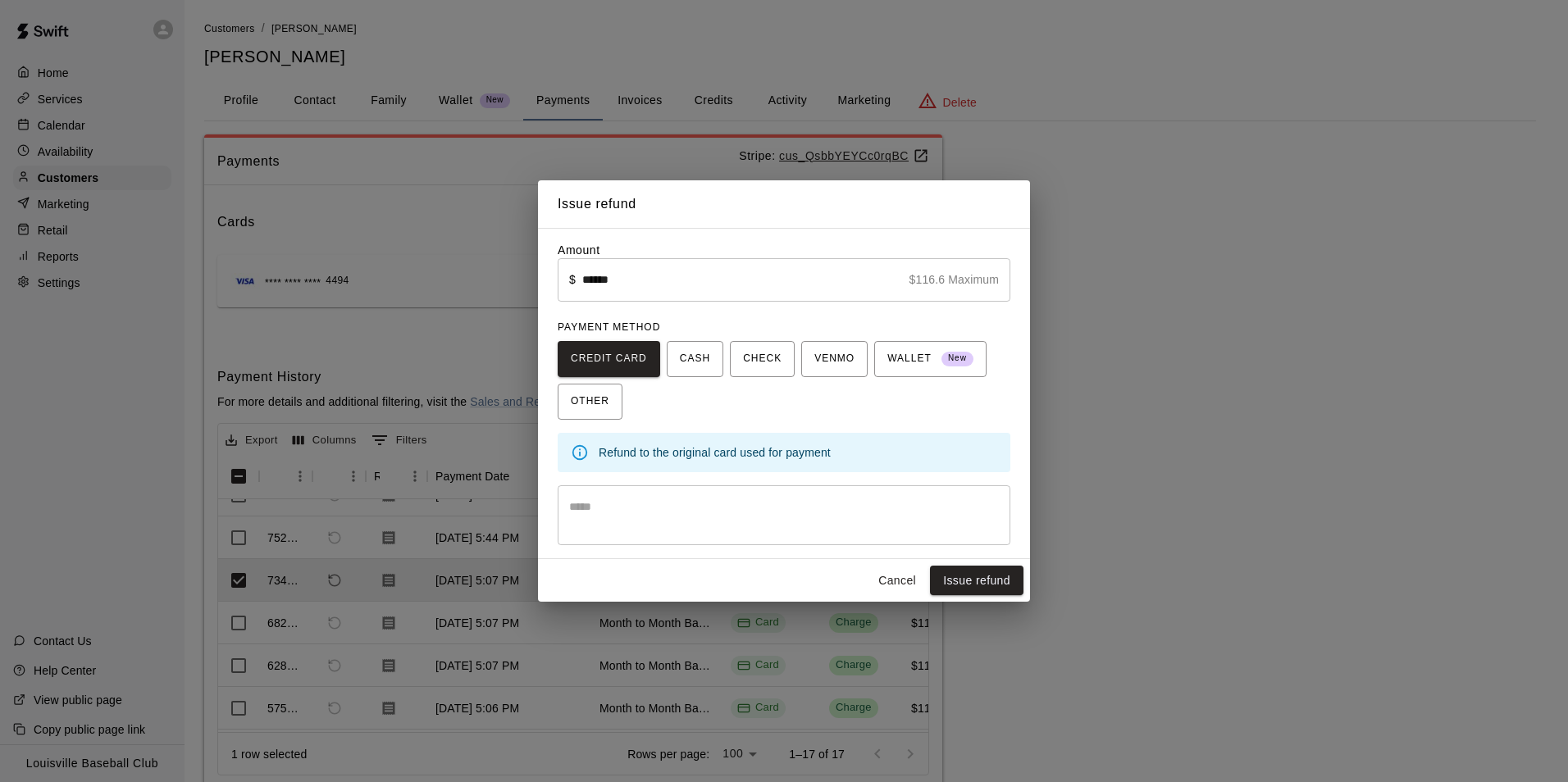
click at [895, 580] on button "Cancel" at bounding box center [898, 580] width 53 height 30
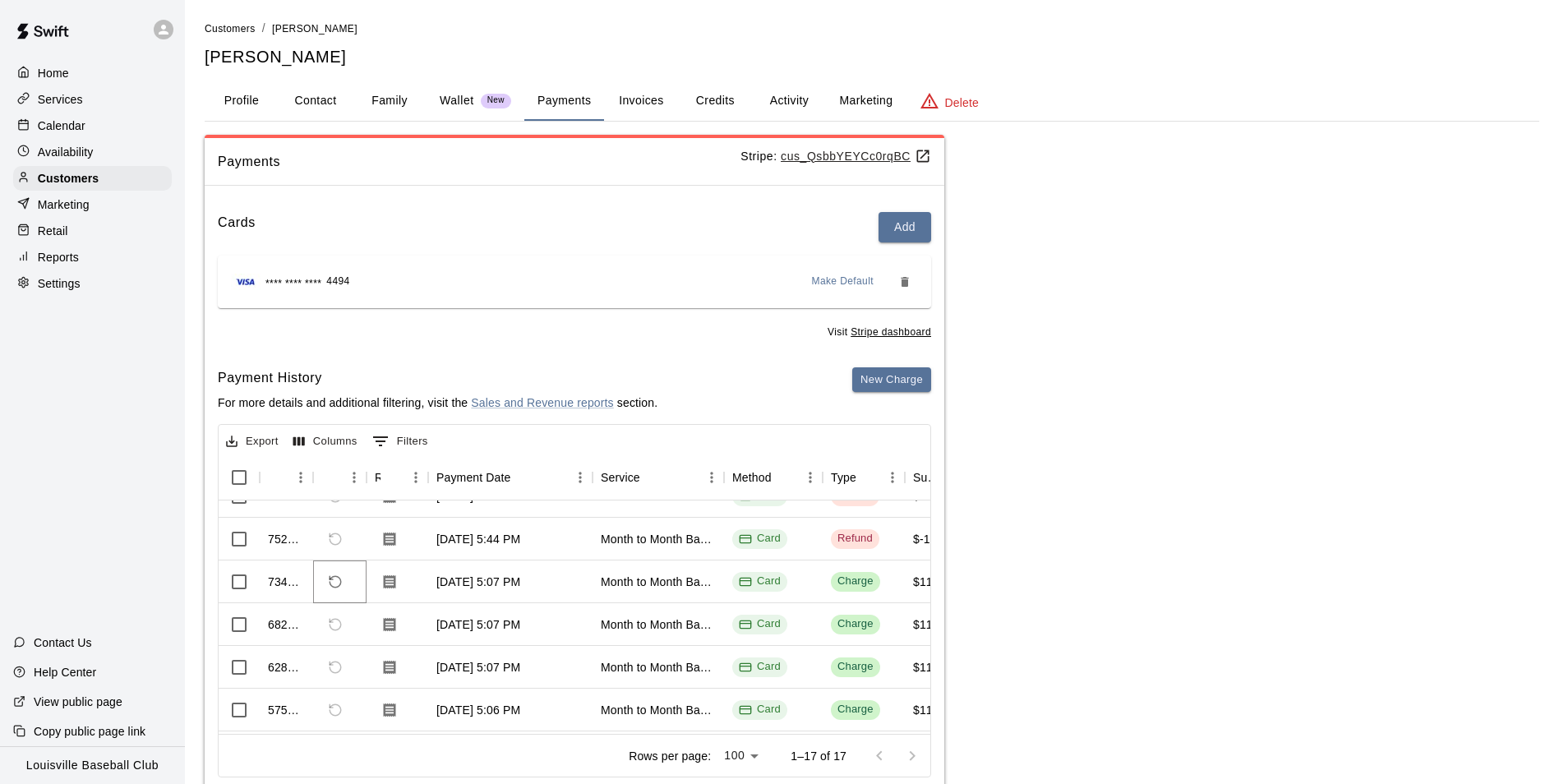
click at [335, 583] on icon "Refund payment" at bounding box center [335, 582] width 15 height 15
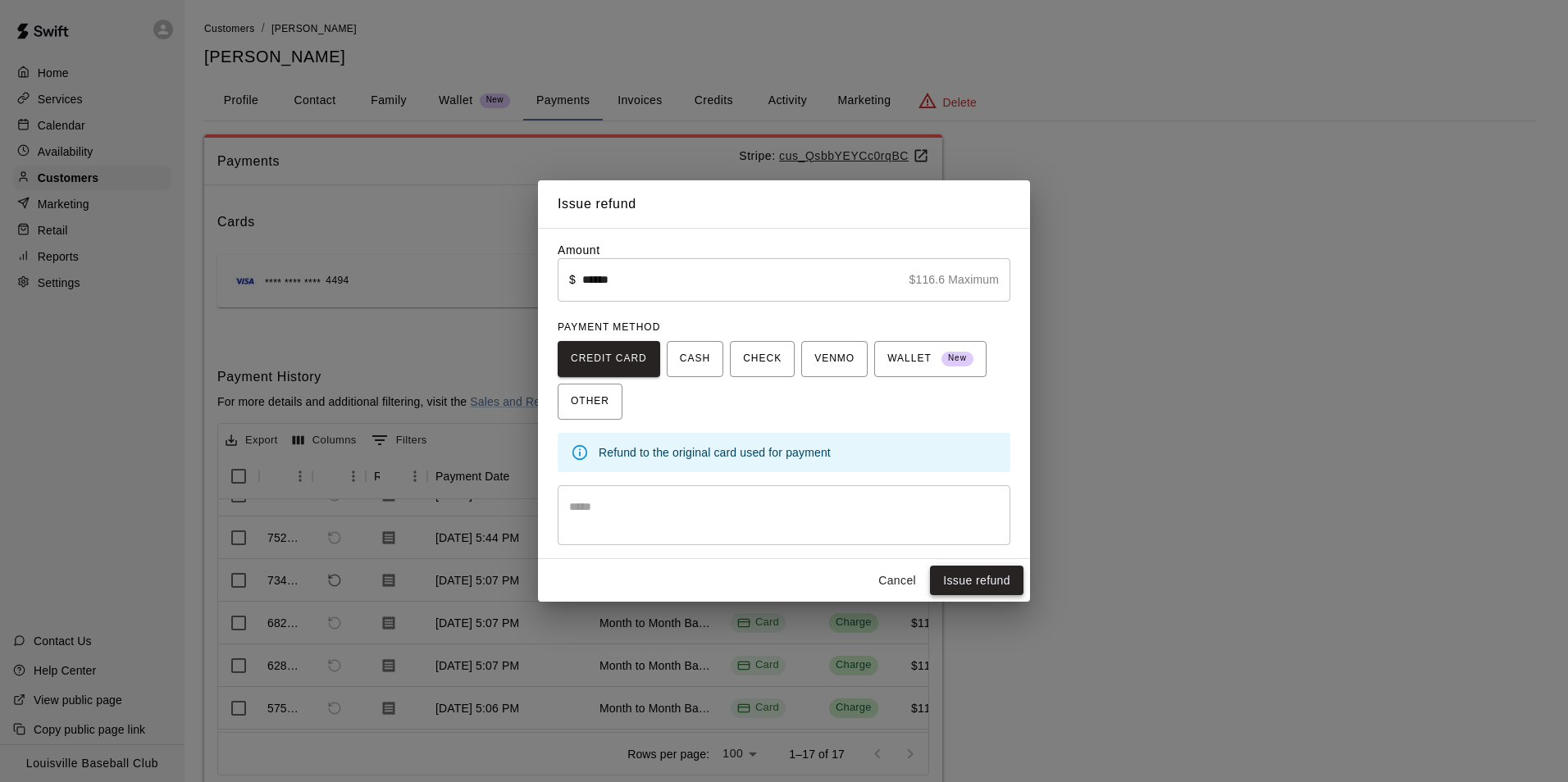
click at [996, 584] on button "Issue refund" at bounding box center [977, 580] width 94 height 30
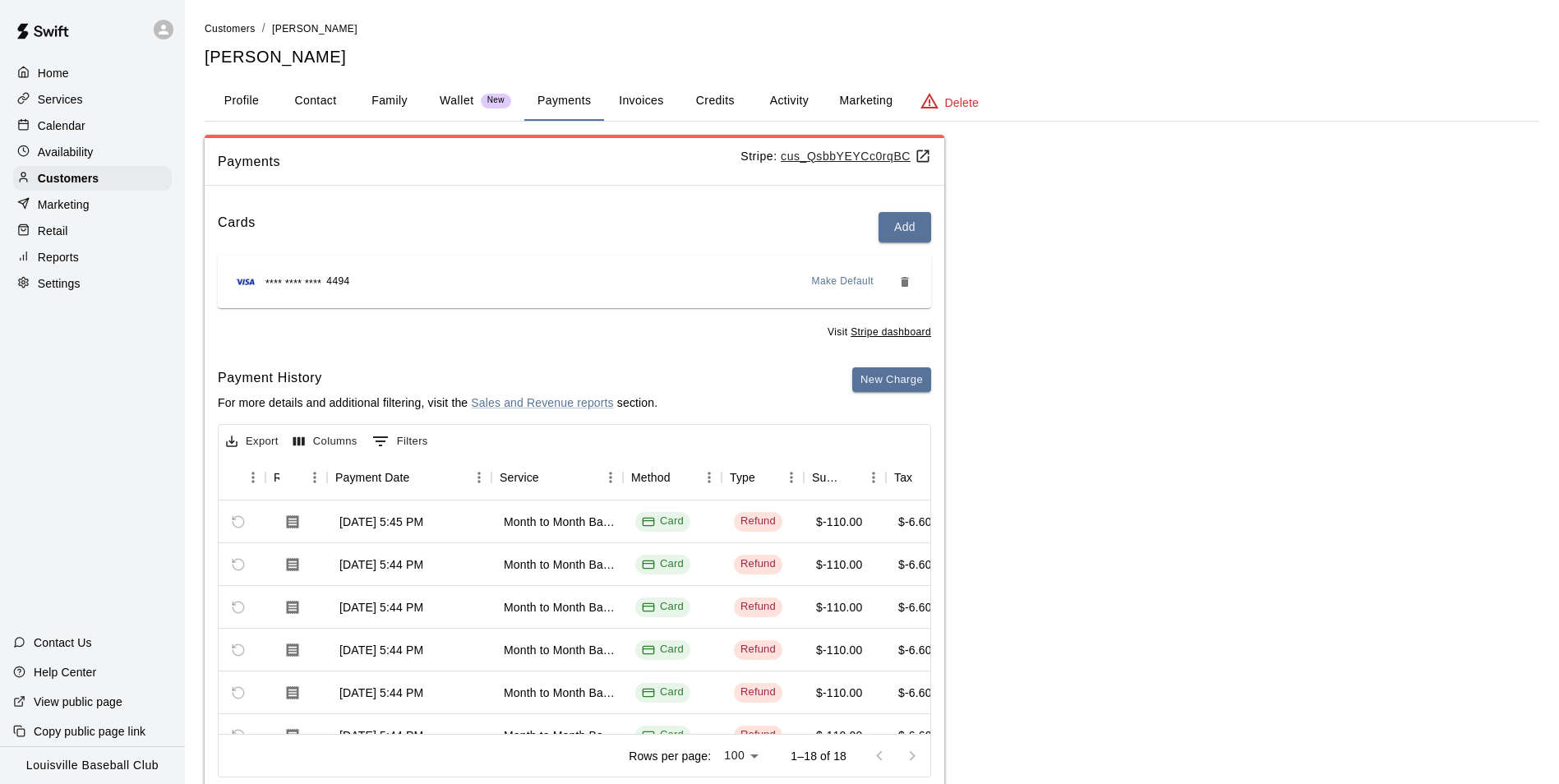
scroll to position [0, 0]
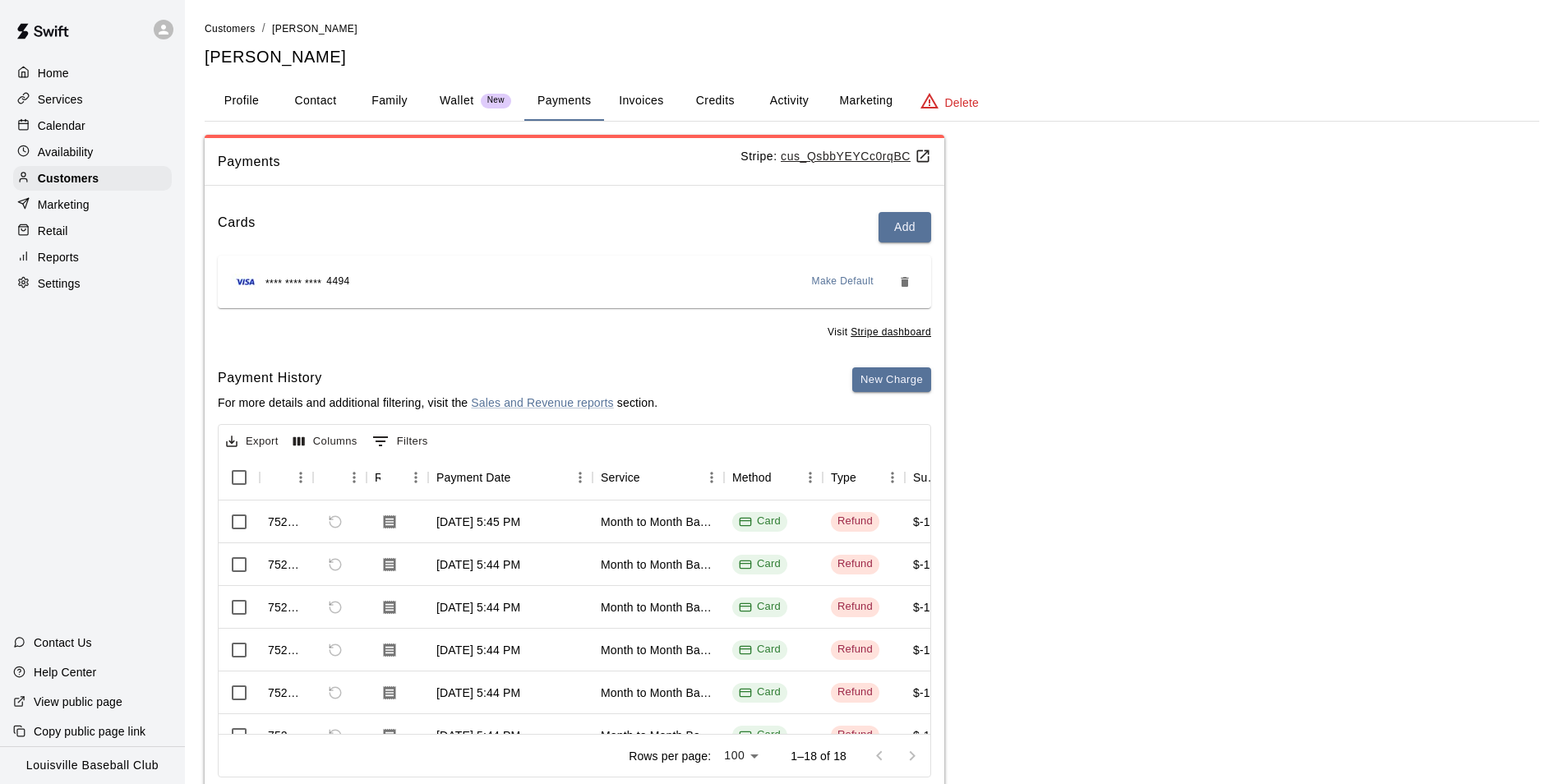
click at [334, 92] on button "Contact" at bounding box center [316, 102] width 74 height 40
select select "**"
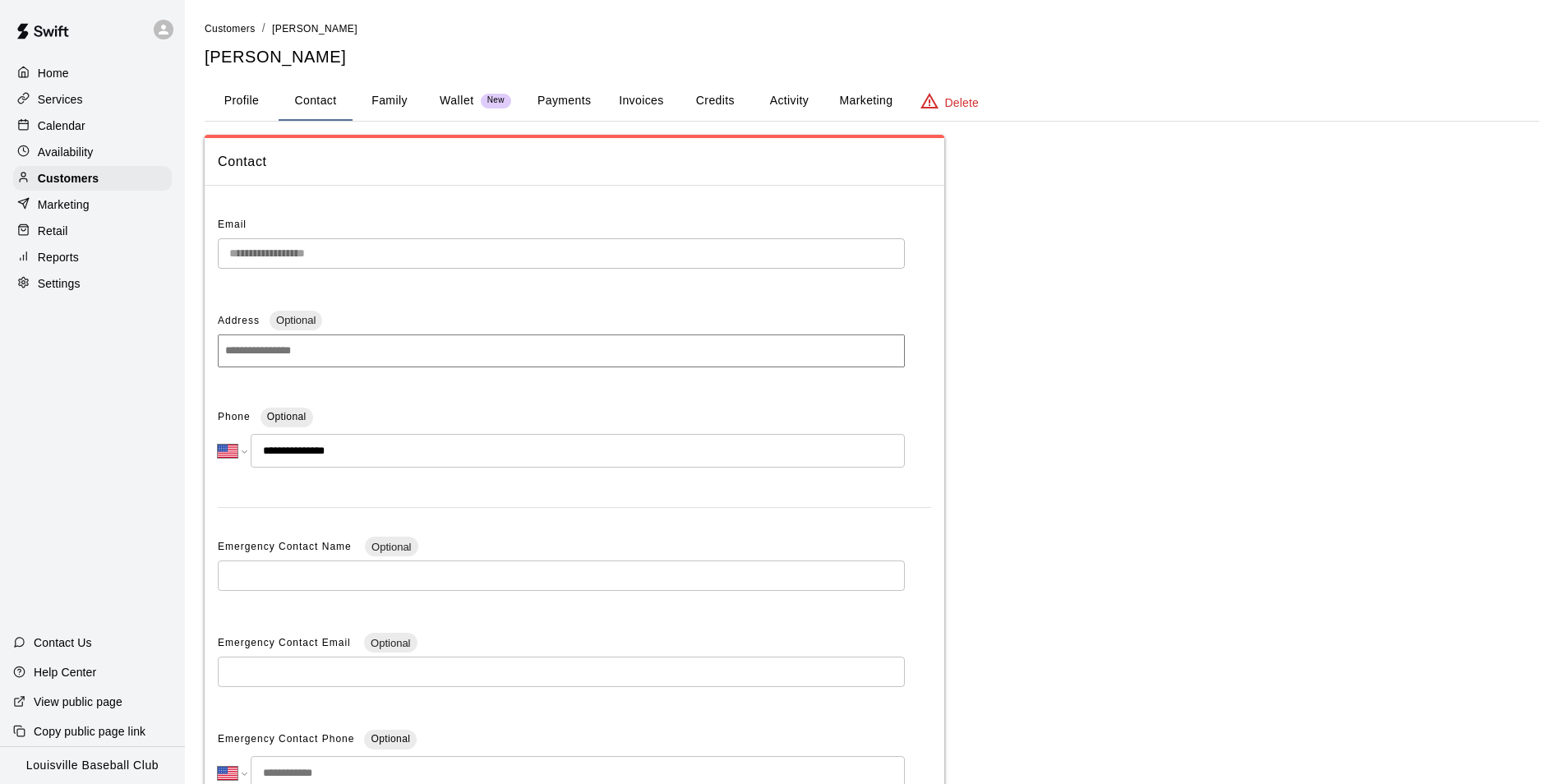
click at [99, 124] on div "Calendar" at bounding box center [92, 125] width 158 height 25
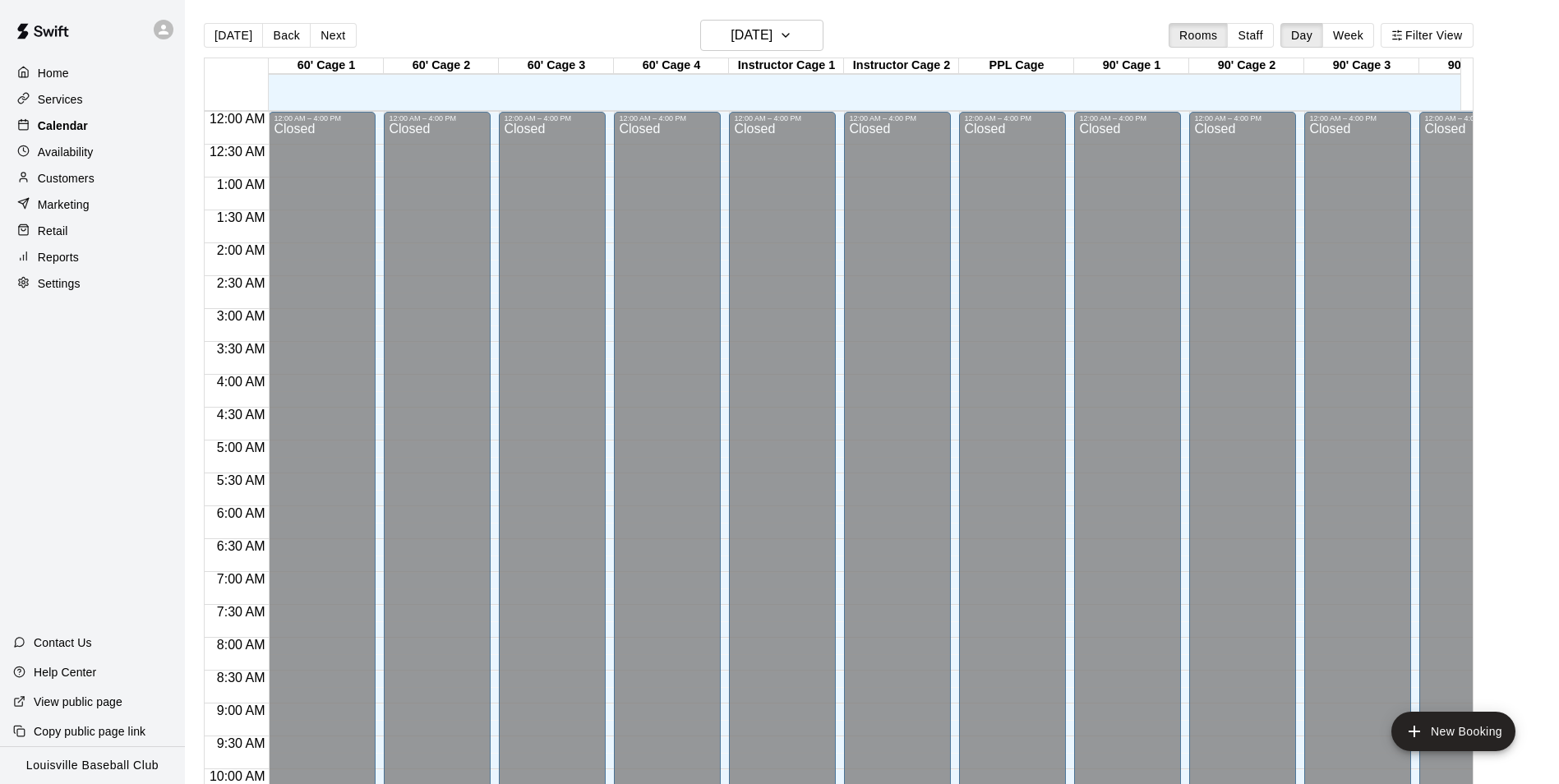
scroll to position [835, 0]
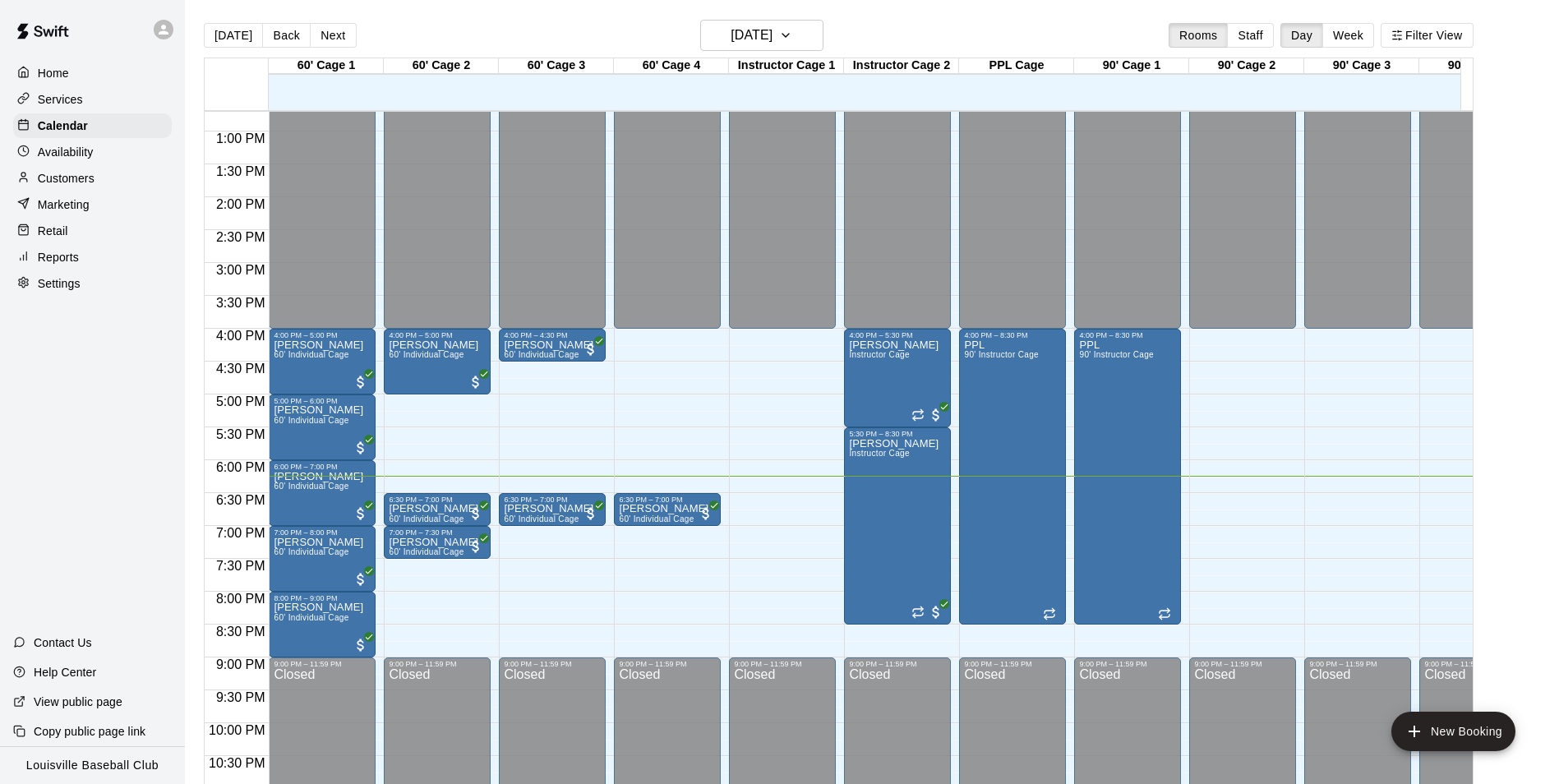
click at [76, 180] on p "Customers" at bounding box center [66, 178] width 57 height 17
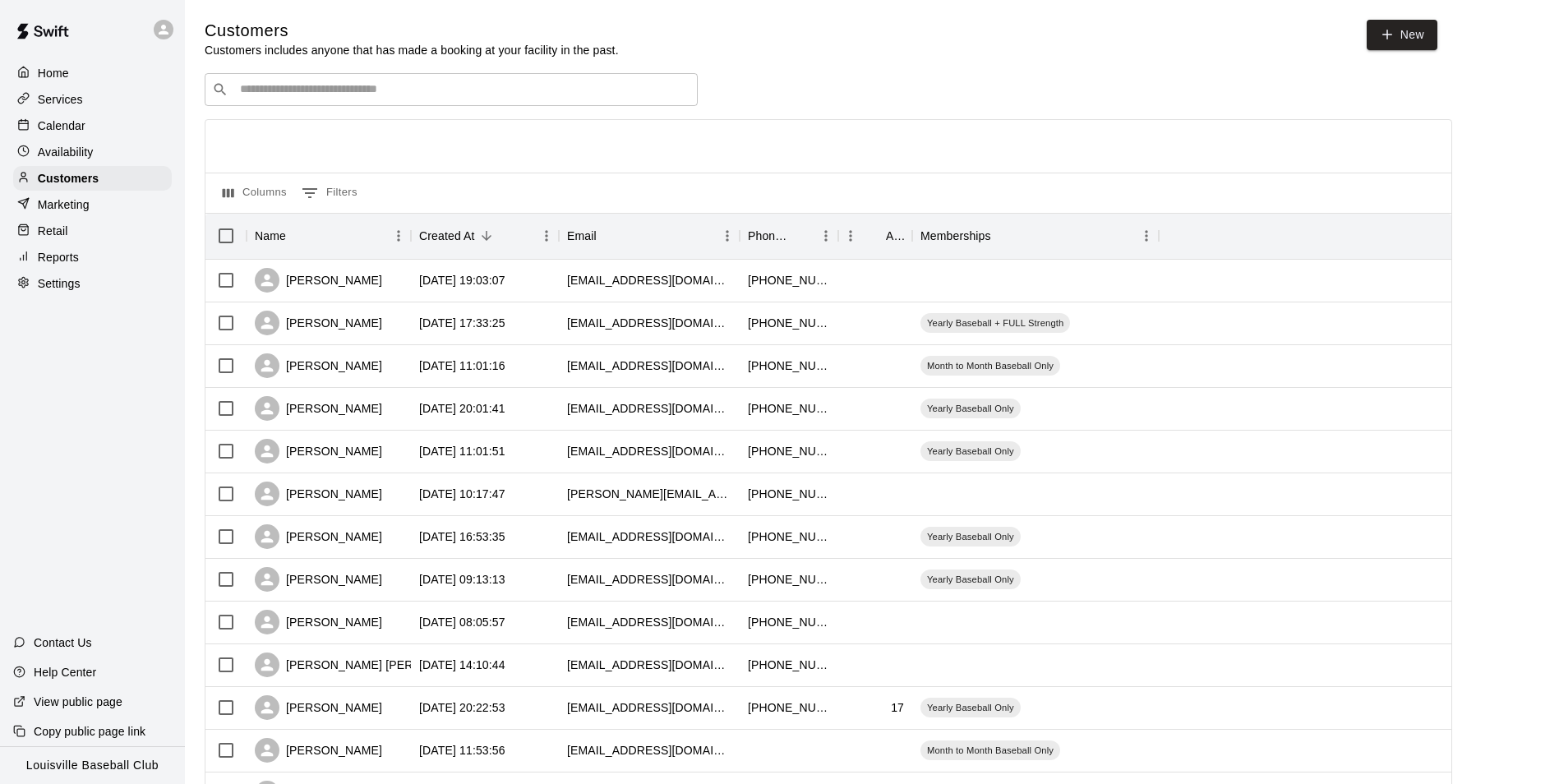
click at [291, 97] on input "Search customers by name or email" at bounding box center [463, 90] width 456 height 17
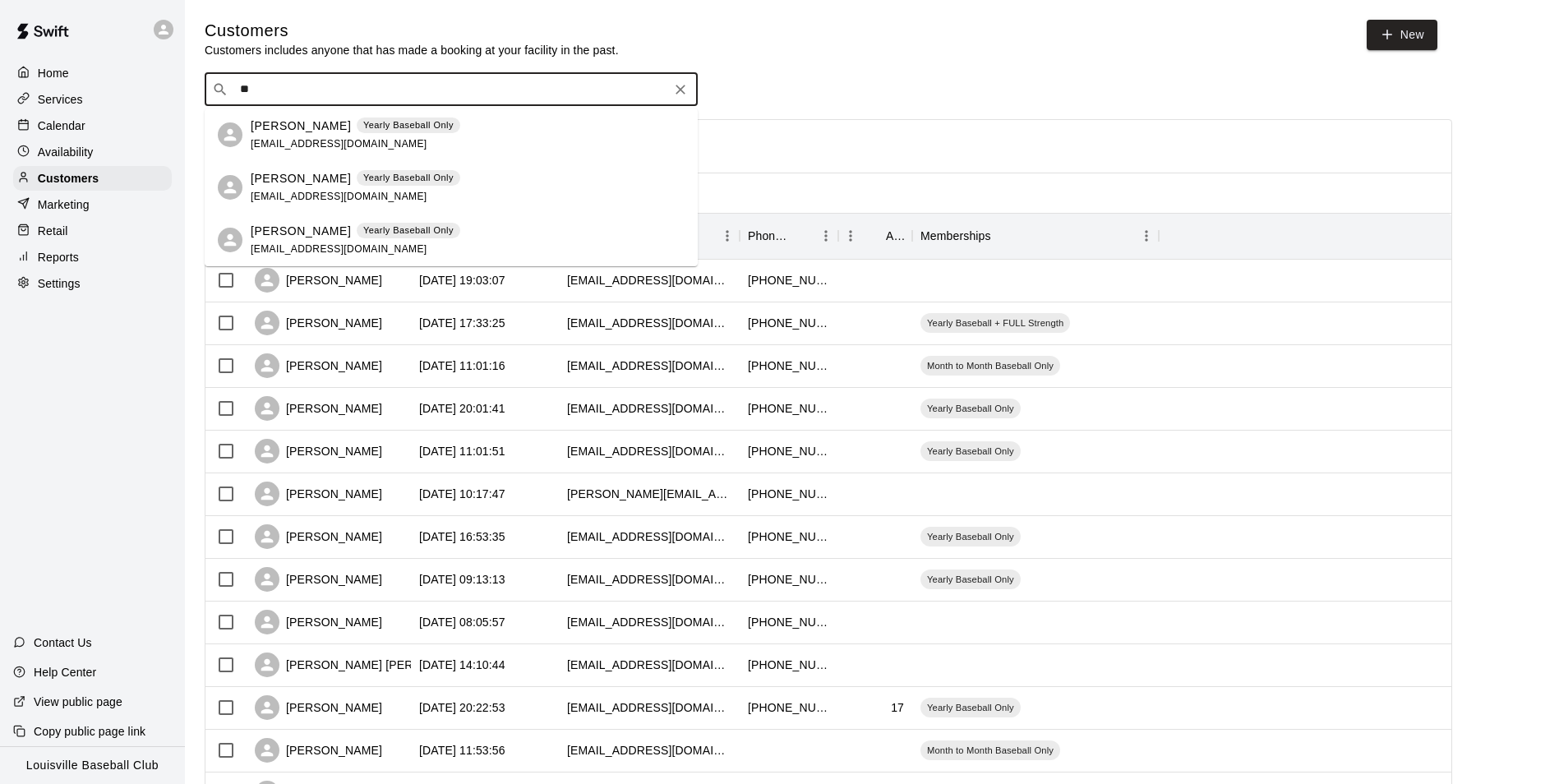
type input "*"
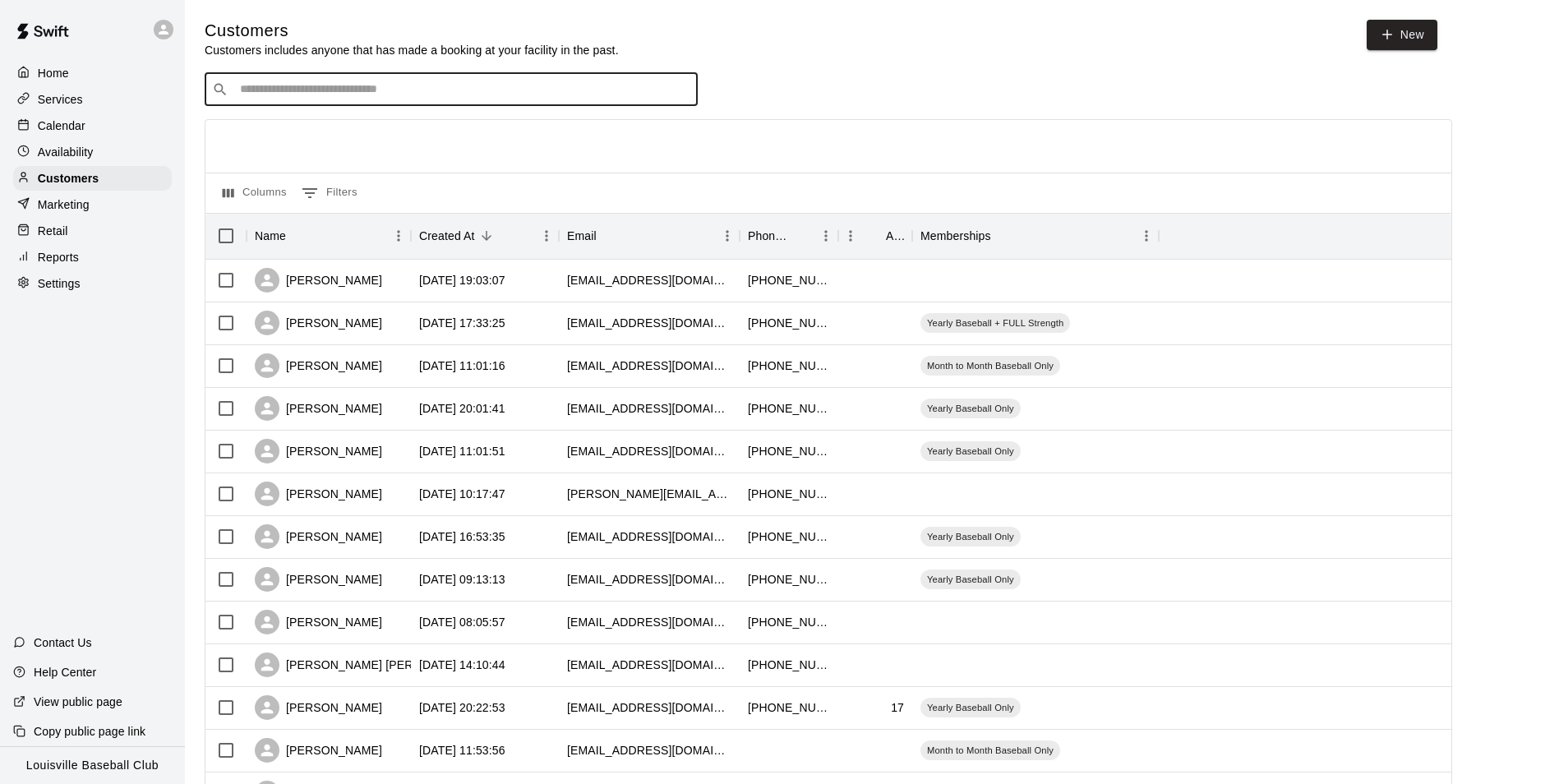
click at [62, 134] on p "Calendar" at bounding box center [62, 125] width 48 height 17
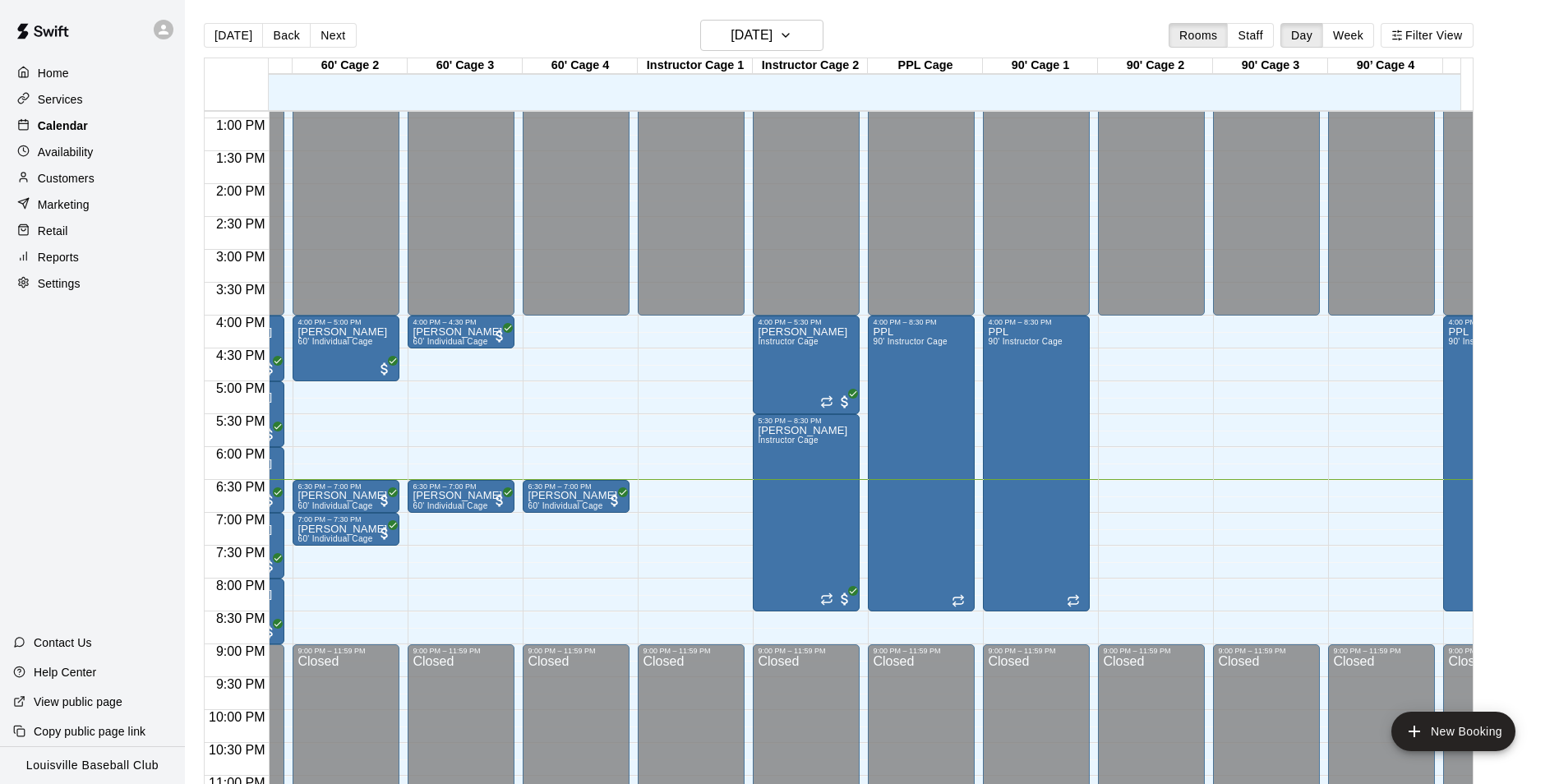
scroll to position [0, 93]
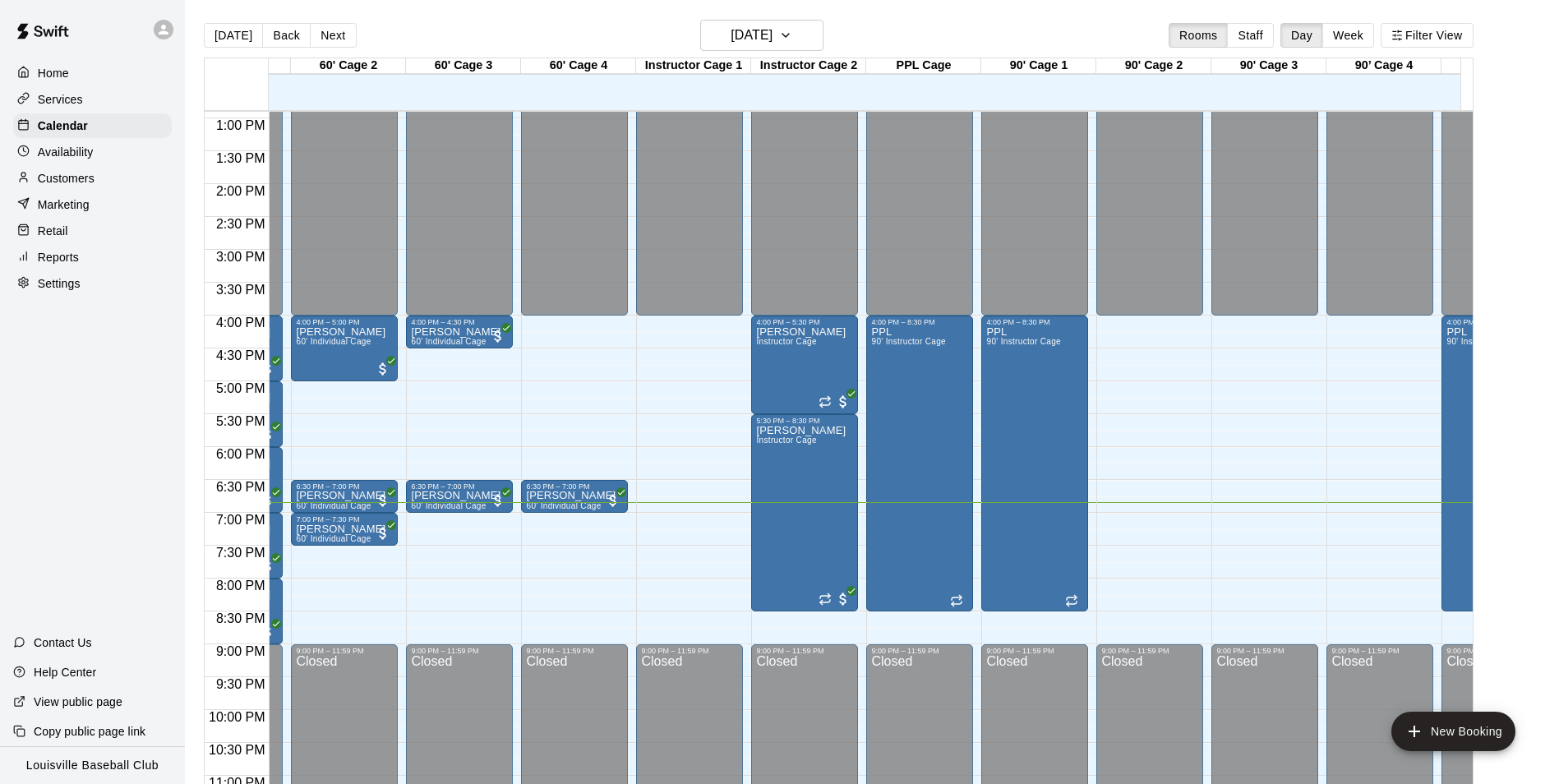
click at [130, 161] on div "Availability" at bounding box center [92, 152] width 158 height 25
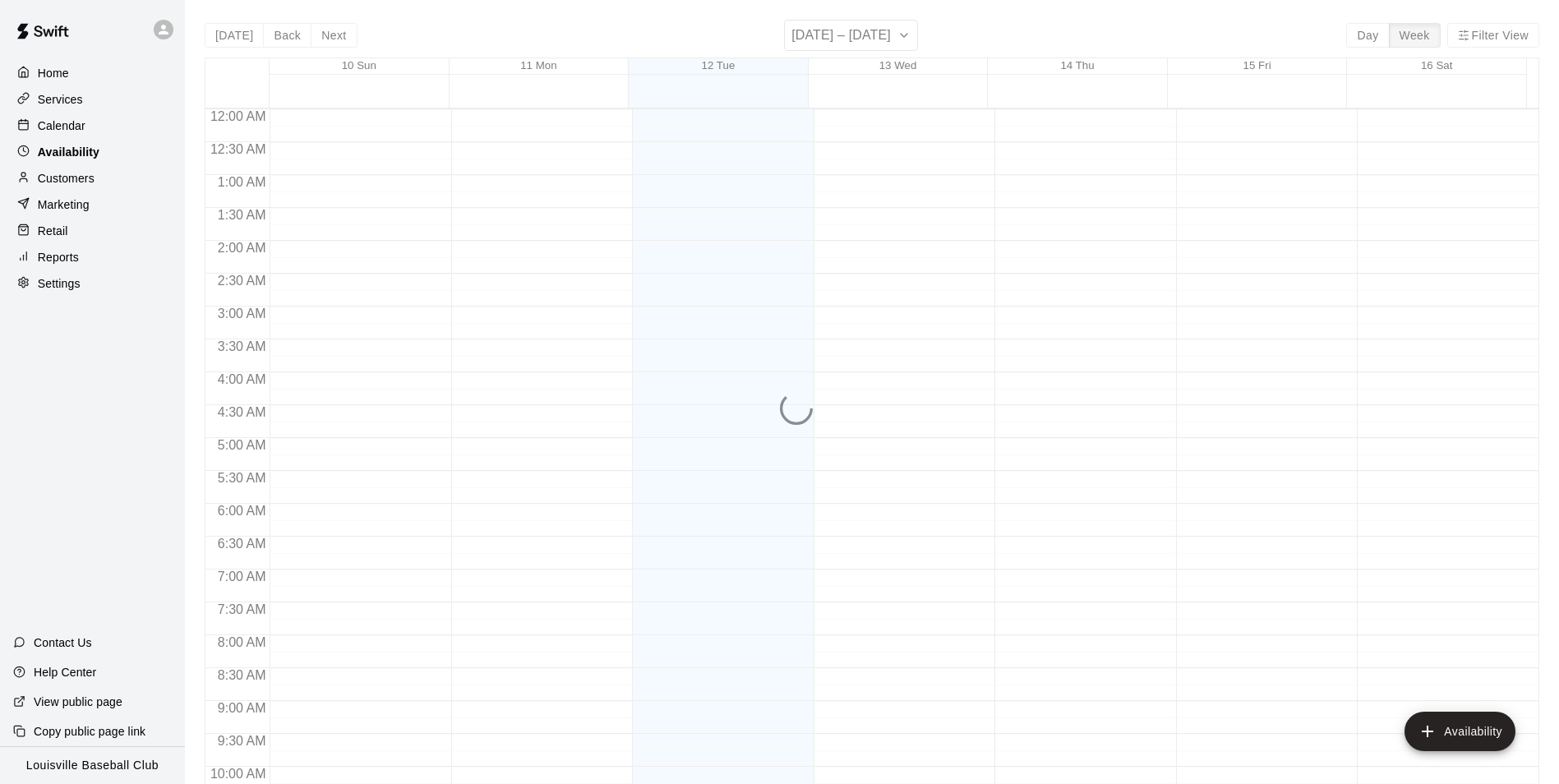
scroll to position [886, 0]
click at [125, 202] on div "Marketing" at bounding box center [92, 205] width 158 height 25
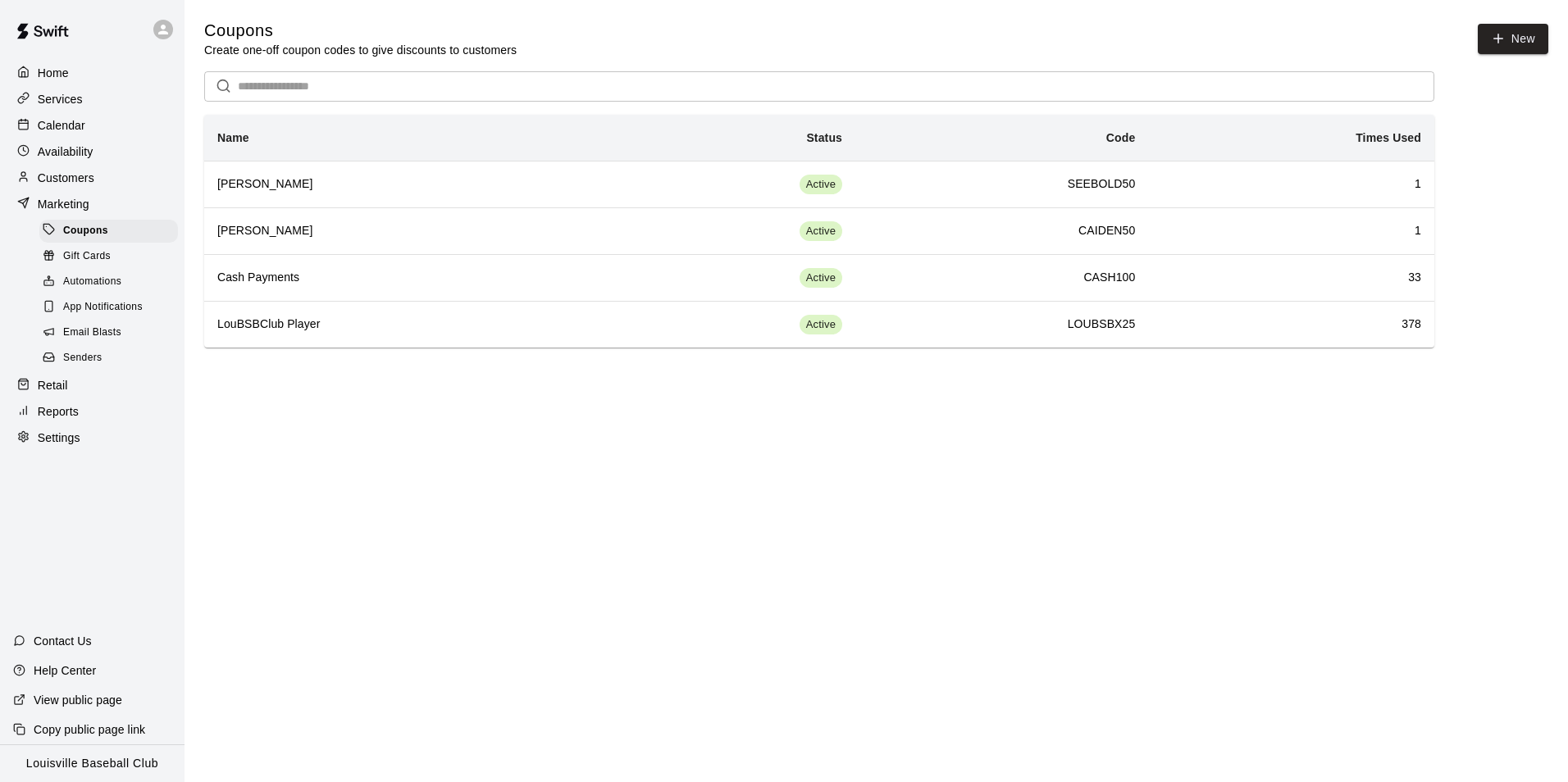
click at [136, 190] on div "Customers" at bounding box center [92, 178] width 158 height 25
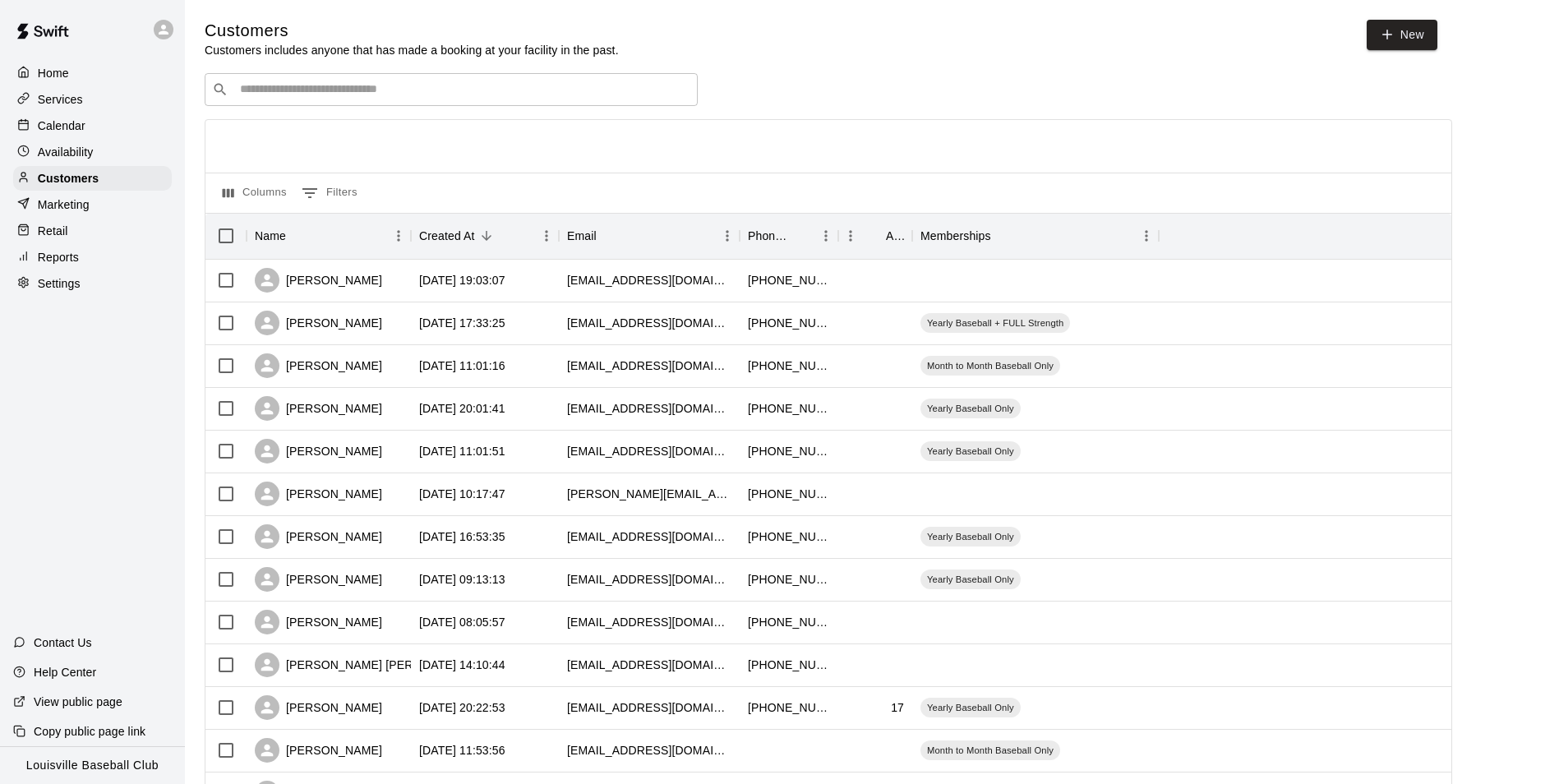
click at [447, 89] on input "Search customers by name or email" at bounding box center [463, 90] width 456 height 17
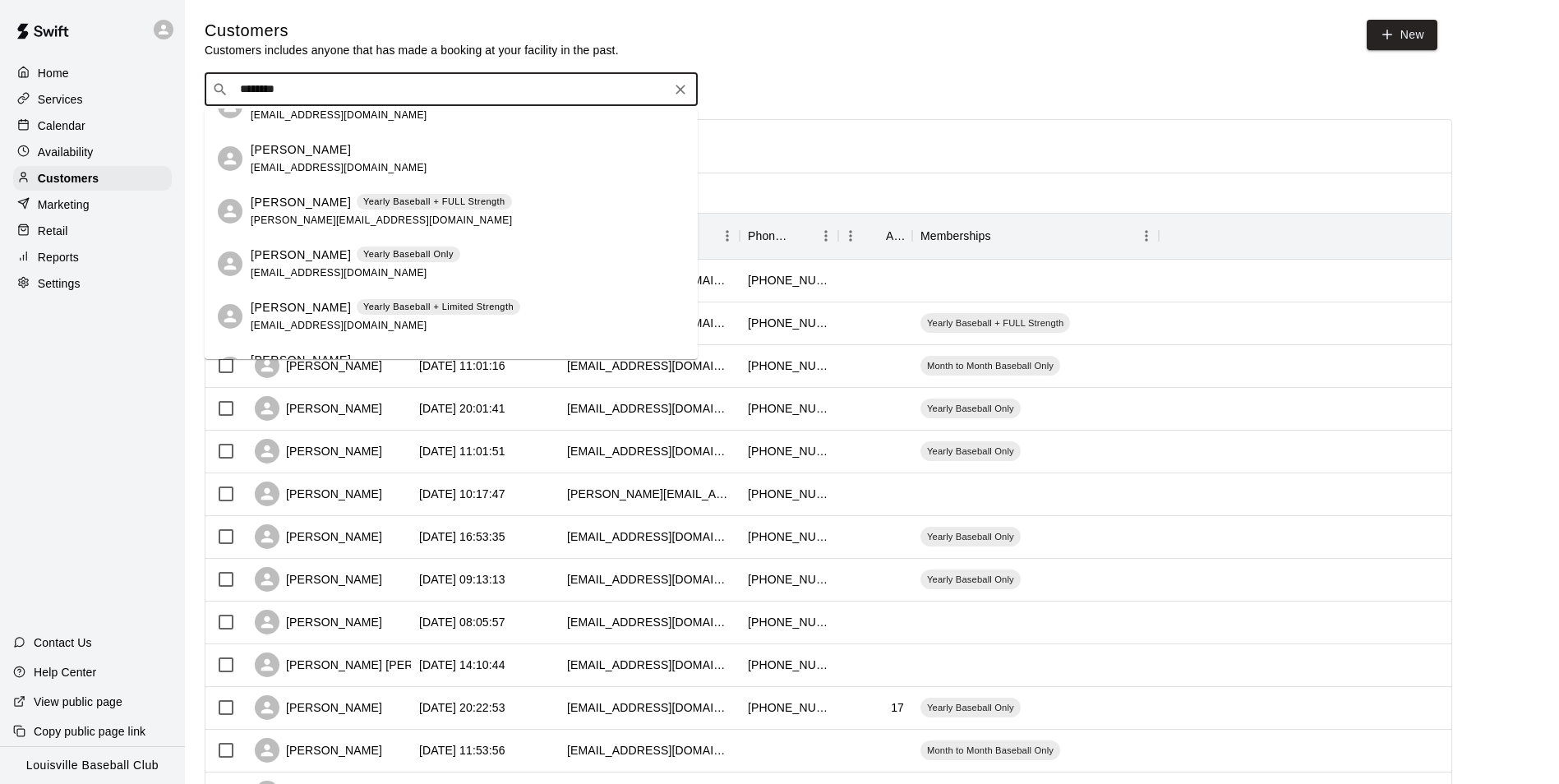
scroll to position [30, 0]
type input "*******"
click at [874, 122] on div at bounding box center [829, 146] width 1246 height 53
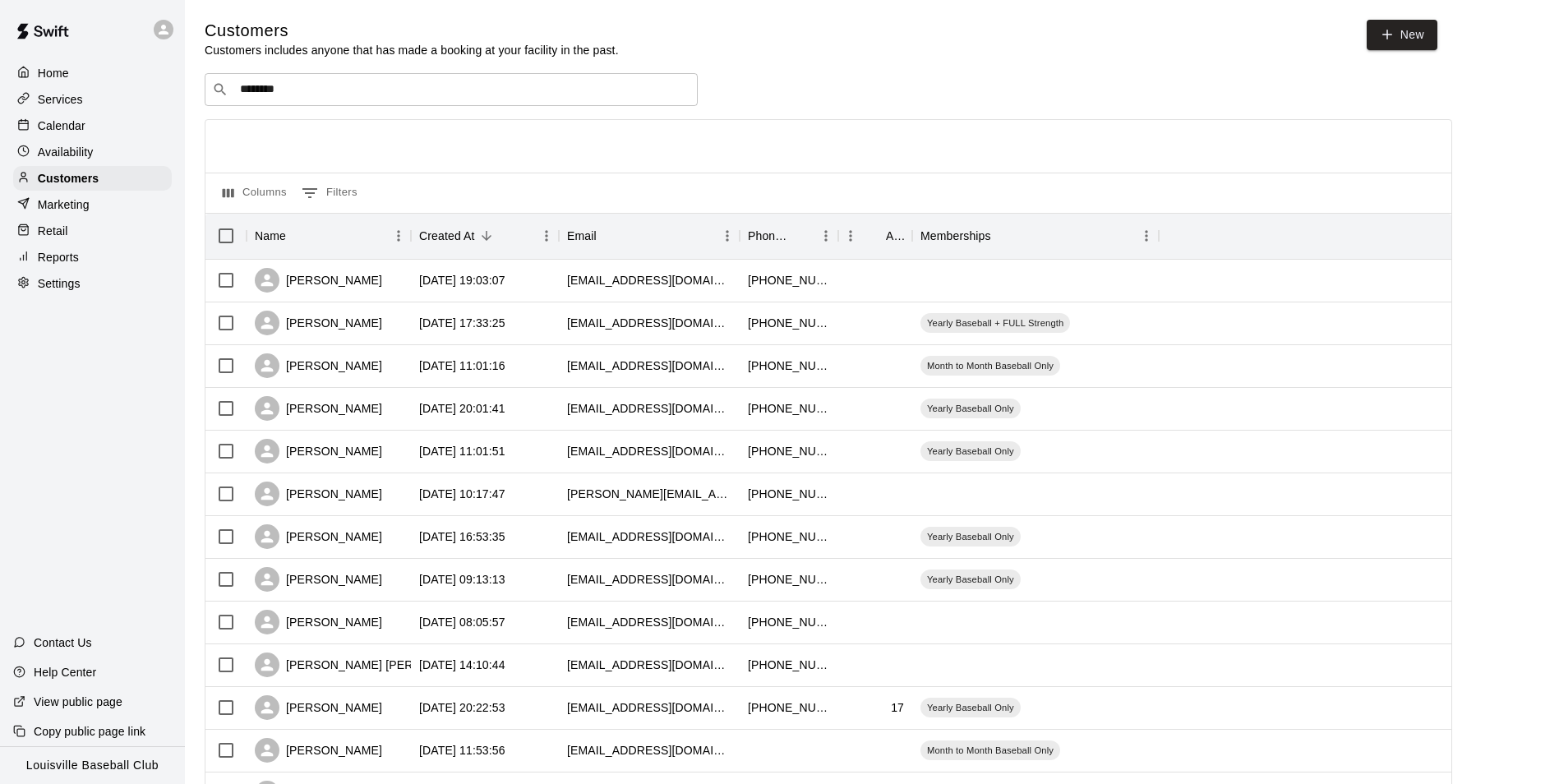
click at [127, 75] on div "Home" at bounding box center [92, 73] width 158 height 25
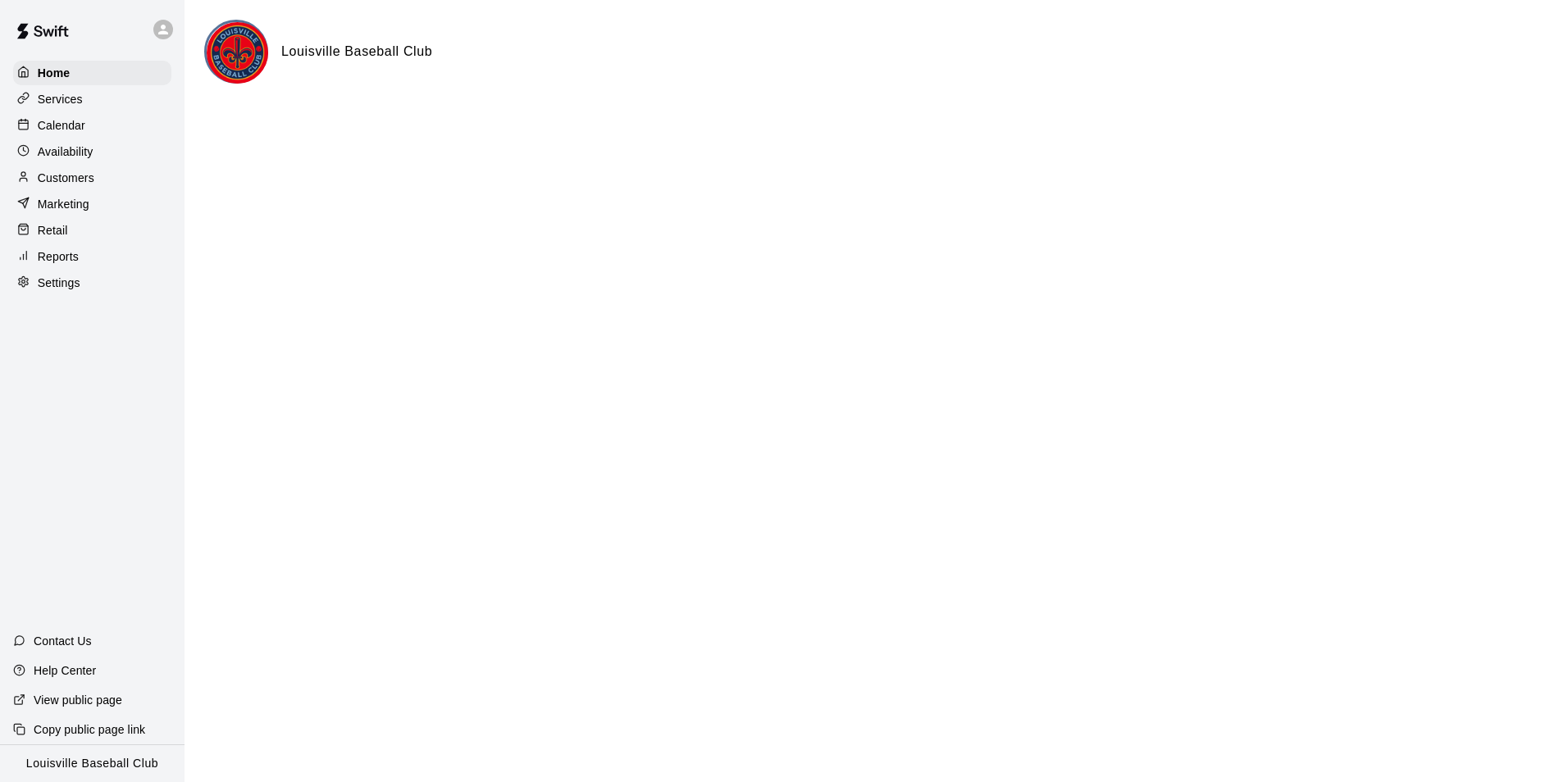
click at [142, 179] on div "Customers" at bounding box center [92, 178] width 158 height 25
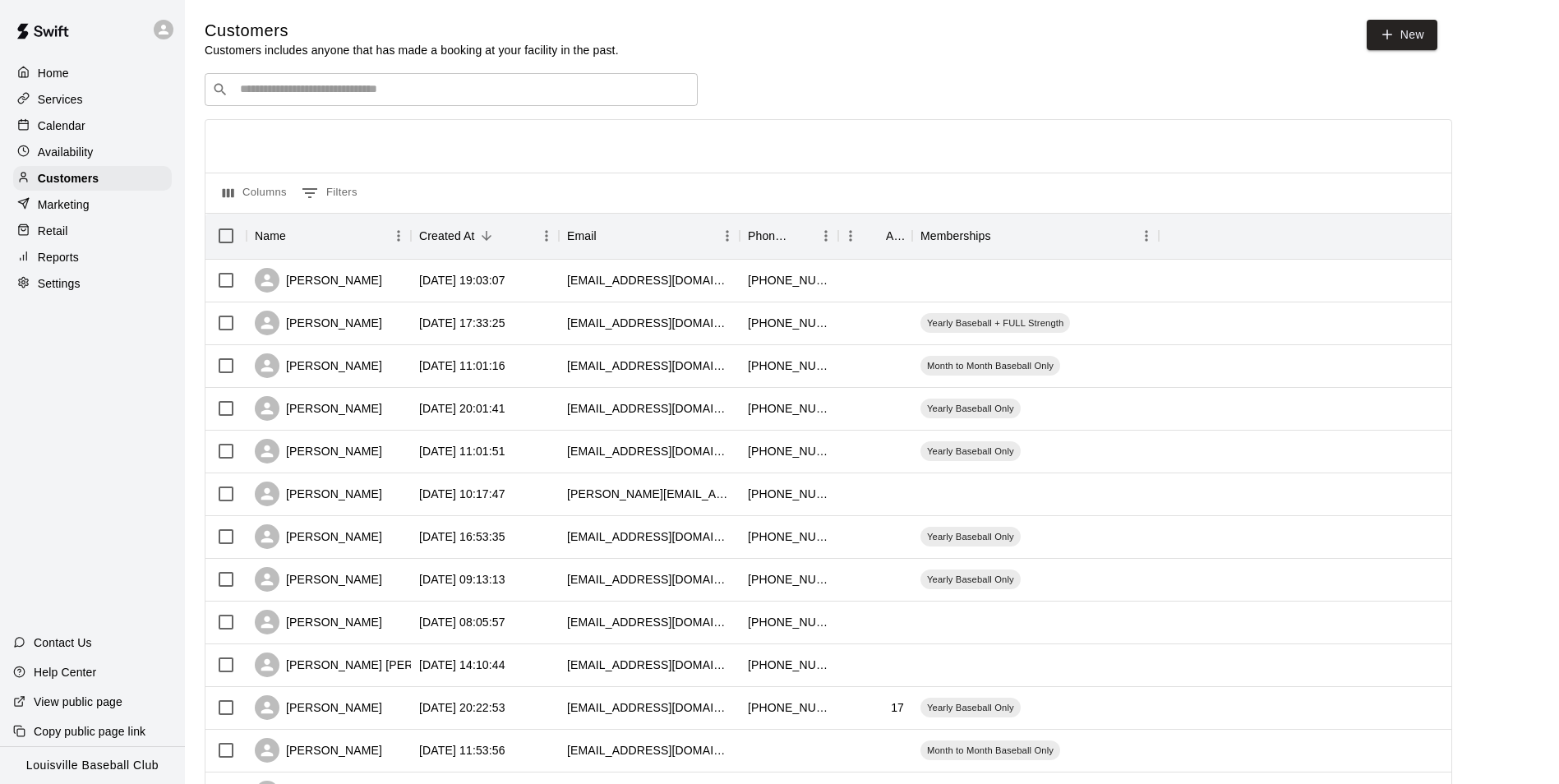
click at [103, 82] on div "Home" at bounding box center [92, 73] width 158 height 25
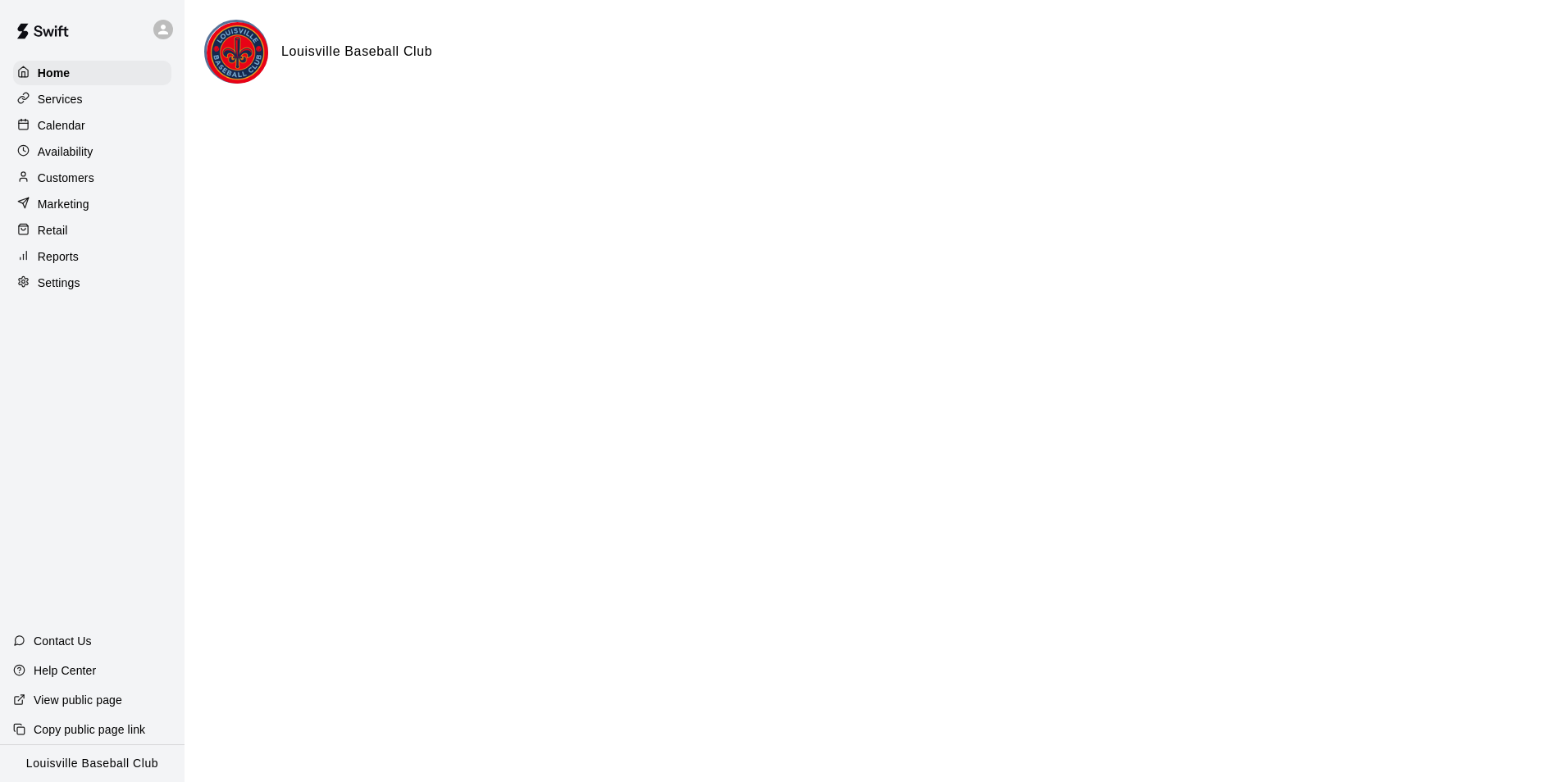
click at [123, 123] on div "Calendar" at bounding box center [92, 125] width 158 height 25
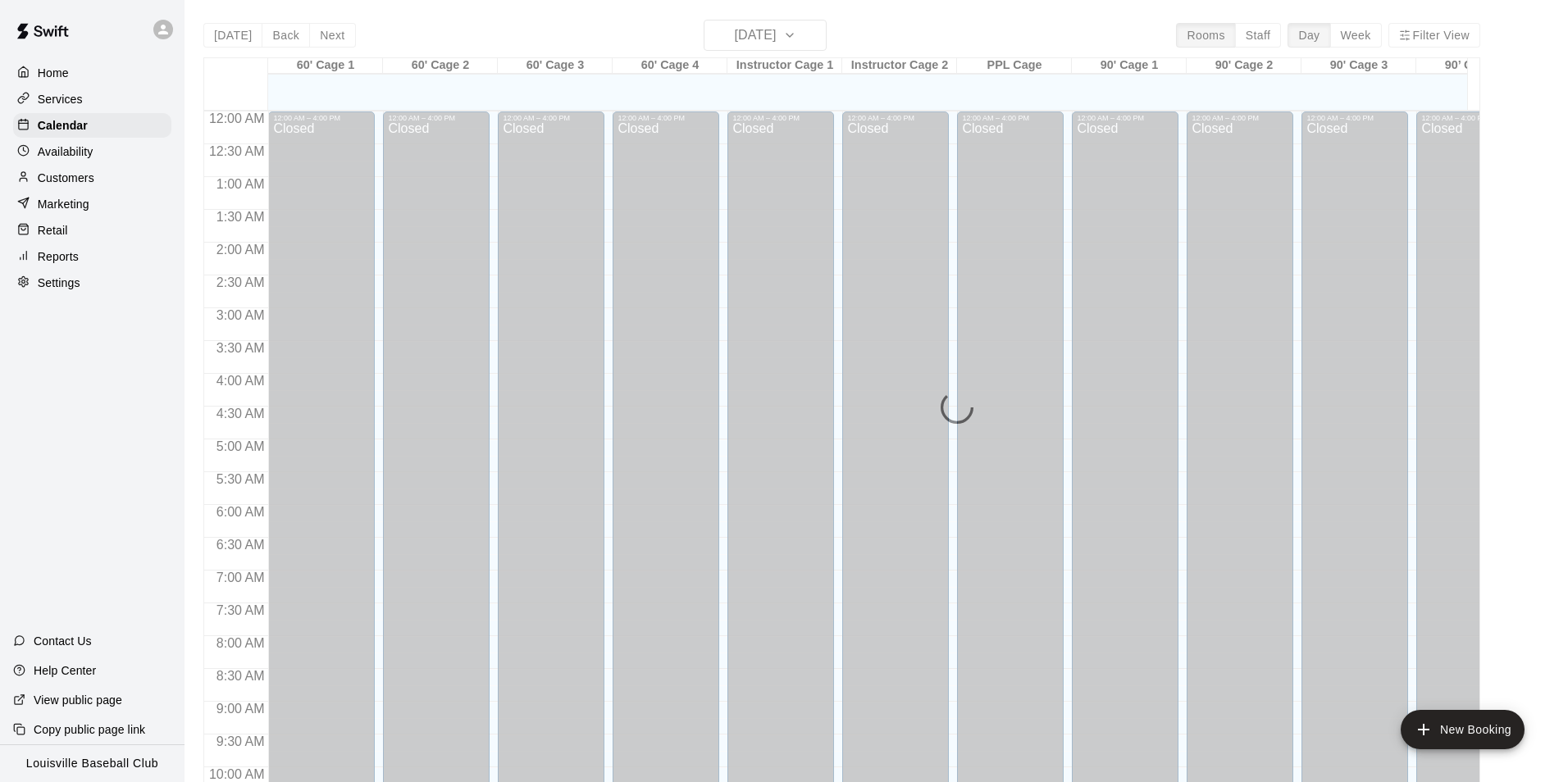
click at [121, 155] on div "Availability" at bounding box center [92, 151] width 158 height 25
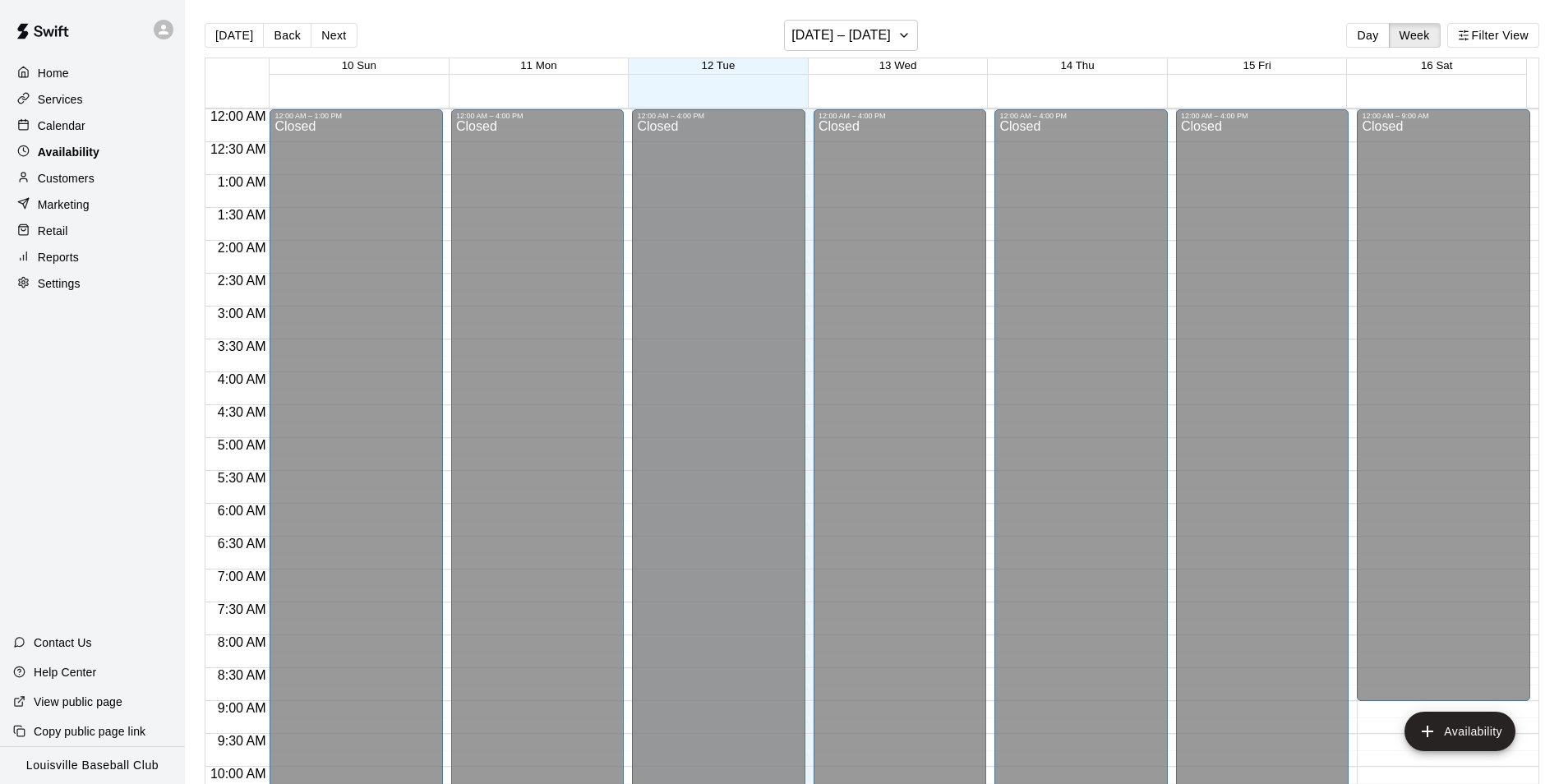
scroll to position [886, 0]
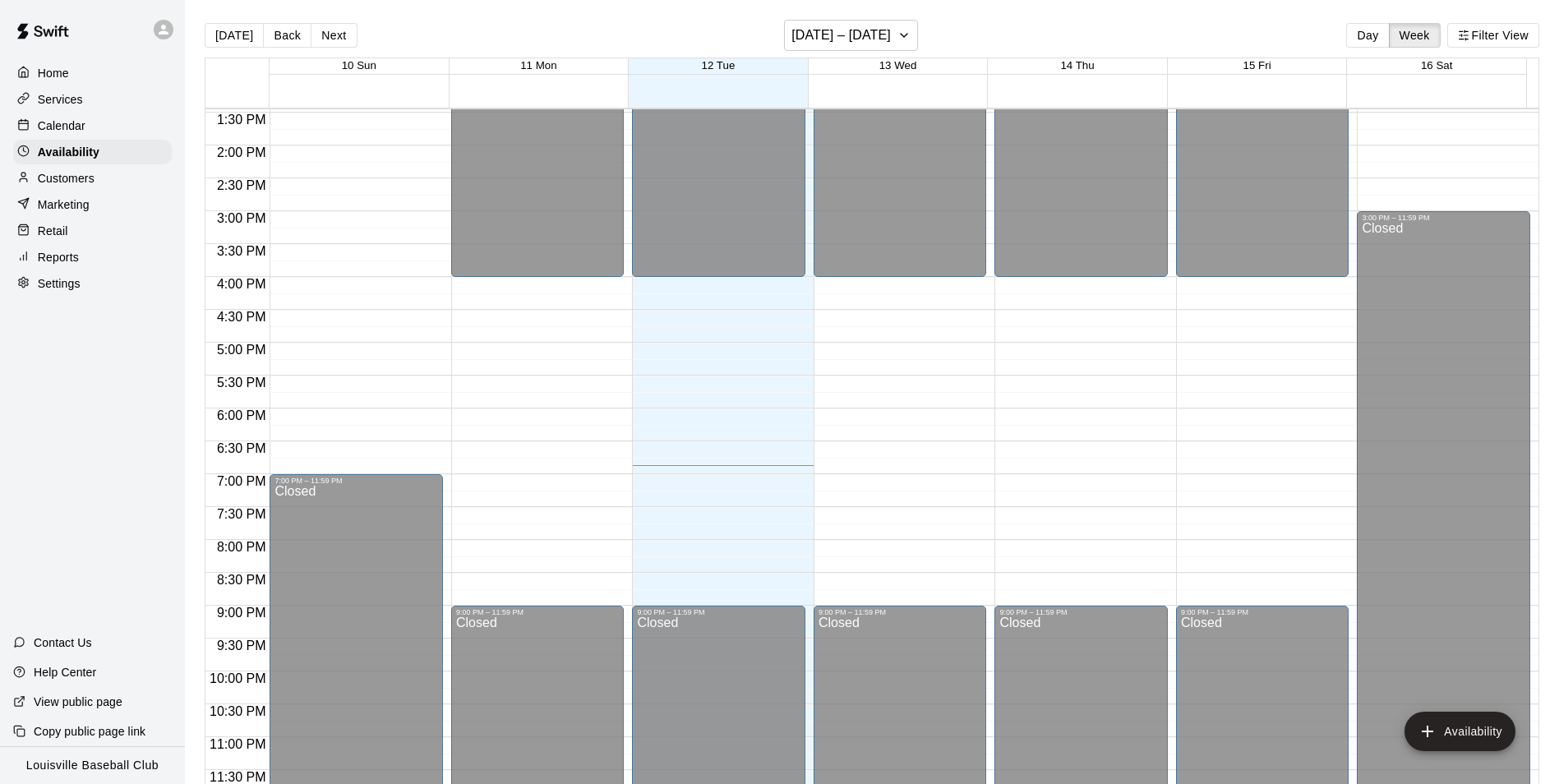
click at [125, 127] on div "Calendar" at bounding box center [92, 125] width 158 height 25
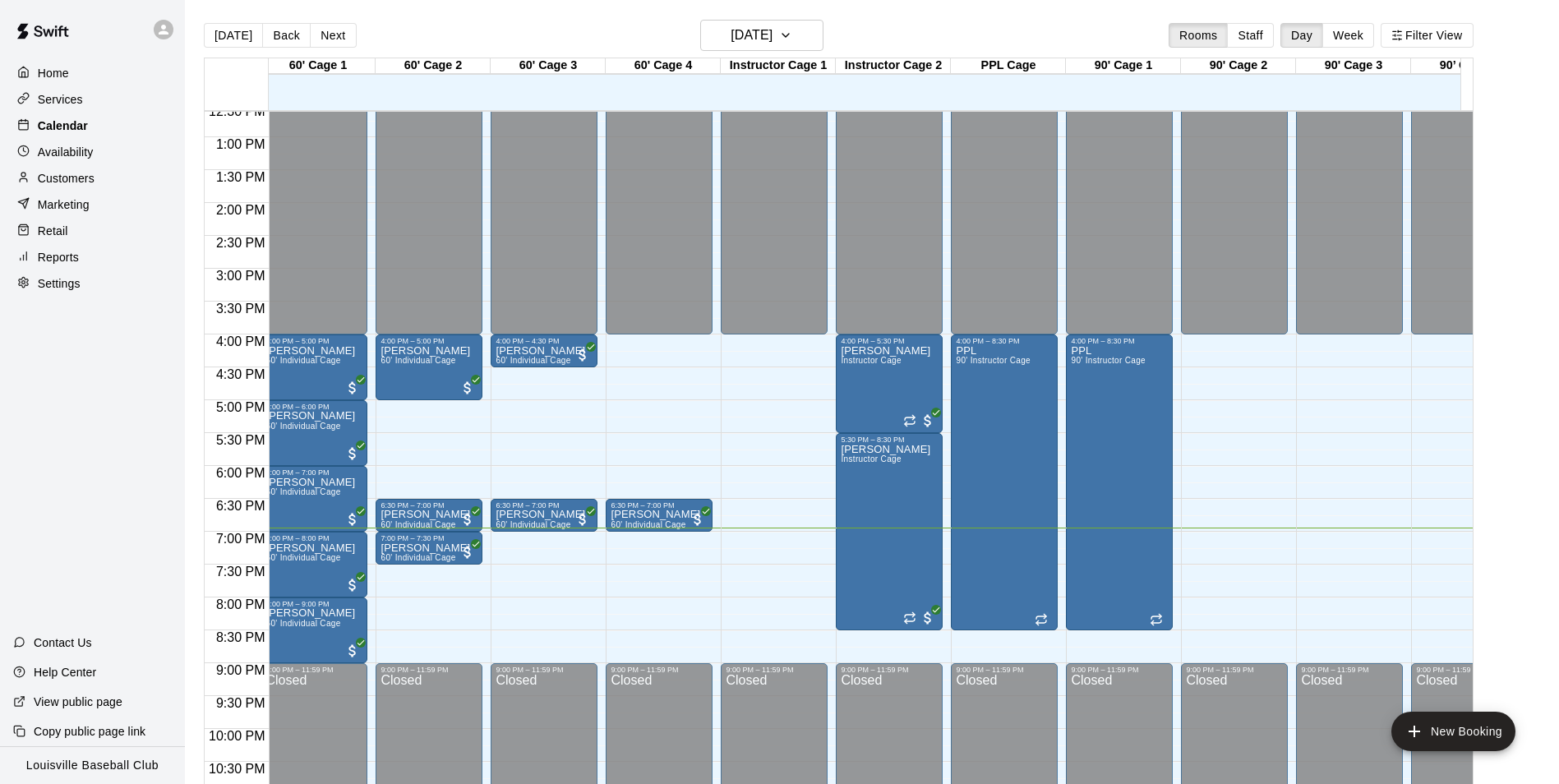
scroll to position [829, 8]
click at [133, 160] on div "Availability" at bounding box center [92, 152] width 158 height 25
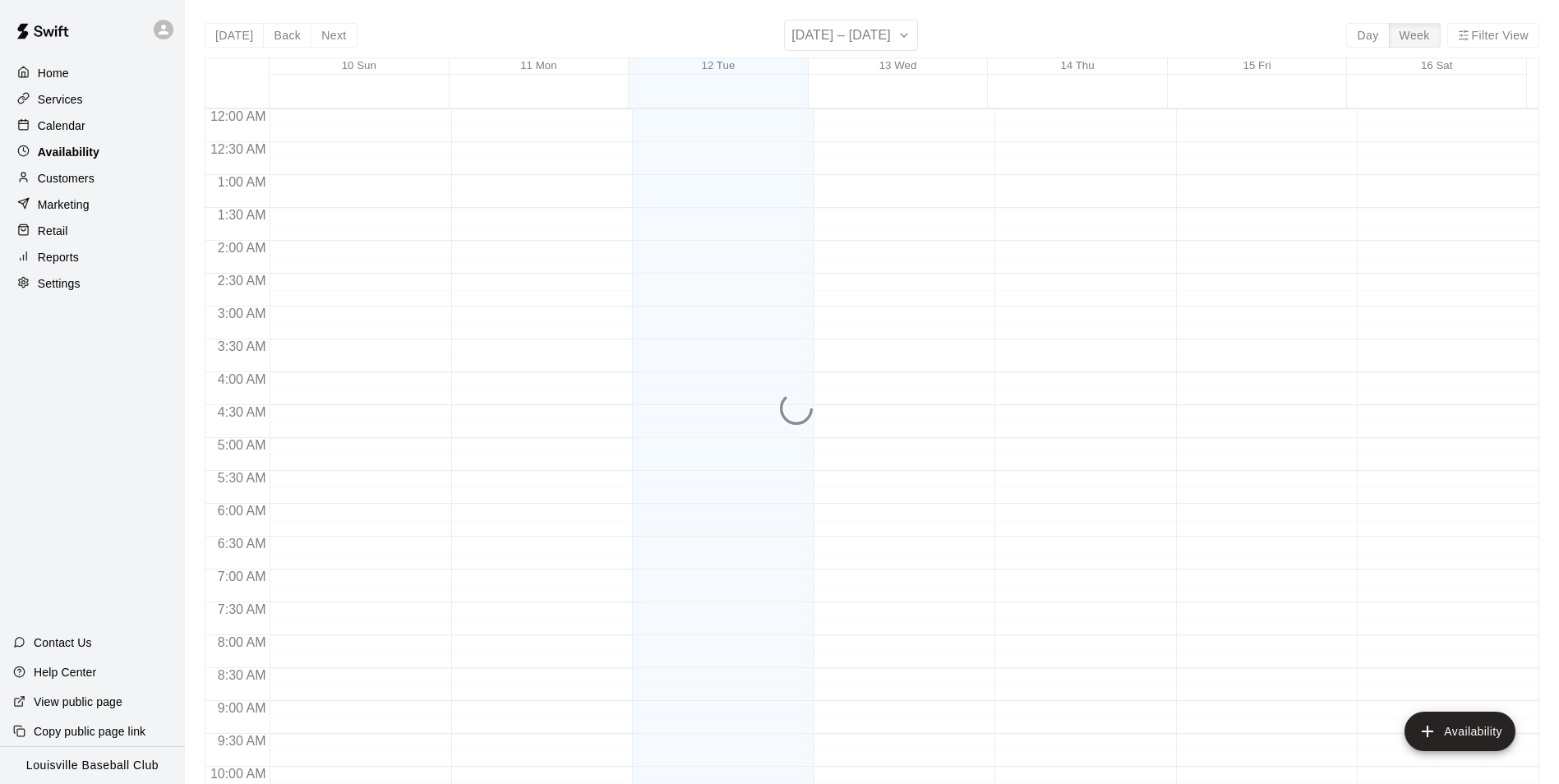
scroll to position [886, 0]
click at [149, 199] on div "Marketing" at bounding box center [92, 205] width 158 height 25
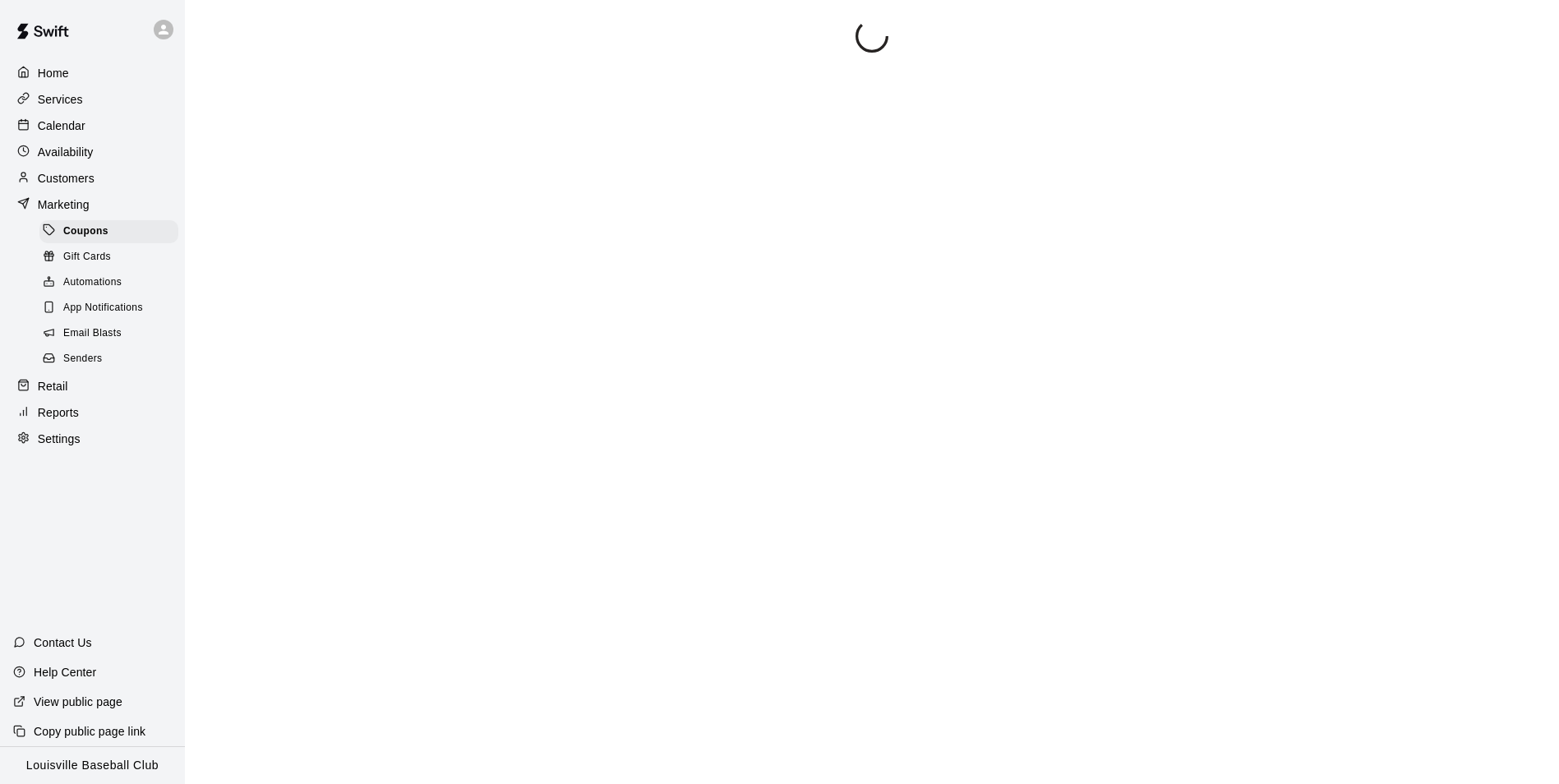
click at [152, 182] on div "Customers" at bounding box center [92, 178] width 158 height 25
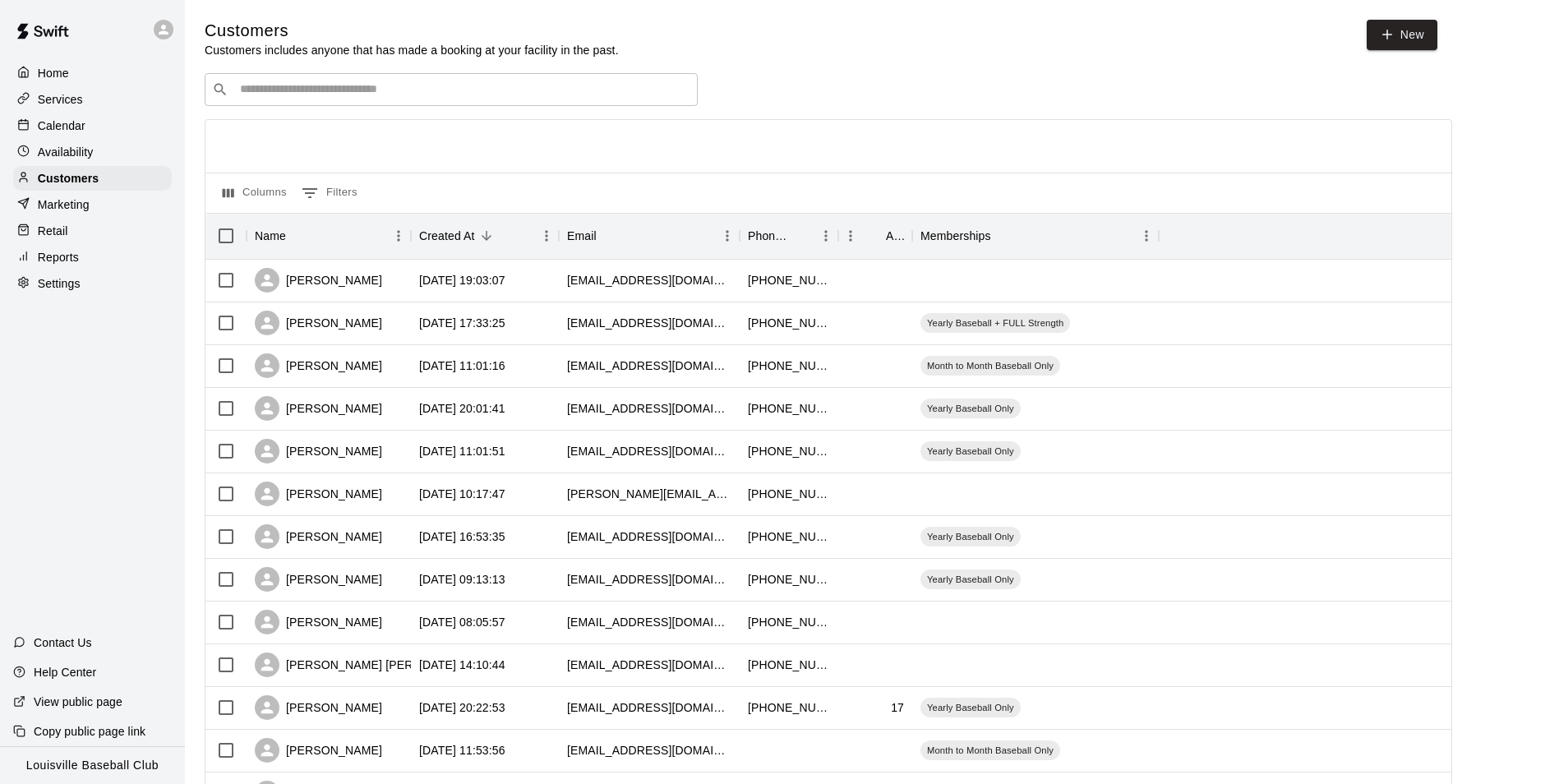
click at [526, 92] on input "Search customers by name or email" at bounding box center [463, 90] width 456 height 17
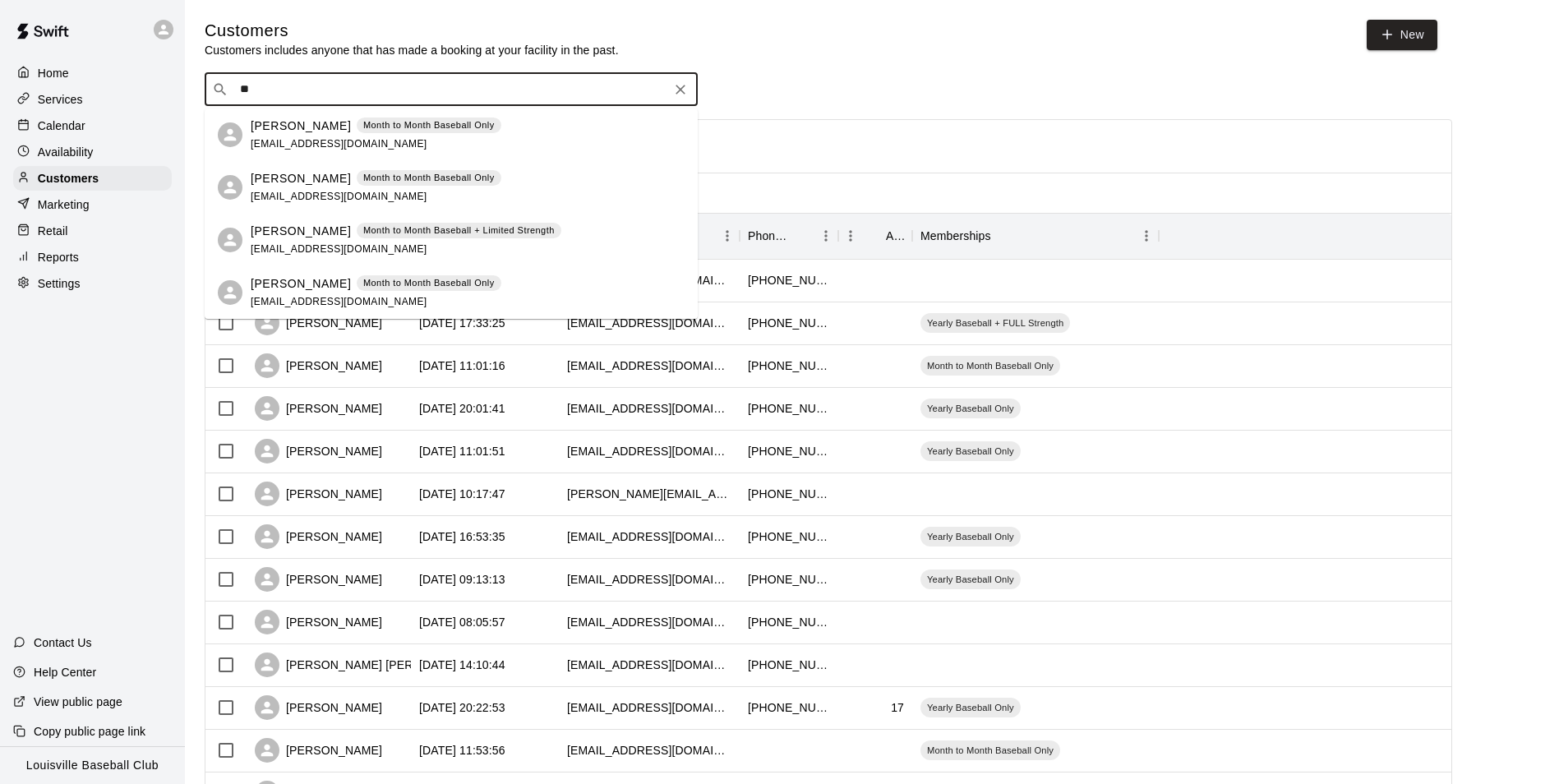
type input "*"
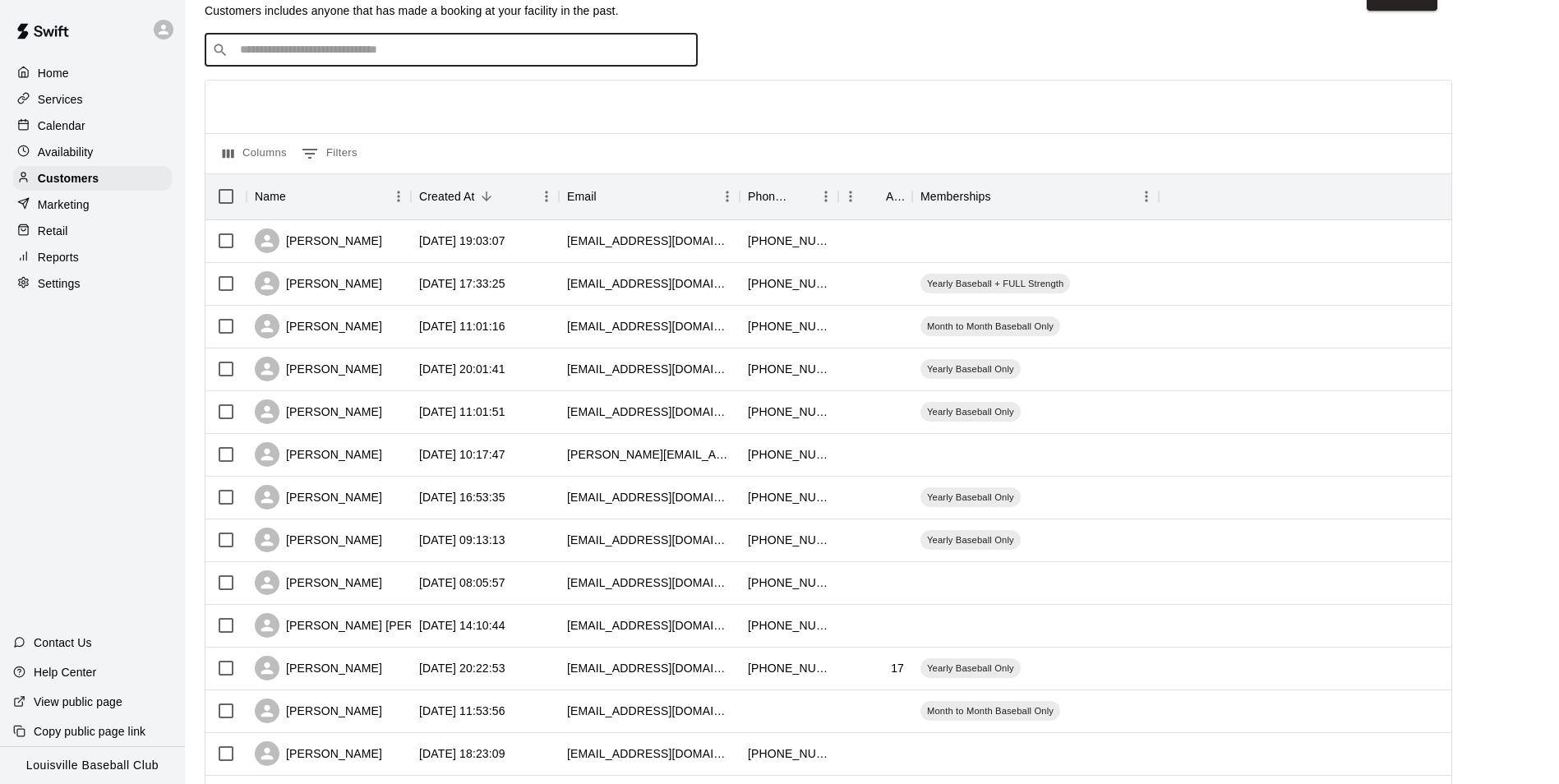
scroll to position [40, 0]
click at [101, 143] on div "Availability" at bounding box center [92, 152] width 158 height 25
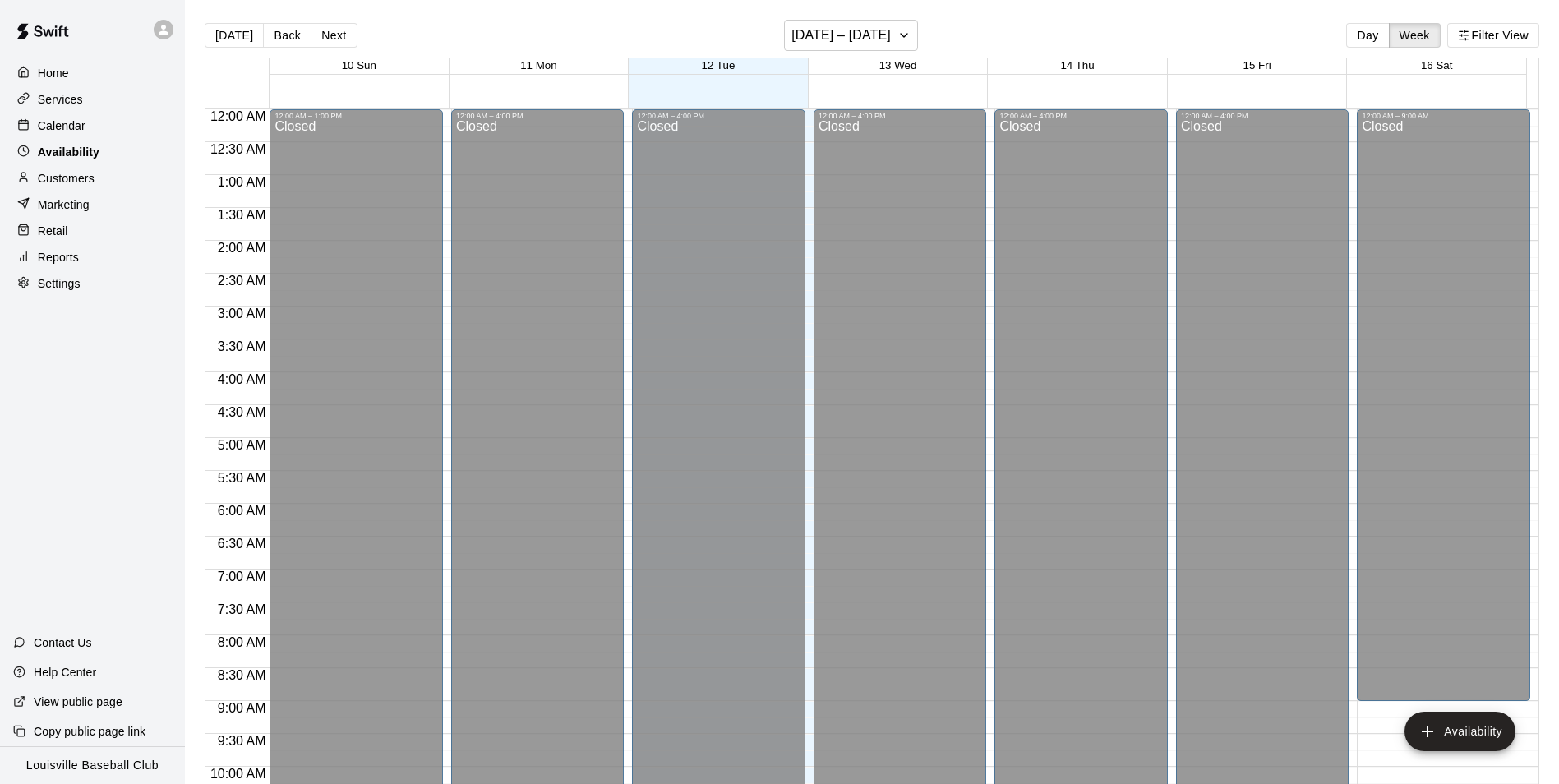
scroll to position [886, 0]
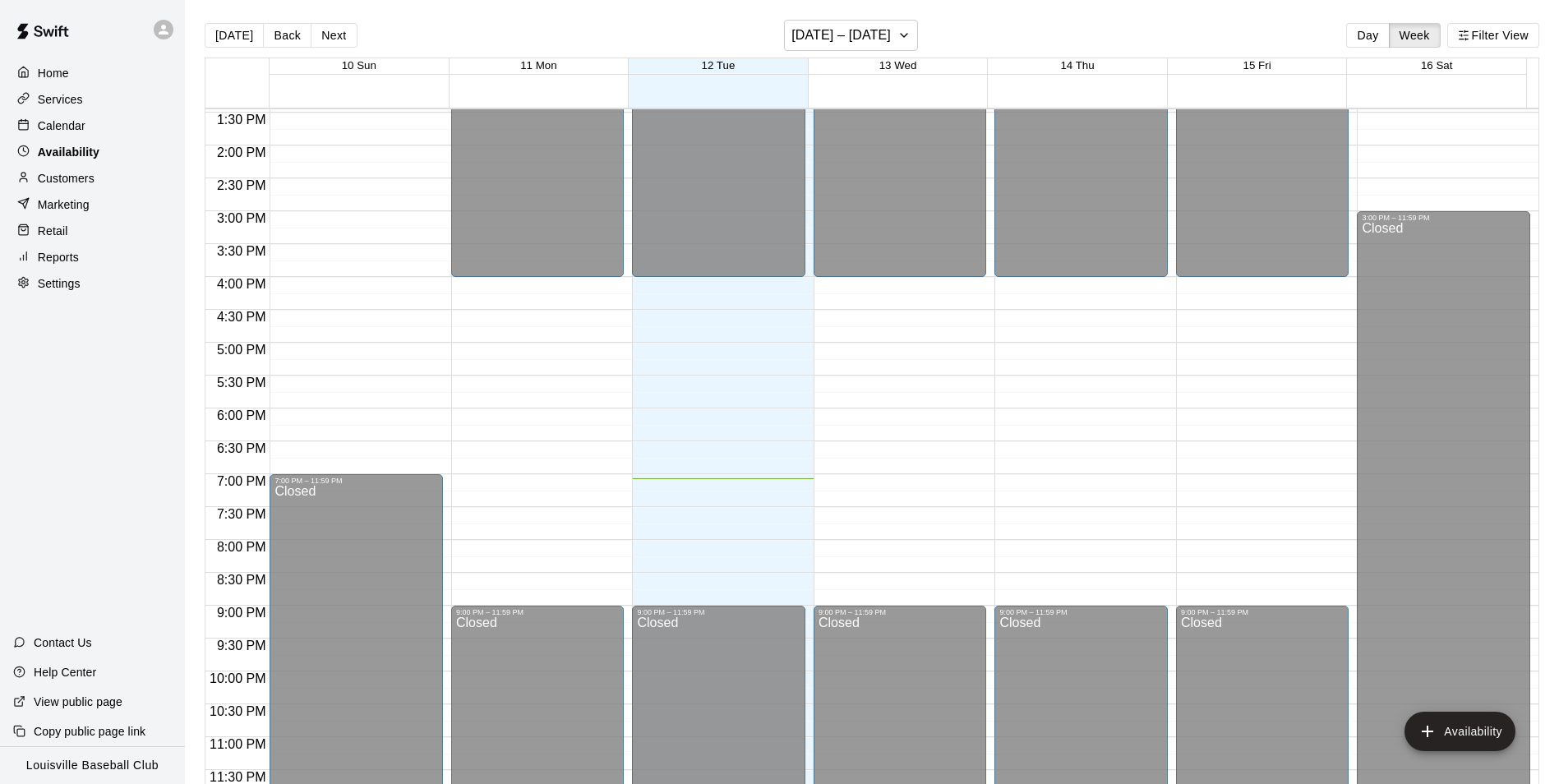
click at [116, 148] on div "Availability" at bounding box center [92, 152] width 158 height 25
click at [124, 135] on div "Calendar" at bounding box center [92, 125] width 158 height 25
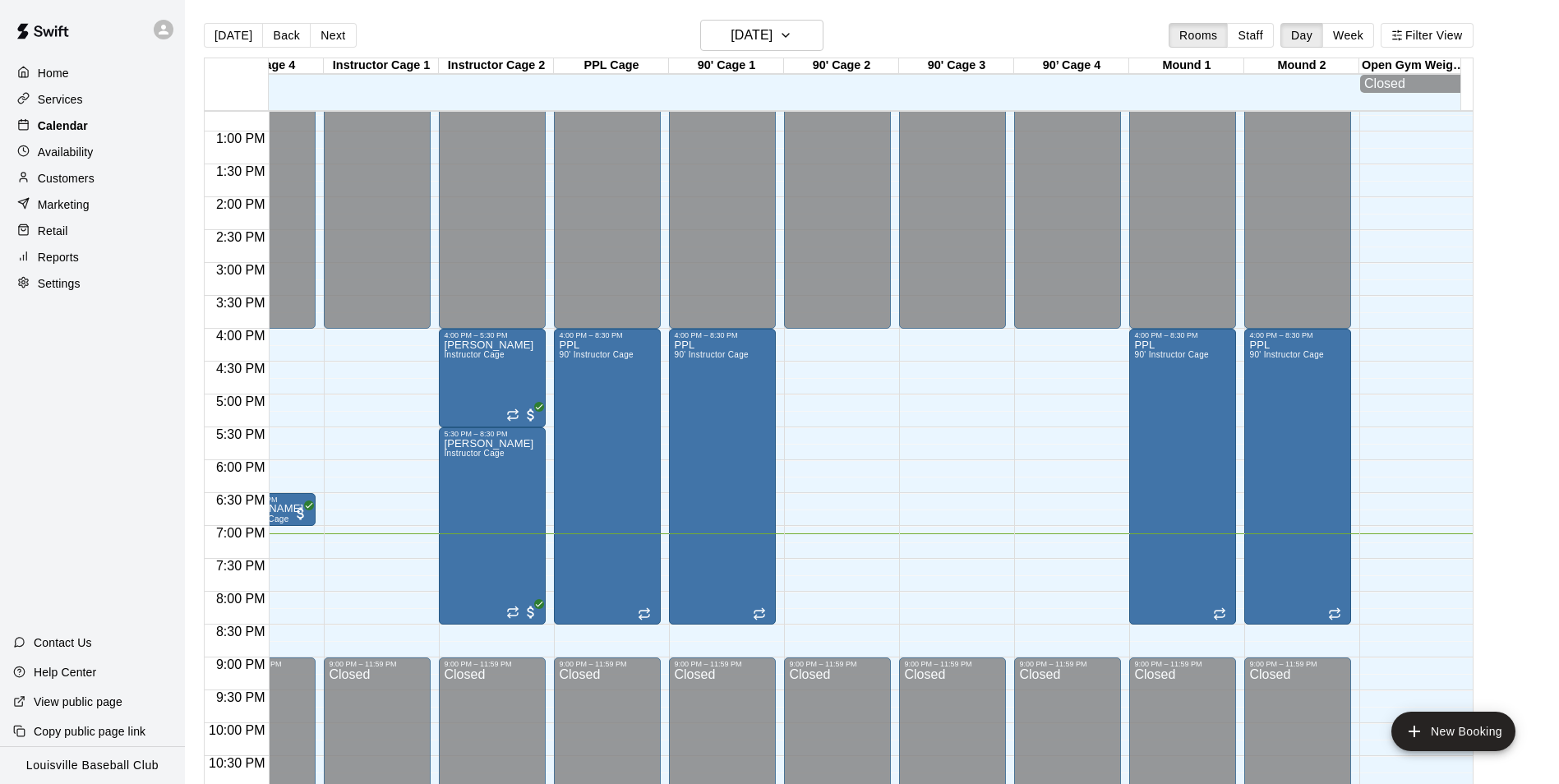
scroll to position [0, 406]
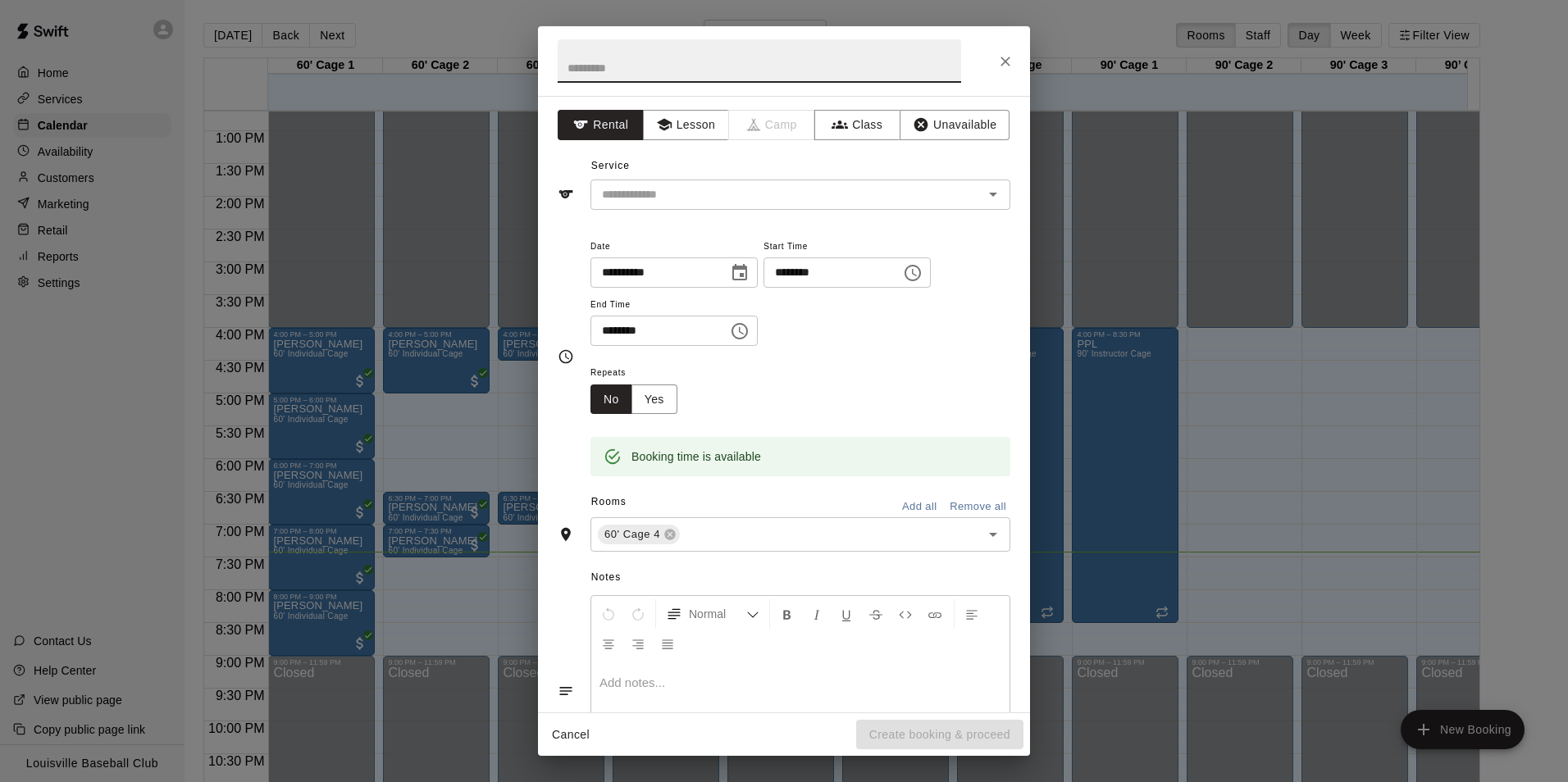
click at [582, 738] on button "Cancel" at bounding box center [571, 734] width 53 height 30
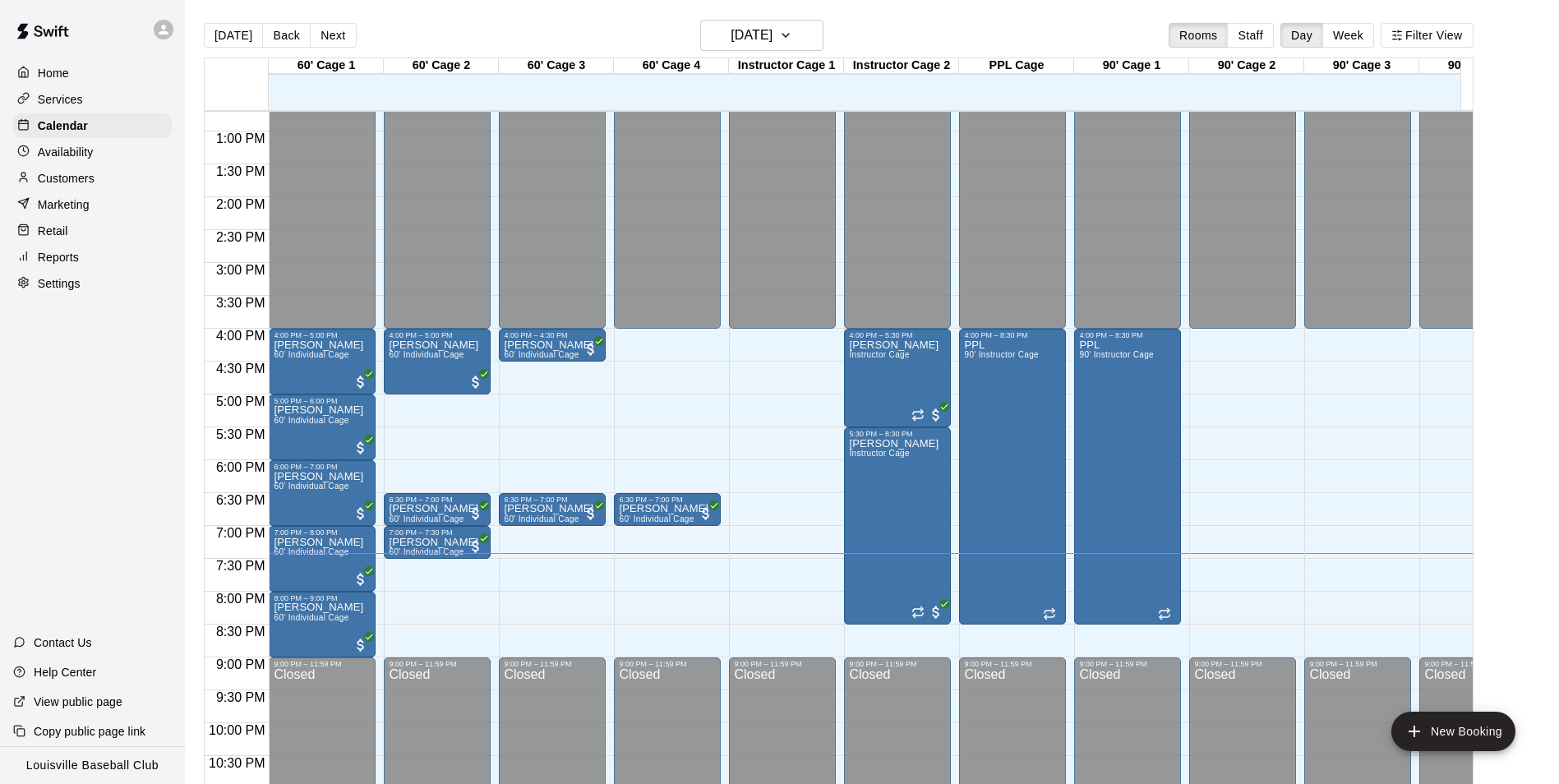
click at [441, 569] on div "12:00 AM – 4:00 PM Closed 4:00 PM – 5:00 PM Joshua Deacon 60' Individual Cage 6…" at bounding box center [437, 66] width 106 height 1578
click at [471, 591] on div "12:00 AM – 4:00 PM Closed 4:00 PM – 5:00 PM Joshua Deacon 60' Individual Cage 6…" at bounding box center [437, 66] width 106 height 1578
click at [474, 587] on div "12:00 AM – 4:00 PM Closed 4:00 PM – 5:00 PM Joshua Deacon 60' Individual Cage 6…" at bounding box center [437, 66] width 106 height 1578
click at [469, 582] on div "12:00 AM – 4:00 PM Closed 4:00 PM – 5:00 PM Joshua Deacon 60' Individual Cage 6…" at bounding box center [437, 66] width 106 height 1578
click at [1454, 727] on button "New Booking" at bounding box center [1453, 731] width 124 height 40
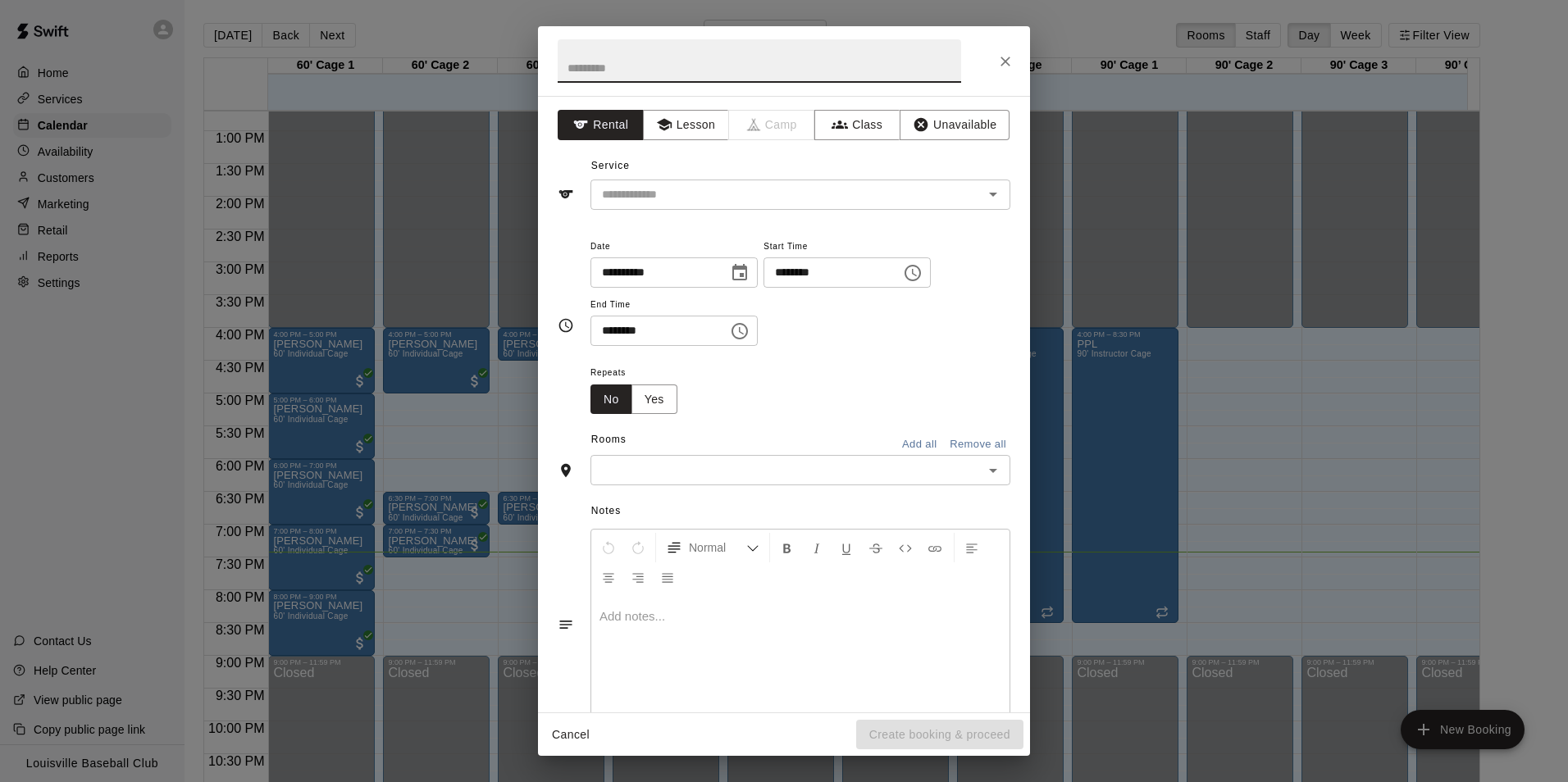
click at [847, 65] on input "text" at bounding box center [759, 61] width 404 height 44
click at [845, 200] on input "text" at bounding box center [776, 194] width 362 height 21
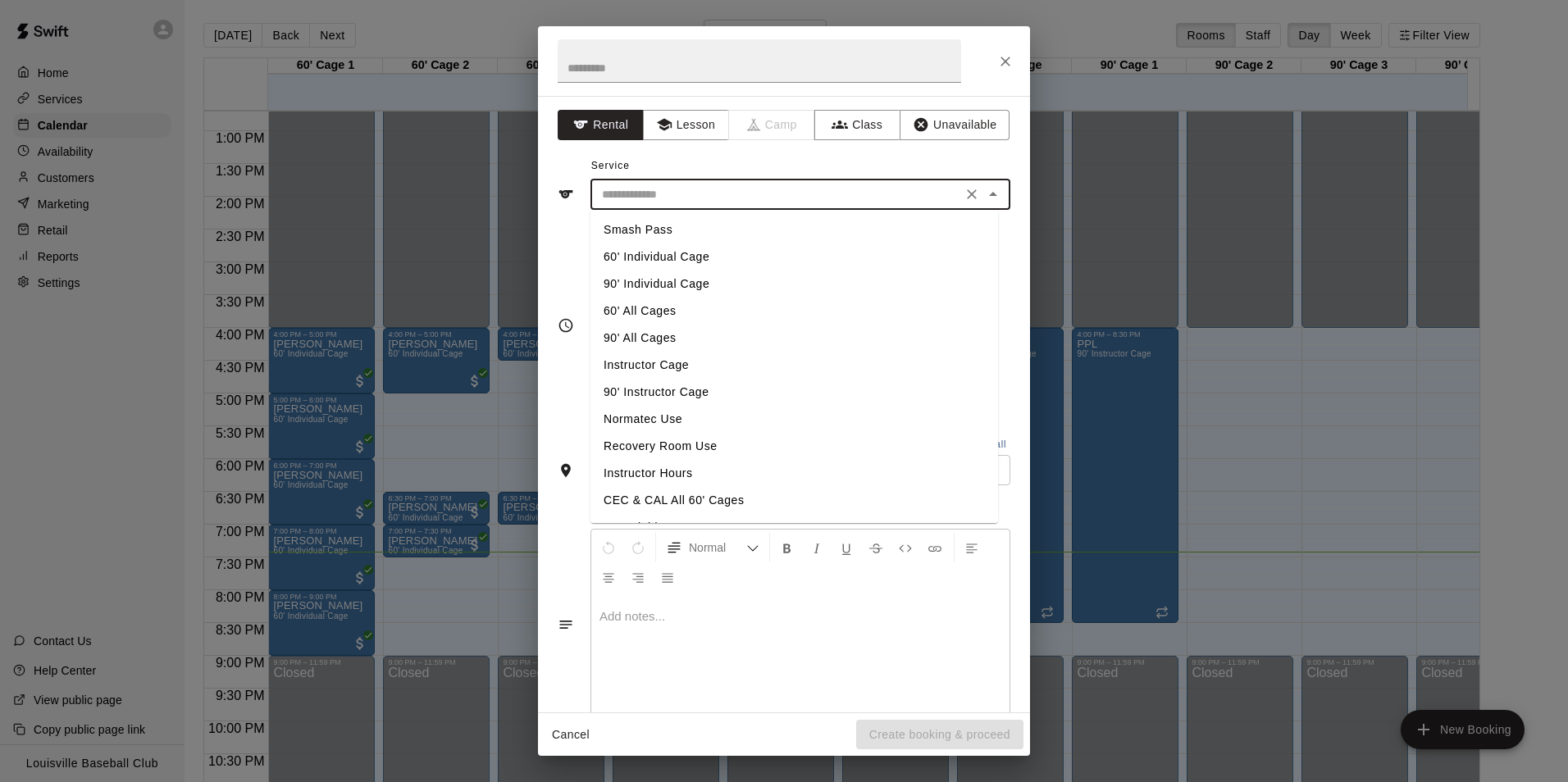
click at [763, 253] on li "60' Individual Cage" at bounding box center [794, 257] width 408 height 27
type input "**********"
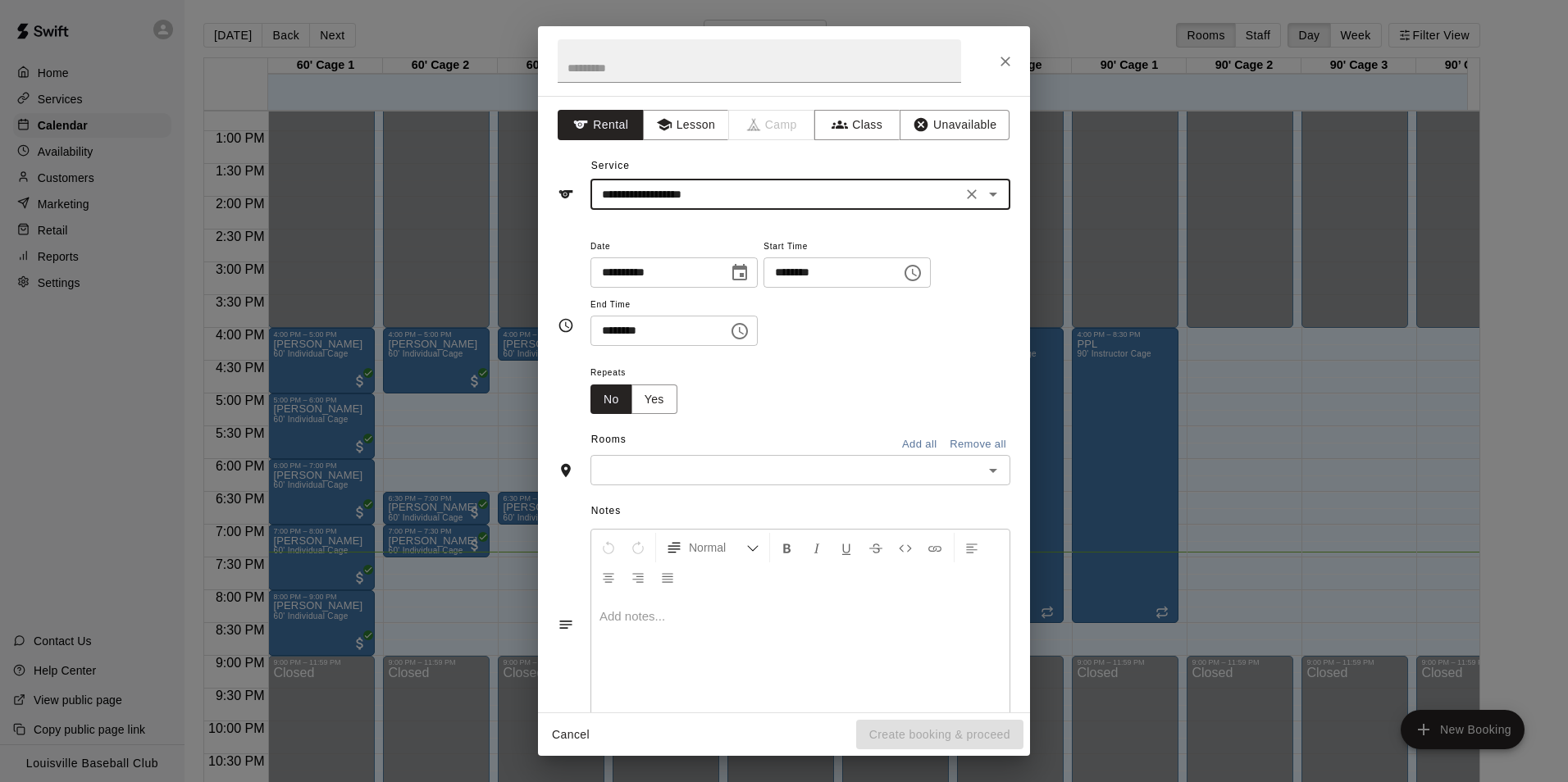
click at [710, 277] on input "**********" at bounding box center [653, 272] width 126 height 30
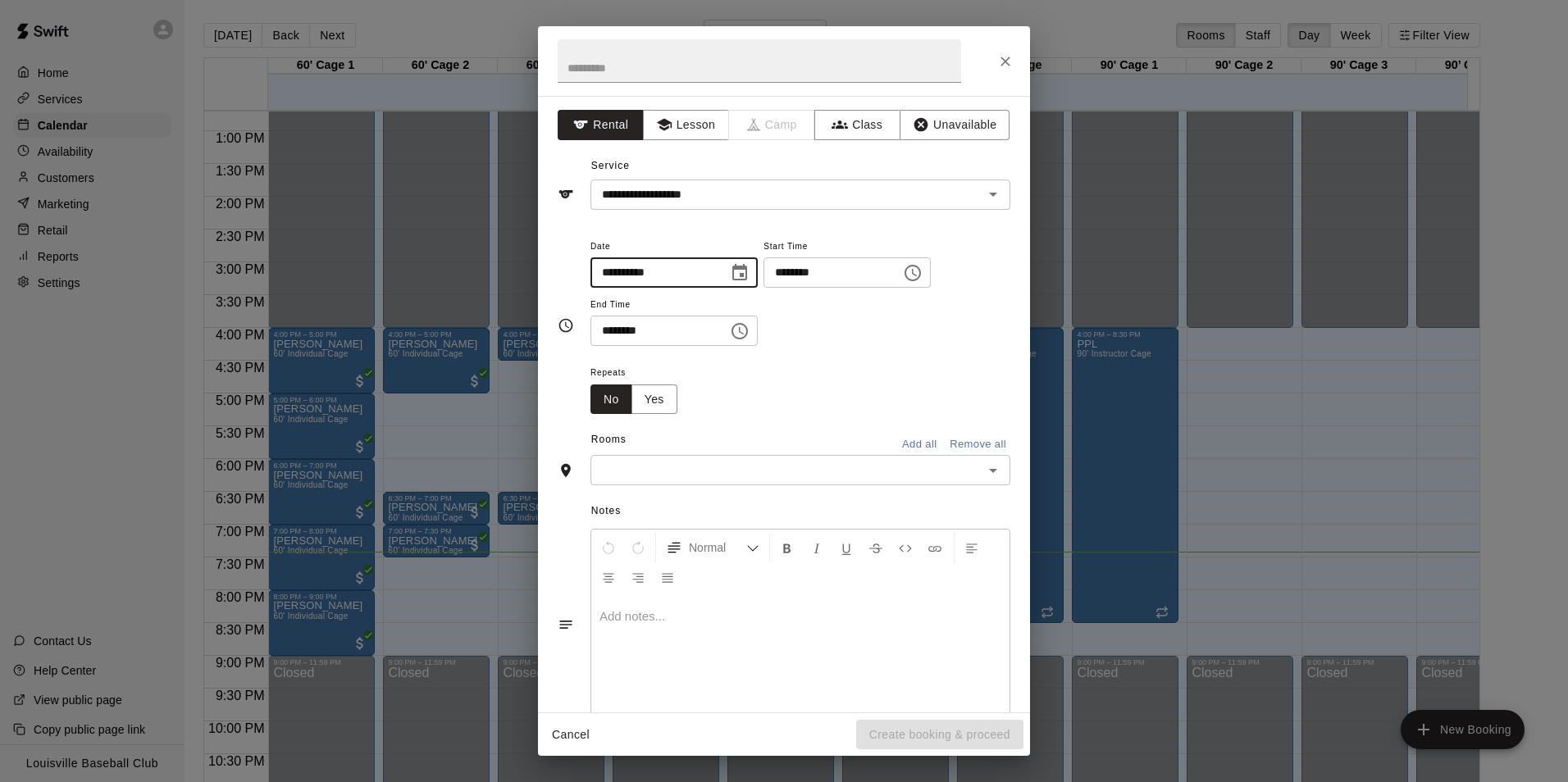
click at [714, 376] on div "Repeats No Yes" at bounding box center [800, 388] width 420 height 52
click at [812, 474] on input "text" at bounding box center [786, 470] width 383 height 21
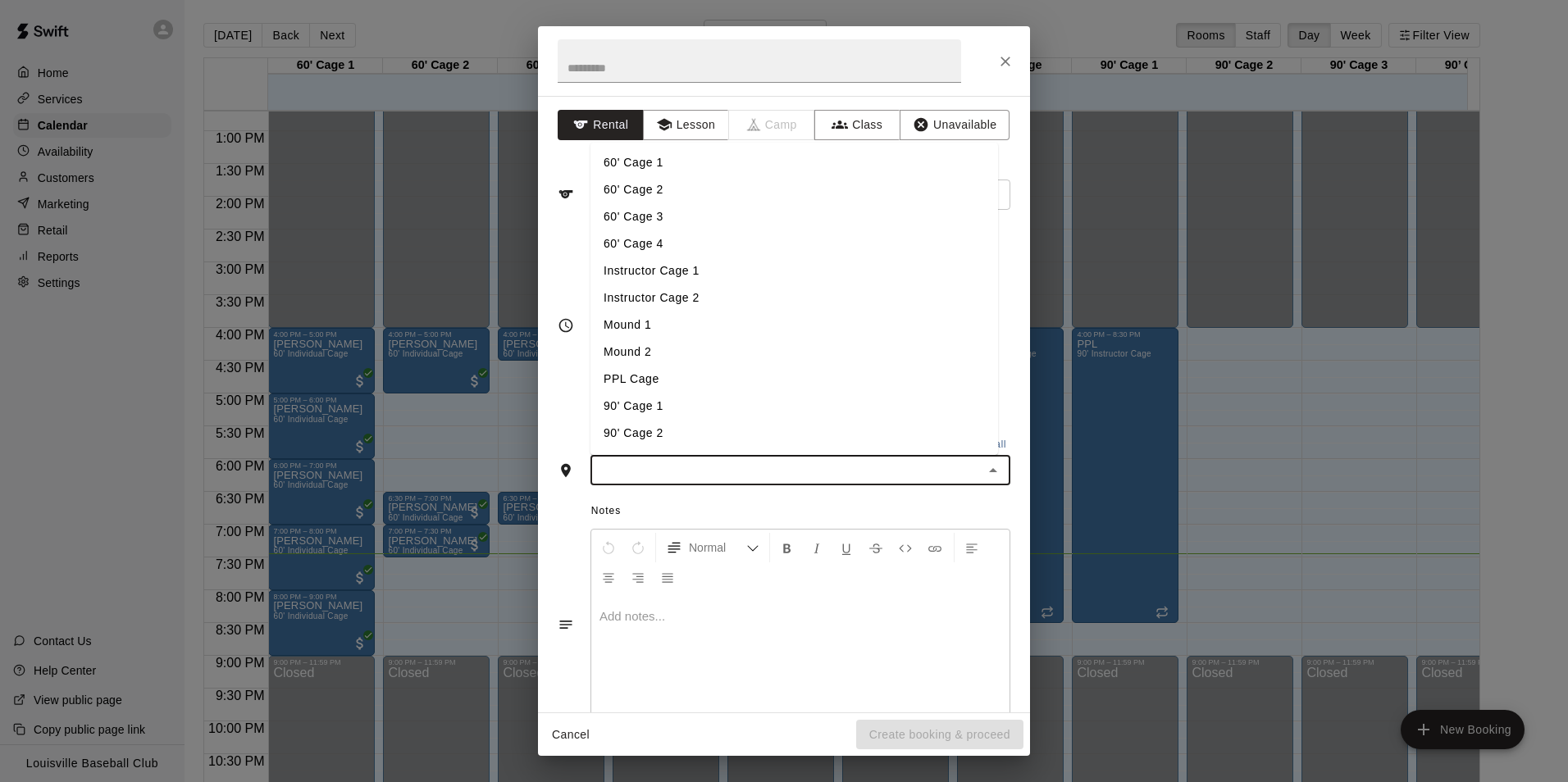
click at [706, 195] on li "60' Cage 2" at bounding box center [794, 189] width 408 height 27
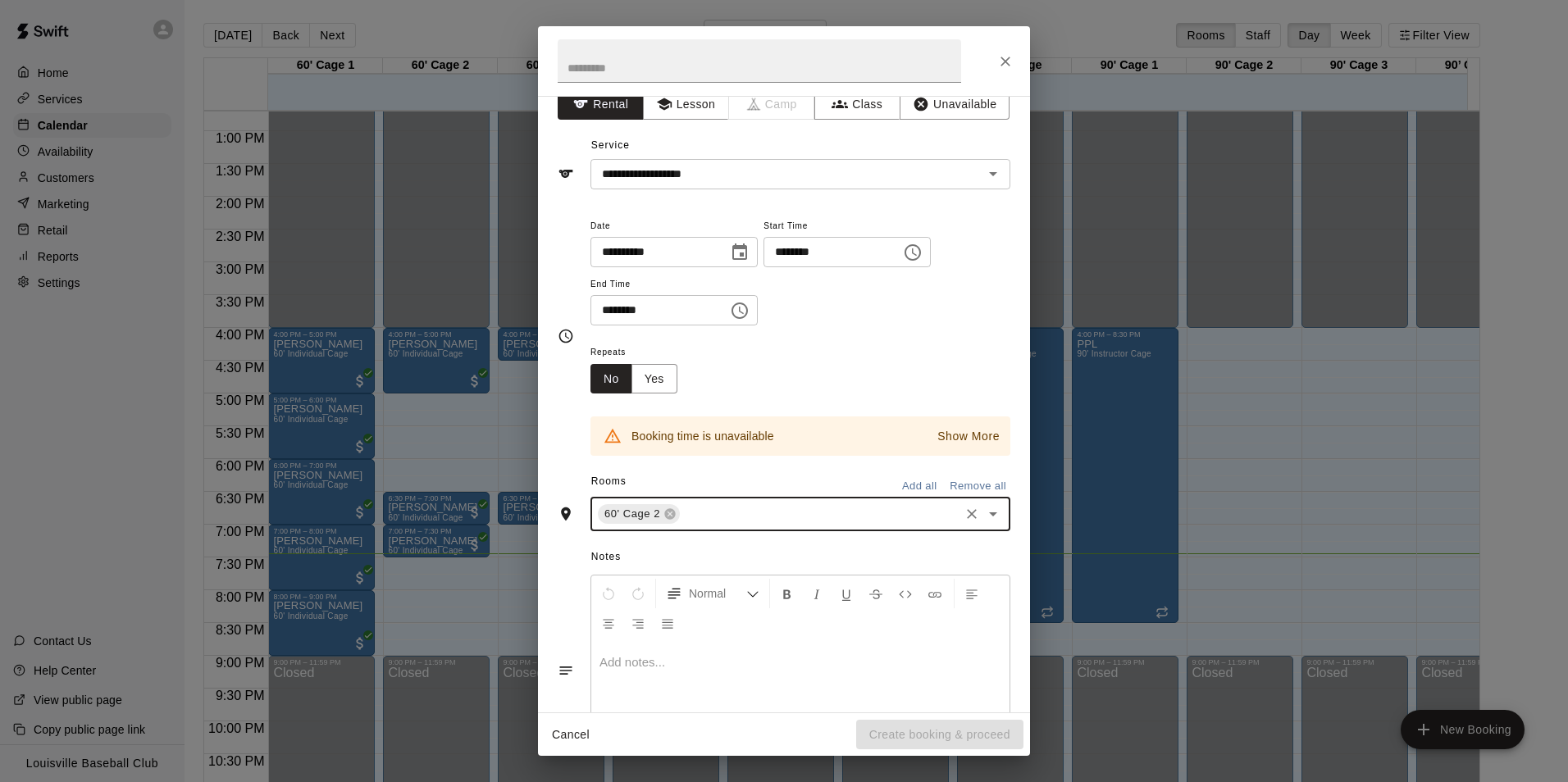
scroll to position [22, 0]
click at [713, 310] on input "********" at bounding box center [653, 309] width 126 height 30
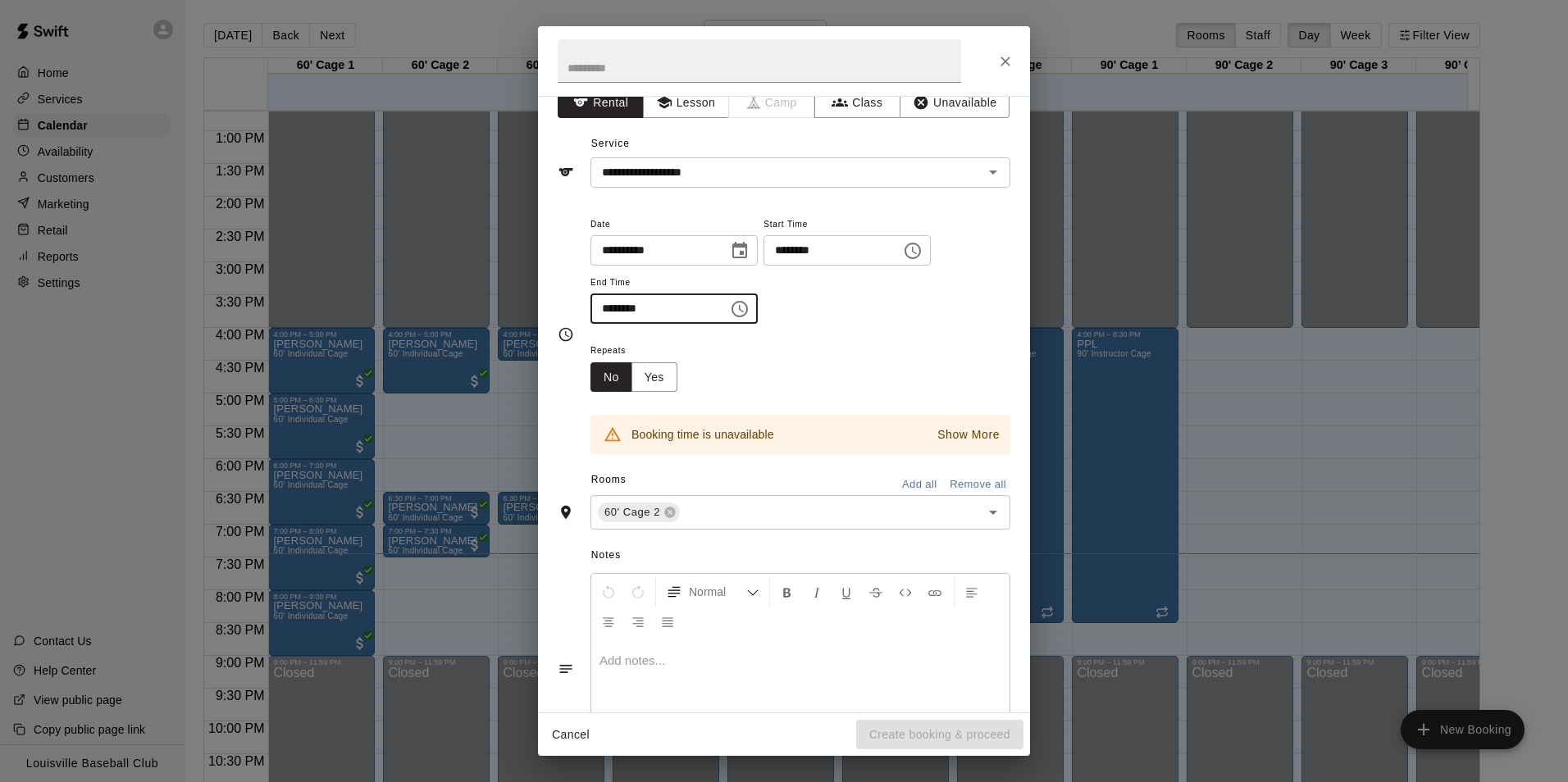
click at [875, 249] on input "********" at bounding box center [826, 250] width 126 height 30
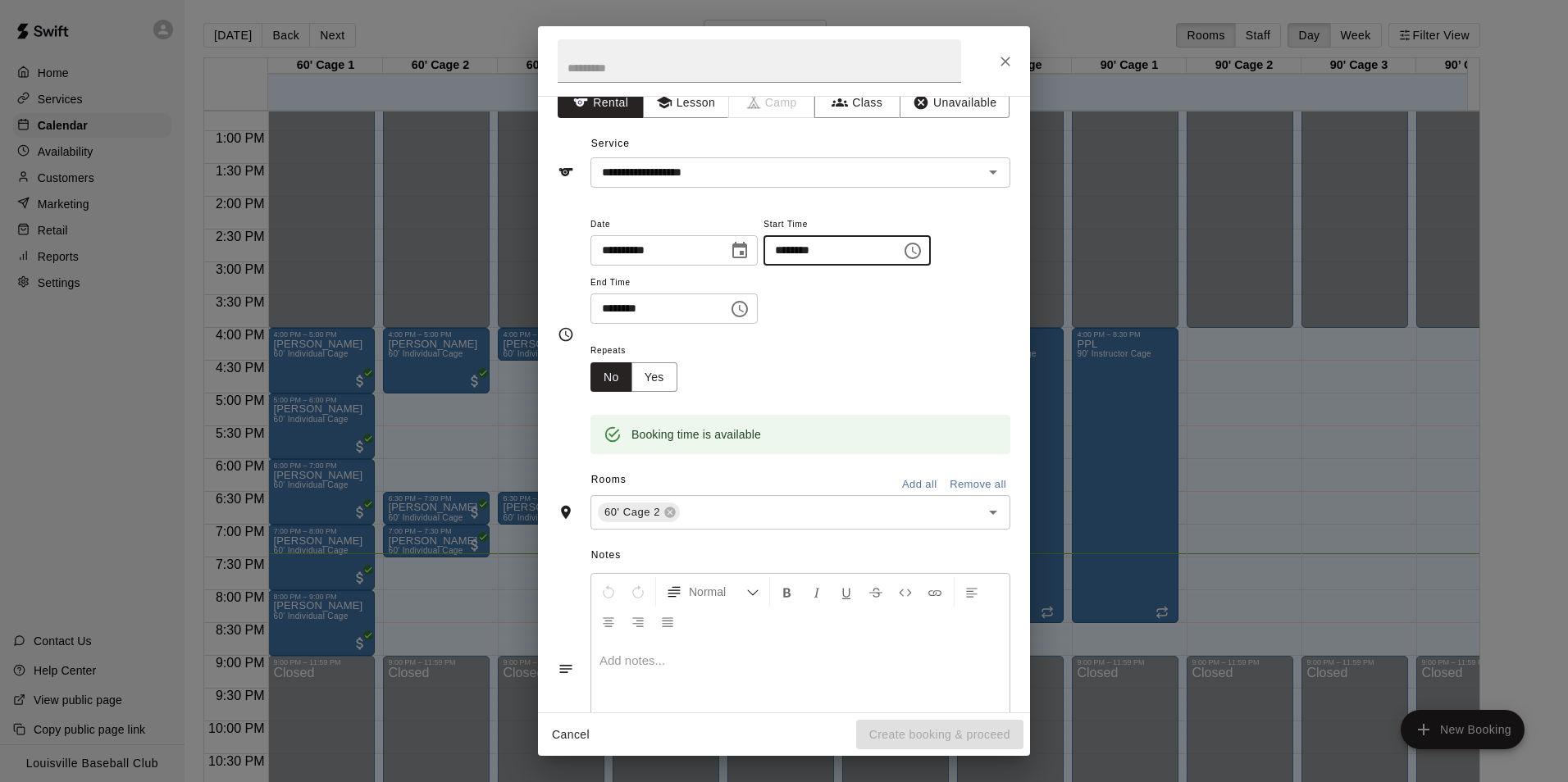
type input "********"
click at [744, 307] on button "Choose time, selected time is 7:30 PM" at bounding box center [740, 310] width 33 height 33
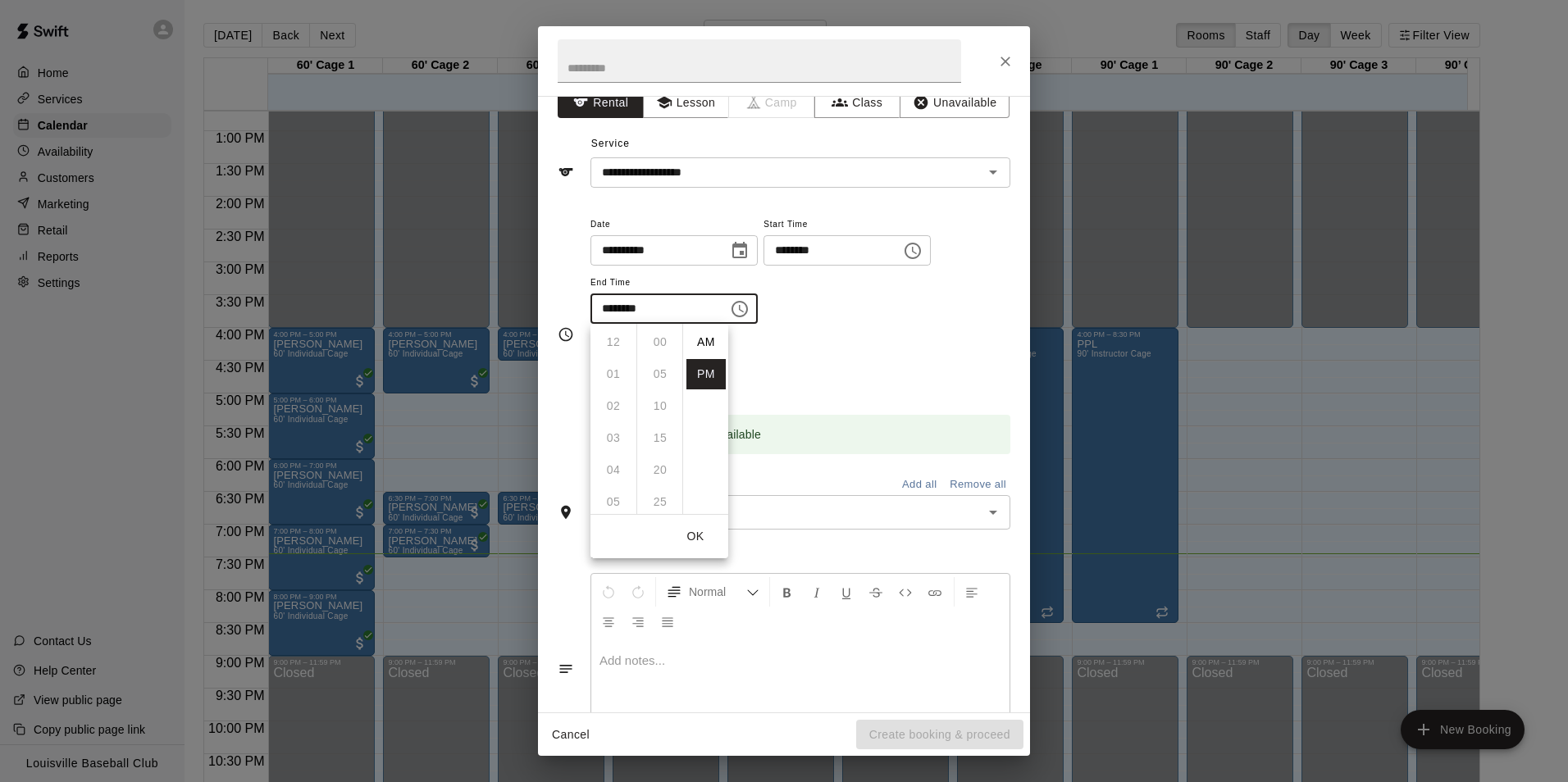
scroll to position [30, 0]
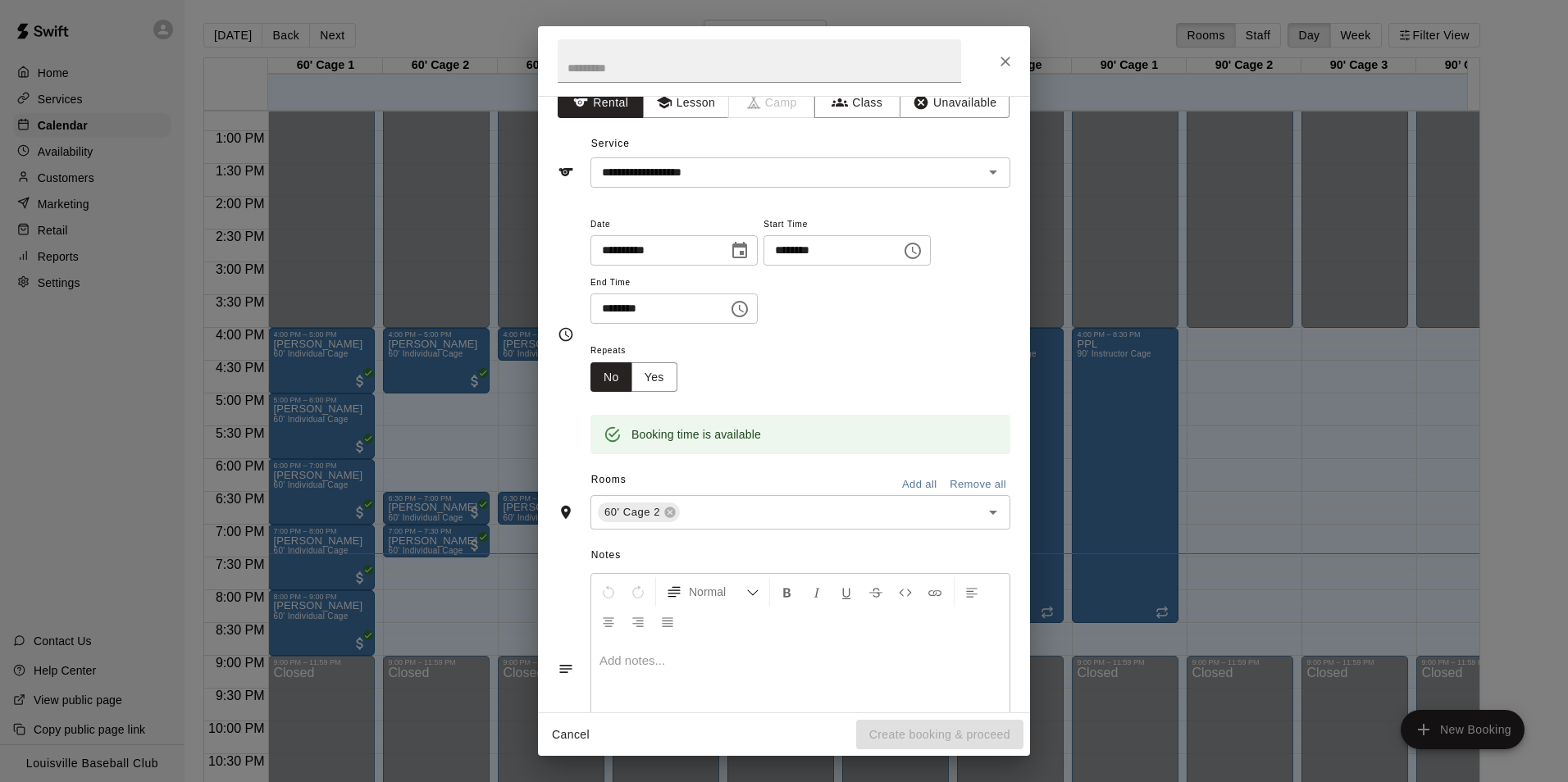
click at [675, 301] on input "********" at bounding box center [653, 309] width 126 height 30
type input "********"
click at [875, 372] on div "Repeats No Yes" at bounding box center [800, 365] width 420 height 52
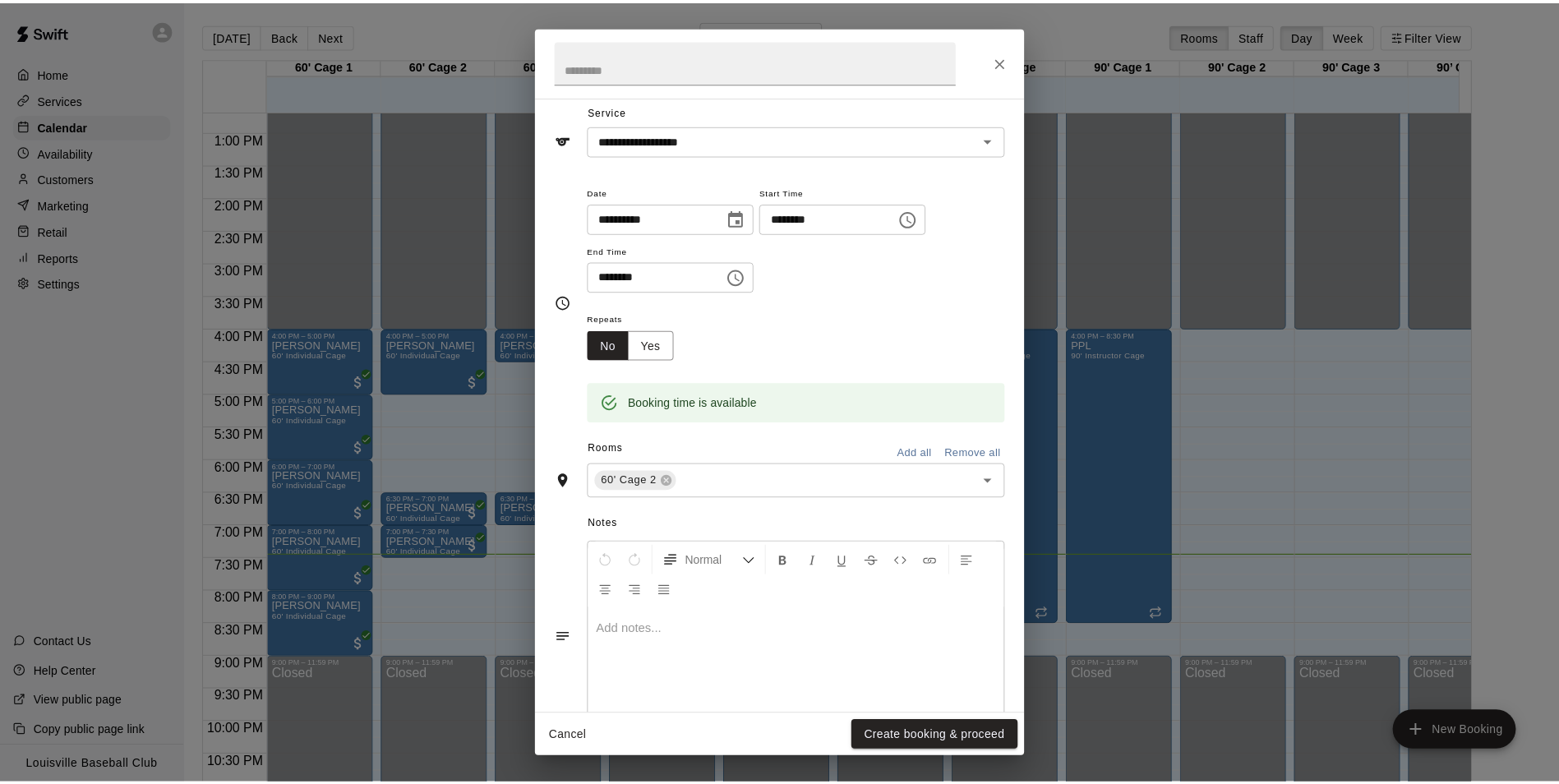
scroll to position [104, 0]
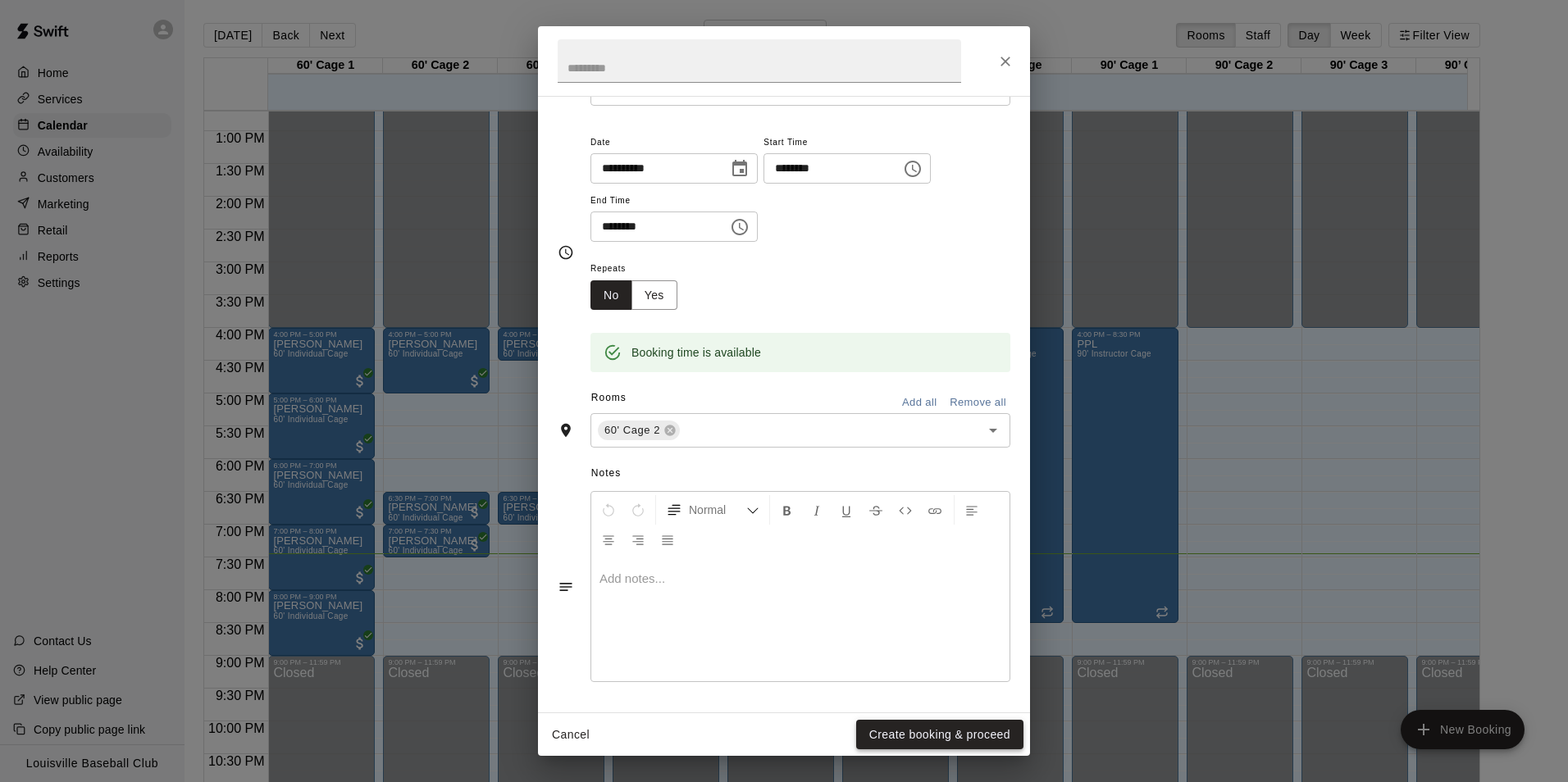
click at [938, 738] on button "Create booking & proceed" at bounding box center [940, 734] width 167 height 30
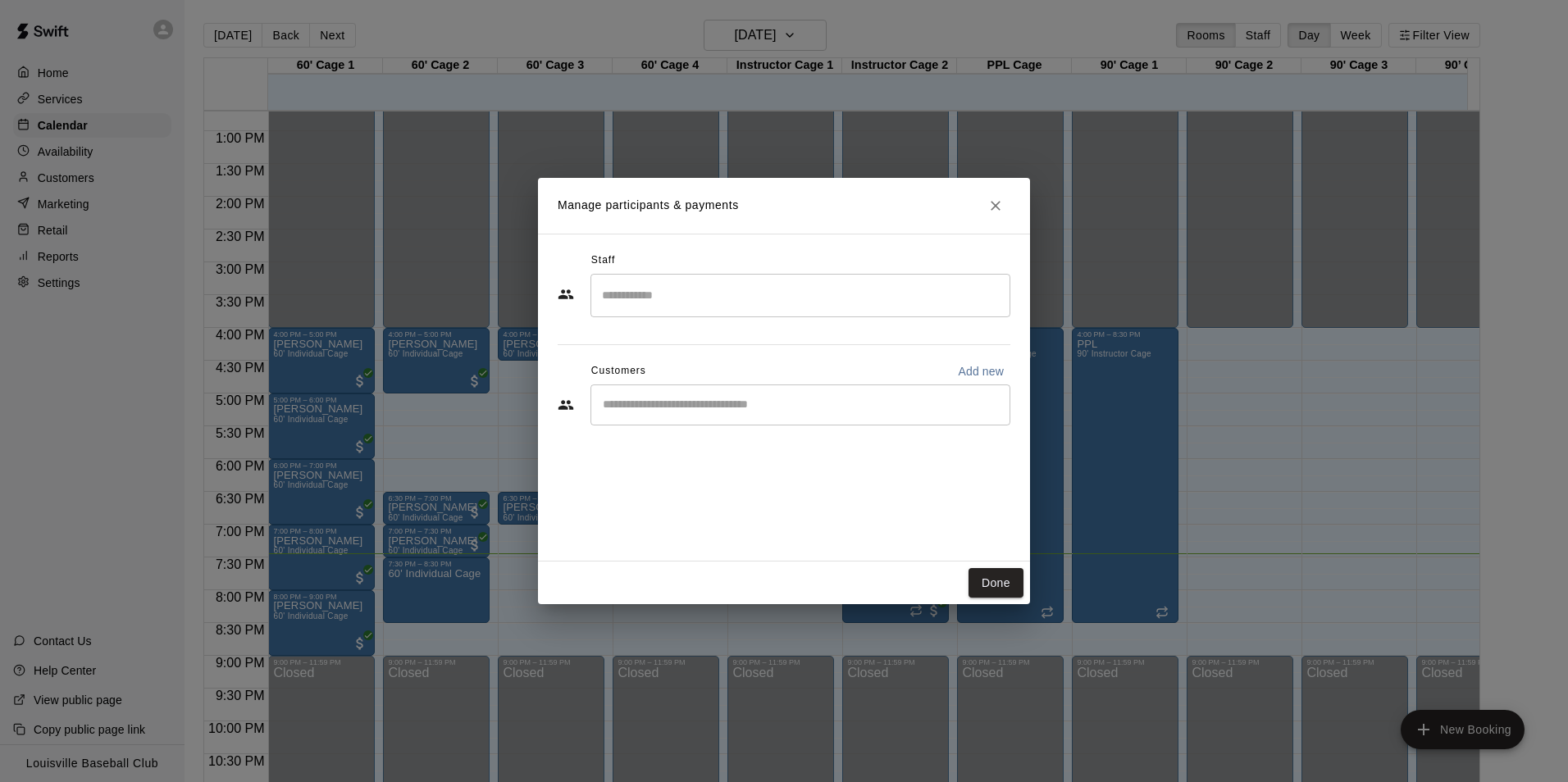
click at [818, 297] on input "Search staff" at bounding box center [800, 296] width 405 height 29
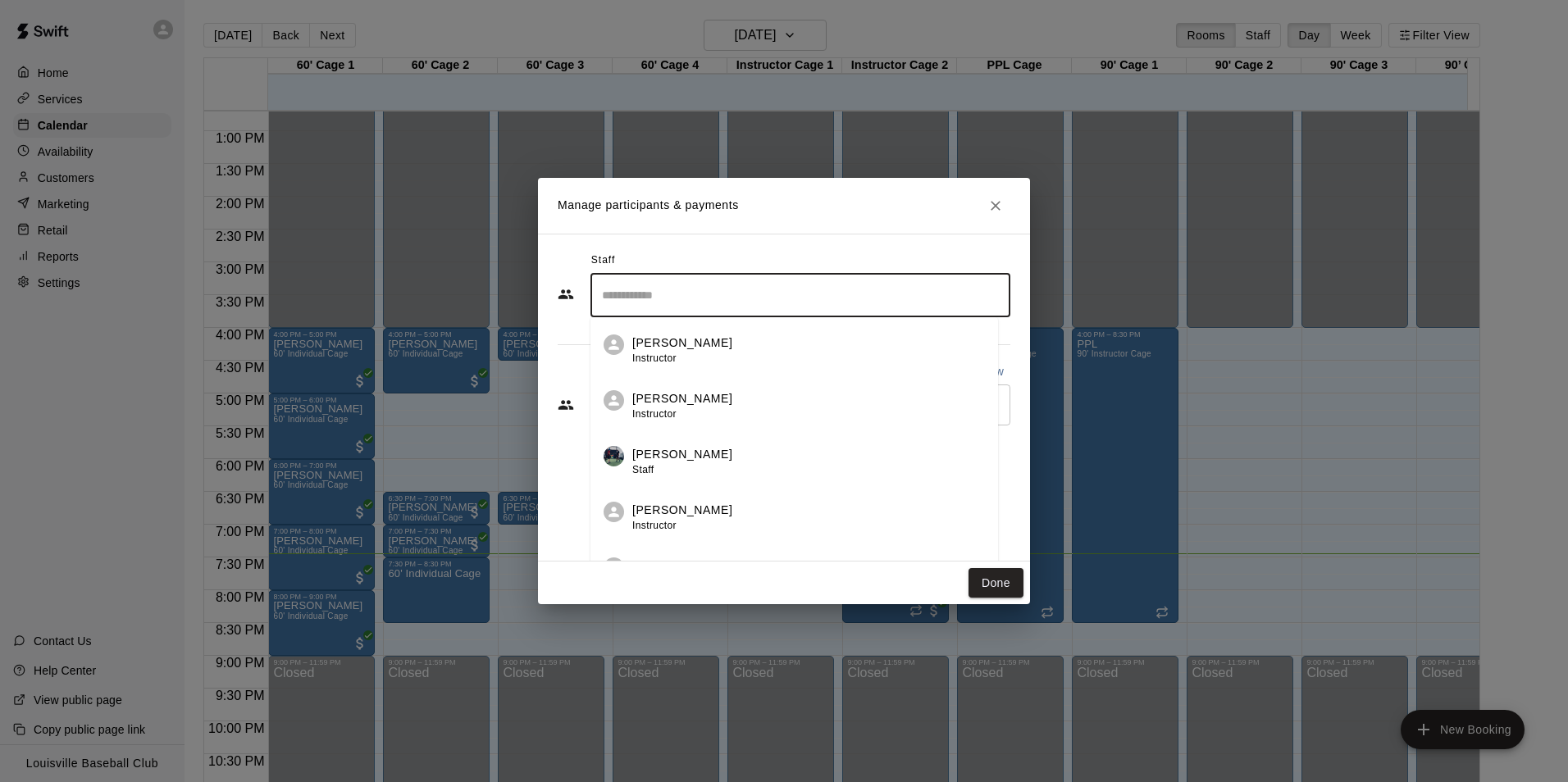
click at [572, 445] on div "Staff ​ James Jett Instructor Nick Boyle Instructor Kevin Greene Staff Travis T…" at bounding box center [784, 398] width 492 height 328
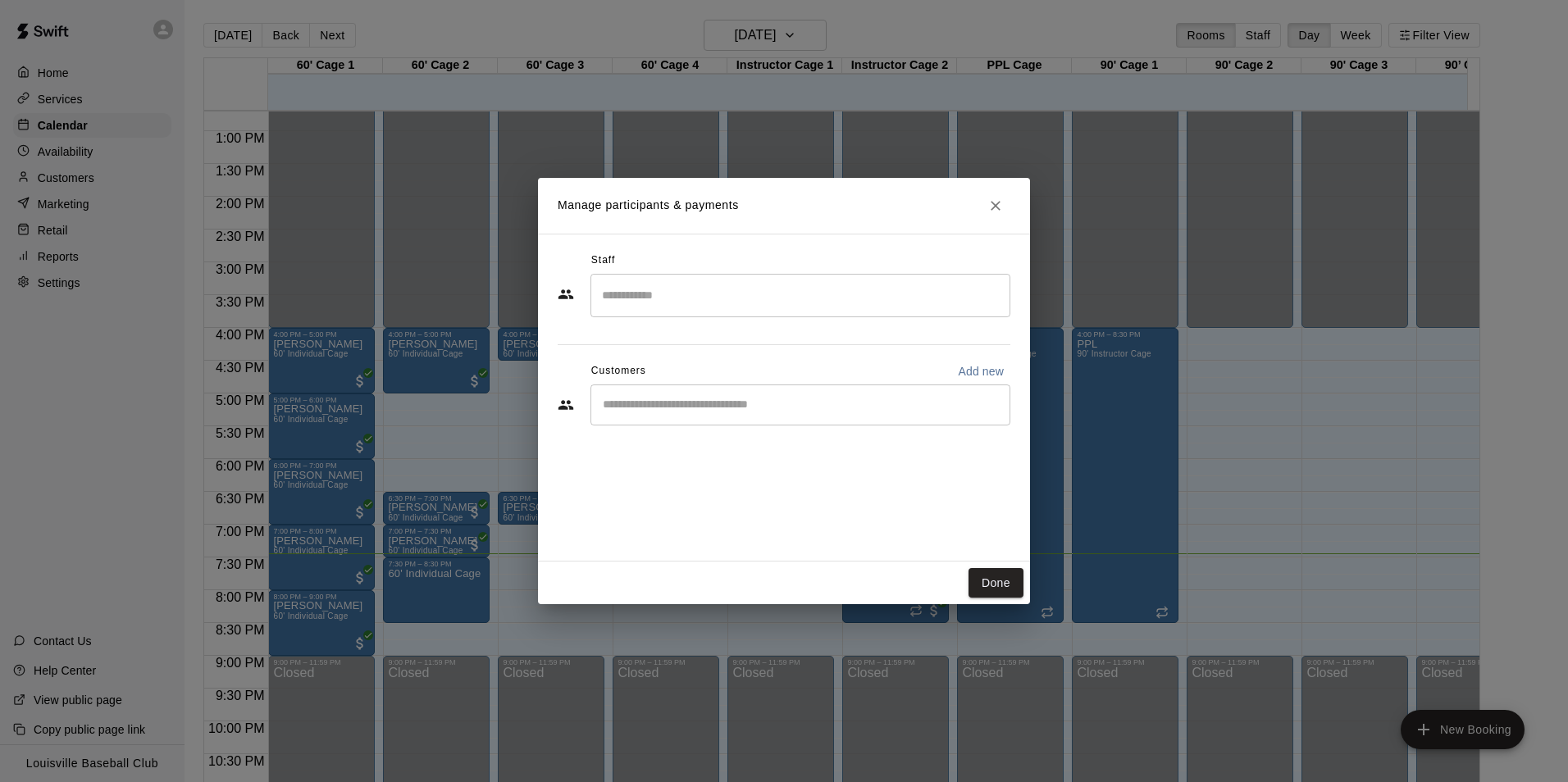
click at [729, 399] on input "Start typing to search customers..." at bounding box center [800, 405] width 405 height 16
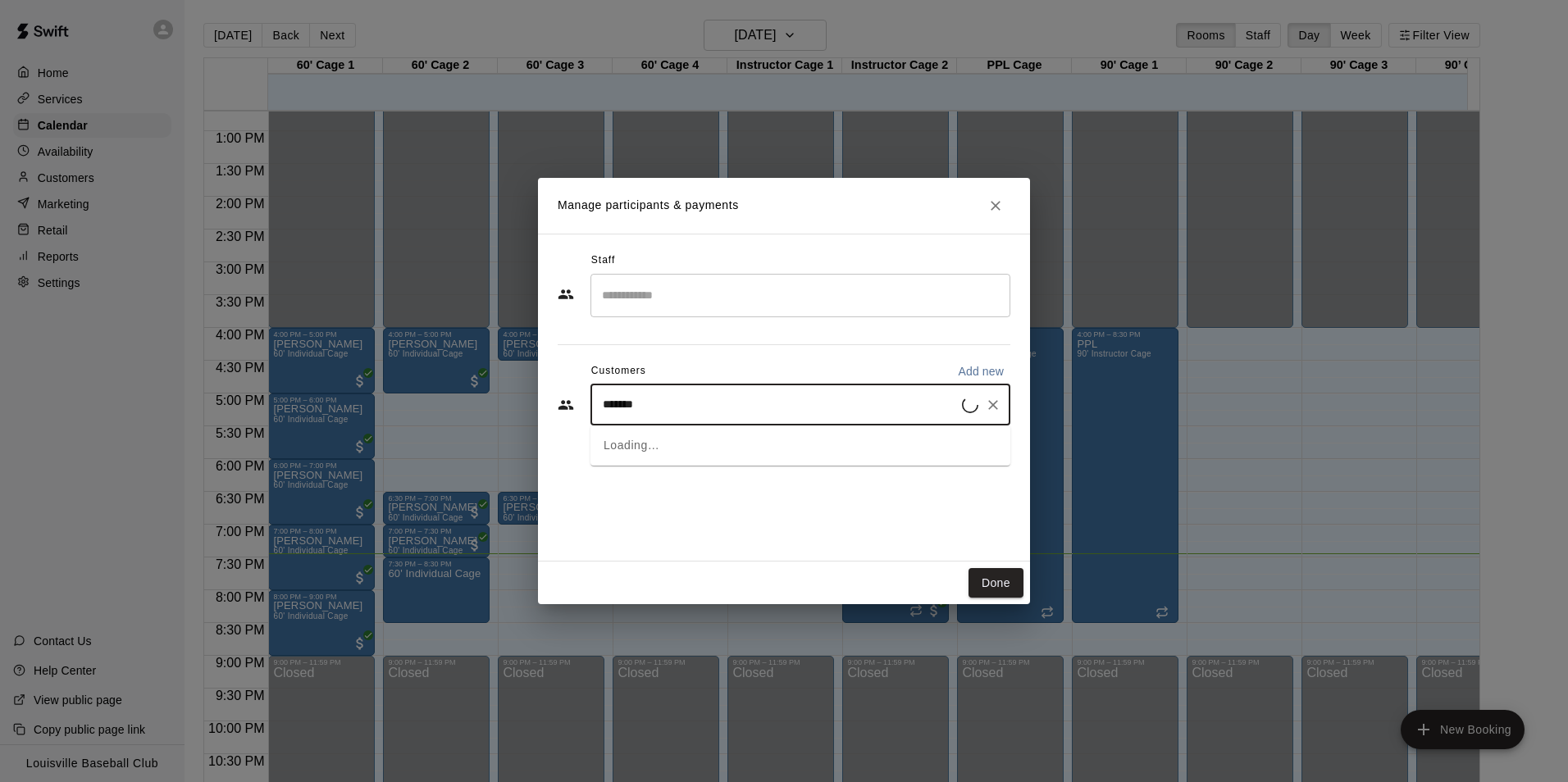
type input "*******"
click at [940, 522] on div "Staff ​ Customers Add new ******* ​" at bounding box center [784, 398] width 492 height 328
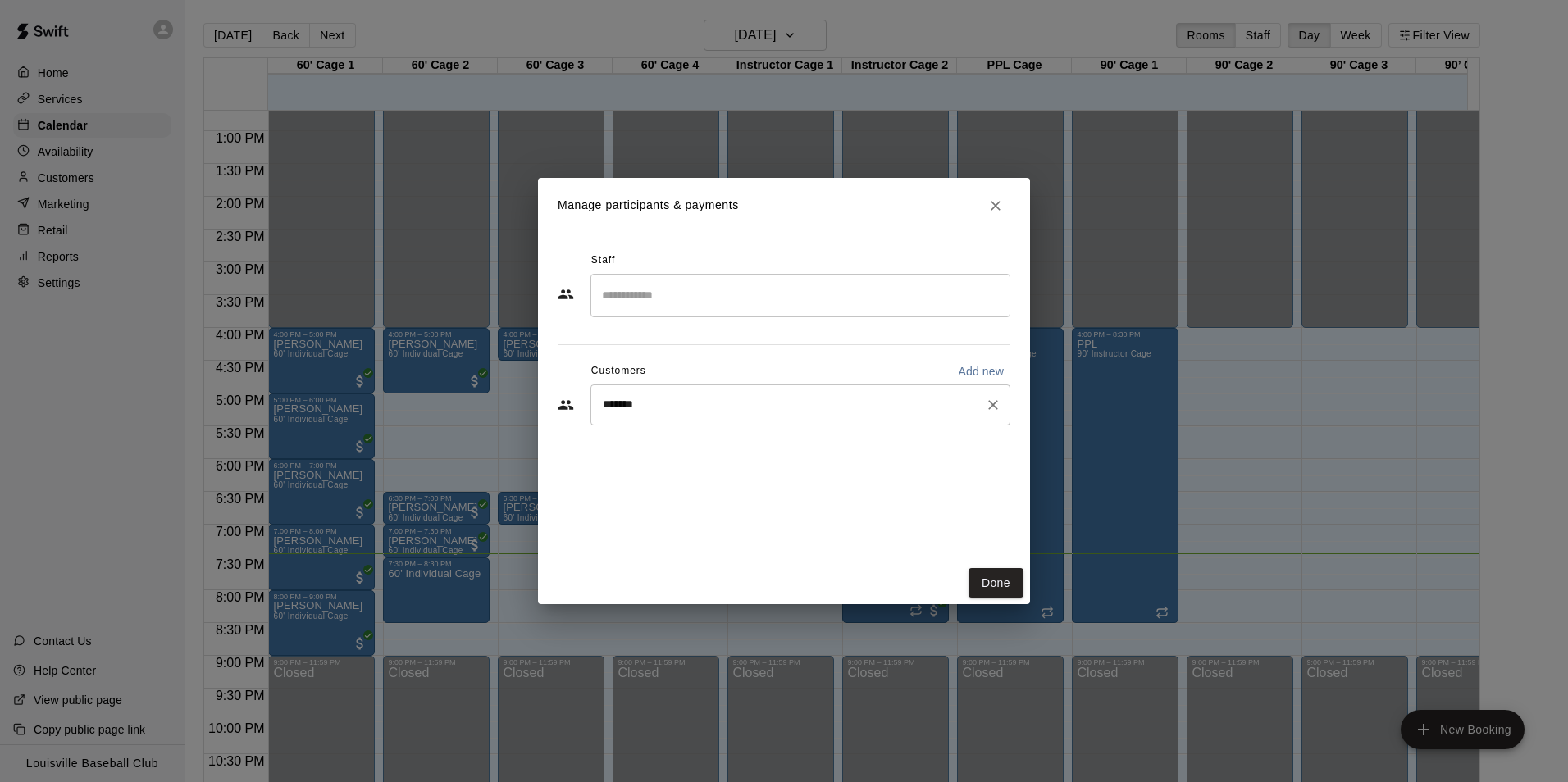
click at [821, 411] on input "*******" at bounding box center [788, 405] width 380 height 16
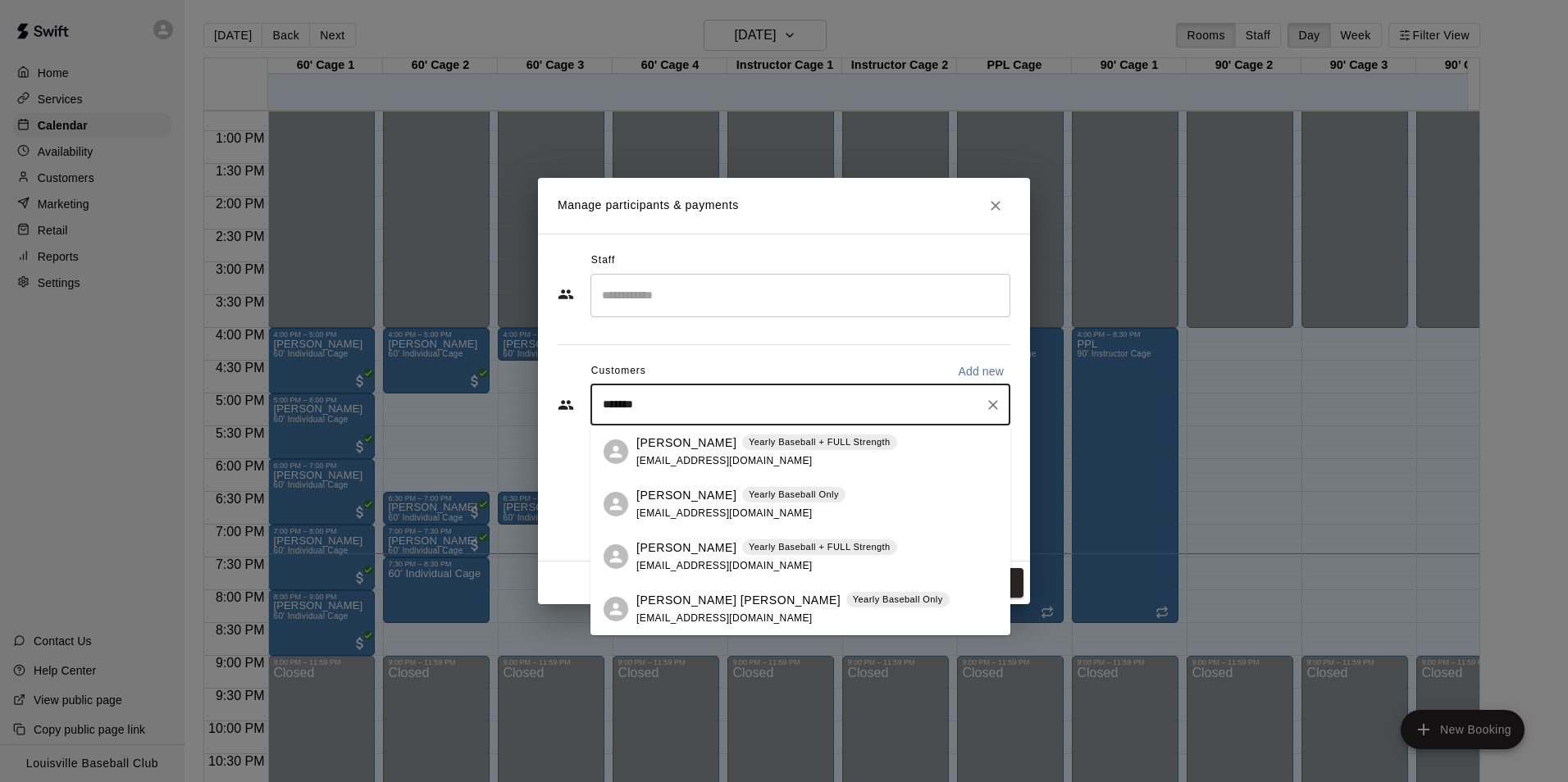
click at [702, 456] on span "matt@d1ticker.com" at bounding box center [725, 461] width 176 height 12
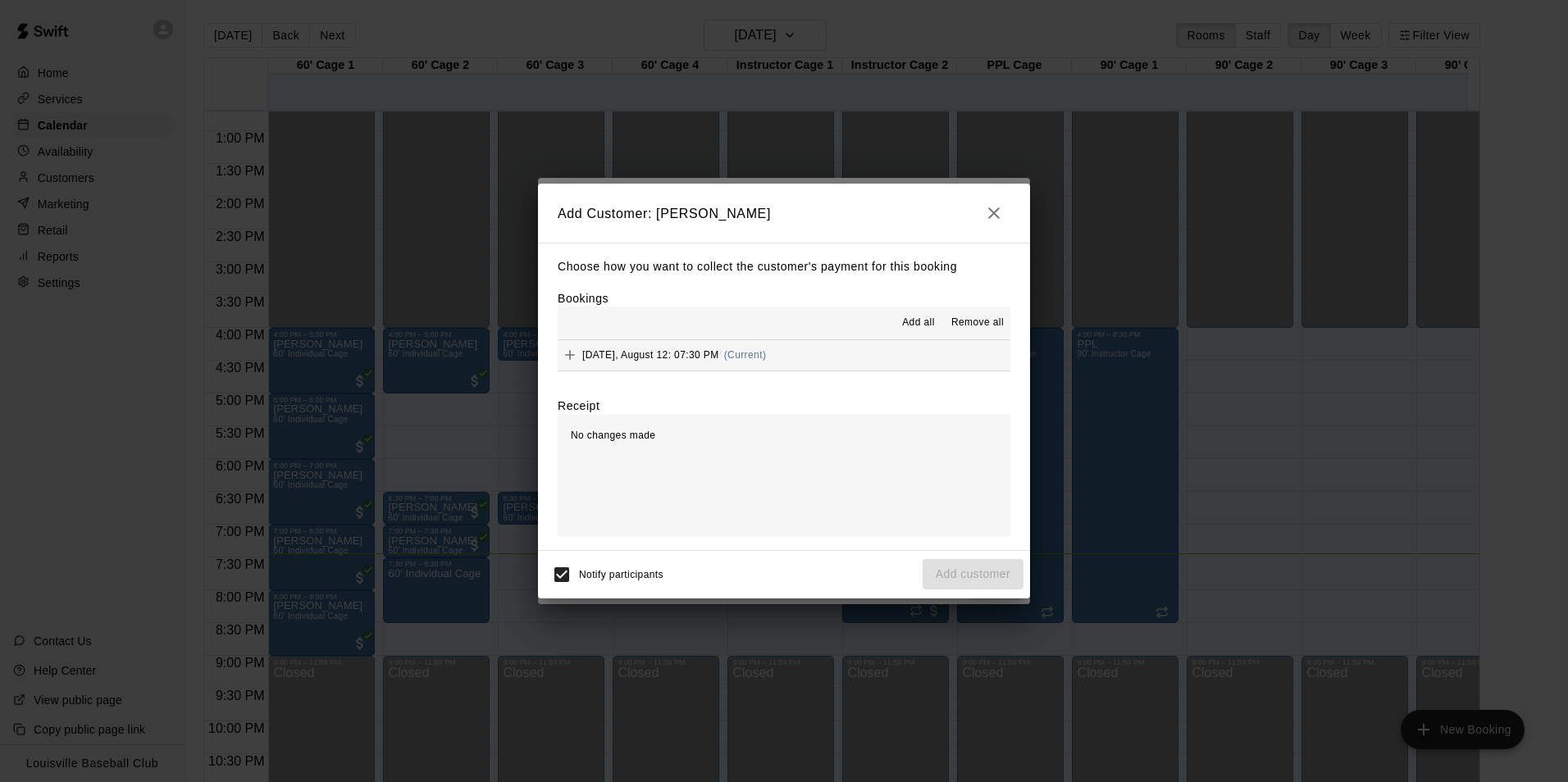
click at [978, 316] on span "Remove all" at bounding box center [978, 323] width 53 height 16
click at [909, 331] on span "Add all" at bounding box center [919, 323] width 33 height 16
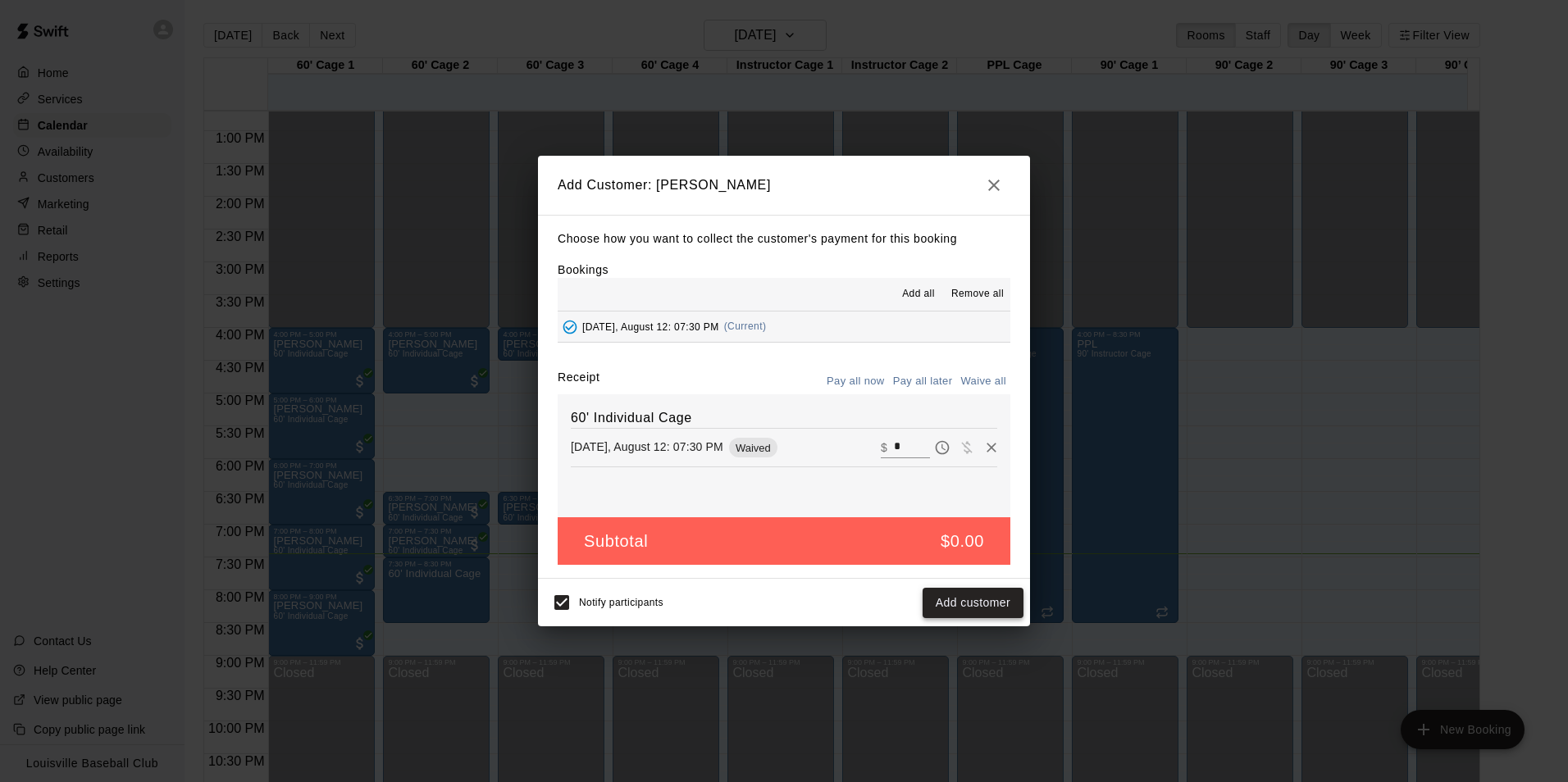
click at [982, 612] on button "Add customer" at bounding box center [973, 603] width 100 height 30
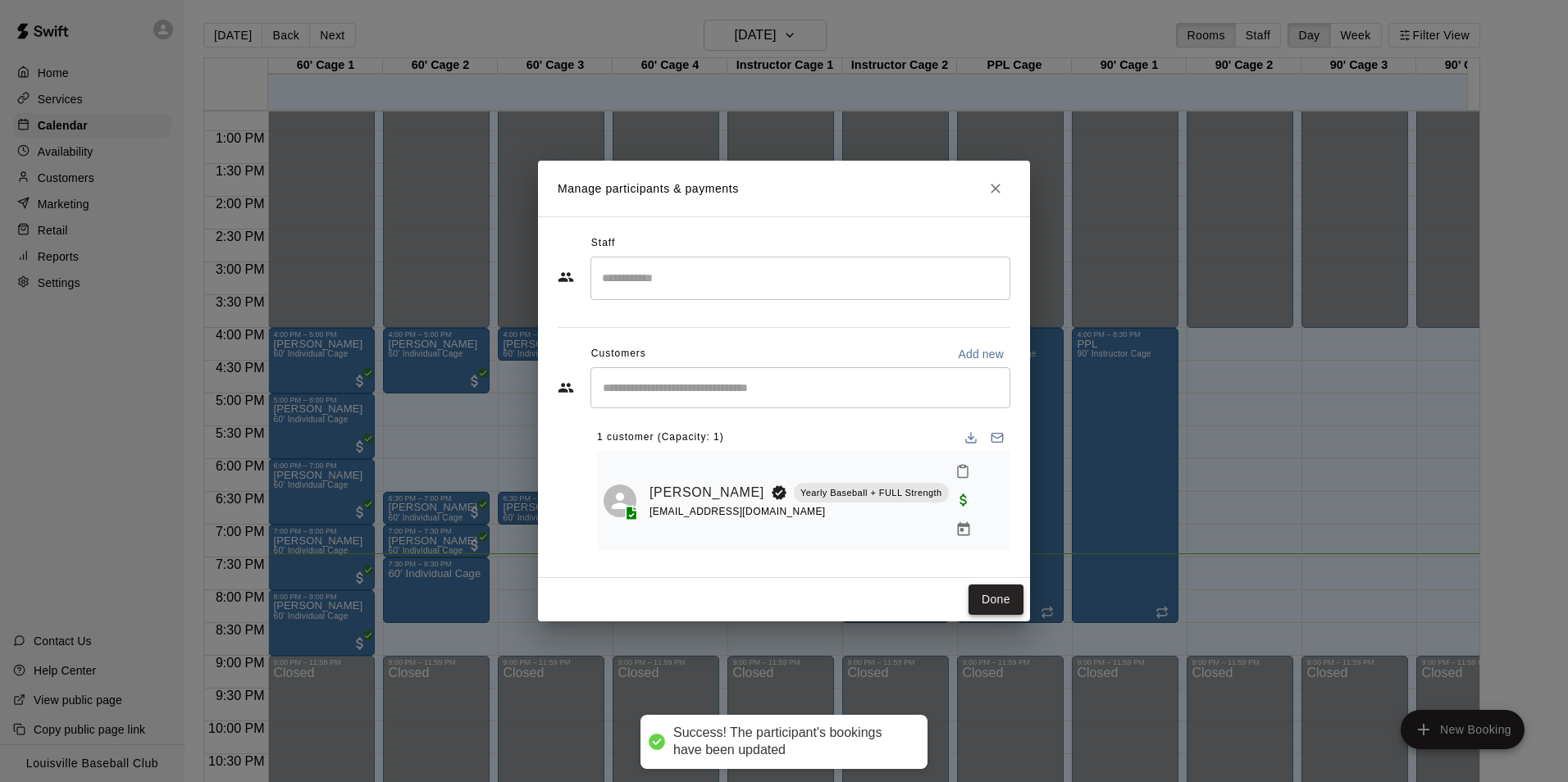
click at [993, 598] on button "Done" at bounding box center [996, 599] width 55 height 30
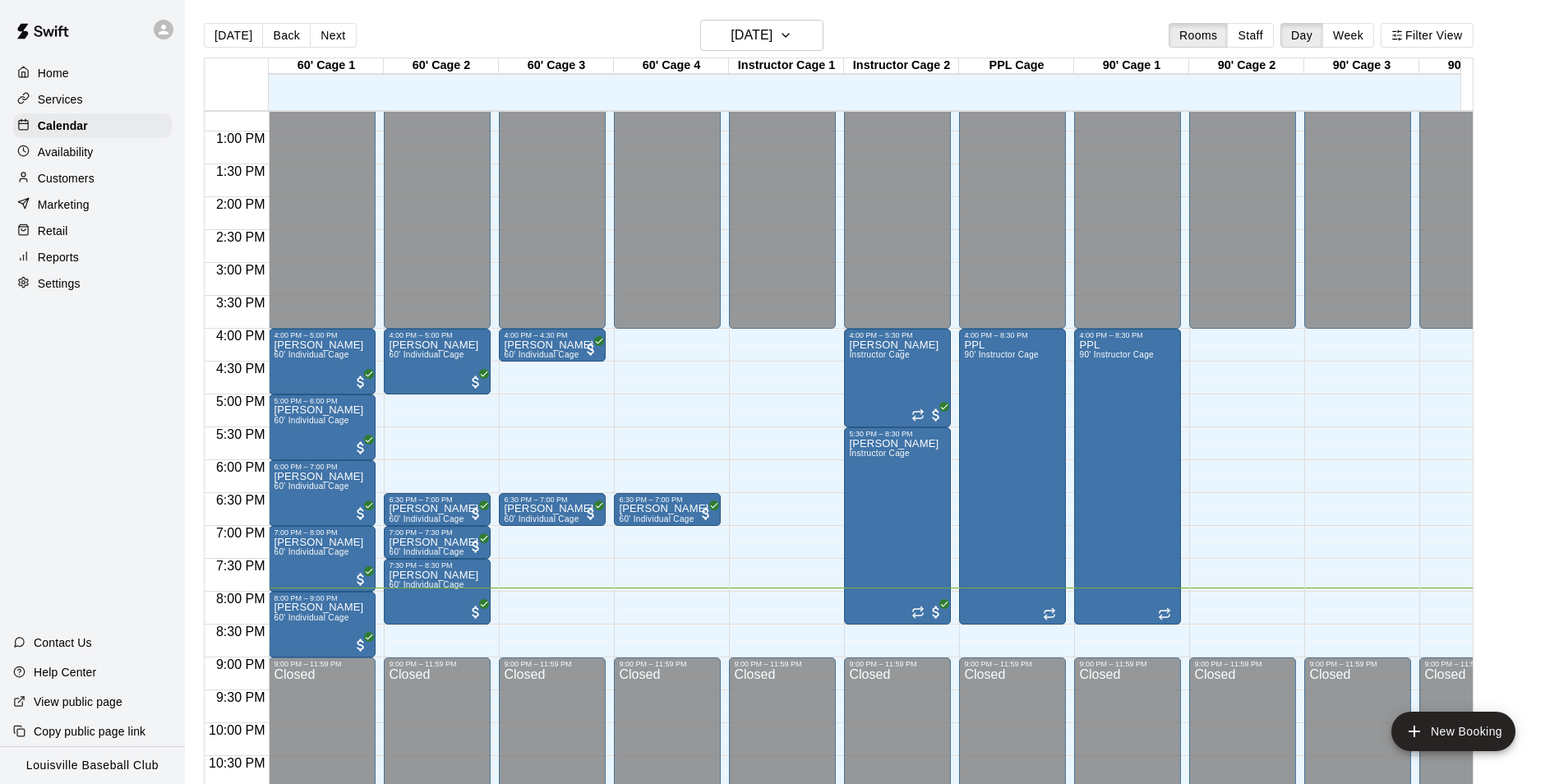
click at [1391, 711] on button "New Booking" at bounding box center [1453, 731] width 124 height 40
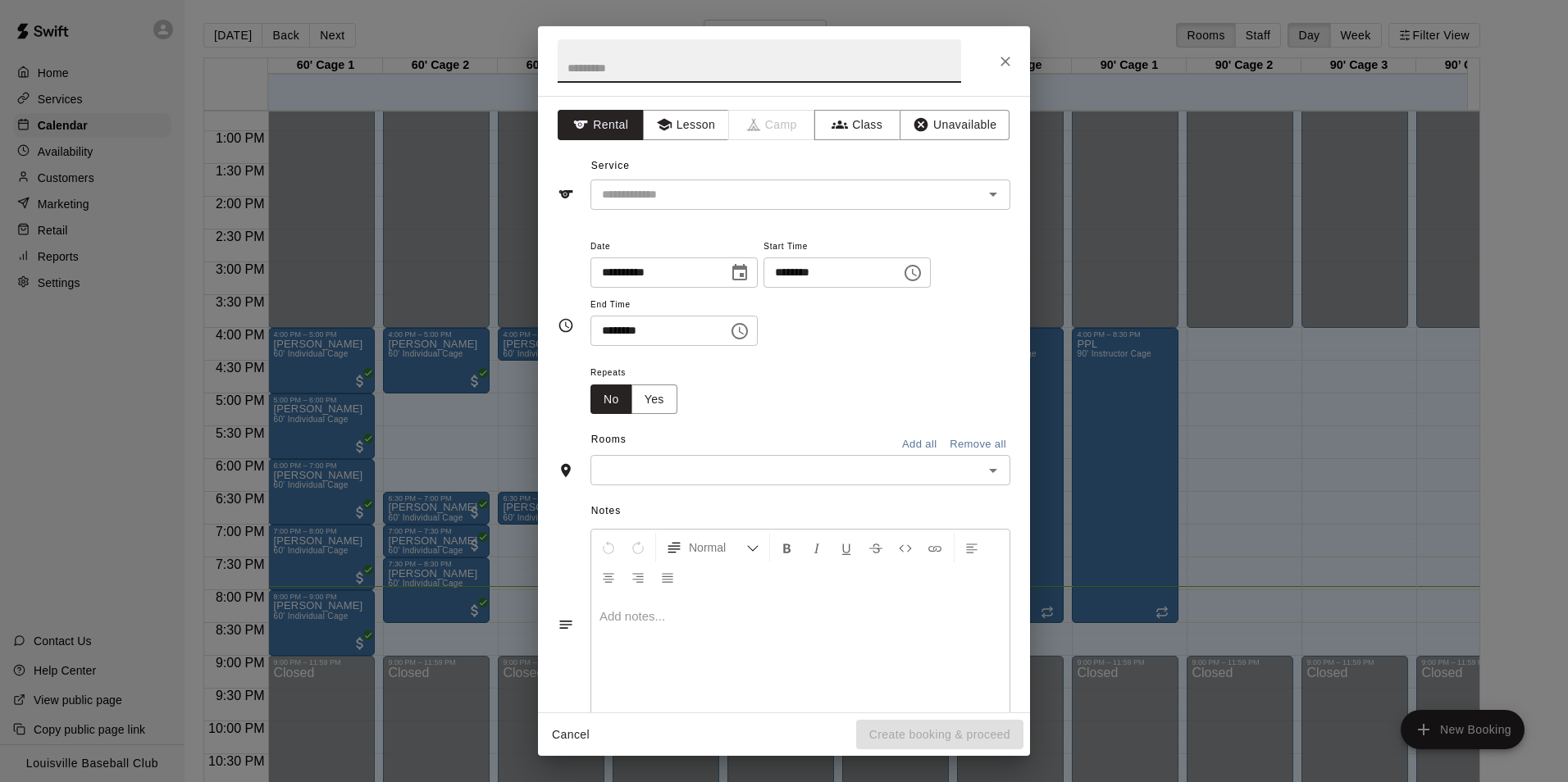
click at [484, 452] on div "**********" at bounding box center [784, 391] width 1568 height 782
